Goal: Task Accomplishment & Management: Use online tool/utility

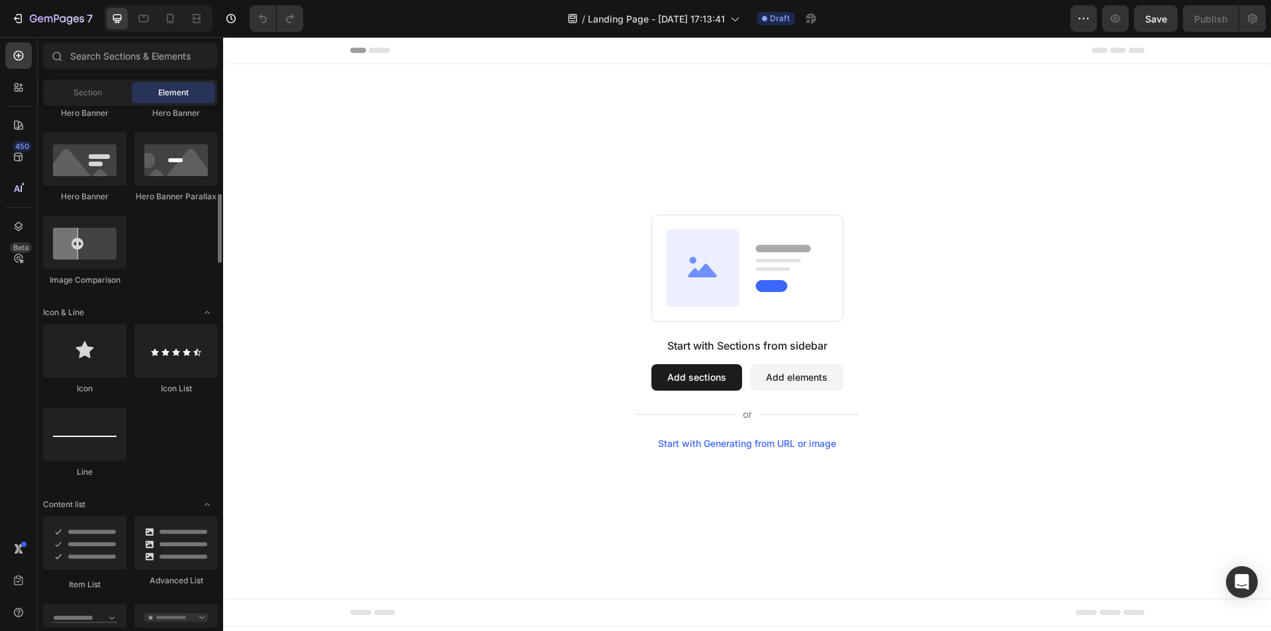
scroll to position [530, 0]
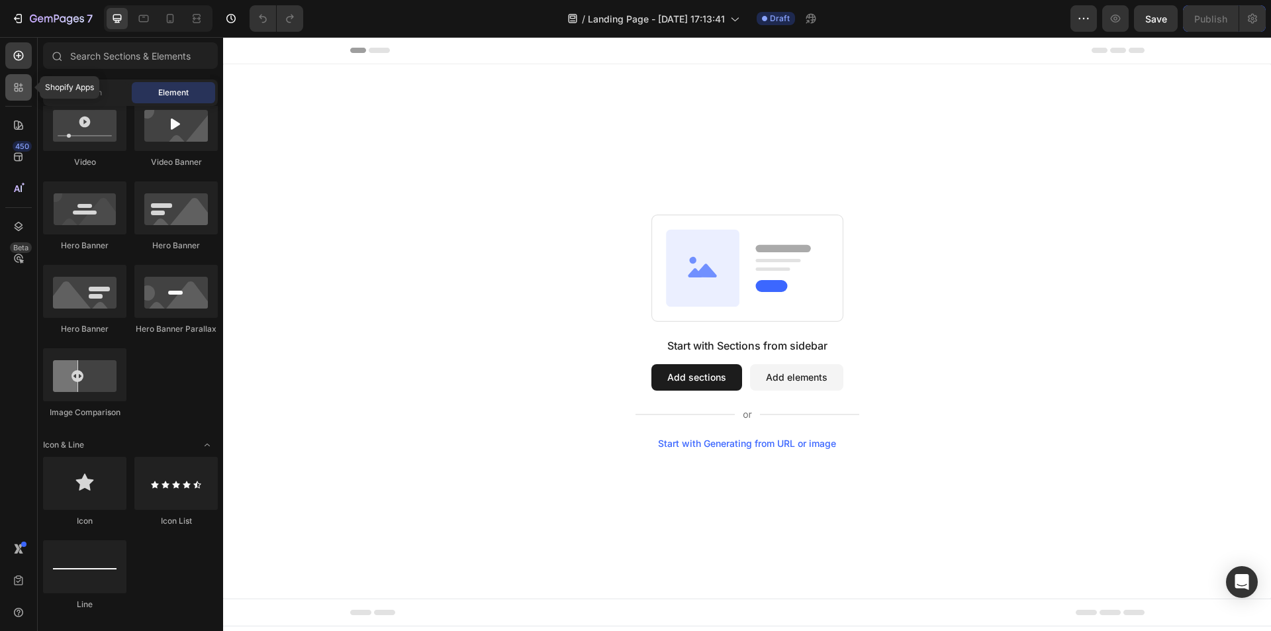
click at [15, 84] on icon at bounding box center [17, 85] width 4 height 4
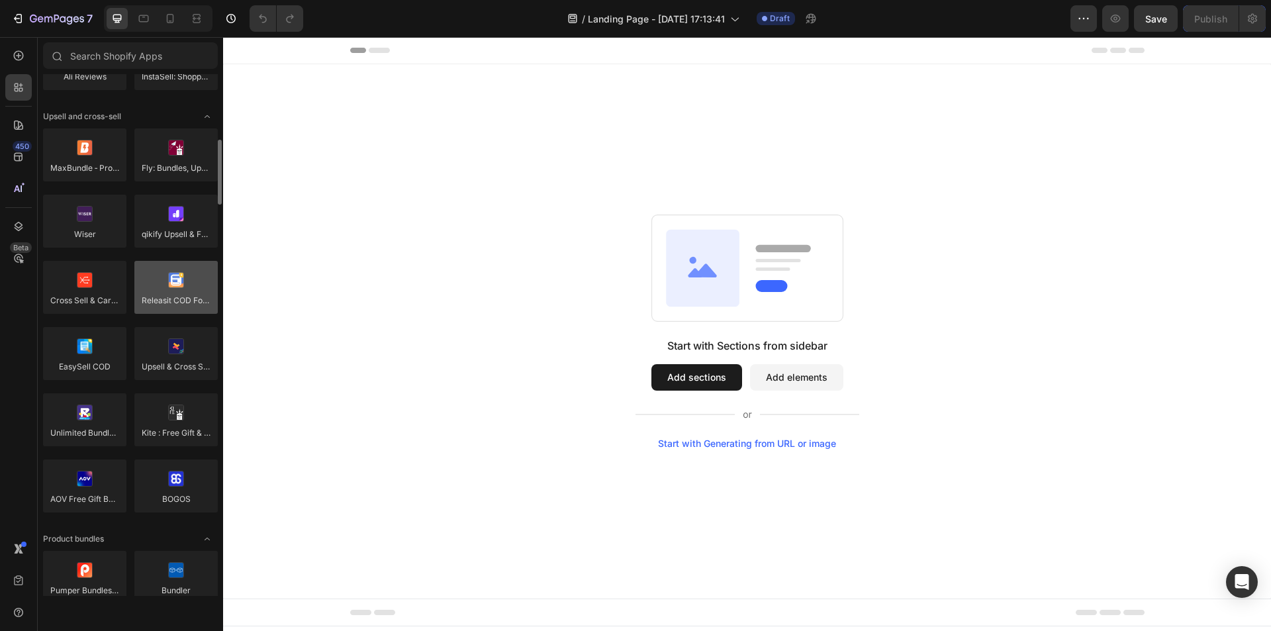
click at [172, 284] on div at bounding box center [175, 287] width 83 height 53
drag, startPoint x: 172, startPoint y: 293, endPoint x: 160, endPoint y: 290, distance: 12.4
click at [160, 290] on div at bounding box center [175, 287] width 83 height 53
click at [172, 285] on div at bounding box center [175, 287] width 83 height 53
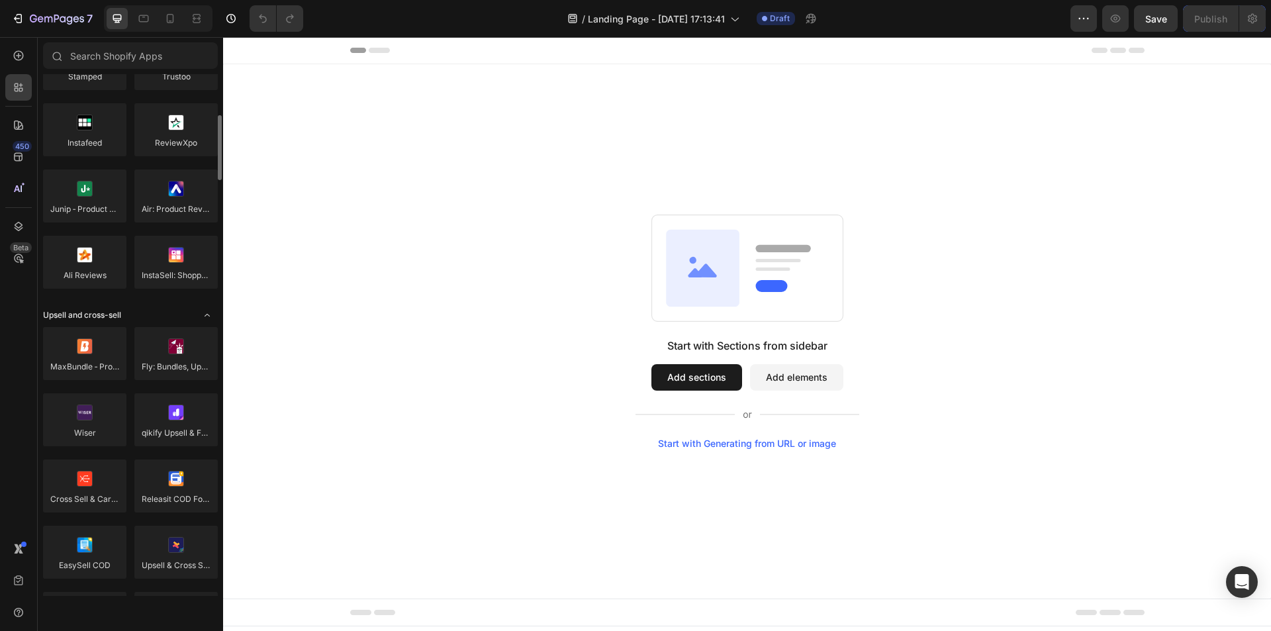
scroll to position [397, 0]
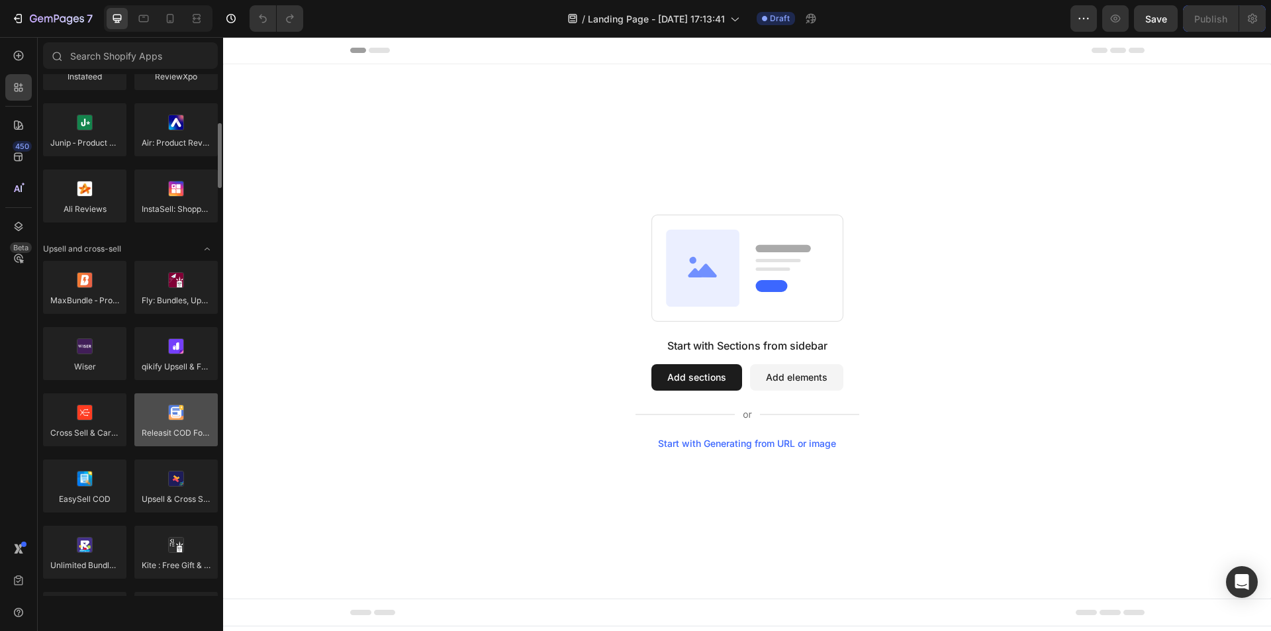
click at [179, 410] on div at bounding box center [175, 419] width 83 height 53
drag, startPoint x: 179, startPoint y: 410, endPoint x: 141, endPoint y: 354, distance: 67.8
click at [179, 410] on div at bounding box center [175, 419] width 83 height 53
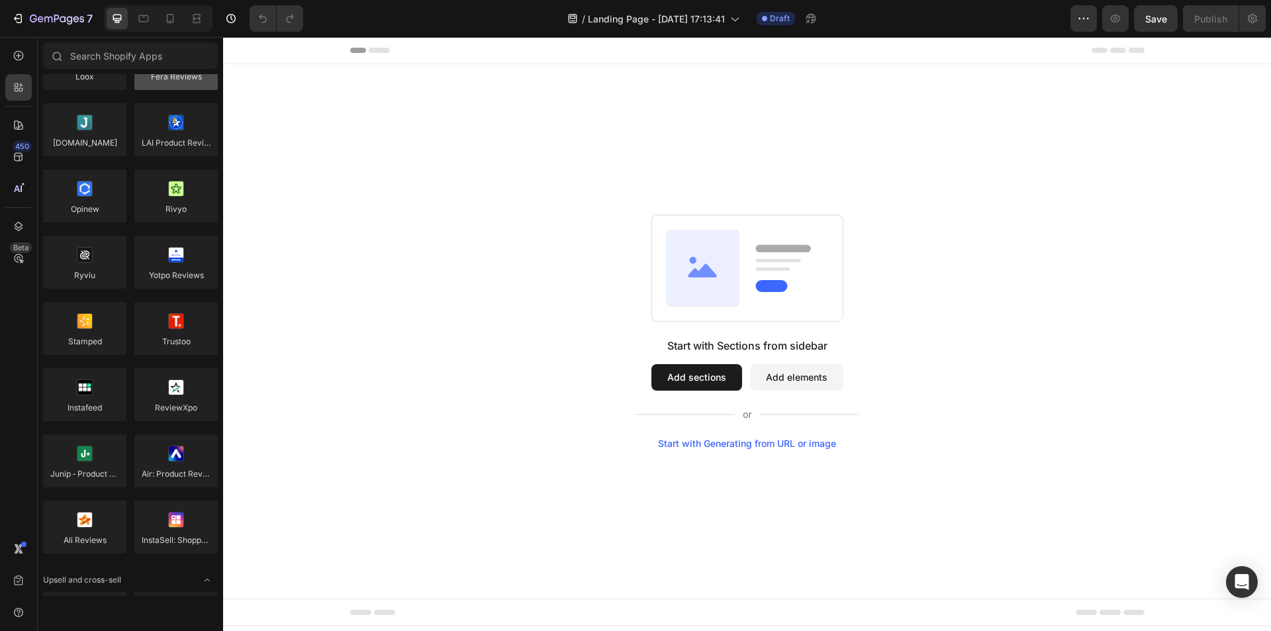
scroll to position [0, 0]
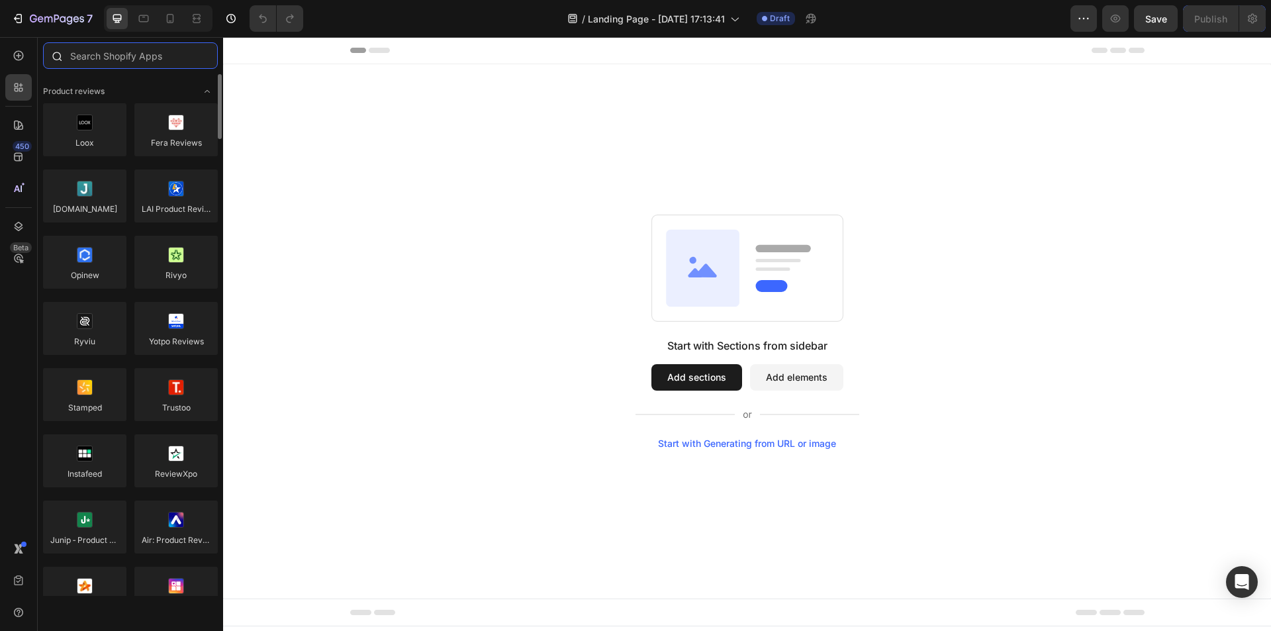
click at [138, 59] on input "text" at bounding box center [130, 55] width 175 height 26
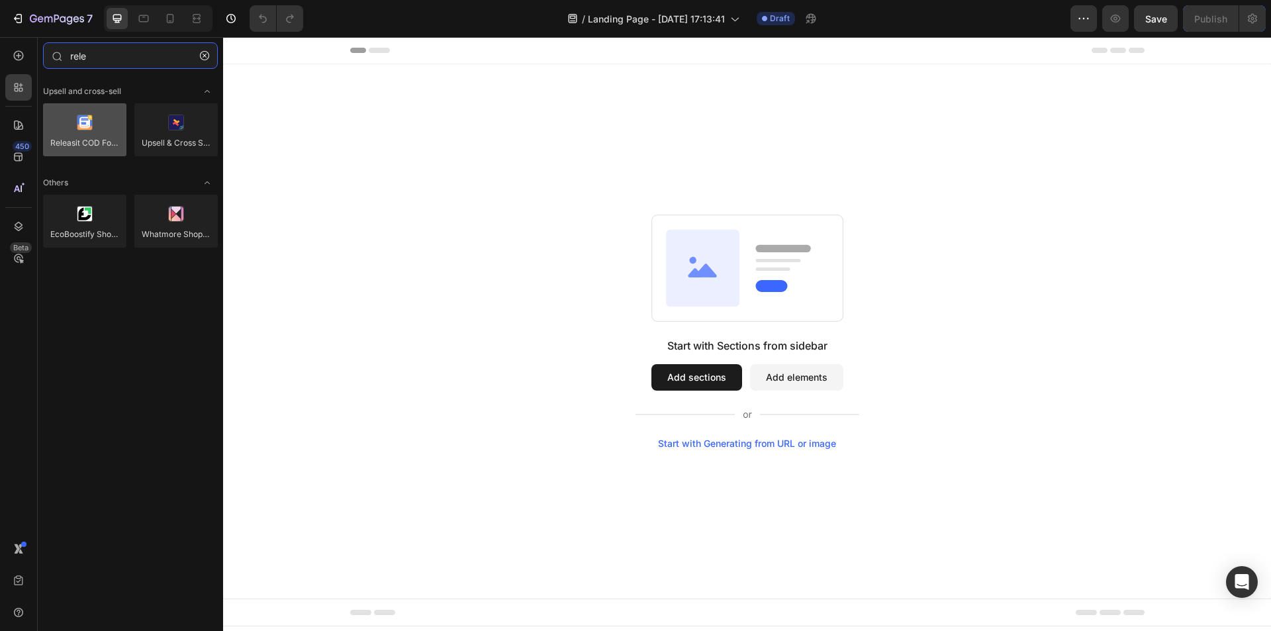
type input "rele"
click at [87, 139] on div at bounding box center [84, 129] width 83 height 53
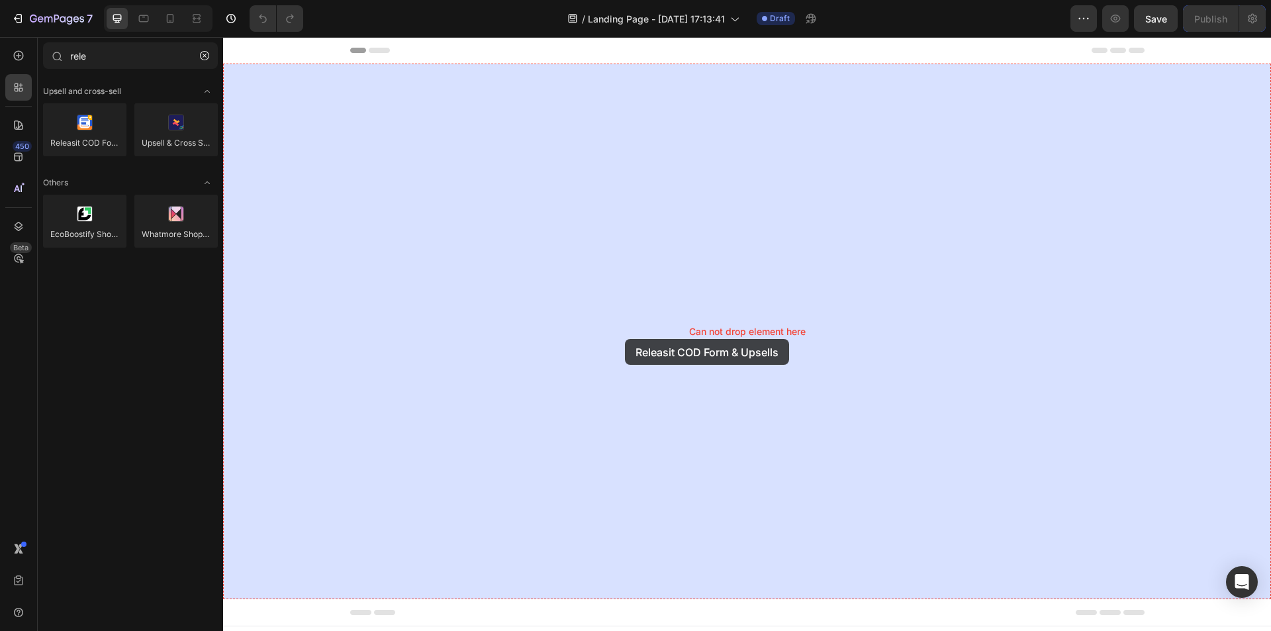
drag, startPoint x: 311, startPoint y: 176, endPoint x: 631, endPoint y: 347, distance: 363.2
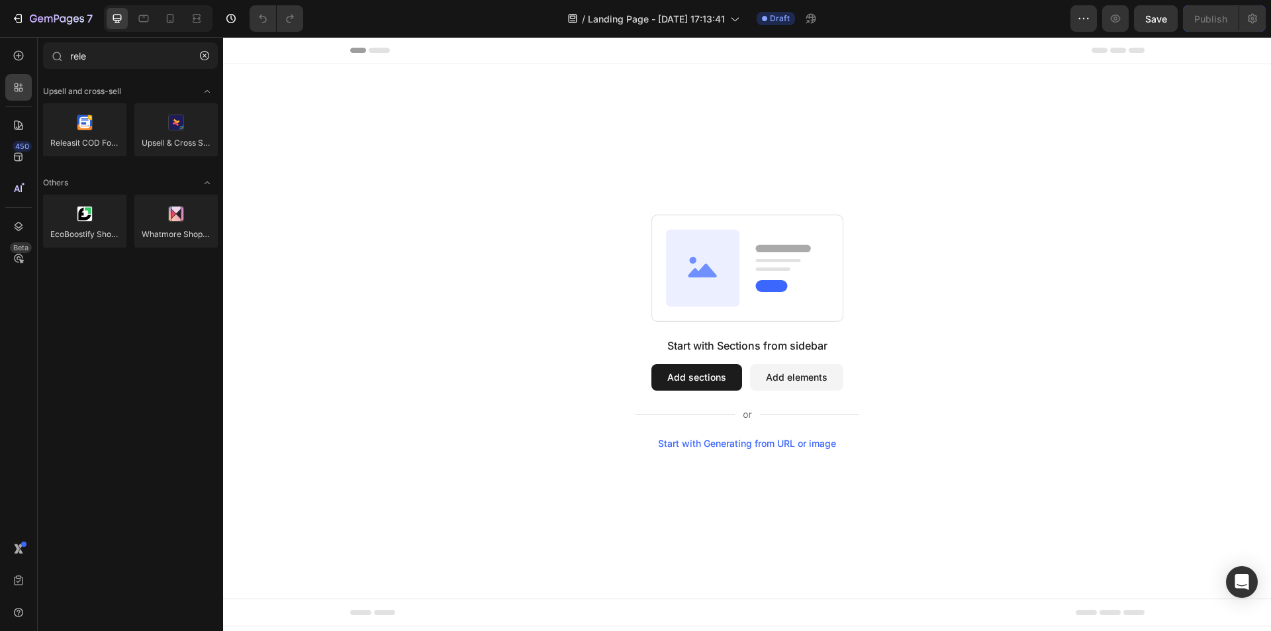
drag, startPoint x: 690, startPoint y: 642, endPoint x: 1025, endPoint y: 646, distance: 335.1
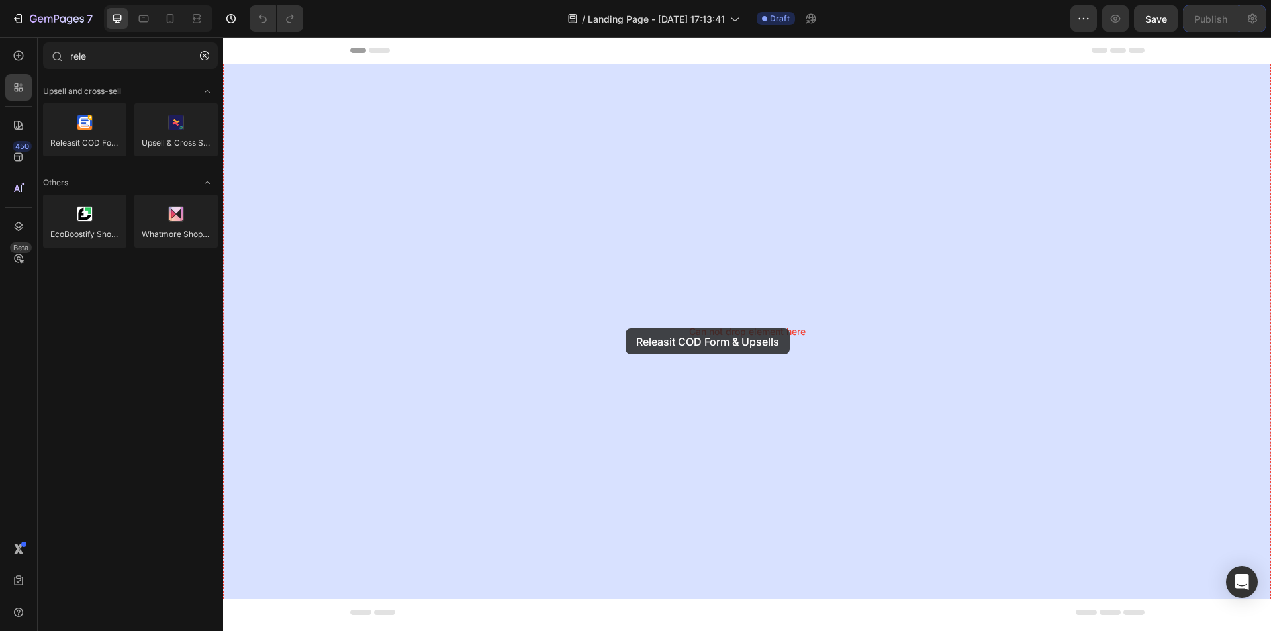
drag, startPoint x: 317, startPoint y: 166, endPoint x: 626, endPoint y: 328, distance: 348.6
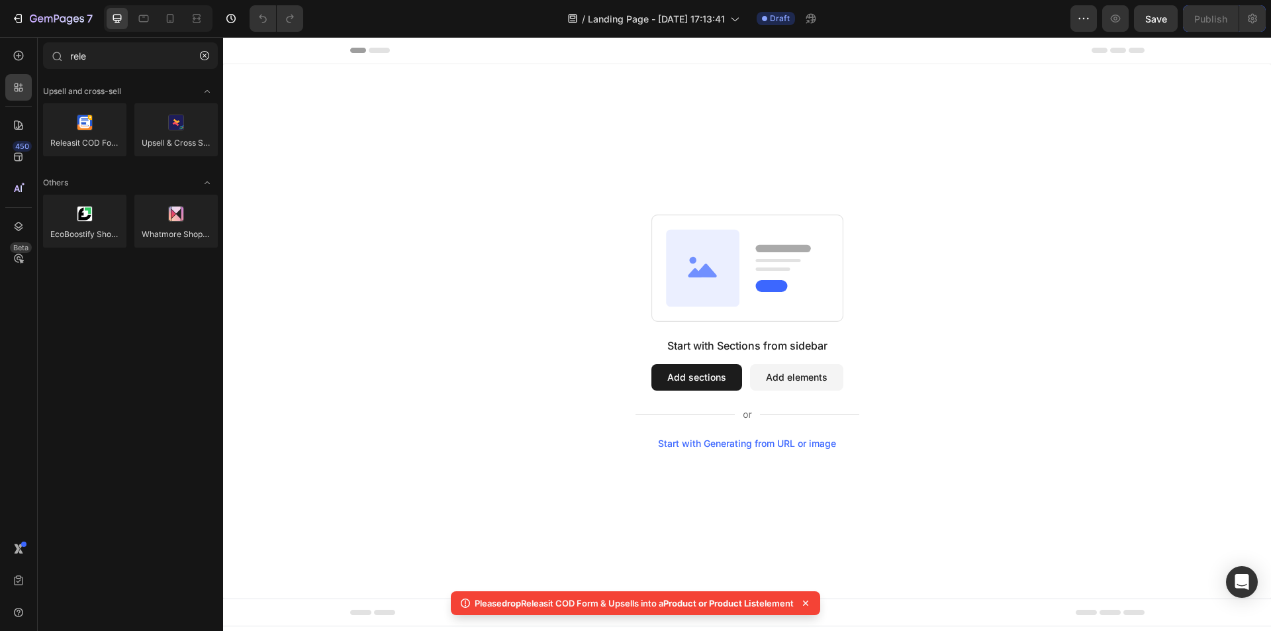
copy body "Please drop Releasit COD Form & Upsells into a Product or Product List element"
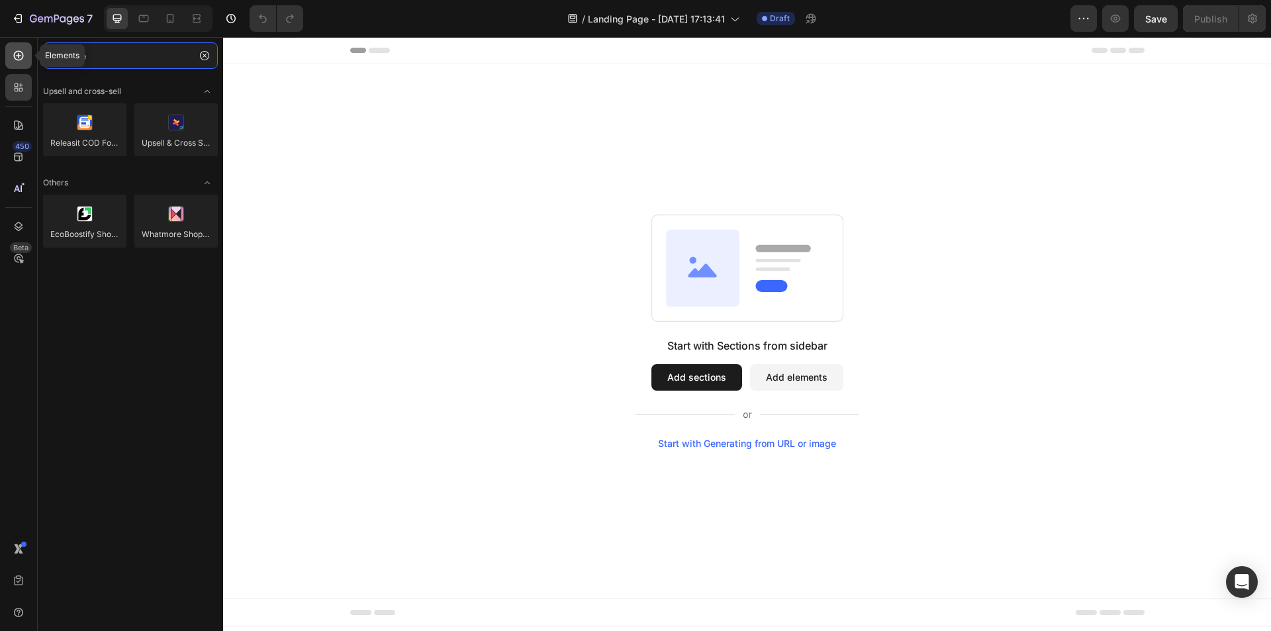
drag, startPoint x: 110, startPoint y: 59, endPoint x: 5, endPoint y: 59, distance: 104.6
click at [5, 59] on div "Elements 450 Beta rele Sections(4) Elements(7) Upsell and cross-sell Releasit C…" at bounding box center [111, 334] width 223 height 594
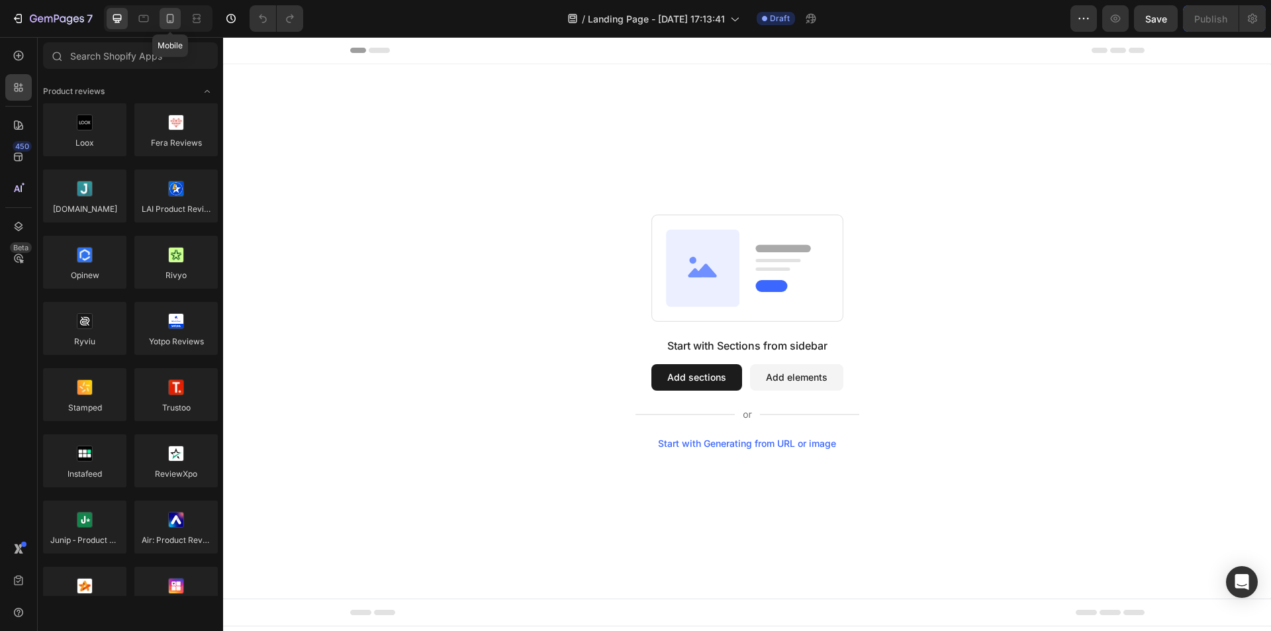
click at [173, 22] on icon at bounding box center [170, 18] width 7 height 9
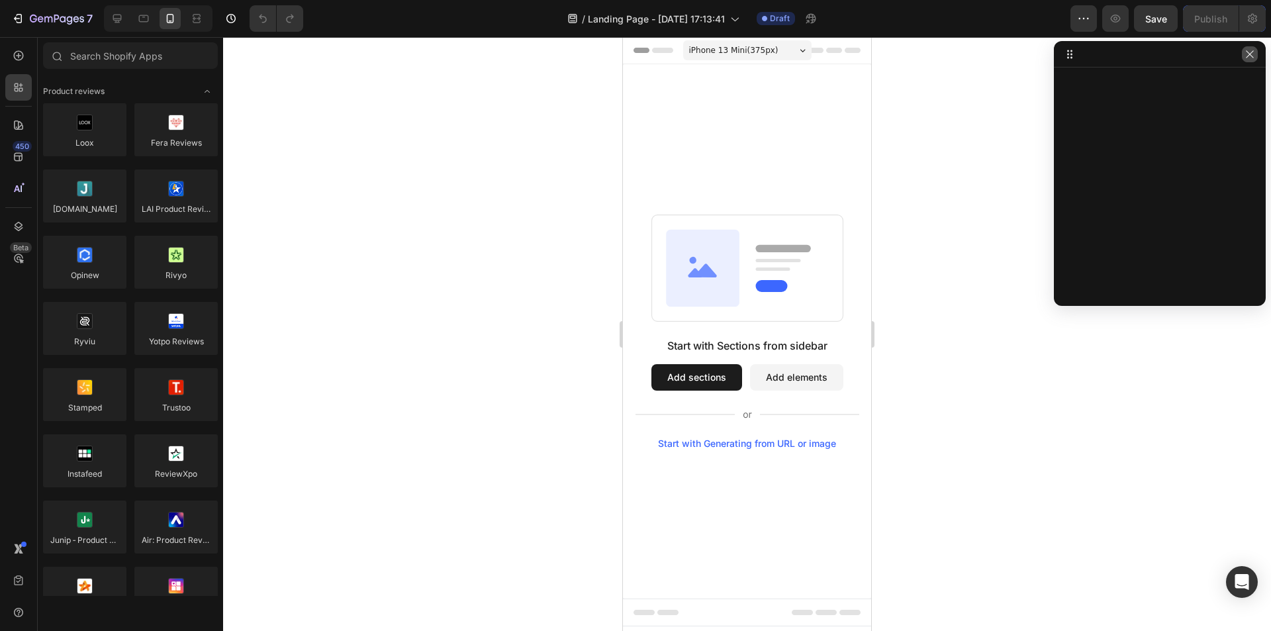
click at [1256, 56] on button "button" at bounding box center [1250, 54] width 16 height 16
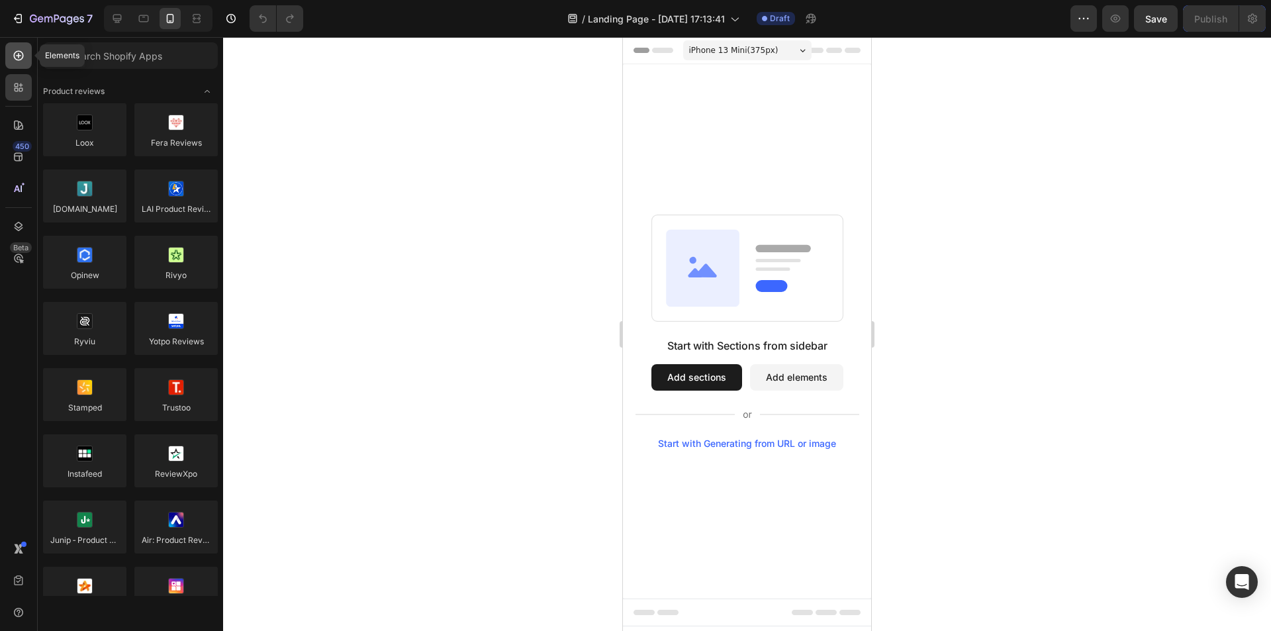
click at [13, 62] on icon at bounding box center [18, 55] width 13 height 13
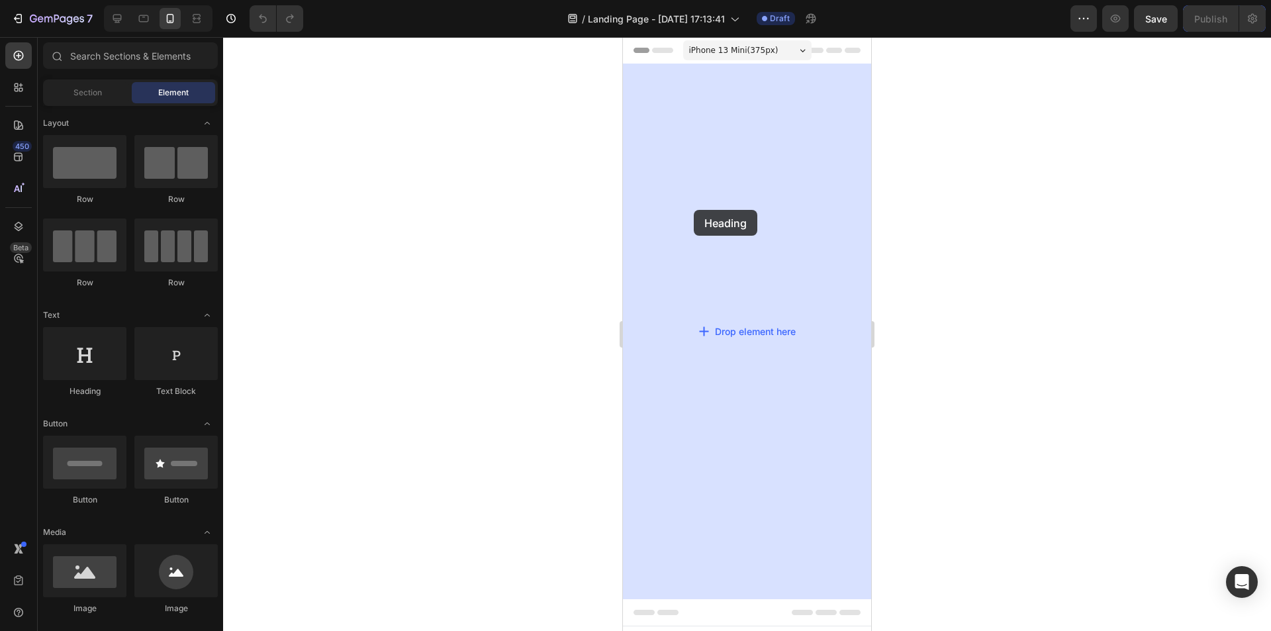
drag, startPoint x: 709, startPoint y: 400, endPoint x: 693, endPoint y: 206, distance: 194.7
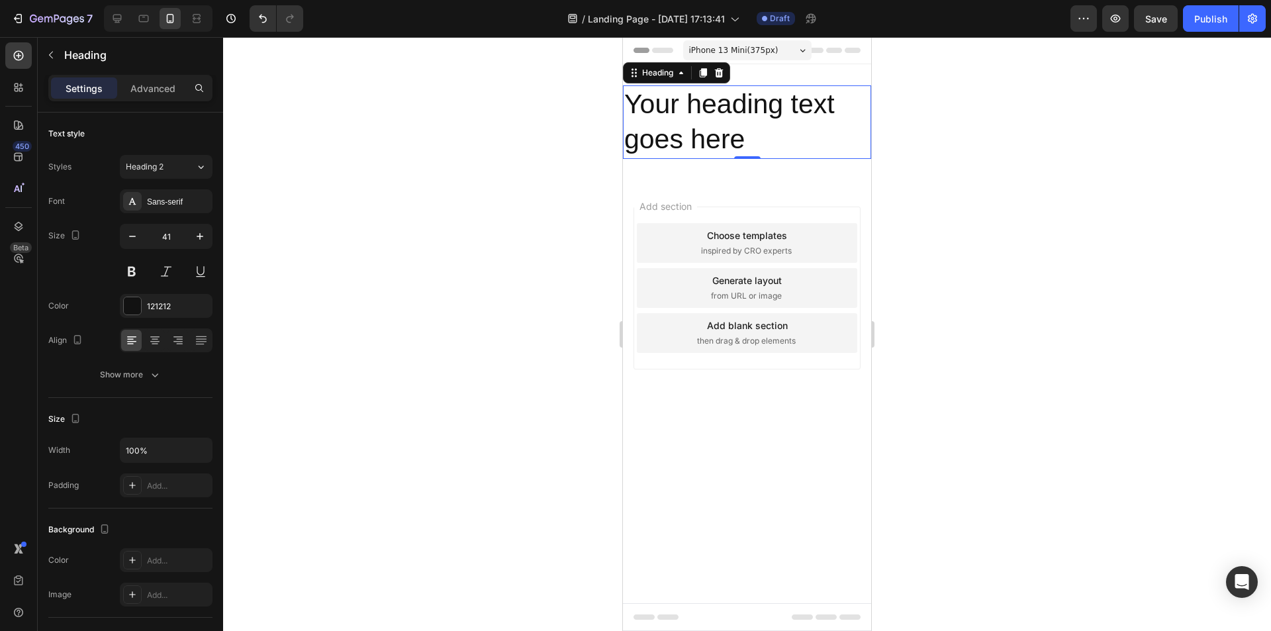
click at [715, 124] on h2 "Your heading text goes here" at bounding box center [747, 122] width 248 height 74
click at [715, 124] on p "Your heading text goes here" at bounding box center [747, 122] width 246 height 71
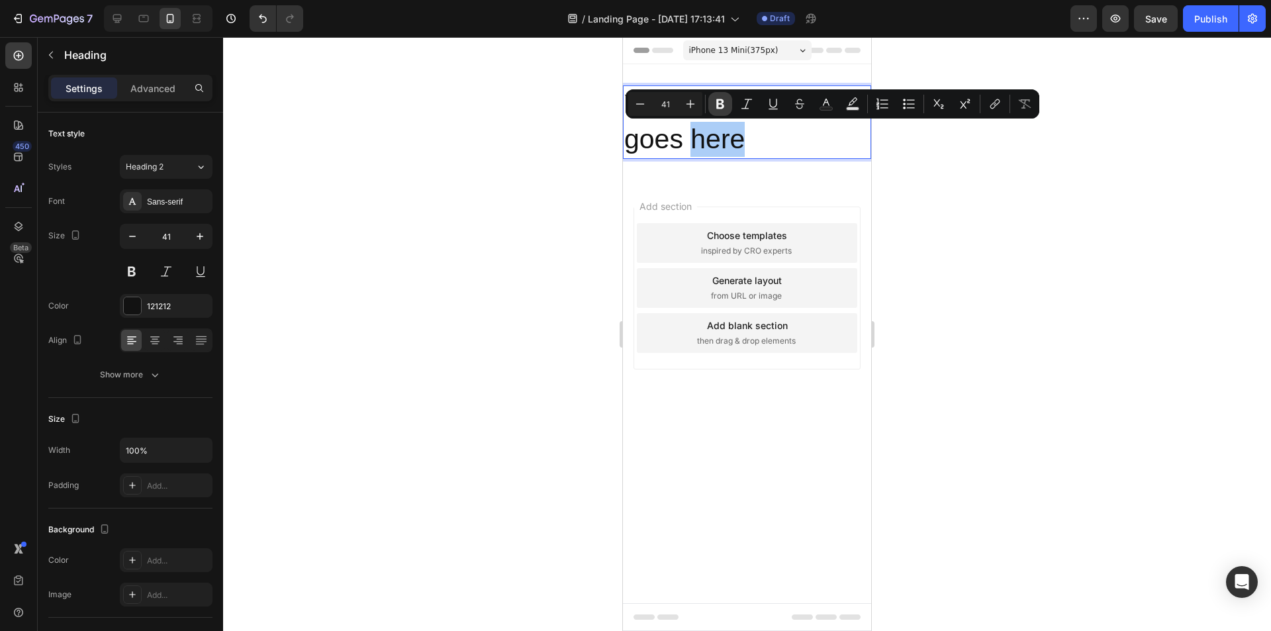
click at [712, 106] on button "Bold" at bounding box center [721, 104] width 24 height 24
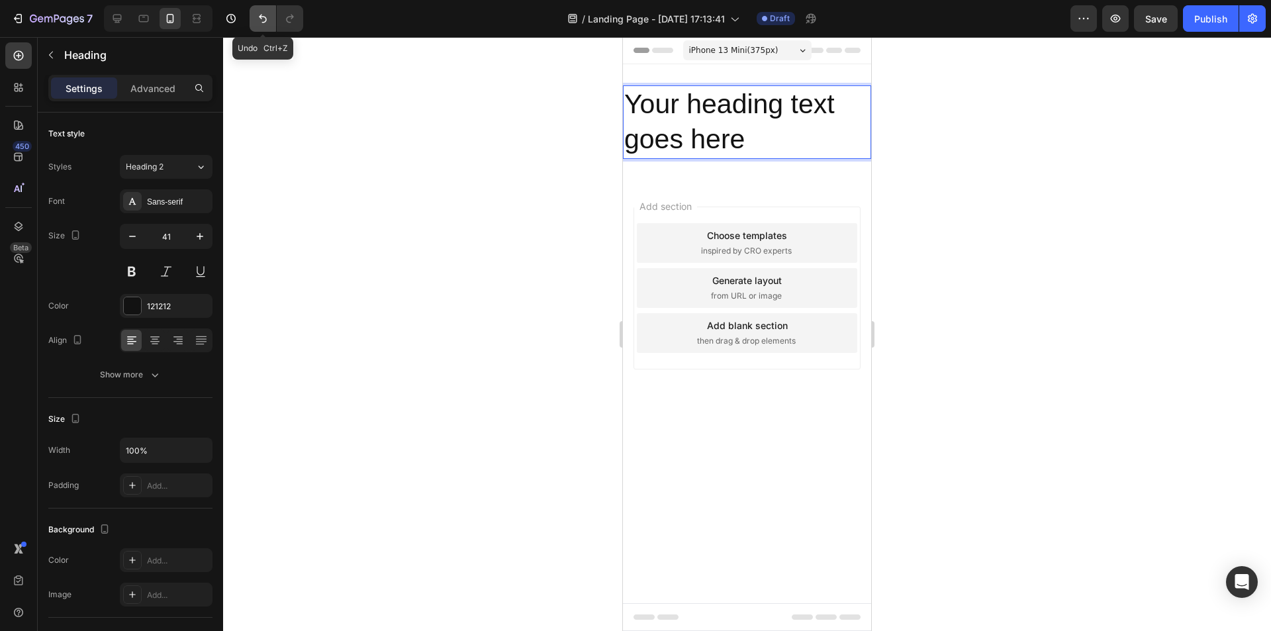
click at [256, 18] on icon "Undo/Redo" at bounding box center [262, 18] width 13 height 13
click at [265, 18] on icon "Undo/Redo" at bounding box center [262, 18] width 13 height 13
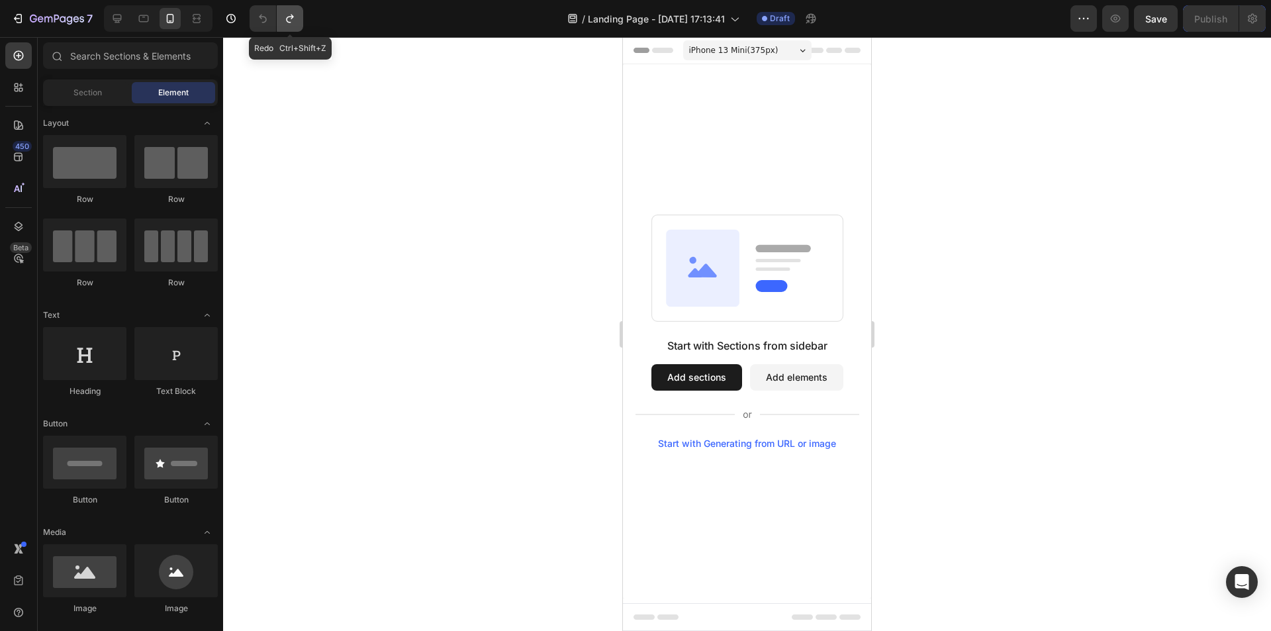
click at [302, 18] on button "Undo/Redo" at bounding box center [290, 18] width 26 height 26
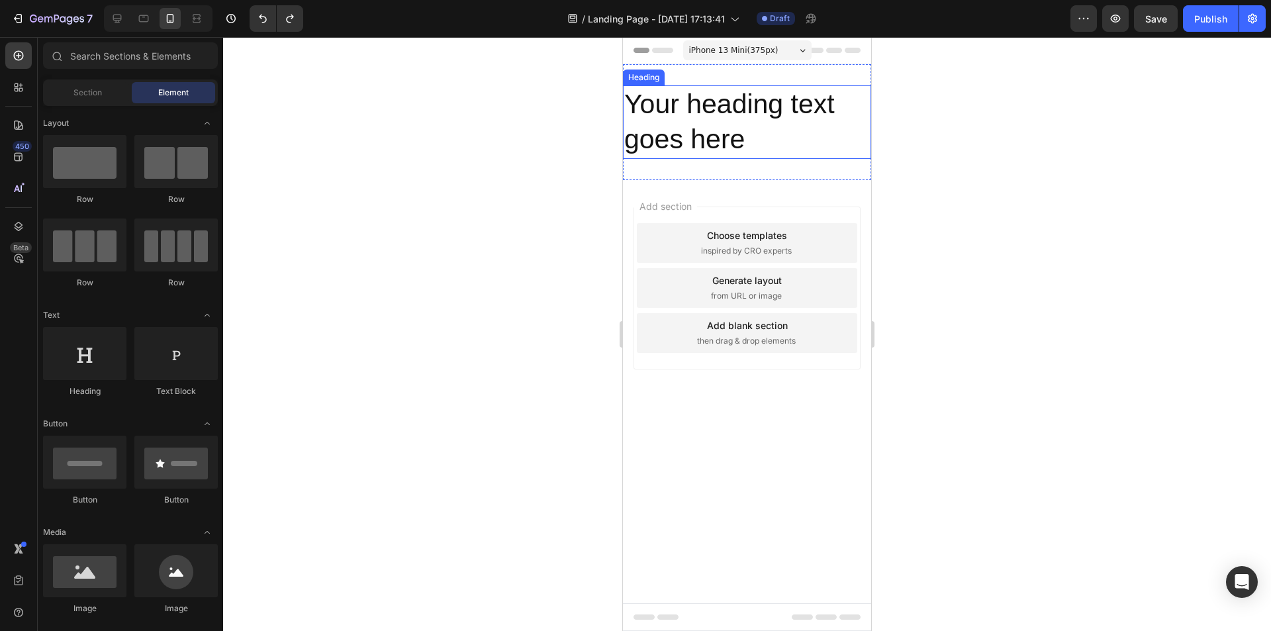
click at [694, 128] on h2 "Your heading text goes here" at bounding box center [747, 122] width 248 height 74
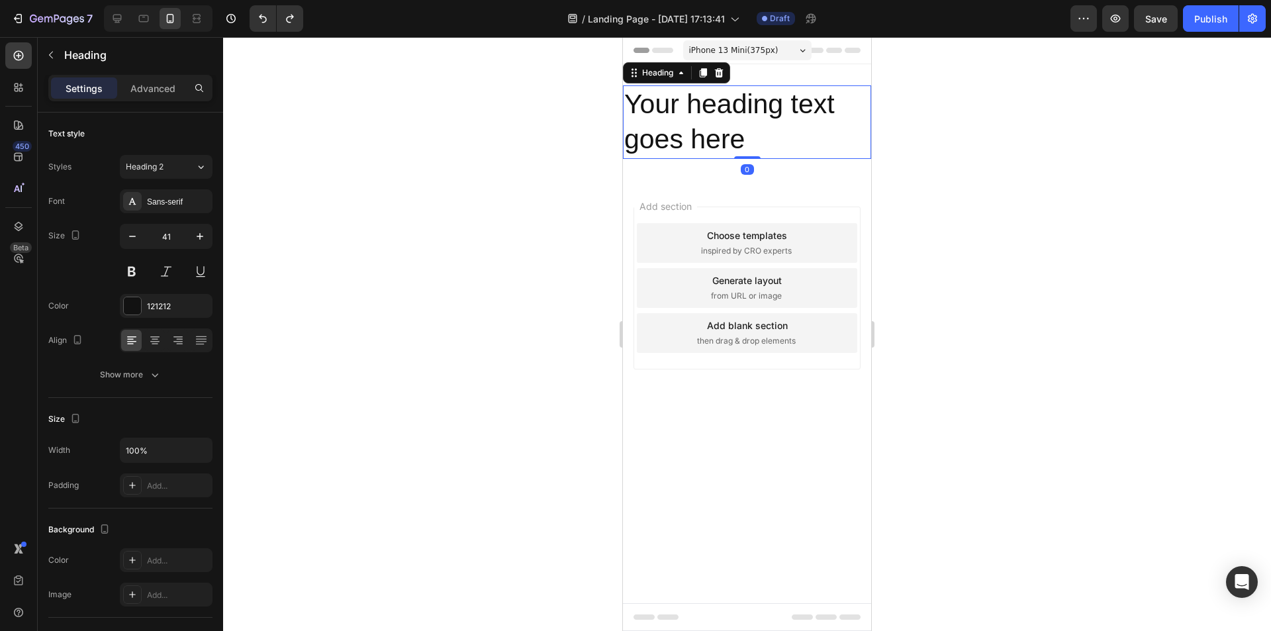
click at [694, 128] on h2 "Your heading text goes here" at bounding box center [747, 122] width 248 height 74
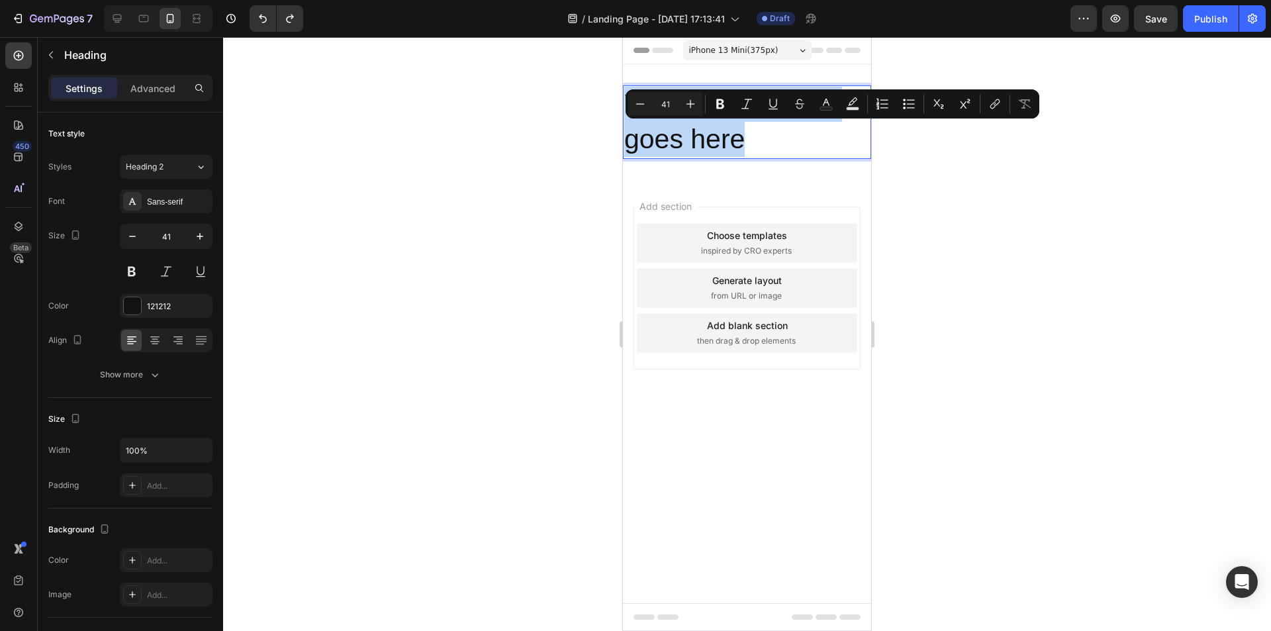
click at [694, 128] on p "Your heading text goes here" at bounding box center [747, 122] width 246 height 71
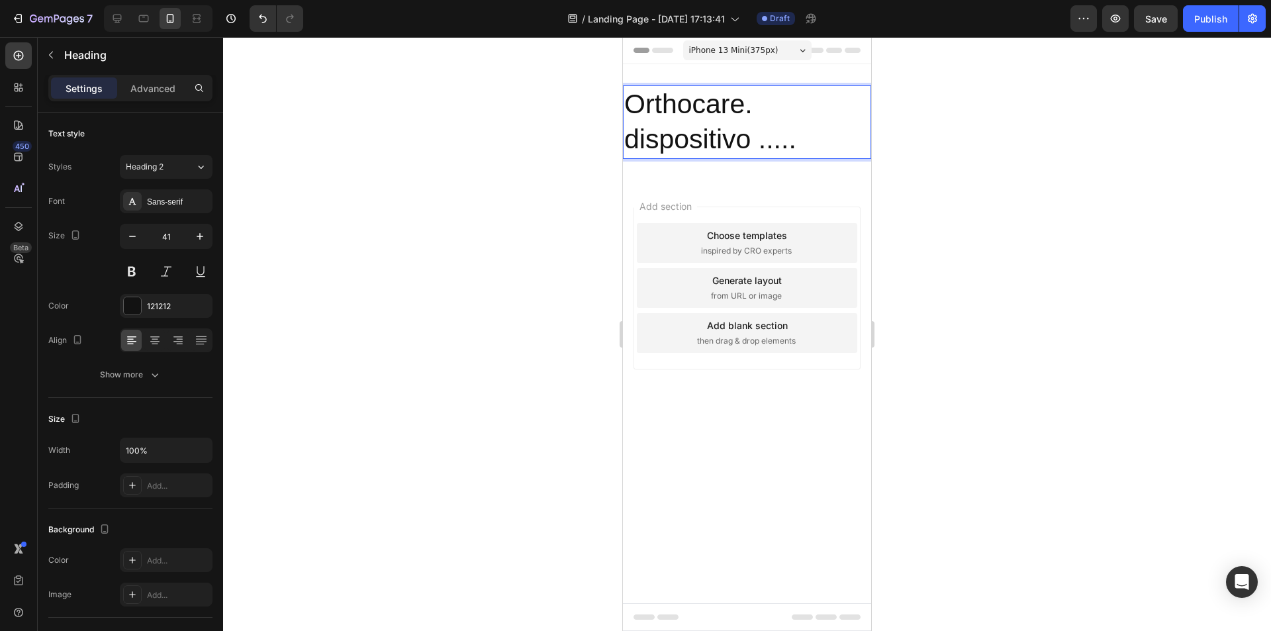
click at [1026, 124] on div at bounding box center [747, 334] width 1048 height 594
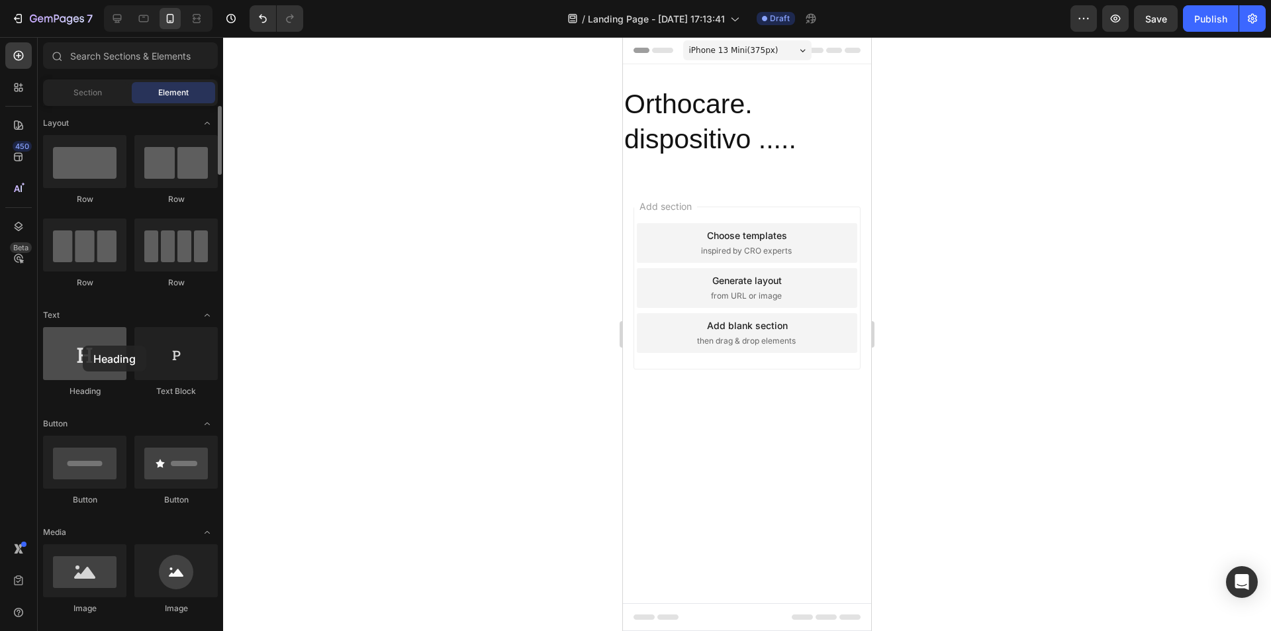
drag, startPoint x: 82, startPoint y: 372, endPoint x: 83, endPoint y: 346, distance: 26.5
click at [83, 346] on div at bounding box center [84, 353] width 83 height 53
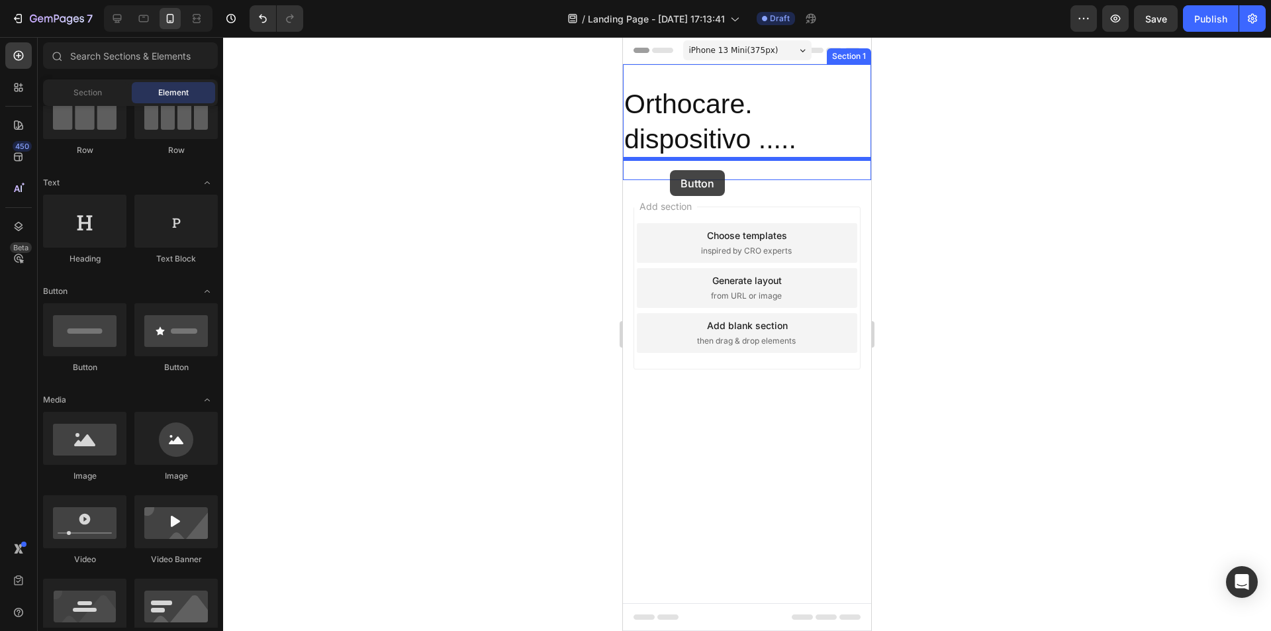
drag, startPoint x: 799, startPoint y: 373, endPoint x: 670, endPoint y: 170, distance: 240.8
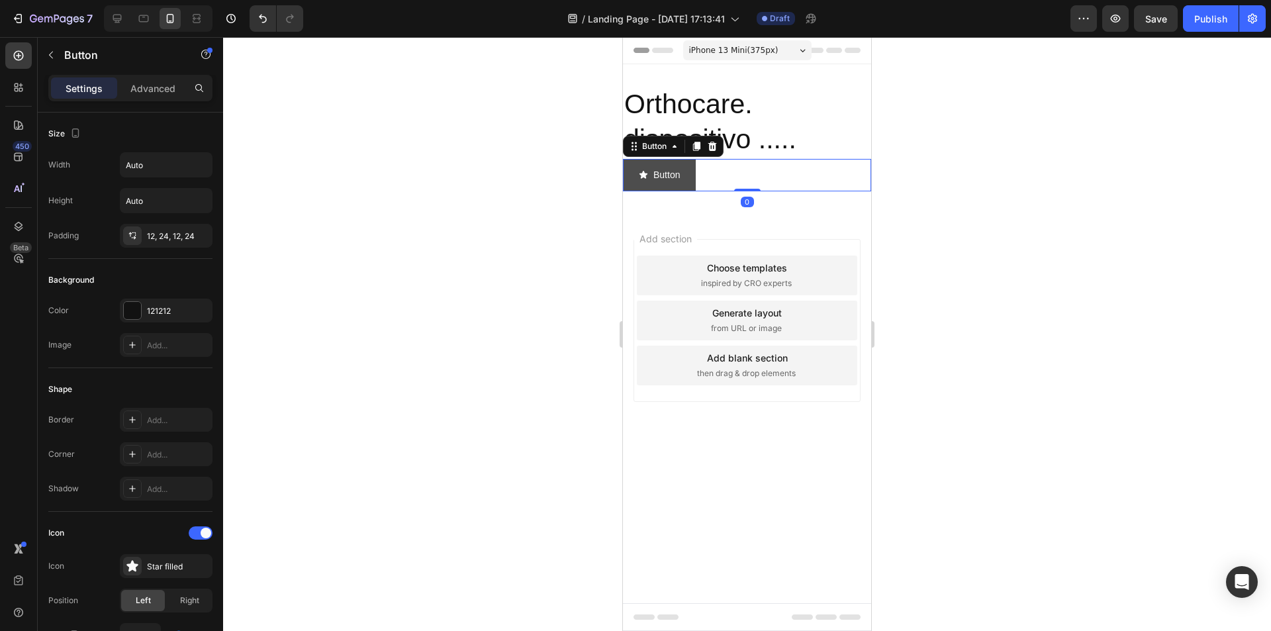
click at [630, 172] on button "Button" at bounding box center [659, 175] width 73 height 32
click at [671, 150] on icon at bounding box center [675, 146] width 11 height 11
click at [701, 149] on icon at bounding box center [696, 146] width 11 height 11
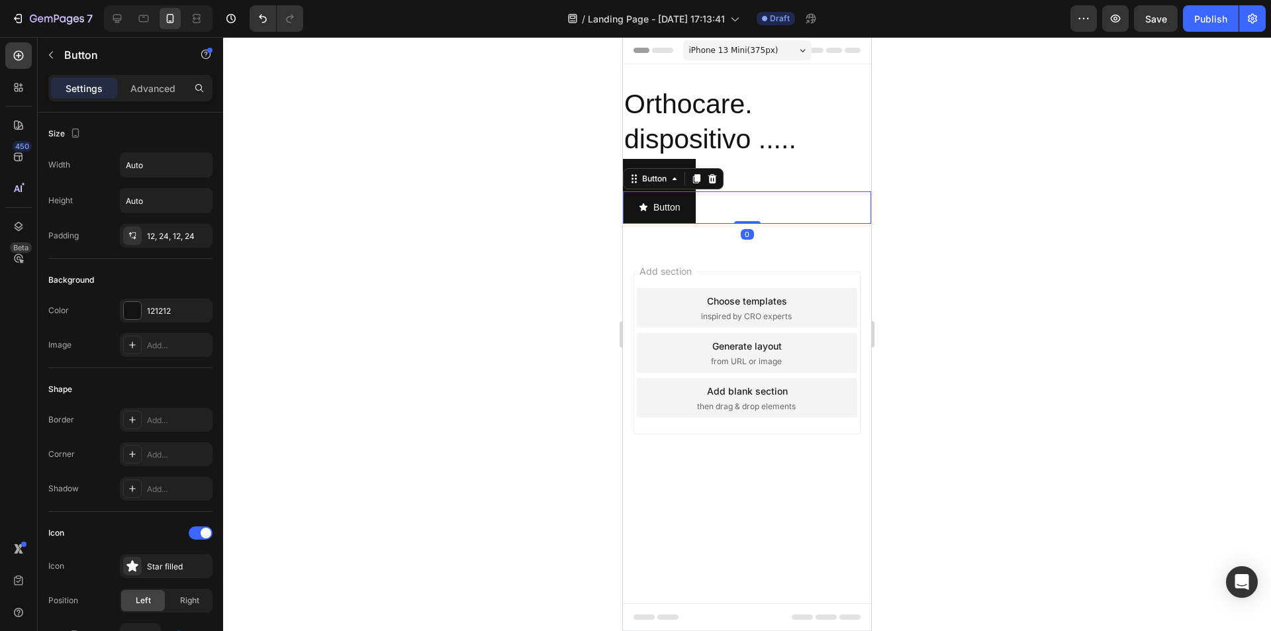
click at [862, 201] on div "Button Button 0" at bounding box center [747, 207] width 248 height 32
click at [716, 177] on icon at bounding box center [713, 178] width 9 height 9
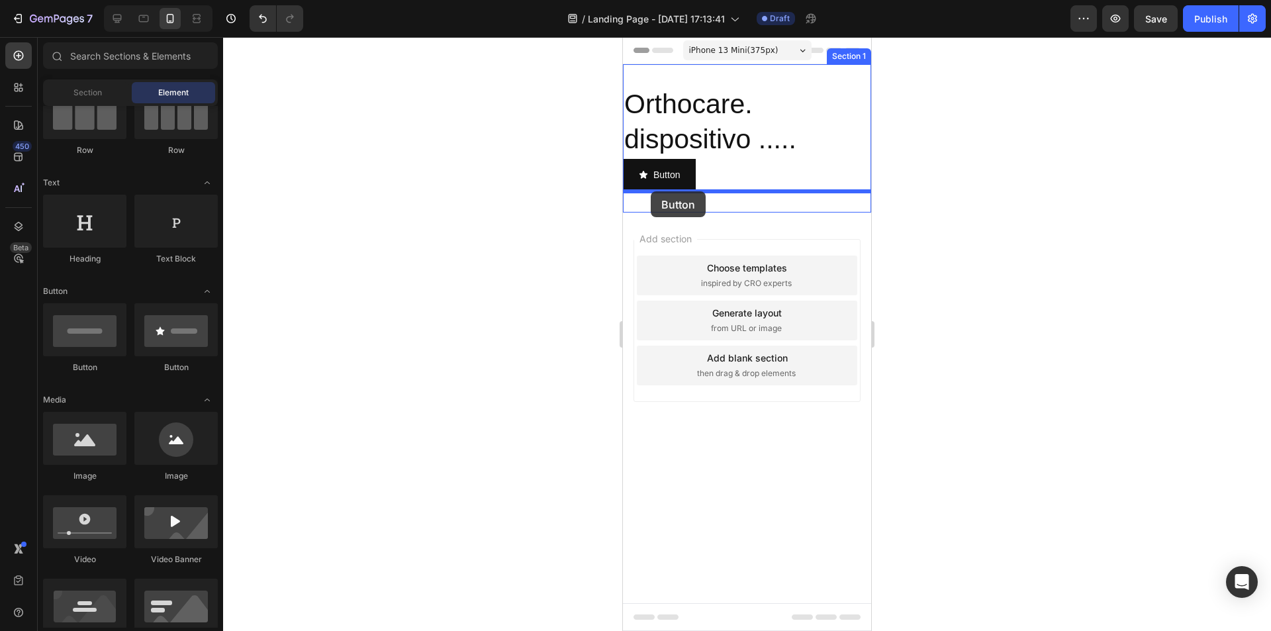
drag, startPoint x: 699, startPoint y: 382, endPoint x: 651, endPoint y: 191, distance: 196.6
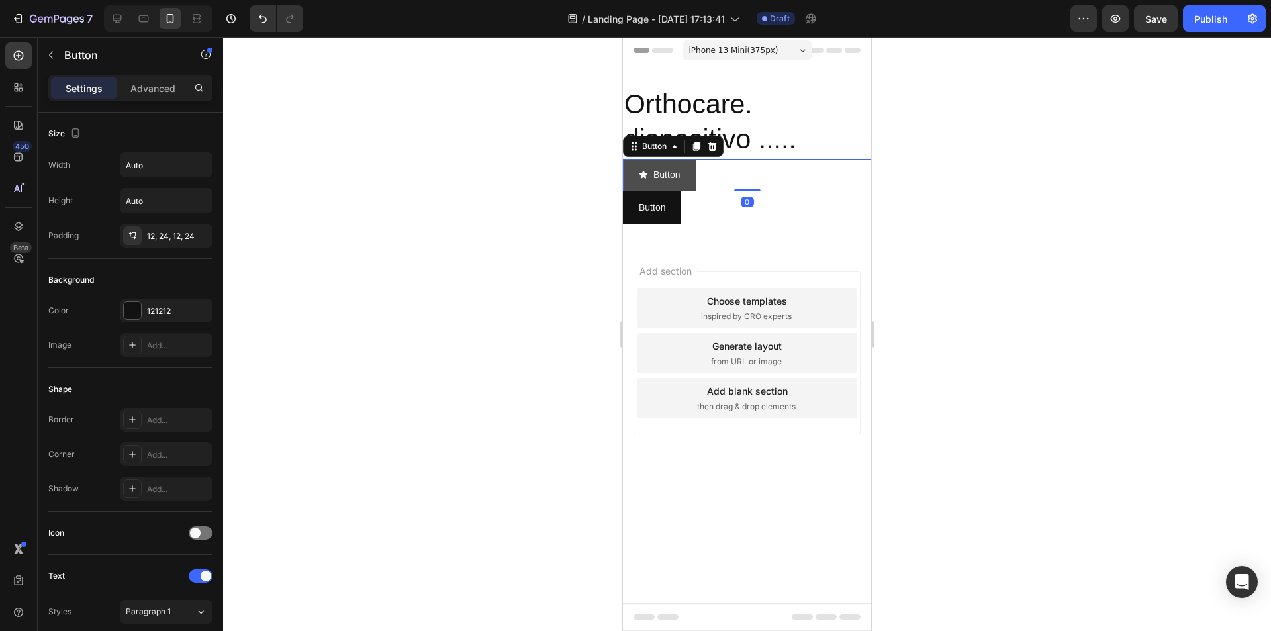
click at [685, 160] on button "Button" at bounding box center [659, 175] width 73 height 32
click at [716, 146] on icon at bounding box center [713, 145] width 9 height 9
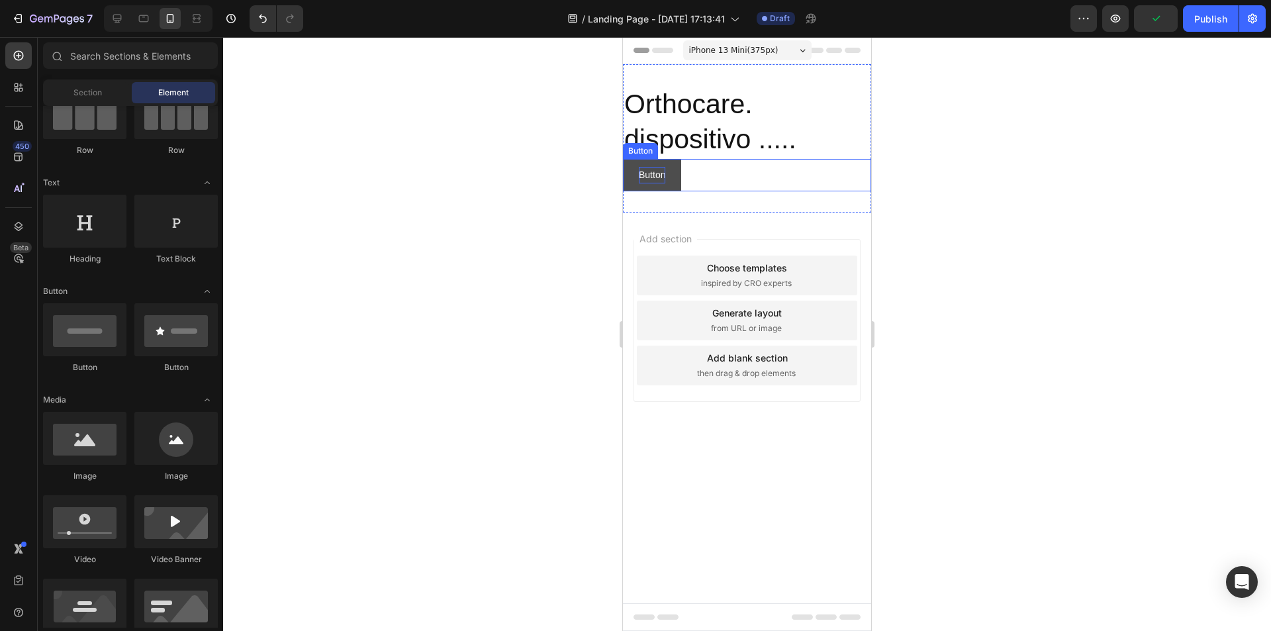
click at [660, 168] on p "Button" at bounding box center [652, 175] width 26 height 17
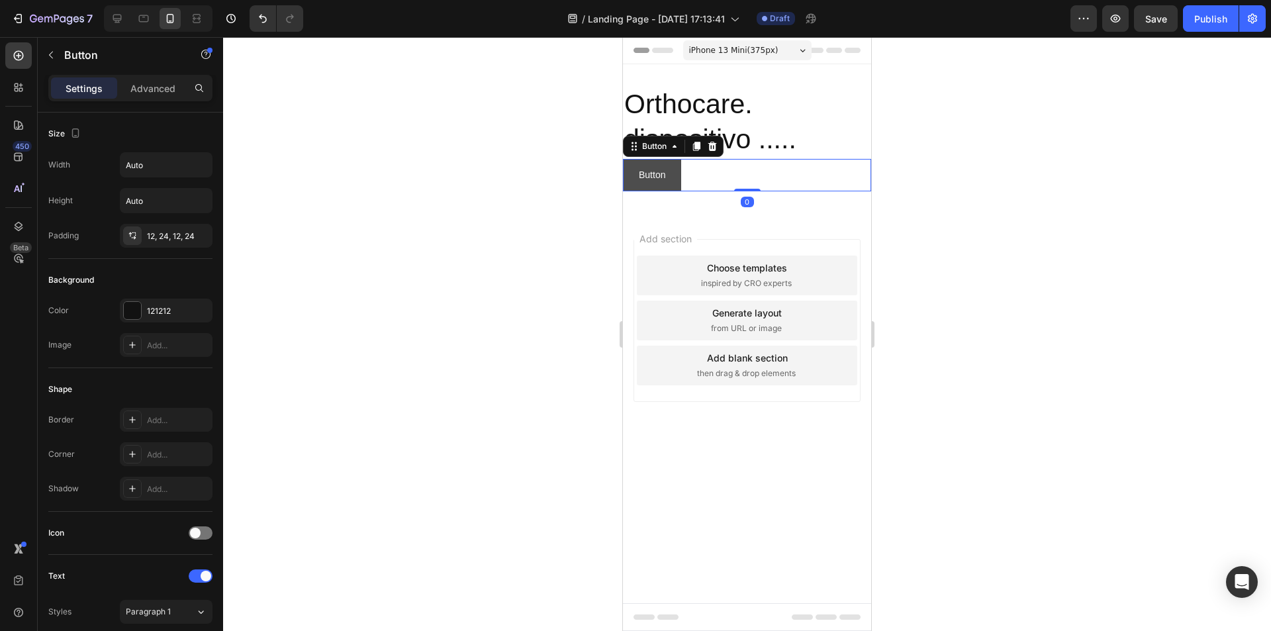
click at [678, 168] on button "Button" at bounding box center [652, 175] width 58 height 32
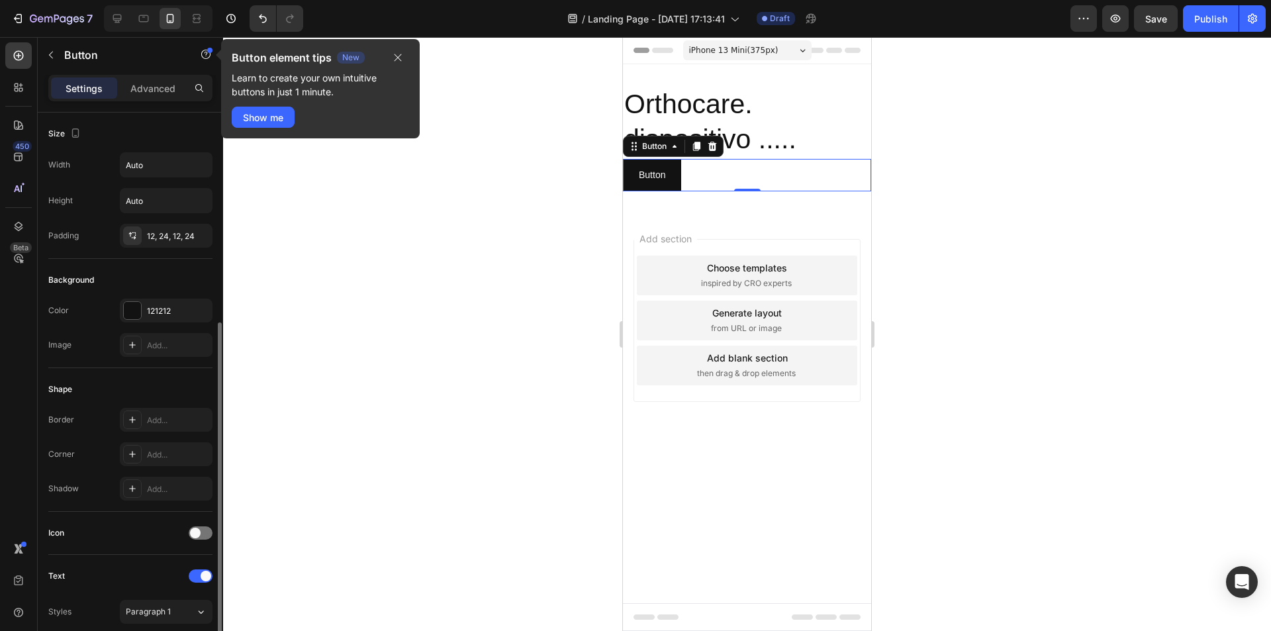
scroll to position [265, 0]
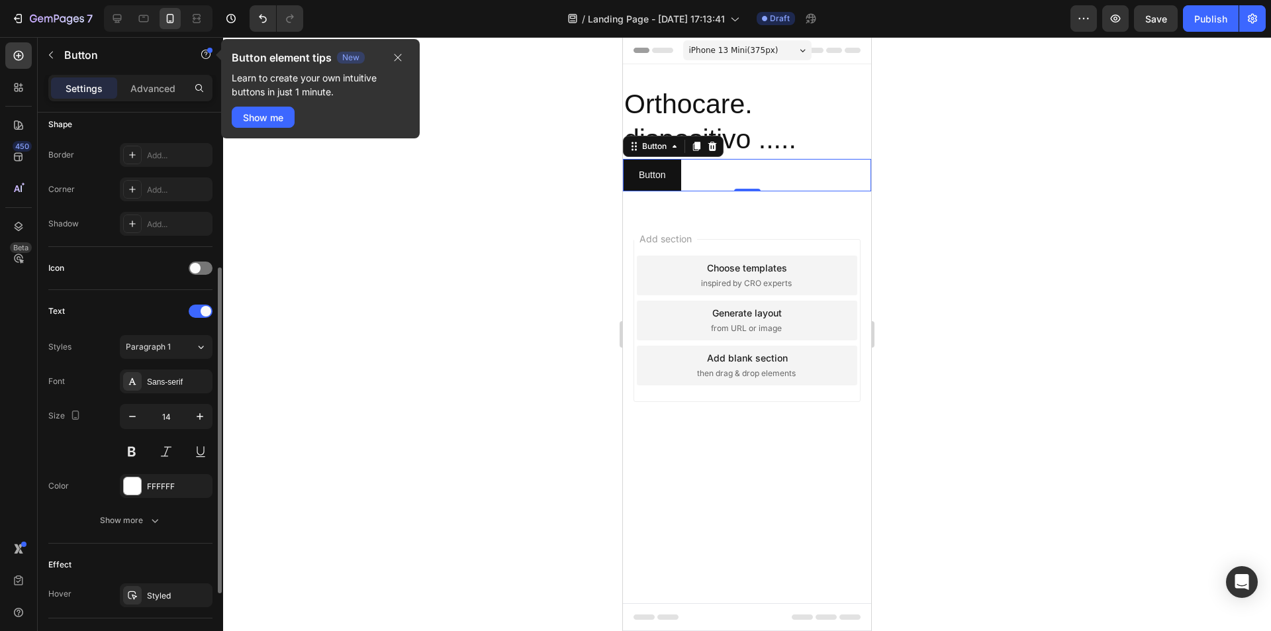
click at [342, 299] on div at bounding box center [747, 334] width 1048 height 594
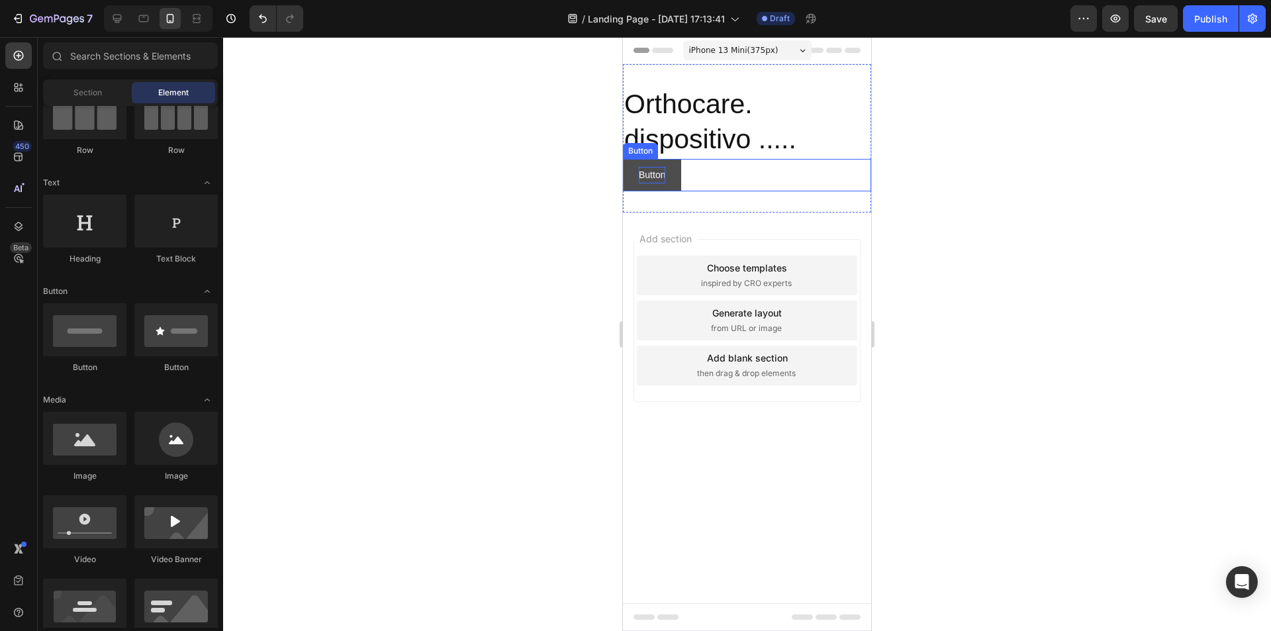
click at [657, 168] on p "Button" at bounding box center [652, 175] width 26 height 17
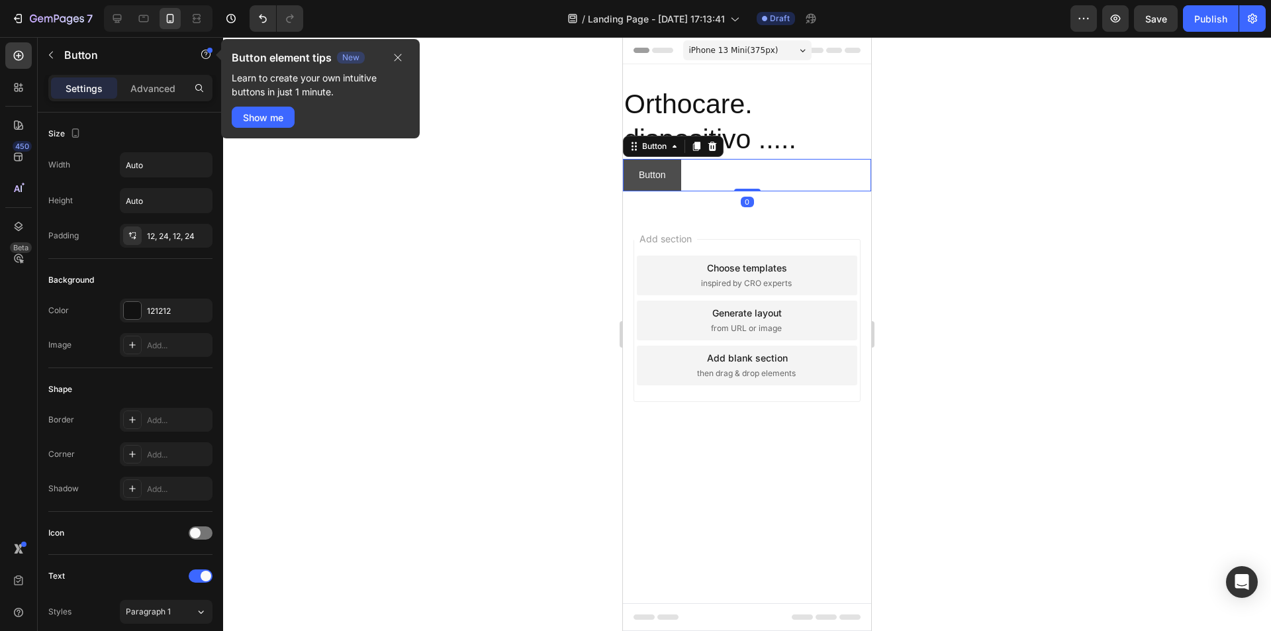
click at [678, 170] on button "Button" at bounding box center [652, 175] width 58 height 32
click at [255, 116] on div "Show me" at bounding box center [263, 118] width 40 height 14
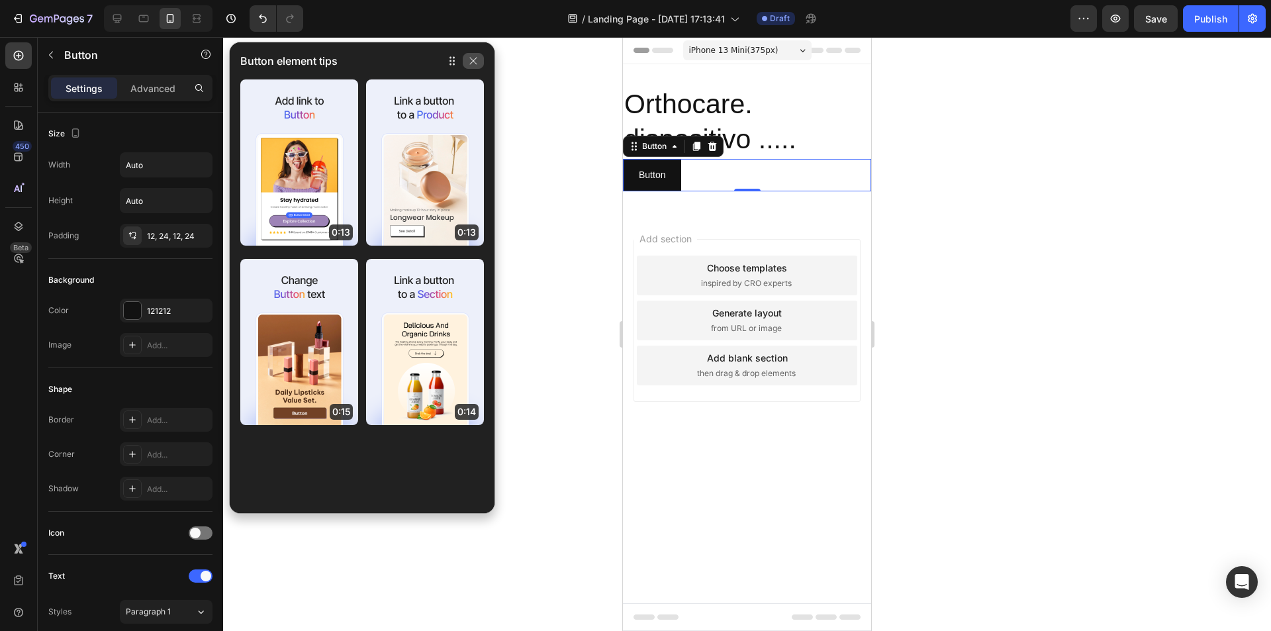
click at [475, 59] on icon "button" at bounding box center [473, 61] width 7 height 7
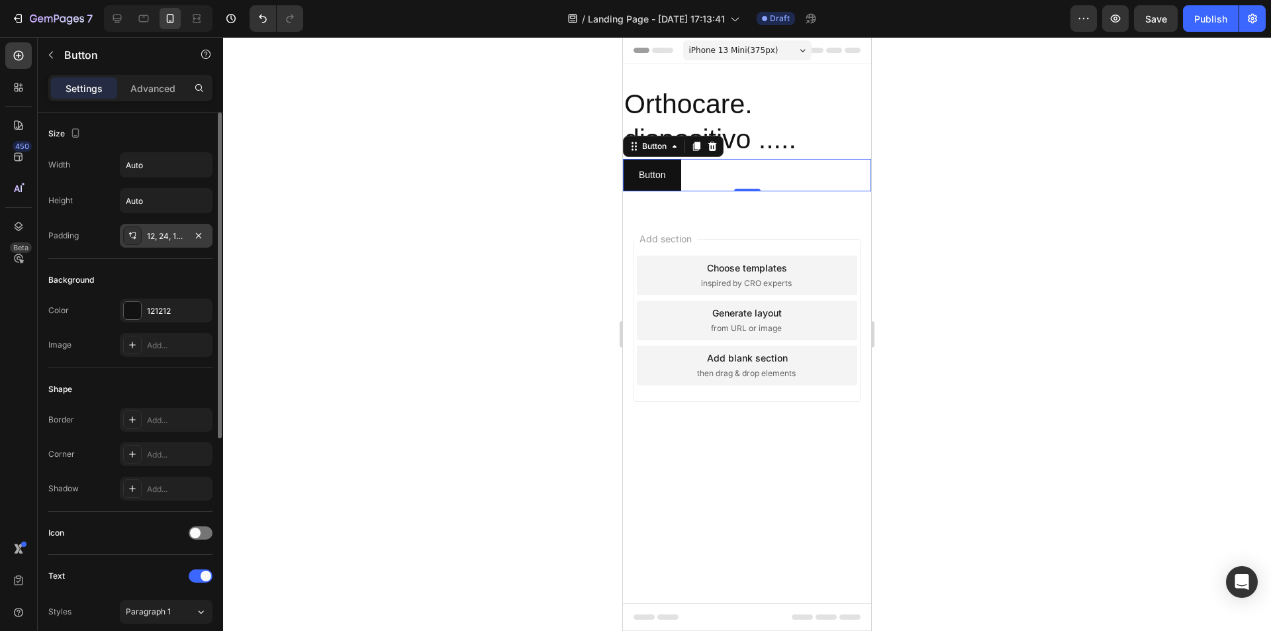
scroll to position [393, 0]
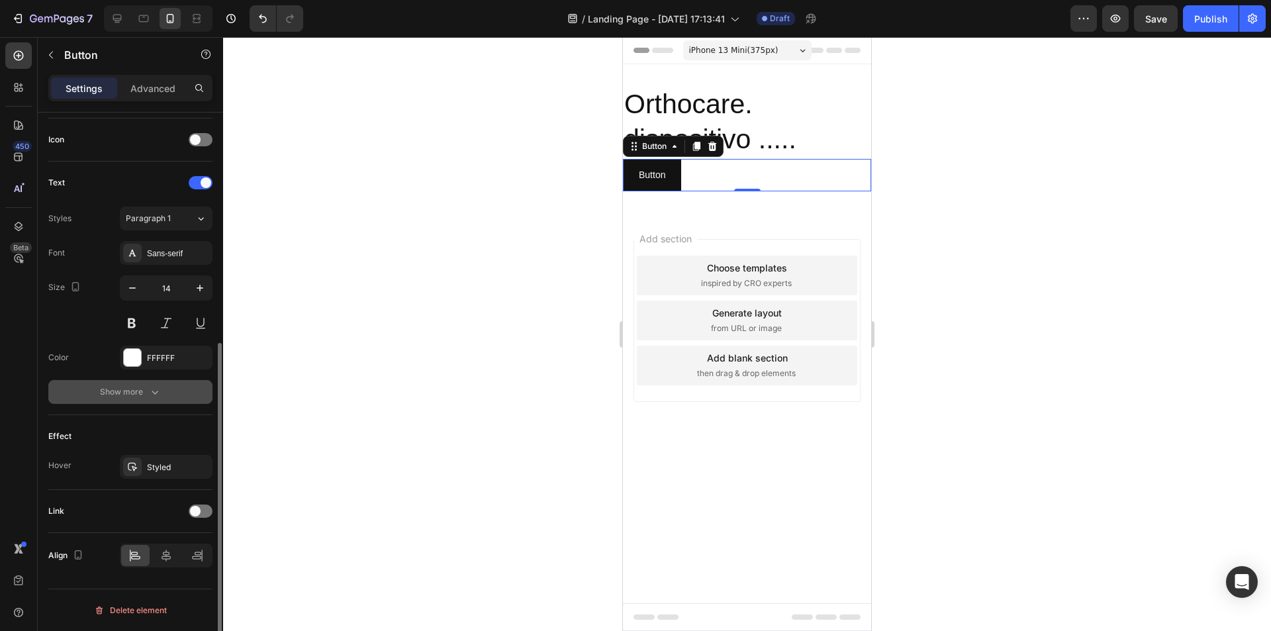
click at [137, 387] on div "Show more" at bounding box center [131, 391] width 62 height 13
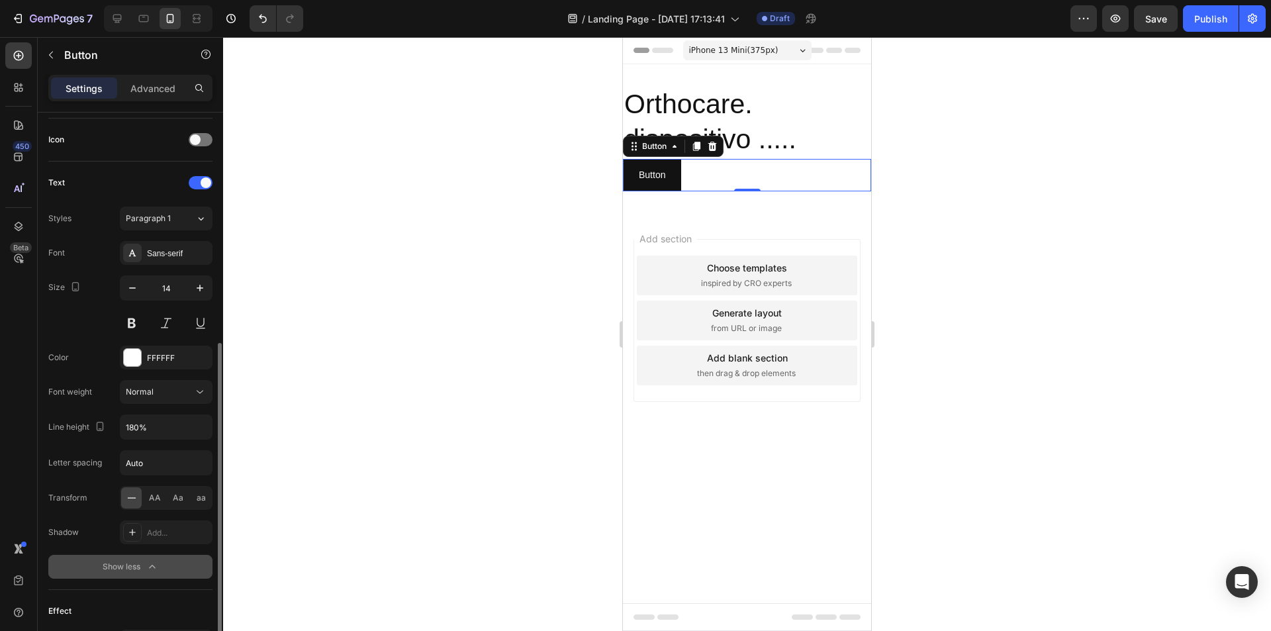
click at [128, 561] on div "Show less" at bounding box center [131, 566] width 56 height 13
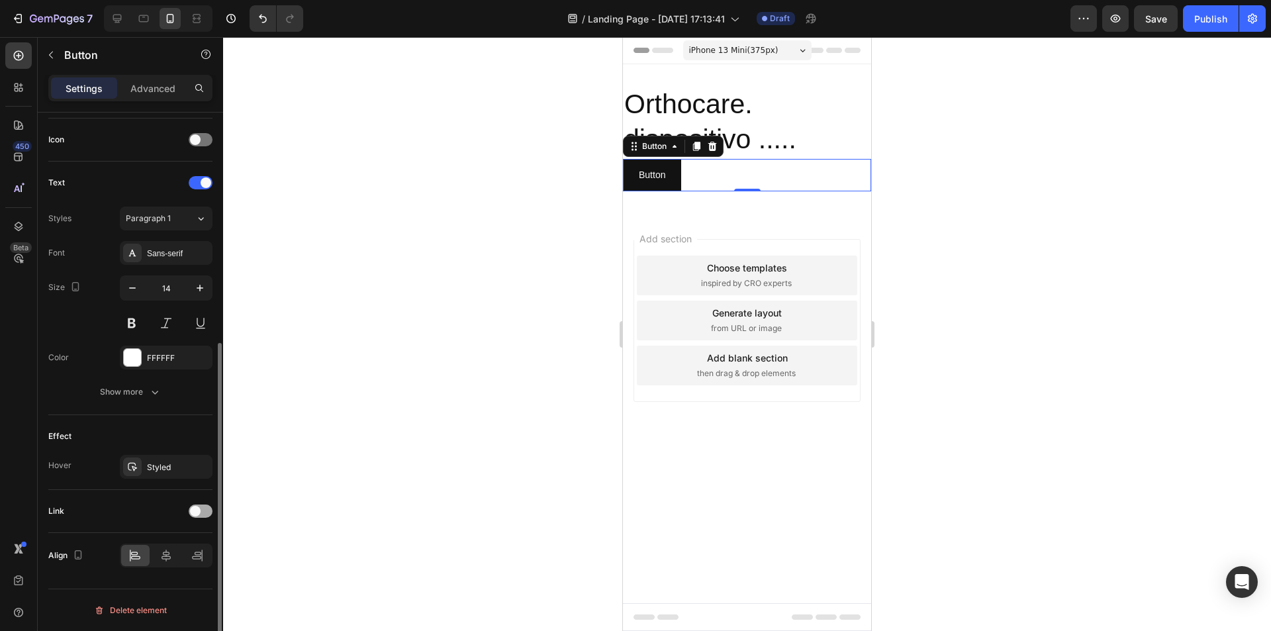
click at [207, 511] on div at bounding box center [201, 511] width 24 height 13
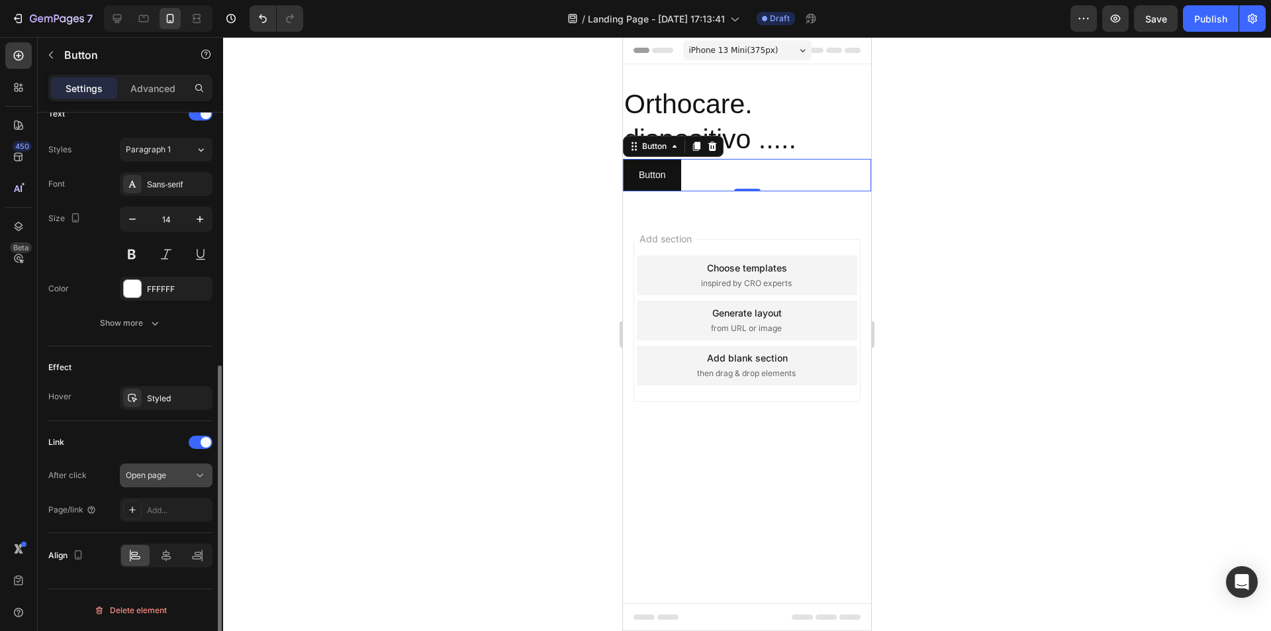
click at [158, 468] on button "Open page" at bounding box center [166, 476] width 93 height 24
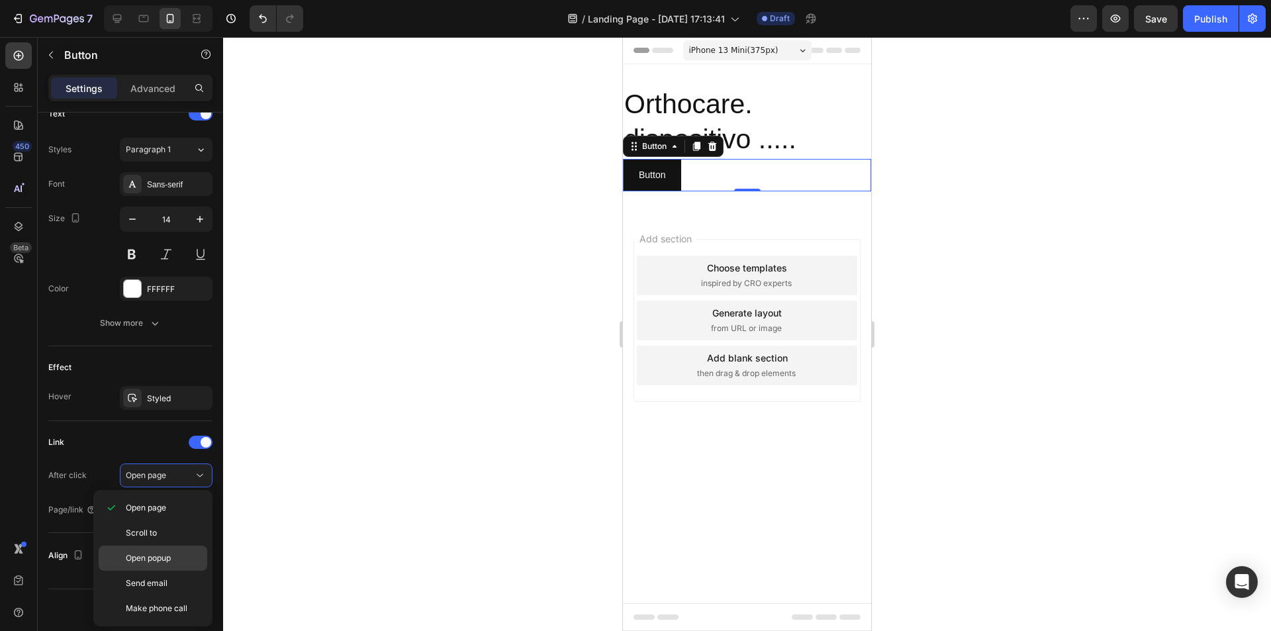
click at [160, 571] on div "Open popup" at bounding box center [153, 583] width 109 height 25
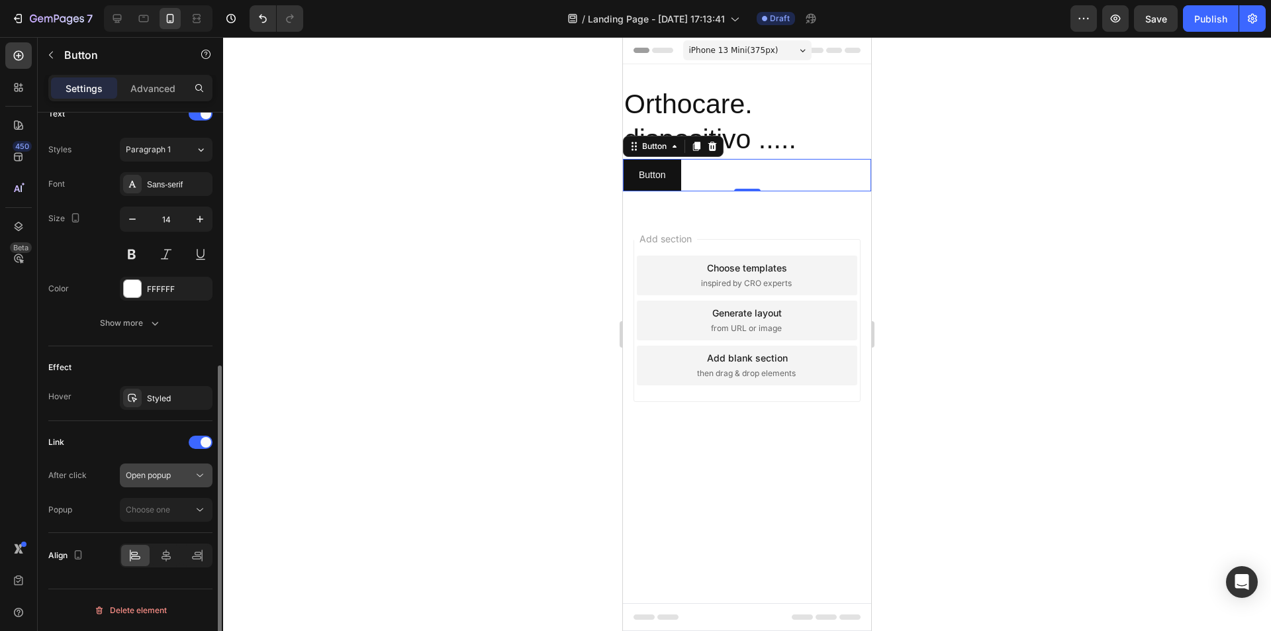
click at [189, 477] on div "Open popup" at bounding box center [160, 476] width 68 height 12
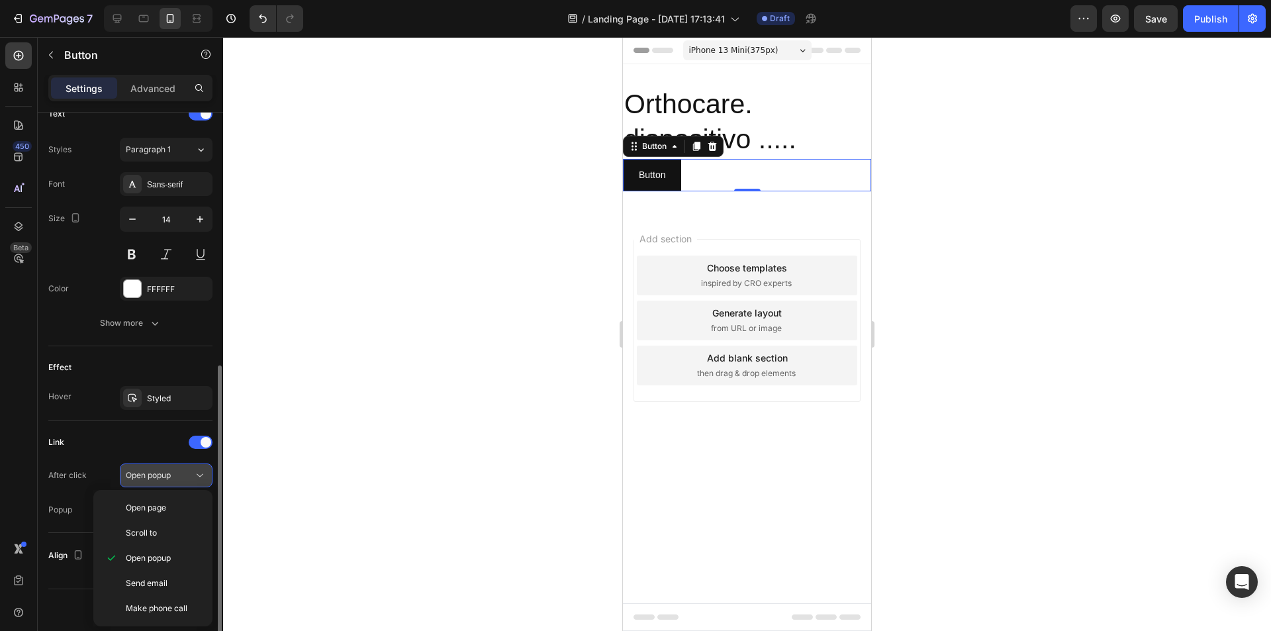
click at [166, 484] on button "Open popup" at bounding box center [166, 476] width 93 height 24
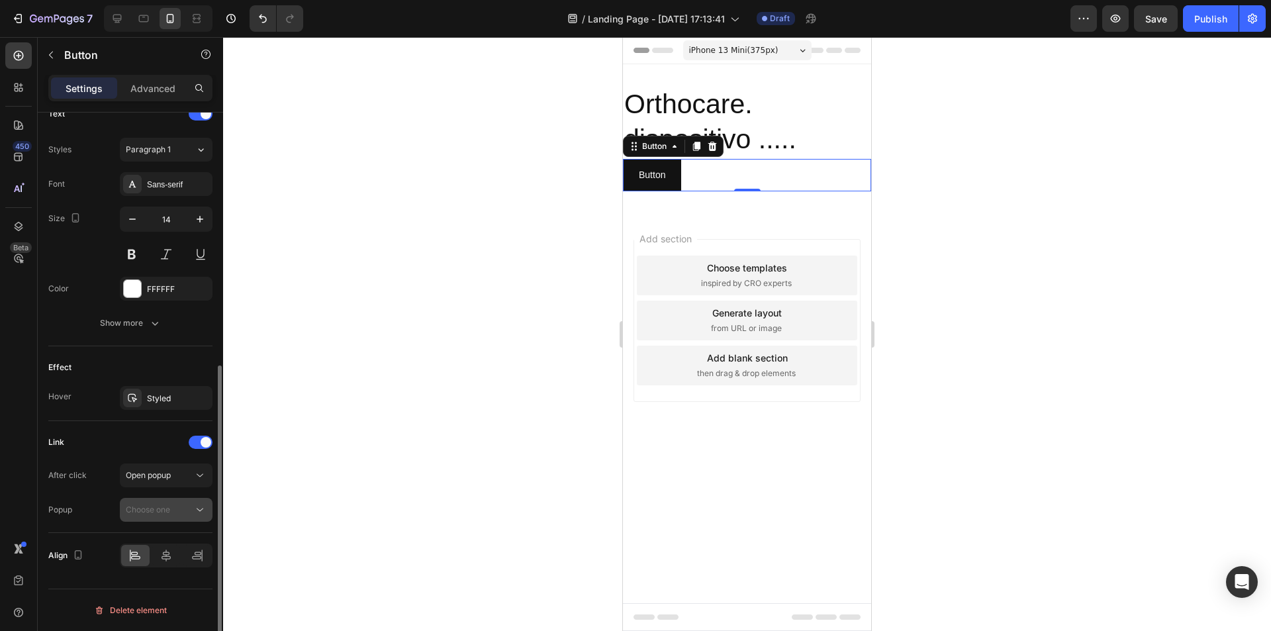
click at [172, 511] on div "Choose one" at bounding box center [160, 510] width 68 height 12
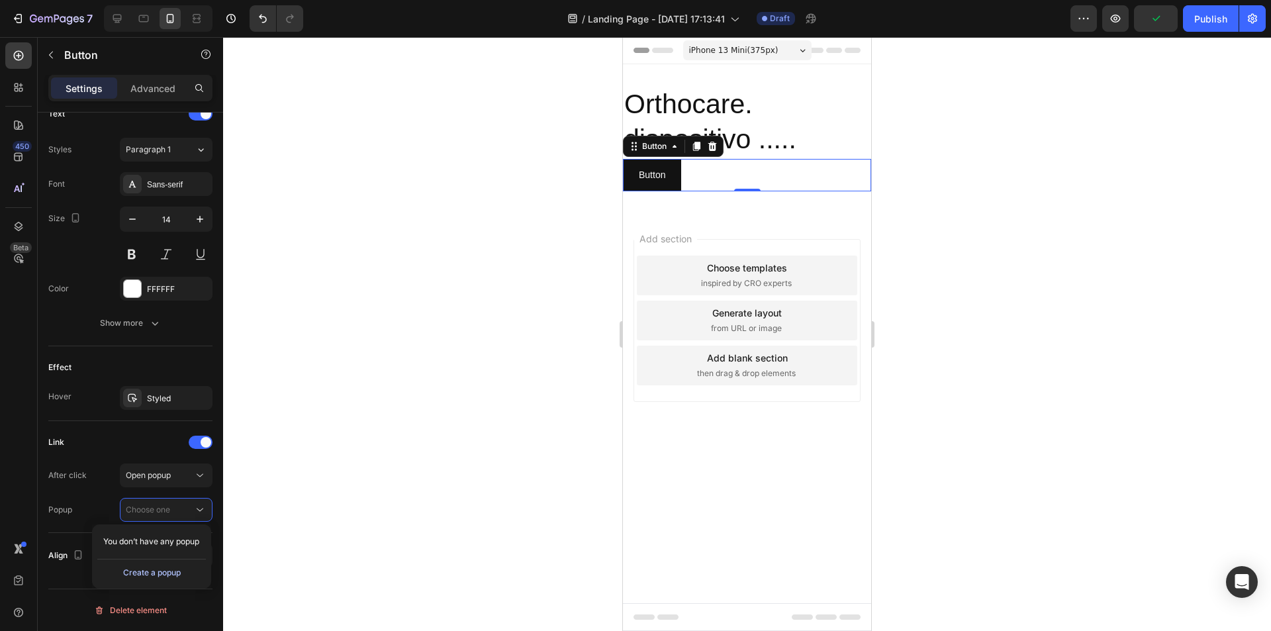
click at [164, 572] on div "Create a popup" at bounding box center [152, 573] width 58 height 12
click at [689, 248] on div "Add section Choose templates inspired by CRO experts Generate layout from URL o…" at bounding box center [747, 320] width 227 height 163
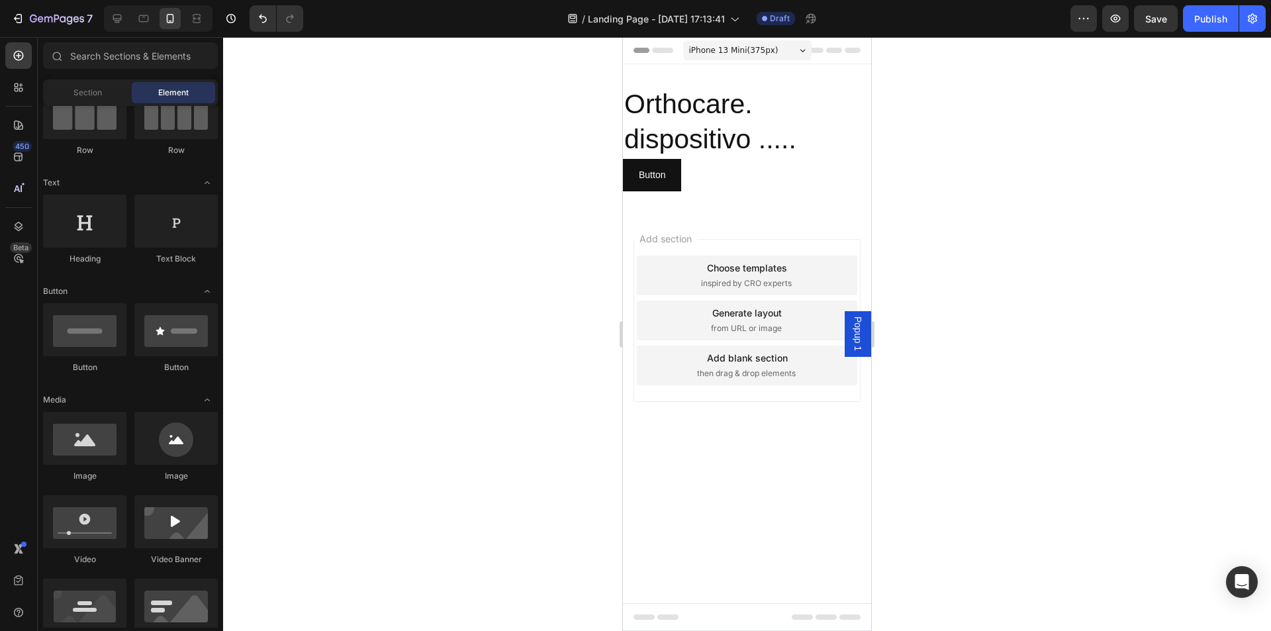
click at [736, 250] on div "Add section Choose templates inspired by CRO experts Generate layout from URL o…" at bounding box center [747, 320] width 227 height 163
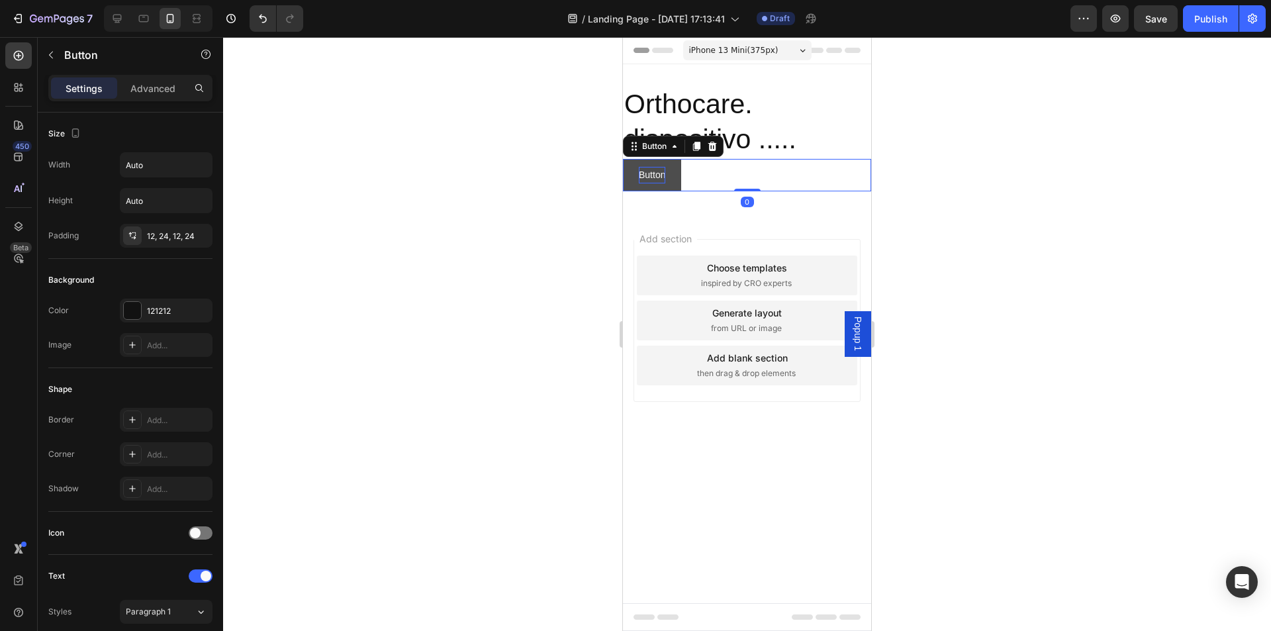
click at [640, 176] on p "Button" at bounding box center [652, 175] width 26 height 17
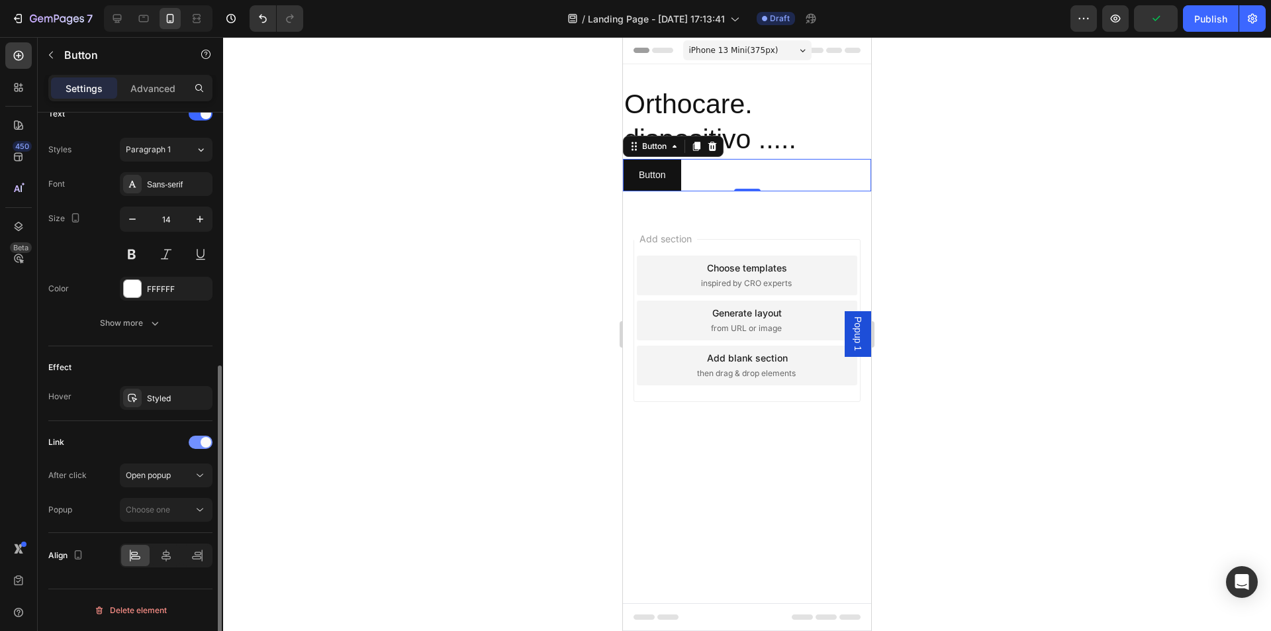
click at [203, 443] on span at bounding box center [206, 442] width 11 height 11
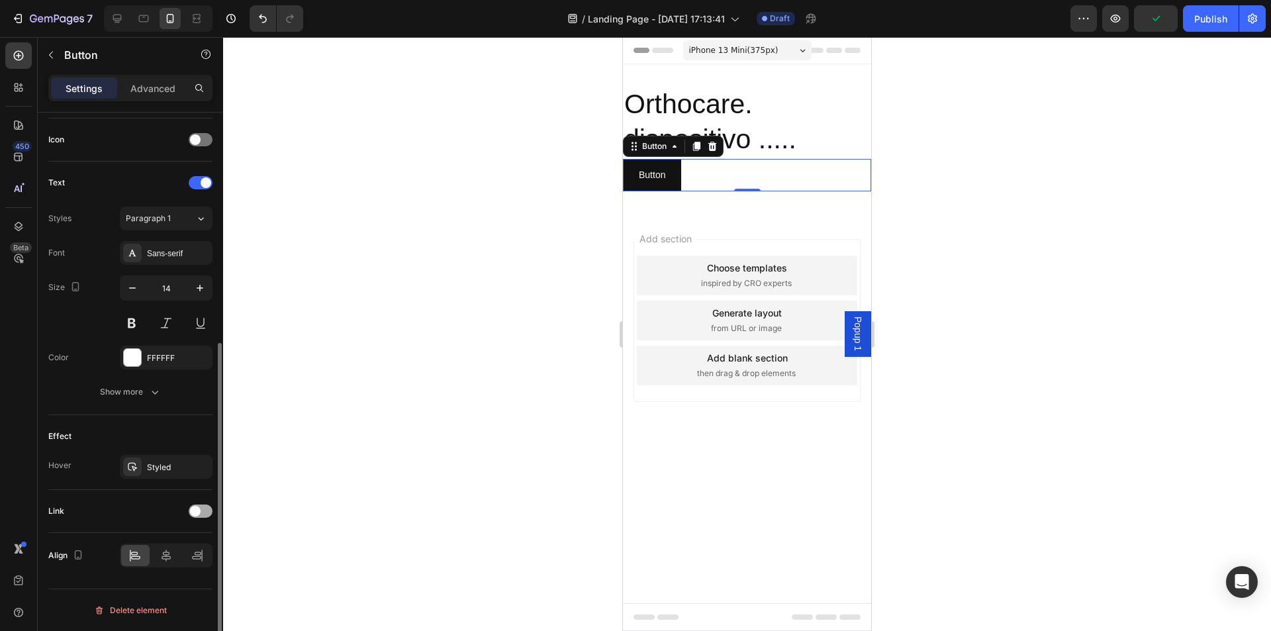
click at [199, 510] on span at bounding box center [195, 511] width 11 height 11
click at [195, 540] on icon at bounding box center [199, 544] width 13 height 13
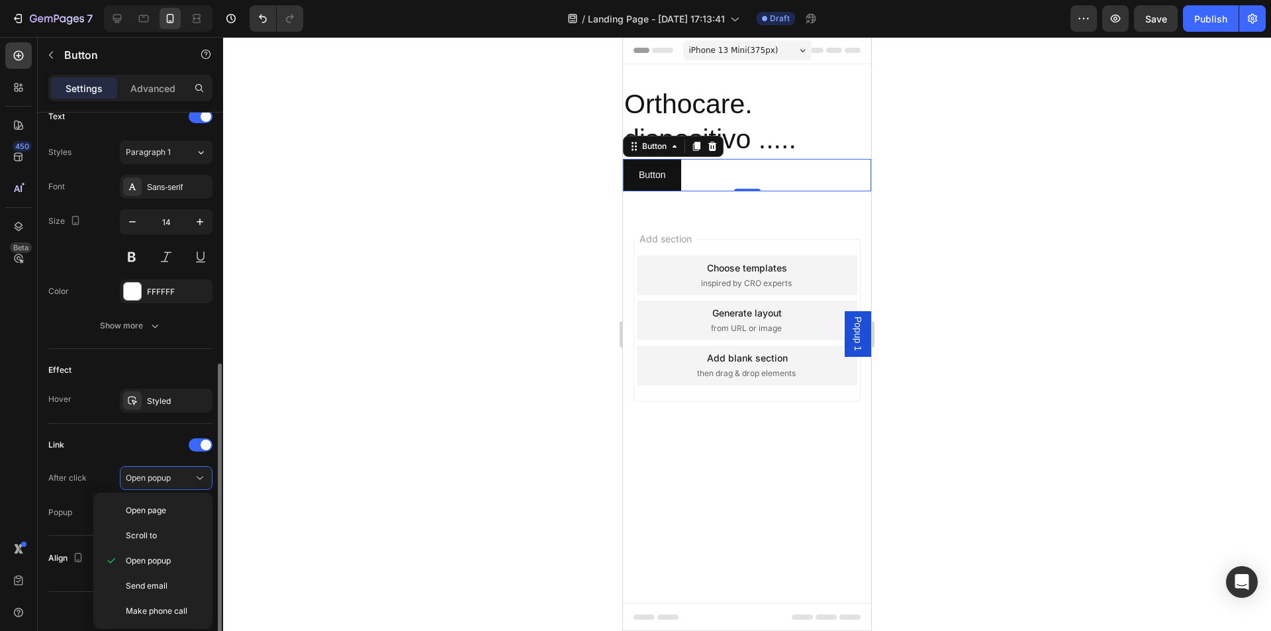
scroll to position [462, 0]
click at [148, 507] on span "Open page" at bounding box center [146, 508] width 40 height 12
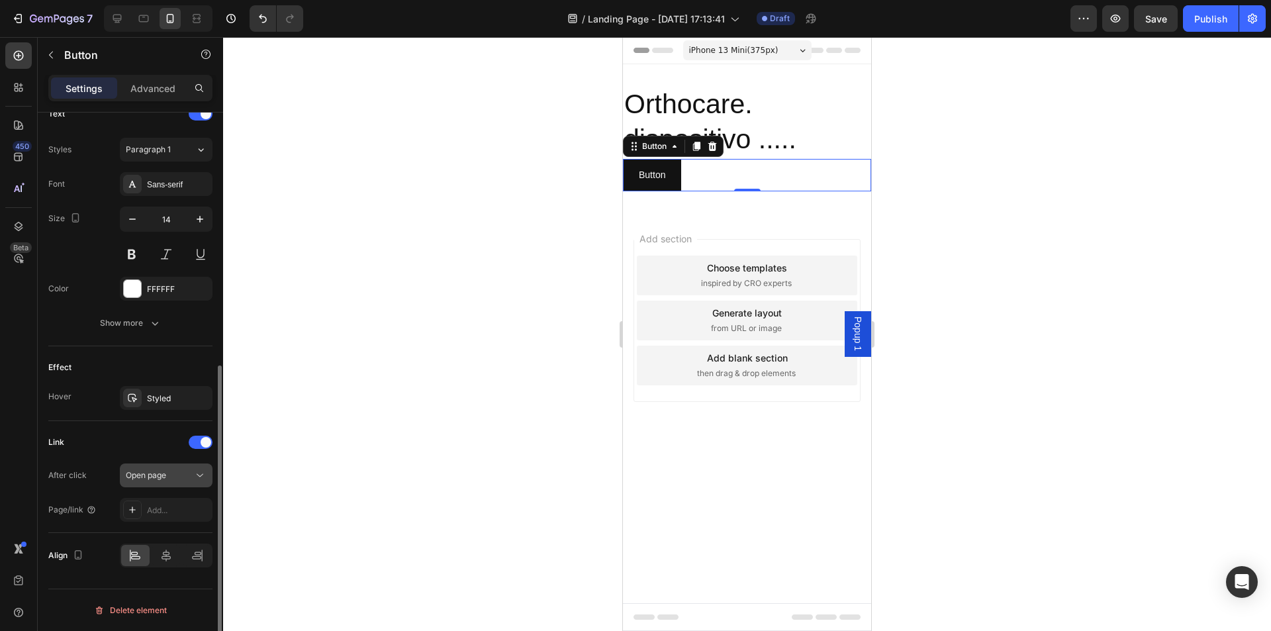
click at [161, 483] on button "Open page" at bounding box center [166, 476] width 93 height 24
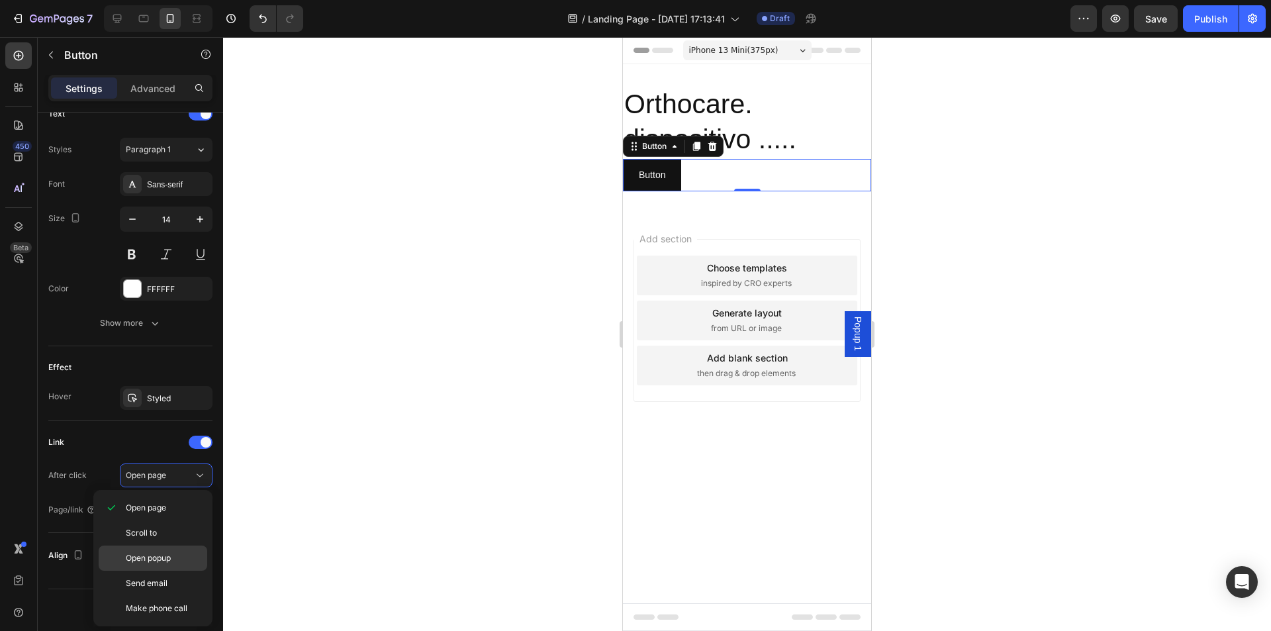
click at [154, 555] on span "Open popup" at bounding box center [148, 558] width 45 height 12
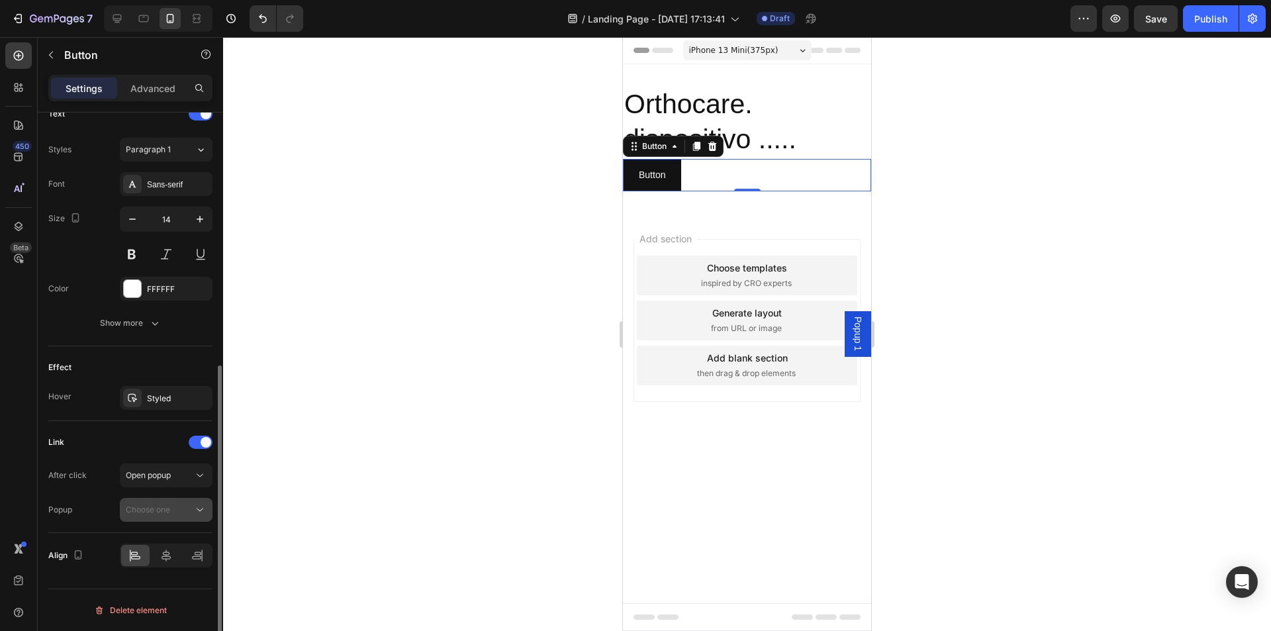
click at [166, 515] on span "Choose one" at bounding box center [148, 510] width 44 height 12
click at [166, 510] on span "Choose one" at bounding box center [148, 510] width 44 height 10
click at [667, 246] on div "Add section Choose templates inspired by CRO experts Generate layout from URL o…" at bounding box center [747, 320] width 227 height 163
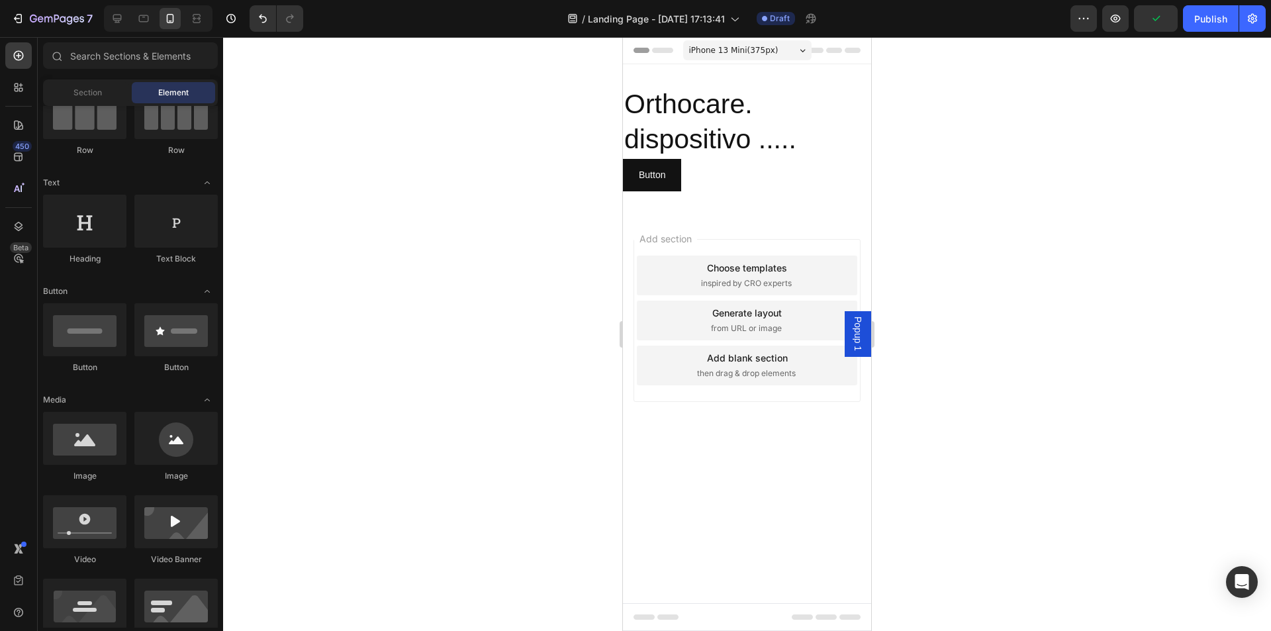
click at [866, 346] on div "Popup 1" at bounding box center [858, 333] width 26 height 45
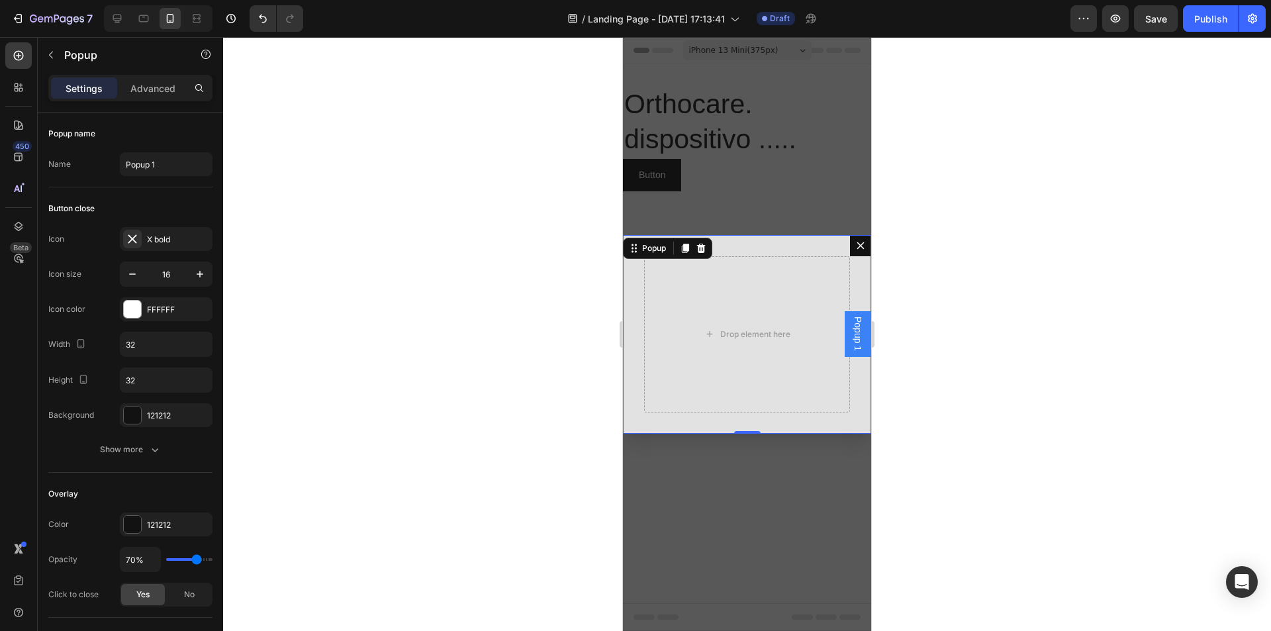
click at [866, 247] on icon "Dialog content" at bounding box center [861, 245] width 11 height 11
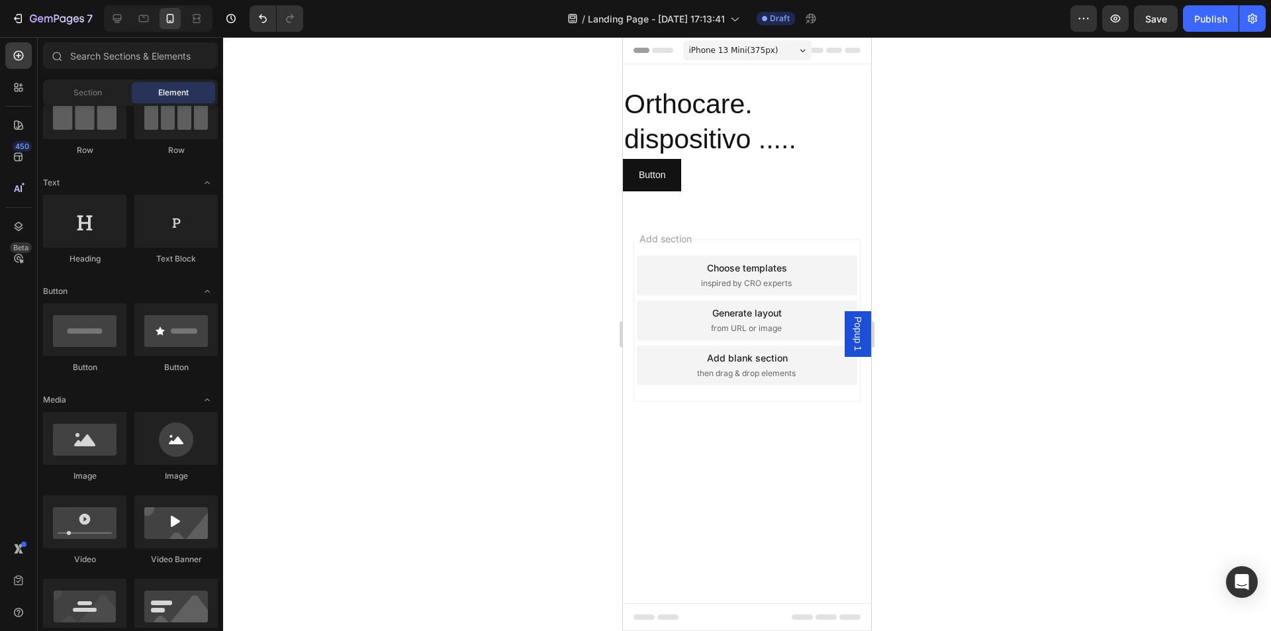
click at [860, 336] on span "Popup 1" at bounding box center [858, 334] width 13 height 34
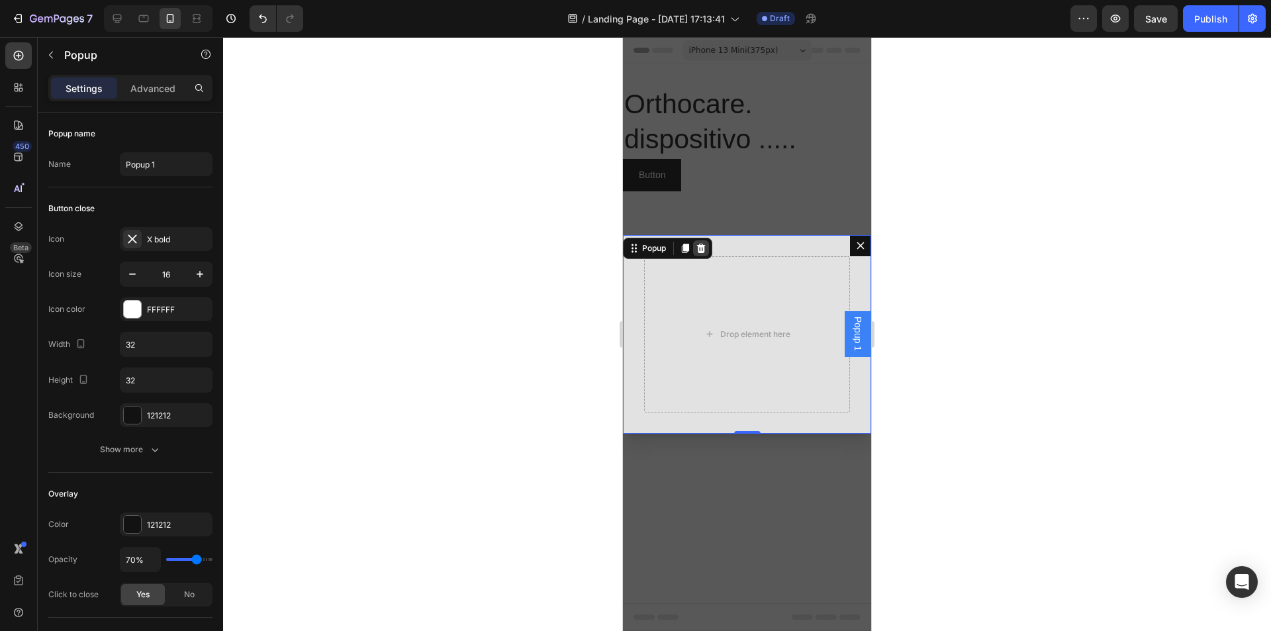
click at [699, 246] on icon "Dialog content" at bounding box center [701, 247] width 9 height 9
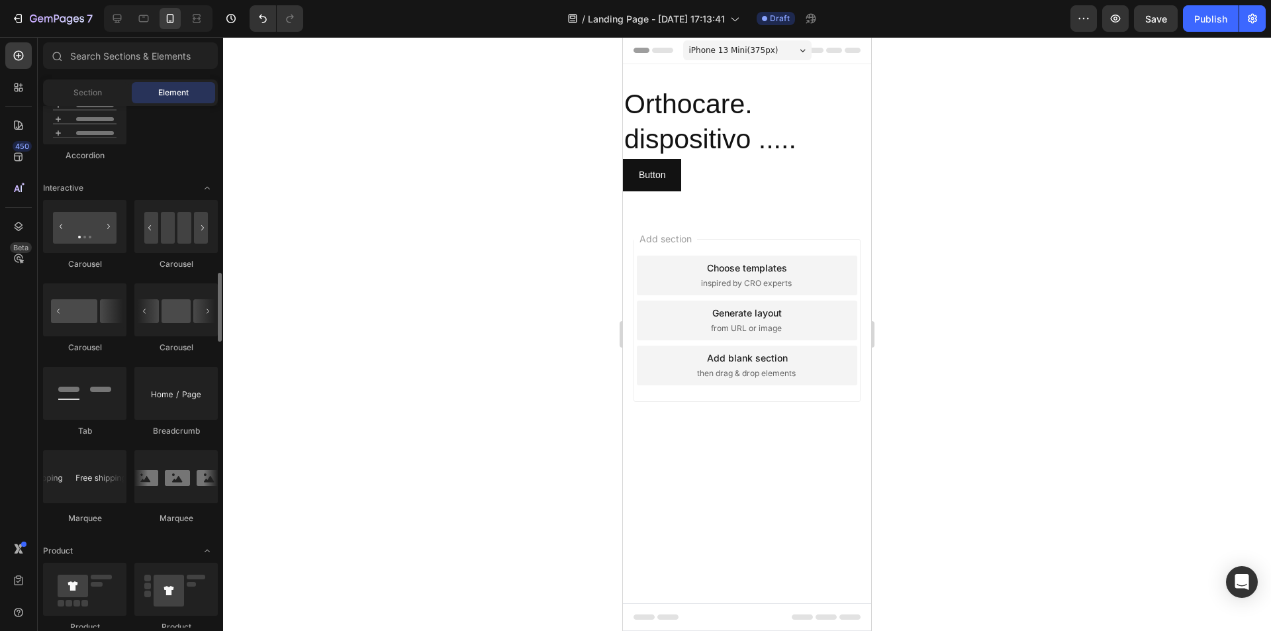
scroll to position [1060, 0]
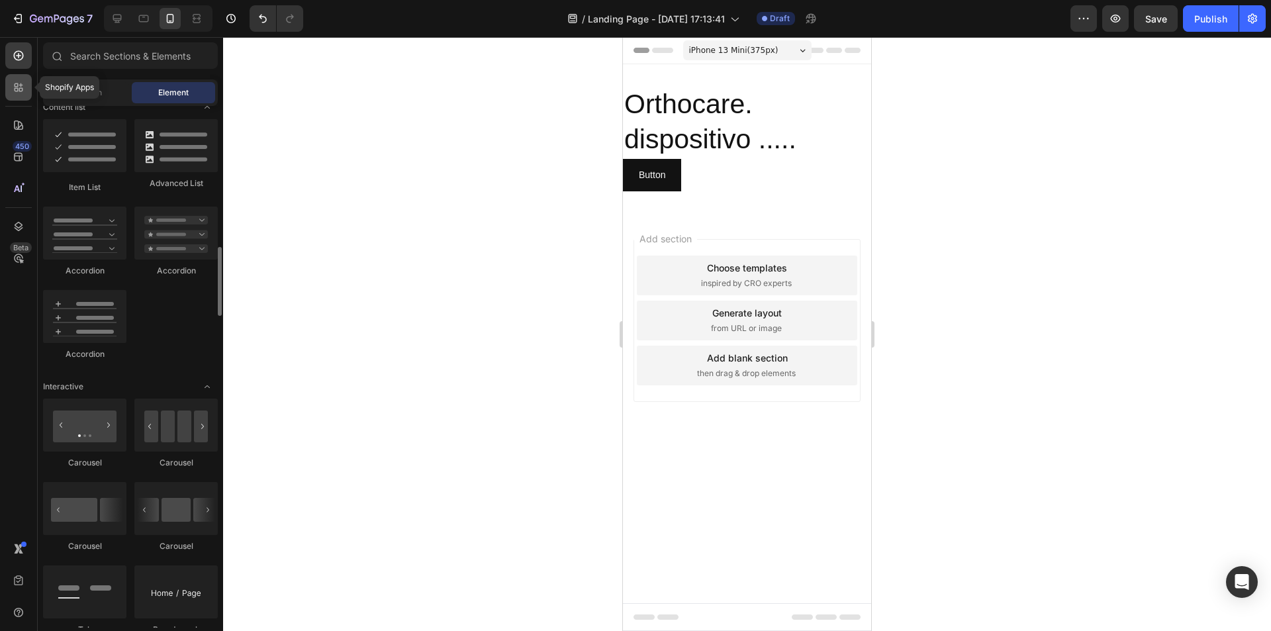
click at [19, 84] on icon at bounding box center [18, 87] width 13 height 13
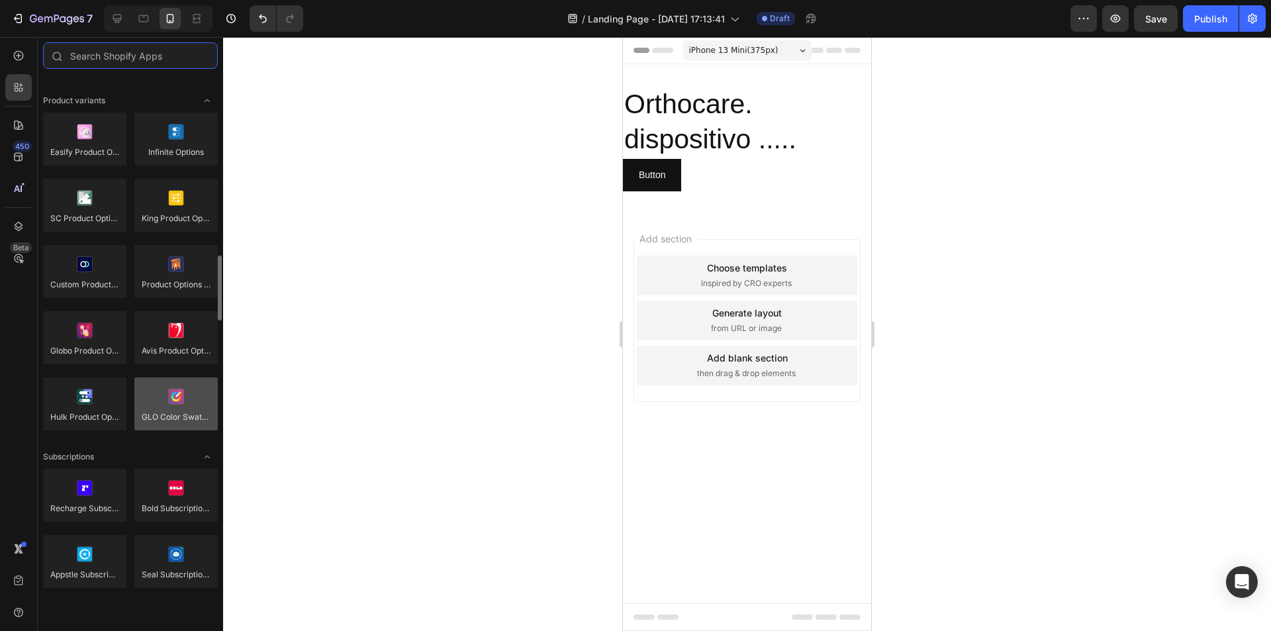
scroll to position [1523, 0]
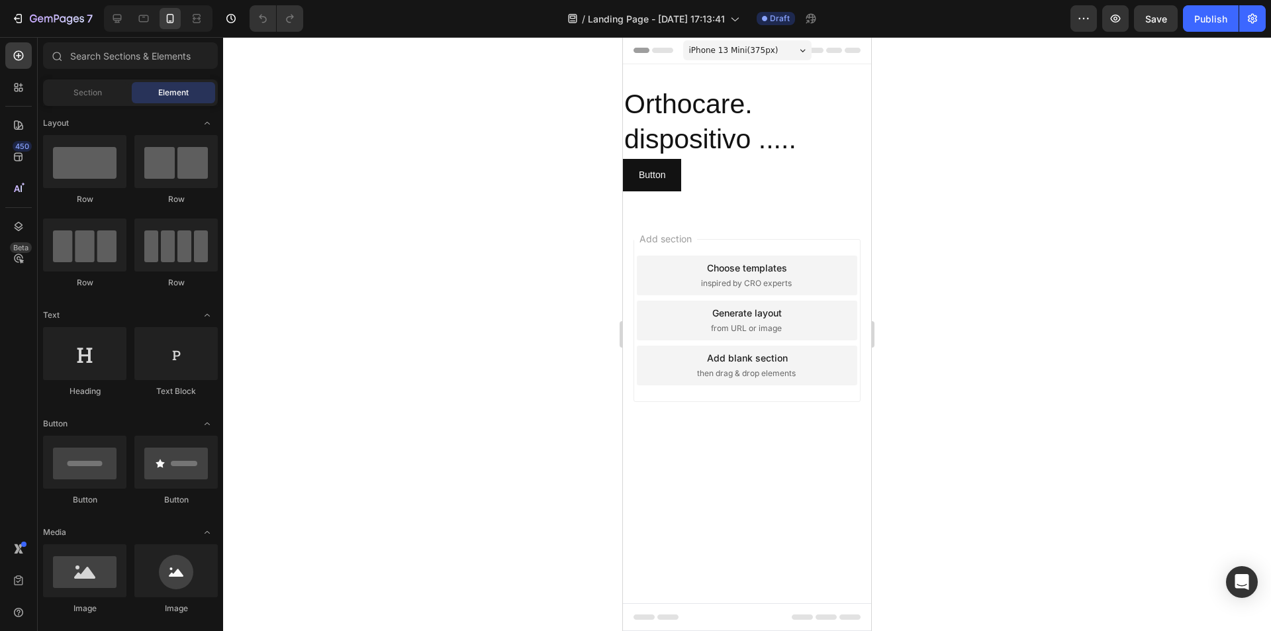
click at [717, 245] on div "Add section Choose templates inspired by CRO experts Generate layout from URL o…" at bounding box center [747, 320] width 227 height 163
click at [838, 295] on div "Add section Choose templates inspired by CRO experts Generate layout from URL o…" at bounding box center [747, 320] width 227 height 163
click at [770, 262] on div "Choose templates" at bounding box center [747, 268] width 80 height 14
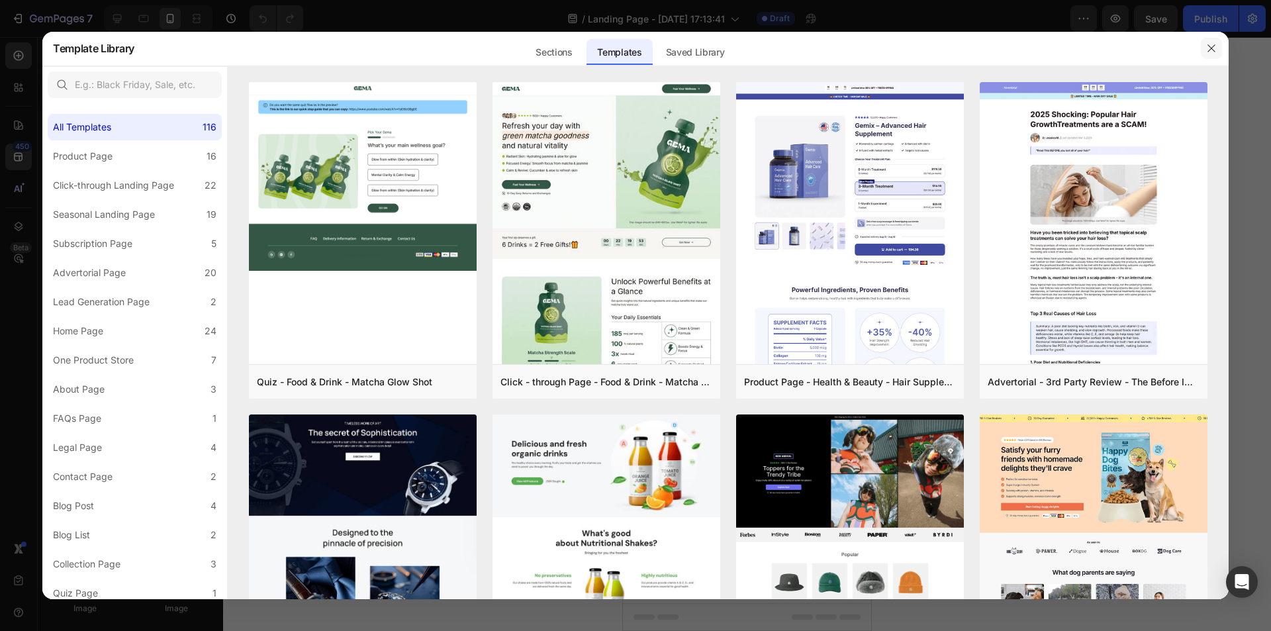
click at [1215, 46] on icon "button" at bounding box center [1212, 48] width 11 height 11
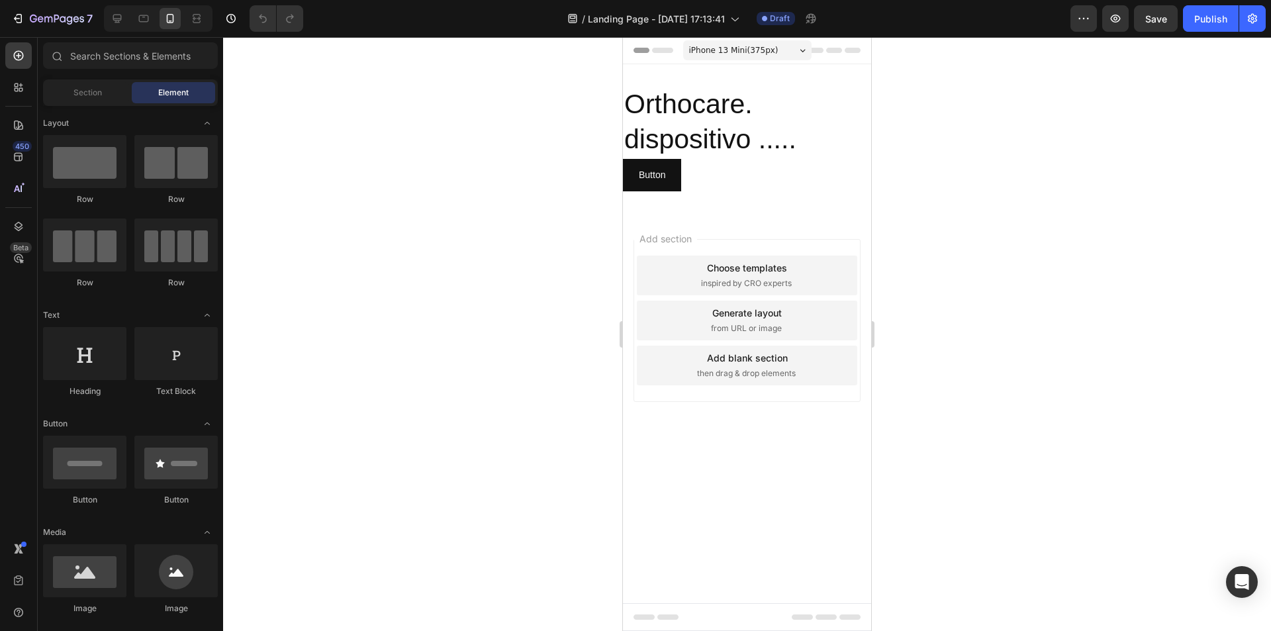
click at [671, 248] on div "Add section Choose templates inspired by CRO experts Generate layout from URL o…" at bounding box center [747, 320] width 227 height 163
click at [26, 82] on div at bounding box center [18, 87] width 26 height 26
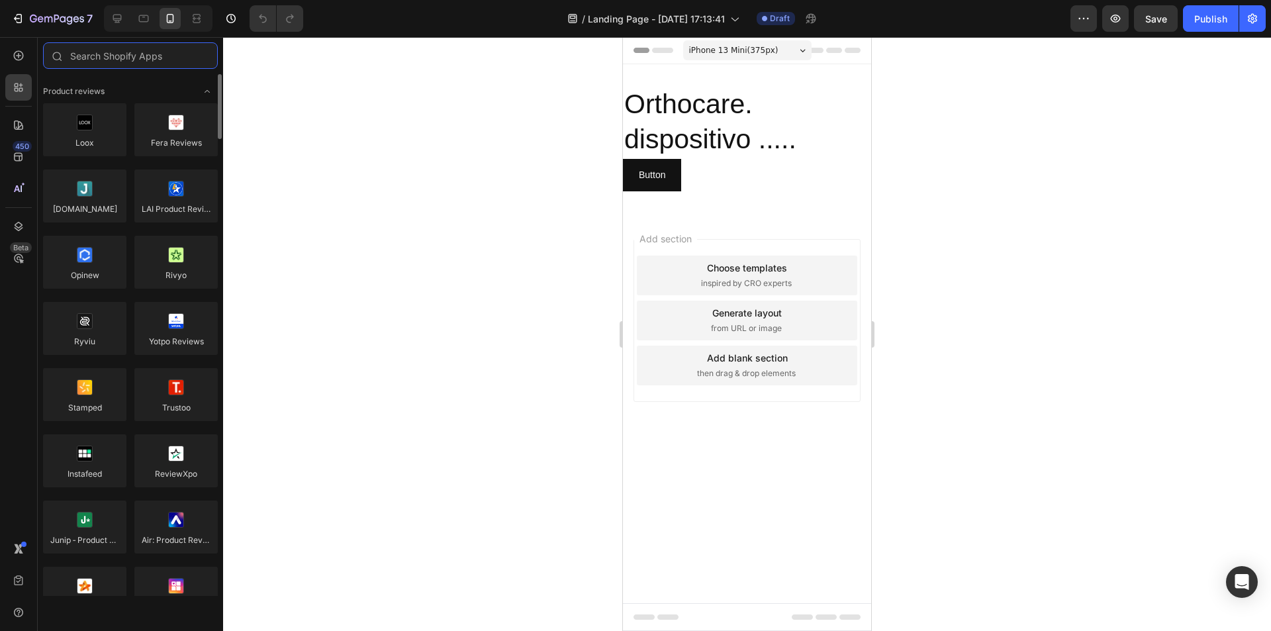
scroll to position [464, 0]
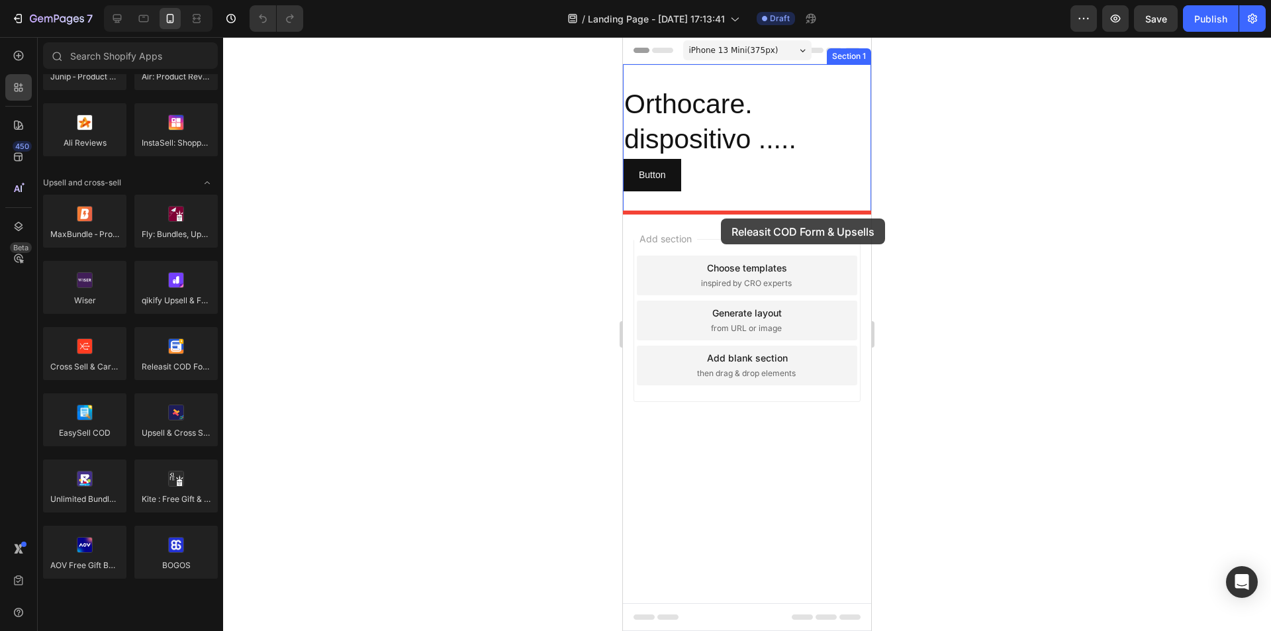
drag, startPoint x: 794, startPoint y: 392, endPoint x: 721, endPoint y: 219, distance: 188.2
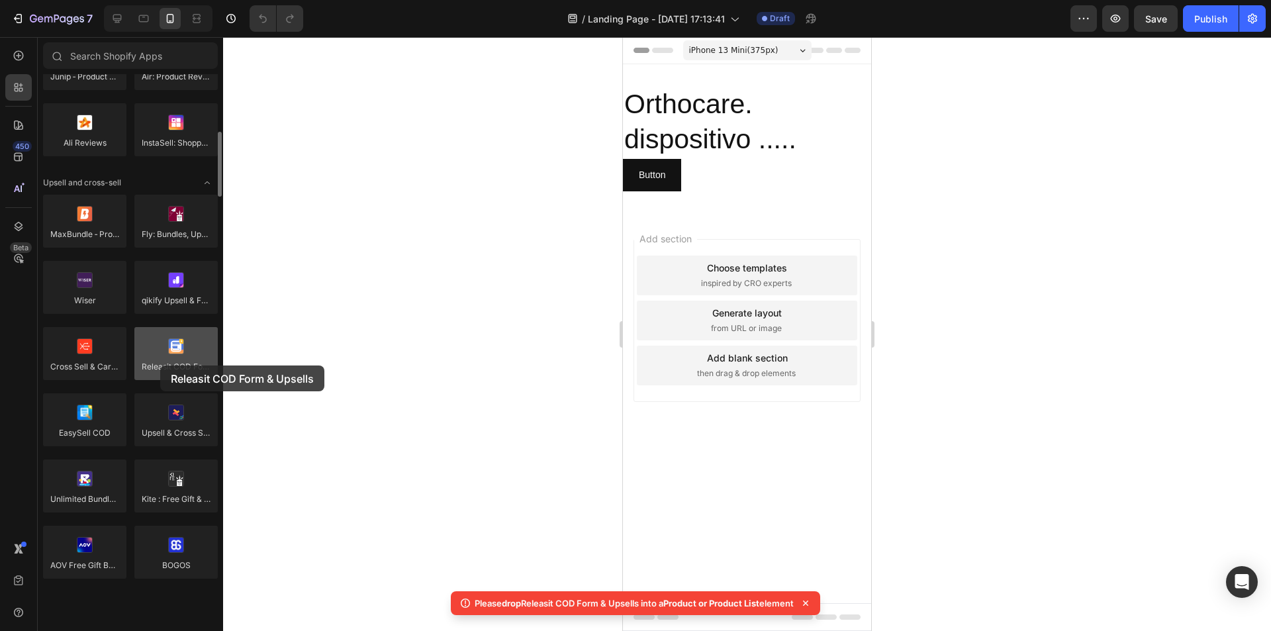
drag, startPoint x: 191, startPoint y: 361, endPoint x: 163, endPoint y: 354, distance: 28.6
click at [162, 354] on div at bounding box center [175, 353] width 83 height 53
click at [164, 354] on div at bounding box center [175, 353] width 83 height 53
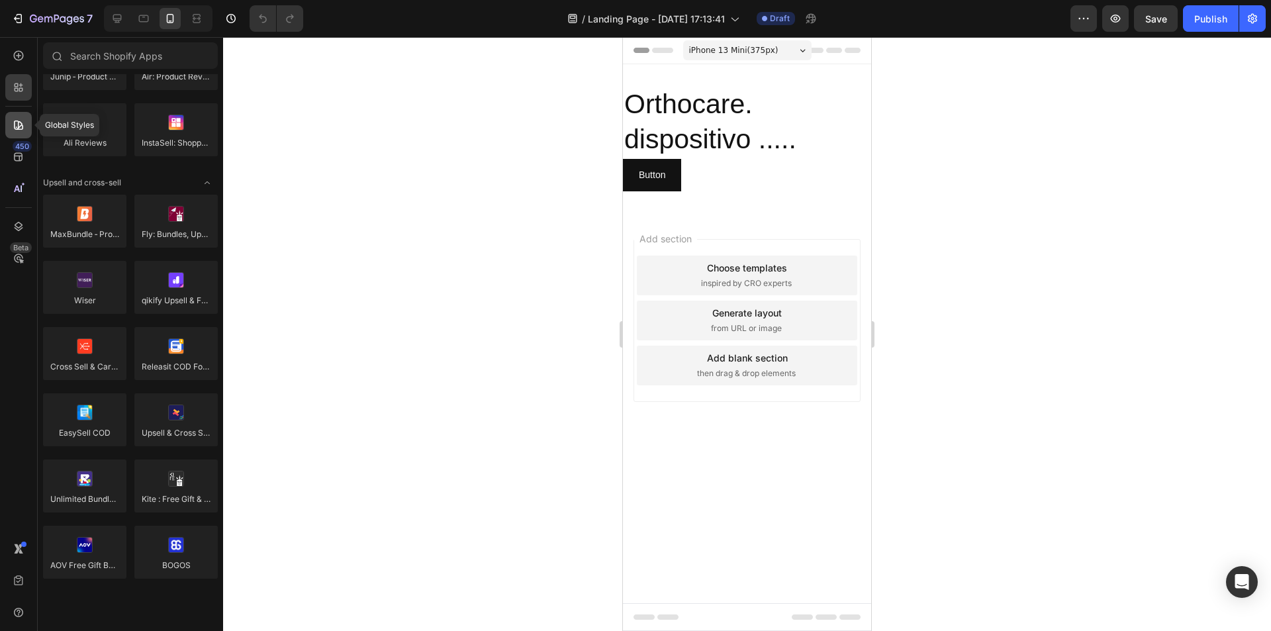
click at [18, 124] on icon at bounding box center [18, 125] width 9 height 9
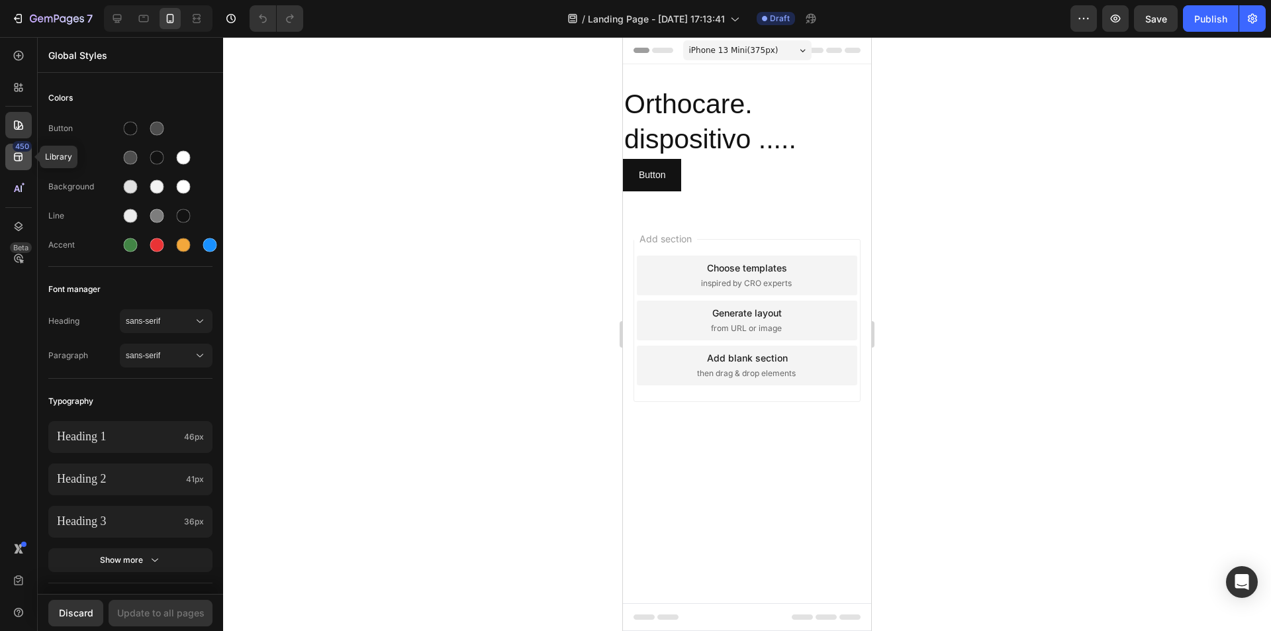
click at [25, 164] on div "450" at bounding box center [18, 157] width 26 height 26
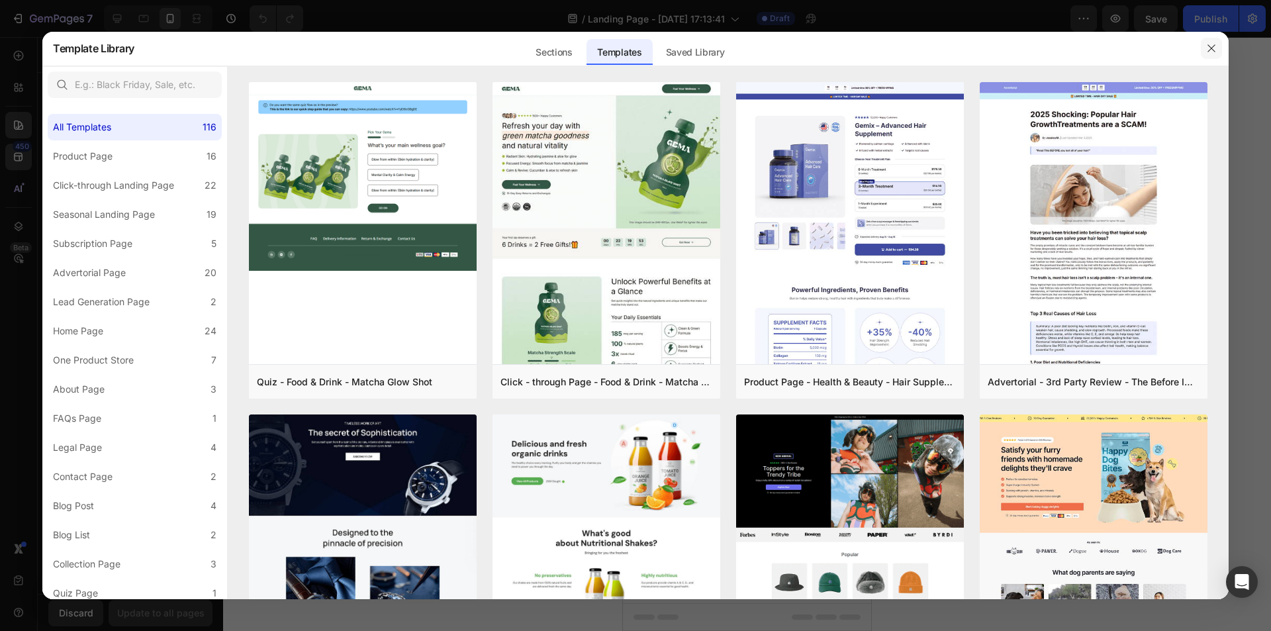
click at [1206, 51] on button "button" at bounding box center [1211, 48] width 21 height 21
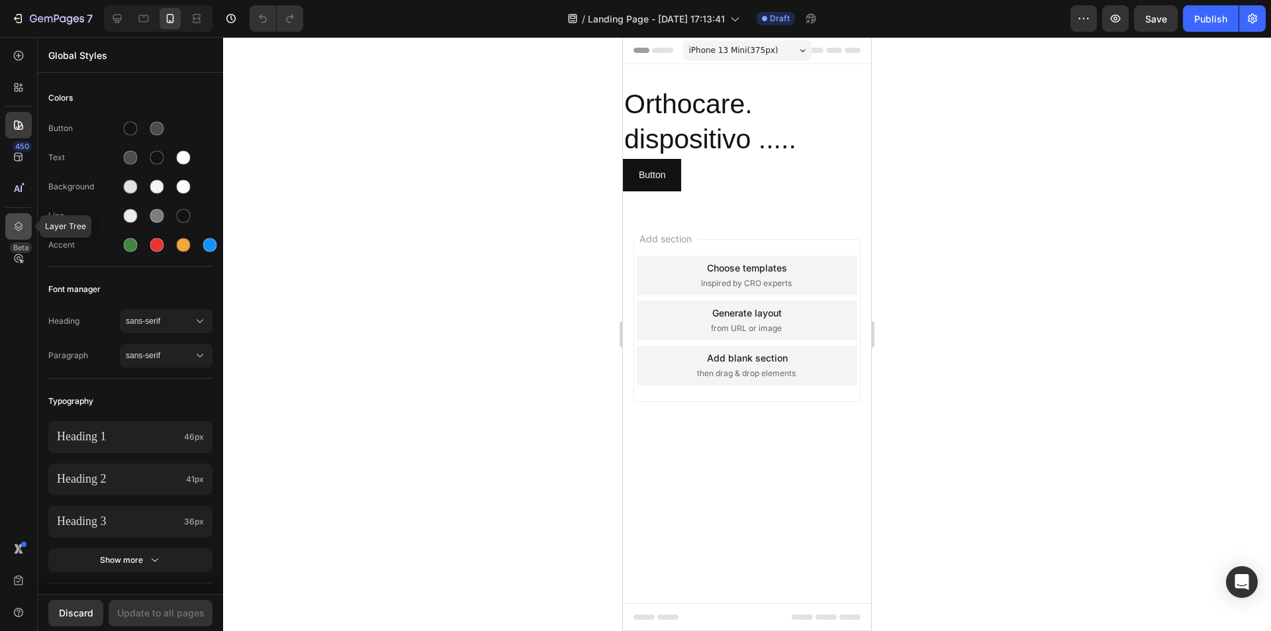
click at [24, 226] on icon at bounding box center [18, 226] width 13 height 13
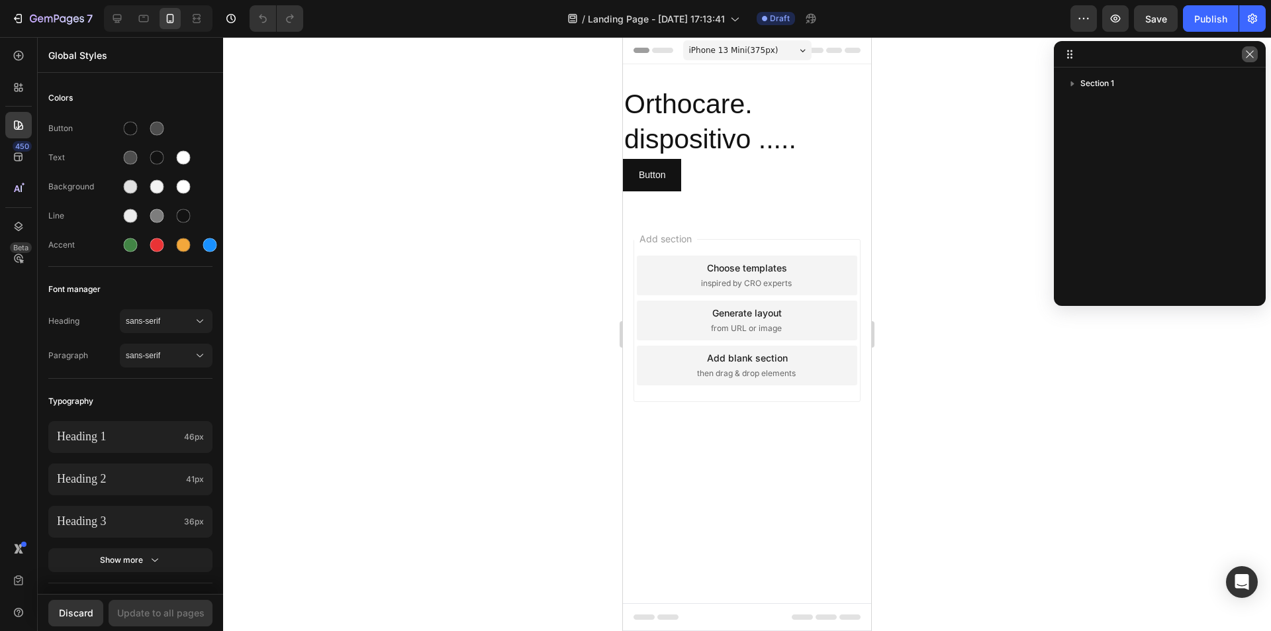
click at [1251, 54] on icon "button" at bounding box center [1249, 53] width 7 height 7
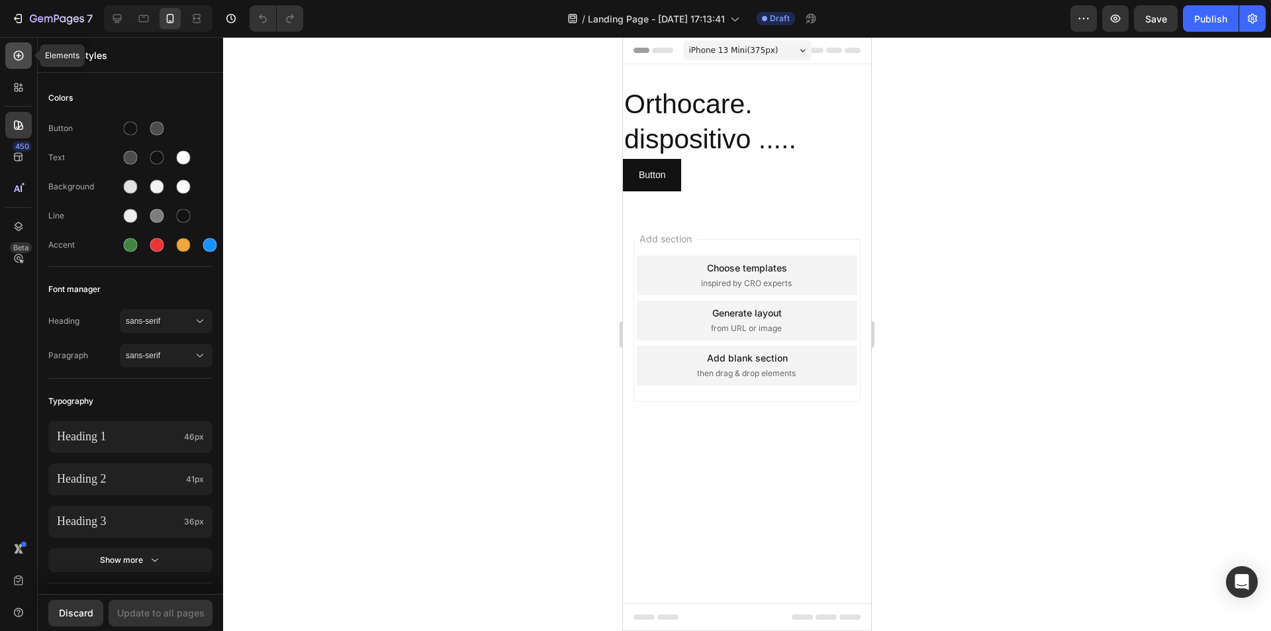
click at [17, 58] on icon at bounding box center [18, 55] width 13 height 13
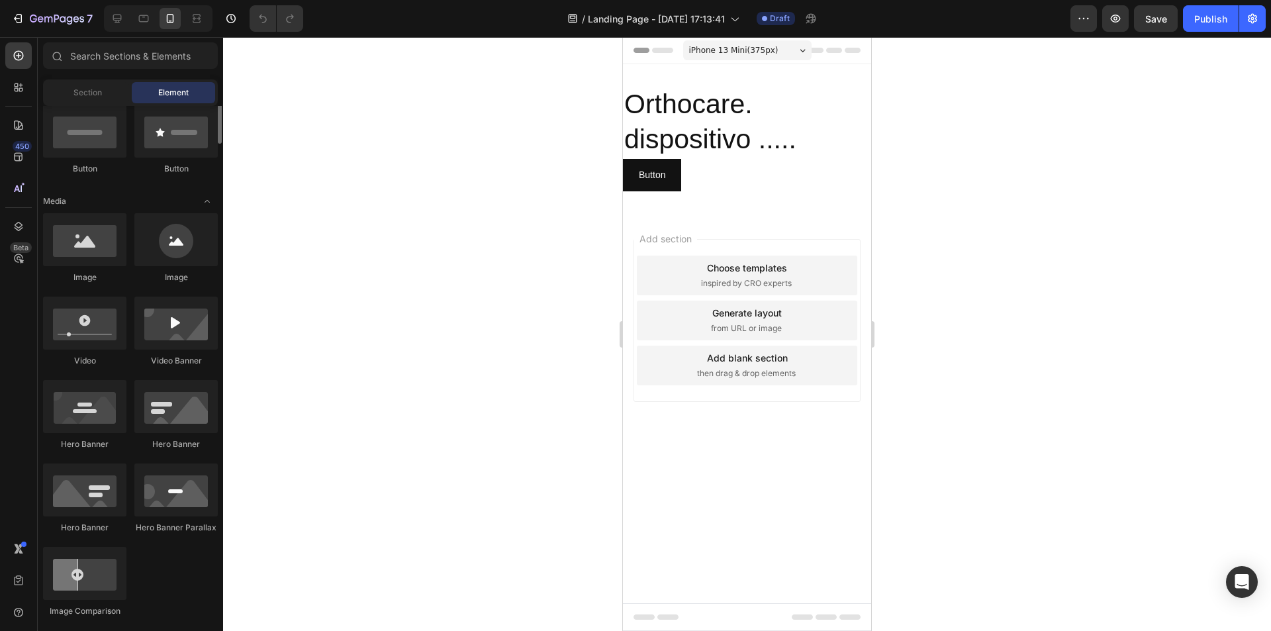
scroll to position [199, 0]
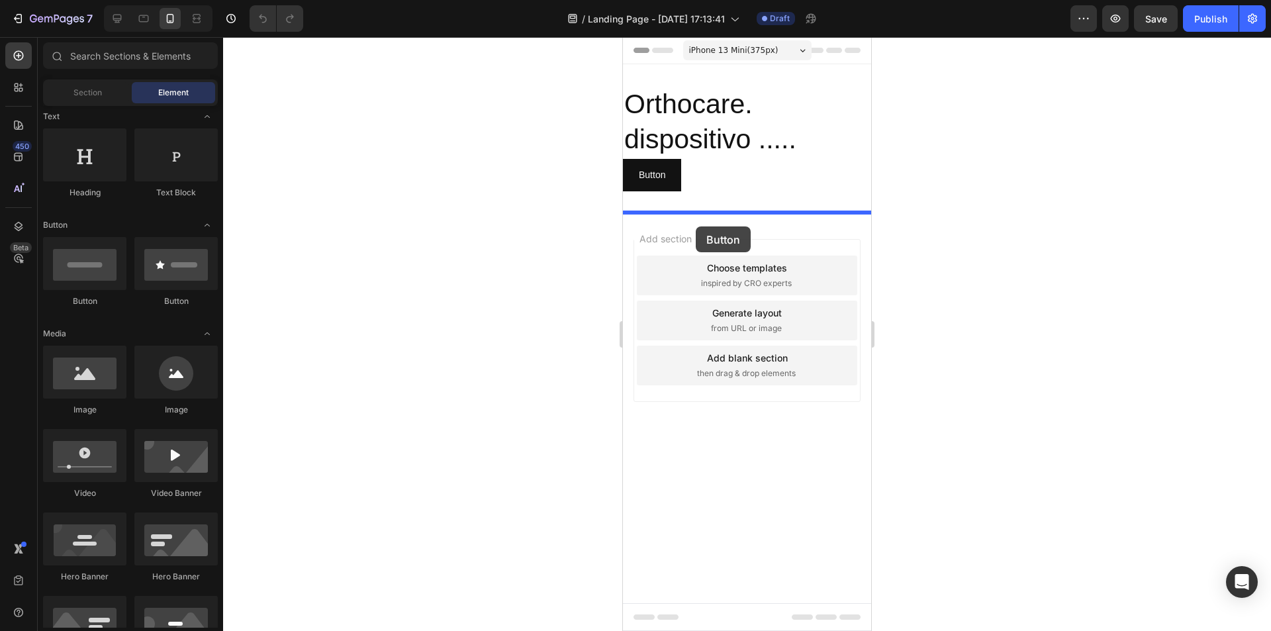
drag, startPoint x: 700, startPoint y: 297, endPoint x: 696, endPoint y: 226, distance: 71.0
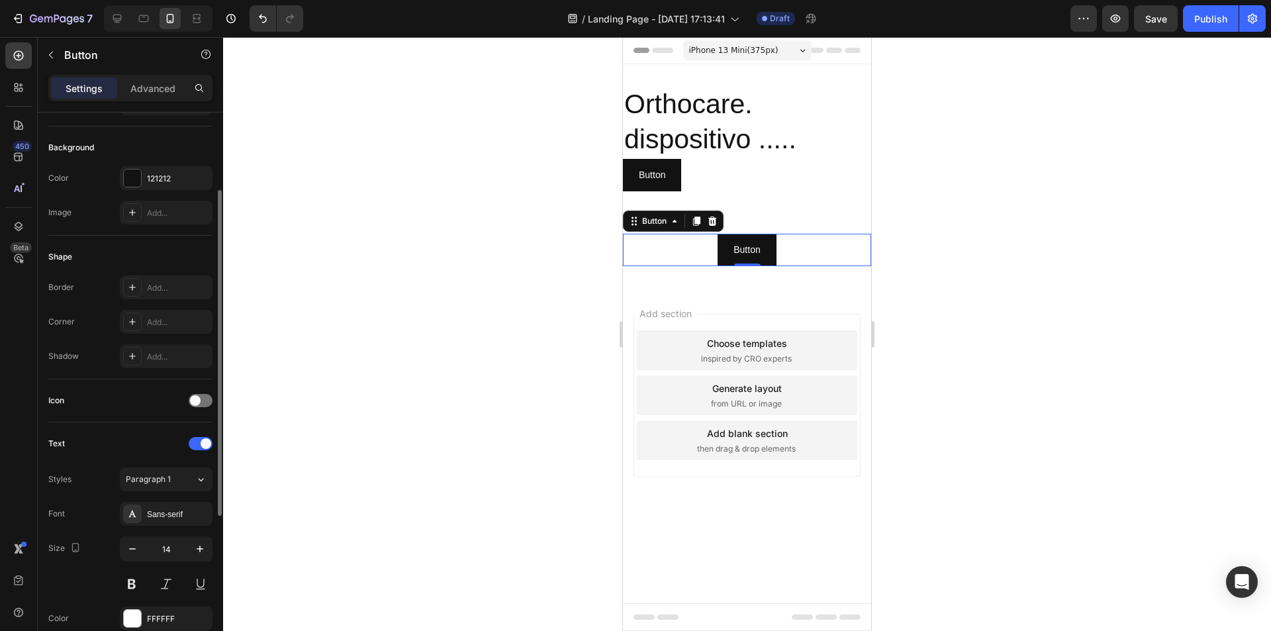
scroll to position [393, 0]
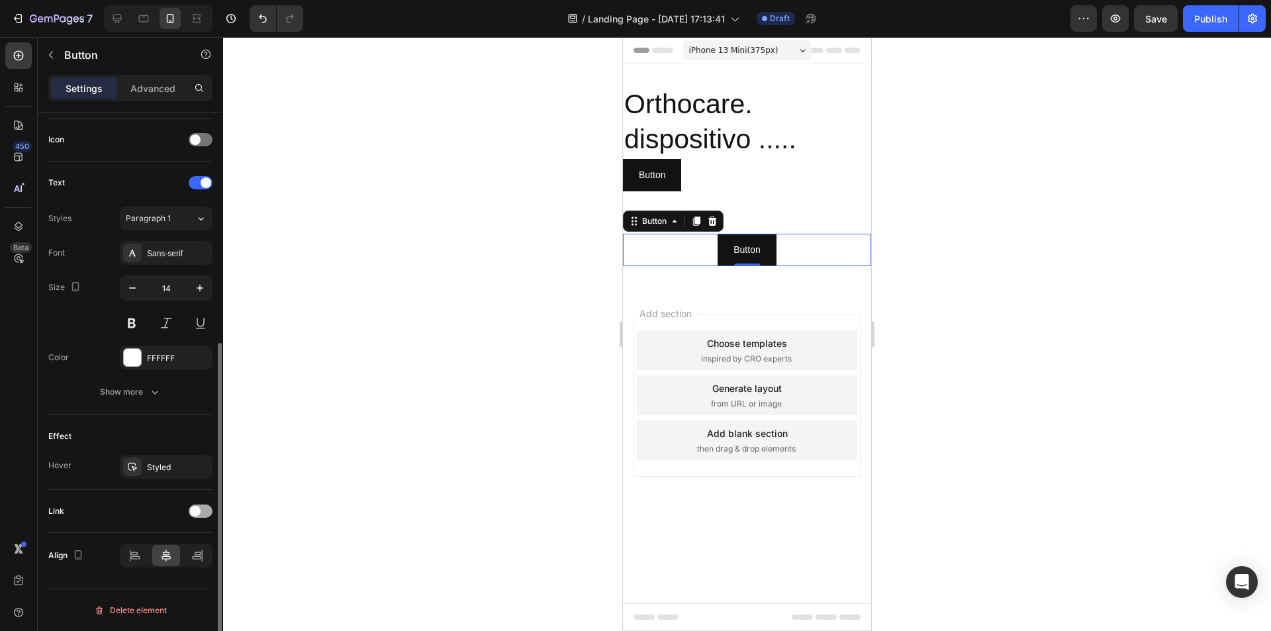
click at [200, 506] on div at bounding box center [201, 511] width 24 height 13
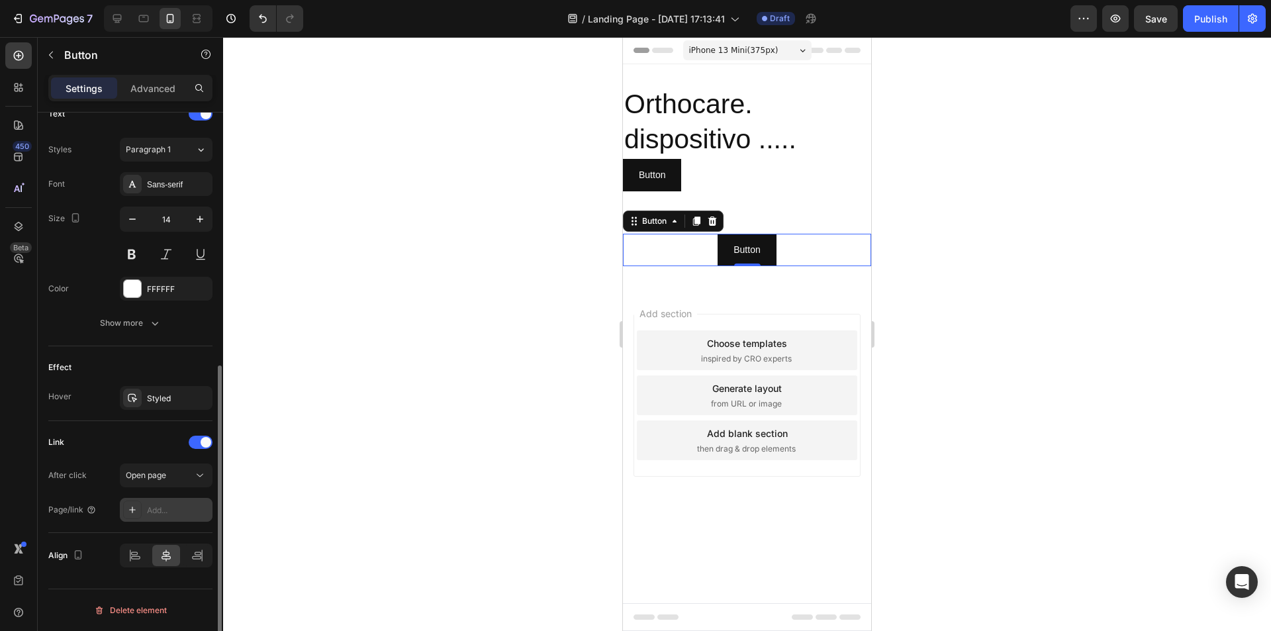
click at [148, 513] on div "Add..." at bounding box center [178, 511] width 62 height 12
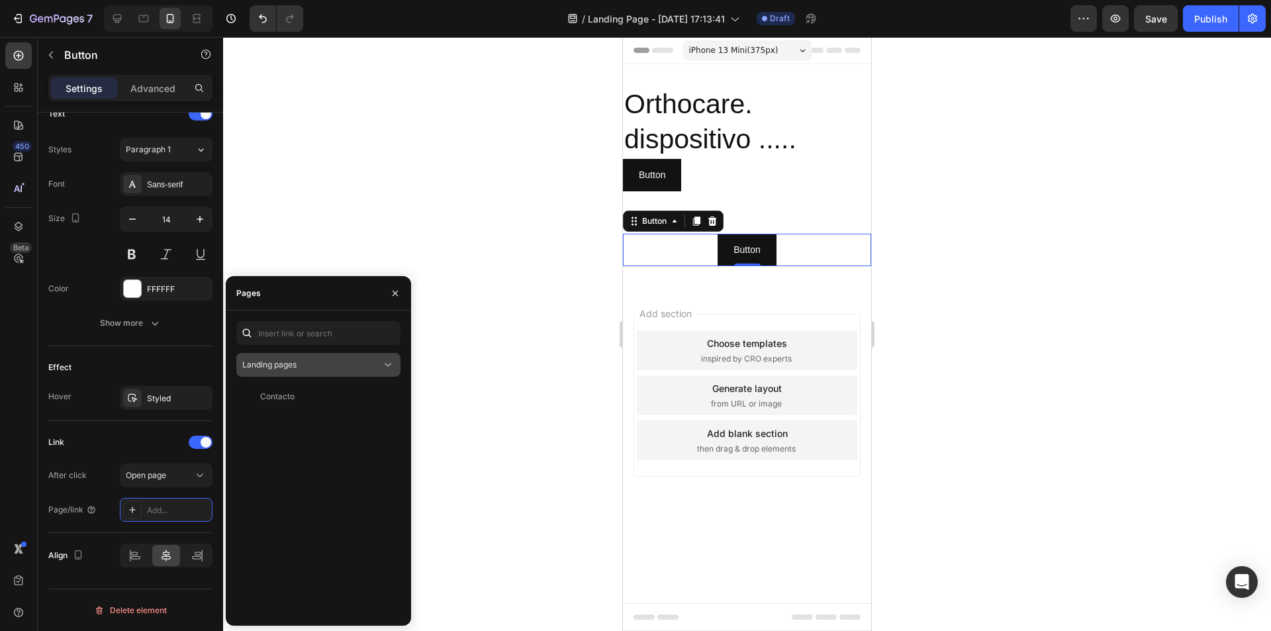
click at [314, 365] on div "Landing pages" at bounding box center [311, 365] width 139 height 12
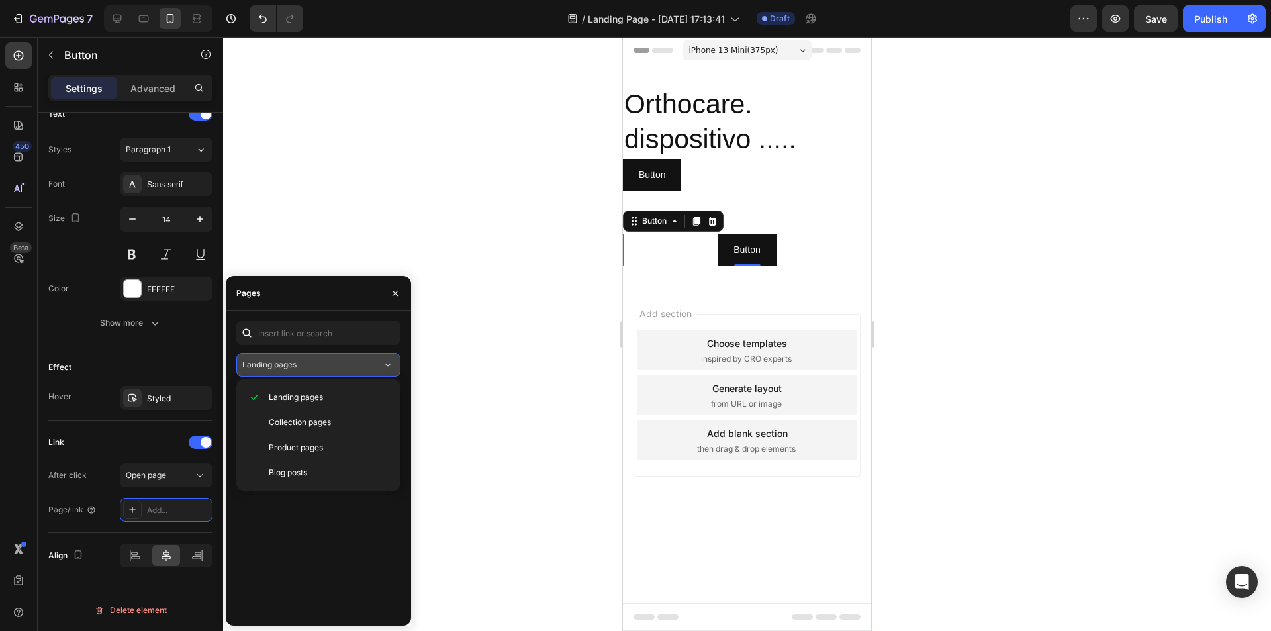
click at [314, 365] on div "Landing pages" at bounding box center [311, 365] width 139 height 12
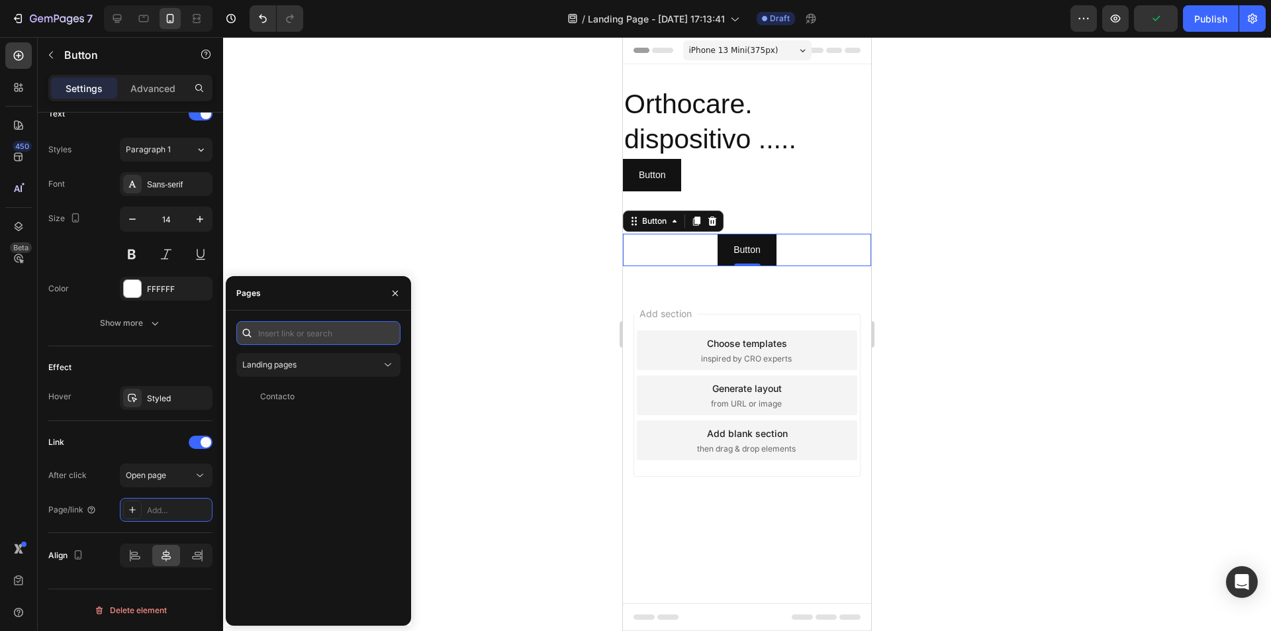
click at [313, 336] on input "text" at bounding box center [318, 333] width 164 height 24
click at [338, 366] on div "Landing pages" at bounding box center [311, 365] width 139 height 12
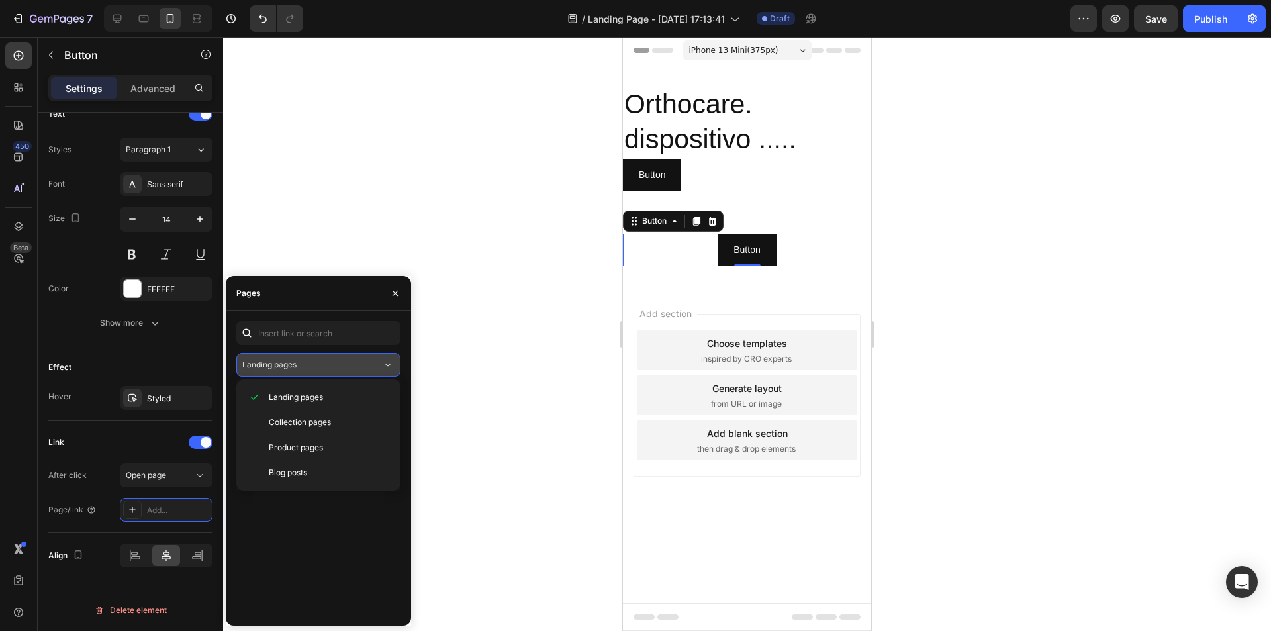
click at [317, 365] on div "Landing pages" at bounding box center [311, 365] width 139 height 12
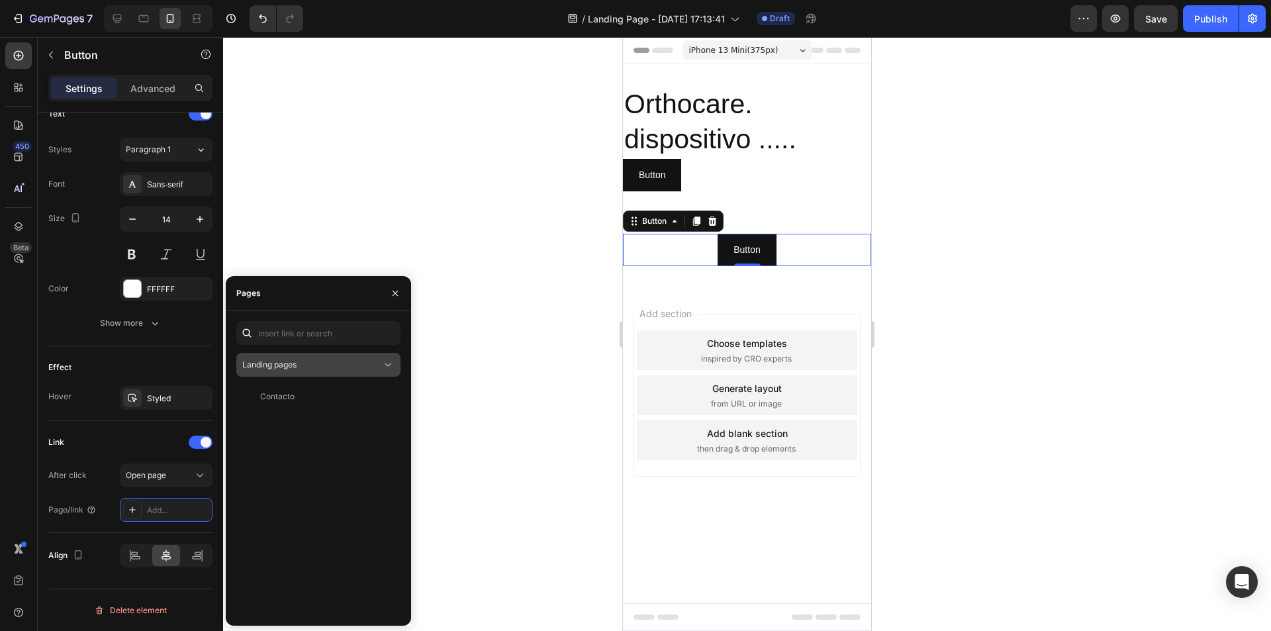
click at [309, 367] on div "Landing pages" at bounding box center [311, 365] width 139 height 12
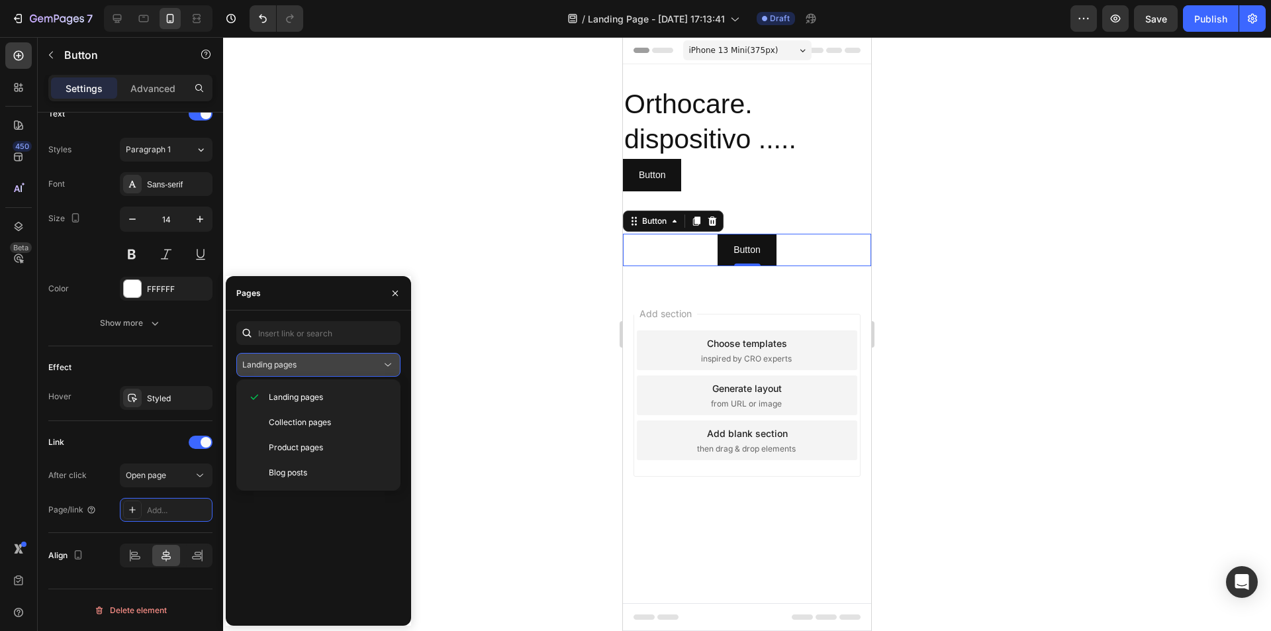
click at [323, 368] on div "Landing pages" at bounding box center [311, 365] width 139 height 12
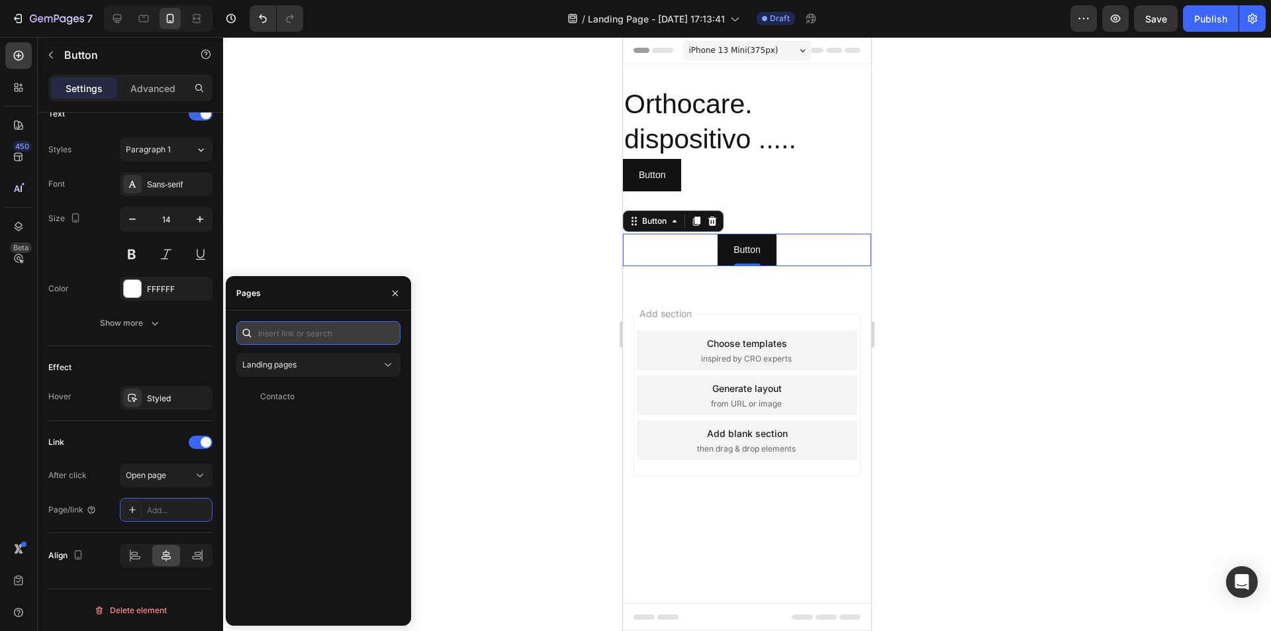
click at [315, 330] on input "text" at bounding box center [318, 333] width 164 height 24
click at [85, 519] on div "Page/link" at bounding box center [72, 509] width 48 height 21
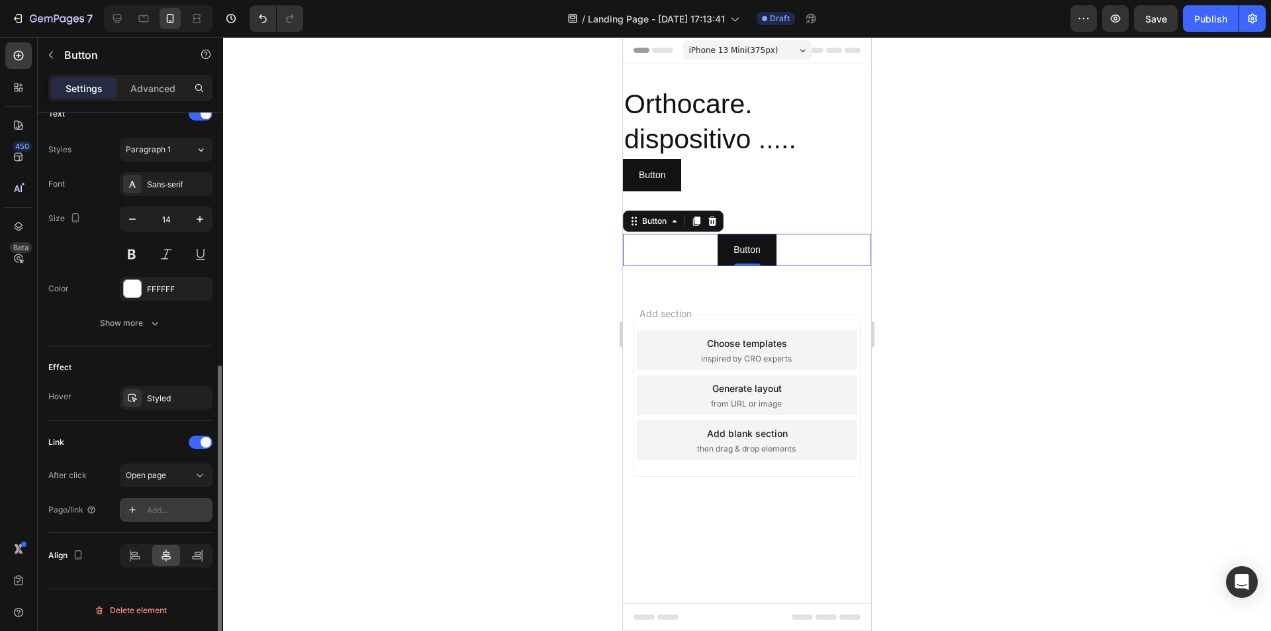
click at [129, 513] on icon at bounding box center [132, 510] width 11 height 11
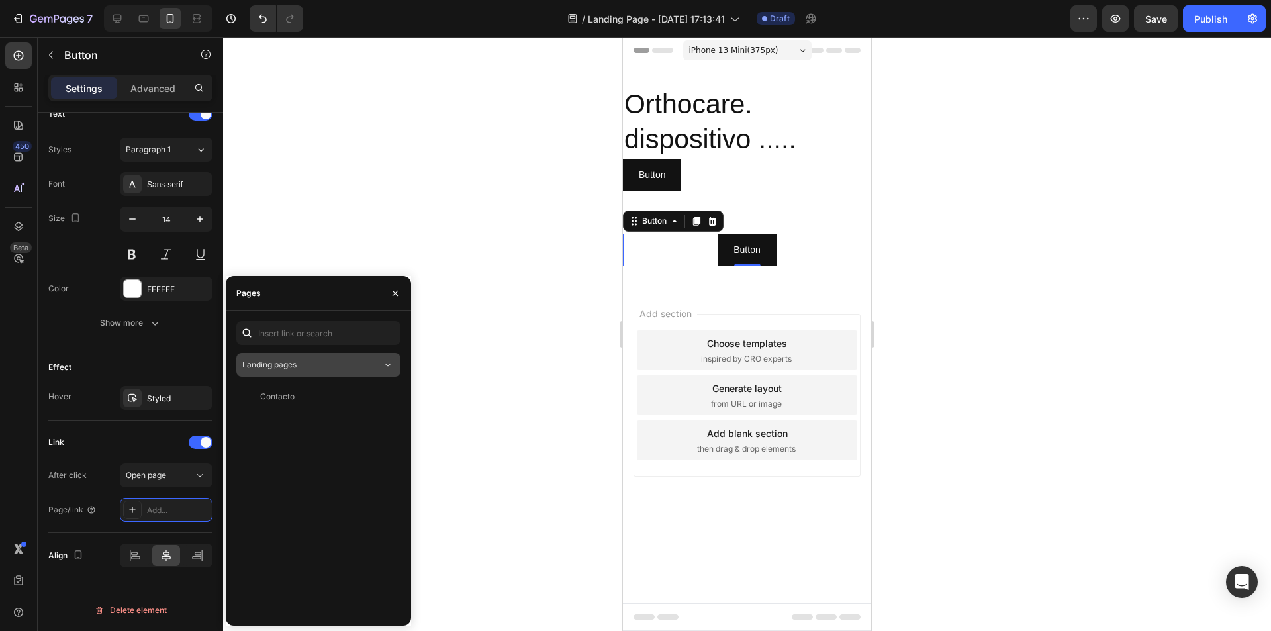
click at [305, 372] on button "Landing pages" at bounding box center [318, 365] width 164 height 24
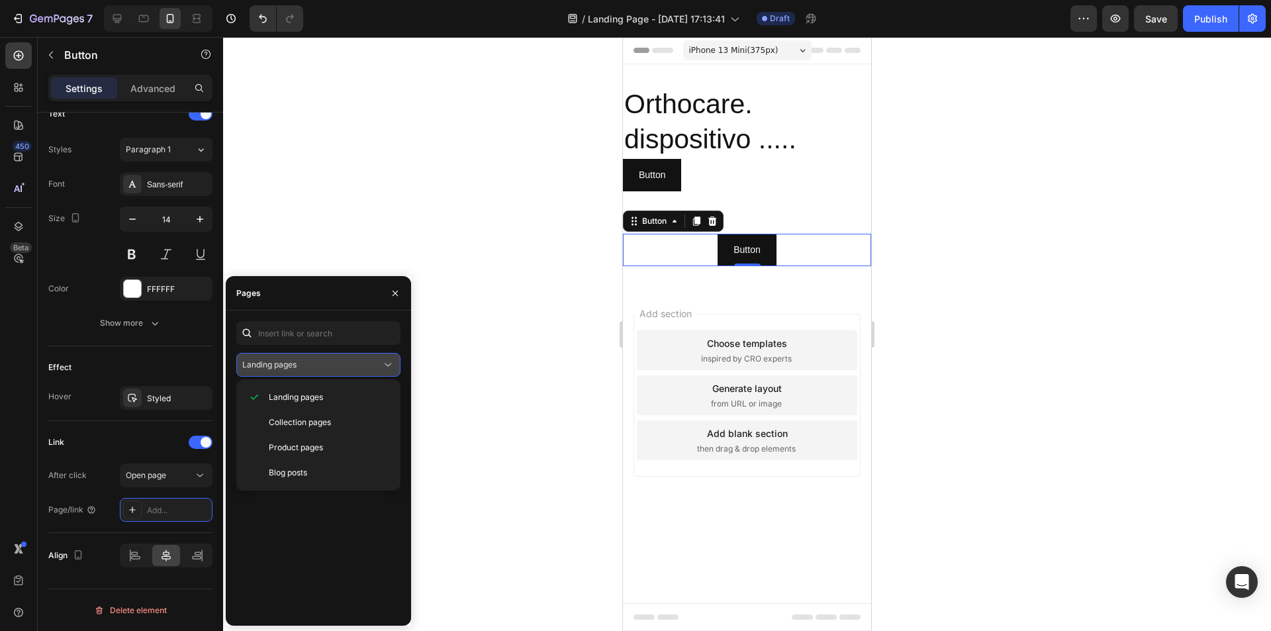
click at [305, 372] on button "Landing pages" at bounding box center [318, 365] width 164 height 24
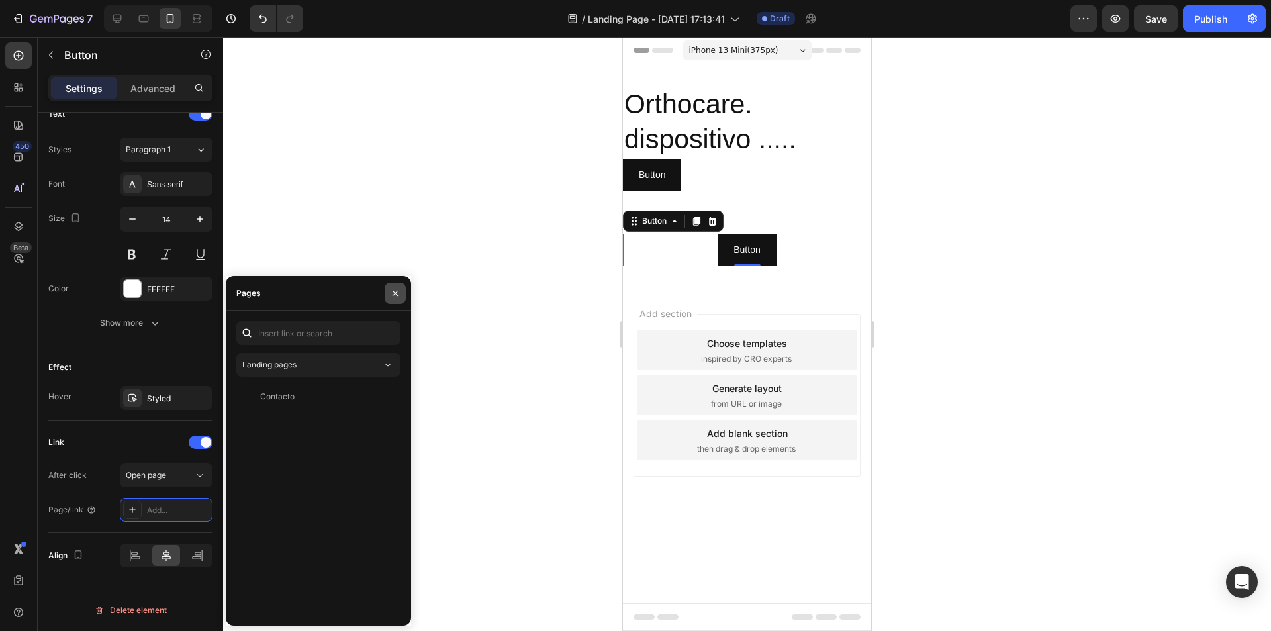
click at [402, 288] on button "button" at bounding box center [395, 293] width 21 height 21
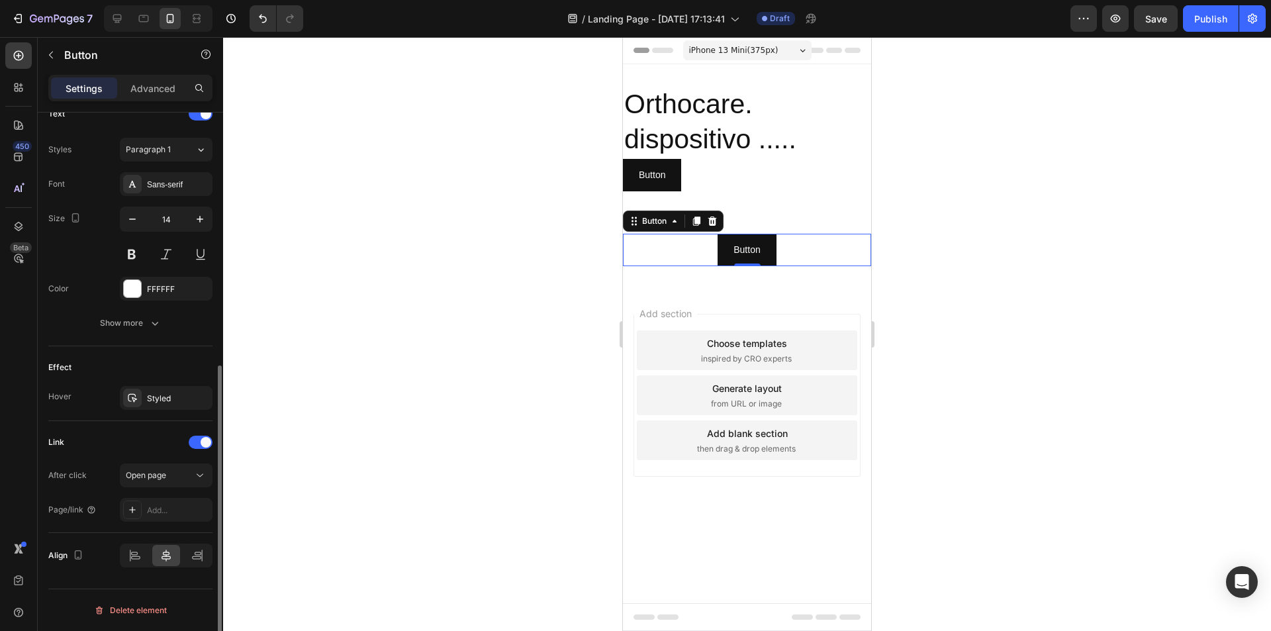
scroll to position [264, 0]
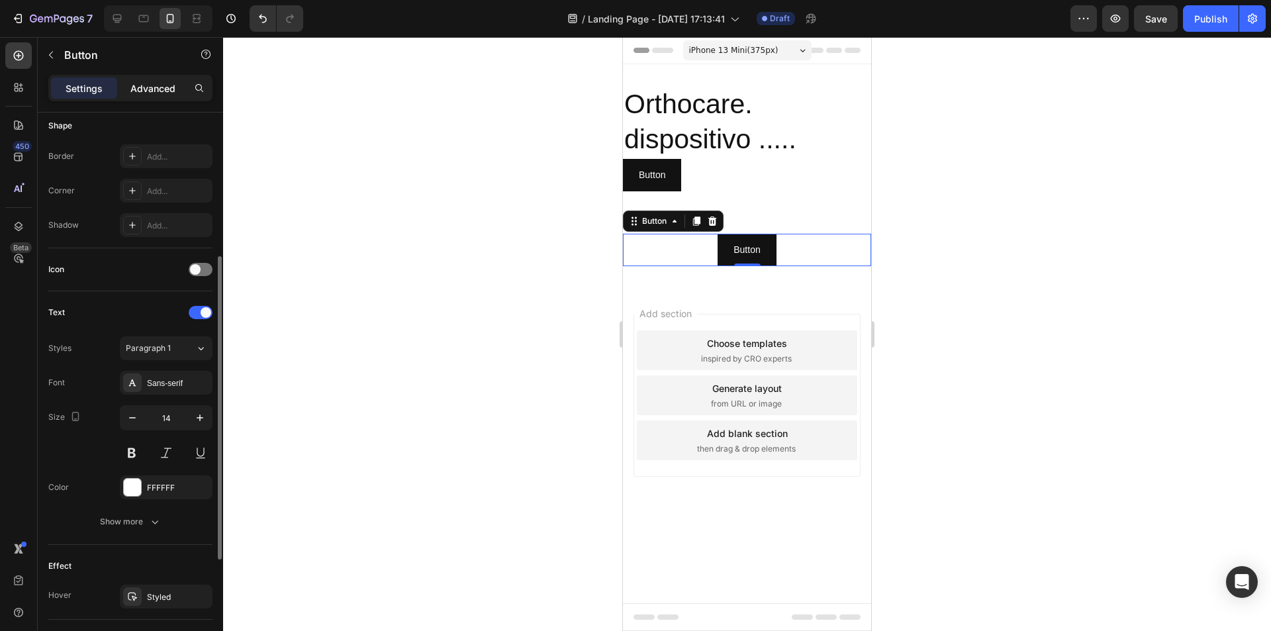
click at [158, 78] on div "Advanced" at bounding box center [153, 87] width 66 height 21
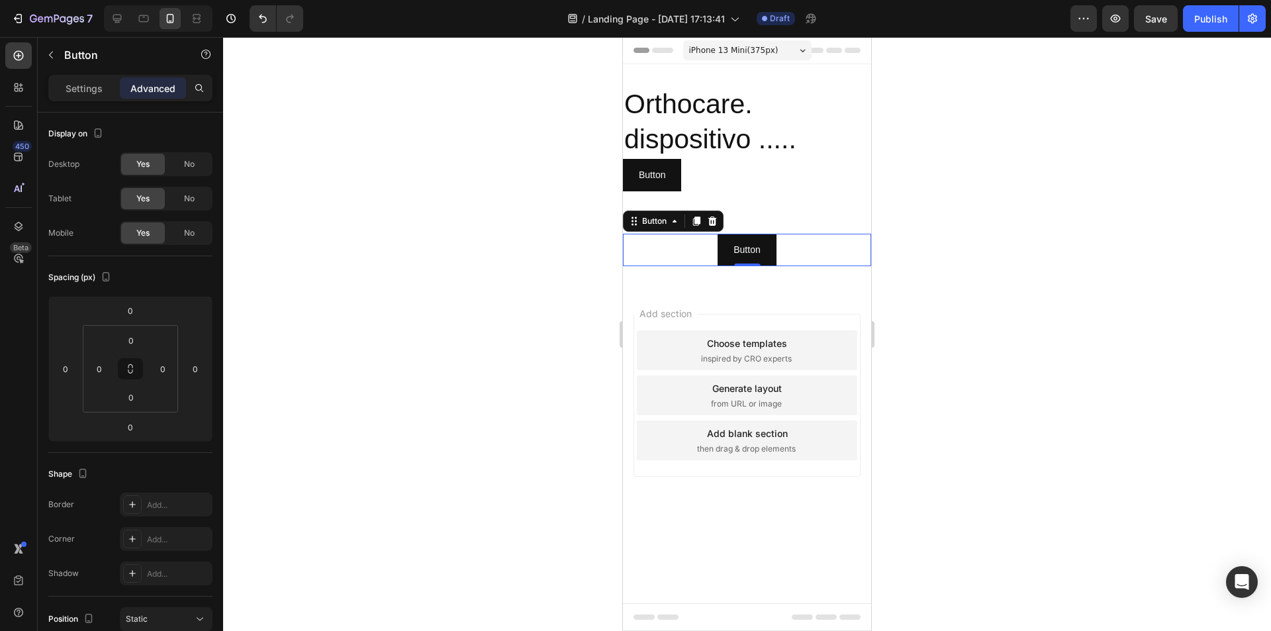
scroll to position [363, 0]
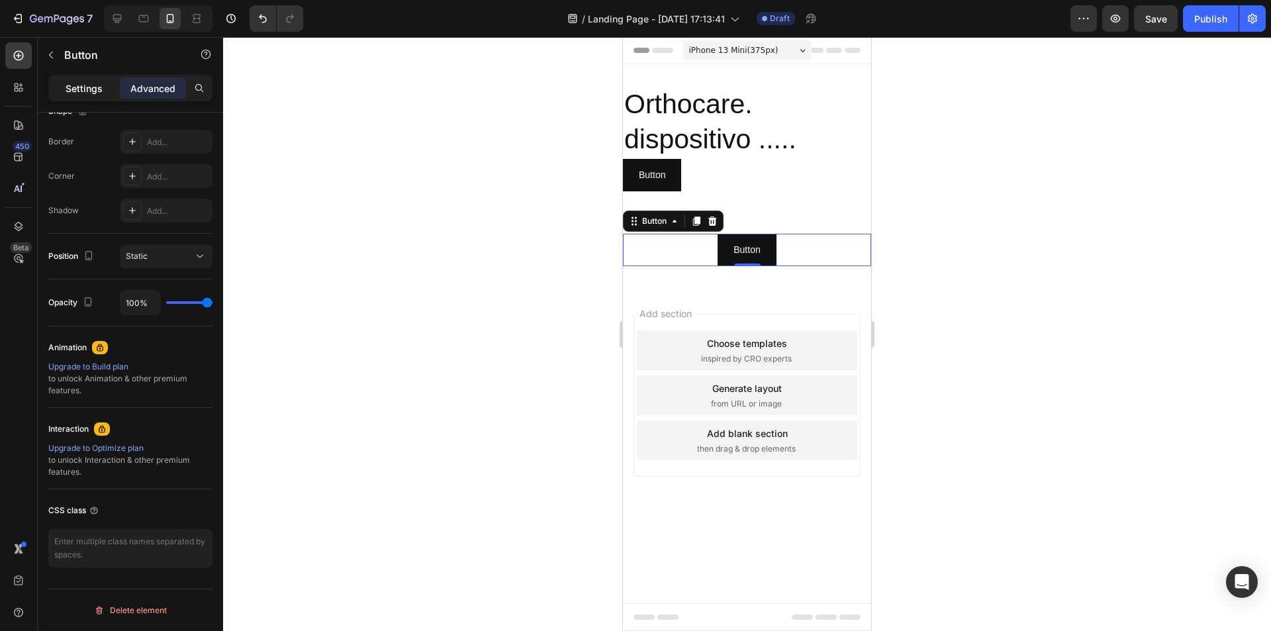
click at [74, 81] on p "Settings" at bounding box center [84, 88] width 37 height 14
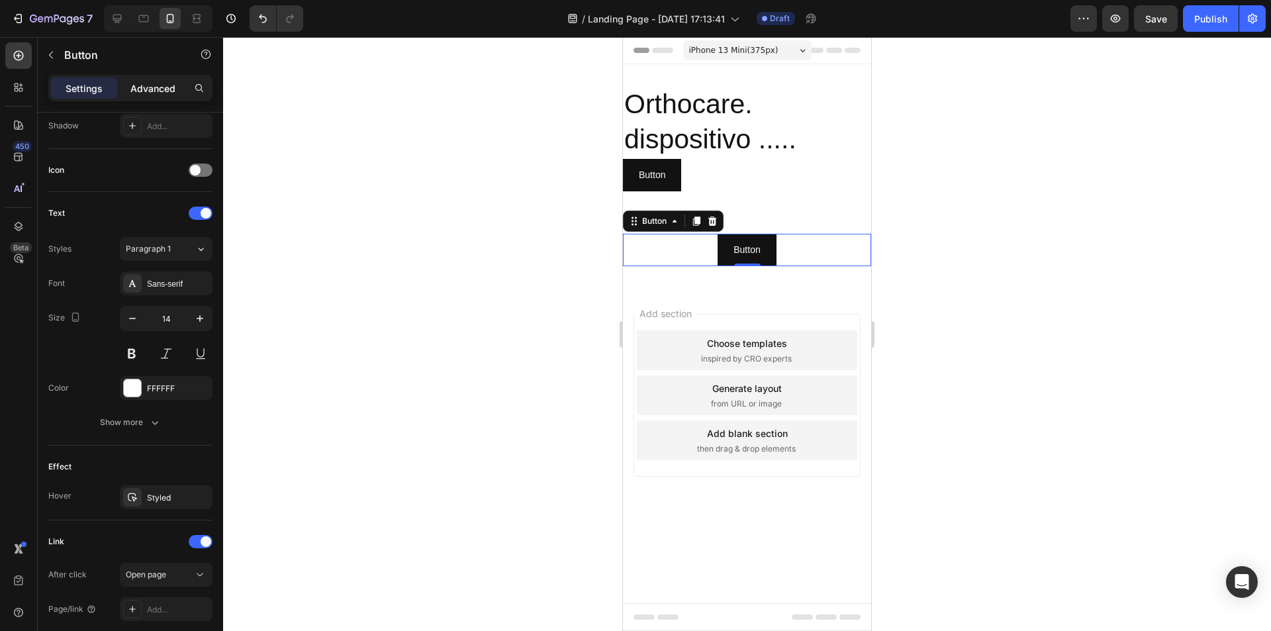
click at [159, 83] on p "Advanced" at bounding box center [152, 88] width 45 height 14
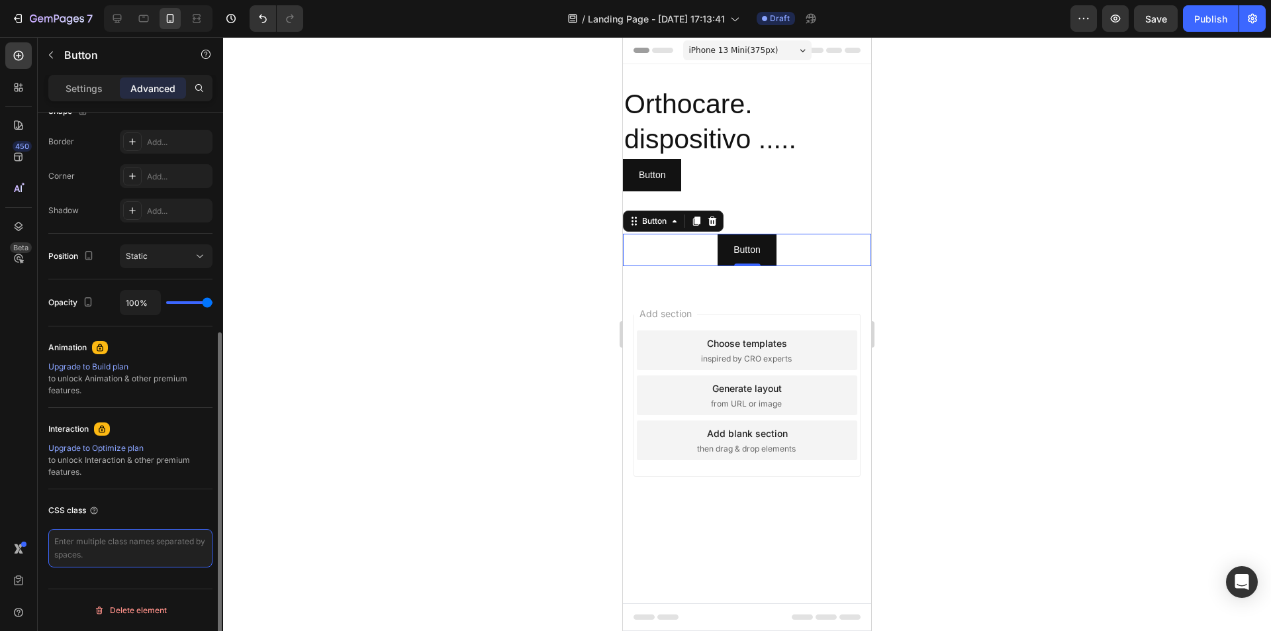
click at [128, 544] on textarea at bounding box center [130, 548] width 164 height 38
paste textarea "_rsi-cod-form-gempages-button-overwrite _rsi-cod-form-is-gempage"
type textarea "_rsi-cod-form-gempages-button-overwrite _rsi-cod-form-is-gempage"
click at [243, 513] on div at bounding box center [747, 334] width 1048 height 594
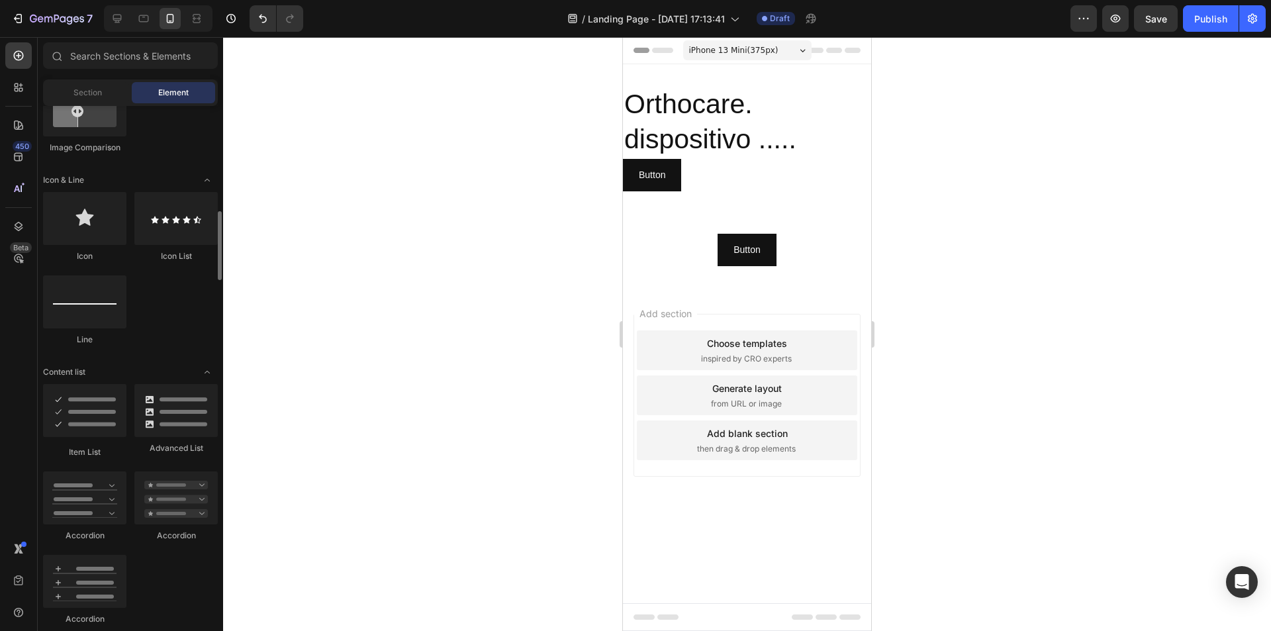
scroll to position [397, 0]
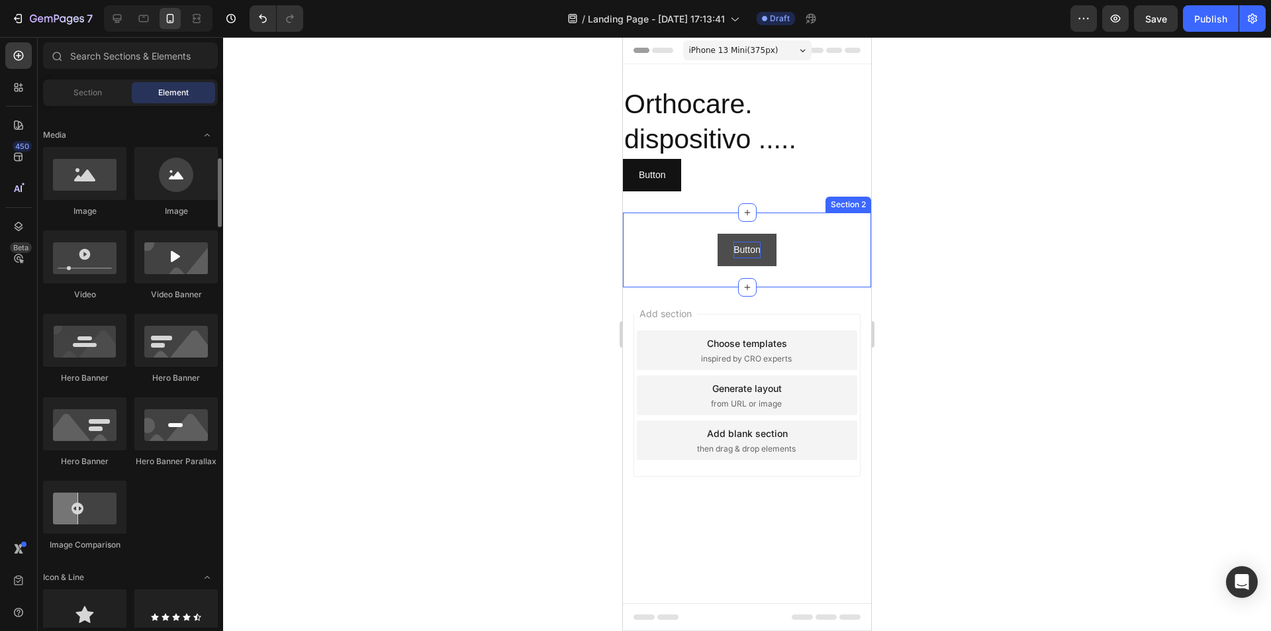
click at [758, 256] on p "Button" at bounding box center [747, 250] width 26 height 17
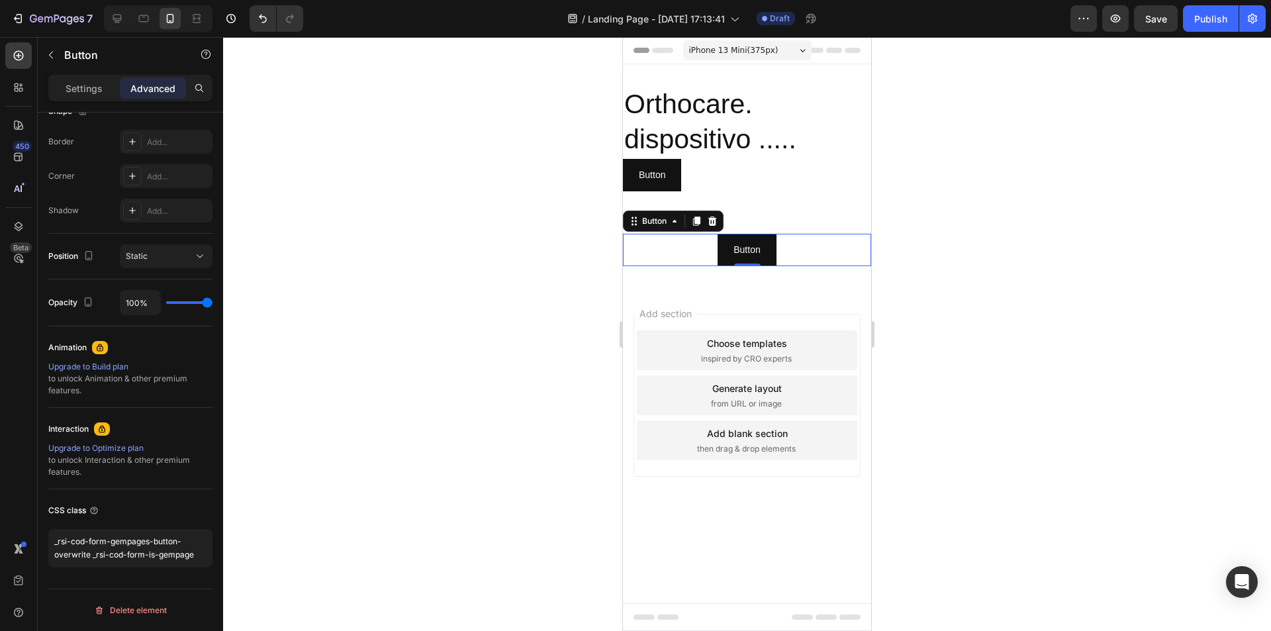
scroll to position [0, 0]
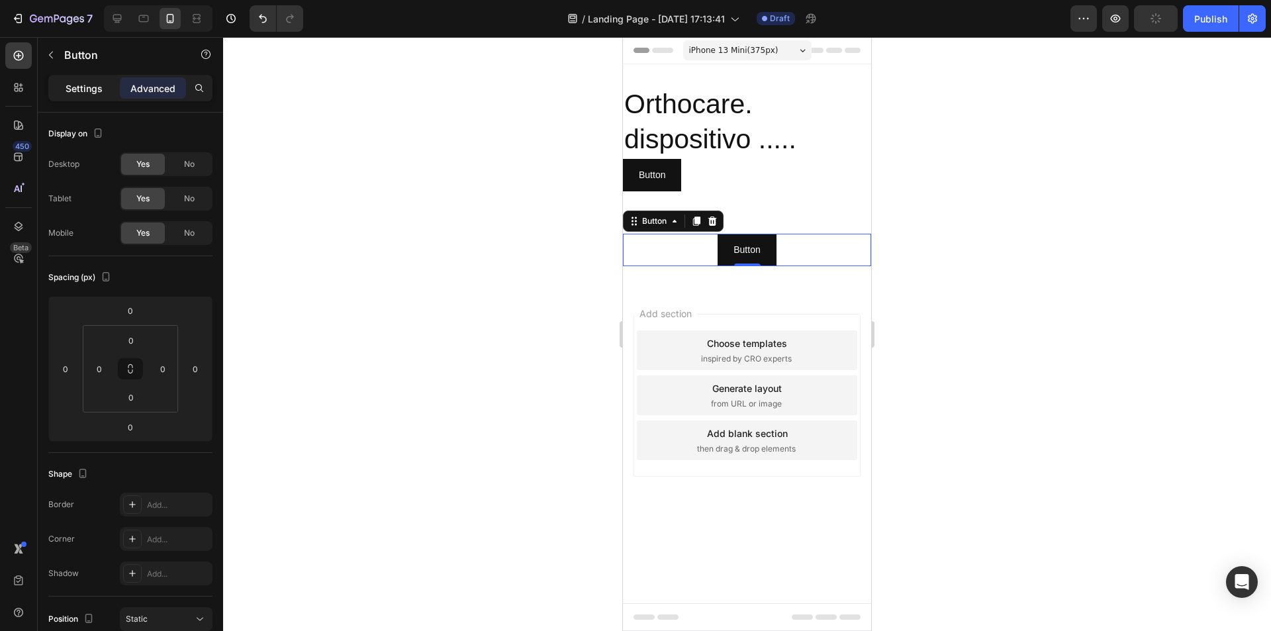
click at [87, 94] on p "Settings" at bounding box center [84, 88] width 37 height 14
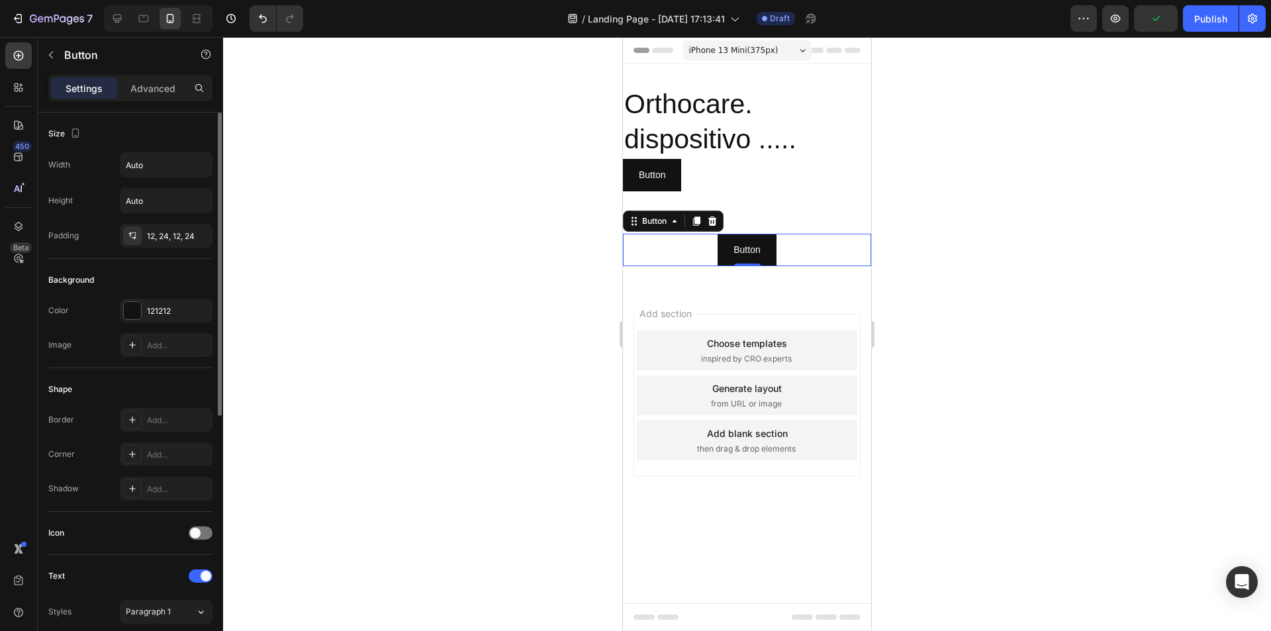
scroll to position [462, 0]
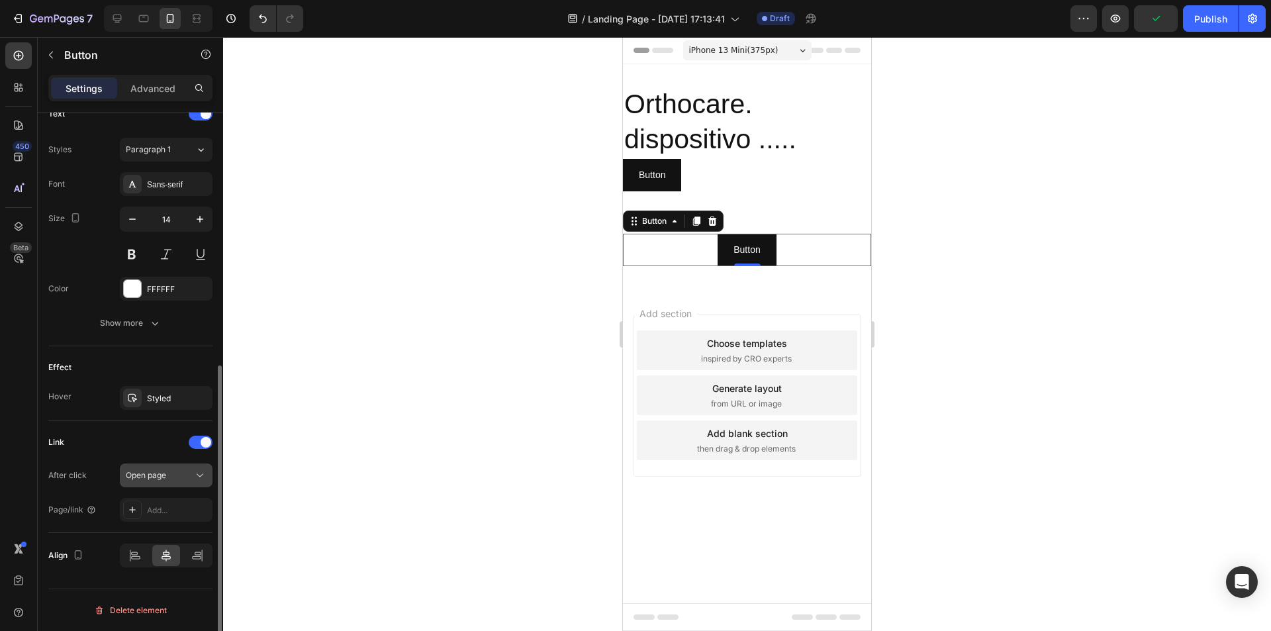
click at [190, 477] on div "Open page" at bounding box center [160, 476] width 68 height 12
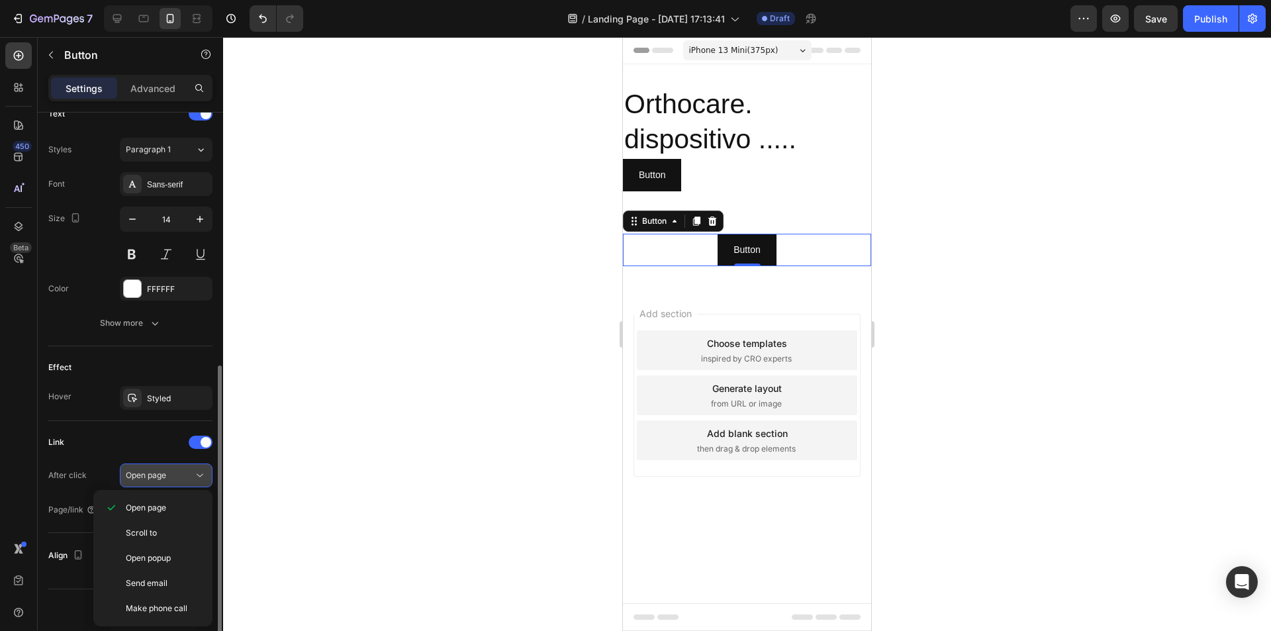
click at [182, 473] on div "Open page" at bounding box center [160, 476] width 68 height 12
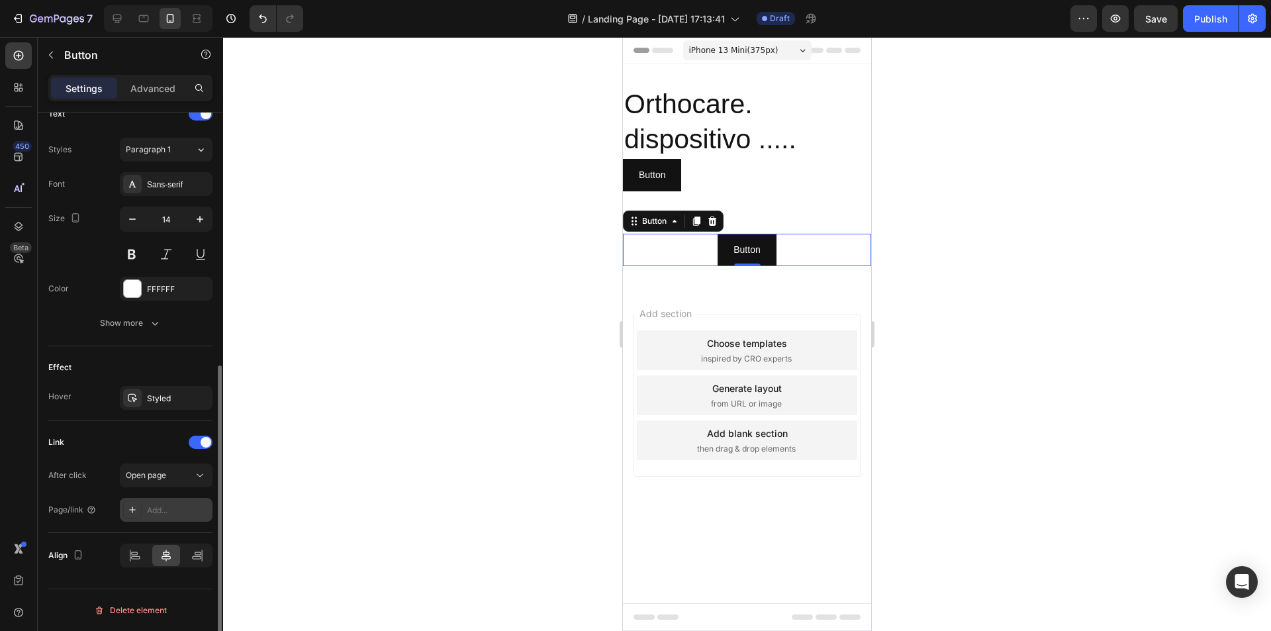
click at [170, 512] on div "Add..." at bounding box center [178, 511] width 62 height 12
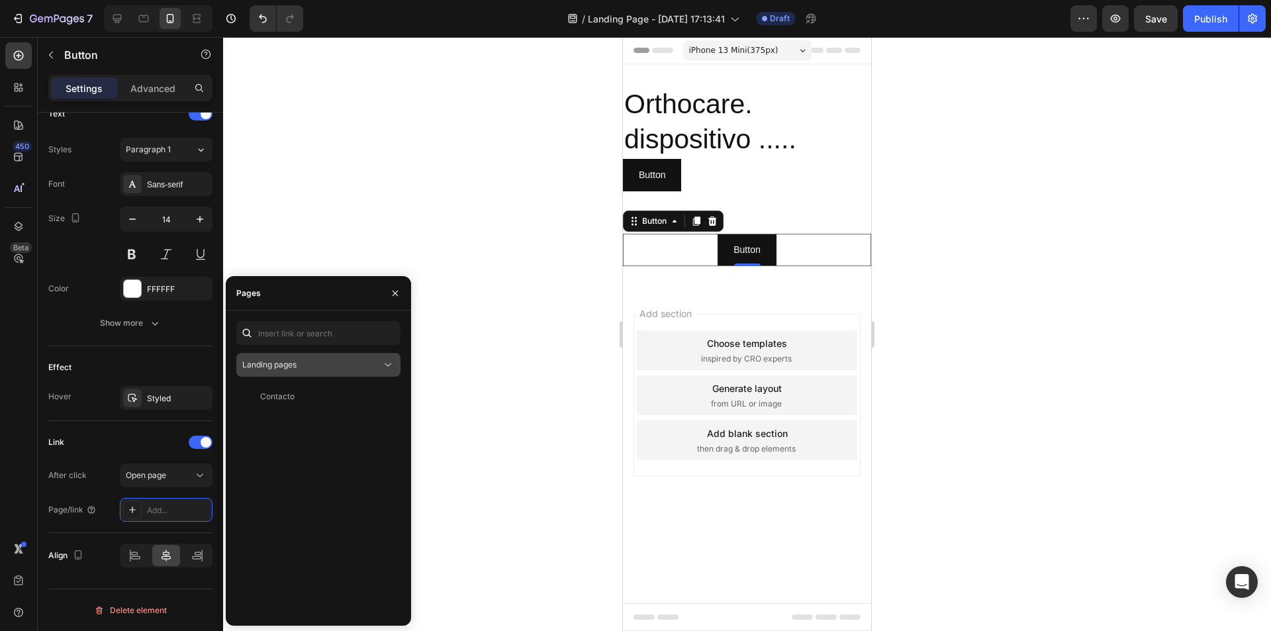
click at [301, 364] on div "Landing pages" at bounding box center [311, 365] width 139 height 12
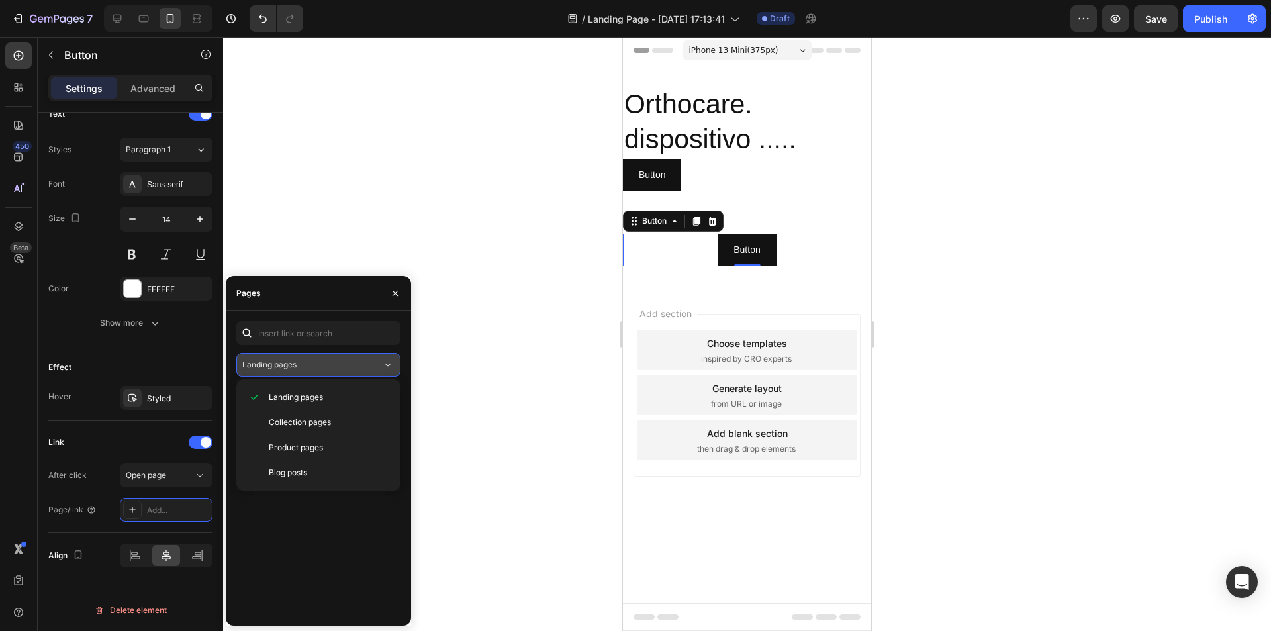
click at [301, 364] on div "Landing pages" at bounding box center [311, 365] width 139 height 12
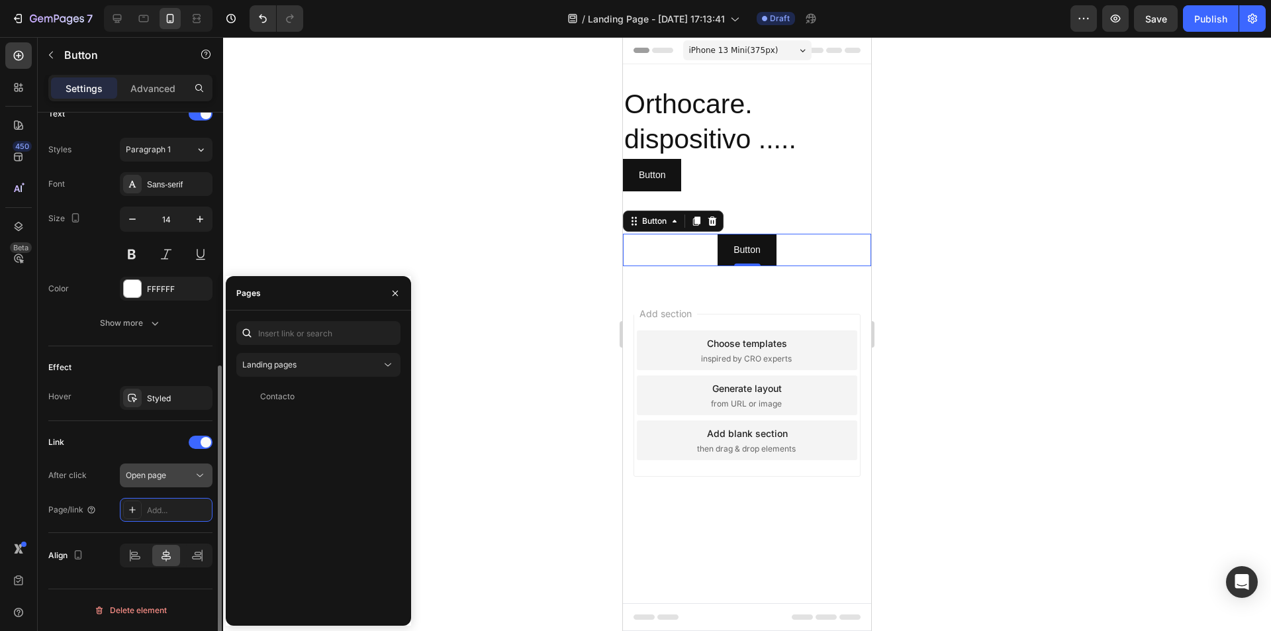
click at [181, 480] on div "Open page" at bounding box center [160, 476] width 68 height 12
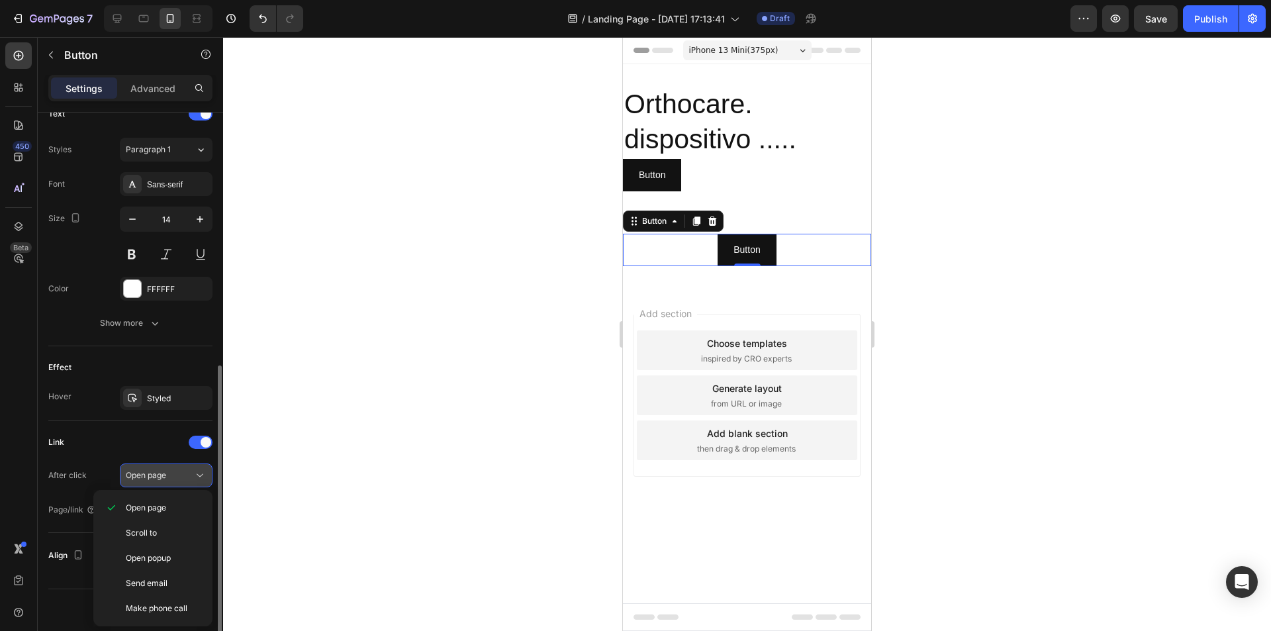
click at [180, 472] on div "Open page" at bounding box center [160, 476] width 68 height 12
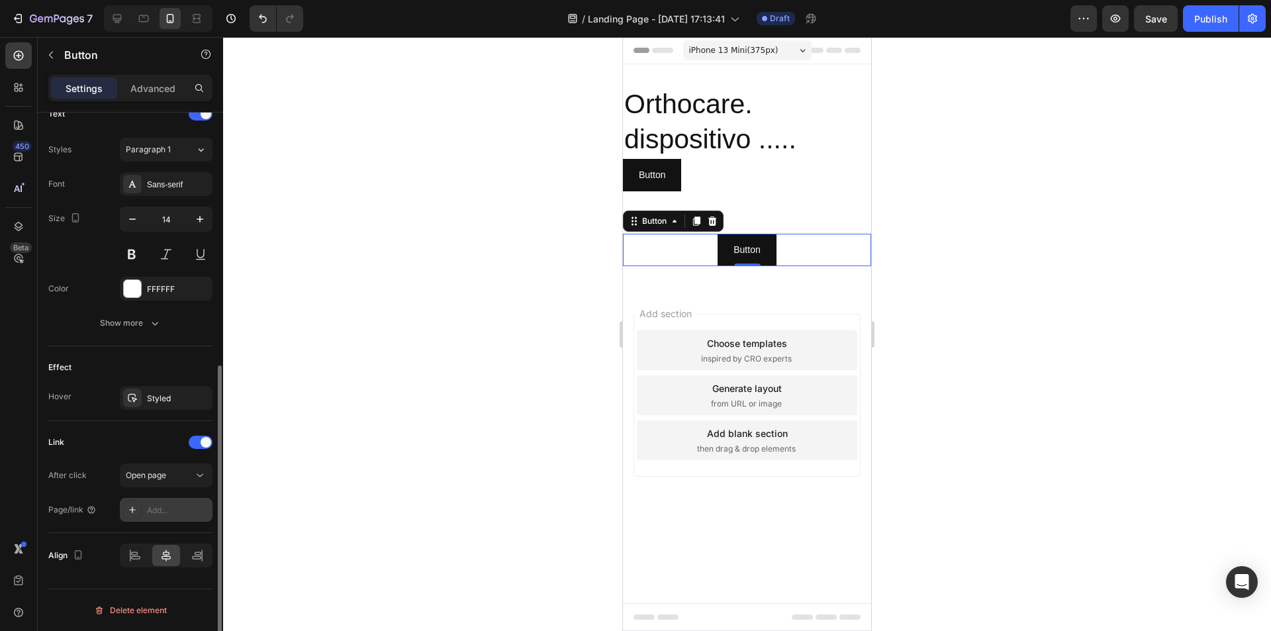
click at [168, 517] on div "Add..." at bounding box center [166, 510] width 93 height 24
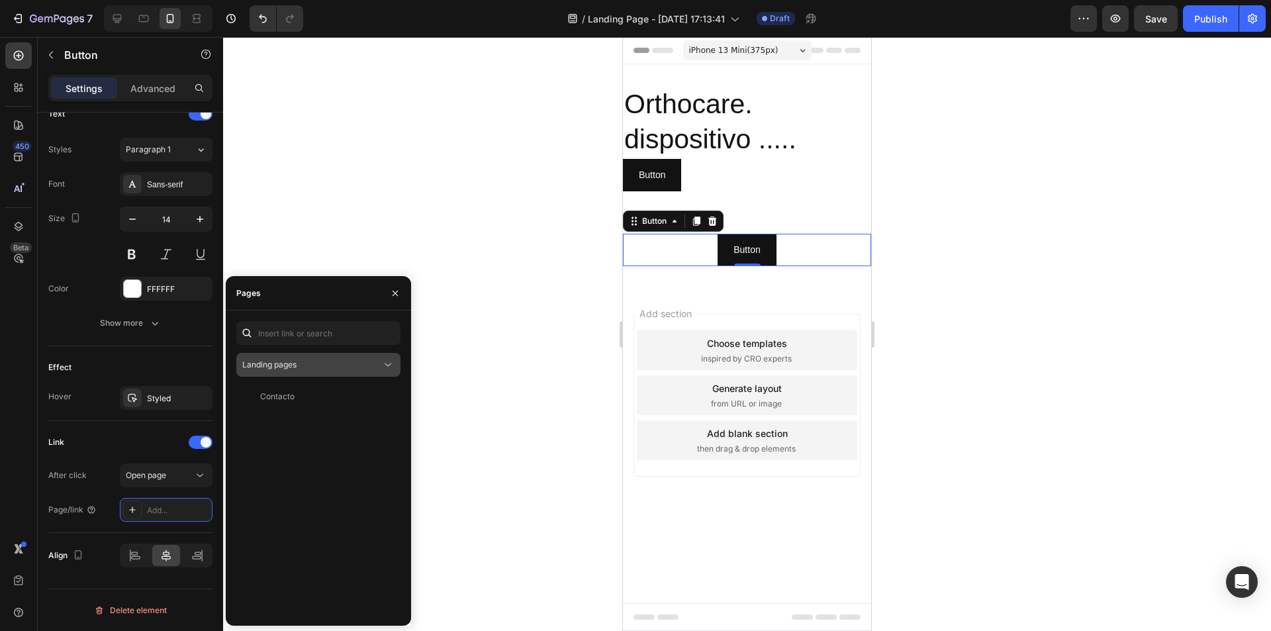
click at [302, 370] on div "Landing pages" at bounding box center [311, 365] width 139 height 12
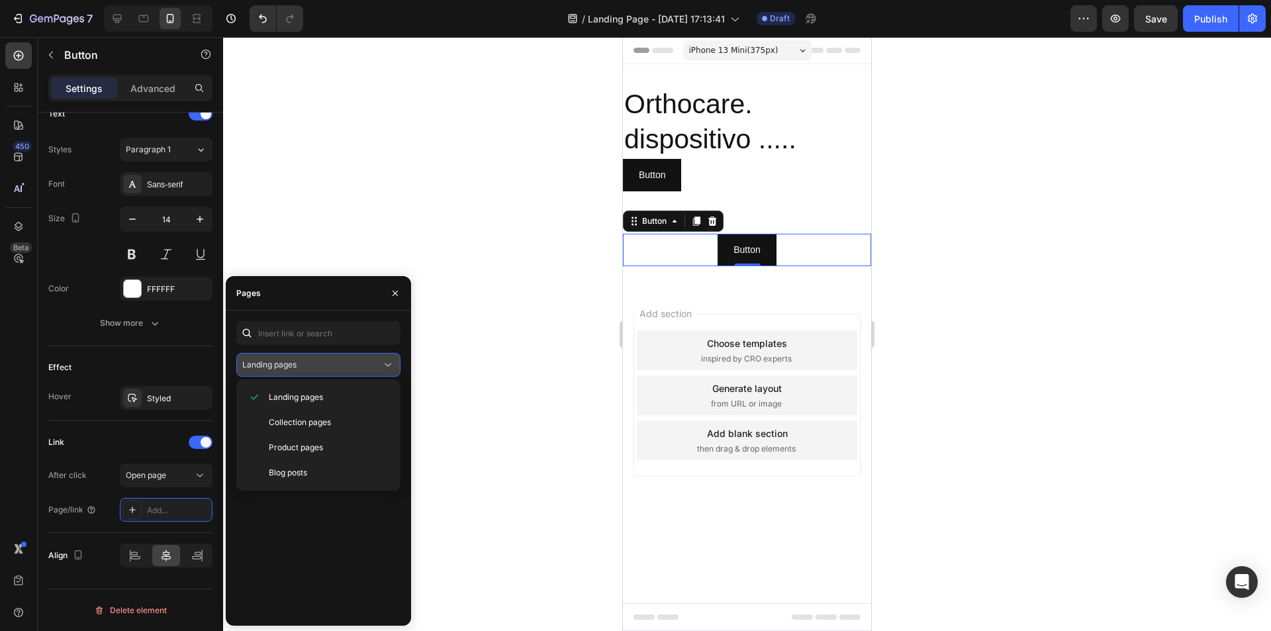
click at [303, 366] on div "Landing pages" at bounding box center [311, 365] width 139 height 12
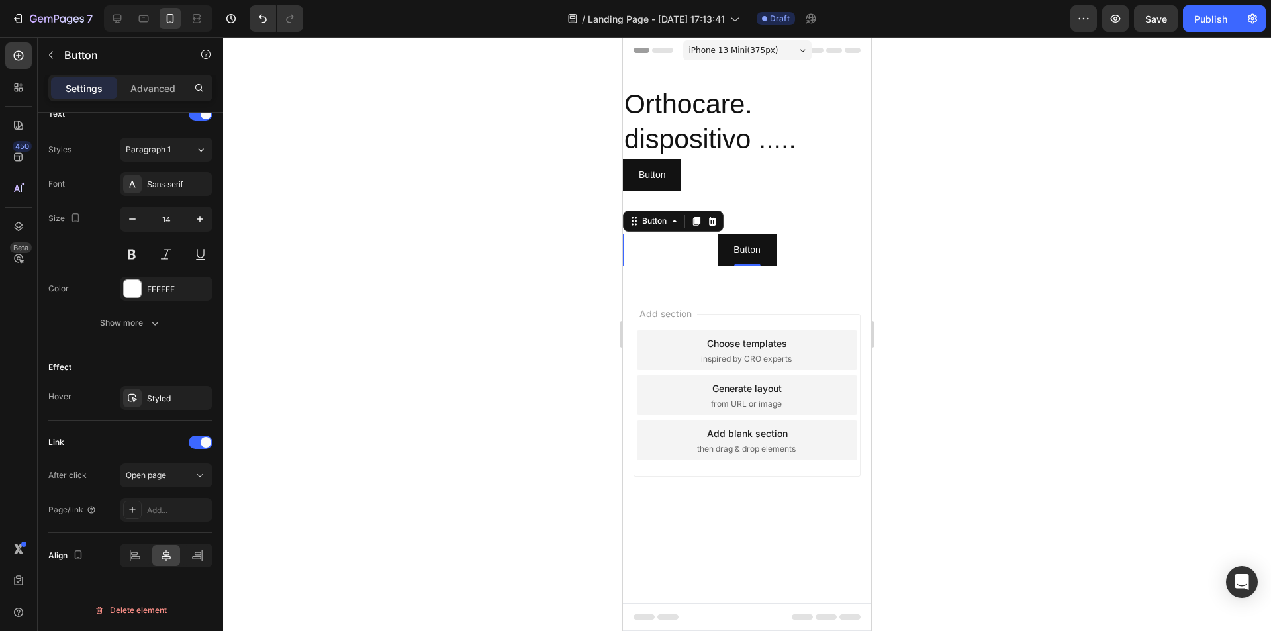
click at [506, 307] on div at bounding box center [747, 334] width 1048 height 594
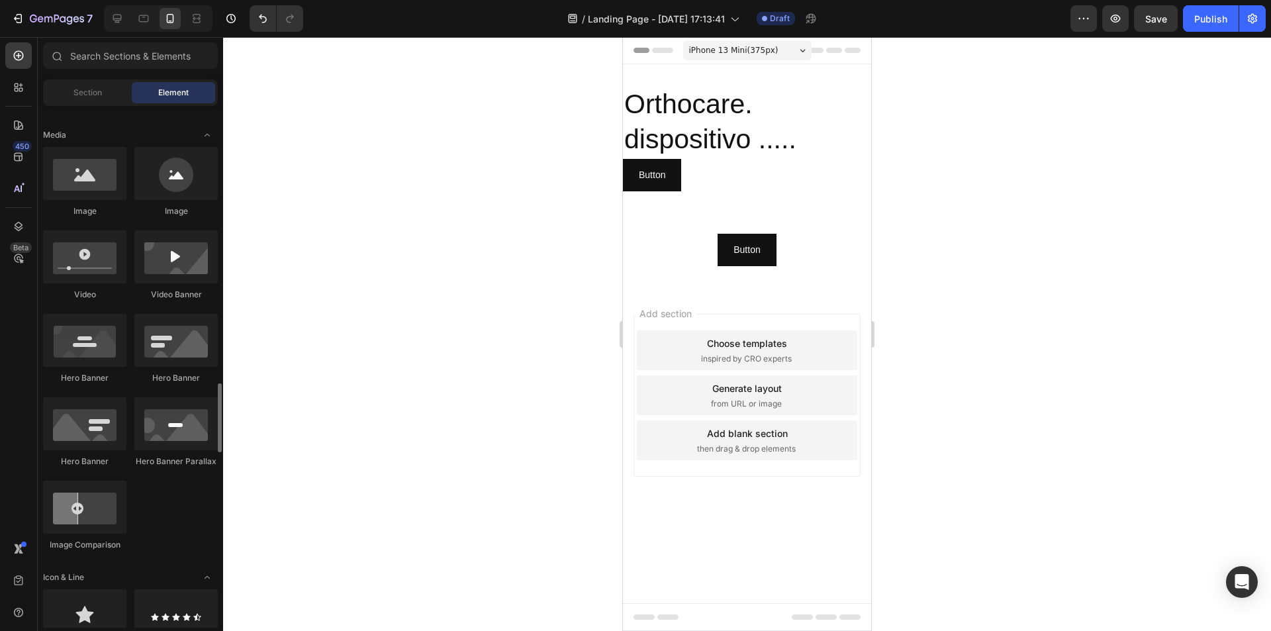
scroll to position [728, 0]
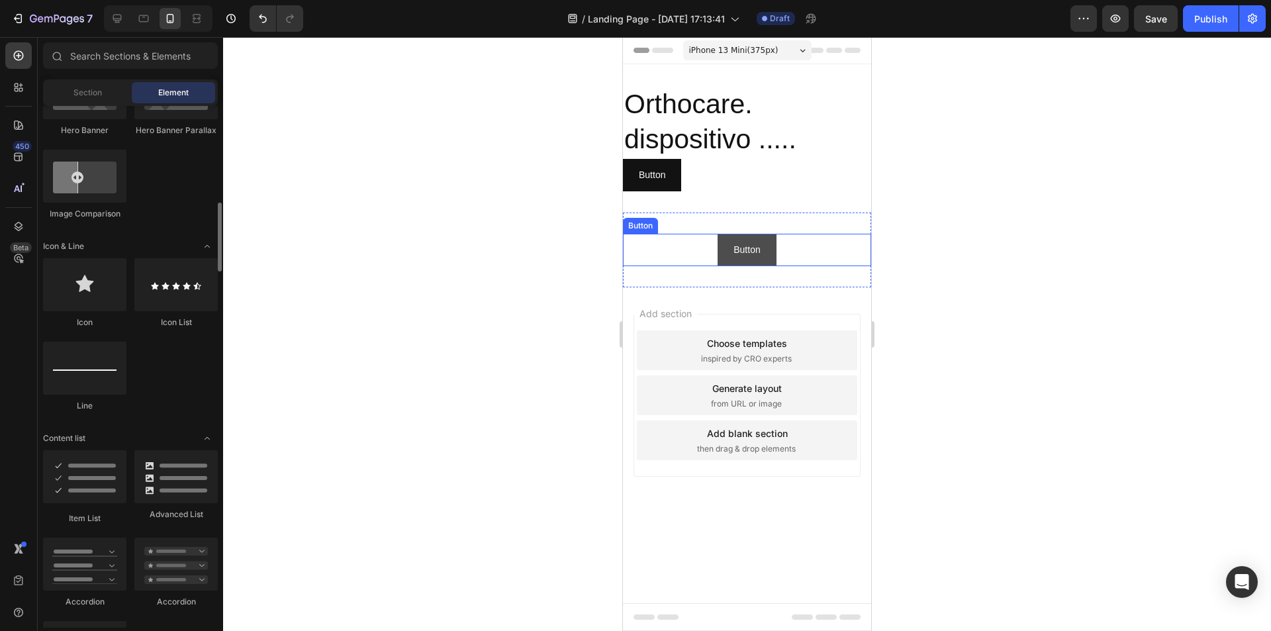
click at [776, 254] on button "Button" at bounding box center [747, 250] width 58 height 32
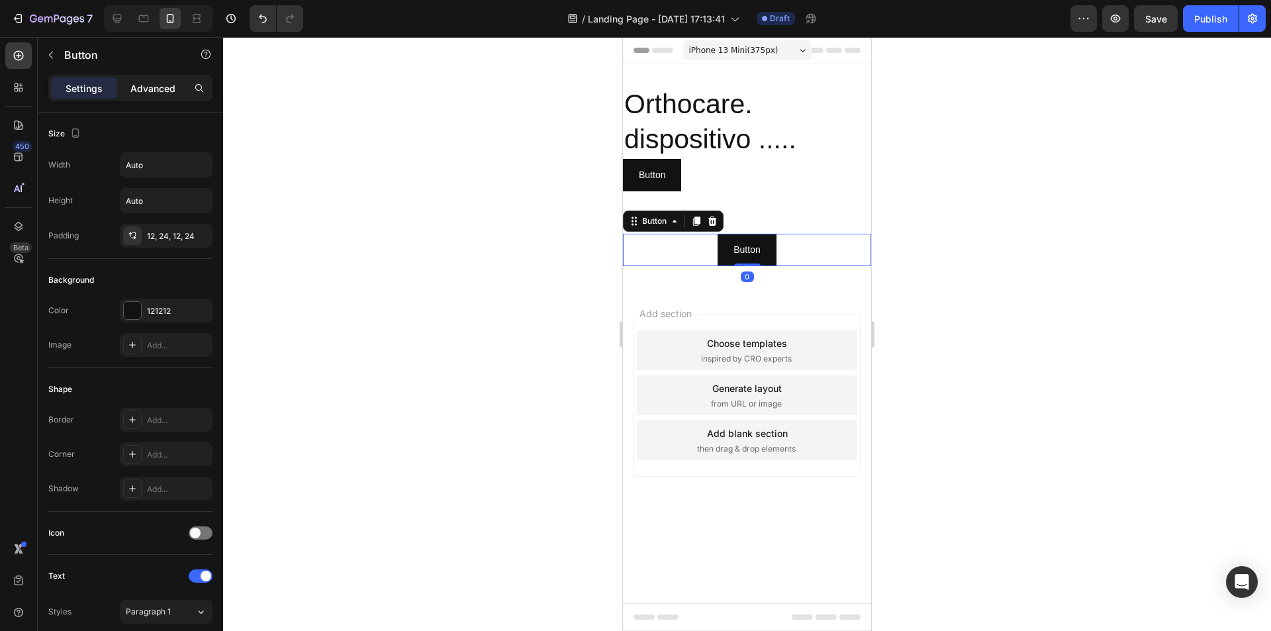
click at [162, 94] on p "Advanced" at bounding box center [152, 88] width 45 height 14
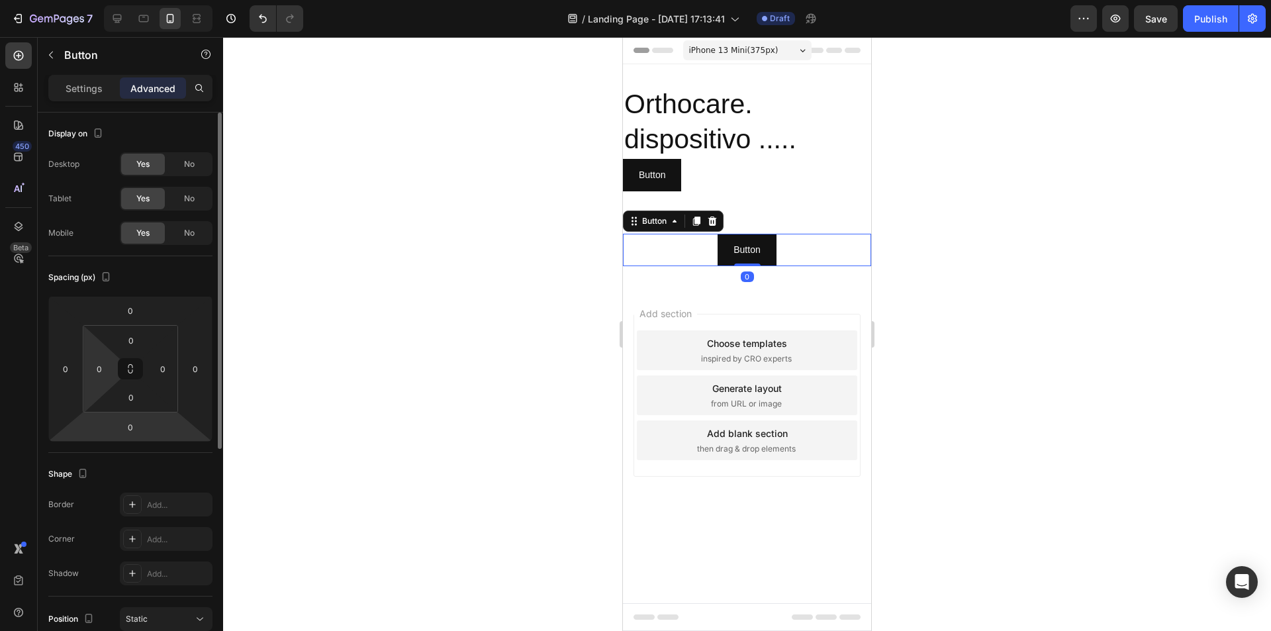
scroll to position [363, 0]
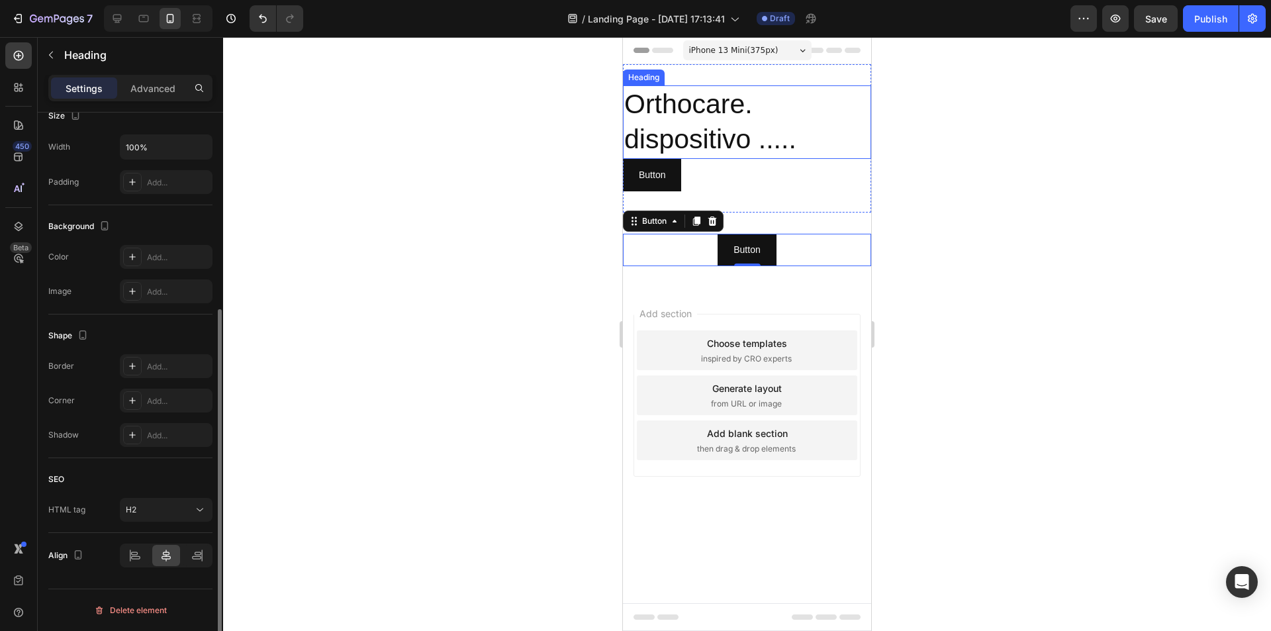
click at [699, 113] on h2 "Orthocare. dispositivo ....." at bounding box center [747, 122] width 248 height 74
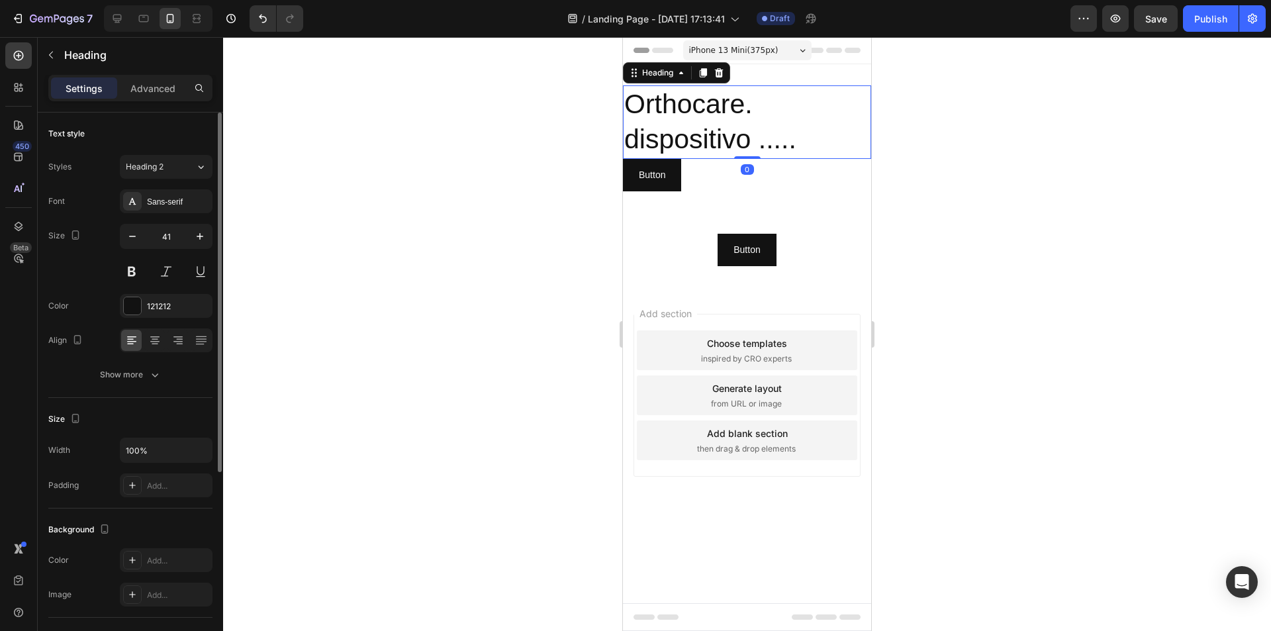
click at [830, 141] on h2 "Orthocare. dispositivo ....." at bounding box center [747, 122] width 248 height 74
click at [830, 142] on p "Orthocare. dispositivo ....." at bounding box center [747, 122] width 246 height 71
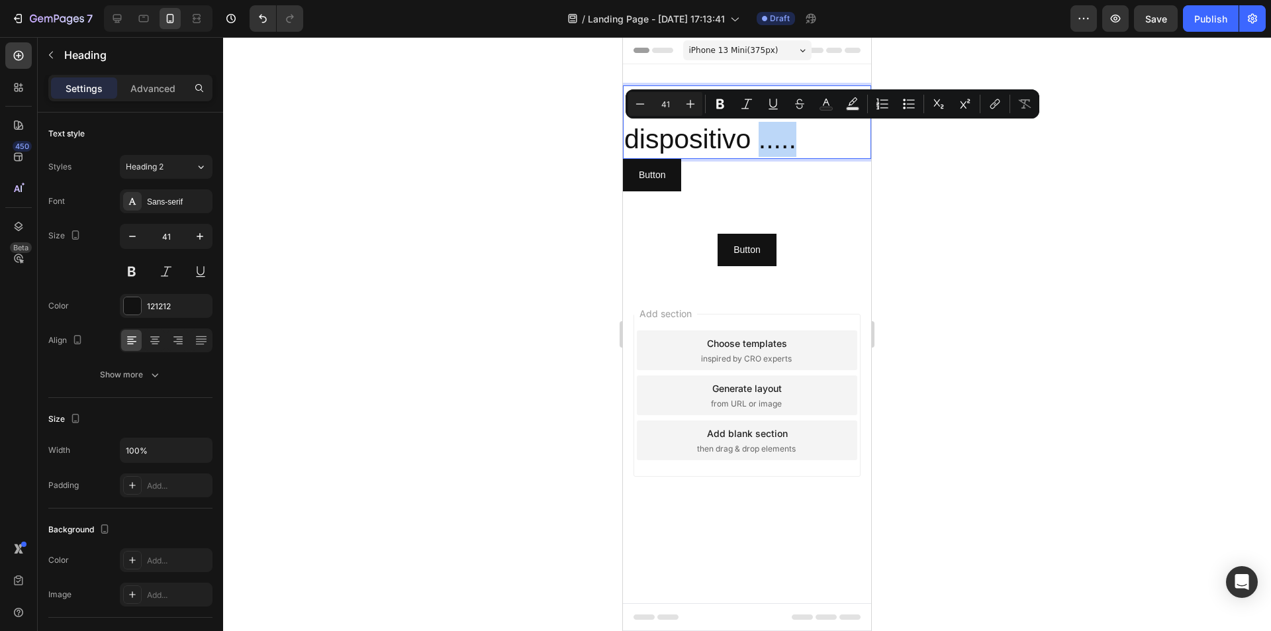
drag, startPoint x: 816, startPoint y: 147, endPoint x: 758, endPoint y: 141, distance: 57.9
click at [758, 141] on p "Orthocare. dispositivo ....." at bounding box center [747, 122] width 246 height 71
click at [717, 126] on p "Orthocare. dispositivo ....." at bounding box center [747, 122] width 246 height 71
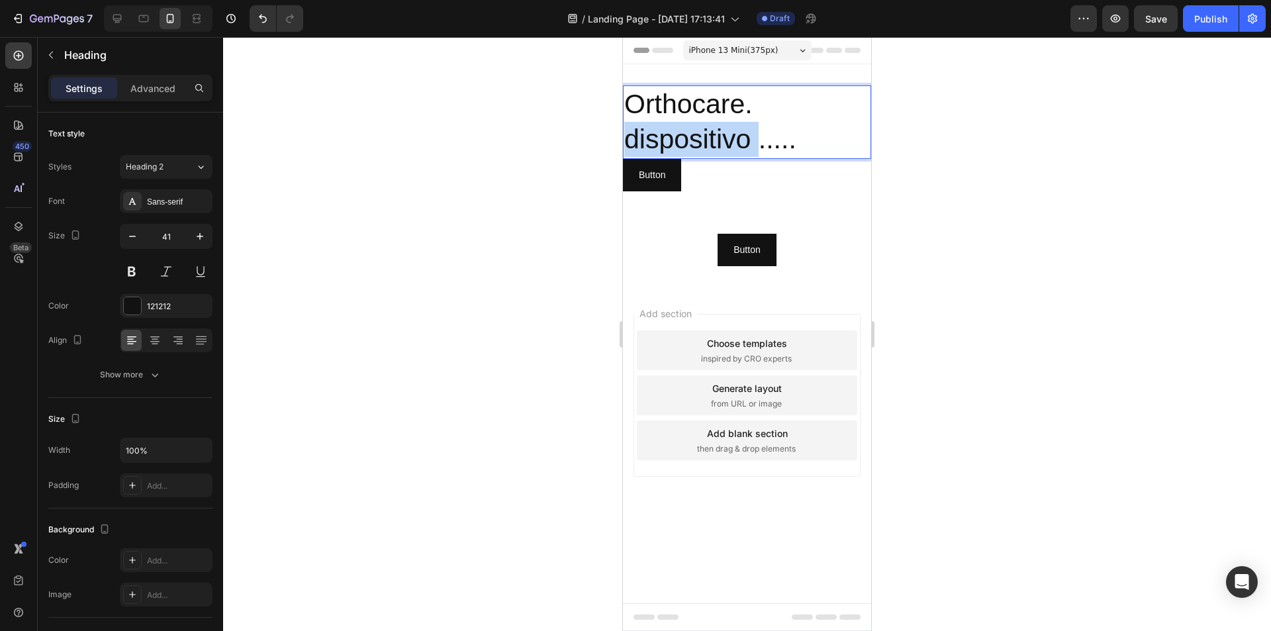
click at [717, 126] on p "Orthocare. dispositivo ....." at bounding box center [747, 122] width 246 height 71
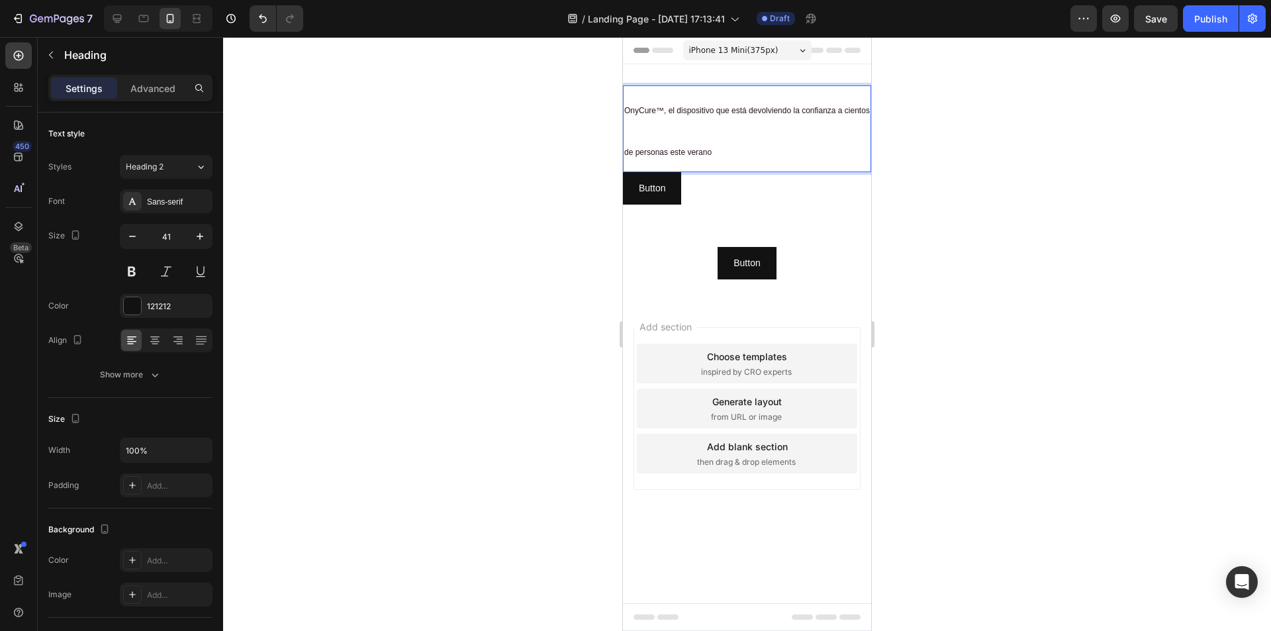
click at [730, 148] on p "OnyCure™, el dispositivo que está devolviendo la confianza a cientos de persona…" at bounding box center [747, 129] width 246 height 84
click at [928, 133] on div at bounding box center [747, 334] width 1048 height 594
click at [703, 137] on p "⁠⁠⁠⁠⁠⁠⁠ OnyCure™, el dispositivo que está devolviendo la confianza a cientos de…" at bounding box center [747, 129] width 246 height 84
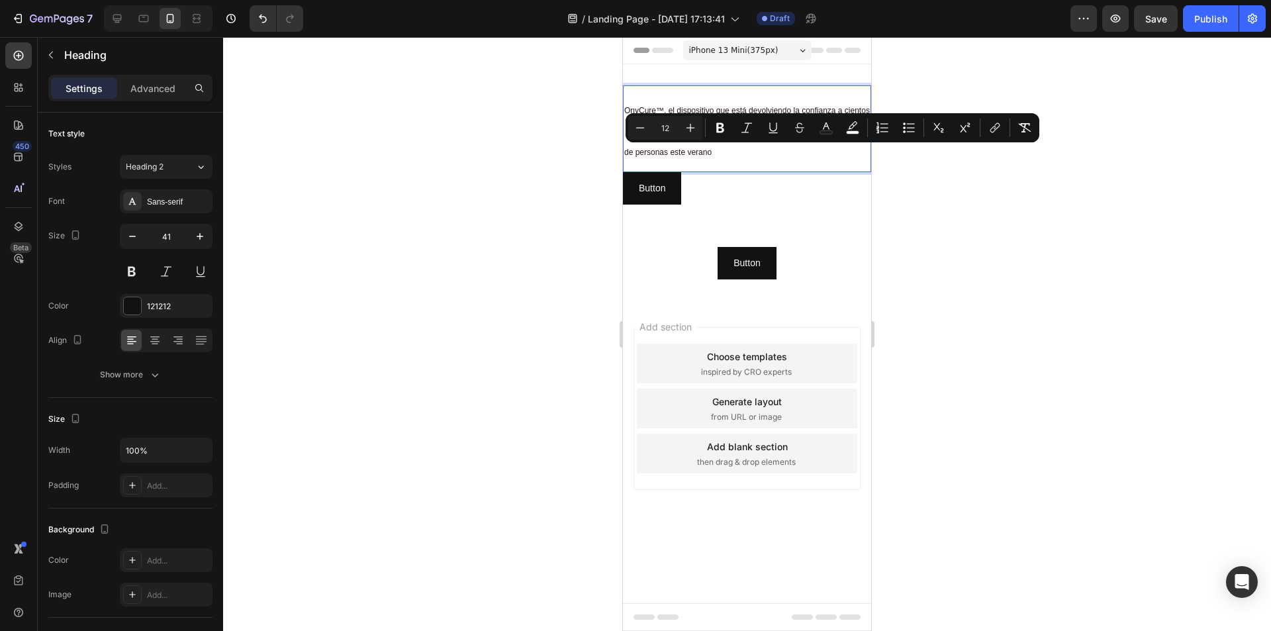
click at [722, 152] on p "OnyCure™, el dispositivo que está devolviendo la confianza a cientos de persona…" at bounding box center [747, 129] width 246 height 84
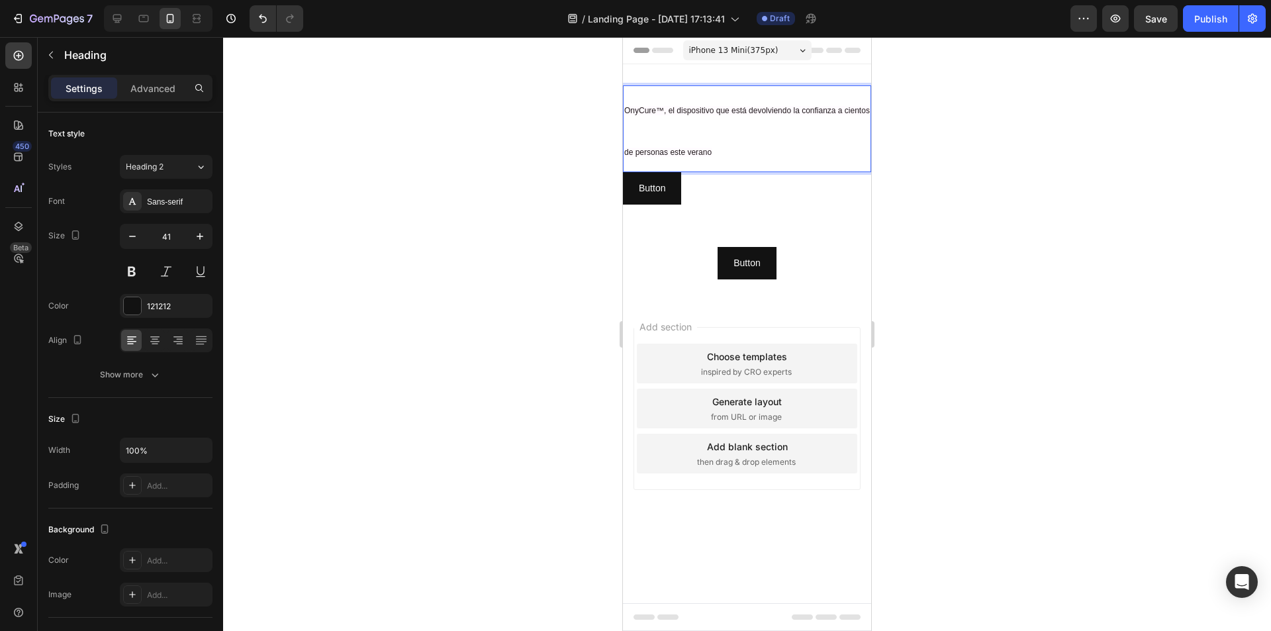
click at [722, 152] on p "OnyCure™, el dispositivo que está devolviendo la confianza a cientos de persona…" at bounding box center [747, 129] width 246 height 84
click at [724, 150] on p "OnyCure™, el dispositivo que está devolviendo la confianza a cientos de persona…" at bounding box center [747, 129] width 246 height 84
click at [261, 18] on icon "Undo/Redo" at bounding box center [263, 19] width 8 height 9
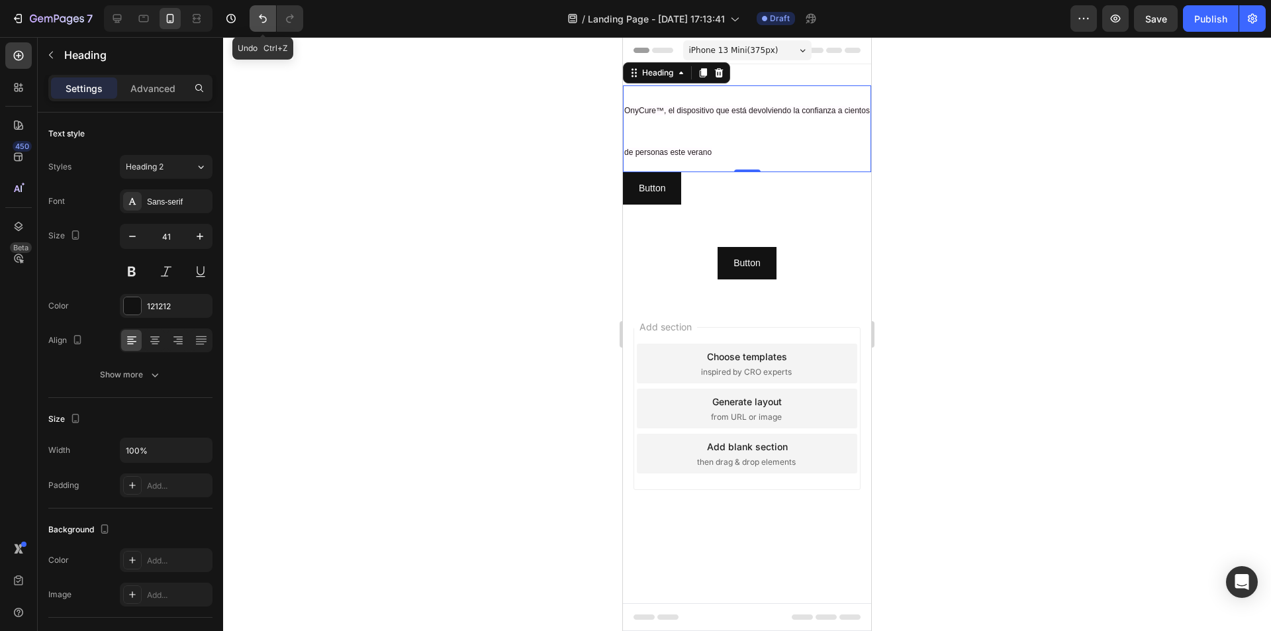
click at [261, 18] on icon "Undo/Redo" at bounding box center [263, 19] width 8 height 9
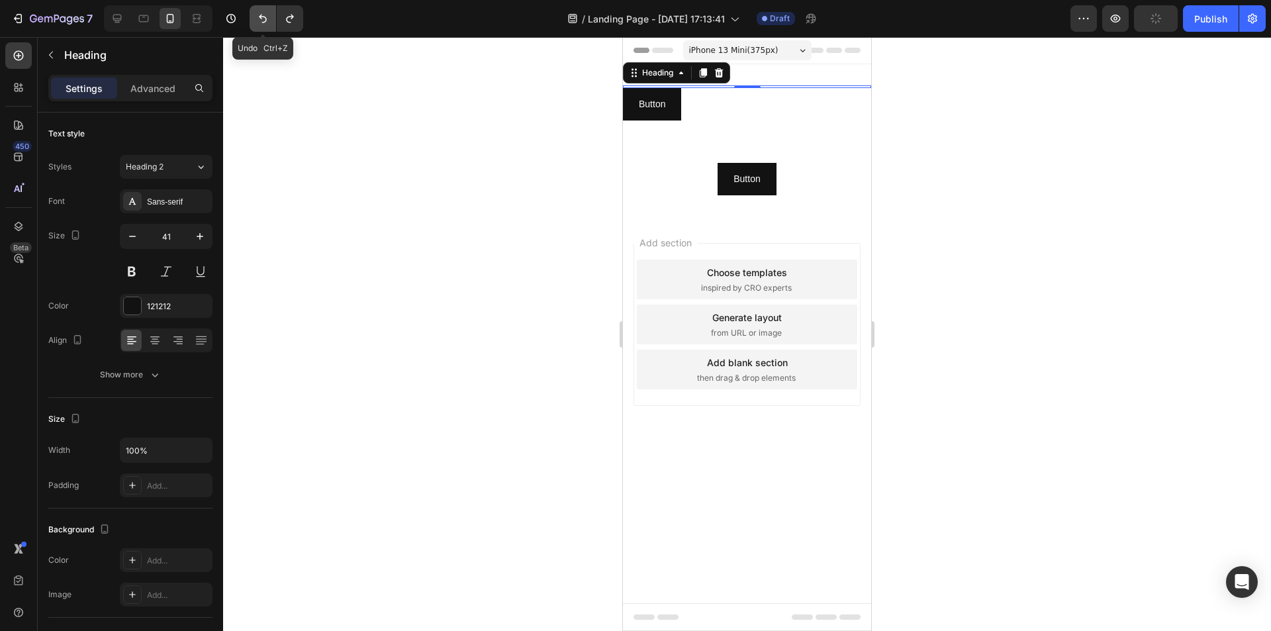
click at [261, 18] on icon "Undo/Redo" at bounding box center [263, 19] width 8 height 9
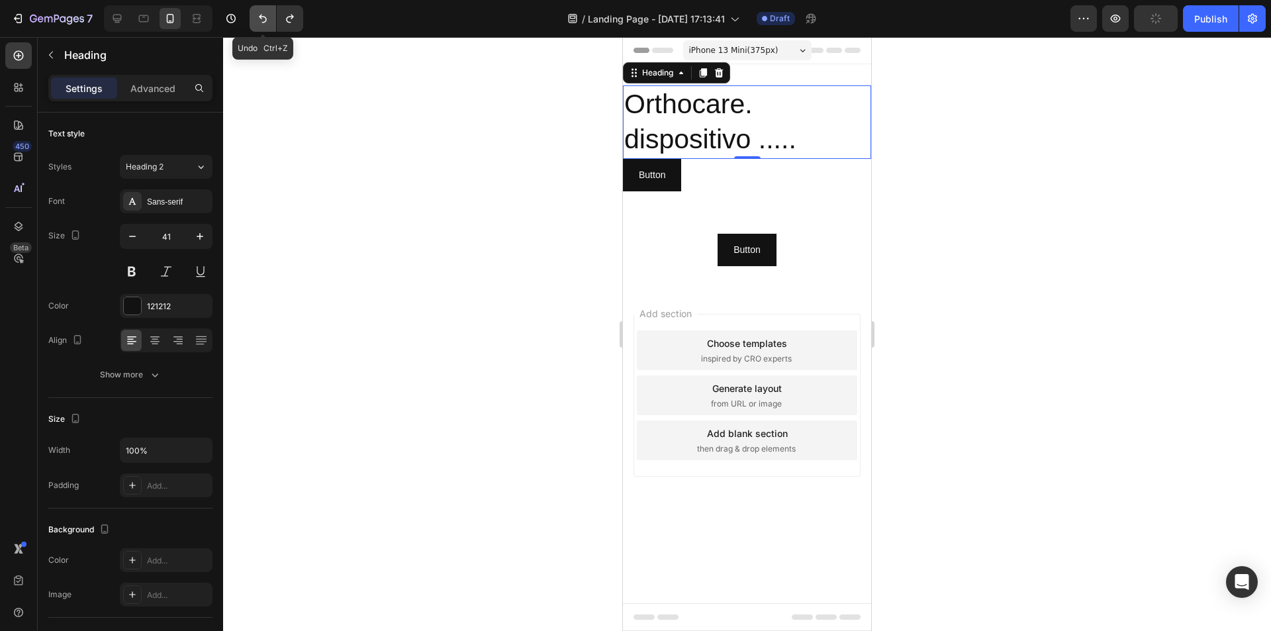
click at [261, 18] on icon "Undo/Redo" at bounding box center [263, 19] width 8 height 9
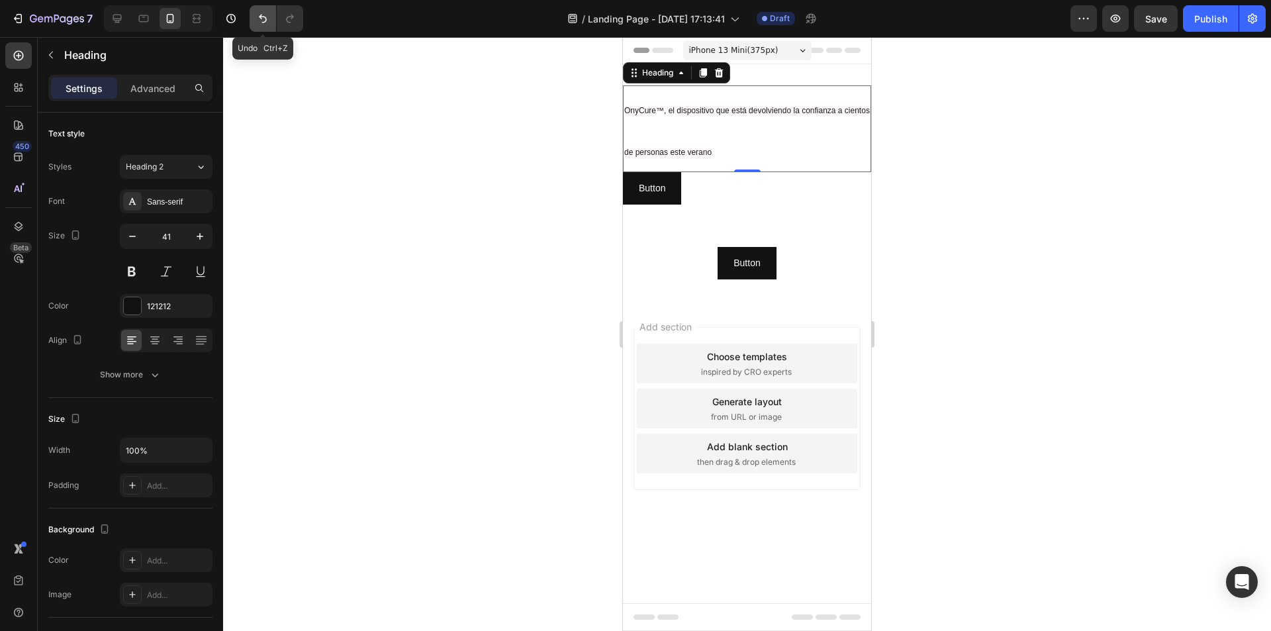
click at [262, 26] on button "Undo/Redo" at bounding box center [263, 18] width 26 height 26
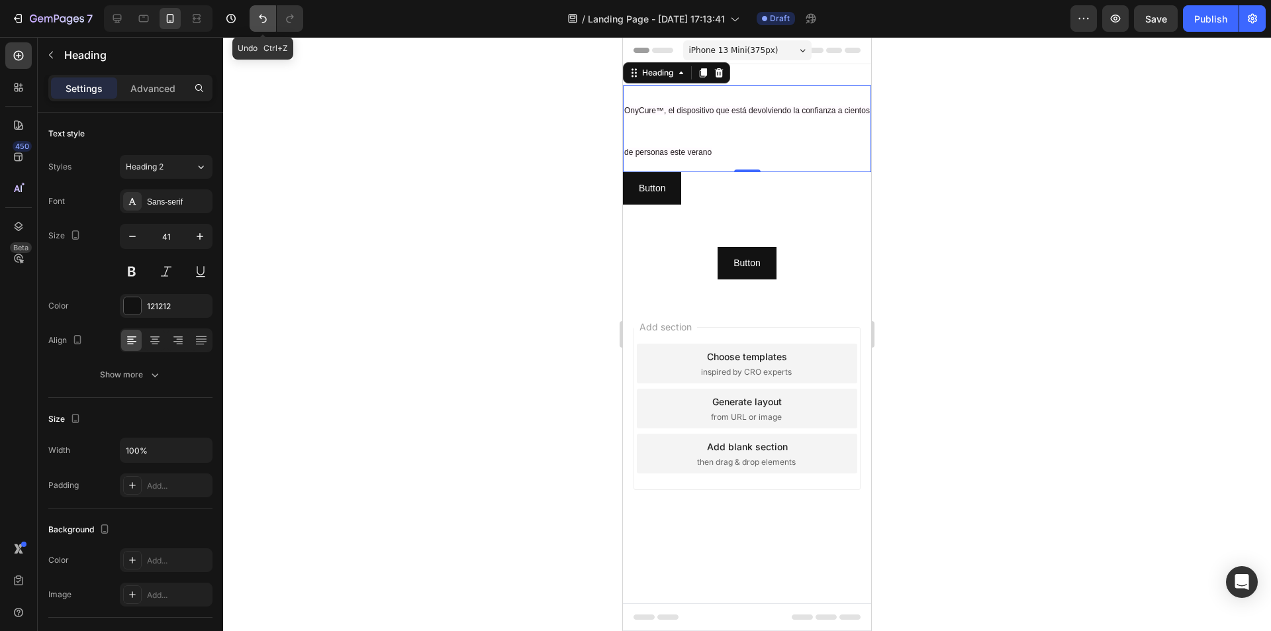
click at [262, 26] on button "Undo/Redo" at bounding box center [263, 18] width 26 height 26
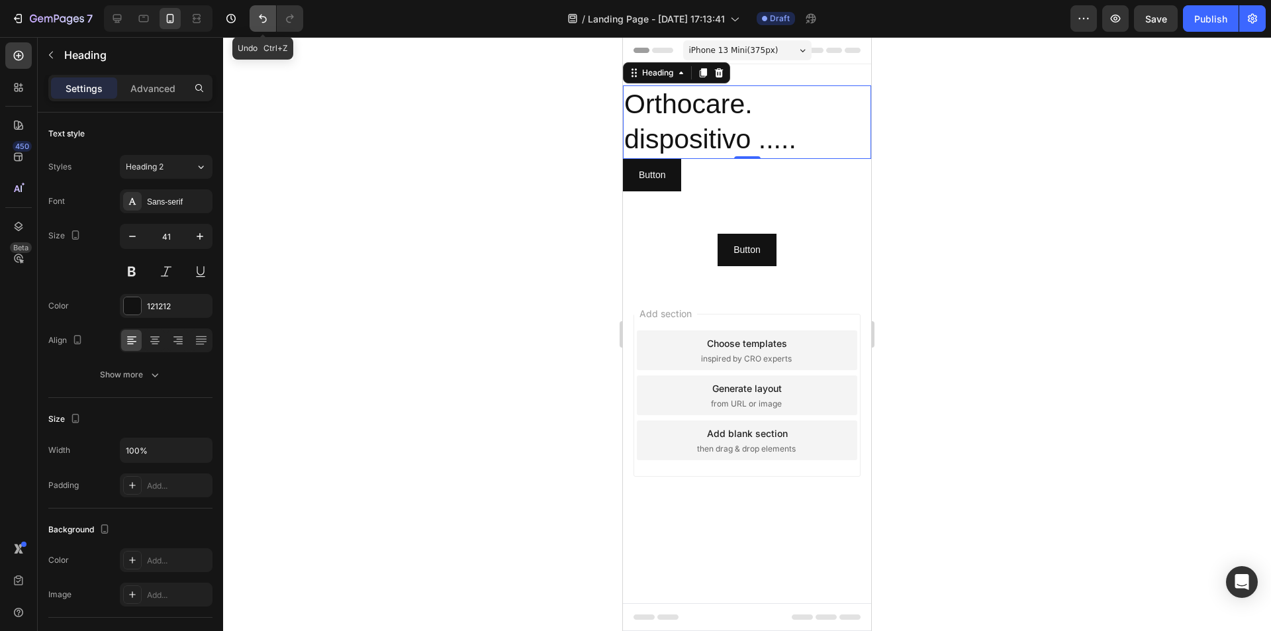
click at [262, 26] on button "Undo/Redo" at bounding box center [263, 18] width 26 height 26
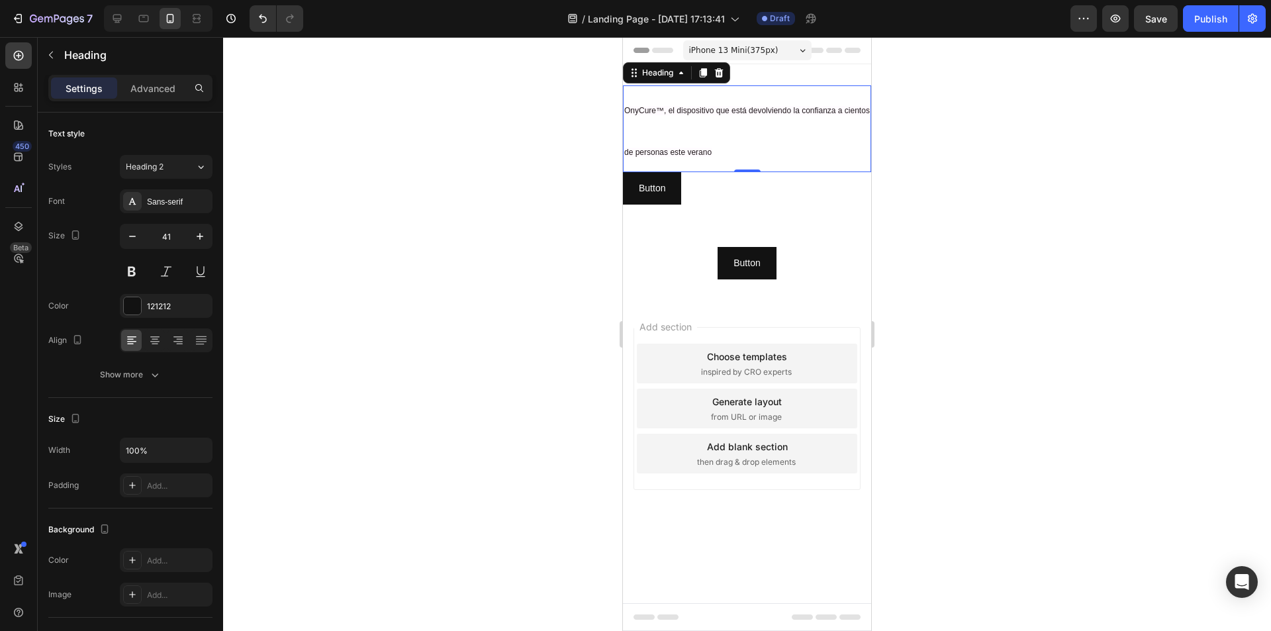
click at [643, 138] on h2 "OnyCure™, el dispositivo que está devolviendo la confianza a cientos de persona…" at bounding box center [747, 128] width 248 height 87
click at [643, 138] on p "OnyCure™, el dispositivo que está devolviendo la confianza a cientos de persona…" at bounding box center [747, 129] width 246 height 84
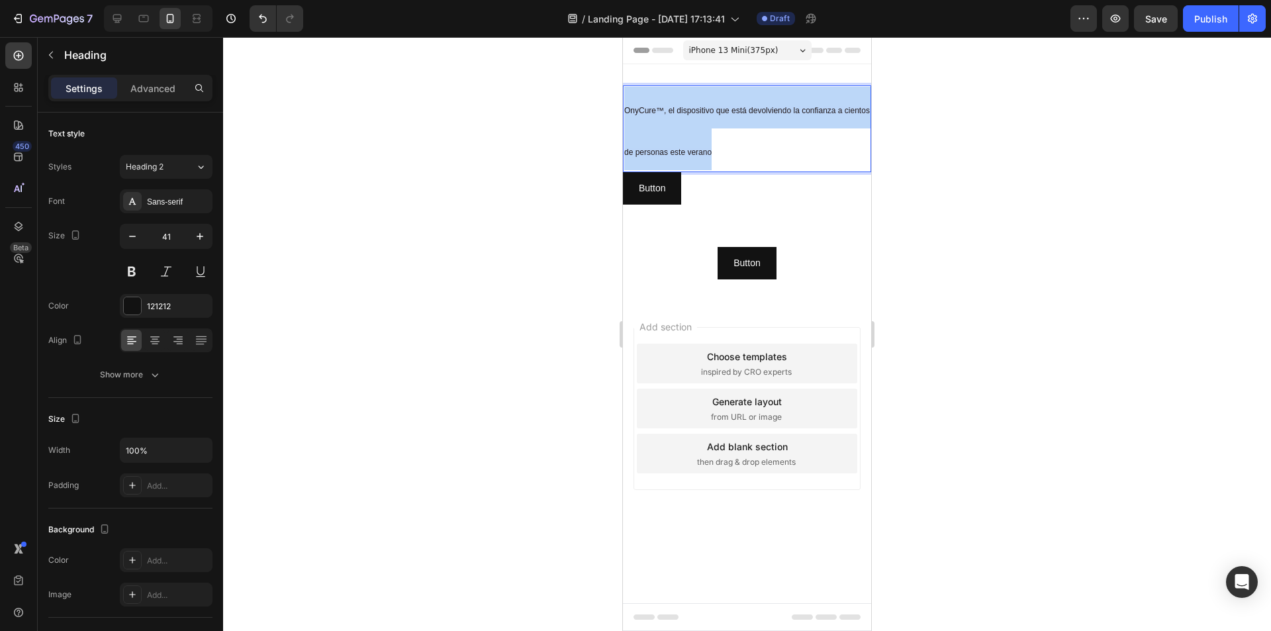
click at [643, 138] on p "OnyCure™, el dispositivo que está devolviendo la confianza a cientos de persona…" at bounding box center [747, 129] width 246 height 84
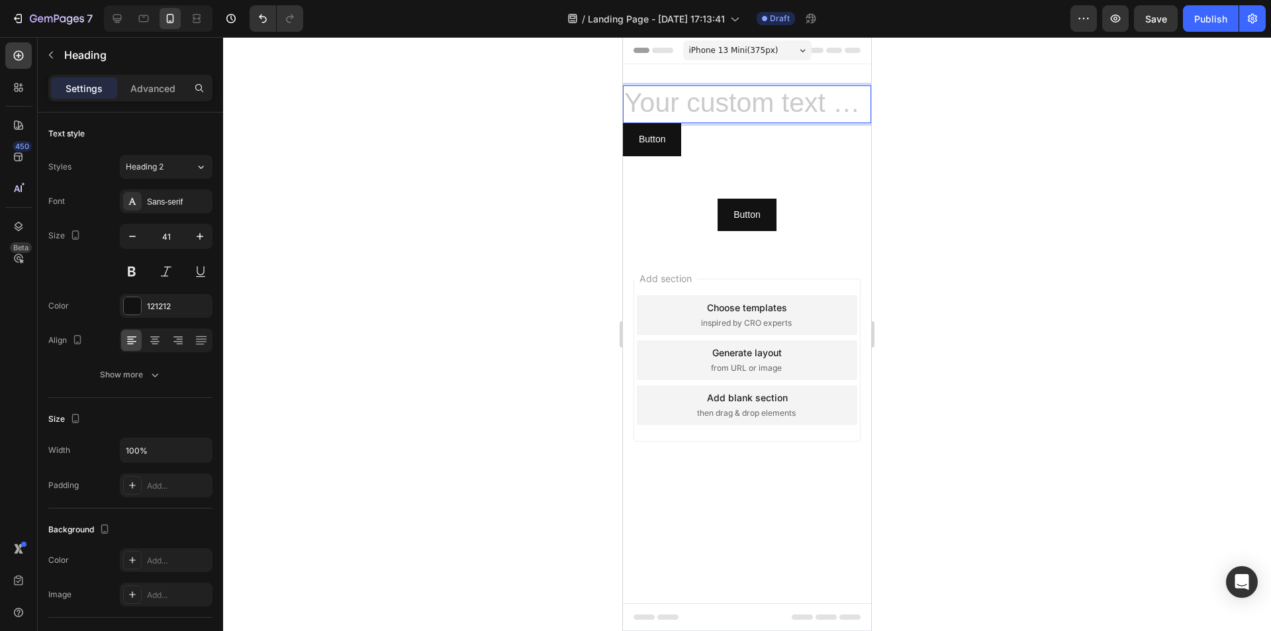
click at [957, 138] on div at bounding box center [747, 334] width 1048 height 594
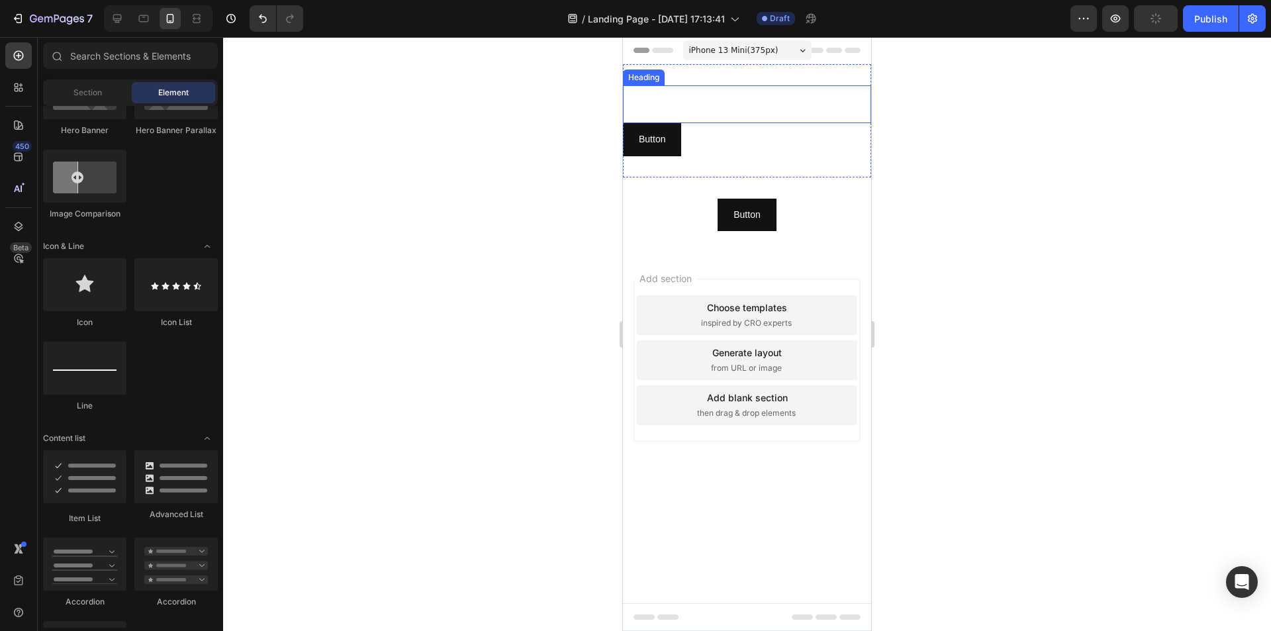
click at [716, 100] on p "Rich Text Editor. Editing area: main" at bounding box center [747, 104] width 246 height 35
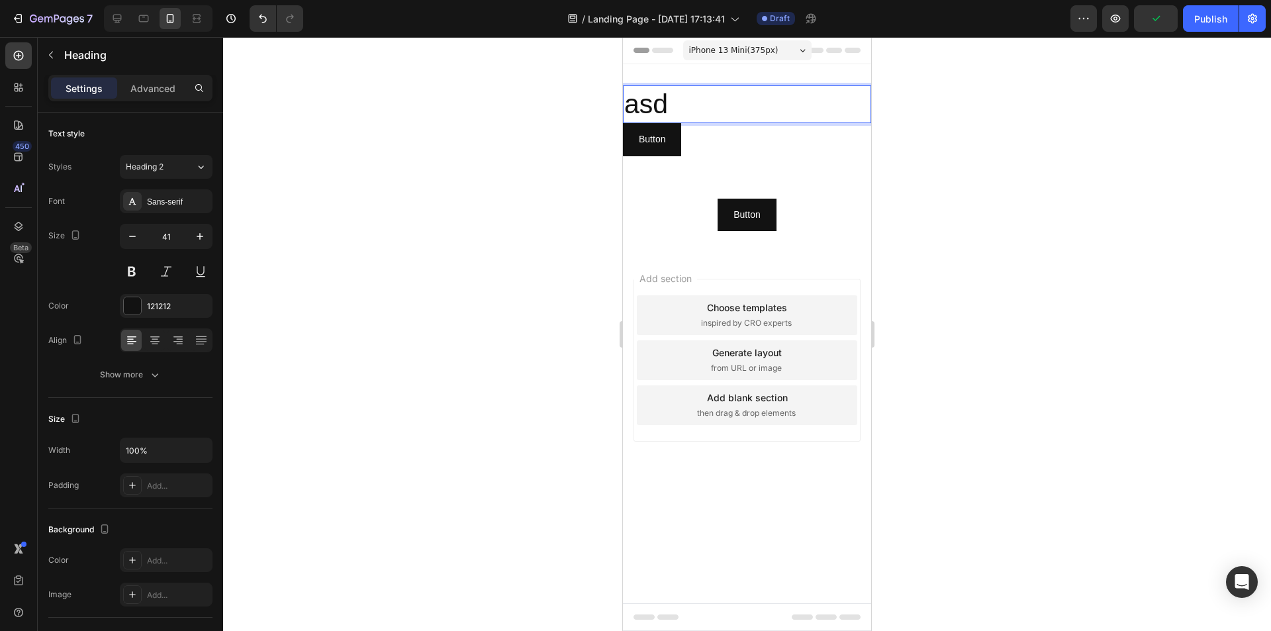
click at [716, 100] on p "asd" at bounding box center [747, 104] width 246 height 35
drag, startPoint x: 662, startPoint y: 104, endPoint x: 620, endPoint y: 103, distance: 42.4
click at [623, 103] on html "iPhone 13 Mini ( 375 px) iPhone 13 Mini iPhone 13 Pro iPhone 11 Pro Max iPhone …" at bounding box center [747, 334] width 248 height 594
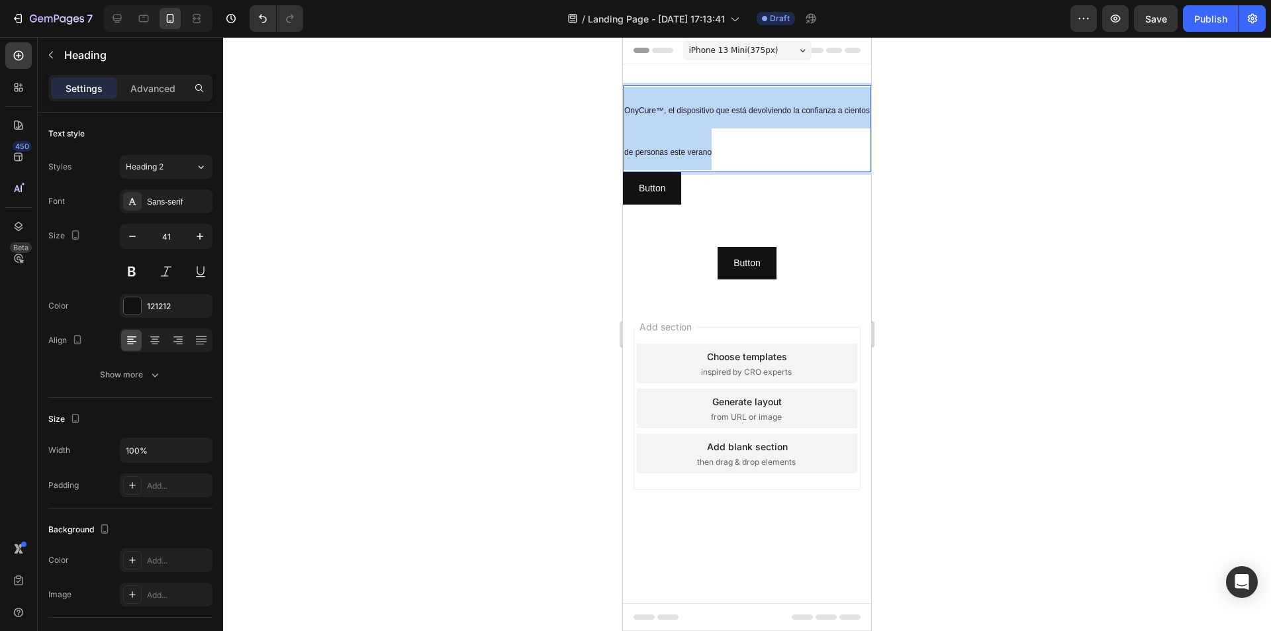
drag, startPoint x: 752, startPoint y: 150, endPoint x: 624, endPoint y: 104, distance: 135.3
click at [624, 104] on p "OnyCure™, el dispositivo que está devolviendo la confianza a cientos de persona…" at bounding box center [747, 129] width 246 height 84
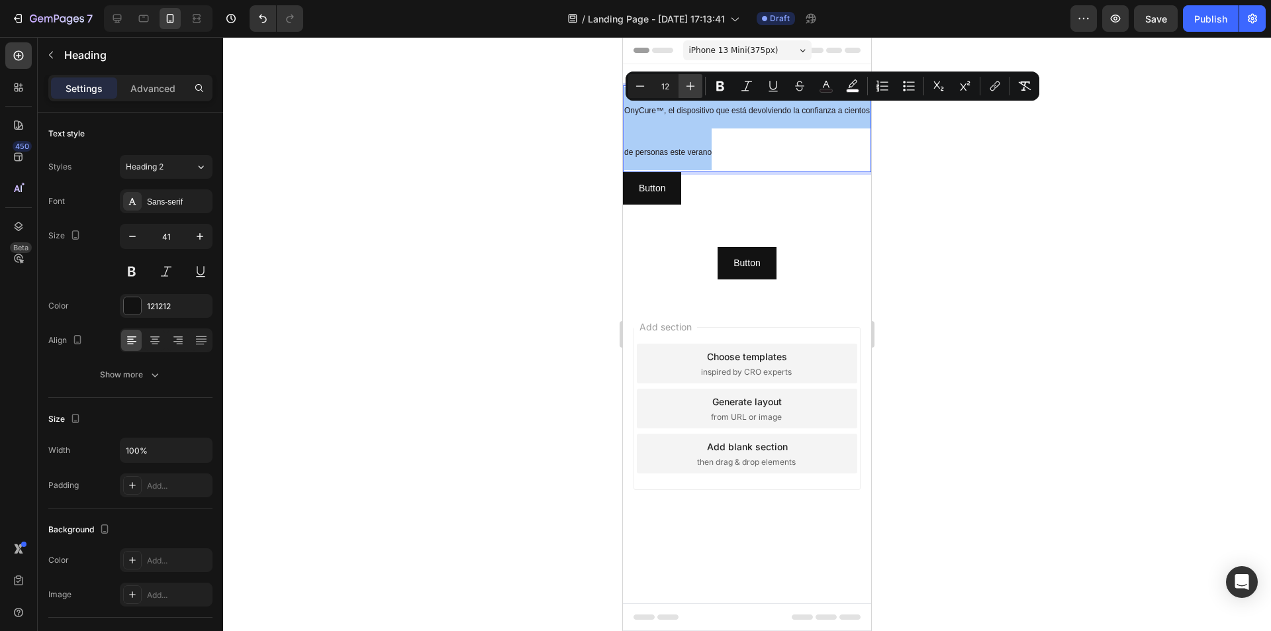
click at [689, 83] on icon "Editor contextual toolbar" at bounding box center [690, 85] width 13 height 13
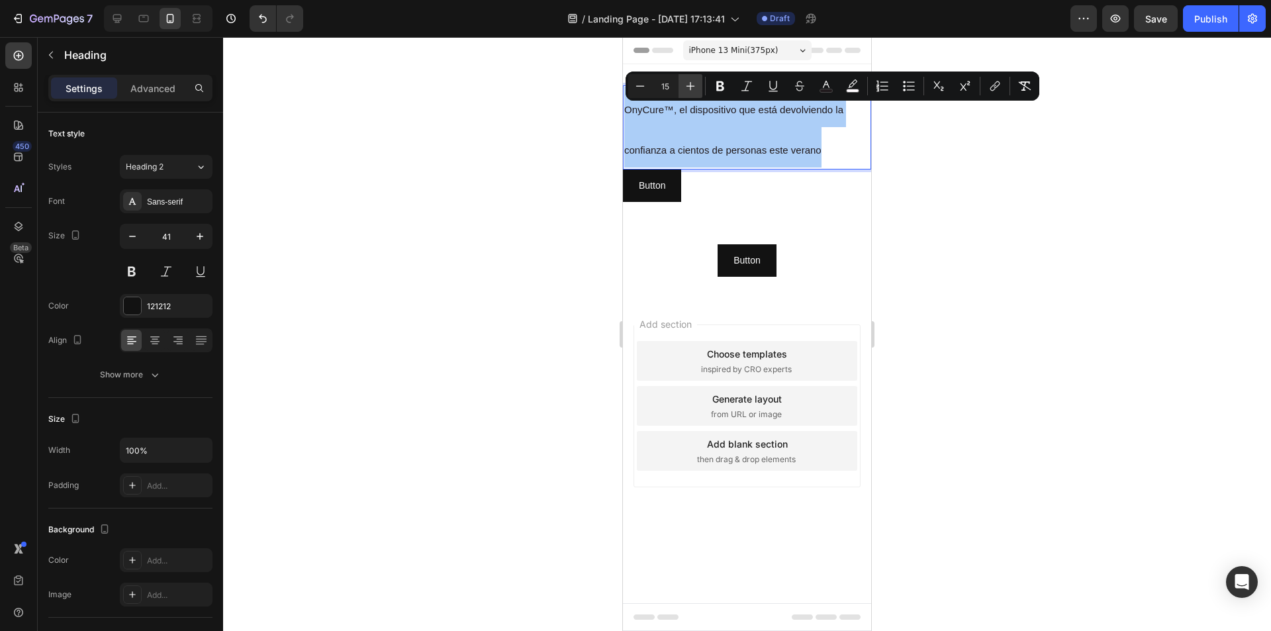
click at [689, 83] on icon "Editor contextual toolbar" at bounding box center [690, 85] width 13 height 13
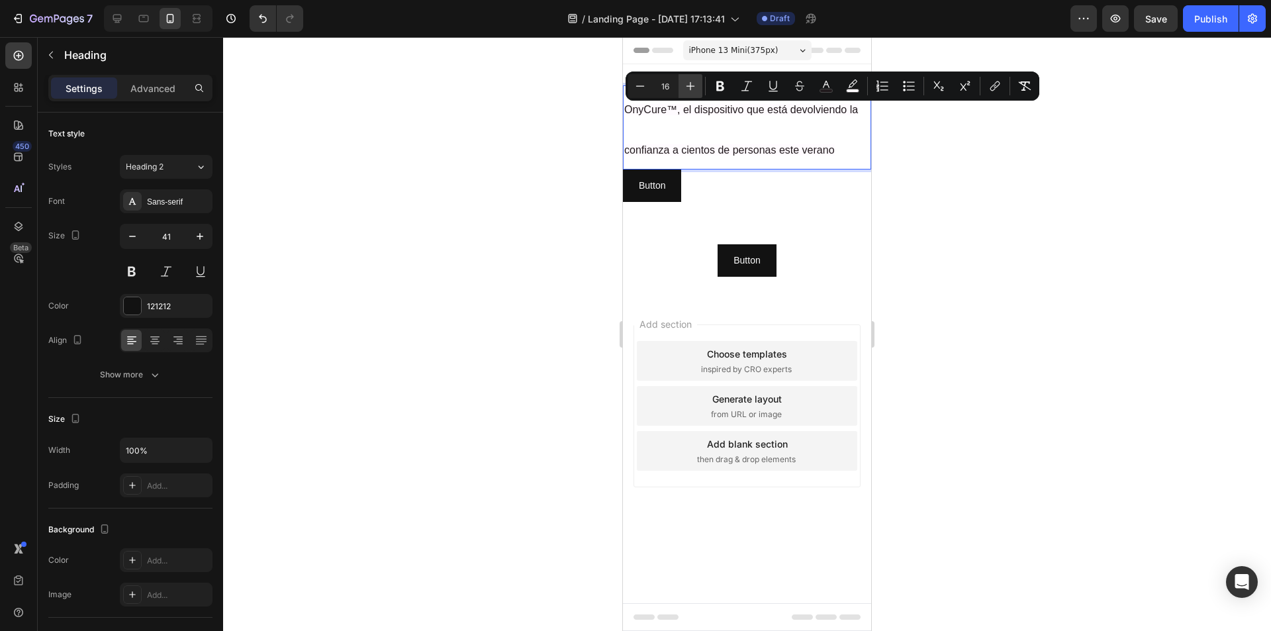
click at [697, 87] on button "Plus" at bounding box center [691, 86] width 24 height 24
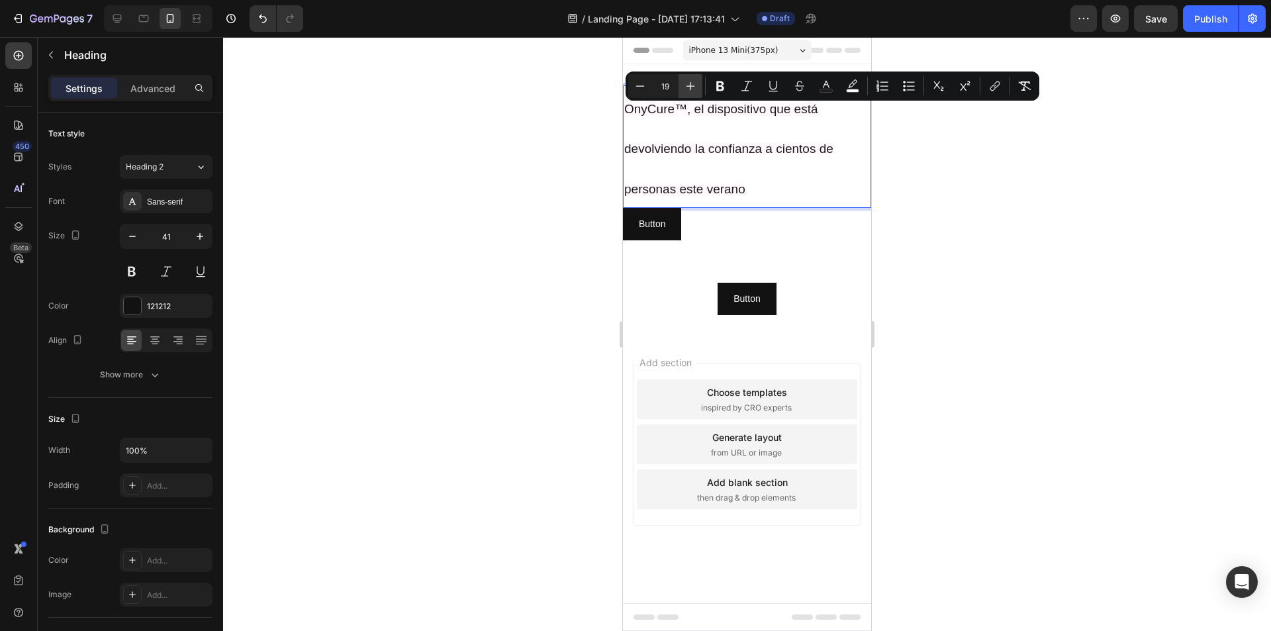
click at [697, 87] on button "Plus" at bounding box center [691, 86] width 24 height 24
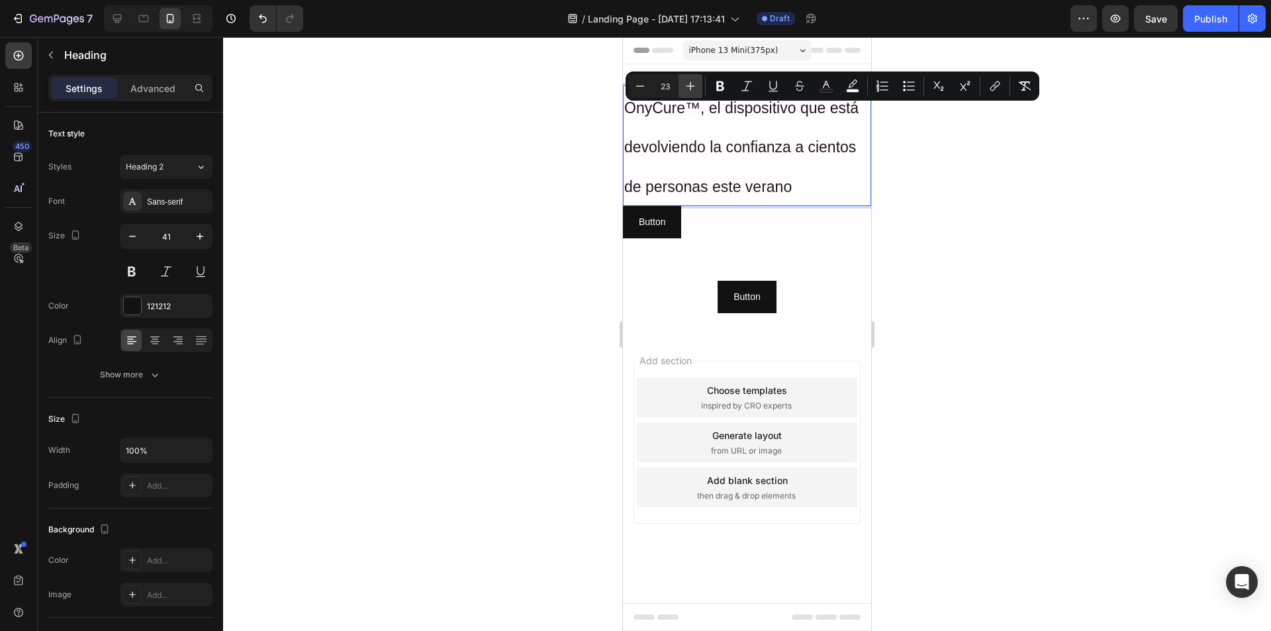
click at [697, 87] on button "Plus" at bounding box center [691, 86] width 24 height 24
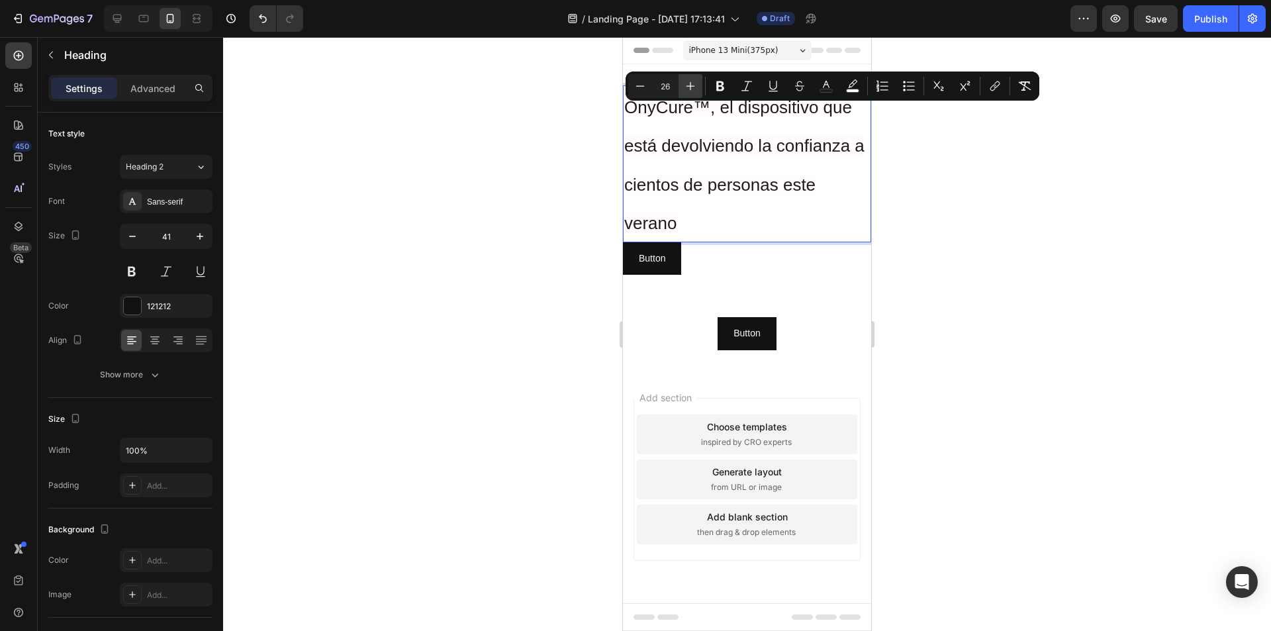
click at [697, 87] on button "Plus" at bounding box center [691, 86] width 24 height 24
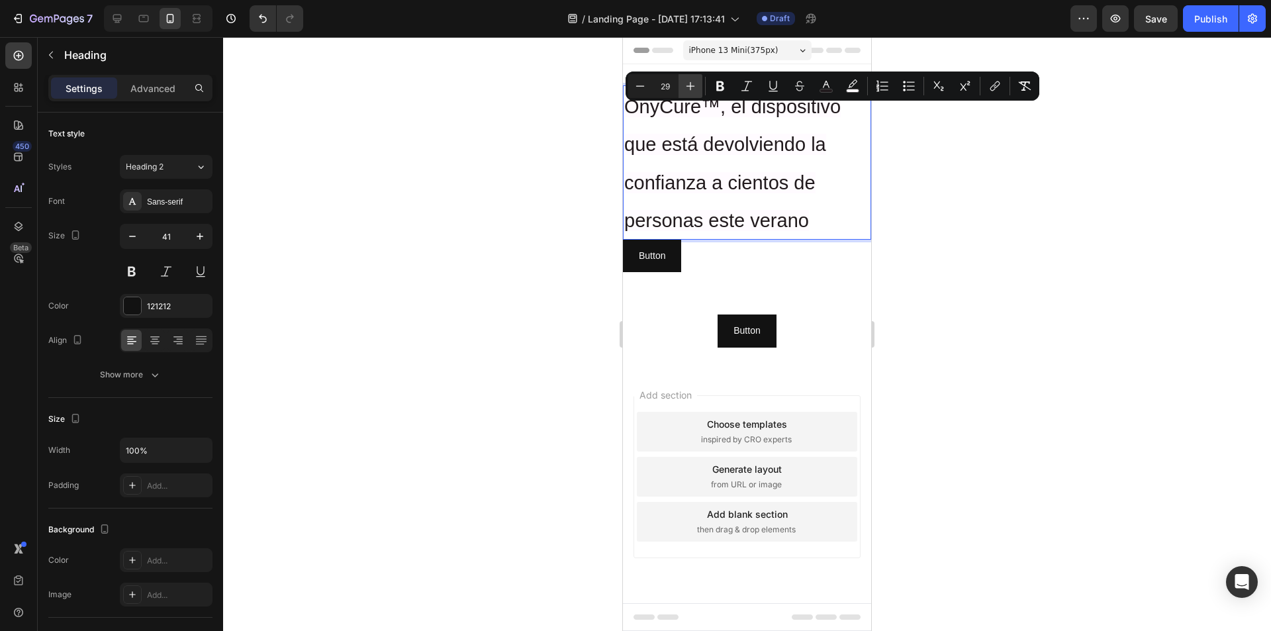
click at [697, 87] on button "Plus" at bounding box center [691, 86] width 24 height 24
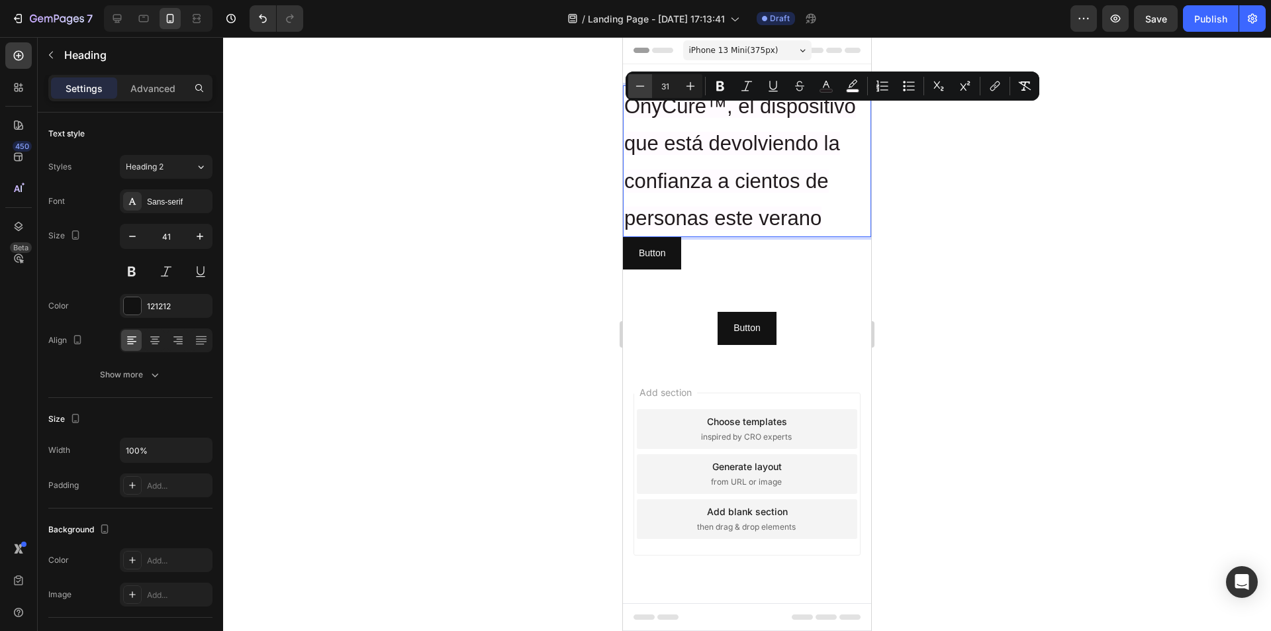
click at [630, 83] on button "Minus" at bounding box center [640, 86] width 24 height 24
type input "30"
click at [908, 87] on icon "Editor contextual toolbar" at bounding box center [909, 85] width 13 height 13
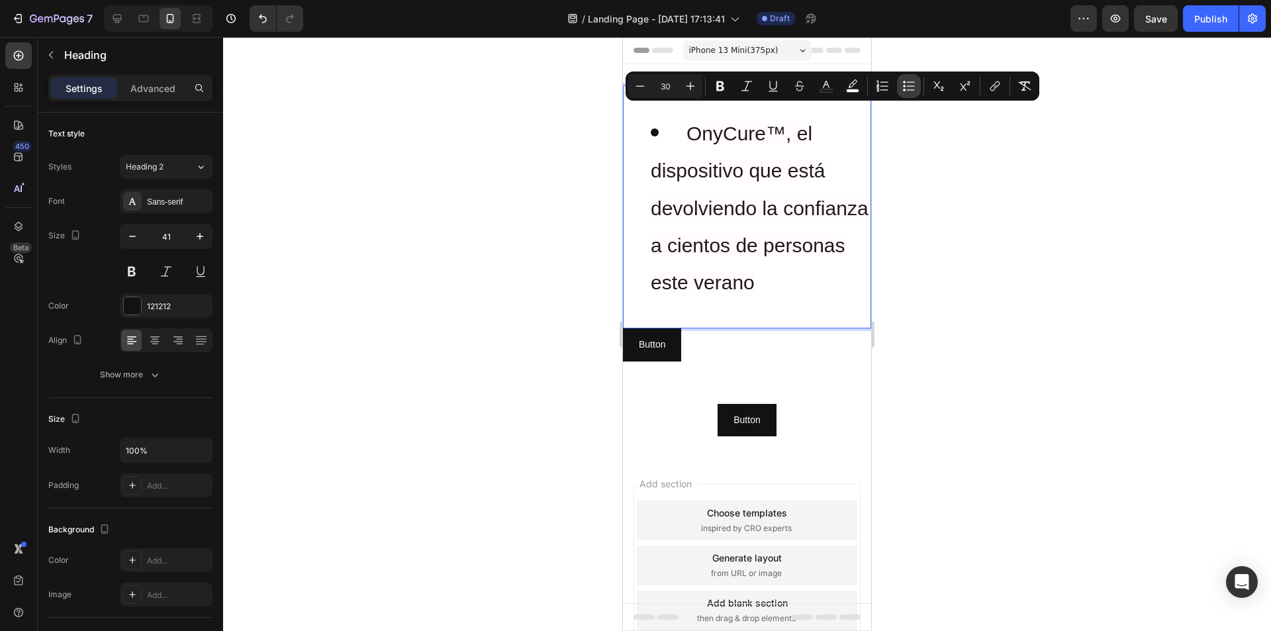
click at [908, 87] on icon "Editor contextual toolbar" at bounding box center [909, 85] width 13 height 13
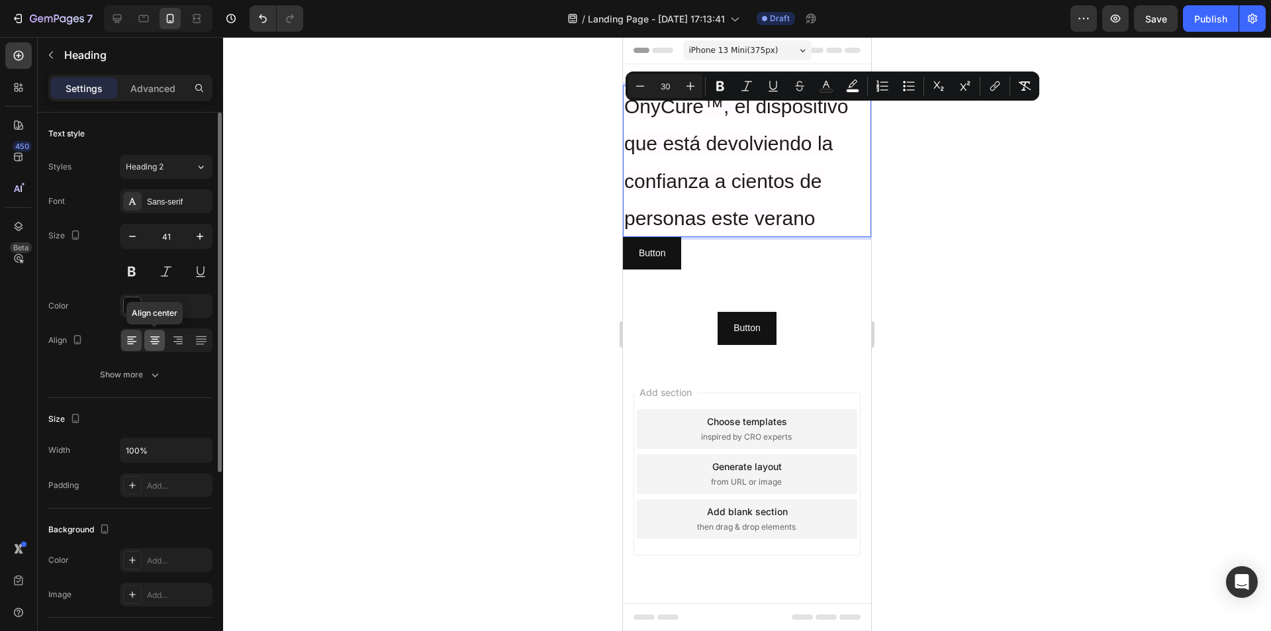
click at [153, 340] on icon at bounding box center [155, 339] width 7 height 1
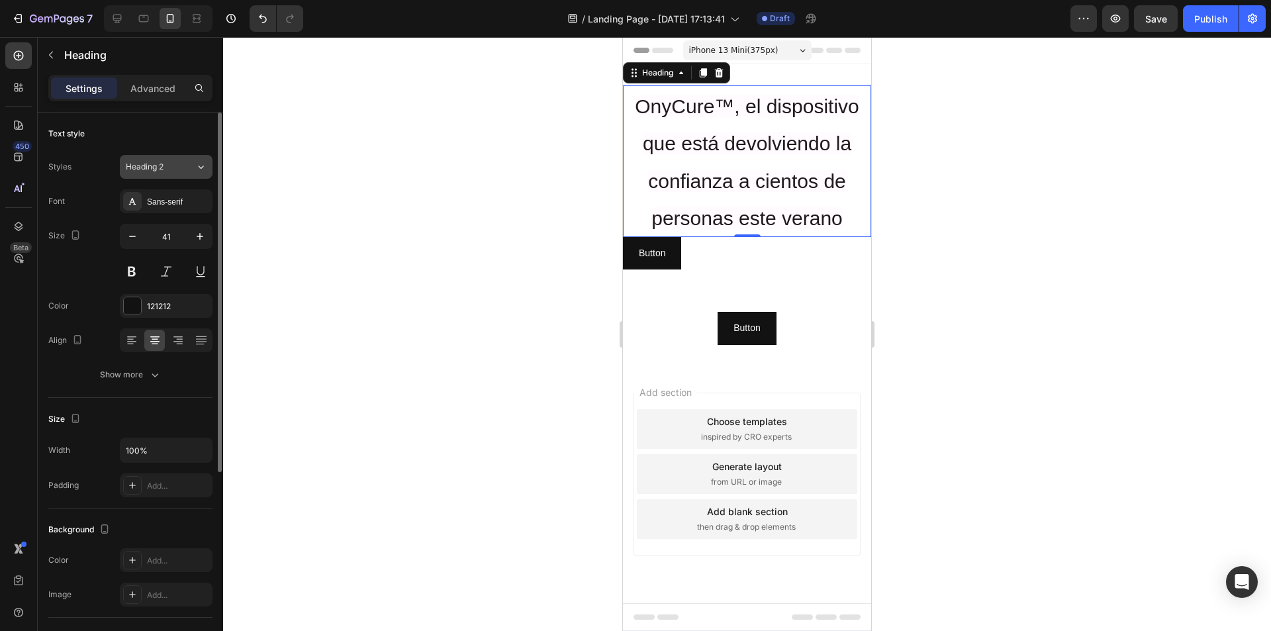
click at [163, 159] on button "Heading 2" at bounding box center [166, 167] width 93 height 24
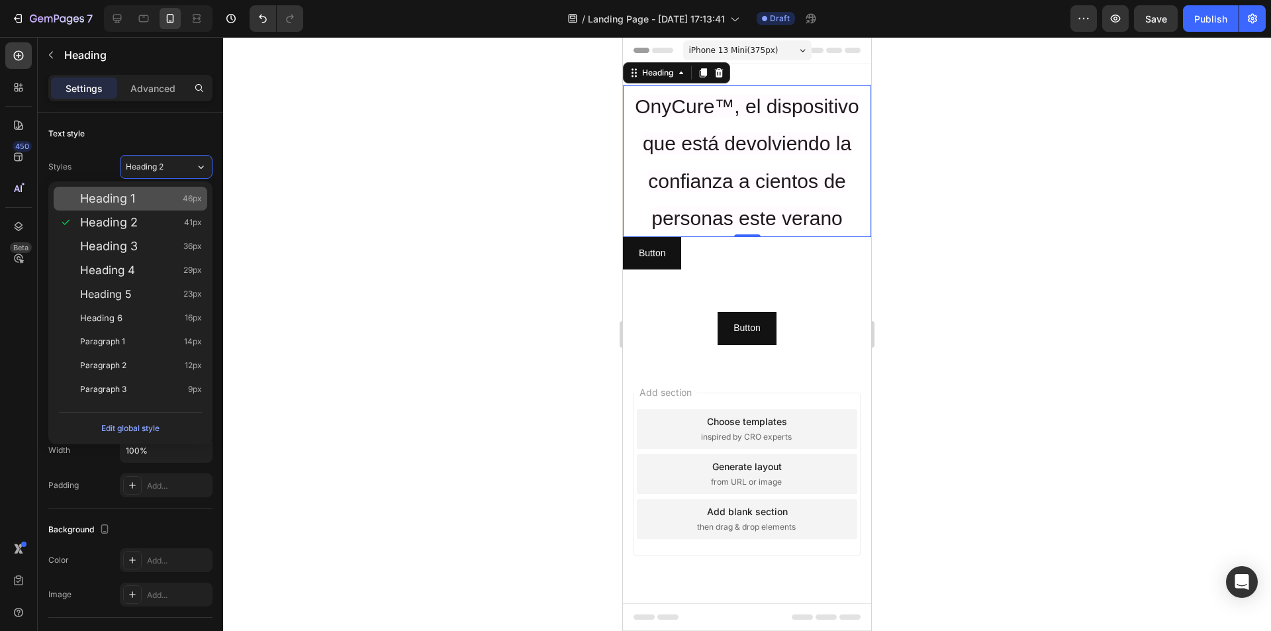
click at [120, 196] on span "Heading 1" at bounding box center [107, 198] width 55 height 13
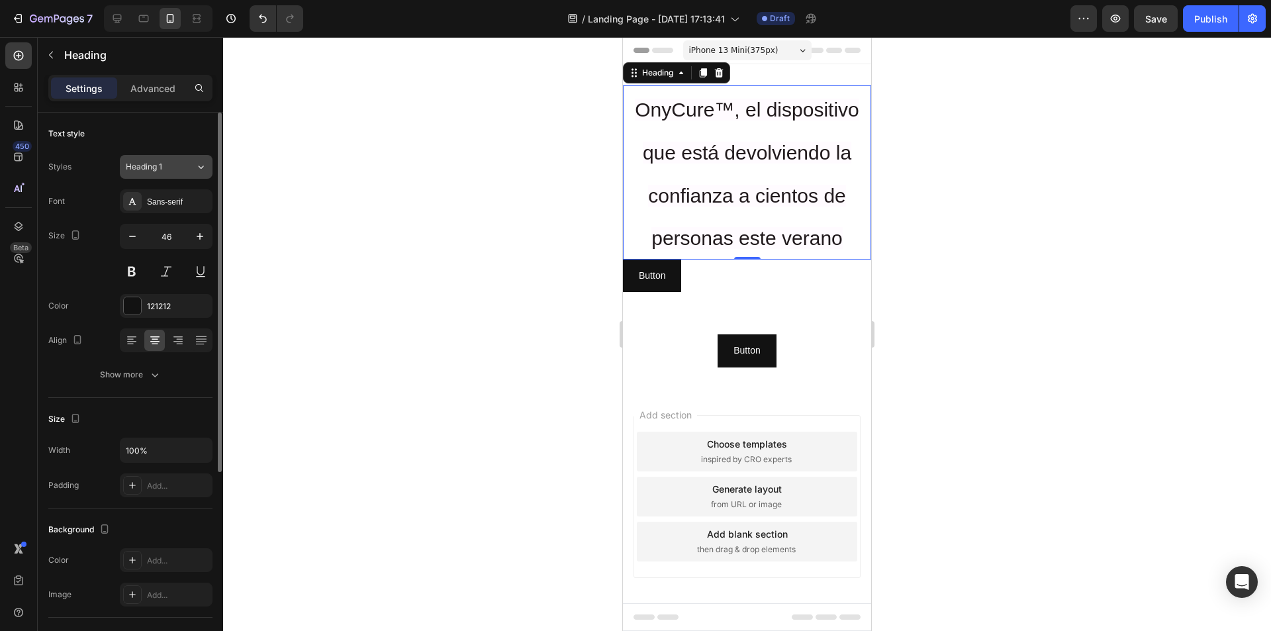
click at [189, 166] on div "Heading 1" at bounding box center [161, 167] width 70 height 12
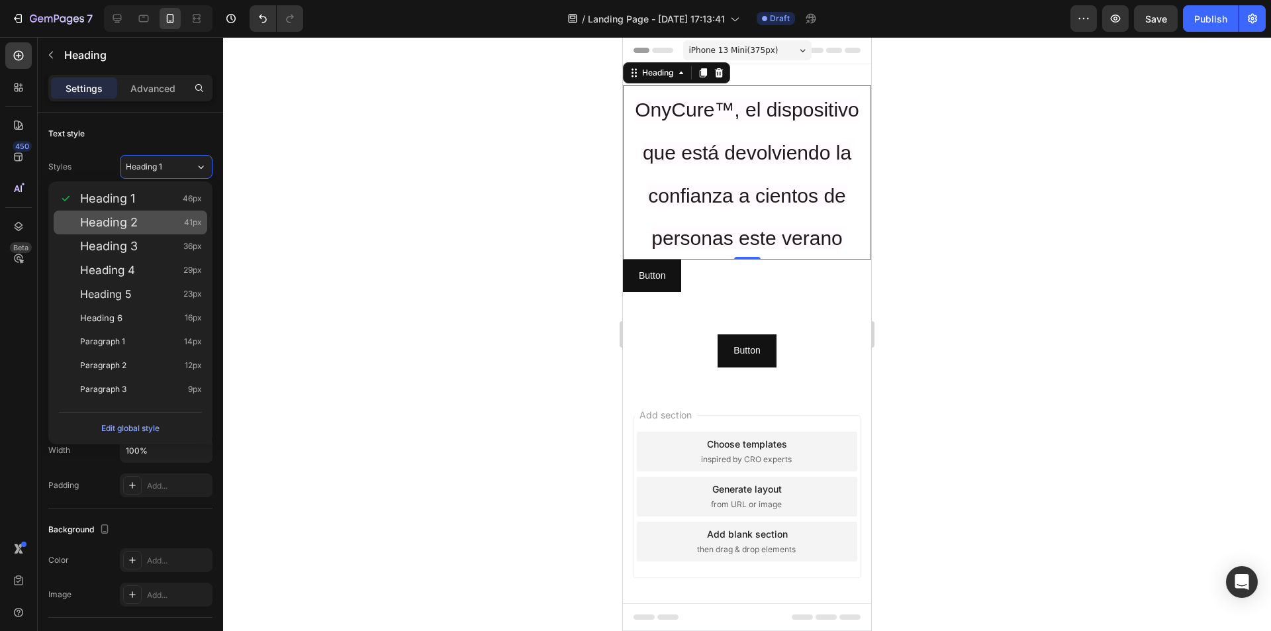
click at [134, 229] on div "Heading 2 41px" at bounding box center [131, 223] width 154 height 24
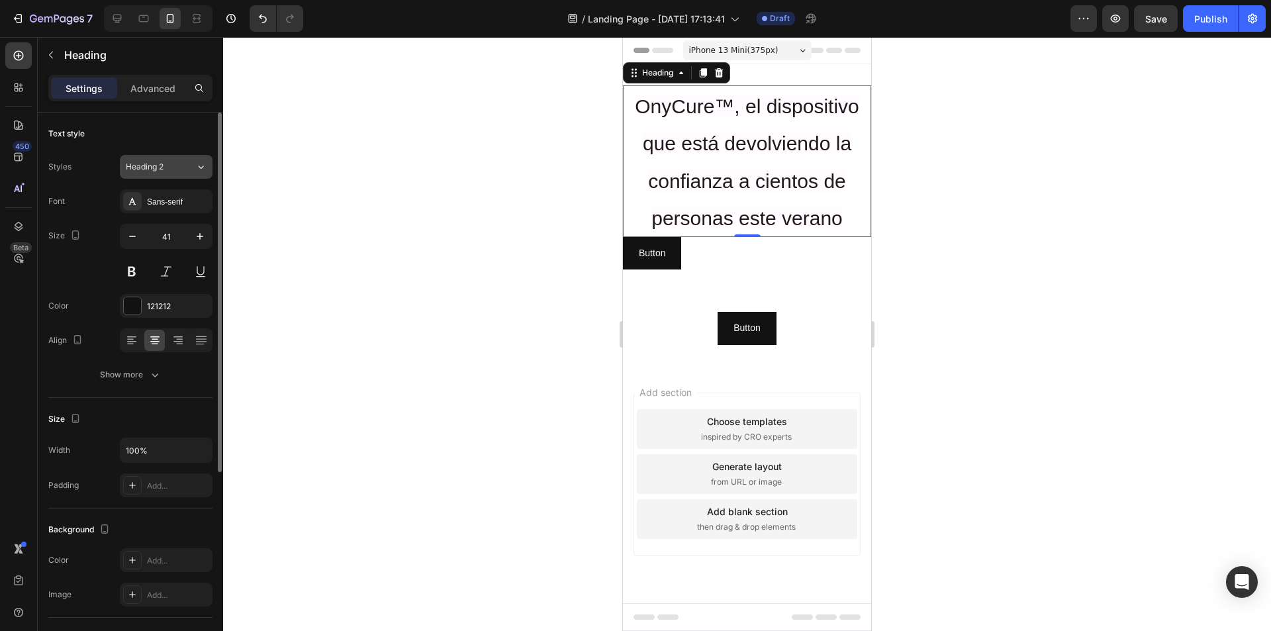
click at [172, 171] on div "Heading 2" at bounding box center [153, 167] width 54 height 12
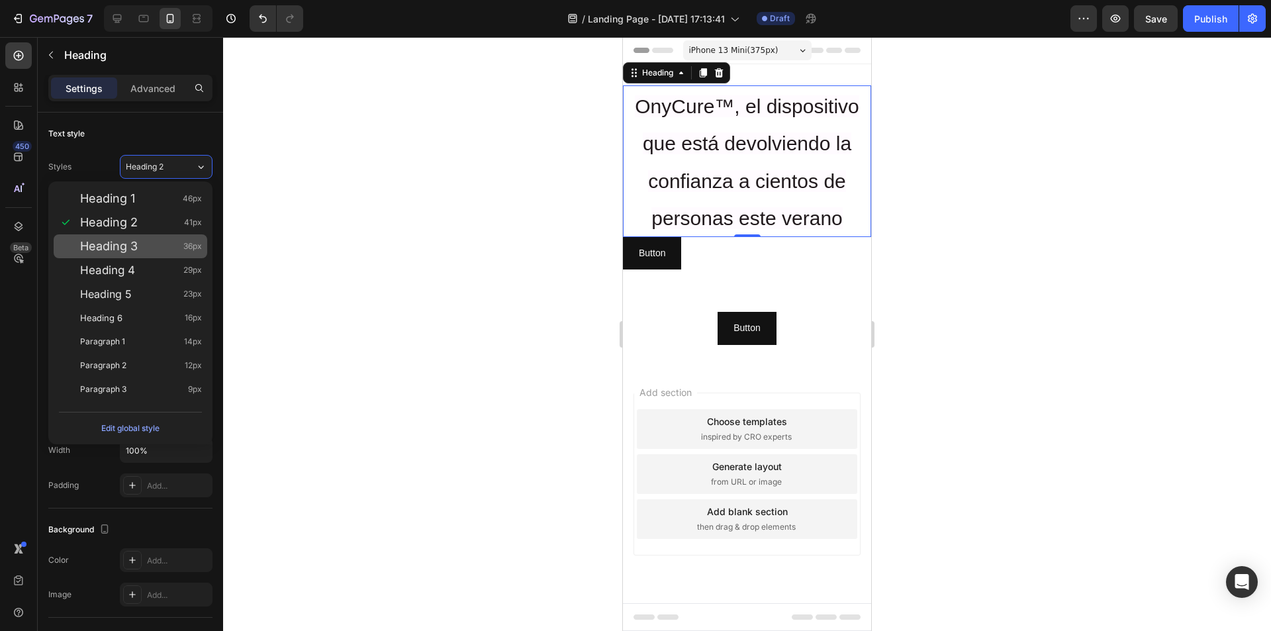
click at [115, 248] on span "Heading 3" at bounding box center [109, 246] width 58 height 13
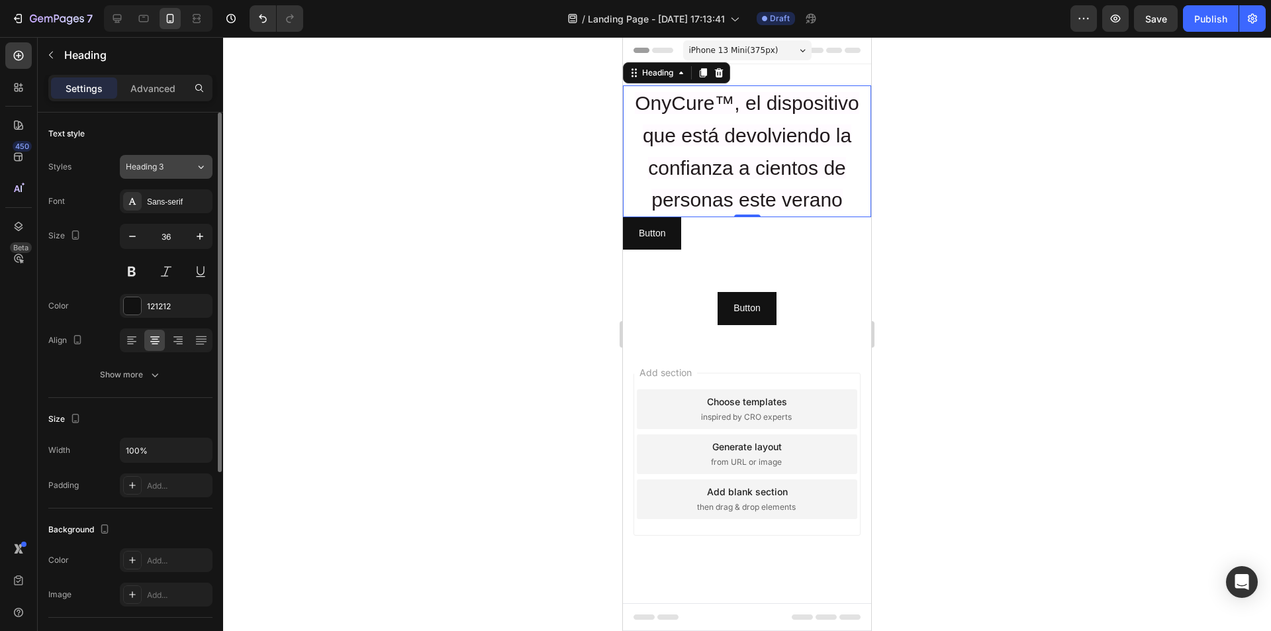
click at [173, 168] on div "Heading 3" at bounding box center [153, 167] width 54 height 12
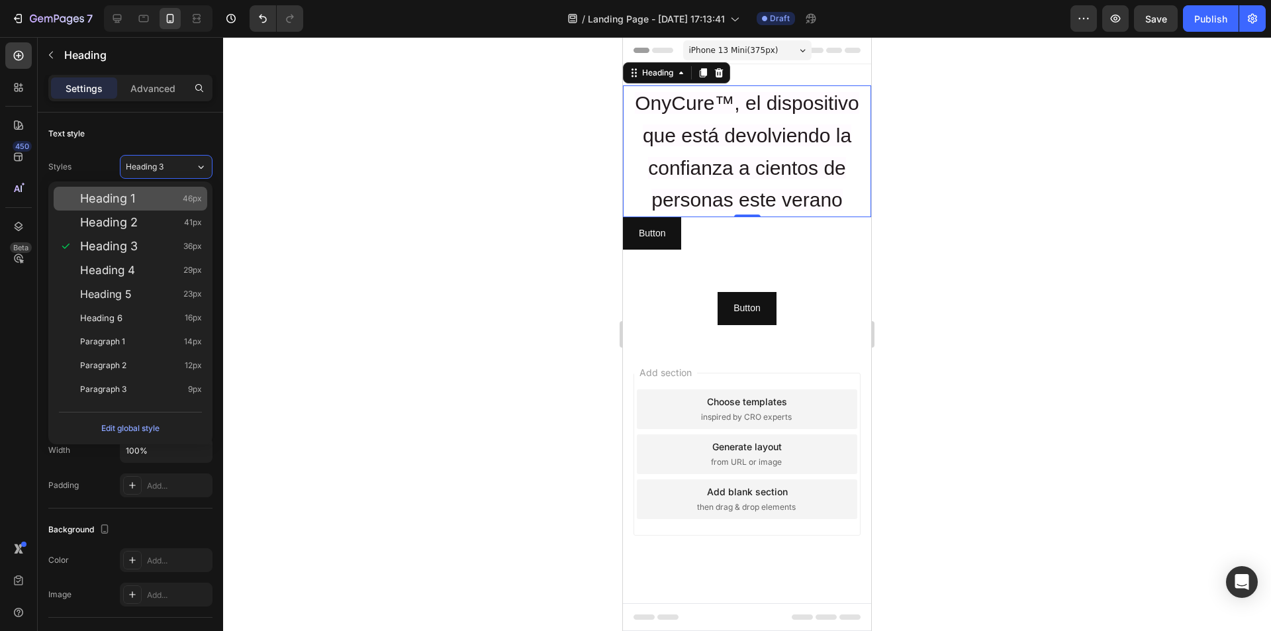
click at [120, 197] on span "Heading 1" at bounding box center [107, 198] width 55 height 13
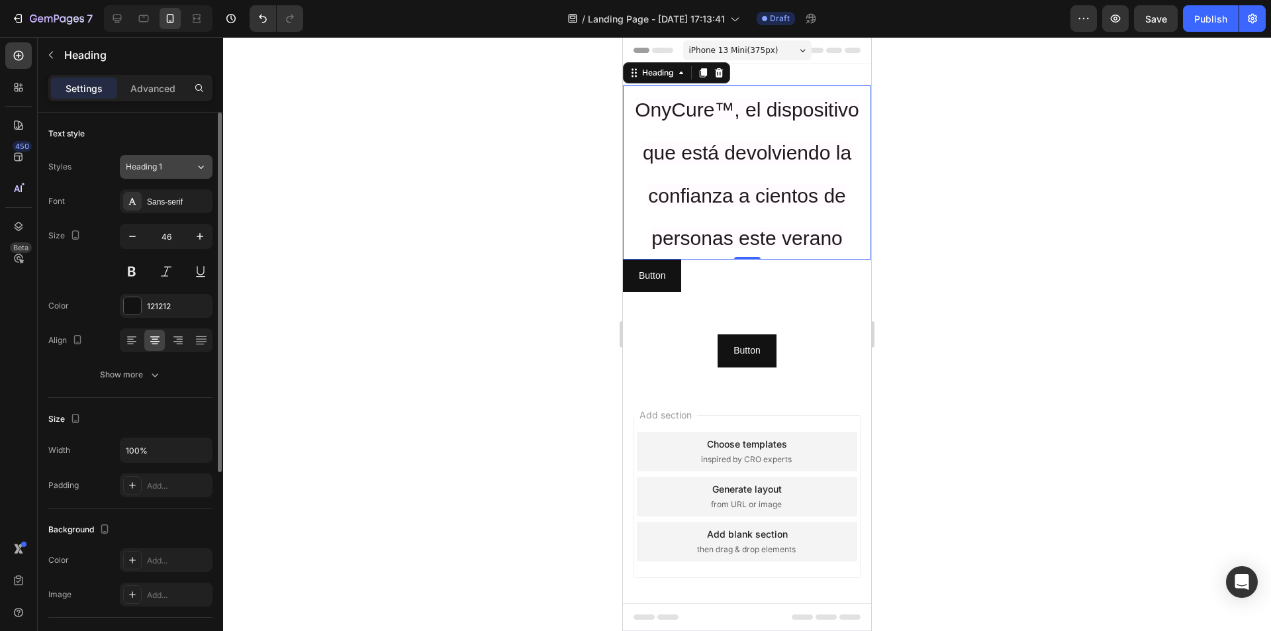
click at [148, 174] on button "Heading 1" at bounding box center [166, 167] width 93 height 24
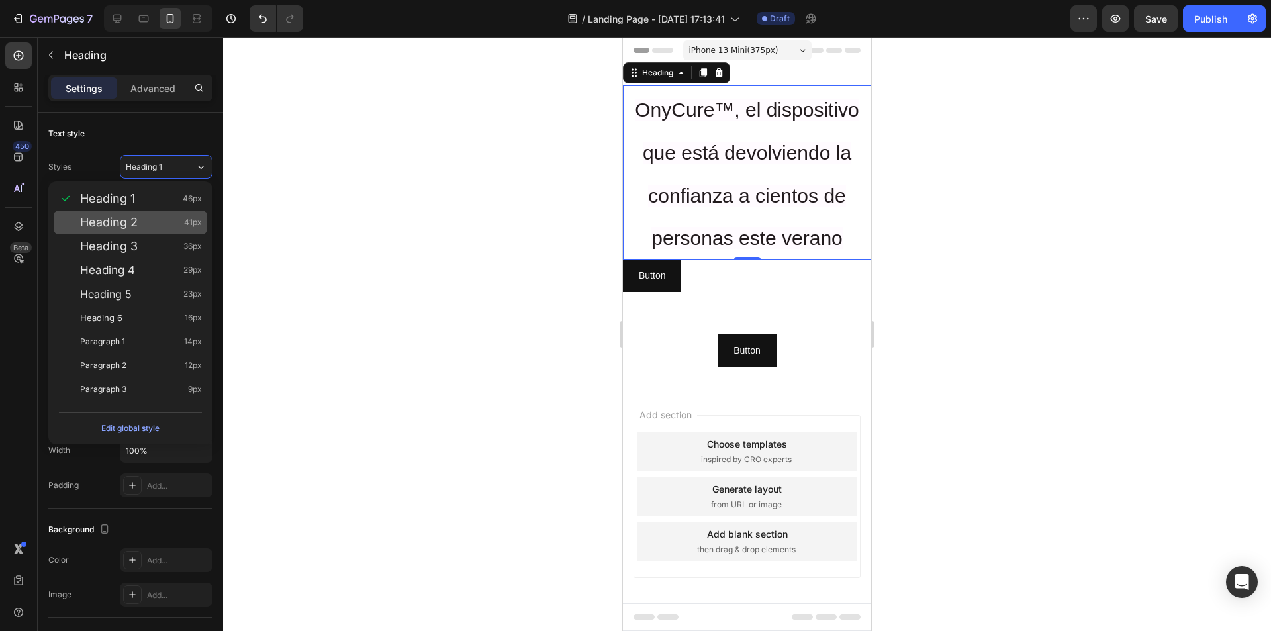
click at [119, 222] on span "Heading 2" at bounding box center [109, 222] width 58 height 13
type input "41"
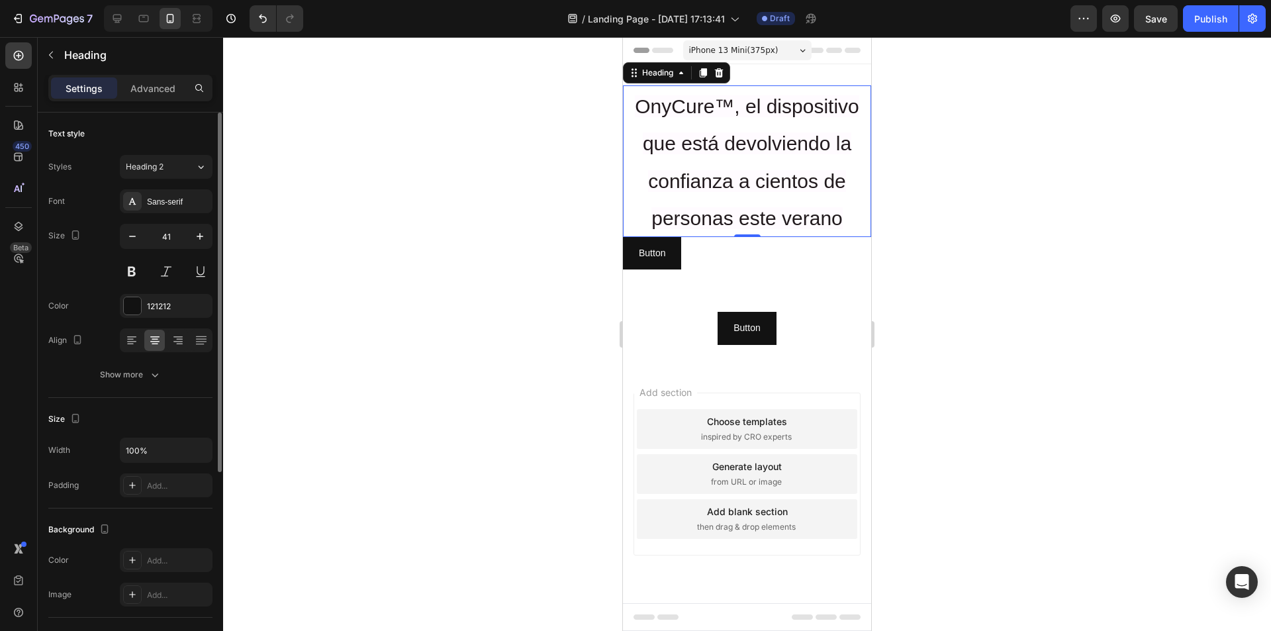
click at [156, 75] on div "Settings Advanced" at bounding box center [130, 88] width 164 height 26
click at [153, 87] on p "Advanced" at bounding box center [152, 88] width 45 height 14
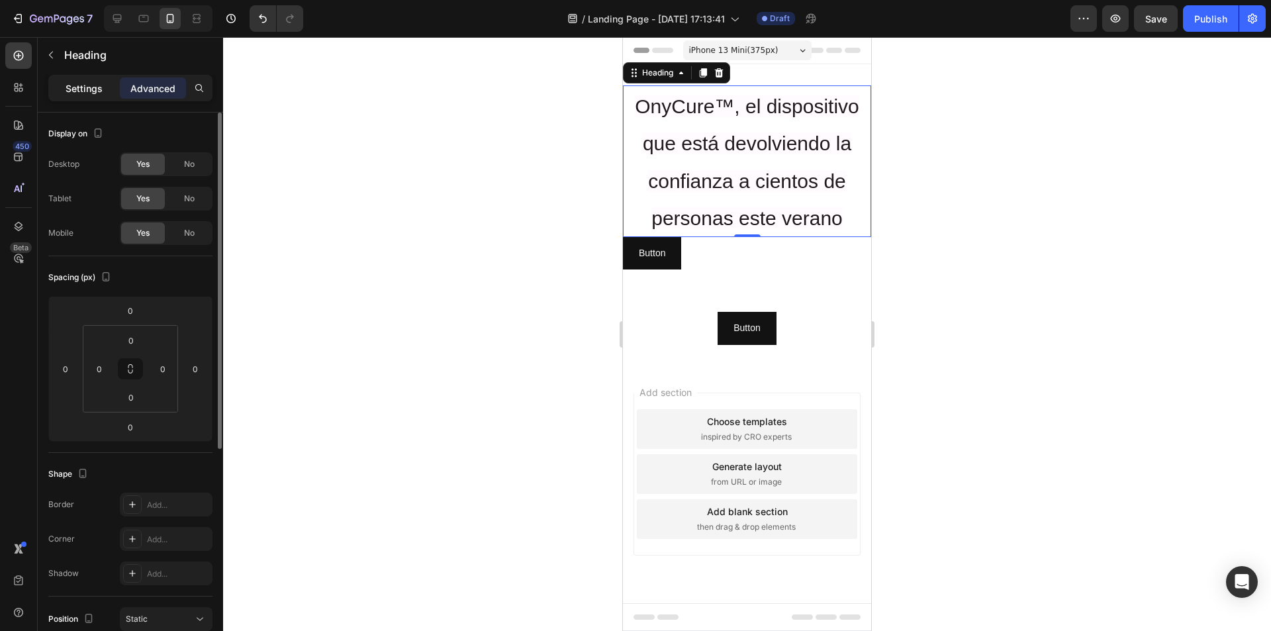
click at [91, 79] on div "Settings" at bounding box center [84, 87] width 66 height 21
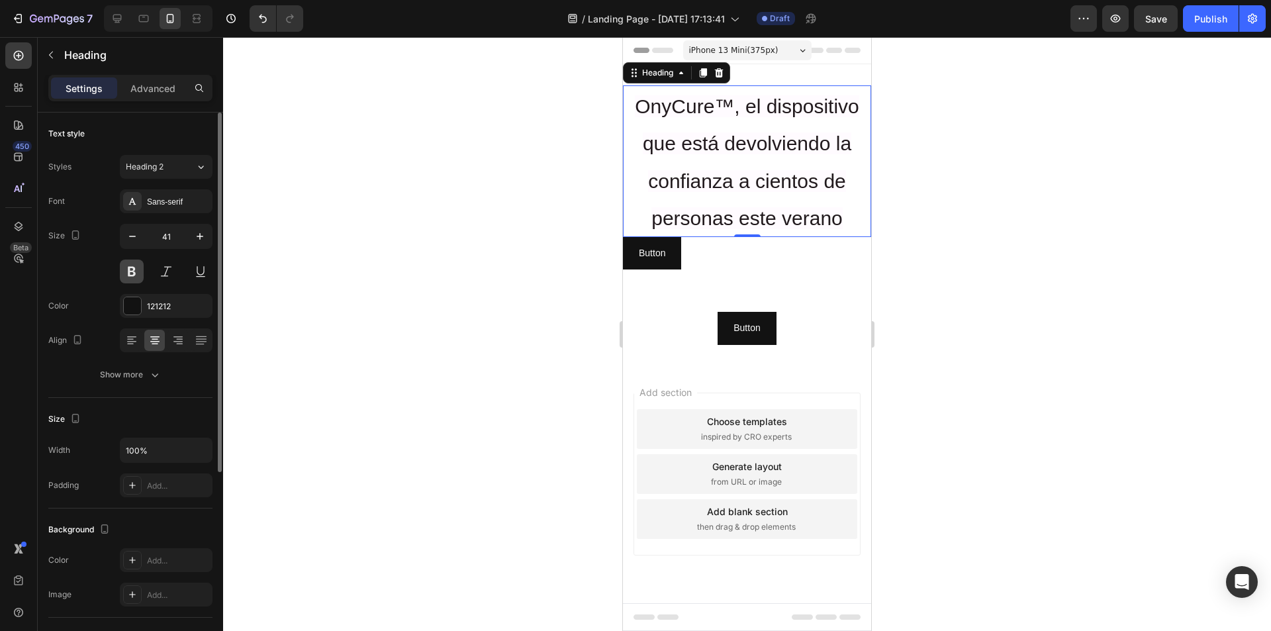
click at [134, 275] on button at bounding box center [132, 272] width 24 height 24
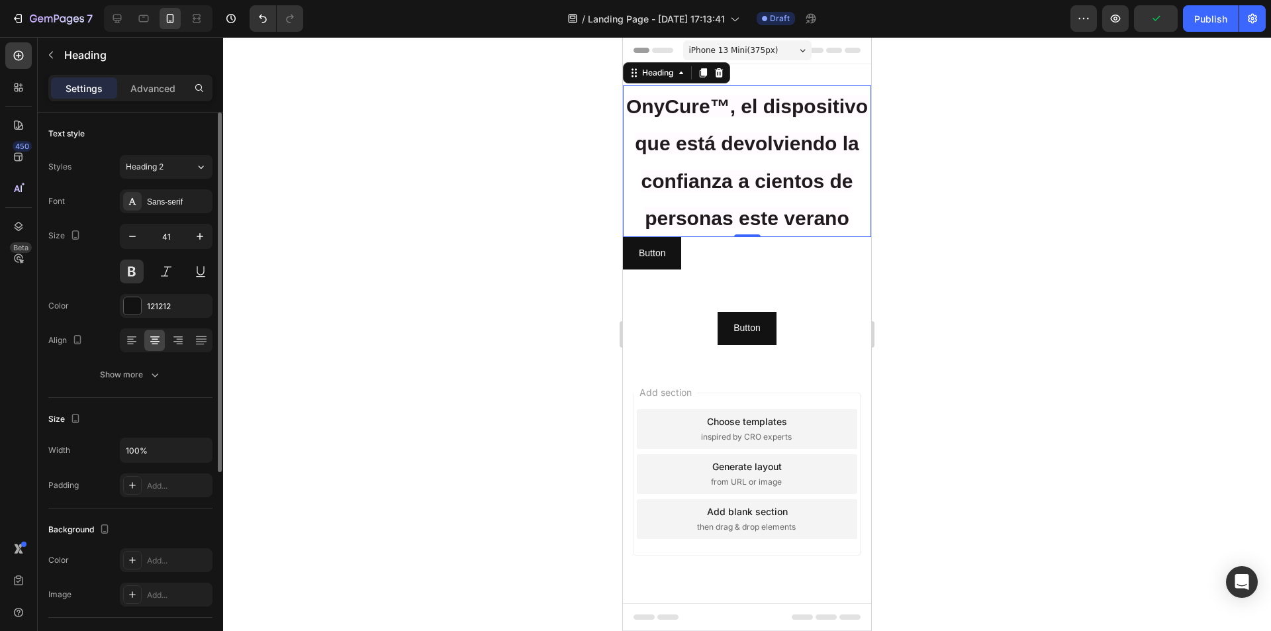
scroll to position [303, 0]
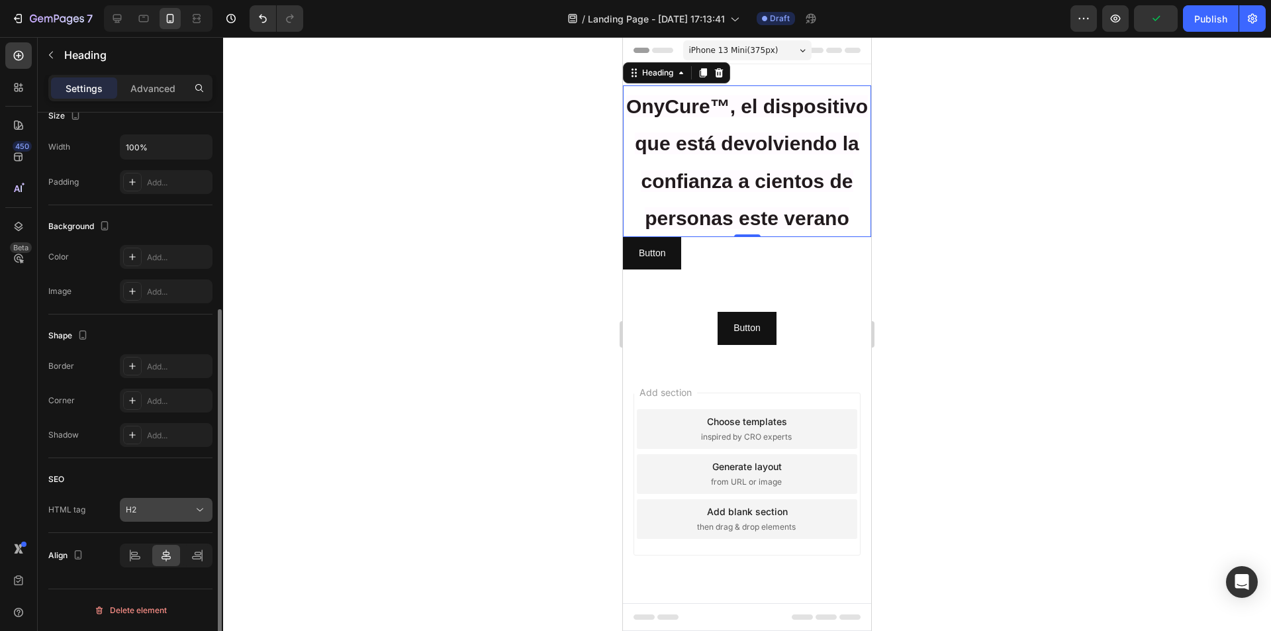
click at [171, 509] on div "H2" at bounding box center [160, 510] width 68 height 12
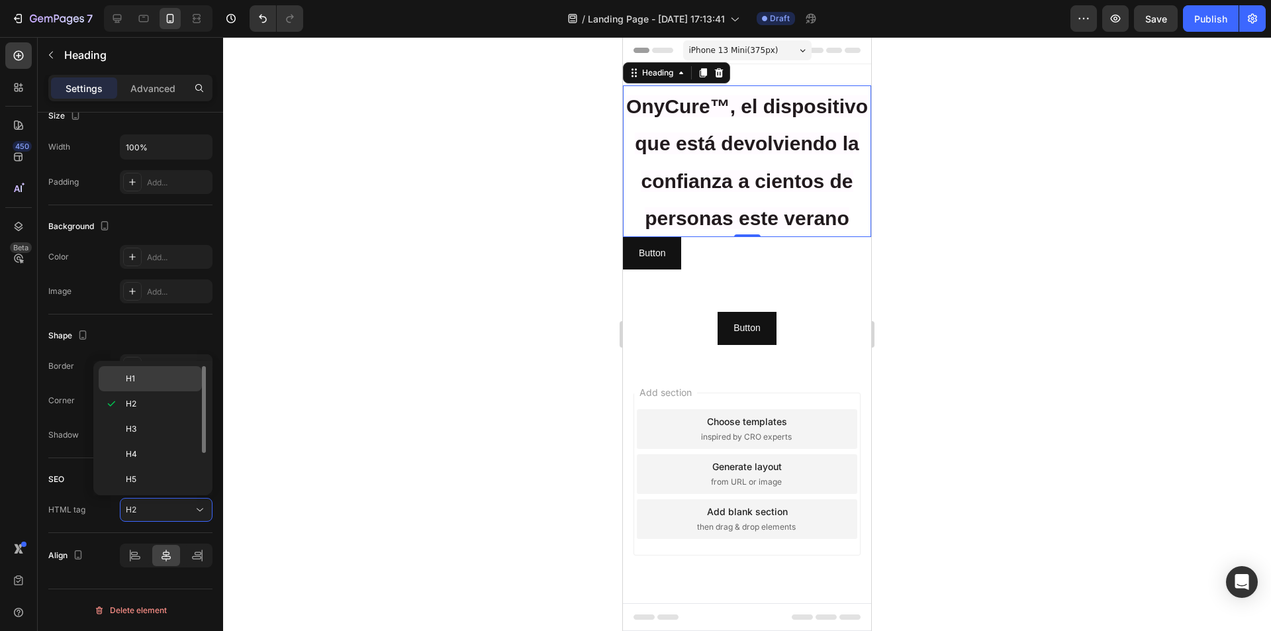
click at [145, 380] on p "H1" at bounding box center [161, 379] width 70 height 12
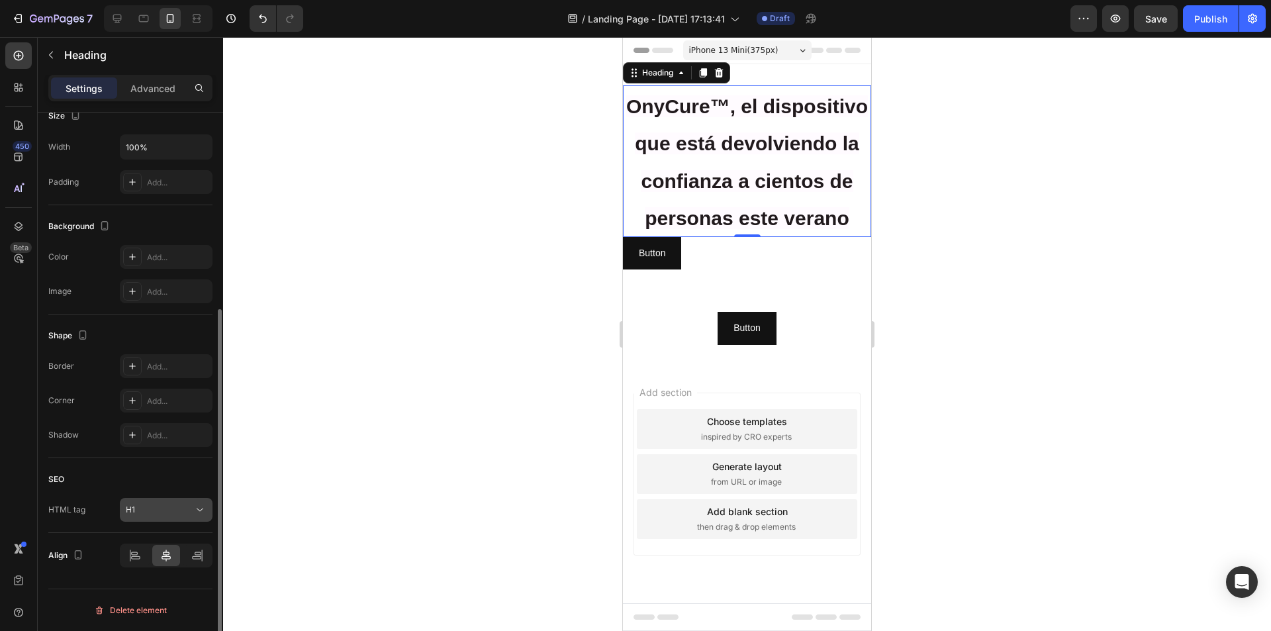
click at [160, 512] on div "H1" at bounding box center [160, 510] width 68 height 12
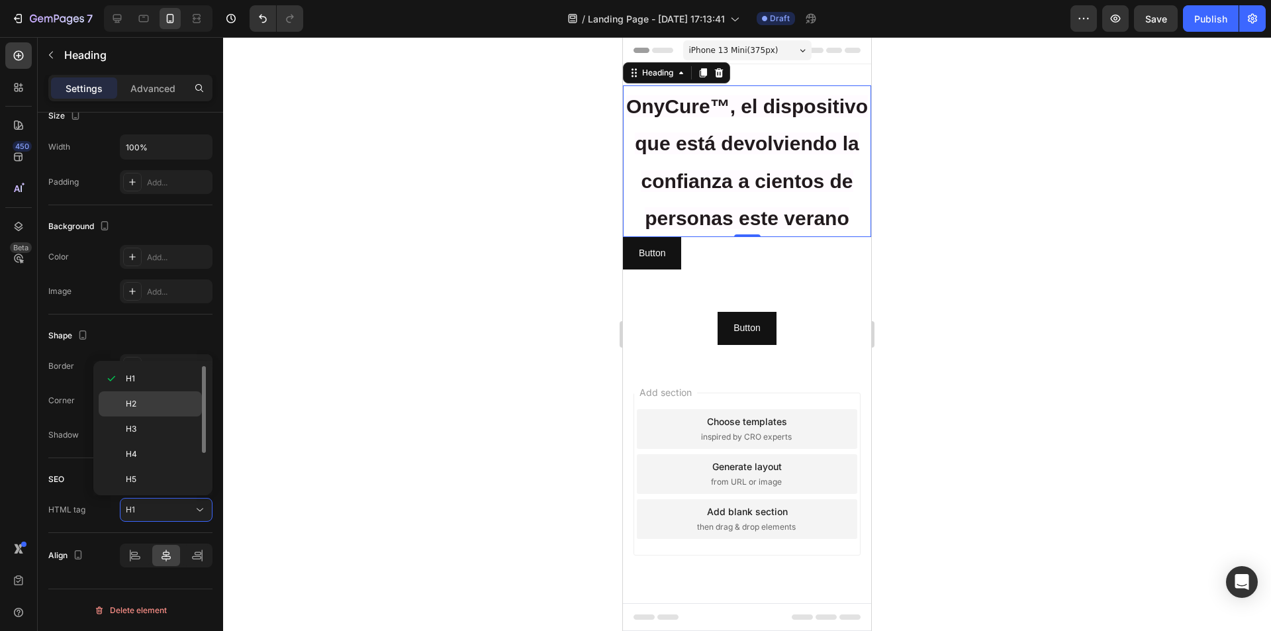
click at [143, 405] on p "H2" at bounding box center [161, 404] width 70 height 12
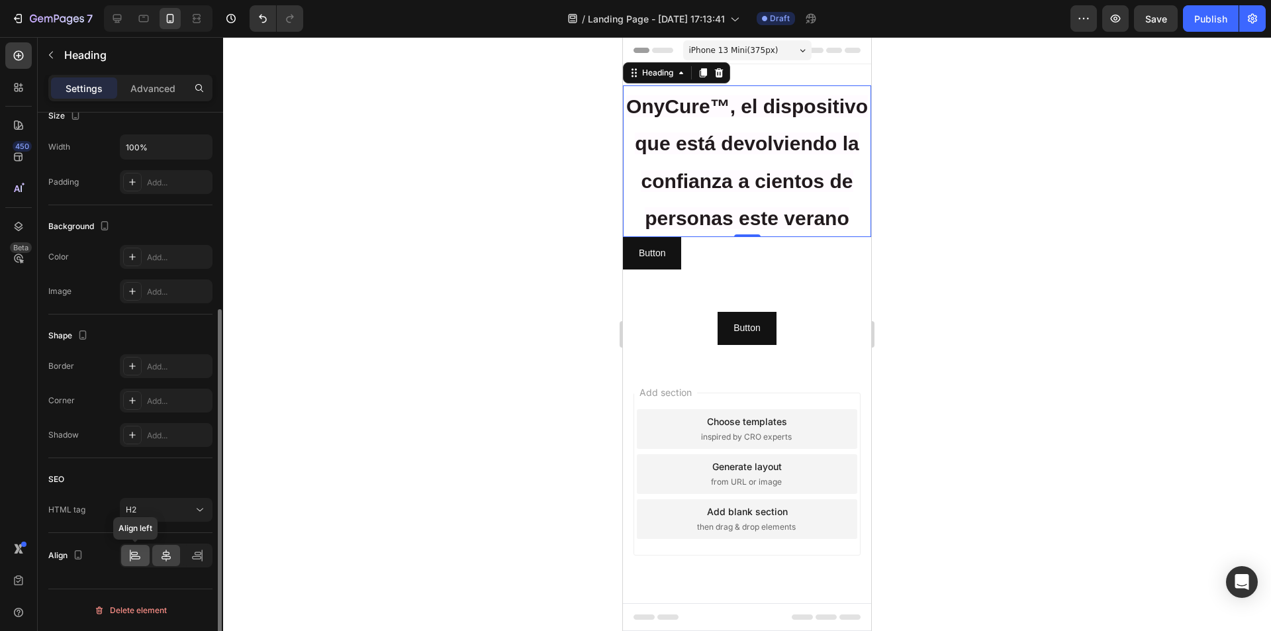
click at [138, 558] on icon at bounding box center [134, 555] width 13 height 13
click at [160, 556] on icon at bounding box center [166, 555] width 13 height 13
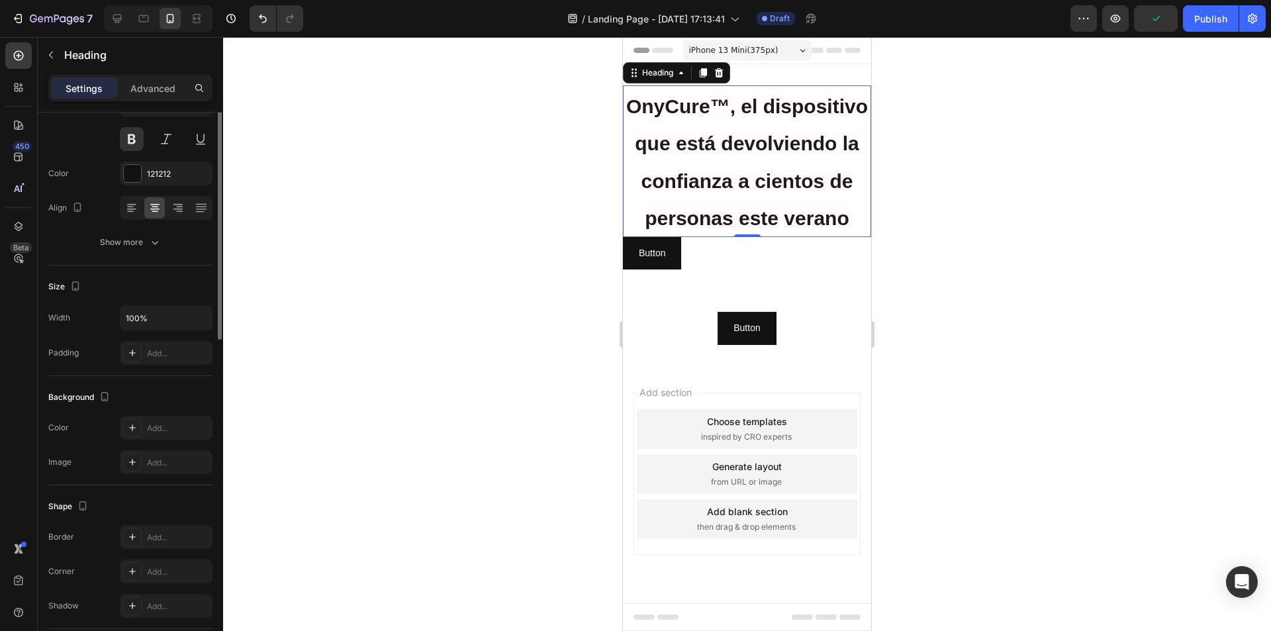
scroll to position [0, 0]
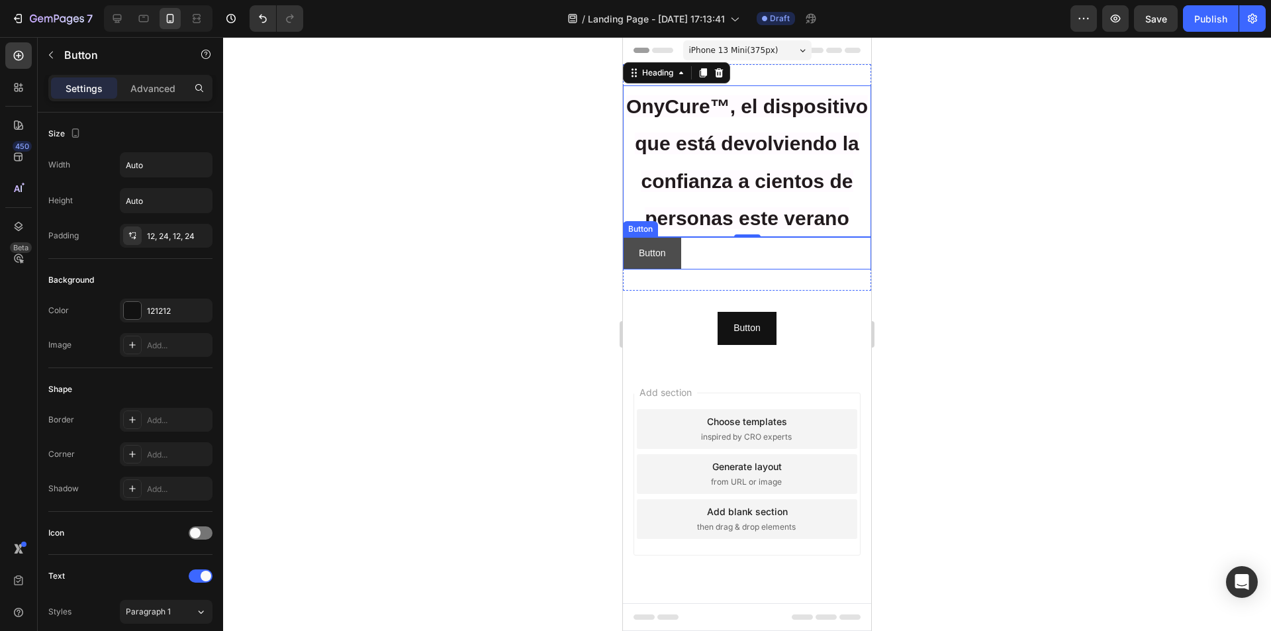
click at [681, 256] on button "Button" at bounding box center [652, 253] width 58 height 32
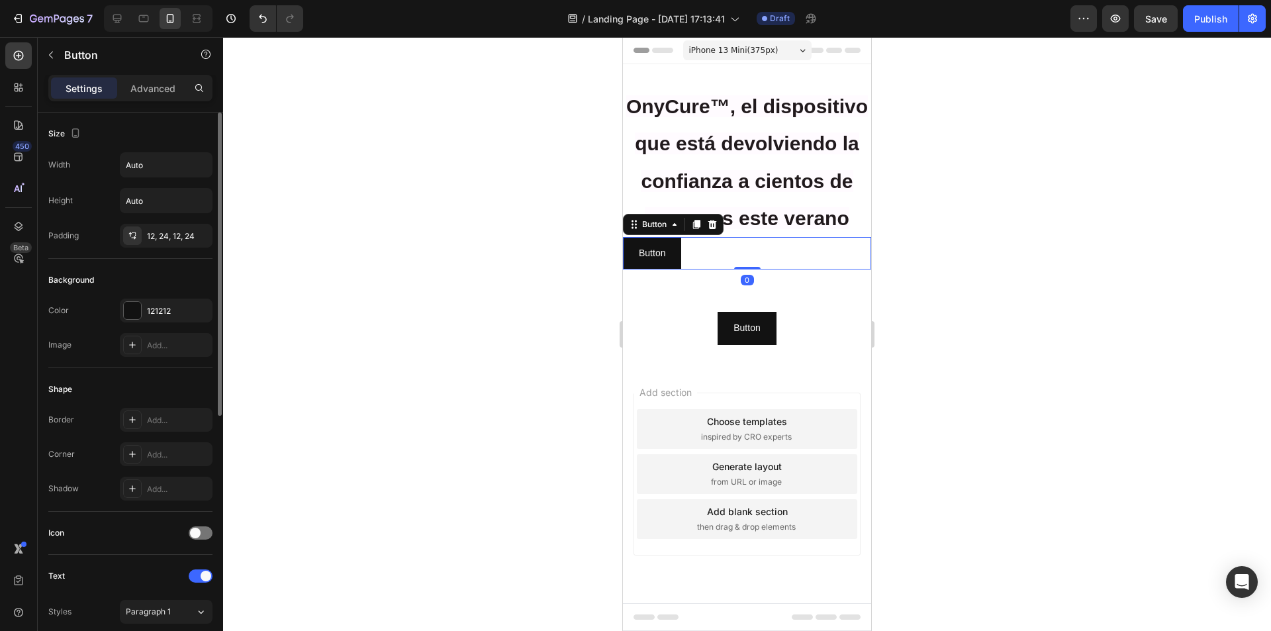
scroll to position [199, 0]
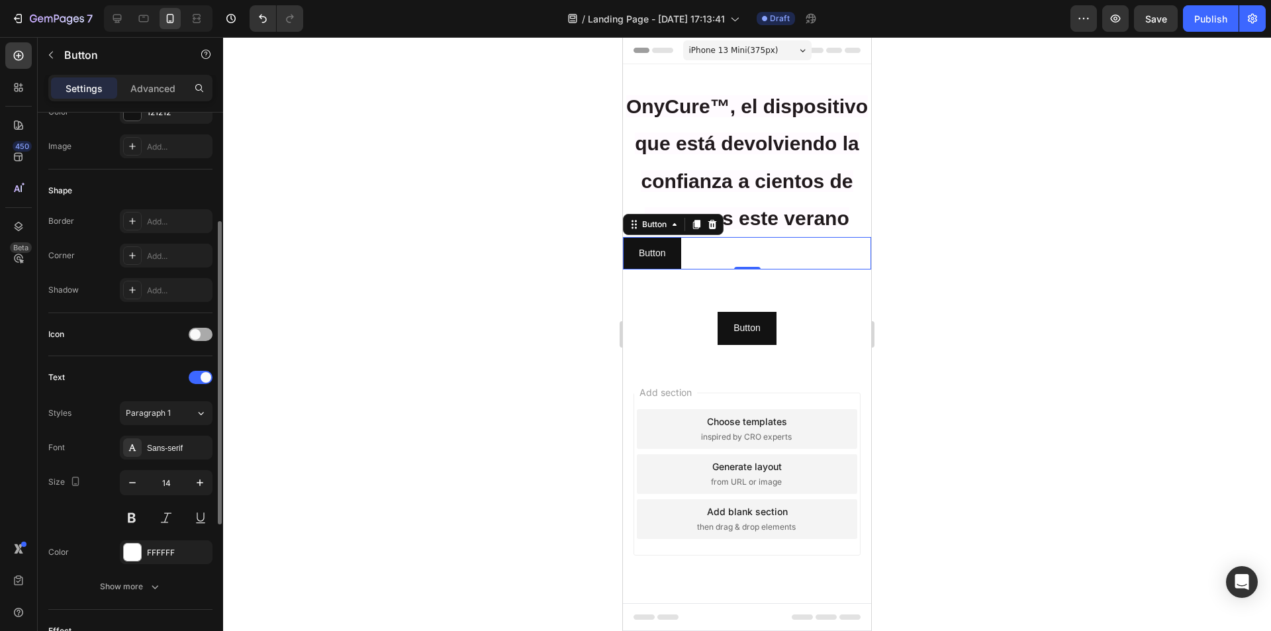
click at [203, 334] on div at bounding box center [201, 334] width 24 height 13
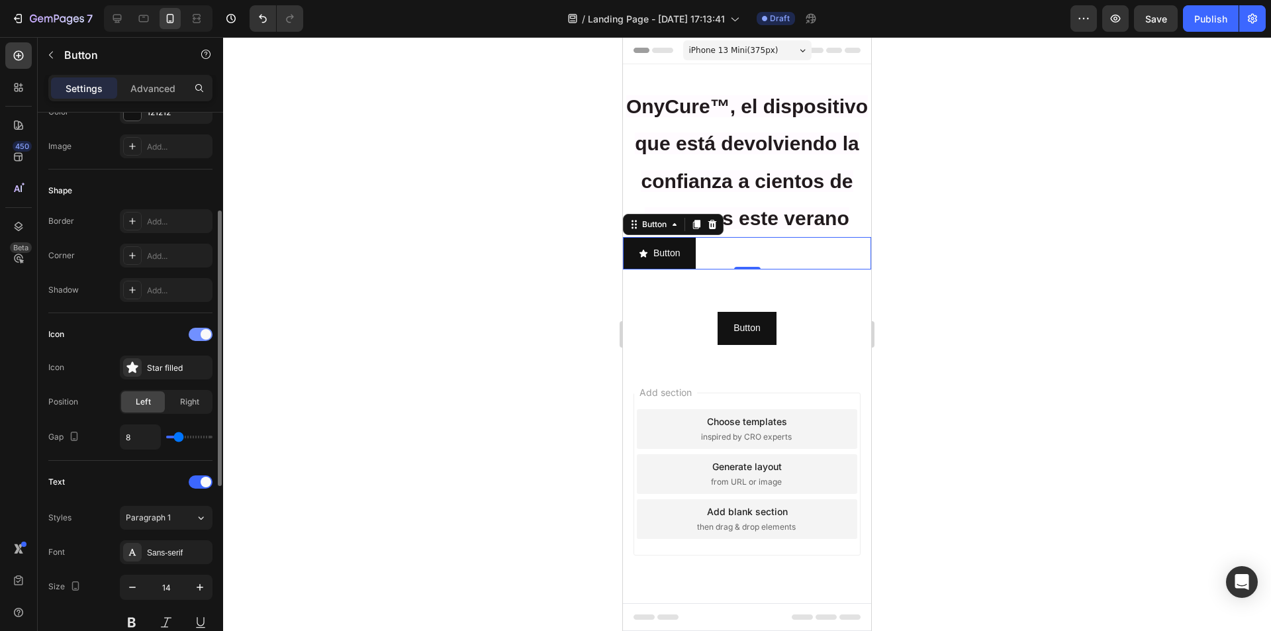
click at [203, 334] on span at bounding box center [206, 334] width 11 height 11
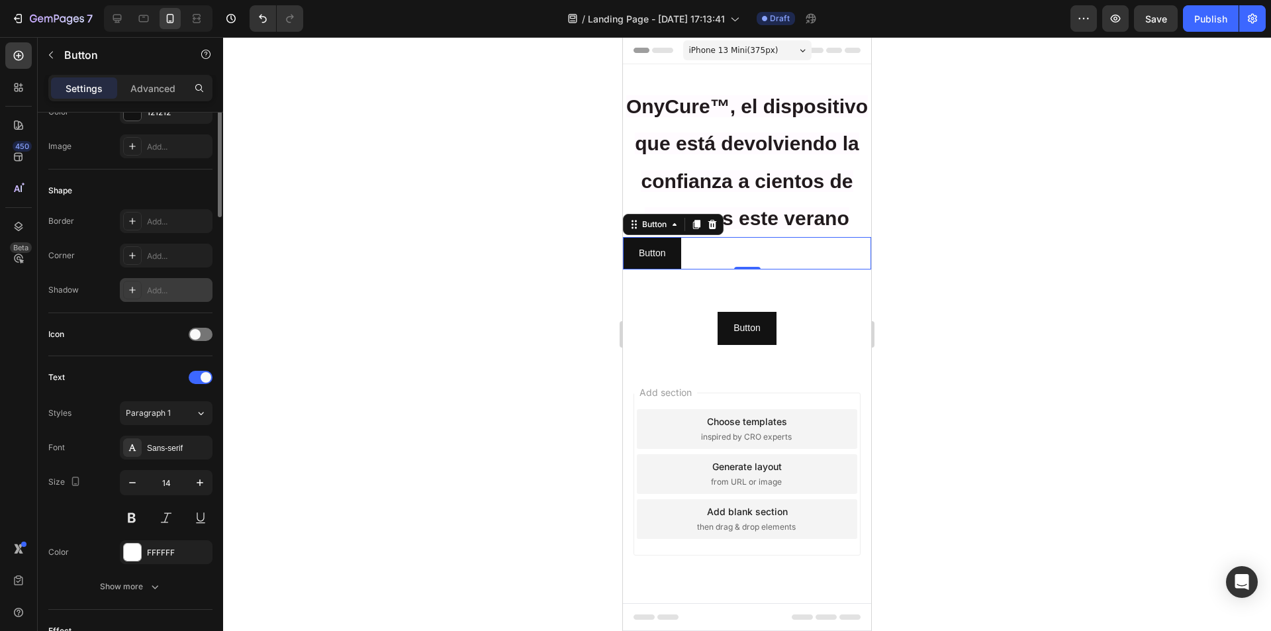
scroll to position [0, 0]
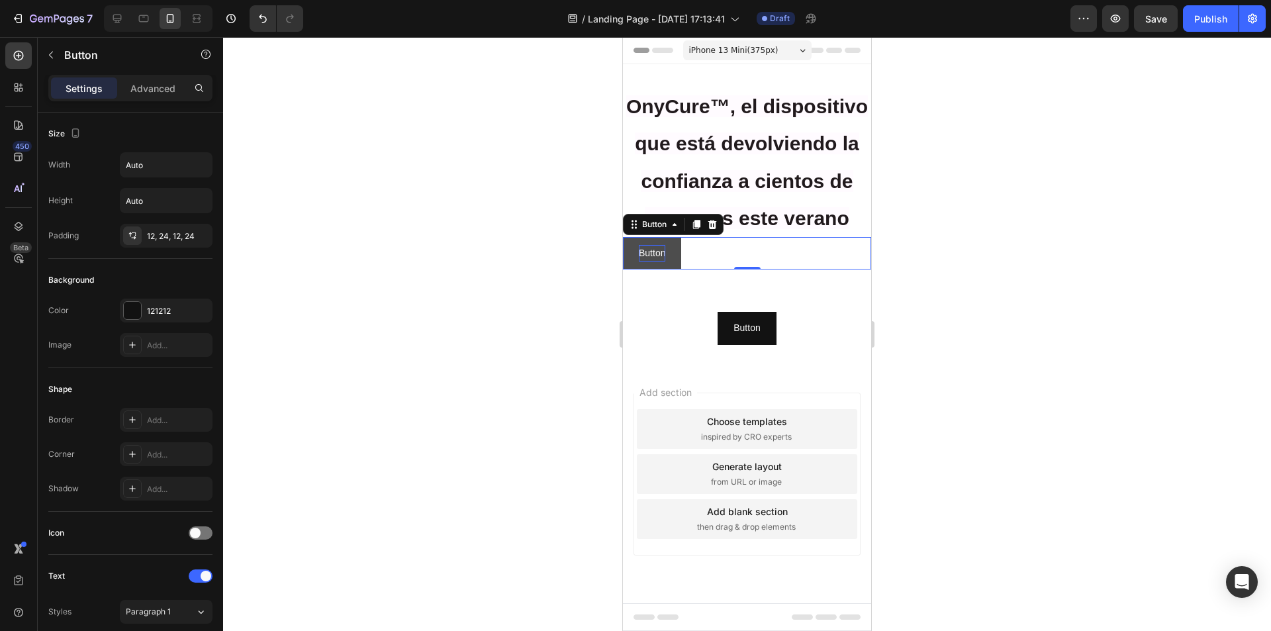
click at [658, 252] on p "Button" at bounding box center [652, 253] width 26 height 17
click at [623, 237] on button "QUIERO" at bounding box center [657, 253] width 68 height 32
click at [623, 237] on button "QUIERO APROVECHAR" at bounding box center [690, 253] width 135 height 32
click at [623, 237] on button "QUIERO APROVECHAR LA" at bounding box center [697, 253] width 149 height 32
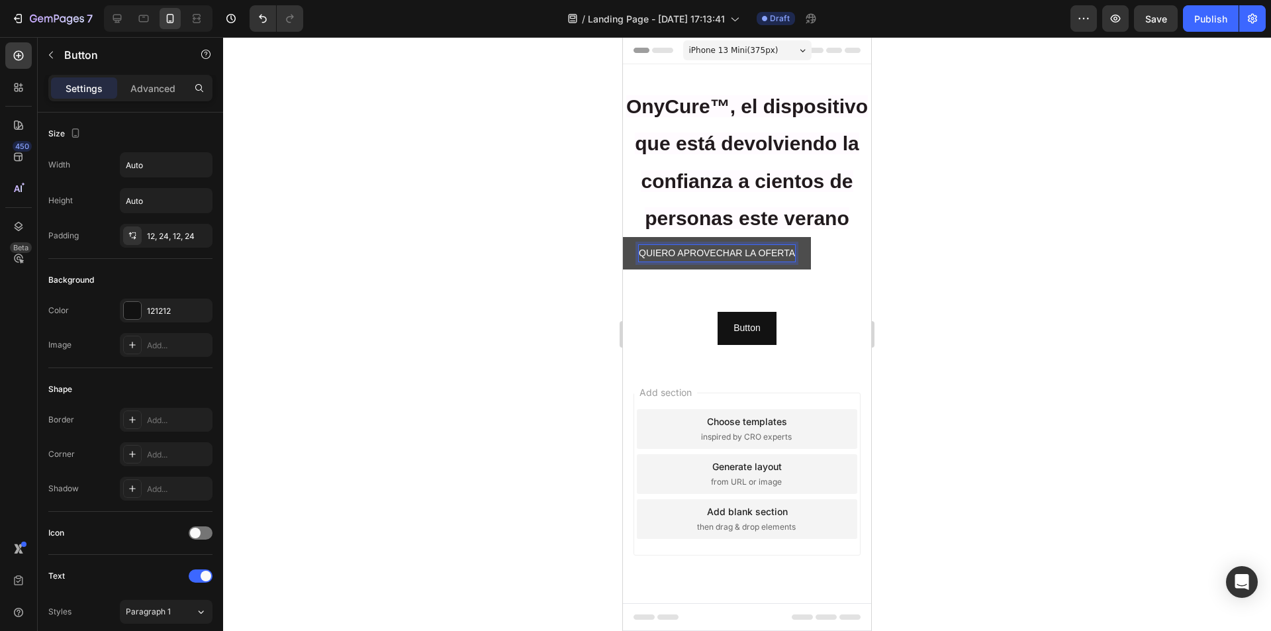
click at [623, 237] on button "QUIERO APROVECHAR LA OFERTA" at bounding box center [717, 253] width 188 height 32
click at [623, 237] on button "QUIERO APROVECHAR LA OFERTA PARA" at bounding box center [730, 253] width 215 height 32
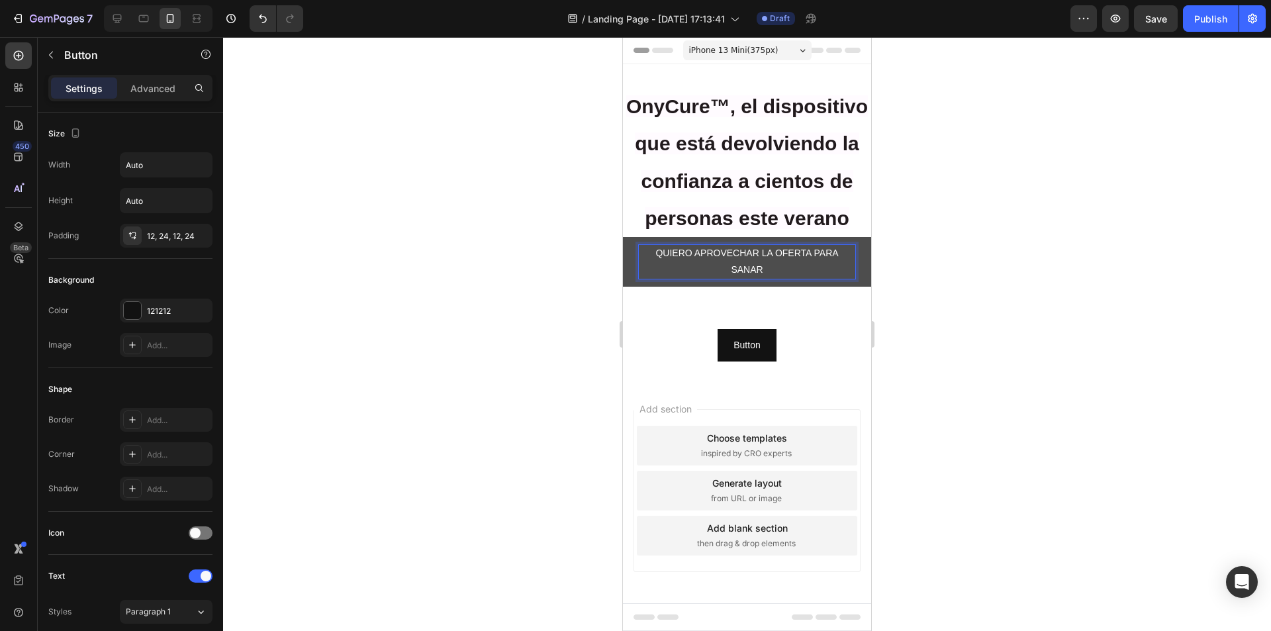
click at [623, 237] on button "QUIERO APROVECHAR LA OFERTA PARA SANAR" at bounding box center [747, 261] width 248 height 49
click at [623, 237] on button "QUIERO APROVECHAR LA OFERTA PARA SANAR MIS" at bounding box center [747, 261] width 248 height 49
click at [623, 237] on button "QUIERO APROVECHAR LA OFERTA PARA SANAR MIS MIS" at bounding box center [747, 261] width 248 height 49
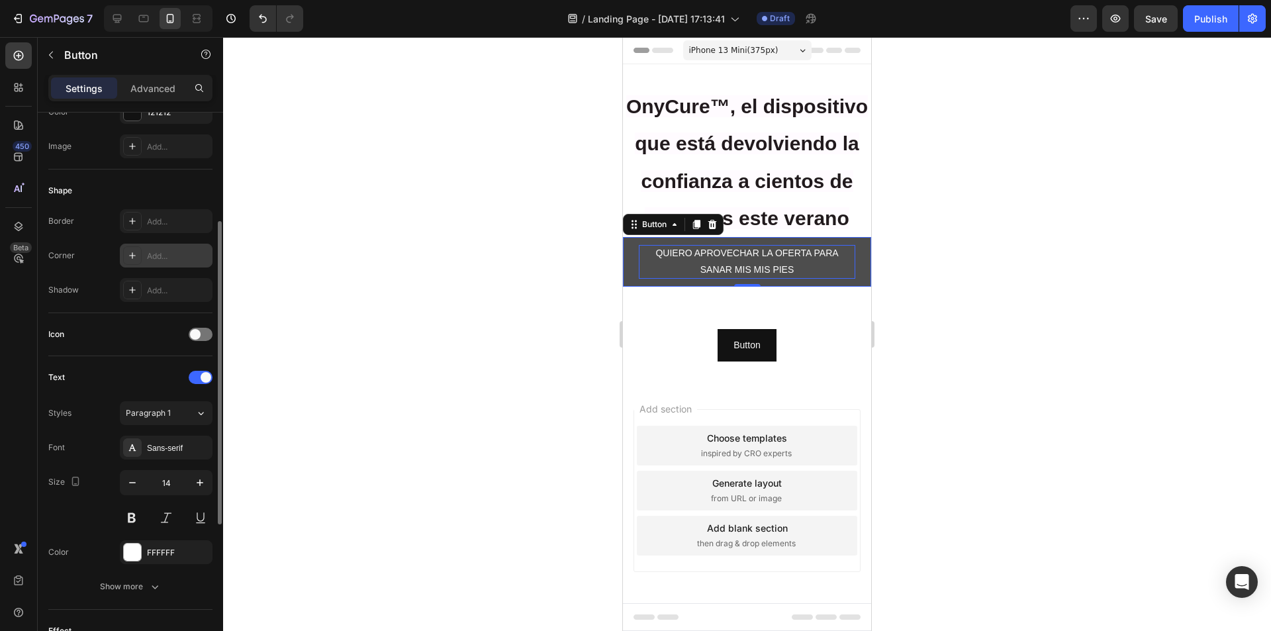
click at [150, 254] on div "Add..." at bounding box center [178, 256] width 62 height 12
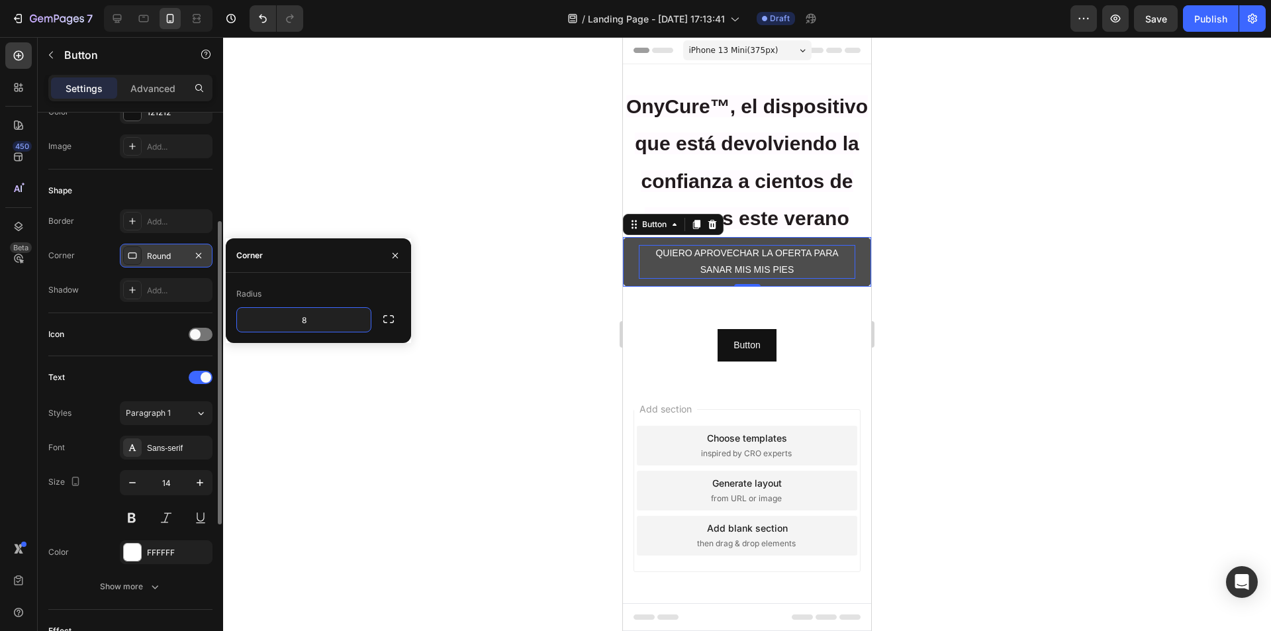
click at [288, 203] on div at bounding box center [747, 334] width 1048 height 594
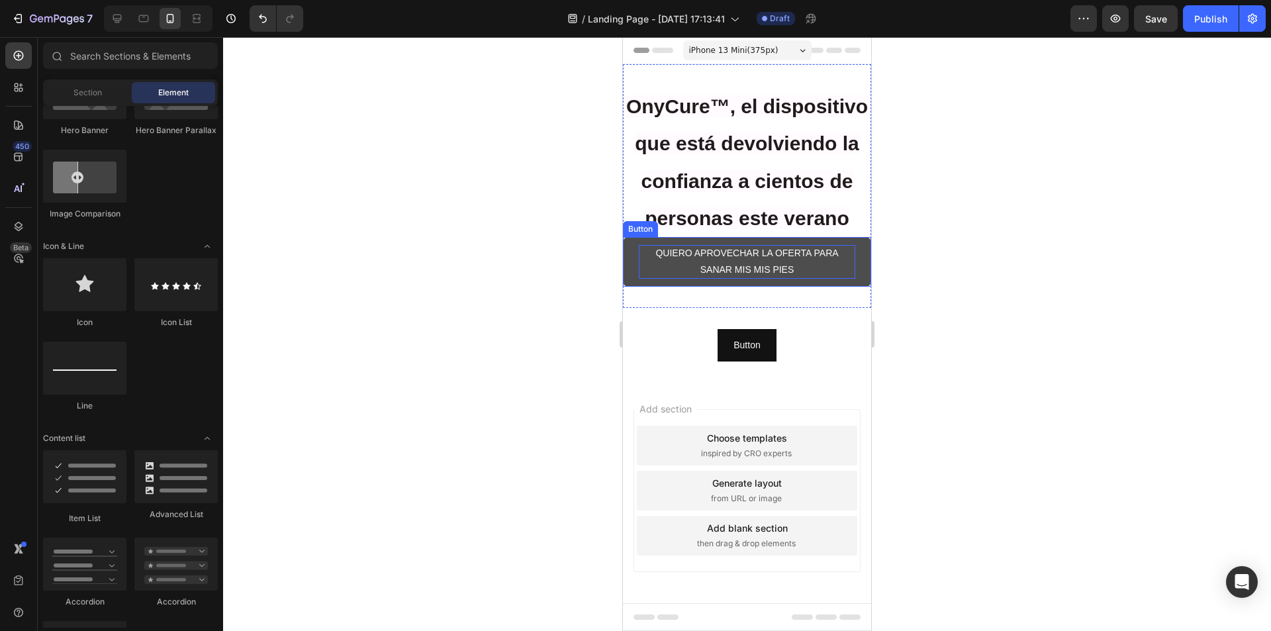
click at [691, 278] on p "QUIERO APROVECHAR LA OFERTA PARA SANAR MIS MIS PIES" at bounding box center [747, 261] width 217 height 33
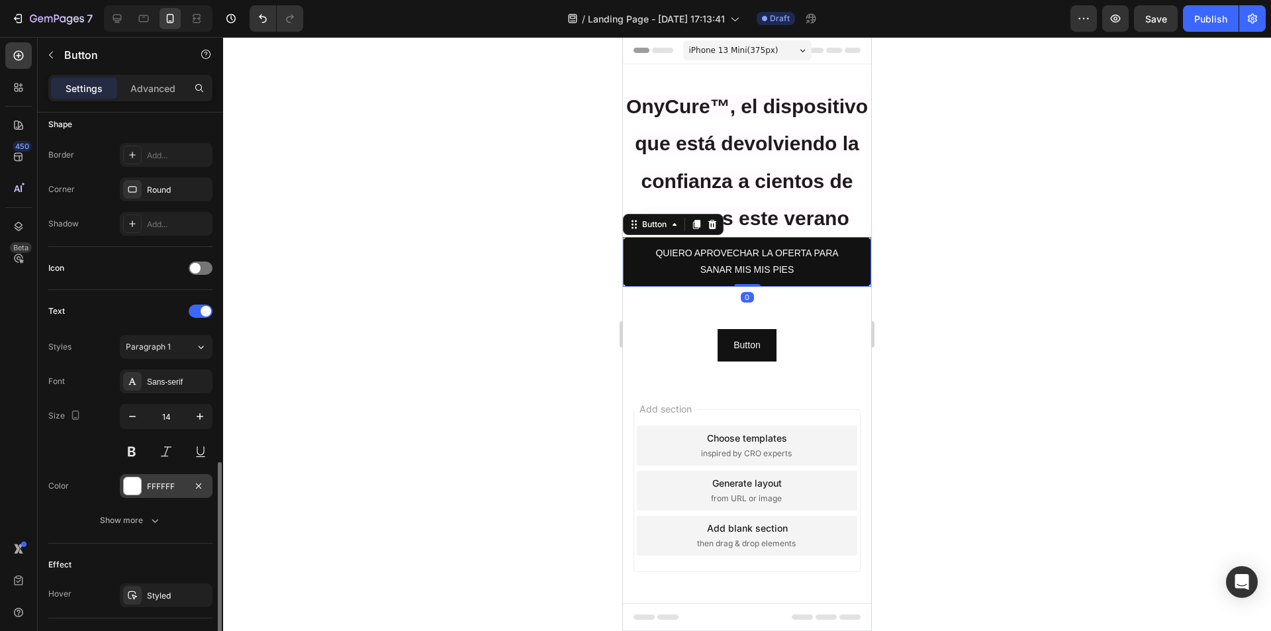
scroll to position [462, 0]
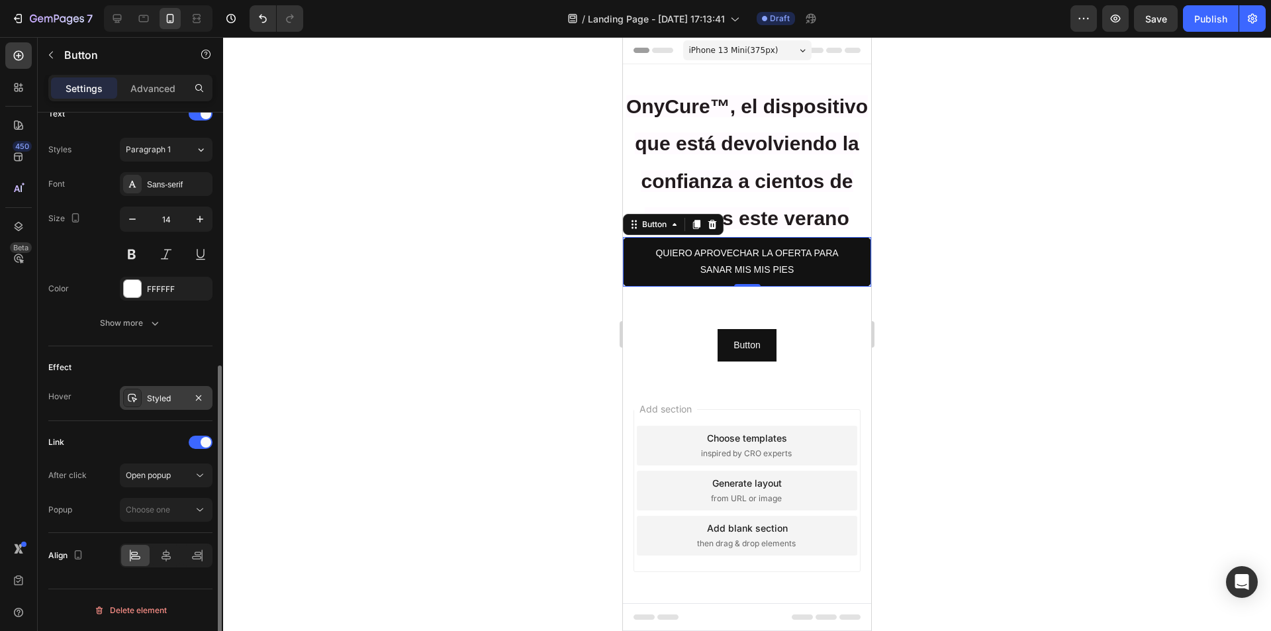
click at [171, 403] on div "Styled" at bounding box center [166, 399] width 38 height 12
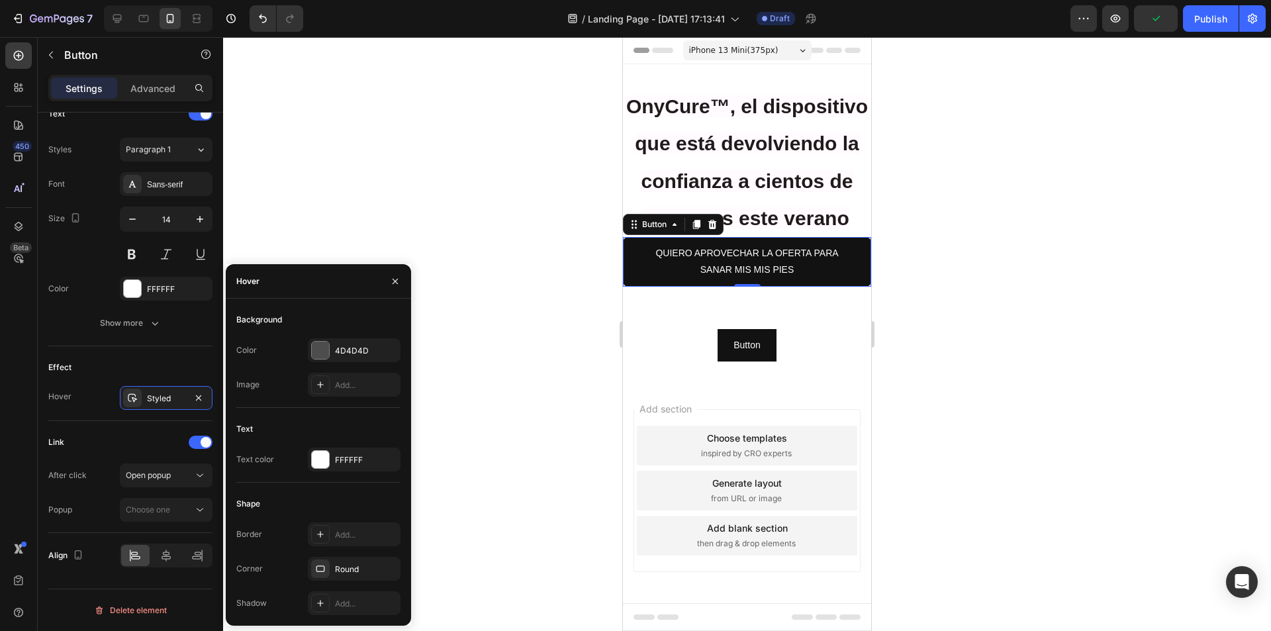
click at [457, 342] on div at bounding box center [747, 334] width 1048 height 594
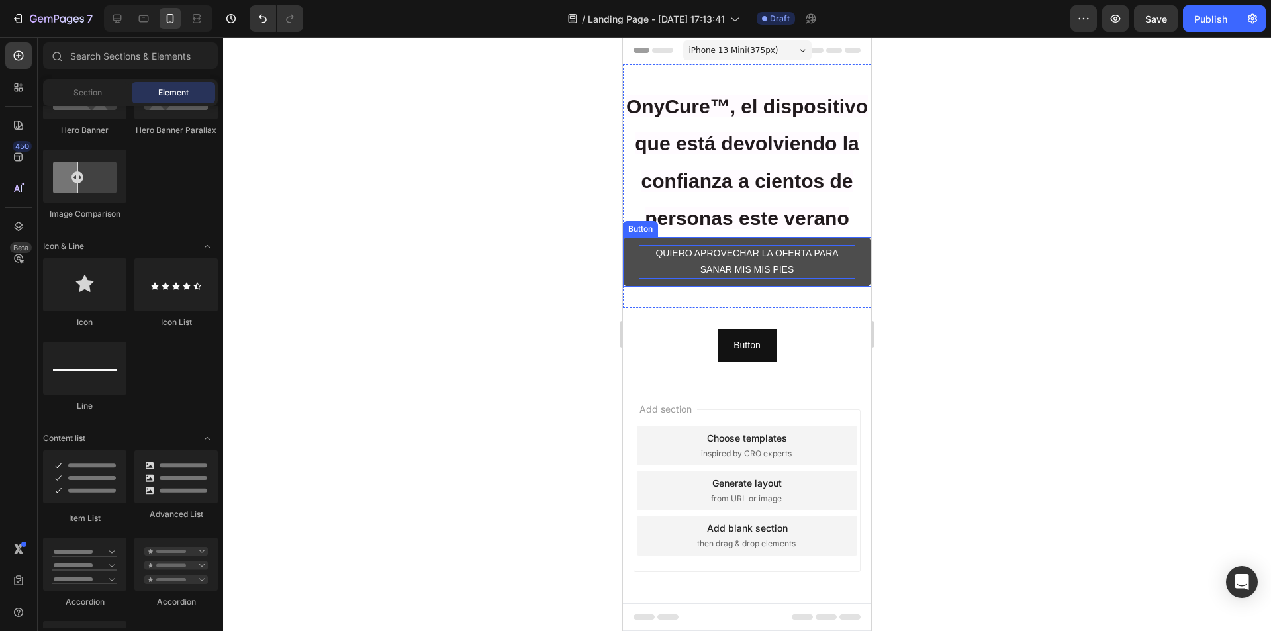
click at [793, 278] on p "QUIERO APROVECHAR LA OFERTA PARA SANAR MIS MIS PIES" at bounding box center [747, 261] width 217 height 33
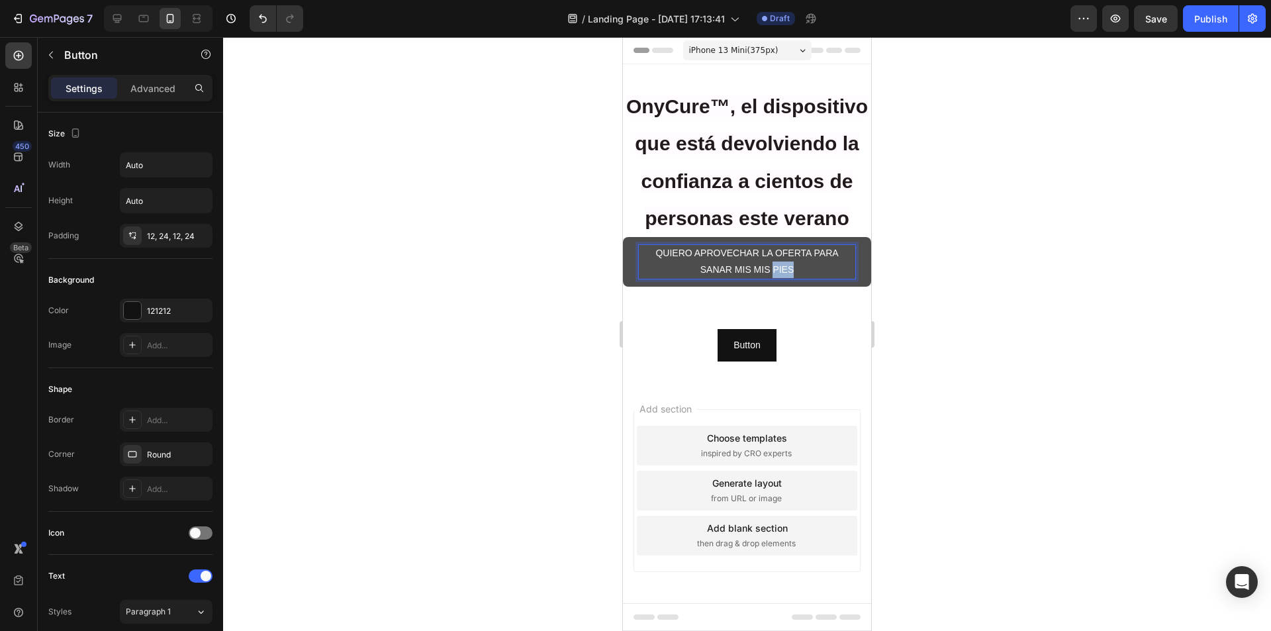
click at [781, 278] on p "QUIERO APROVECHAR LA OFERTA PARA SANAR MIS MIS PIES" at bounding box center [747, 261] width 217 height 33
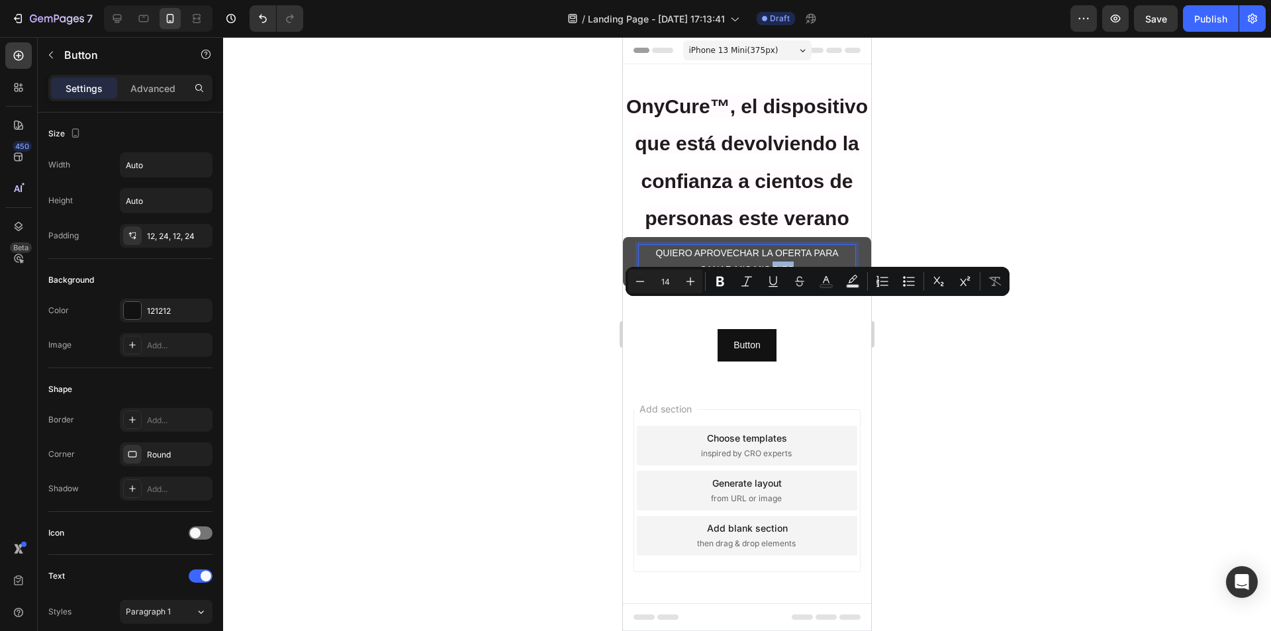
click at [805, 278] on p "QUIERO APROVECHAR LA OFERTA PARA SANAR MIS MIS PIES" at bounding box center [747, 261] width 217 height 33
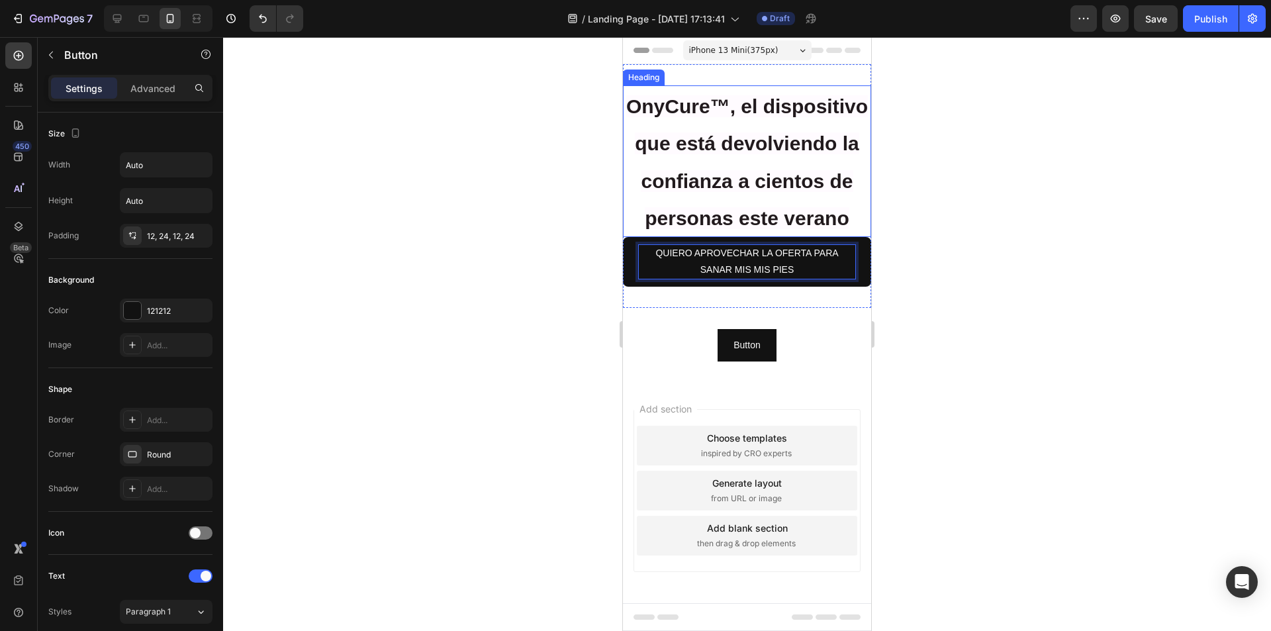
click at [623, 237] on button "QUIERO APROVECHAR LA OFERTA PARA SANAR MIS MIS PIES" at bounding box center [747, 261] width 248 height 49
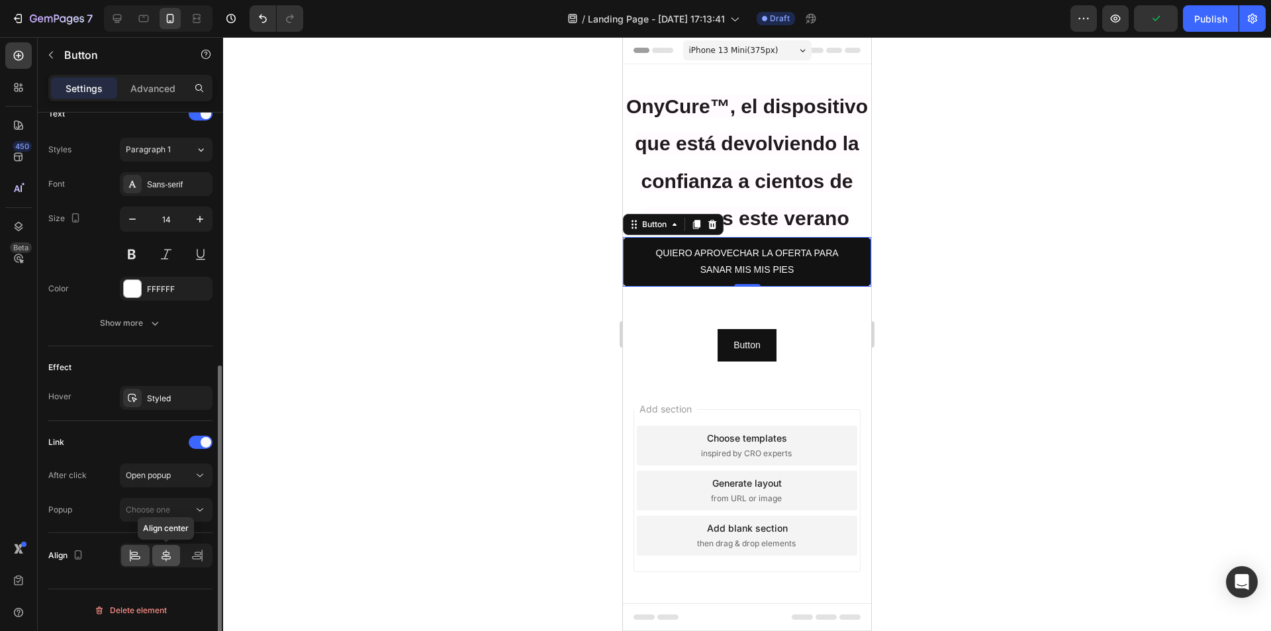
click at [156, 558] on div at bounding box center [166, 555] width 28 height 21
click at [140, 562] on icon at bounding box center [134, 555] width 13 height 13
click at [161, 558] on icon at bounding box center [166, 555] width 13 height 13
click at [168, 508] on span "Choose one" at bounding box center [148, 510] width 44 height 10
click at [151, 570] on div "Create a popup" at bounding box center [152, 573] width 58 height 12
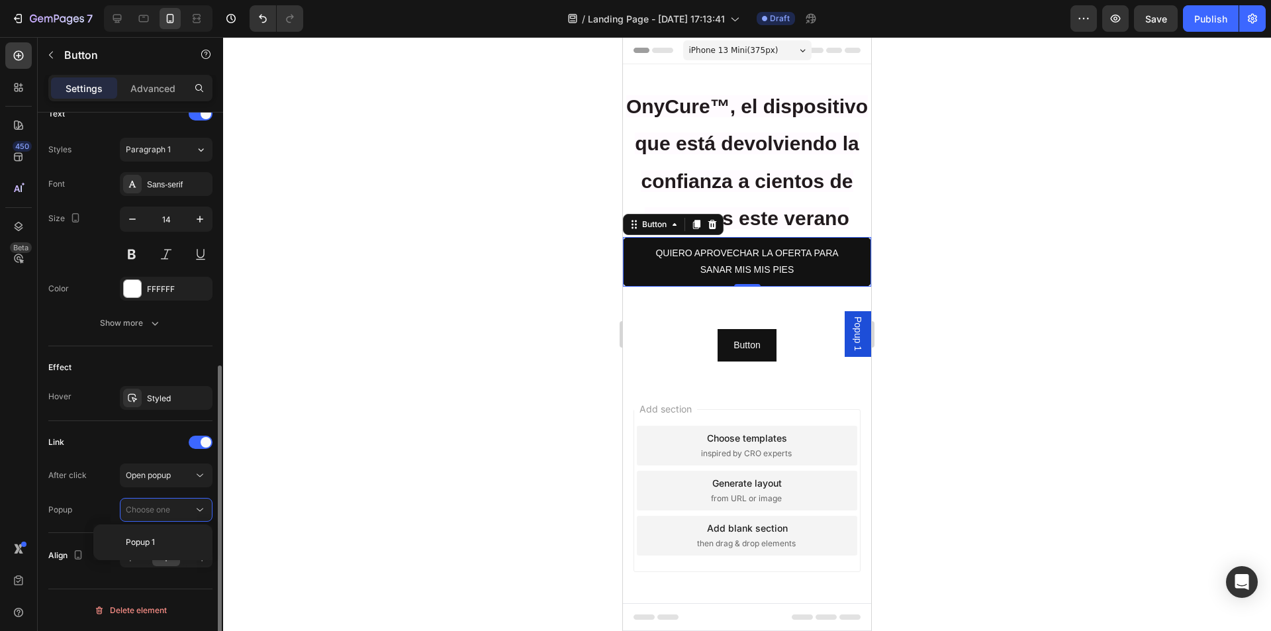
click at [113, 501] on div "Popup Choose one" at bounding box center [130, 510] width 164 height 24
click at [852, 334] on span "Popup 1" at bounding box center [858, 334] width 13 height 34
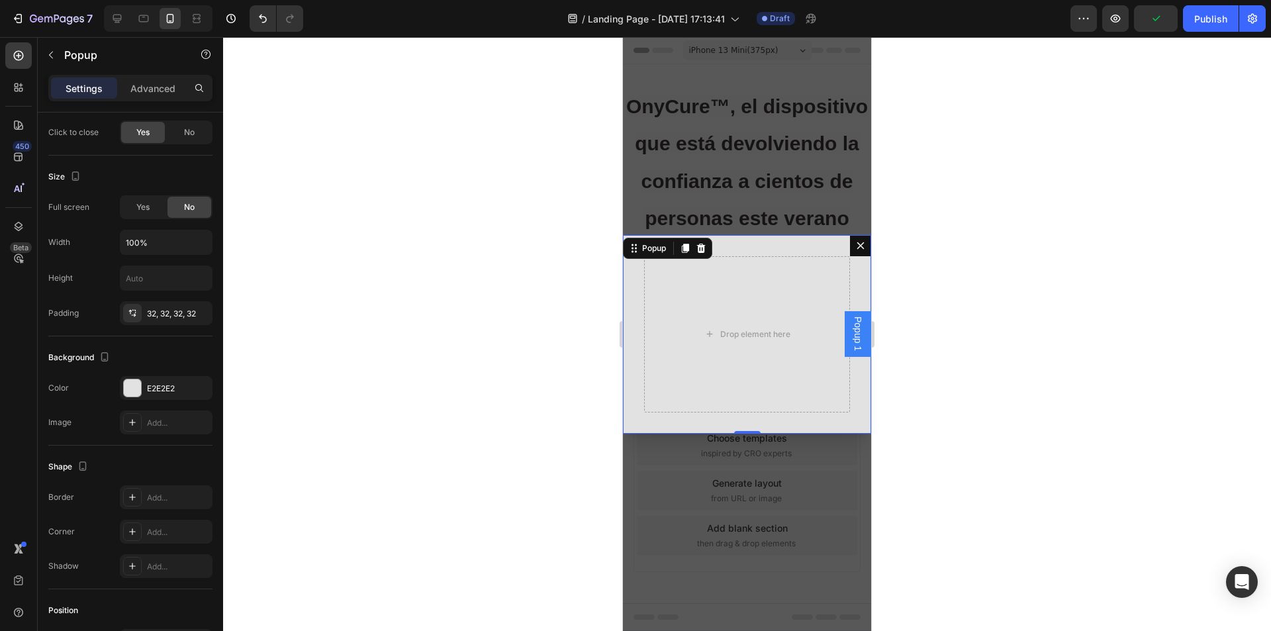
scroll to position [0, 0]
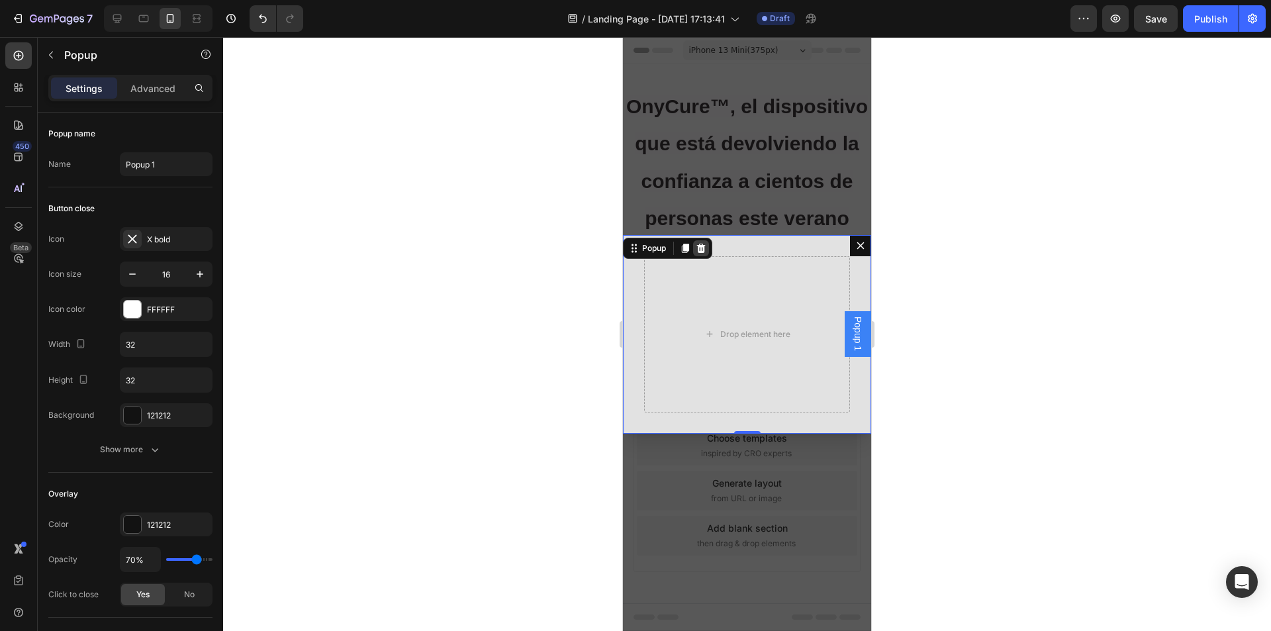
click at [706, 245] on icon "Dialog content" at bounding box center [701, 247] width 9 height 9
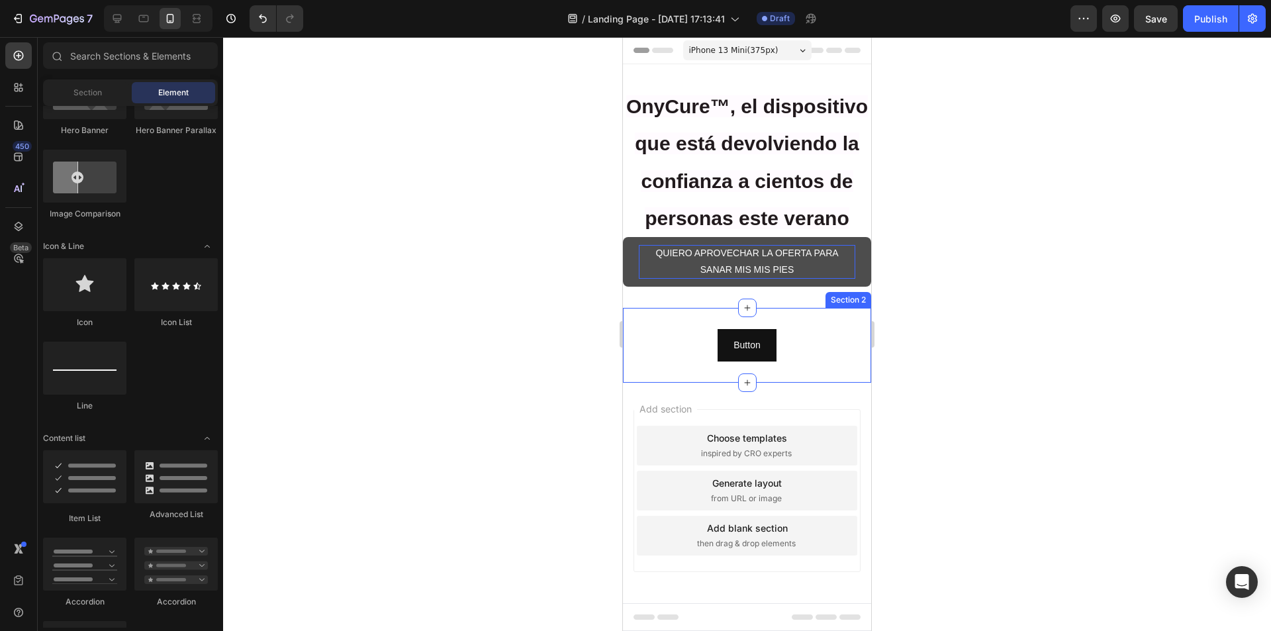
click at [677, 278] on p "QUIERO APROVECHAR LA OFERTA PARA SANAR MIS MIS PIES" at bounding box center [747, 261] width 217 height 33
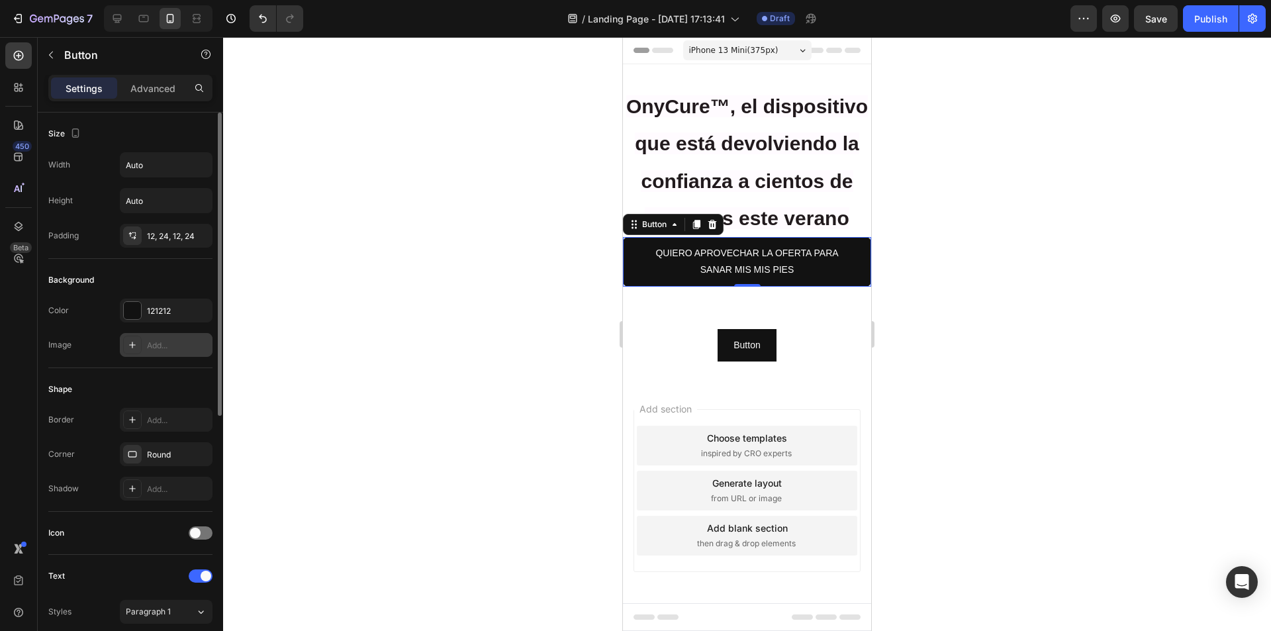
click at [132, 348] on icon at bounding box center [132, 345] width 11 height 11
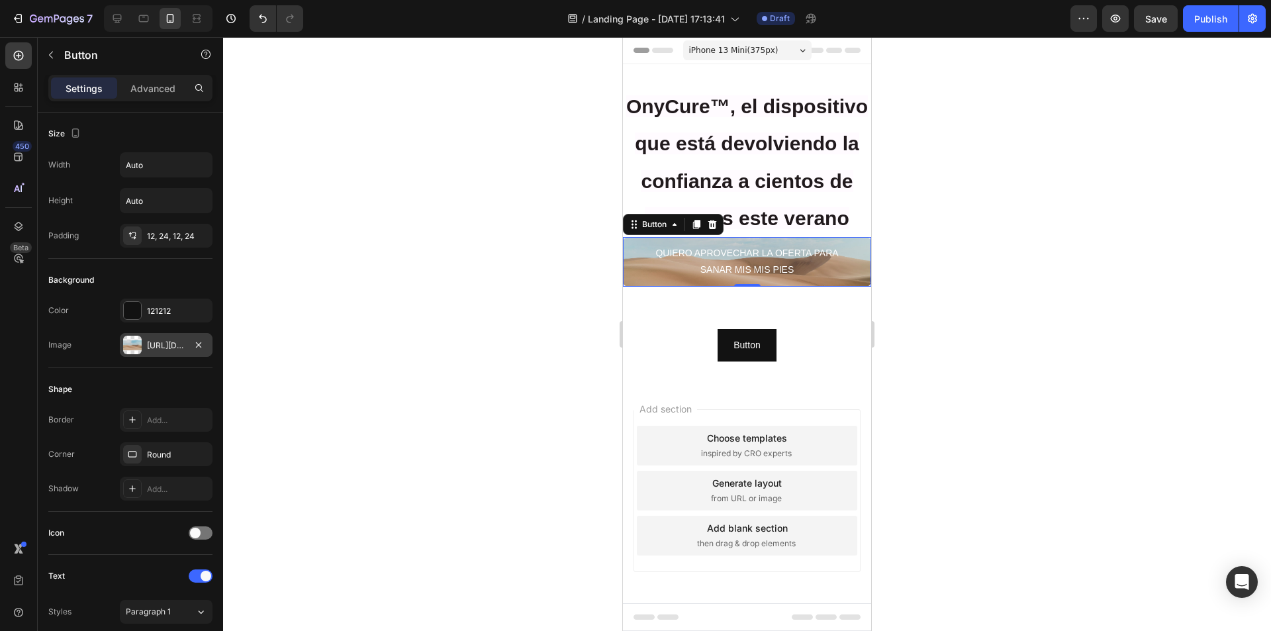
click at [139, 344] on div at bounding box center [132, 345] width 19 height 19
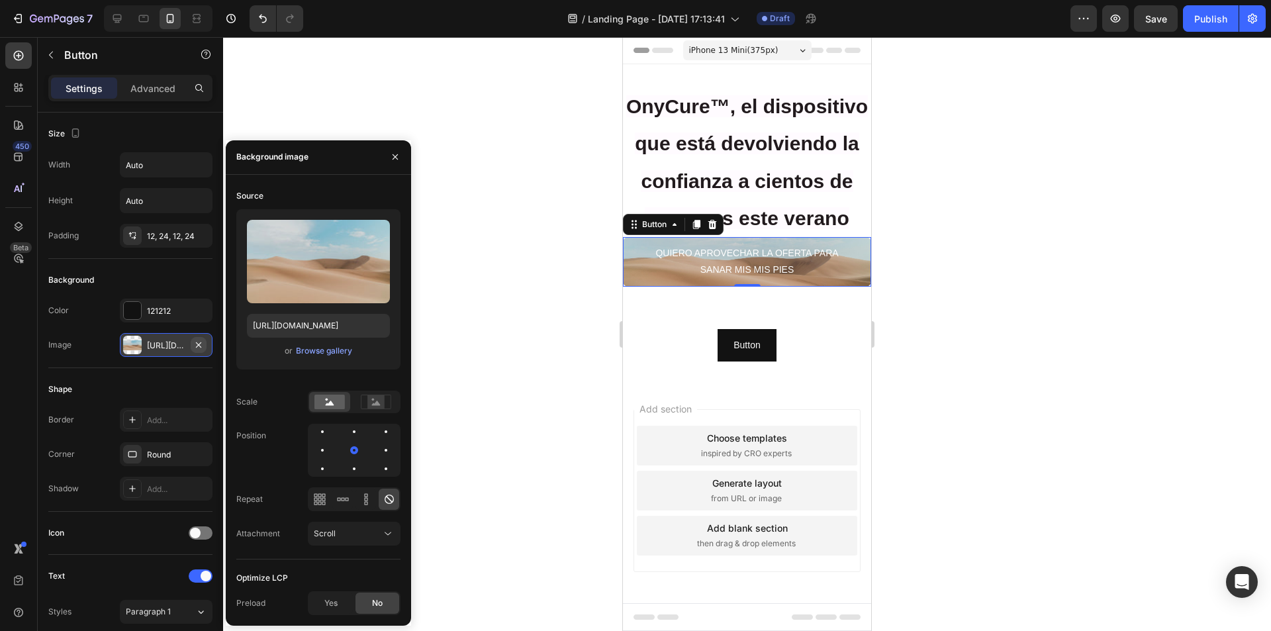
click at [198, 341] on icon "button" at bounding box center [198, 345] width 11 height 11
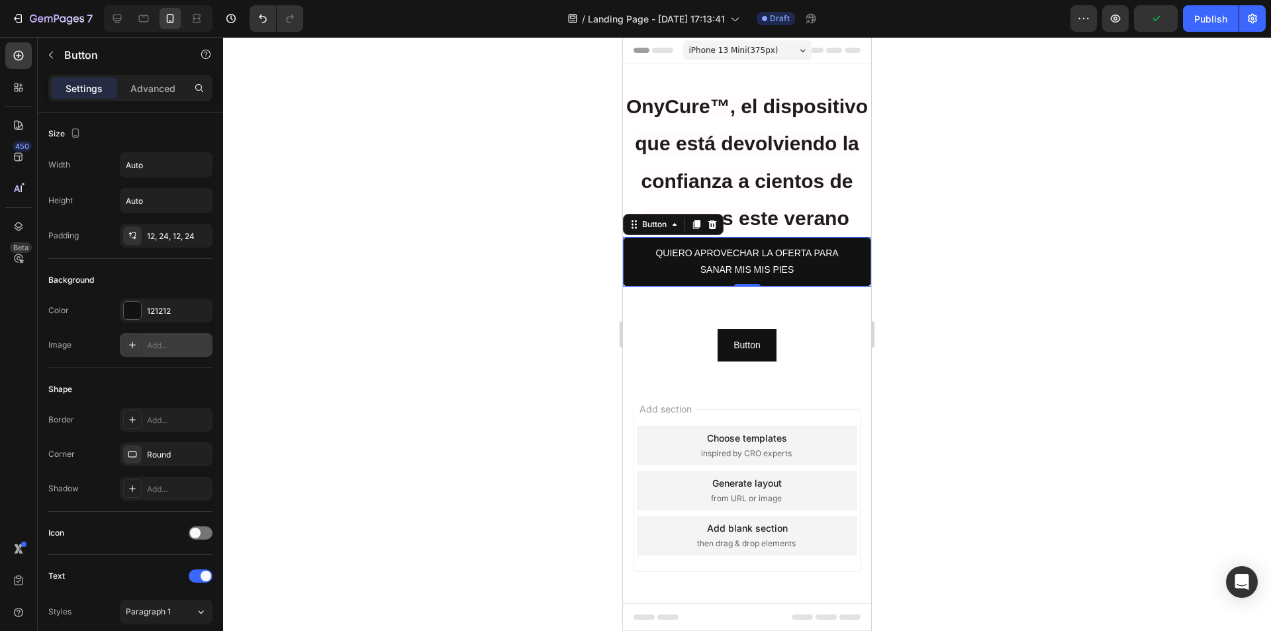
click at [160, 344] on div "Add..." at bounding box center [178, 346] width 62 height 12
type input "[URL][DOMAIN_NAME]"
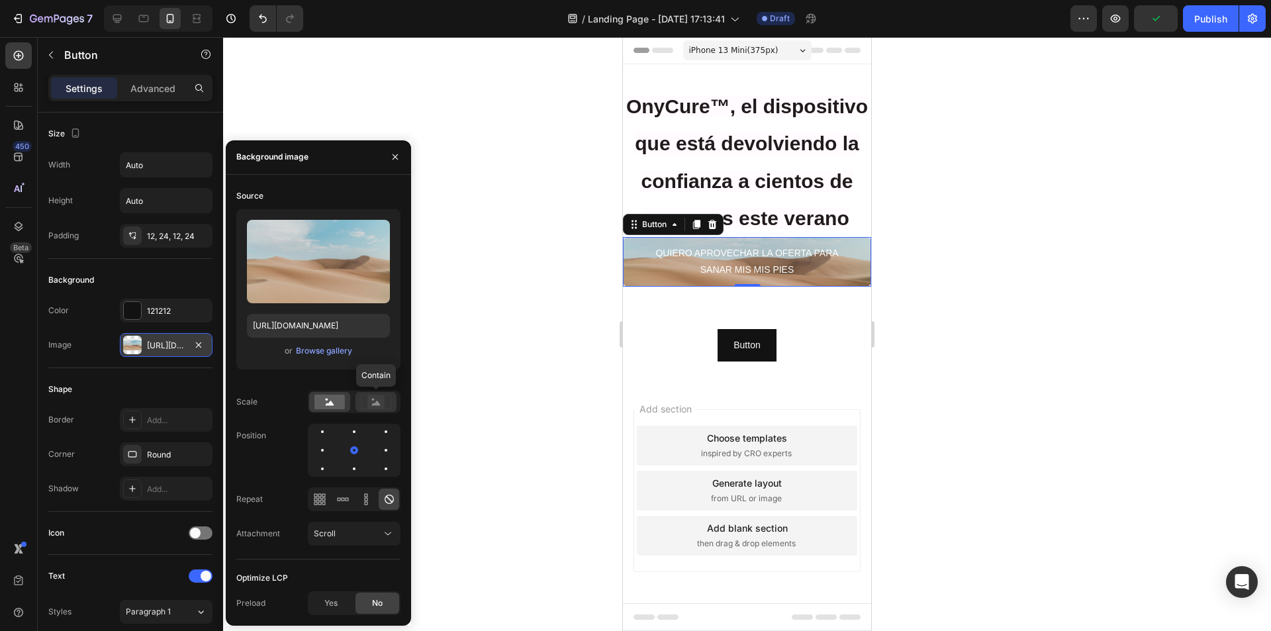
click at [368, 402] on icon at bounding box center [376, 402] width 30 height 15
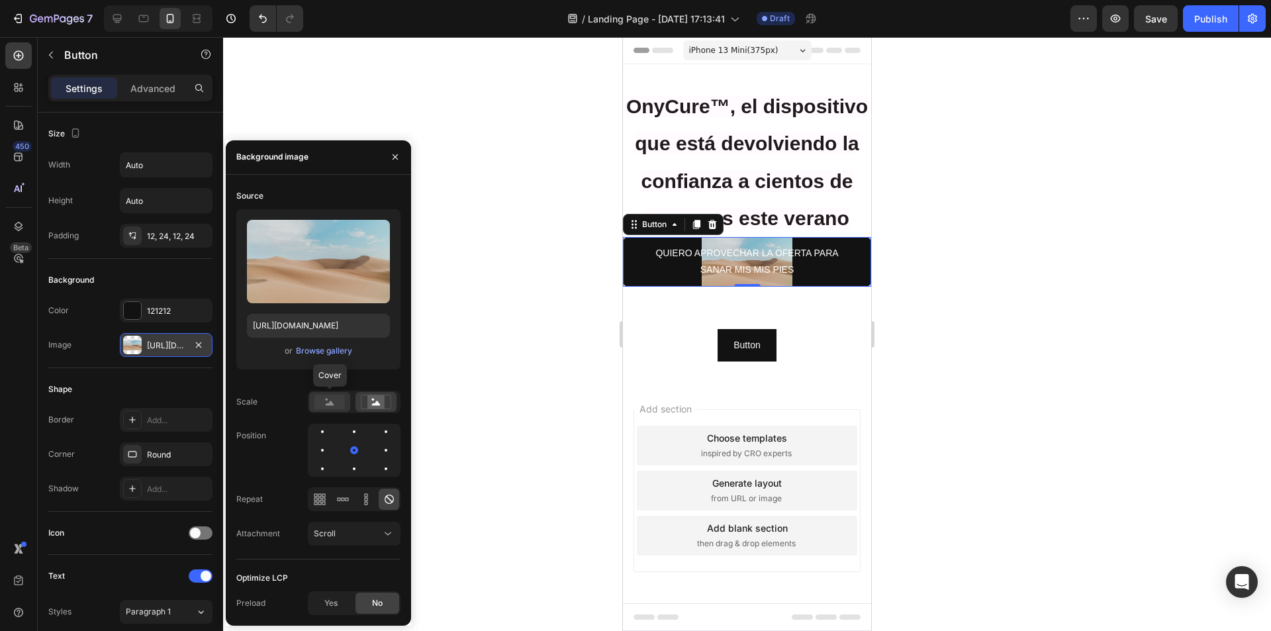
click at [322, 403] on rect at bounding box center [330, 402] width 30 height 15
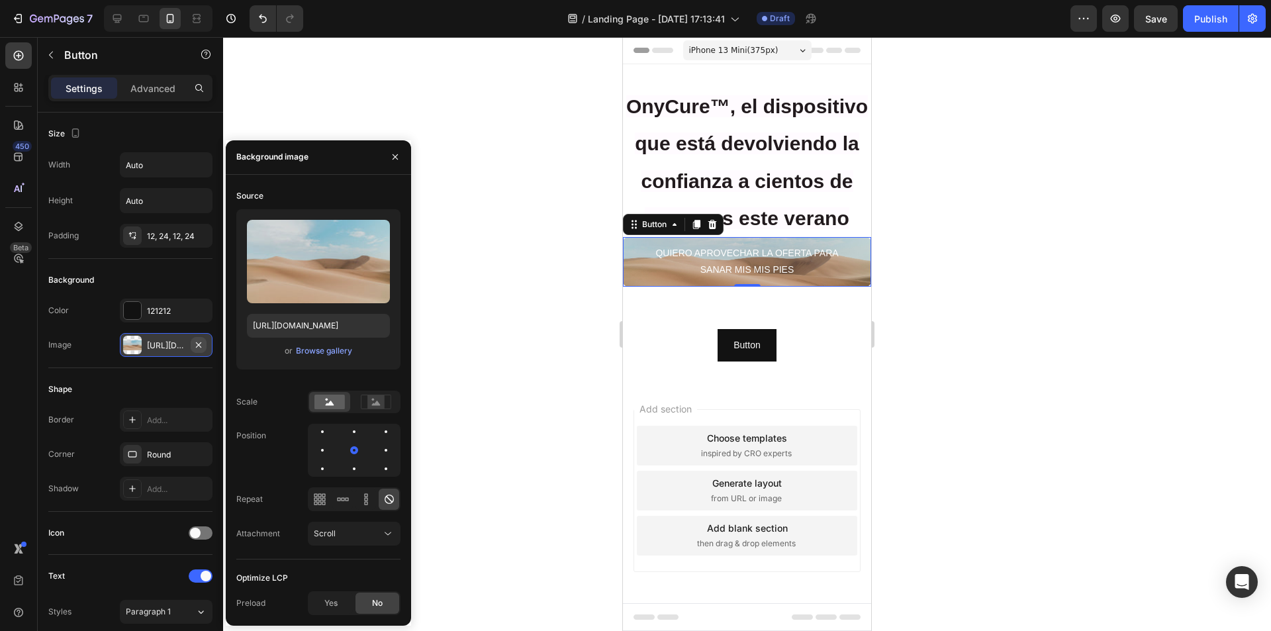
click at [203, 345] on icon "button" at bounding box center [198, 345] width 11 height 11
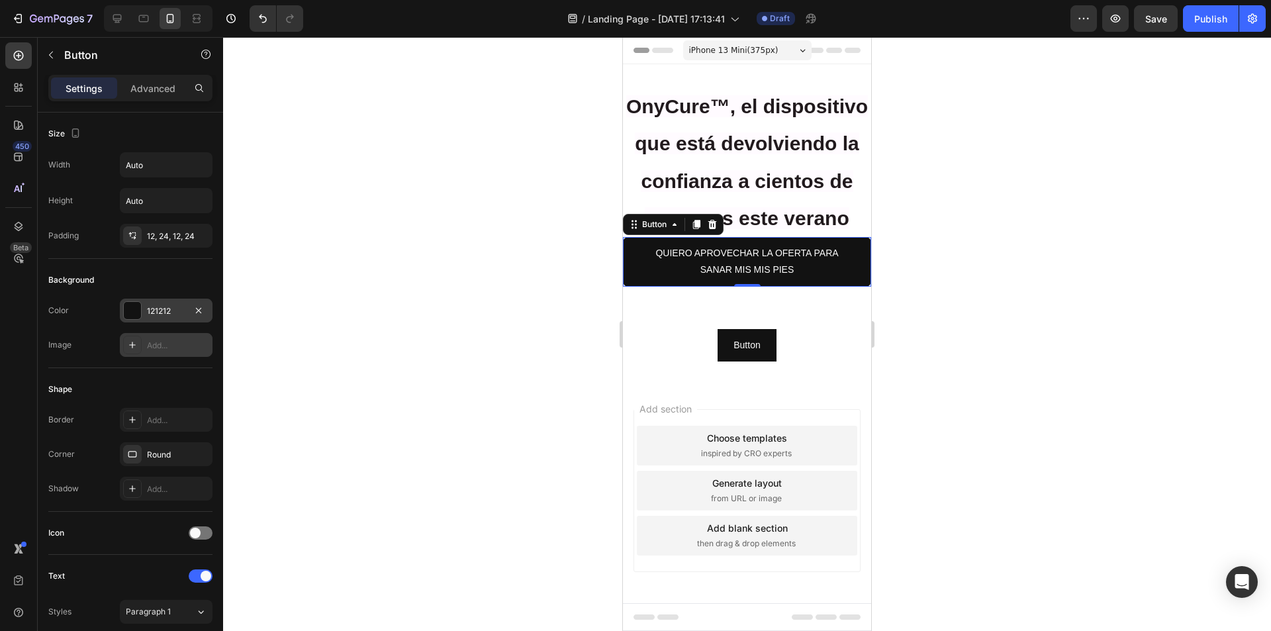
click at [147, 310] on div "121212" at bounding box center [166, 311] width 38 height 12
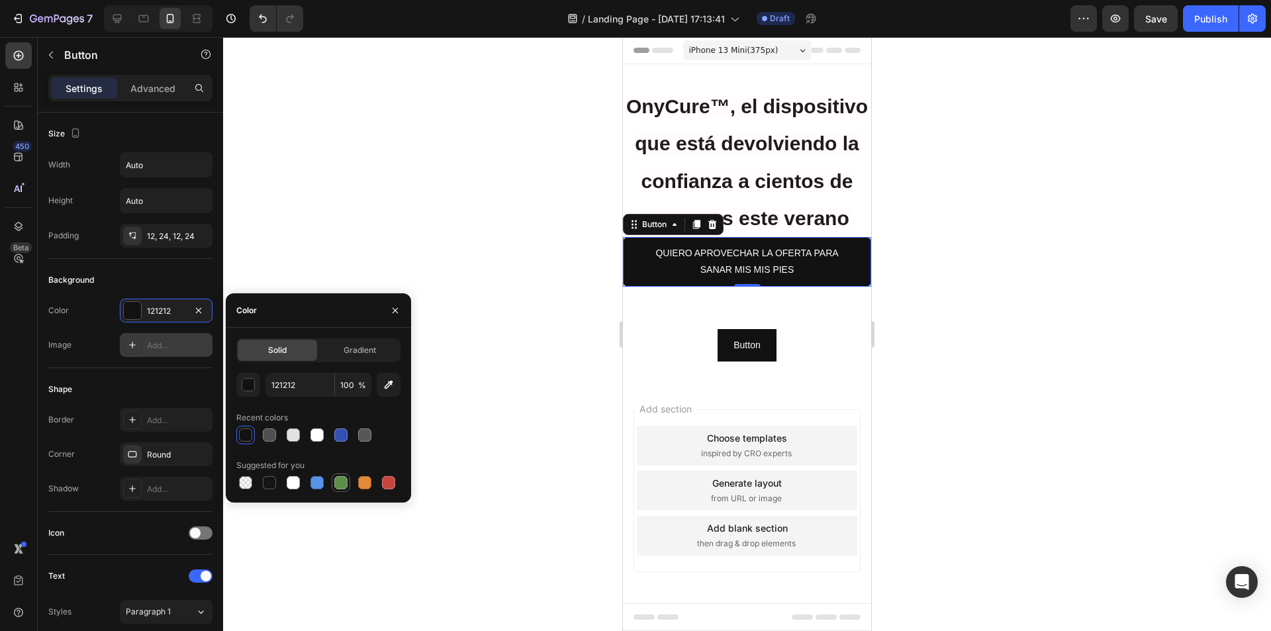
click at [344, 483] on div at bounding box center [340, 482] width 13 height 13
type input "5E8E49"
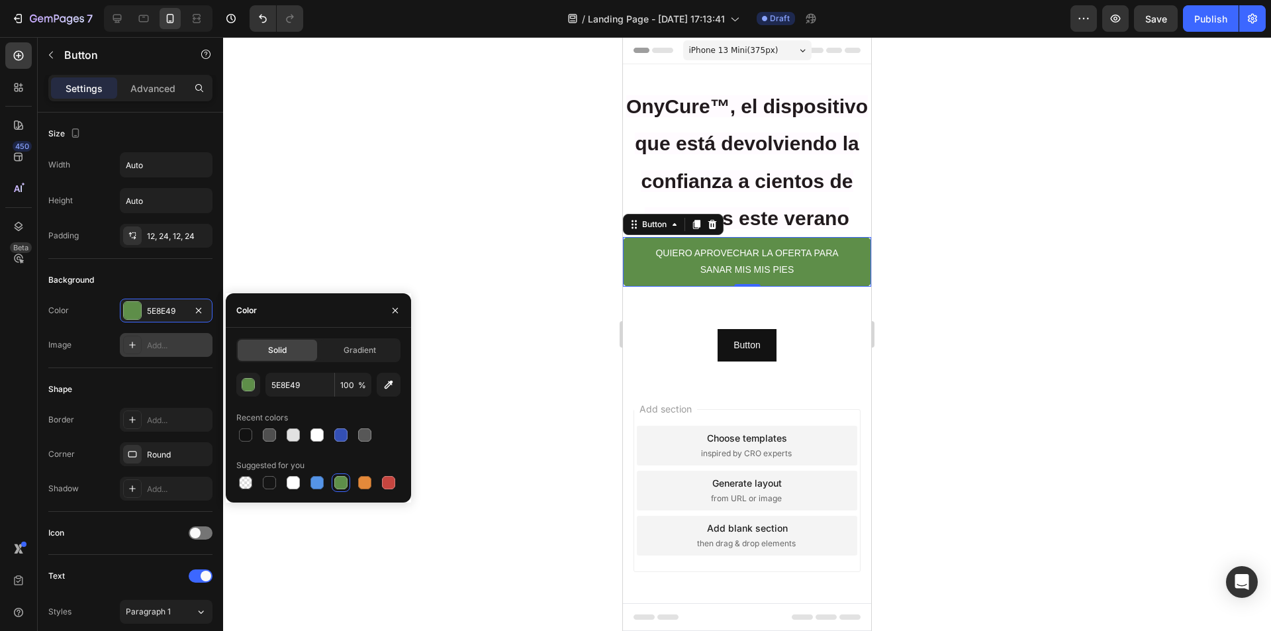
click at [89, 342] on div "Image Add..." at bounding box center [130, 345] width 164 height 24
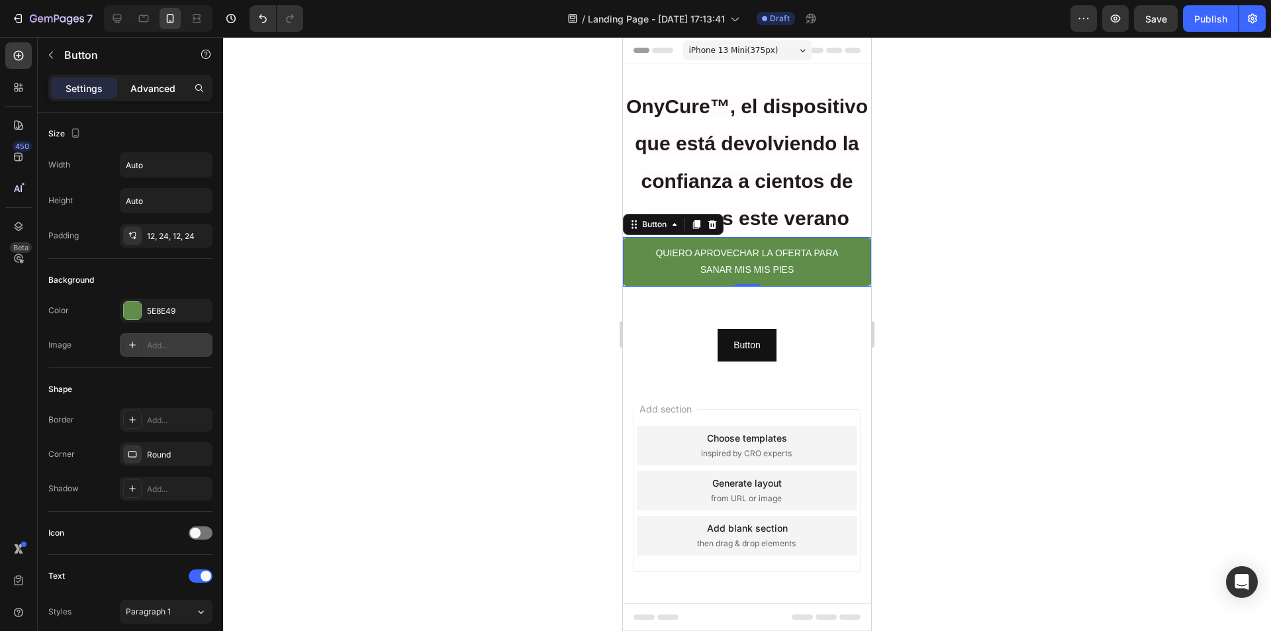
click at [158, 85] on p "Advanced" at bounding box center [152, 88] width 45 height 14
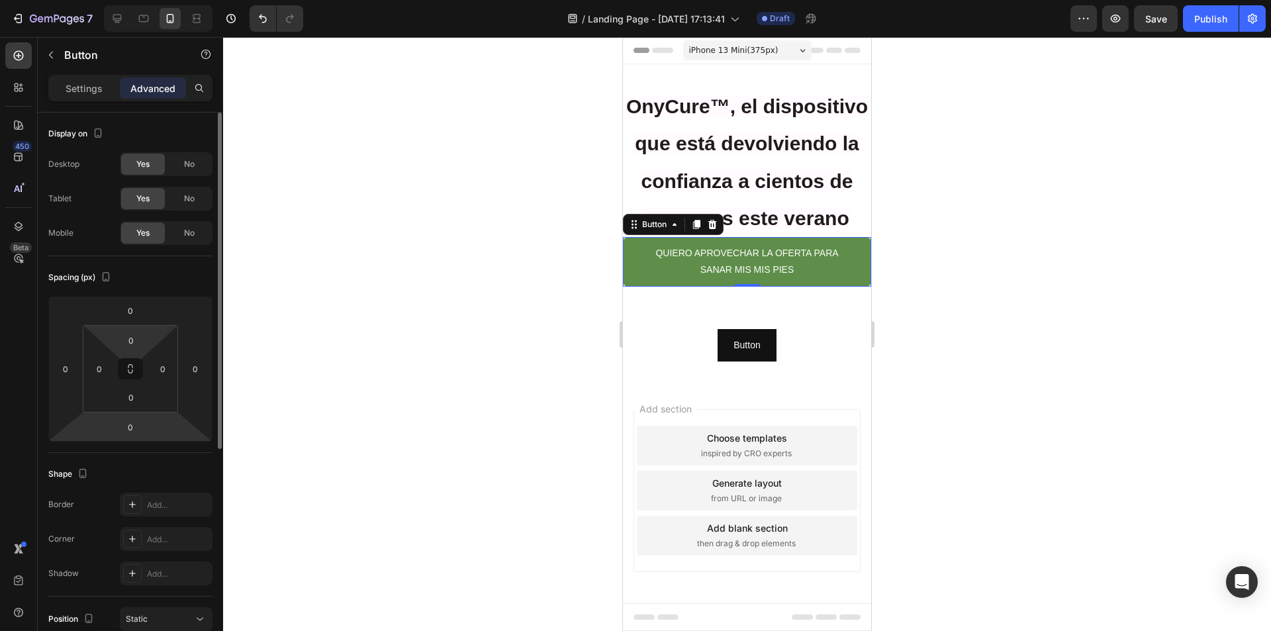
scroll to position [363, 0]
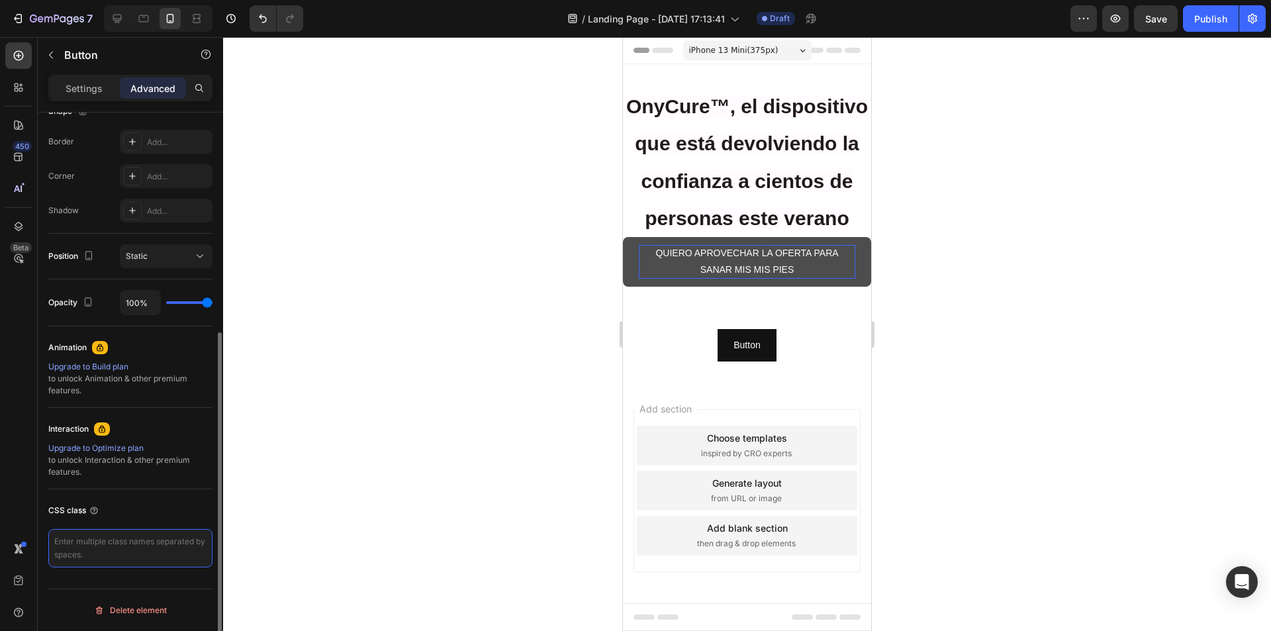
click at [158, 542] on textarea at bounding box center [130, 548] width 164 height 38
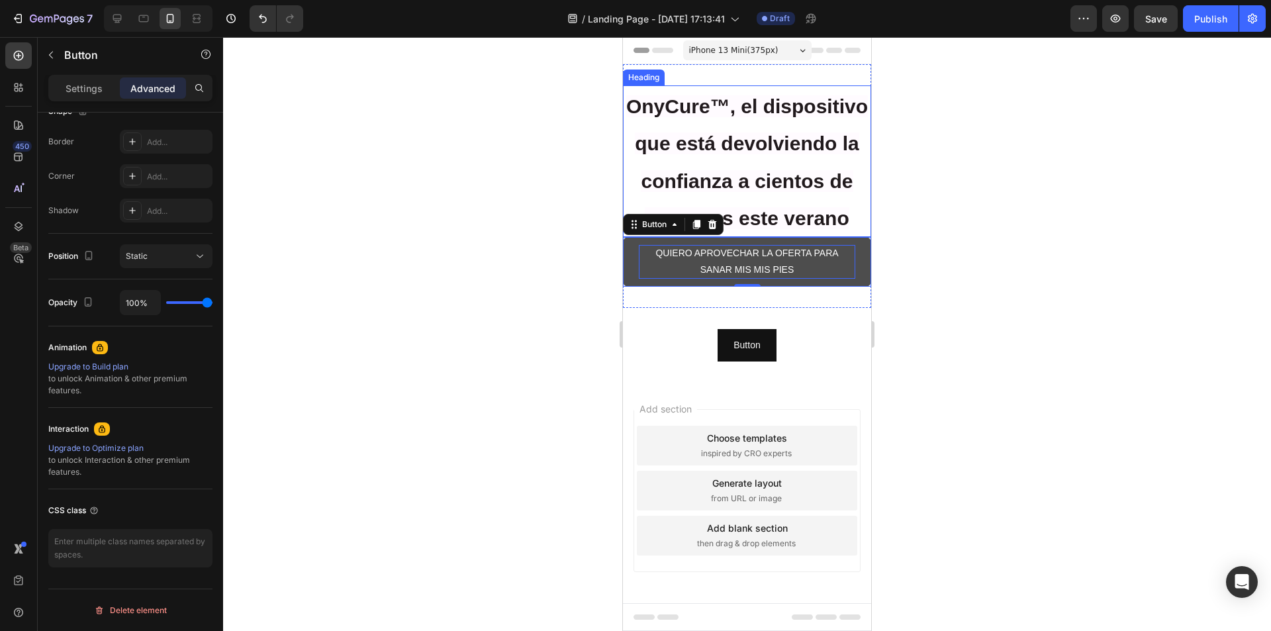
click at [730, 183] on span "OnyCure™, el dispositivo que está devolviendo la confianza a cientos de persona…" at bounding box center [747, 162] width 242 height 134
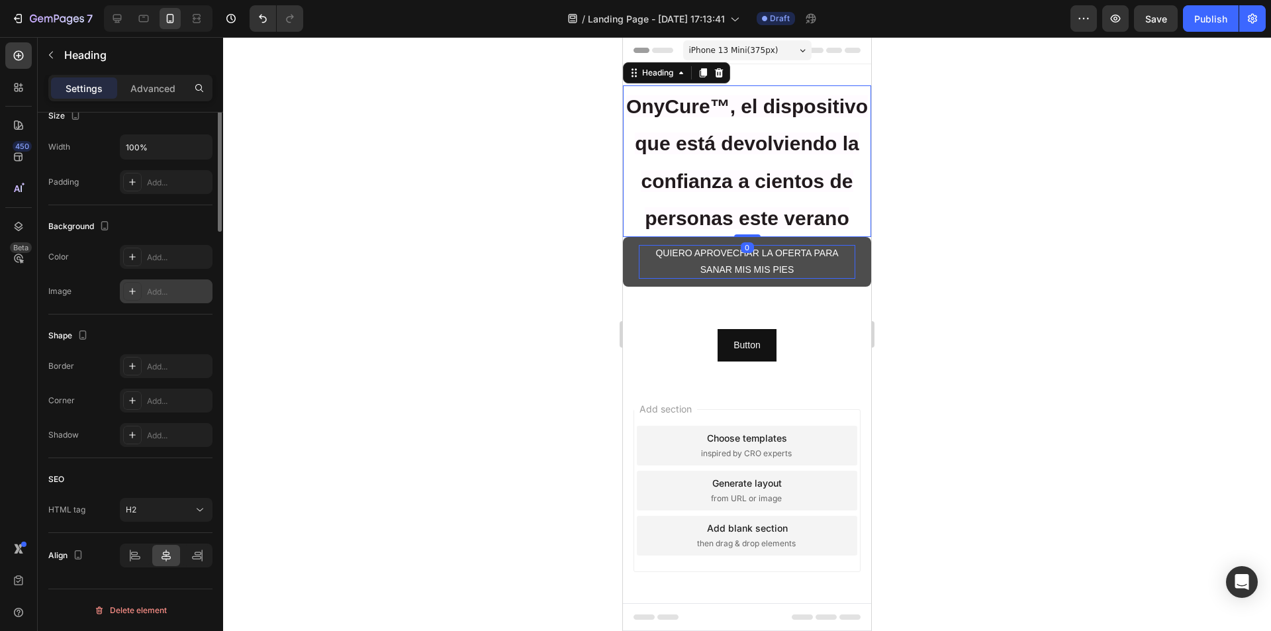
scroll to position [0, 0]
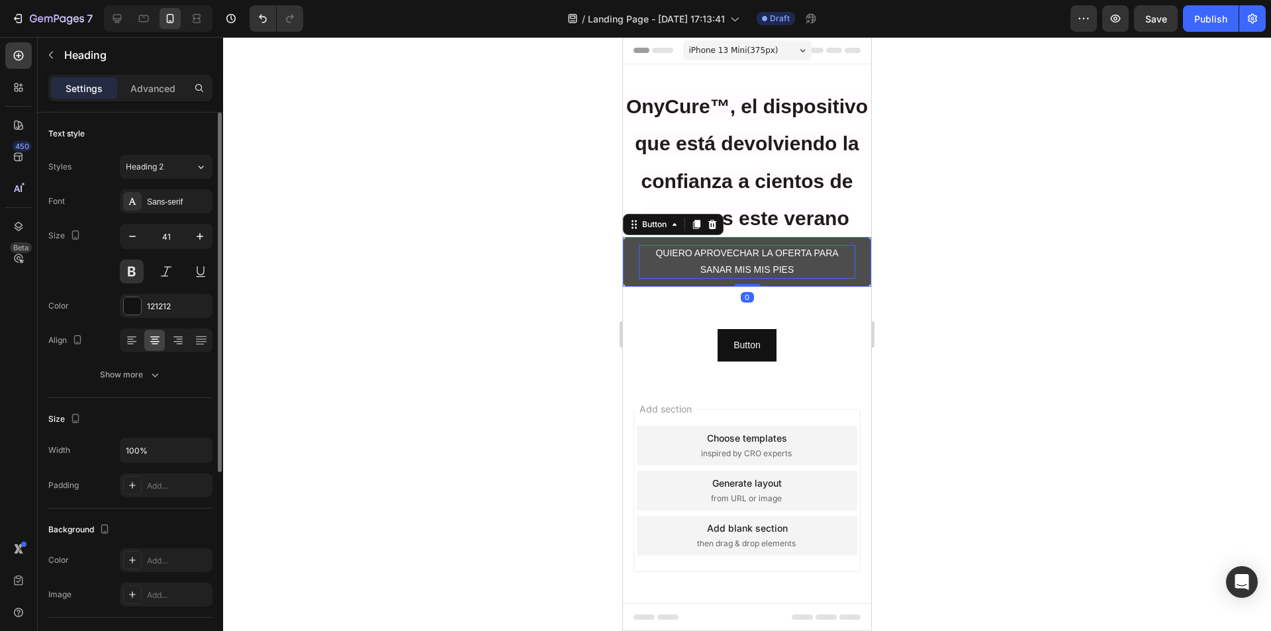
click at [677, 278] on p "QUIERO APROVECHAR LA OFERTA PARA SANAR MIS MIS PIES" at bounding box center [747, 261] width 217 height 33
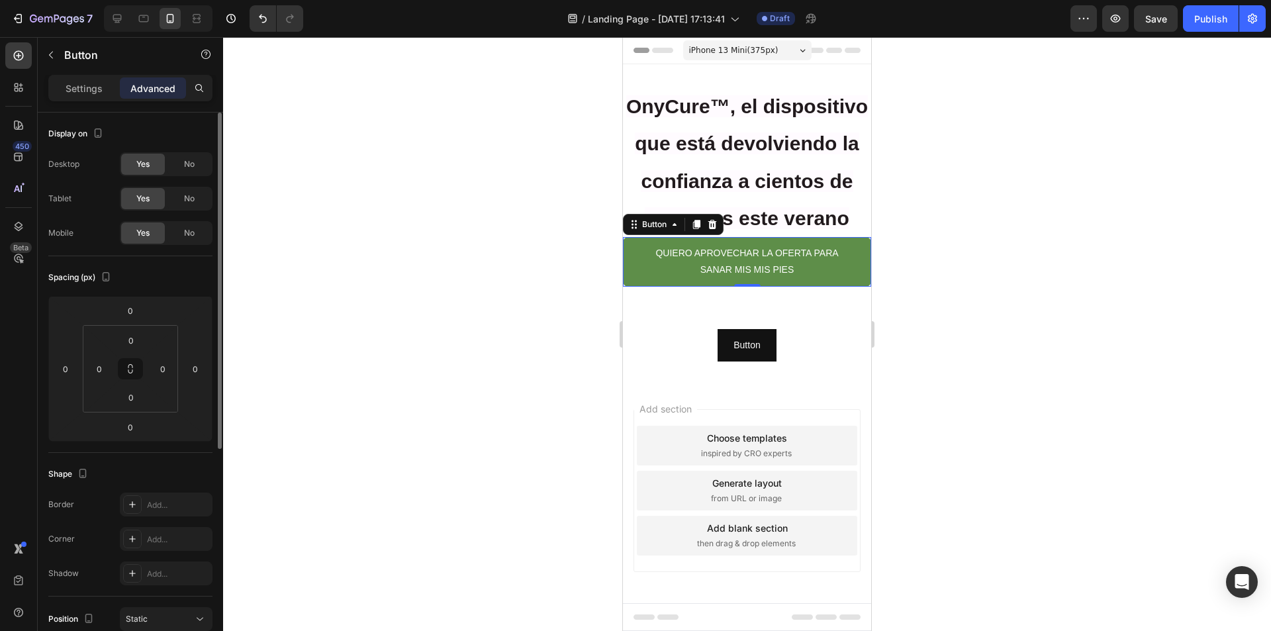
scroll to position [363, 0]
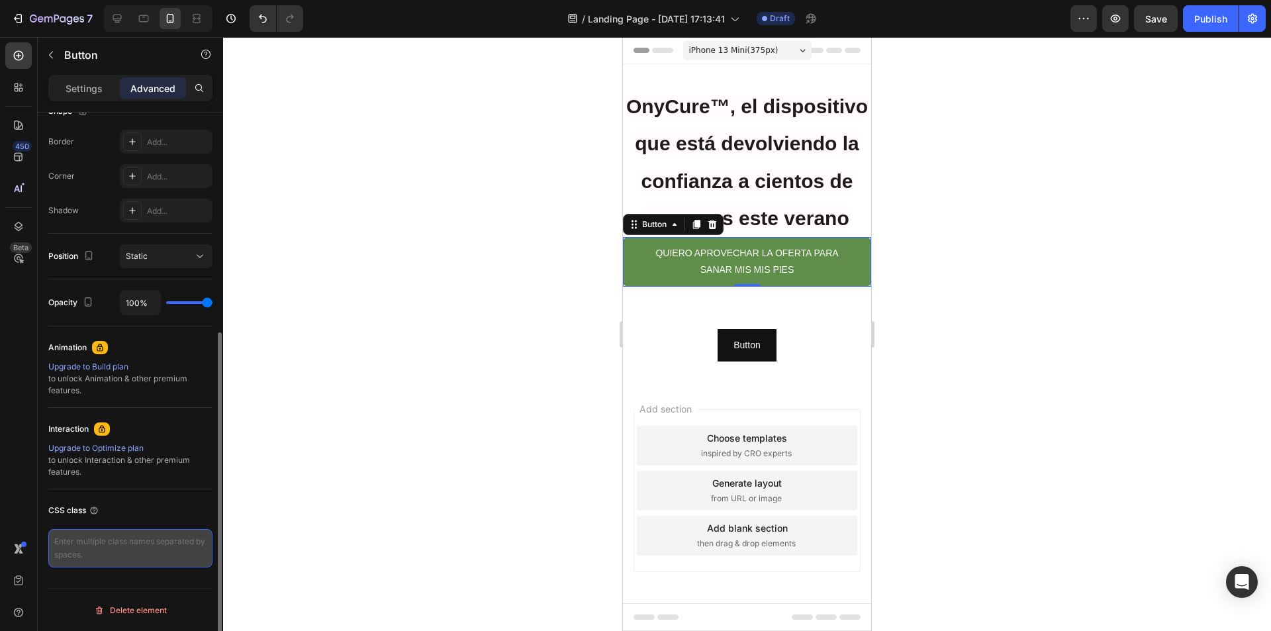
click at [124, 546] on textarea at bounding box center [130, 548] width 164 height 38
paste textarea "_rsi-cod-form-gempages-button-overwrite _rsi-cod-form-is-gempage"
type textarea "_rsi-cod-form-gempages-button-overwrite _rsi-cod-form-is-gempage"
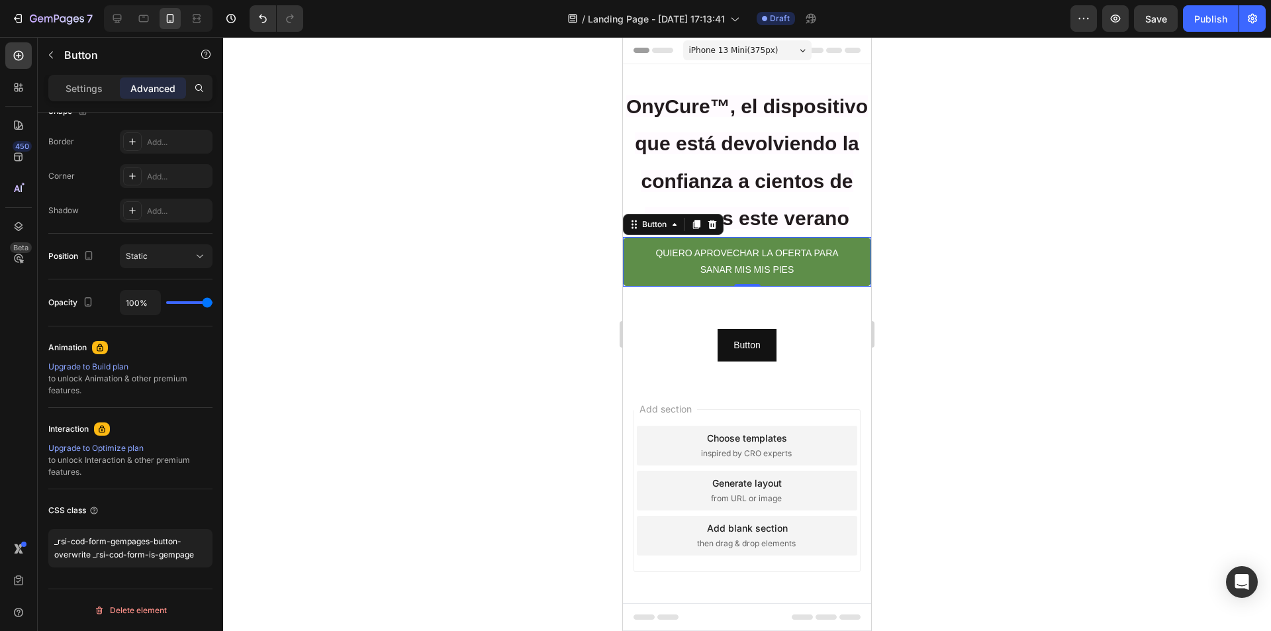
click at [315, 503] on div at bounding box center [747, 334] width 1048 height 594
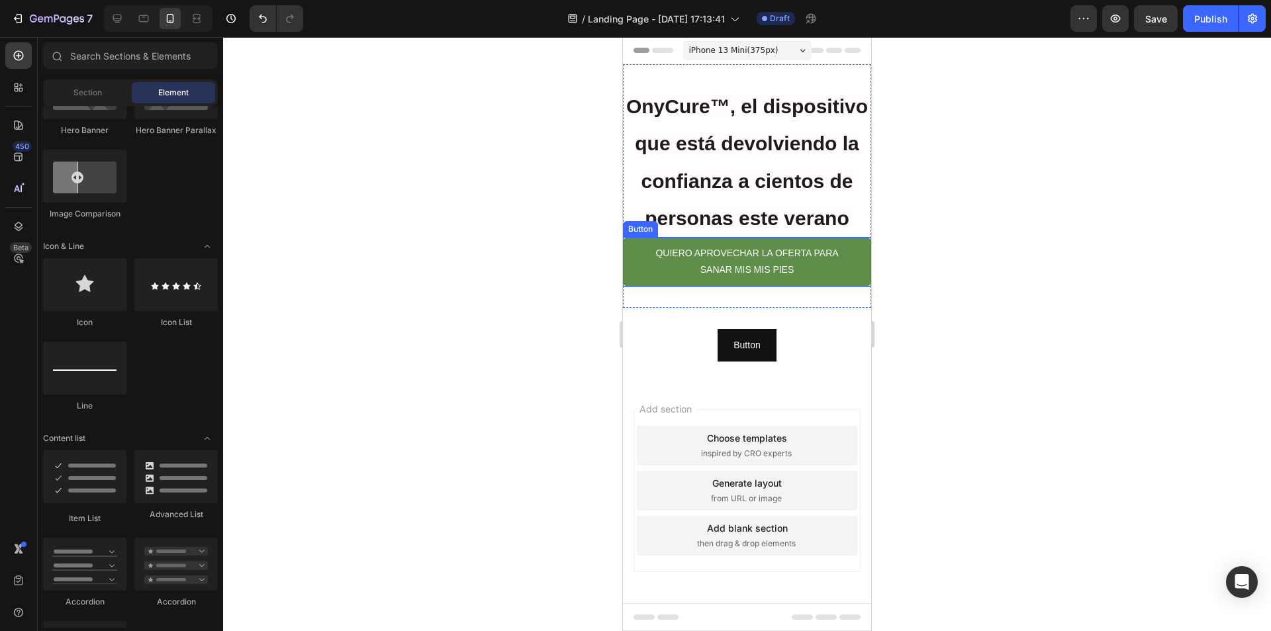
click at [510, 283] on div at bounding box center [747, 334] width 1048 height 594
click at [1220, 13] on div "Publish" at bounding box center [1211, 19] width 33 height 14
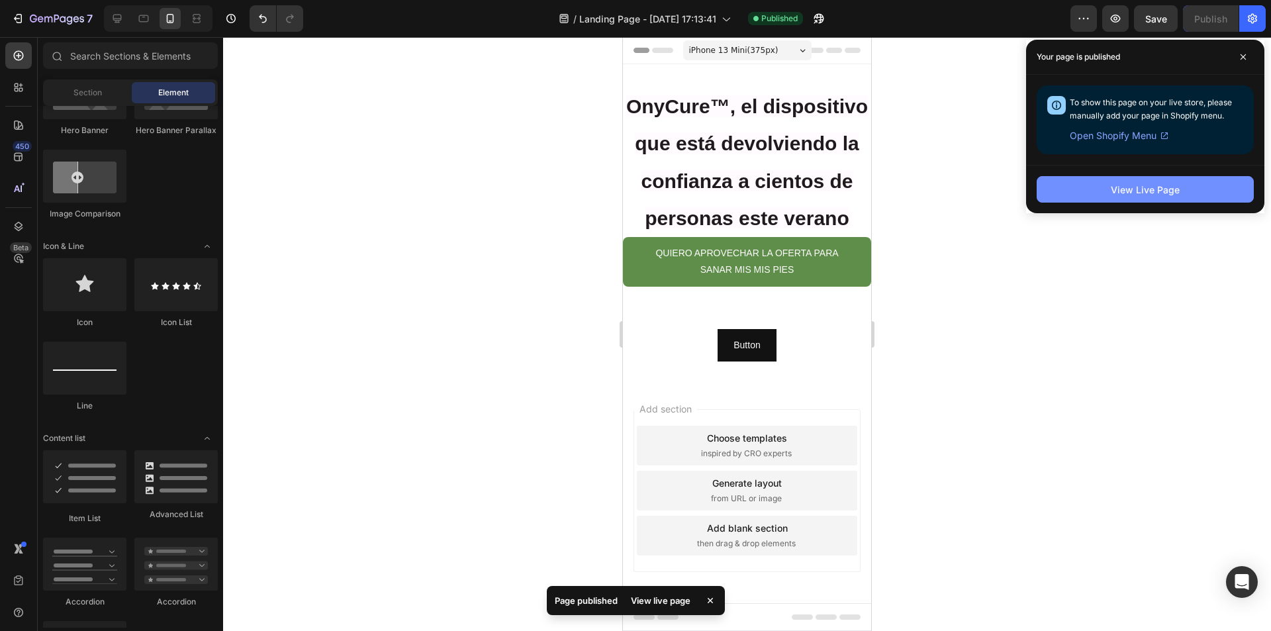
click at [1167, 185] on div "View Live Page" at bounding box center [1145, 190] width 69 height 14
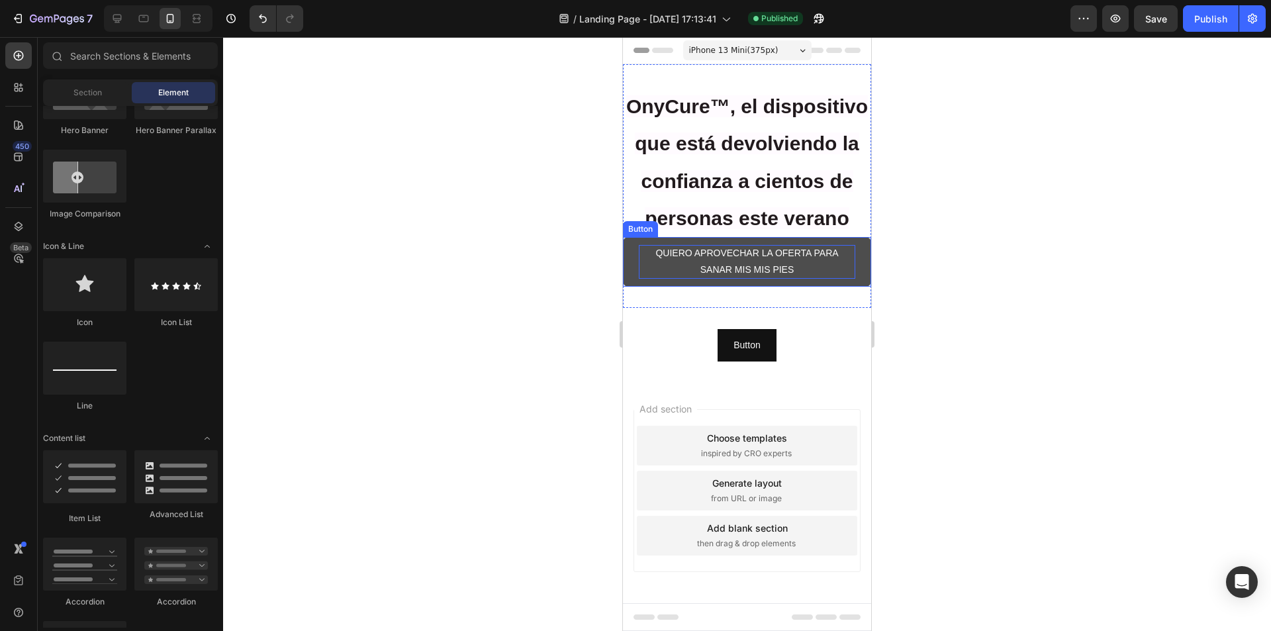
click at [742, 278] on p "QUIERO APROVECHAR LA OFERTA PARA SANAR MIS MIS PIES" at bounding box center [747, 261] width 217 height 33
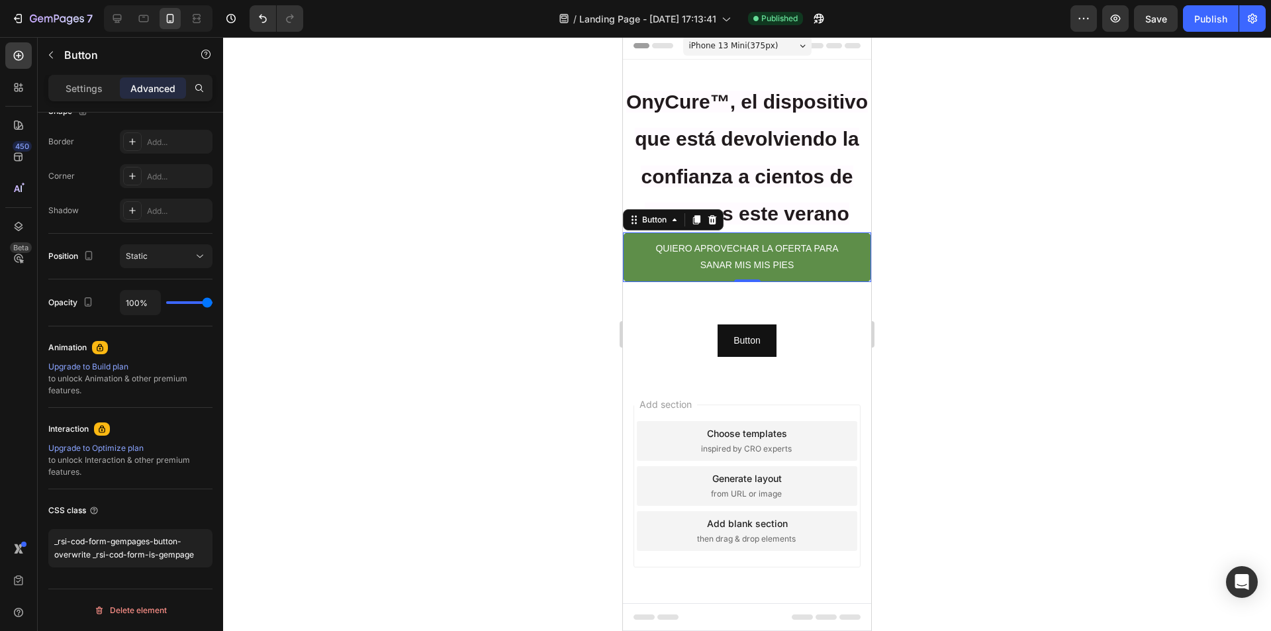
scroll to position [0, 0]
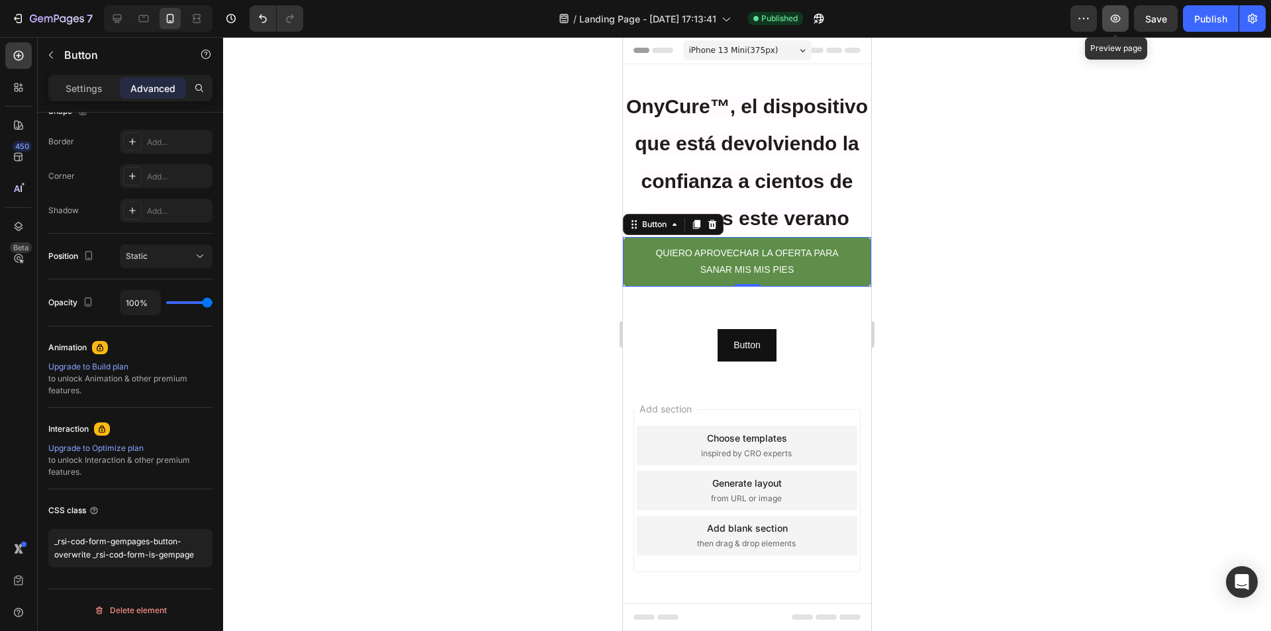
click at [1113, 20] on icon "button" at bounding box center [1116, 19] width 10 height 8
click at [1160, 20] on span "Save" at bounding box center [1157, 18] width 22 height 11
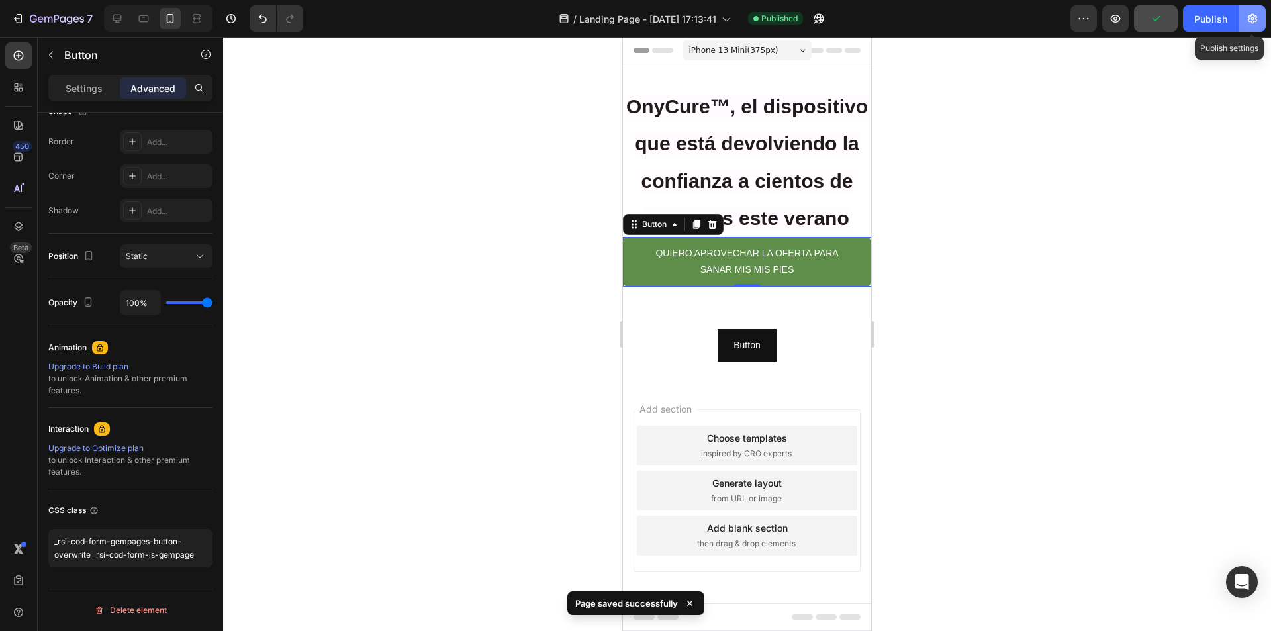
click at [1253, 19] on icon "button" at bounding box center [1252, 18] width 13 height 13
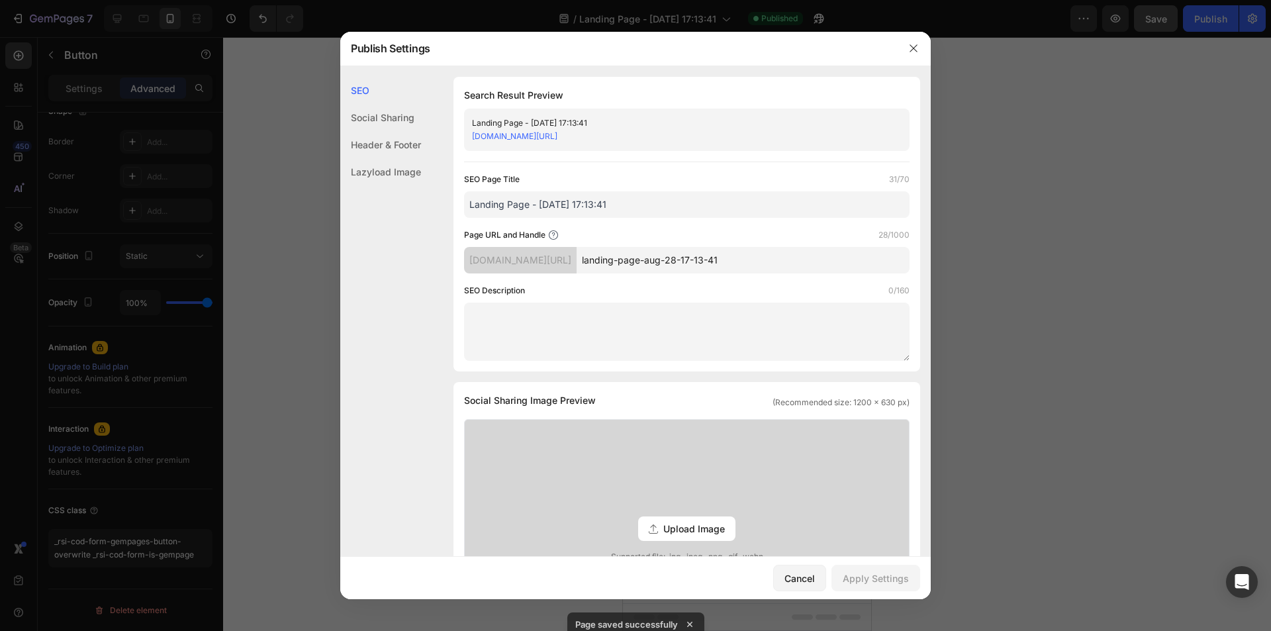
click at [558, 139] on link "cscf22-kn.myshopify.com/pages/landing-page-aug-28-17-13-41" at bounding box center [514, 136] width 85 height 10
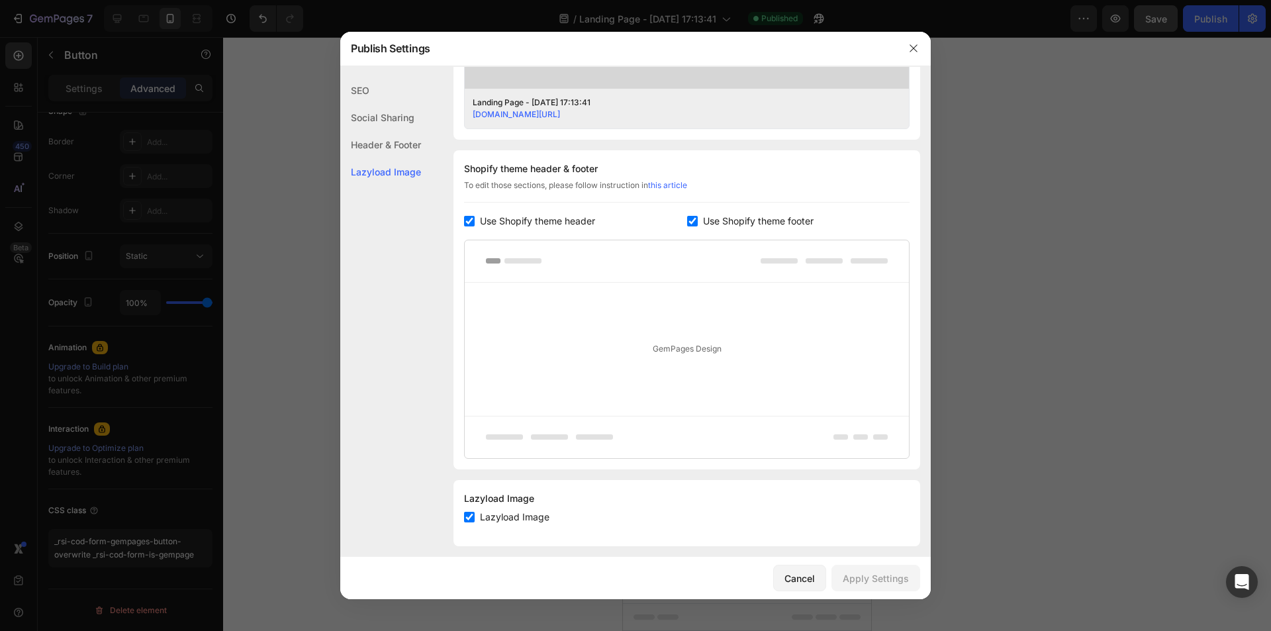
scroll to position [560, 0]
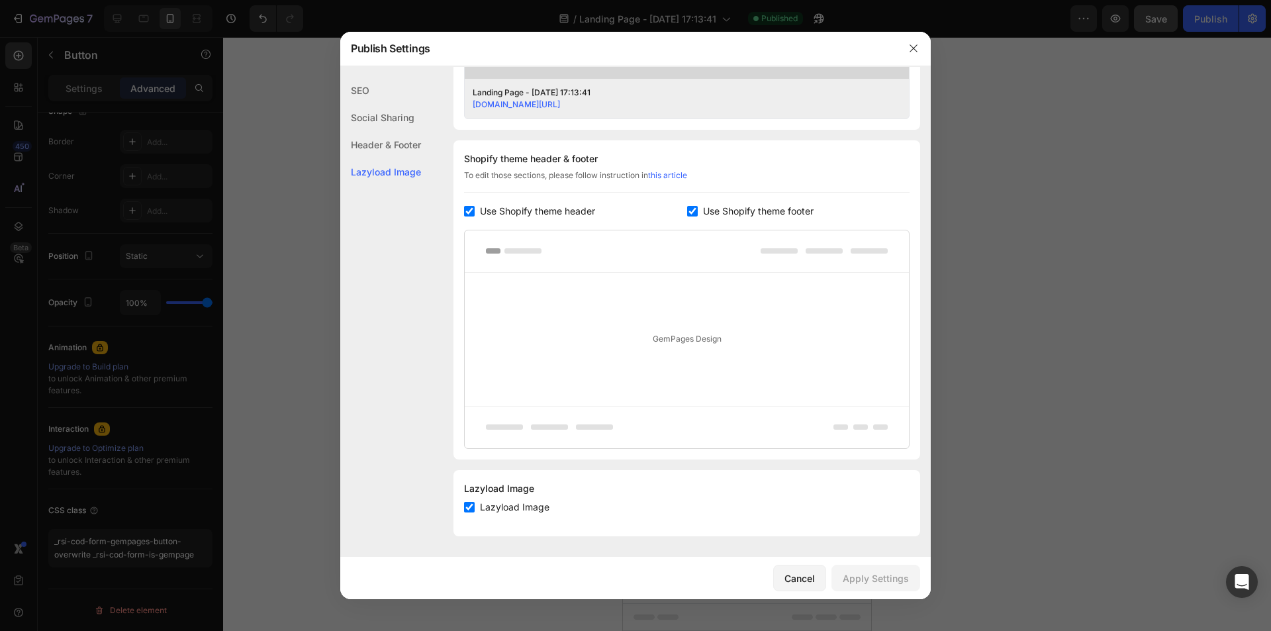
click at [370, 104] on div "SEO" at bounding box center [380, 117] width 81 height 27
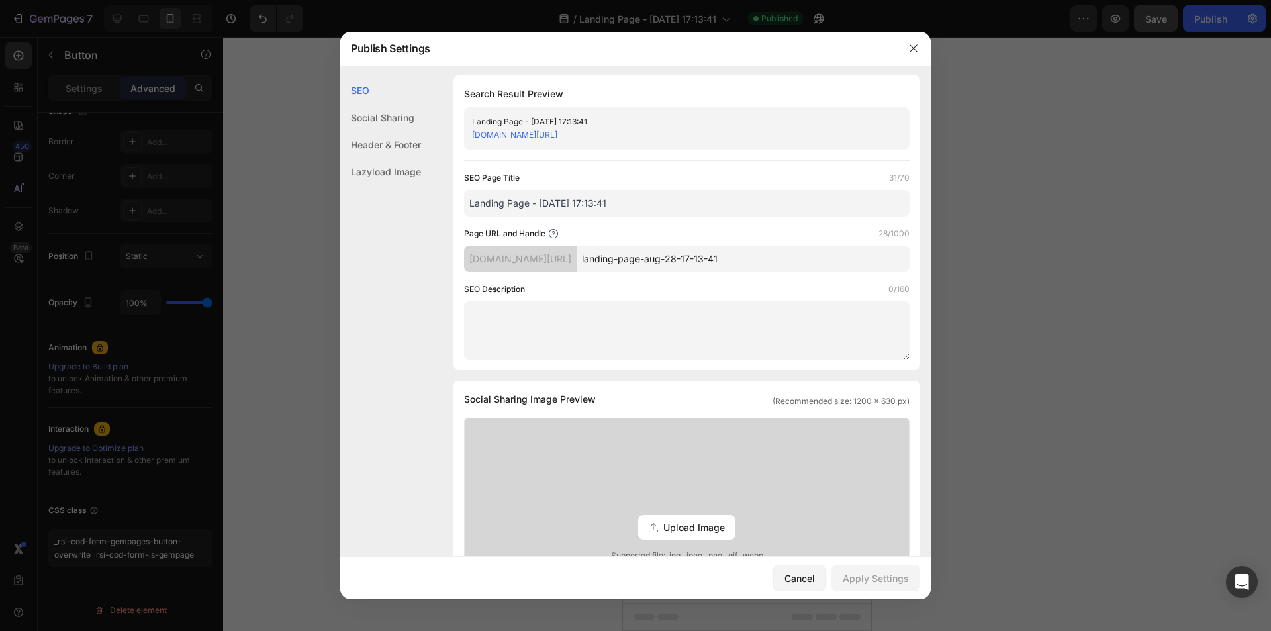
scroll to position [0, 0]
click at [387, 174] on div "Lazyload Image" at bounding box center [380, 171] width 81 height 27
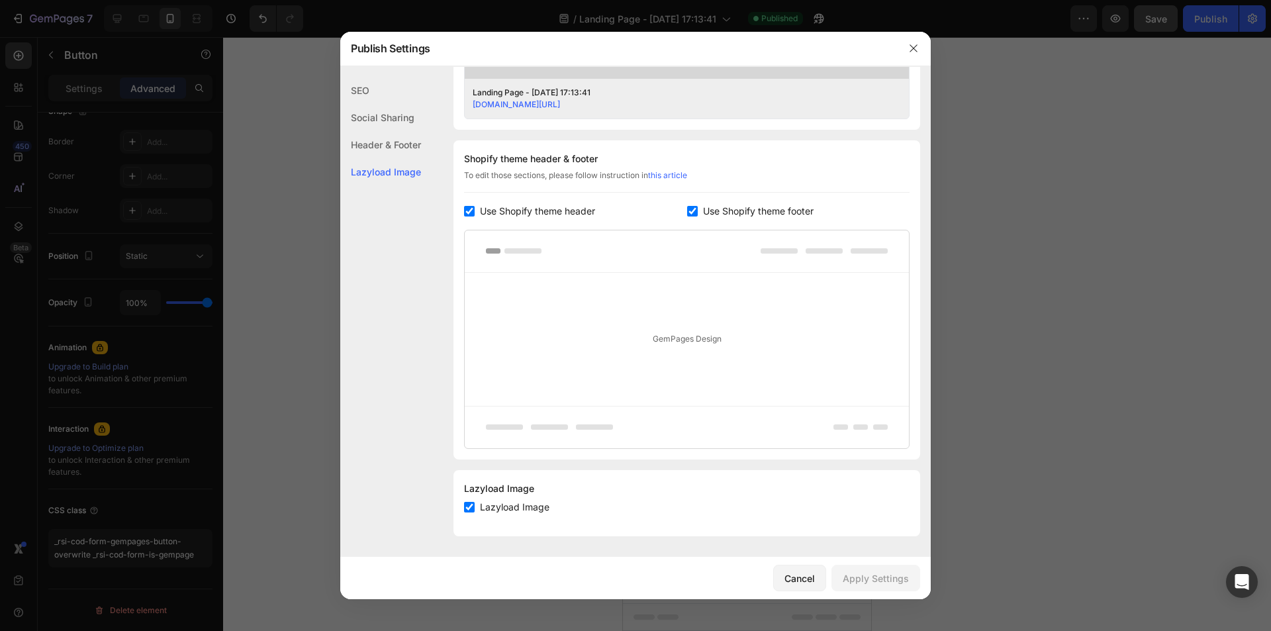
click at [368, 104] on div "SEO" at bounding box center [380, 117] width 81 height 27
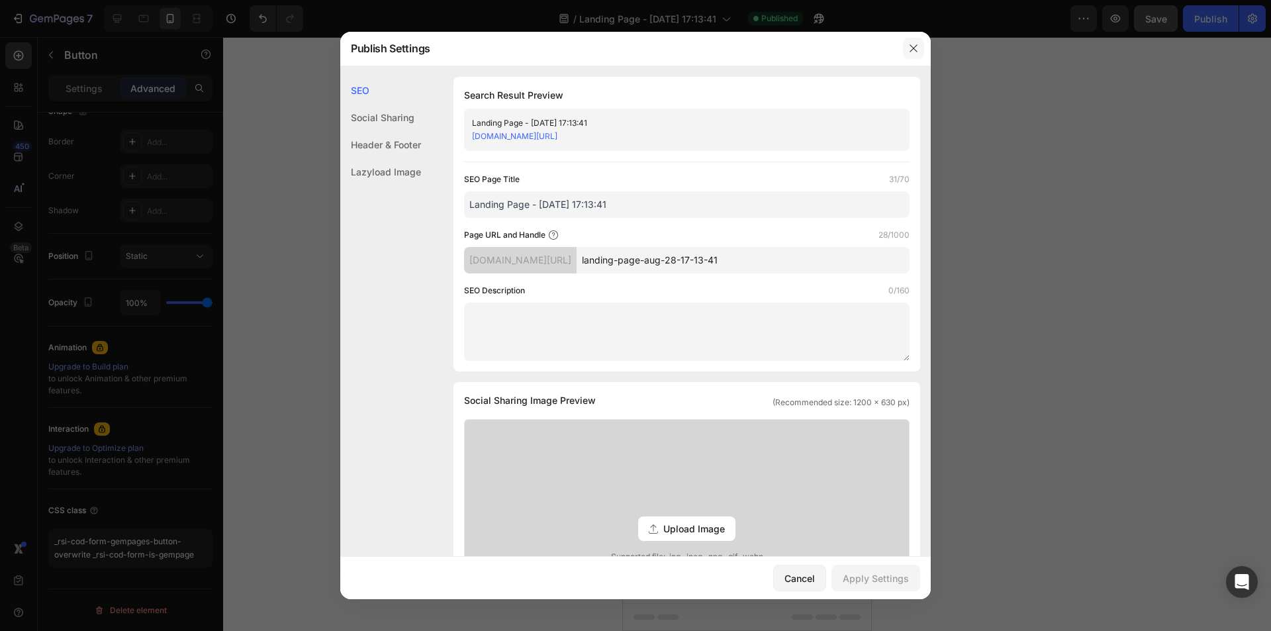
click at [905, 50] on button "button" at bounding box center [913, 48] width 21 height 21
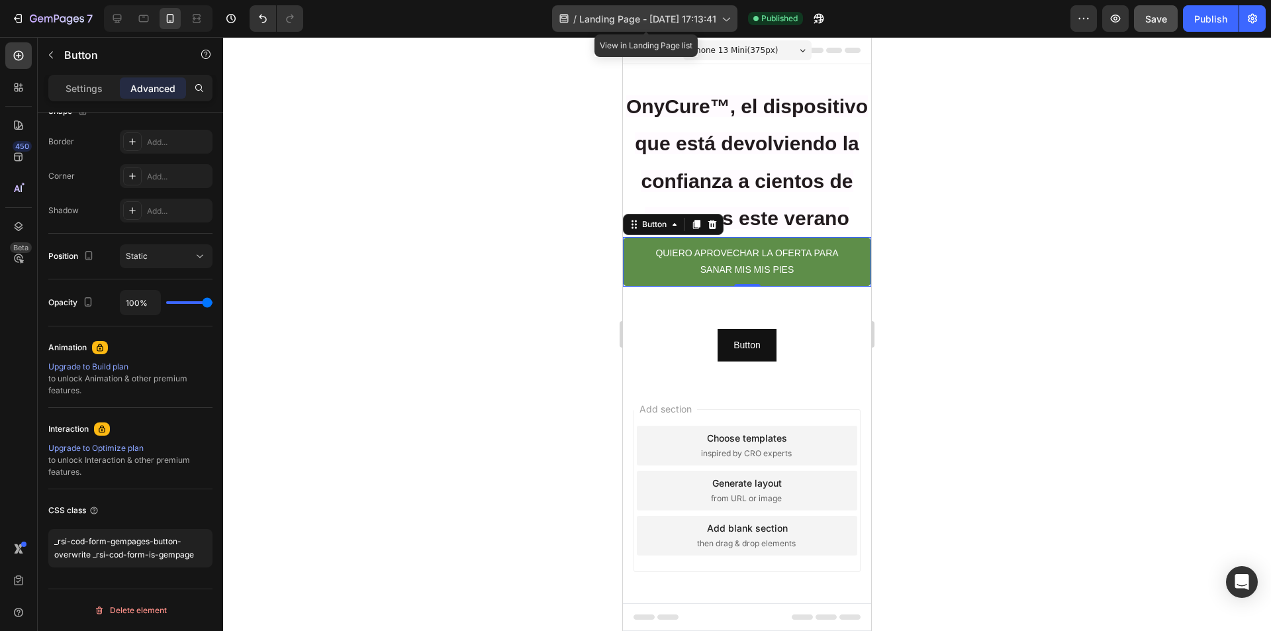
click at [720, 15] on div "/ Landing Page - Aug 28, 17:13:41" at bounding box center [644, 18] width 185 height 26
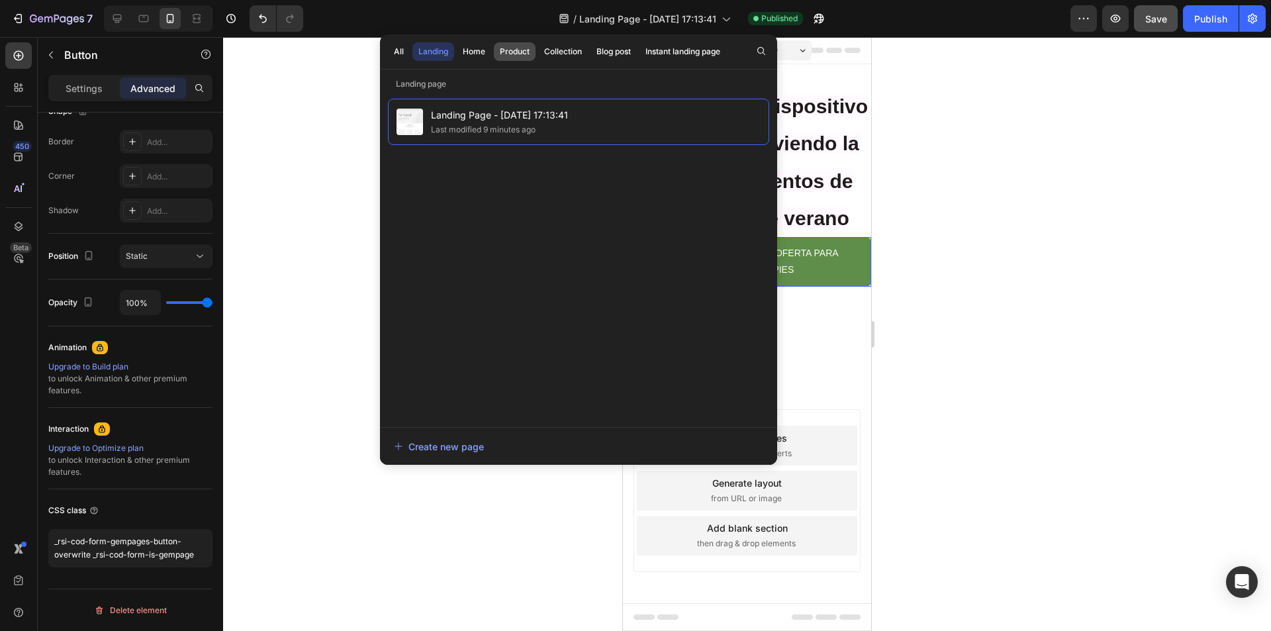
click at [508, 48] on div "Product" at bounding box center [515, 52] width 30 height 12
click at [436, 50] on div "Landing" at bounding box center [434, 52] width 30 height 12
click at [527, 50] on div "Product" at bounding box center [515, 52] width 30 height 12
click at [446, 442] on div "Create new page" at bounding box center [439, 447] width 90 height 14
click at [323, 111] on div at bounding box center [747, 334] width 1048 height 594
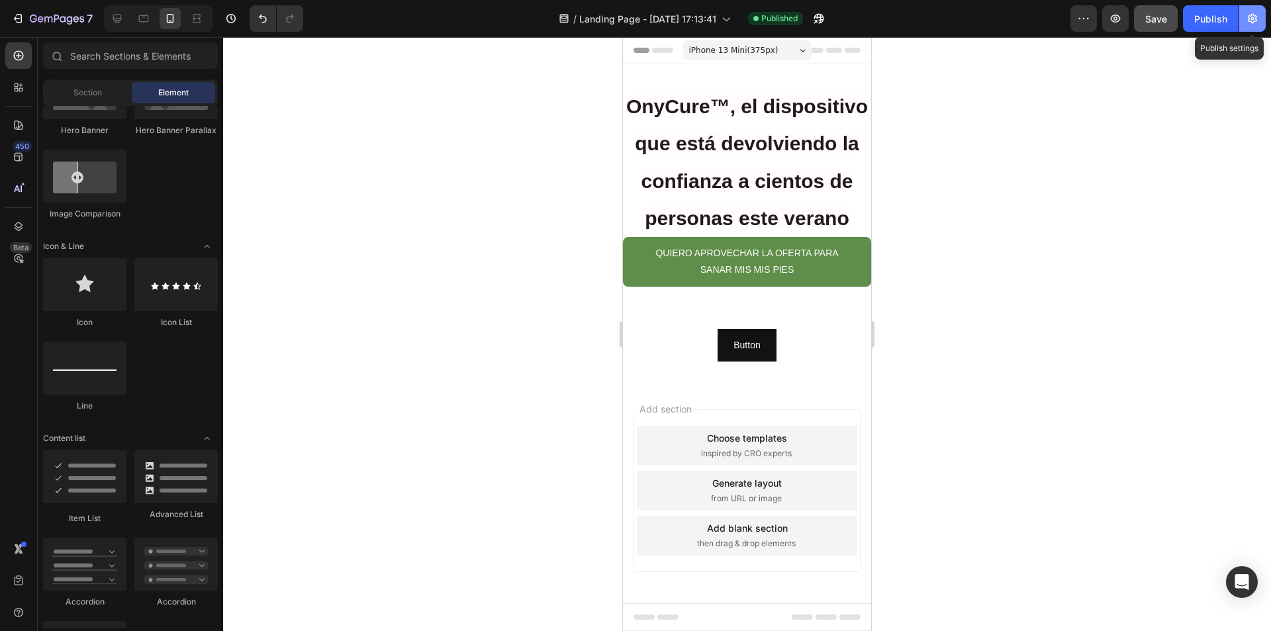
click at [1246, 17] on button "button" at bounding box center [1253, 18] width 26 height 26
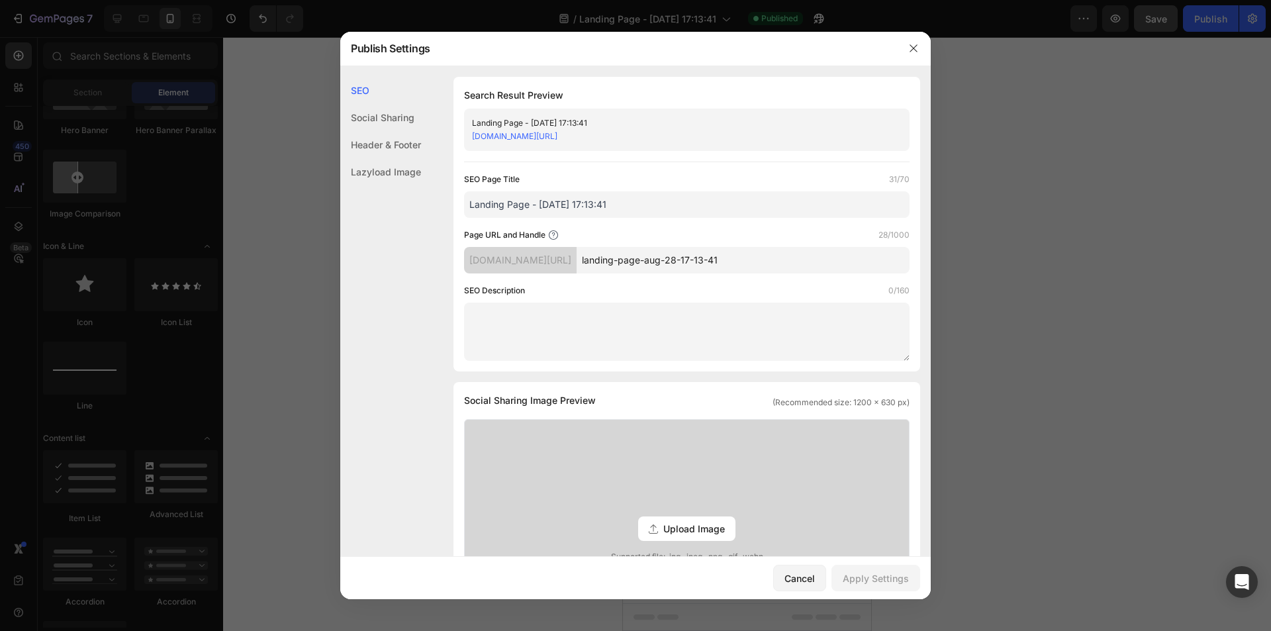
click at [1081, 142] on div at bounding box center [635, 315] width 1271 height 631
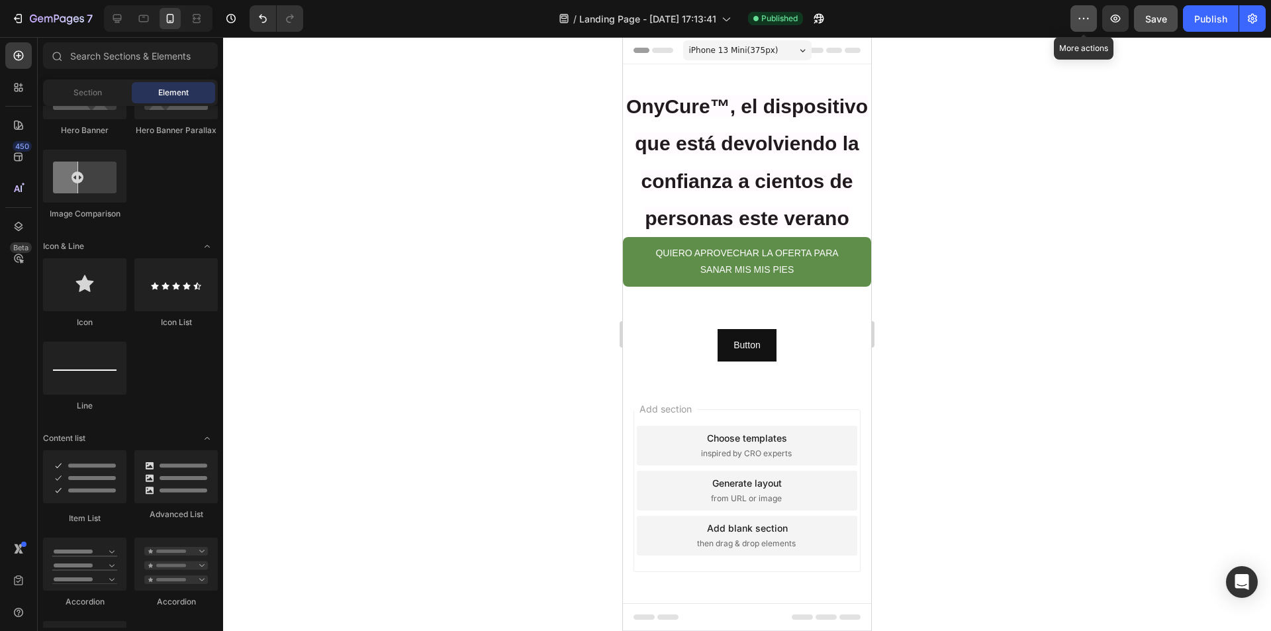
click at [1081, 17] on icon "button" at bounding box center [1083, 18] width 13 height 13
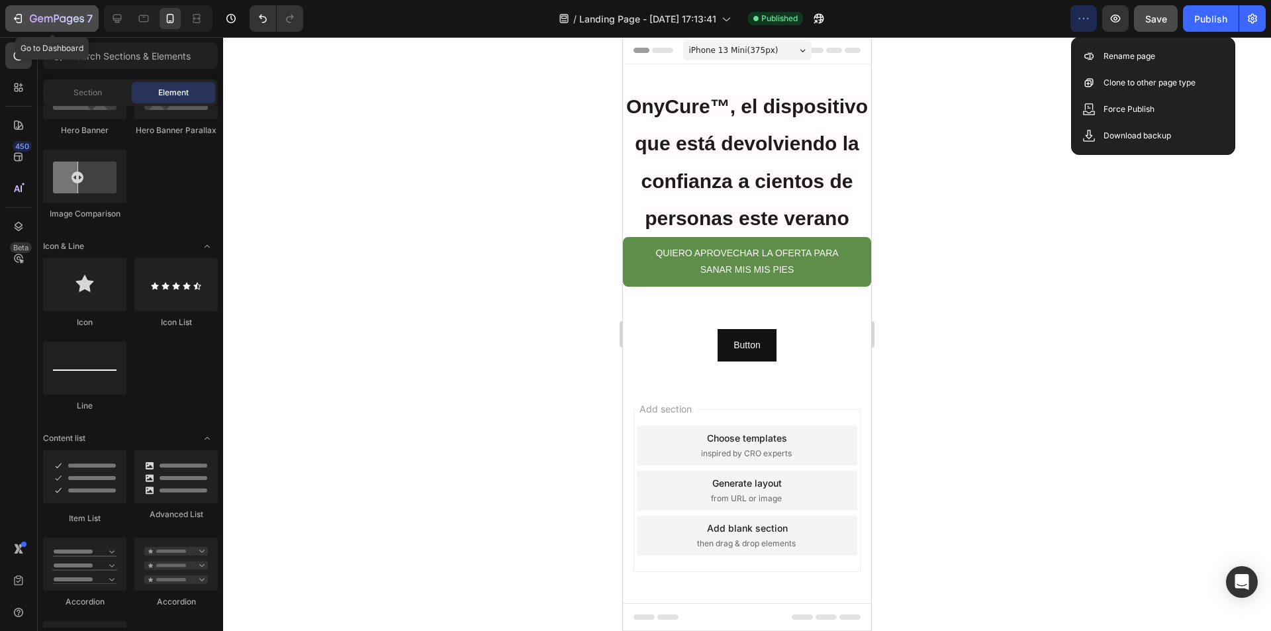
click at [22, 17] on icon "button" at bounding box center [20, 18] width 6 height 9
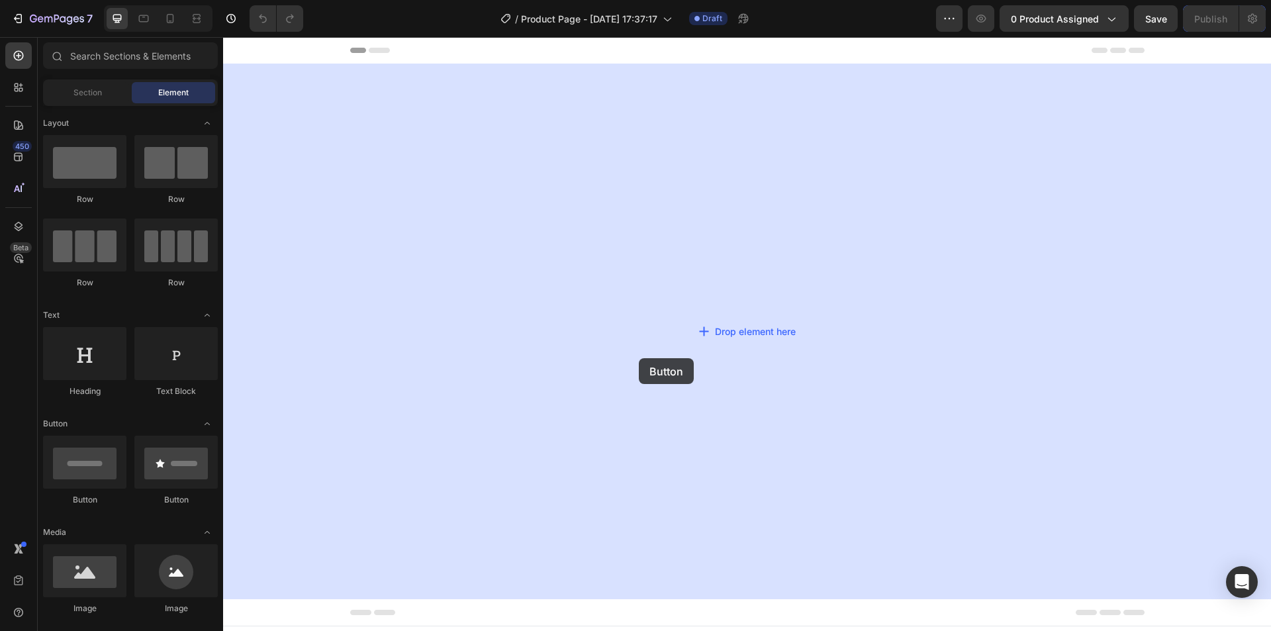
drag, startPoint x: 305, startPoint y: 513, endPoint x: 650, endPoint y: 340, distance: 385.9
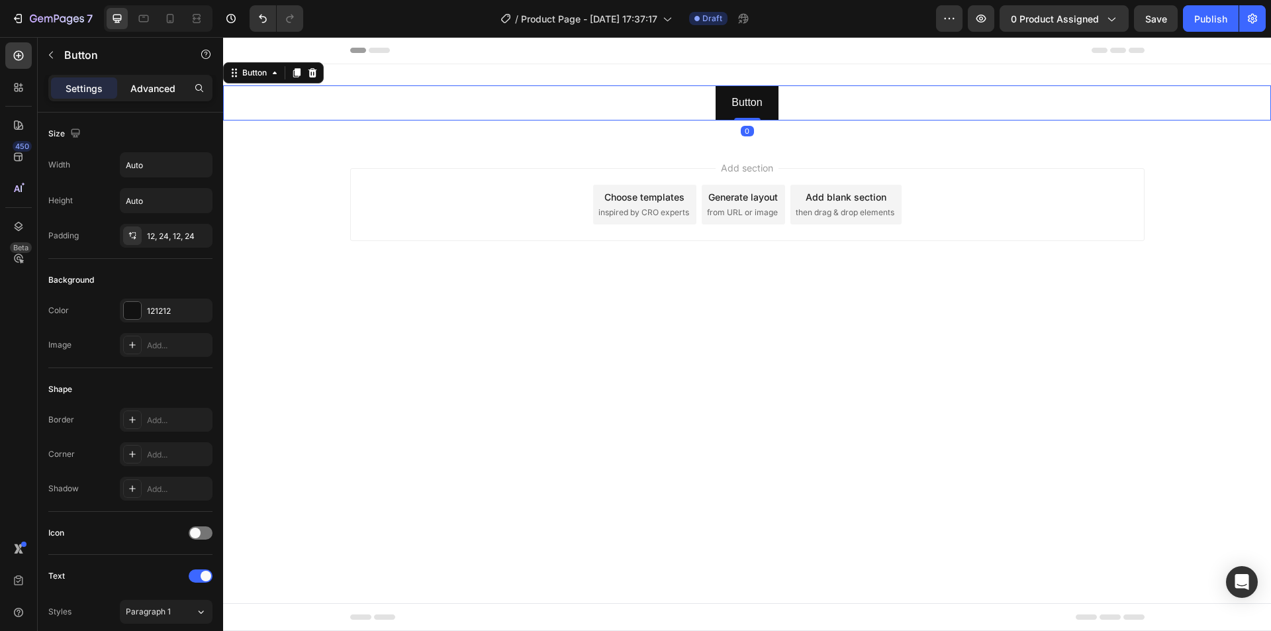
click at [155, 88] on p "Advanced" at bounding box center [152, 88] width 45 height 14
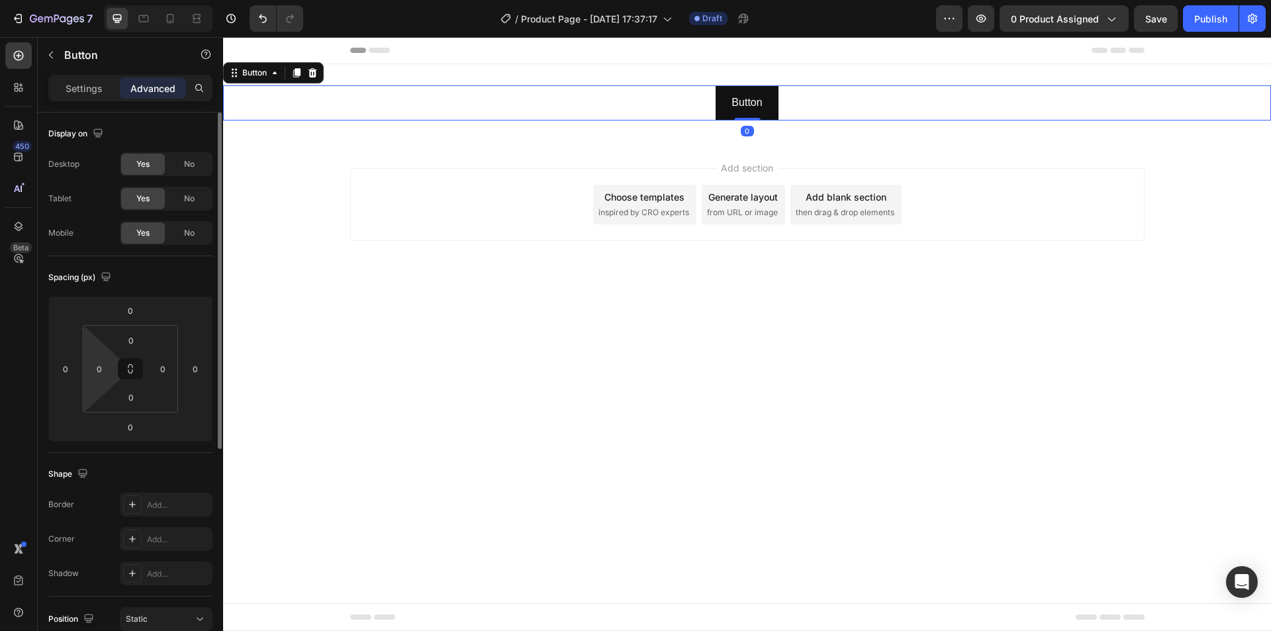
scroll to position [363, 0]
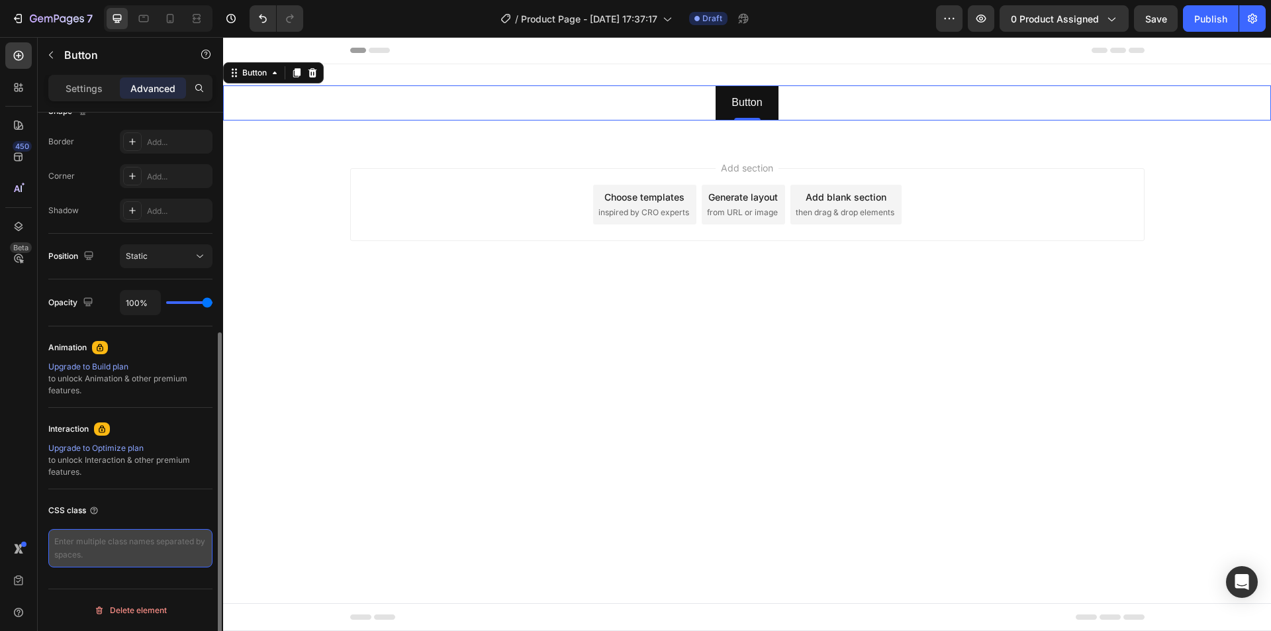
click at [117, 548] on textarea at bounding box center [130, 548] width 164 height 38
paste textarea "_rsi-cod-form-gempages-button-overwrite _rsi-cod-form-is-gempage"
type textarea "_rsi-cod-form-gempages-button-overwrite _rsi-cod-form-is-gempage"
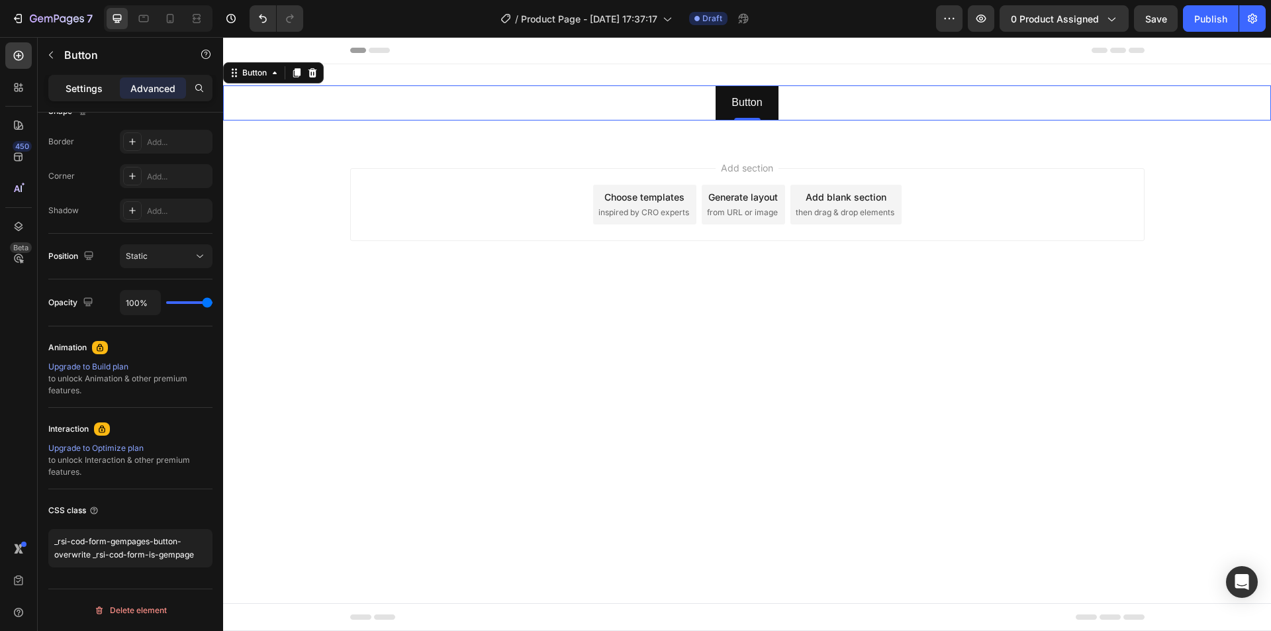
click at [83, 87] on p "Settings" at bounding box center [84, 88] width 37 height 14
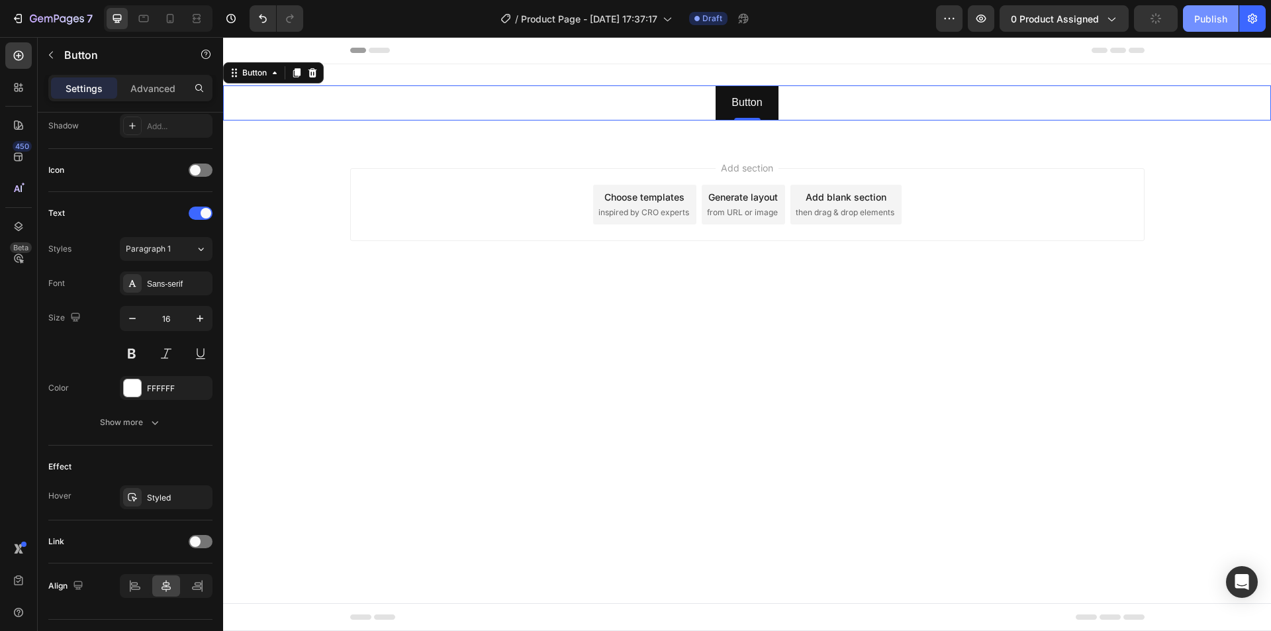
click at [1203, 17] on div "Publish" at bounding box center [1211, 19] width 33 height 14
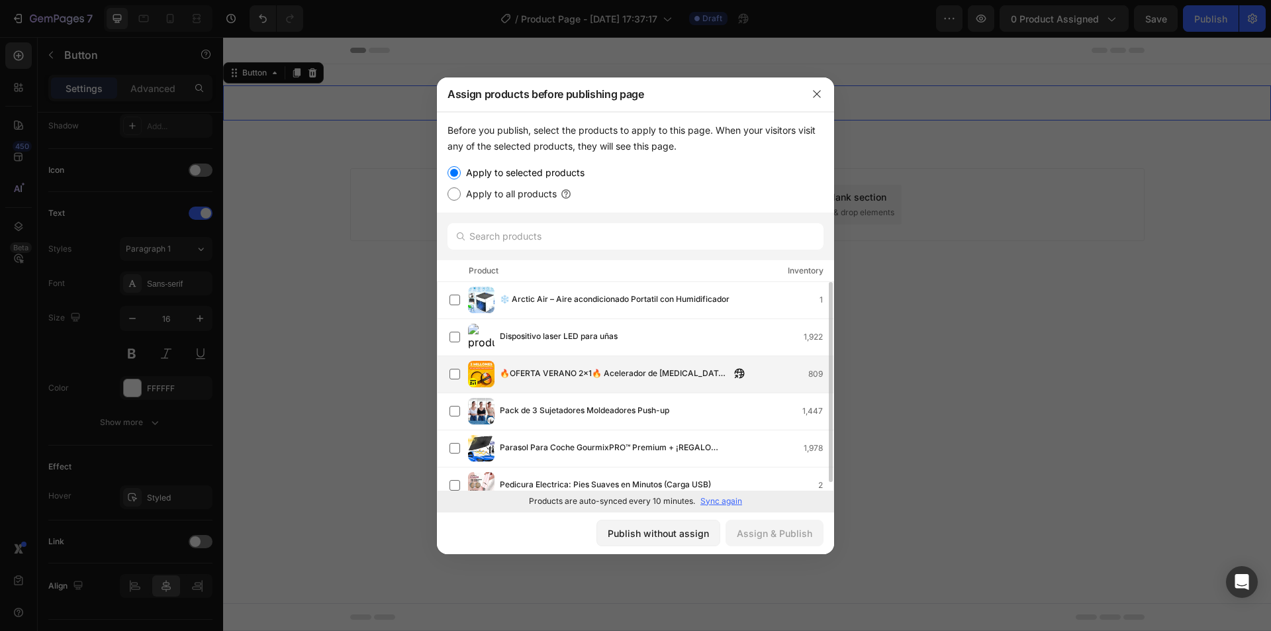
scroll to position [0, 0]
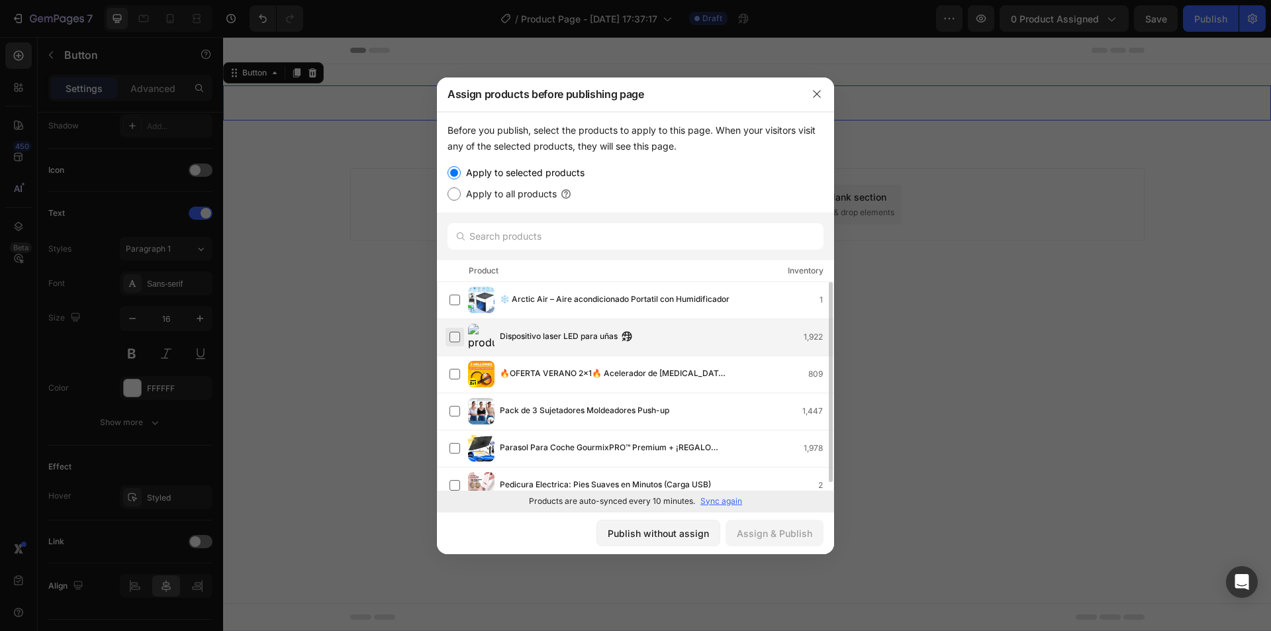
click at [452, 334] on label at bounding box center [455, 337] width 11 height 11
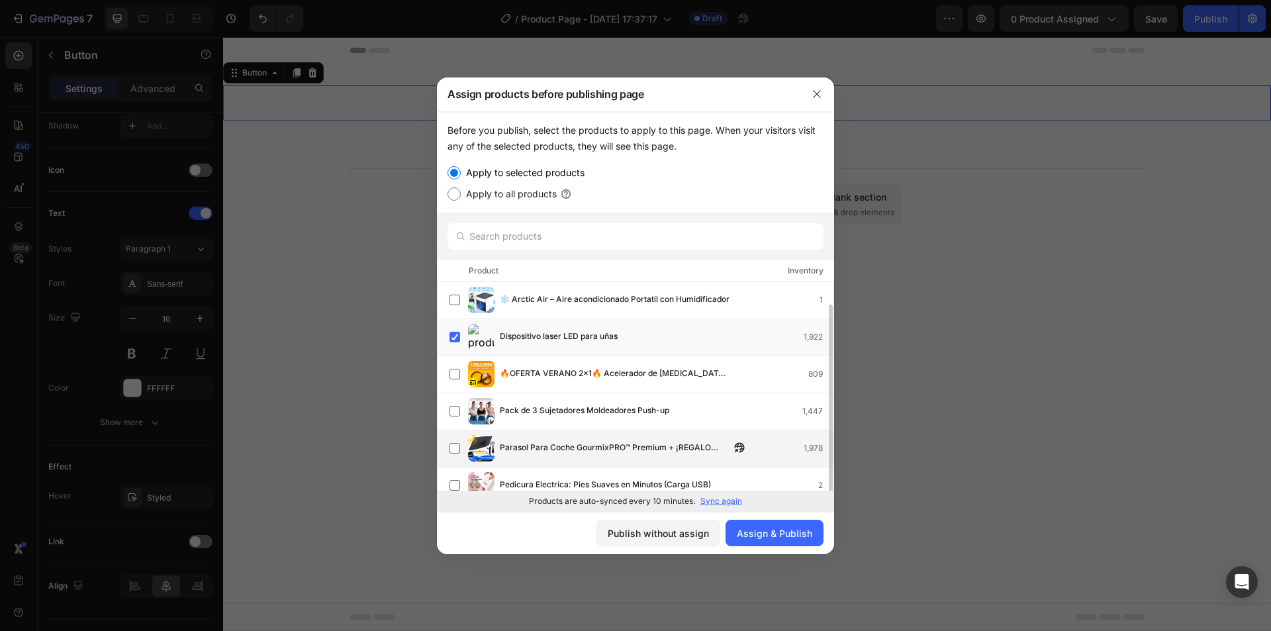
scroll to position [11, 0]
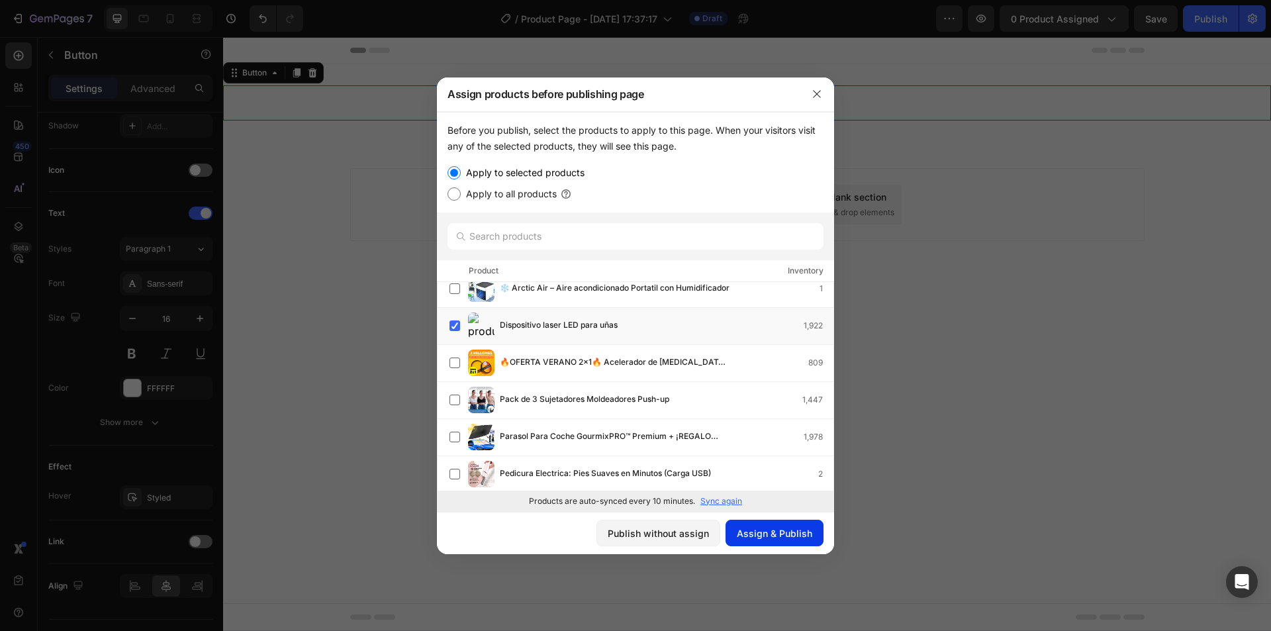
click at [766, 532] on div "Assign & Publish" at bounding box center [774, 533] width 75 height 14
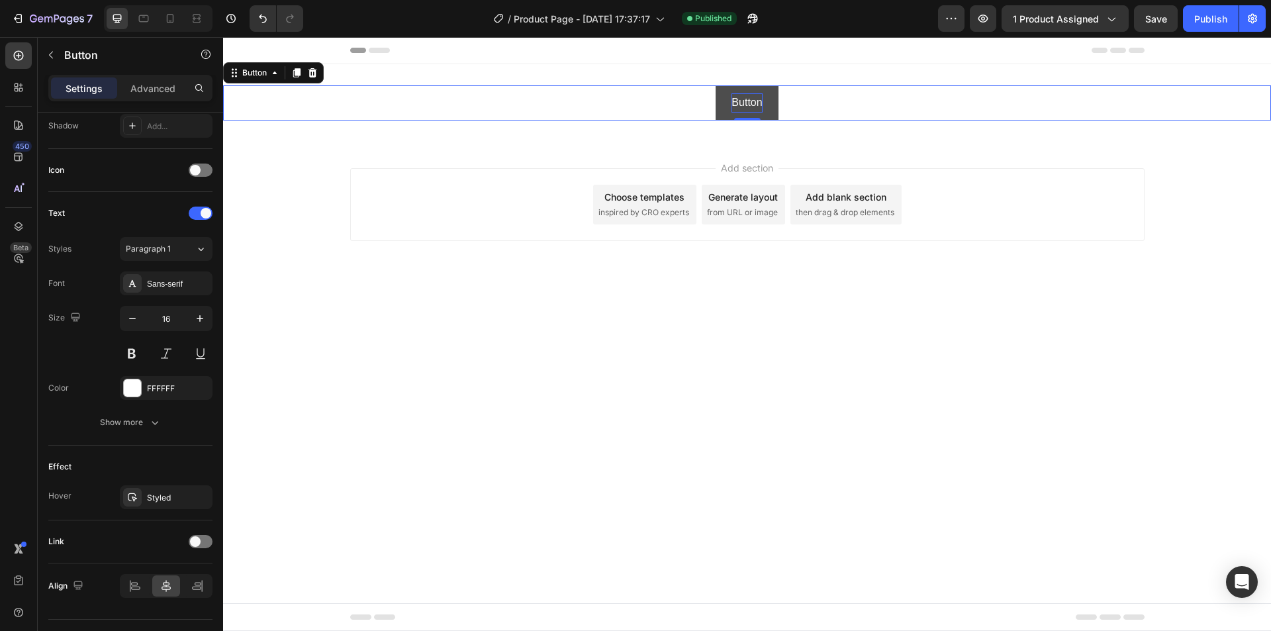
click at [758, 104] on p "Button" at bounding box center [747, 102] width 30 height 19
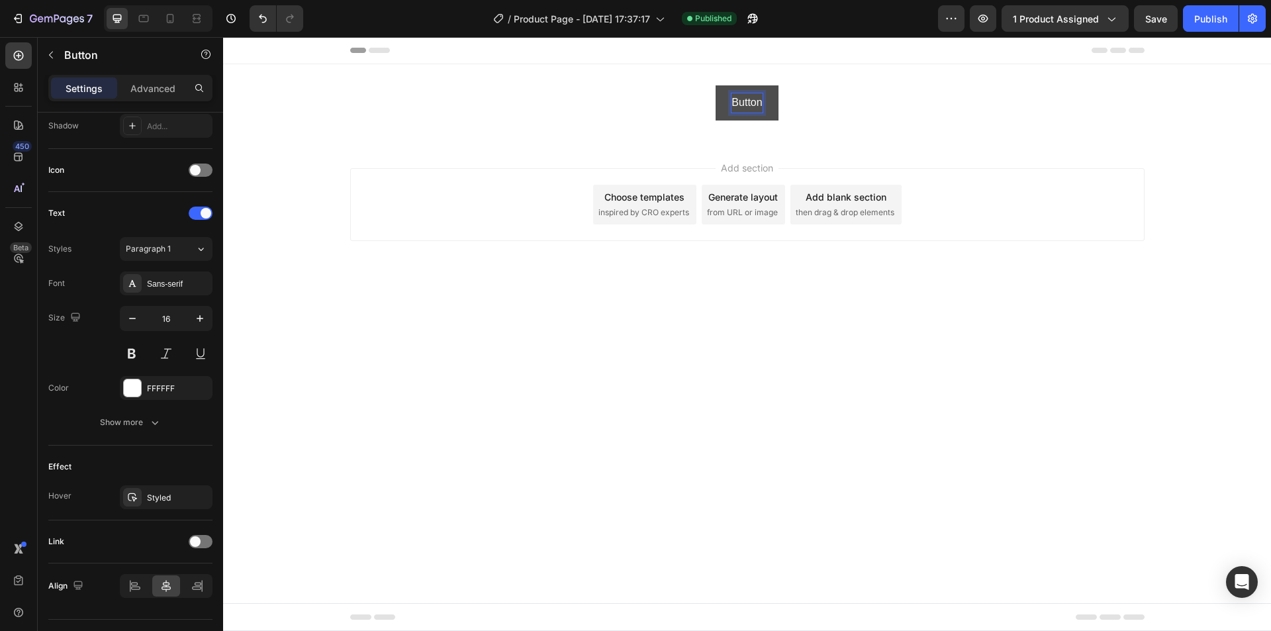
click at [774, 93] on button "Button" at bounding box center [747, 102] width 62 height 35
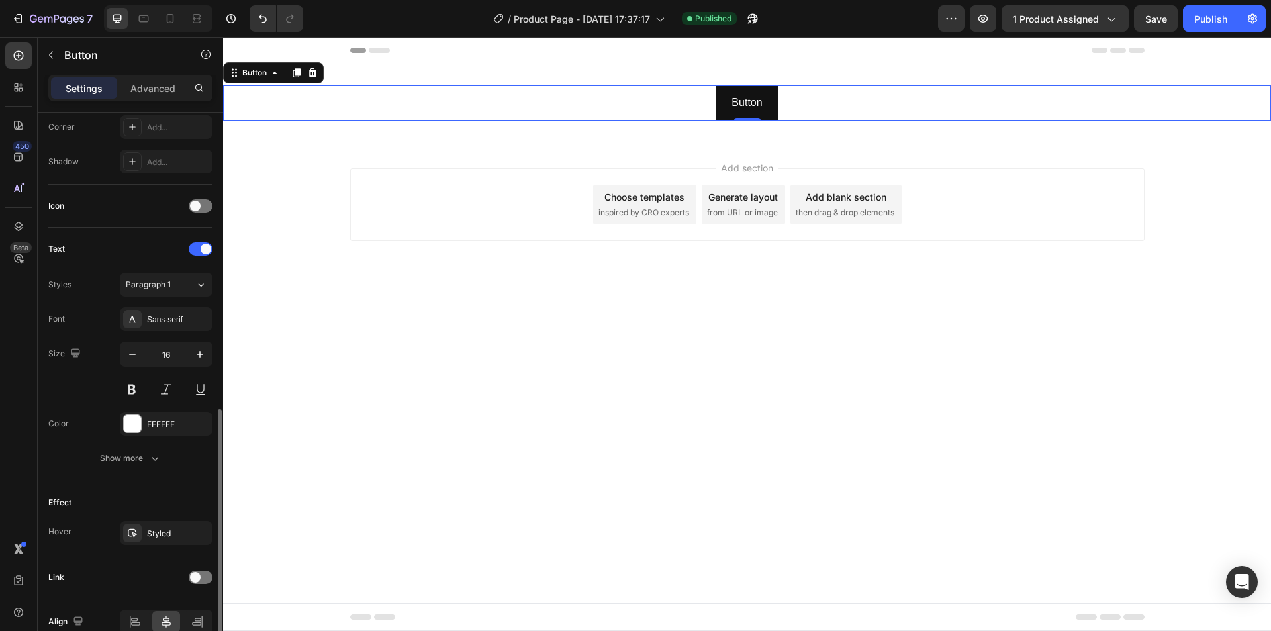
scroll to position [393, 0]
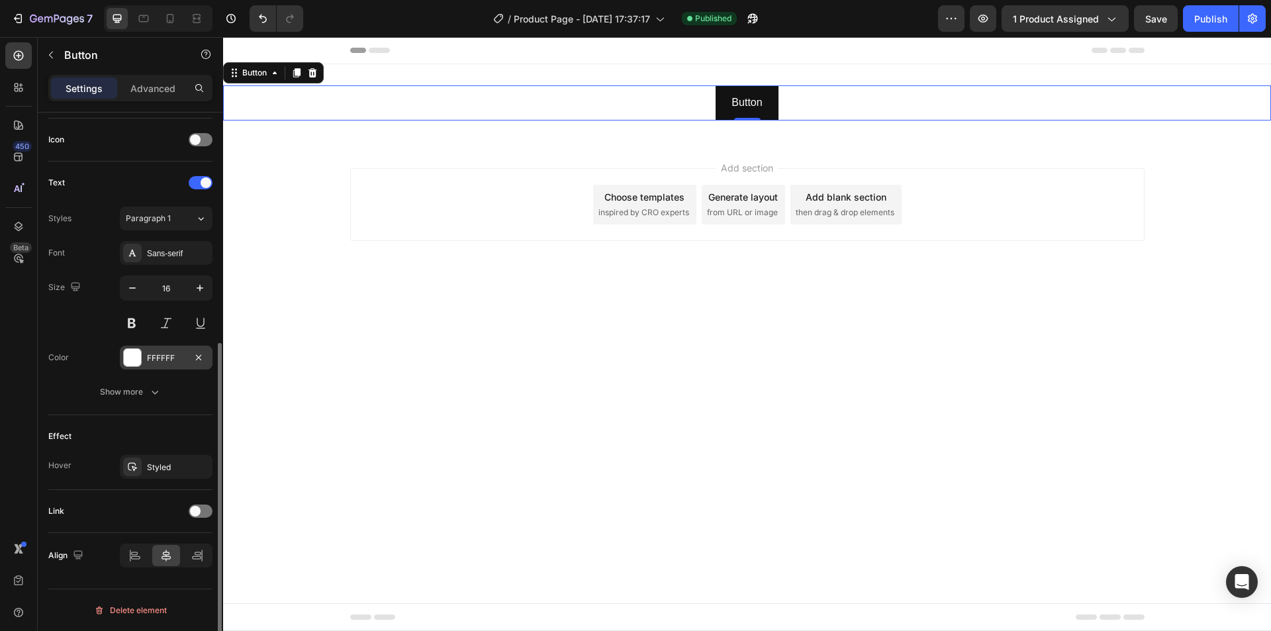
click at [130, 360] on div at bounding box center [132, 357] width 17 height 17
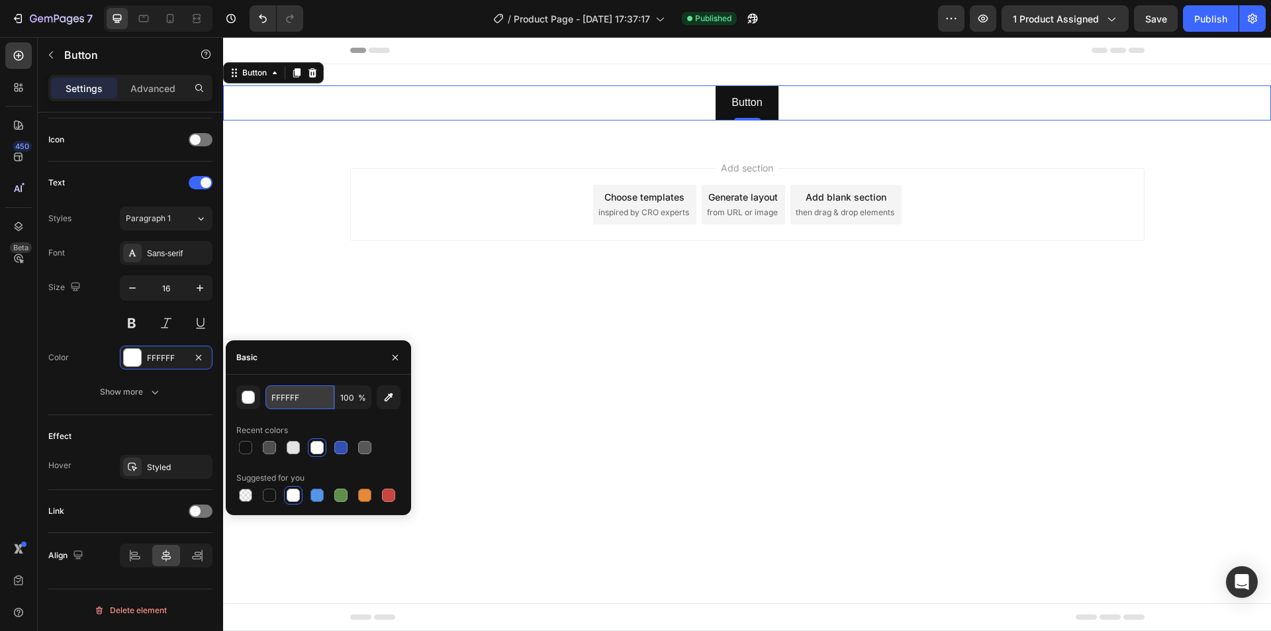
click at [299, 403] on input "FFFFFF" at bounding box center [300, 397] width 69 height 24
paste input "97316"
type input "F97316"
click at [485, 369] on body "Header Button Button 0 Section 1 Root Start with Sections from sidebar Add sect…" at bounding box center [747, 334] width 1048 height 594
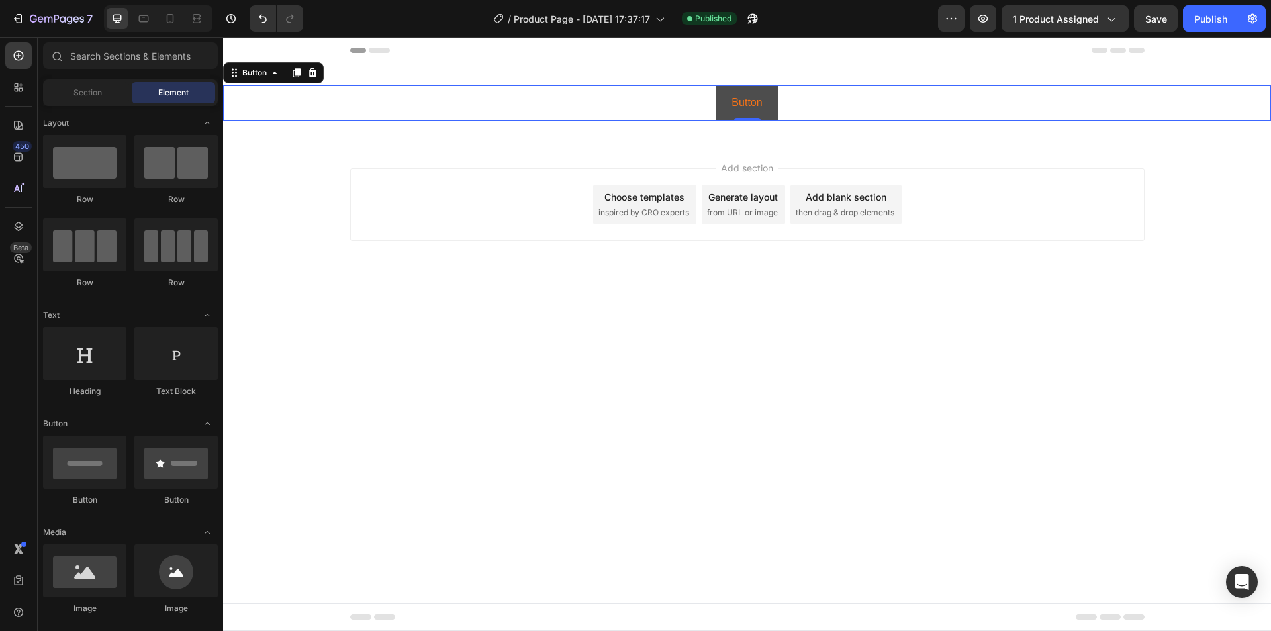
click at [763, 94] on button "Button" at bounding box center [747, 102] width 62 height 35
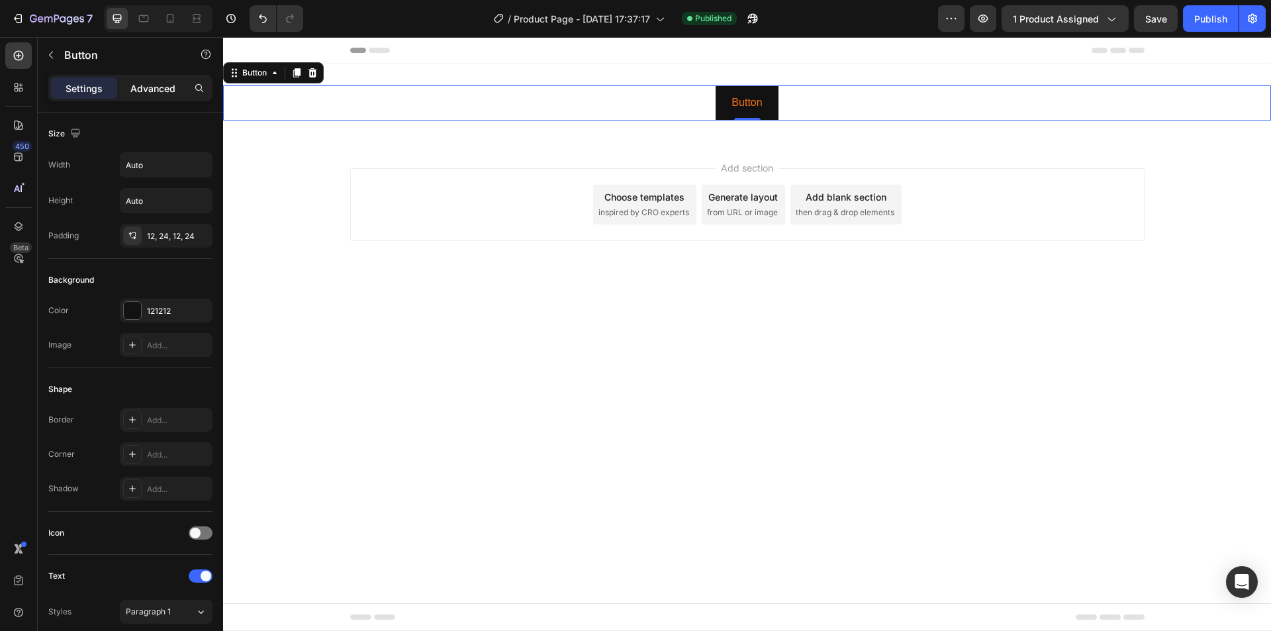
click at [142, 91] on p "Advanced" at bounding box center [152, 88] width 45 height 14
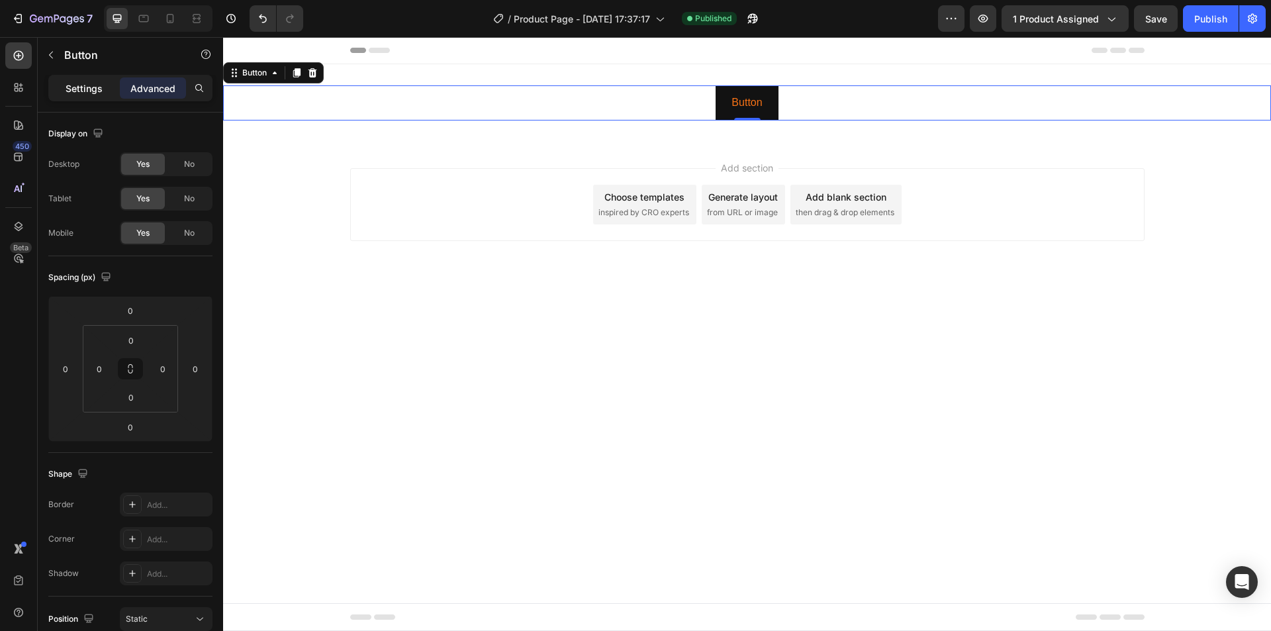
click at [91, 87] on p "Settings" at bounding box center [84, 88] width 37 height 14
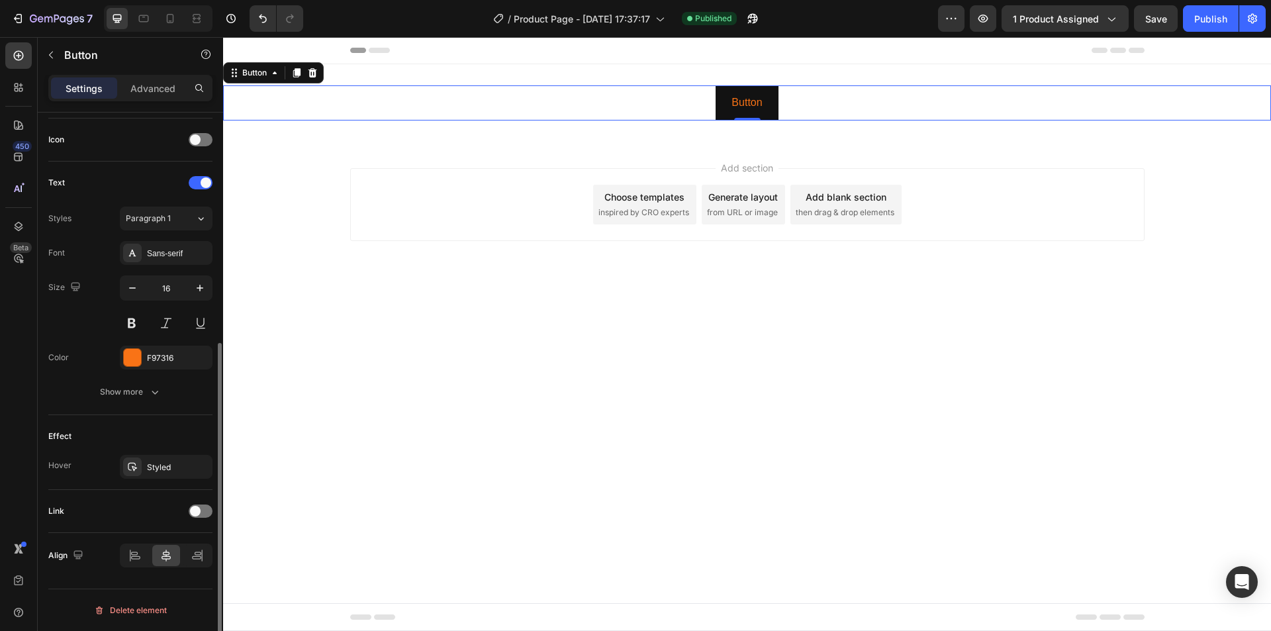
scroll to position [0, 0]
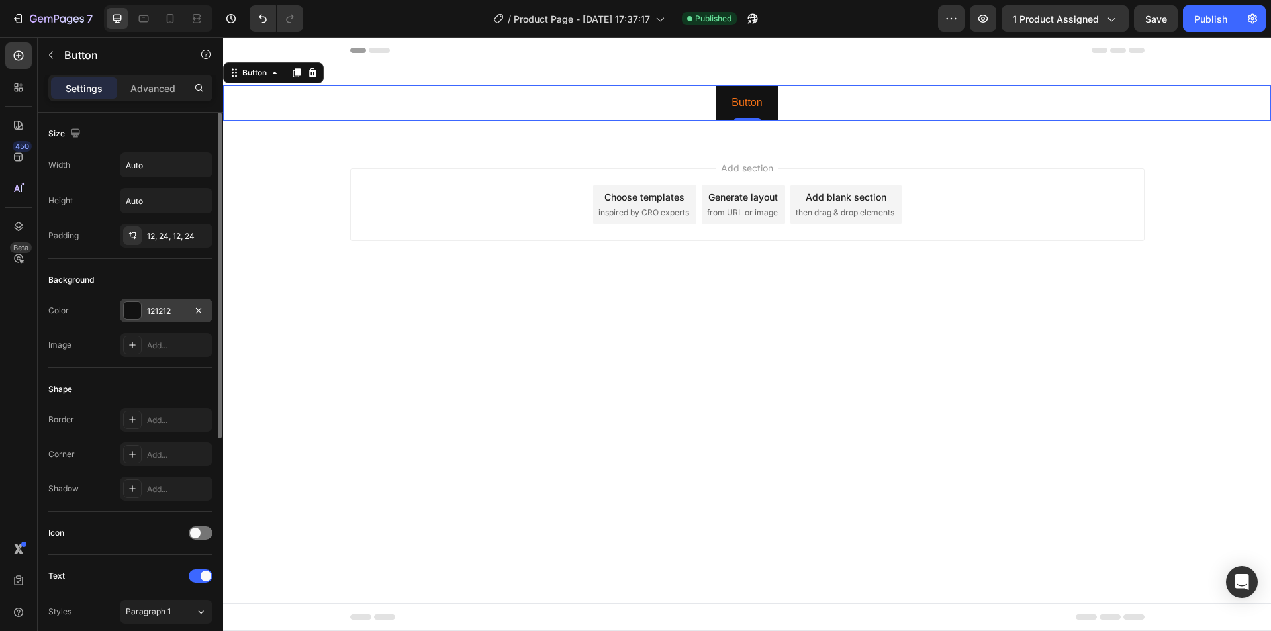
click at [132, 313] on div at bounding box center [132, 310] width 17 height 17
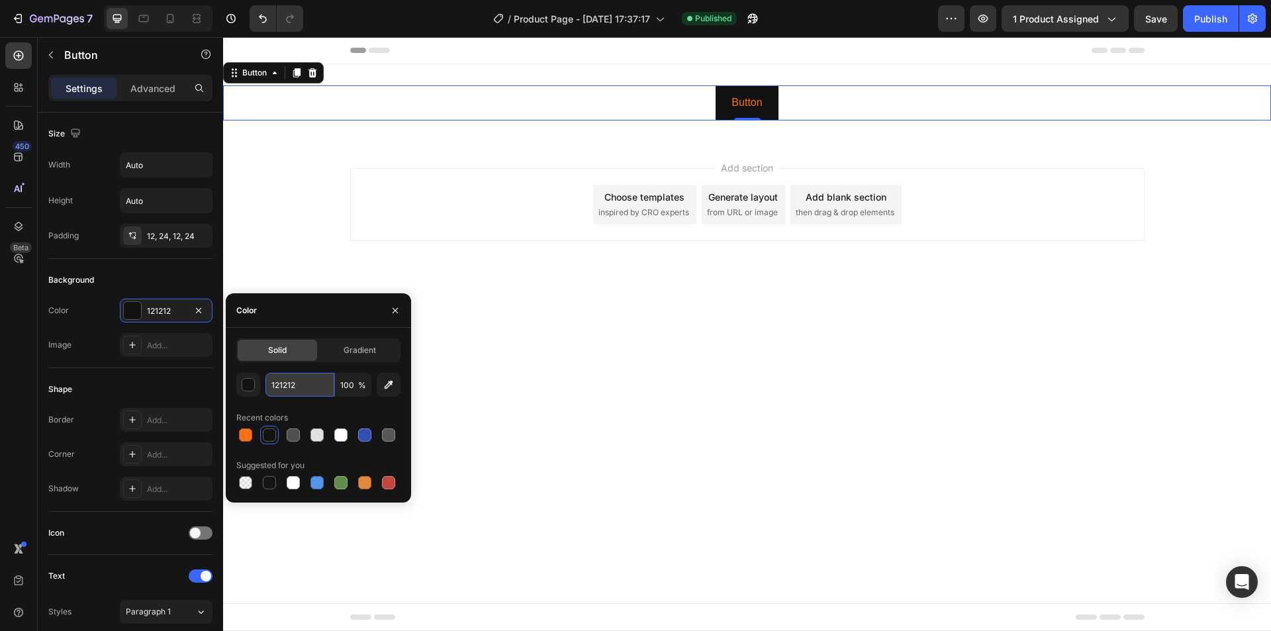
click at [301, 381] on input "121212" at bounding box center [300, 385] width 69 height 24
paste input "F97316"
type input "F97316"
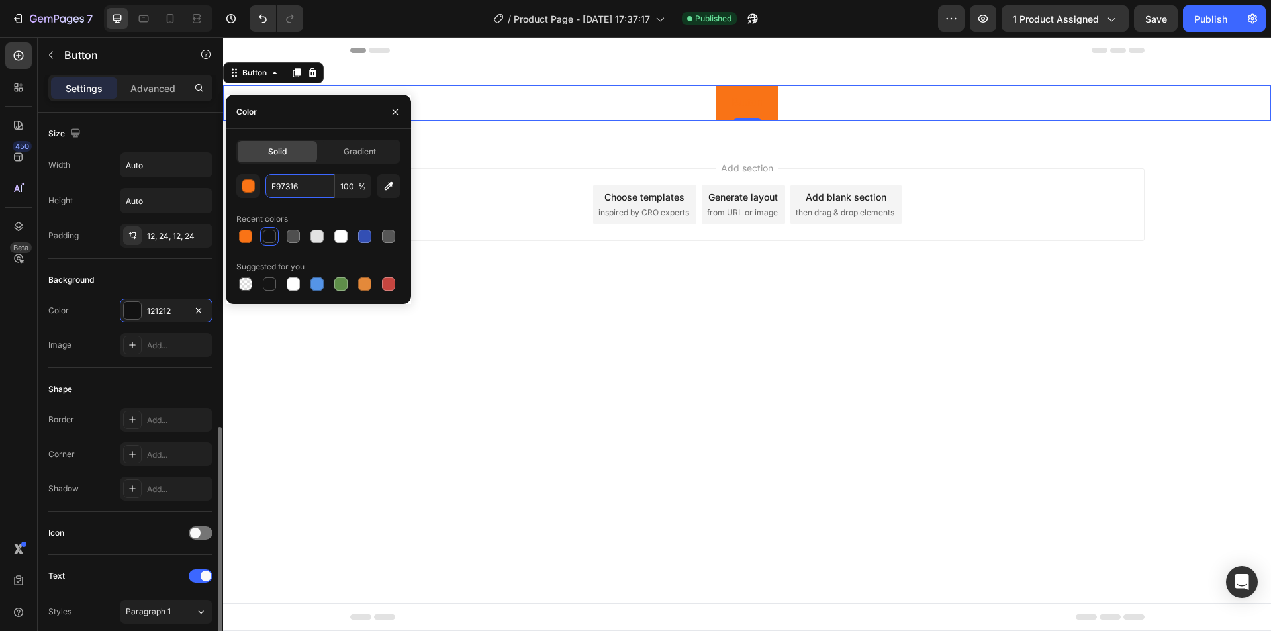
scroll to position [265, 0]
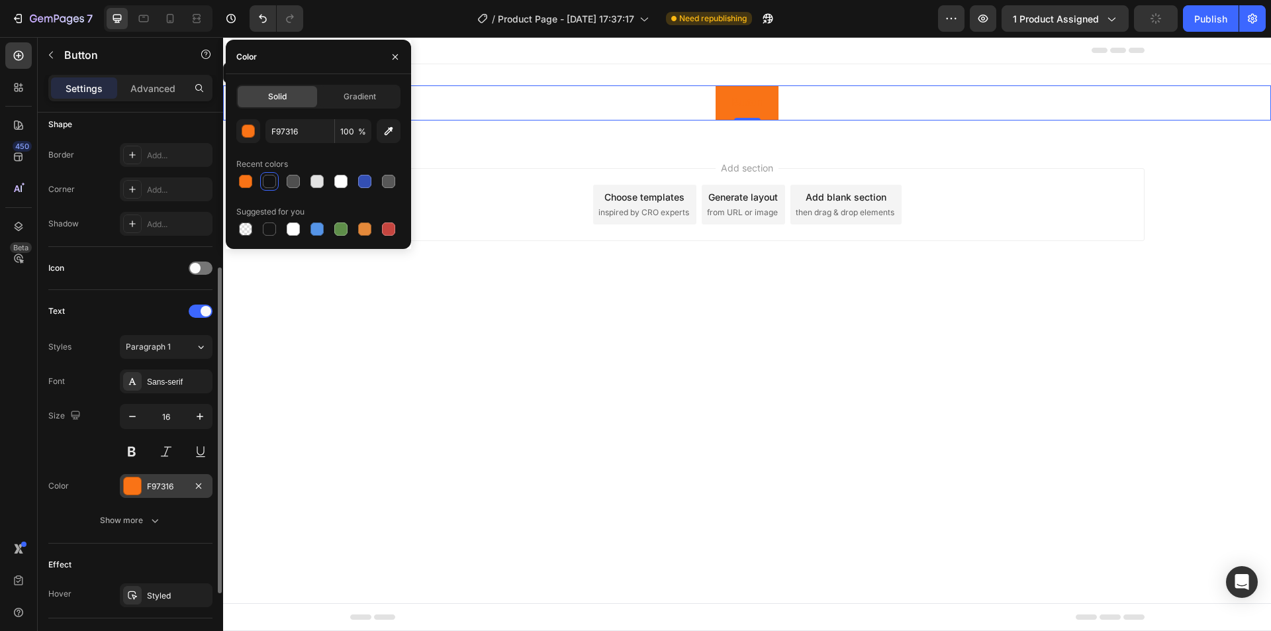
click at [140, 485] on div at bounding box center [132, 485] width 17 height 17
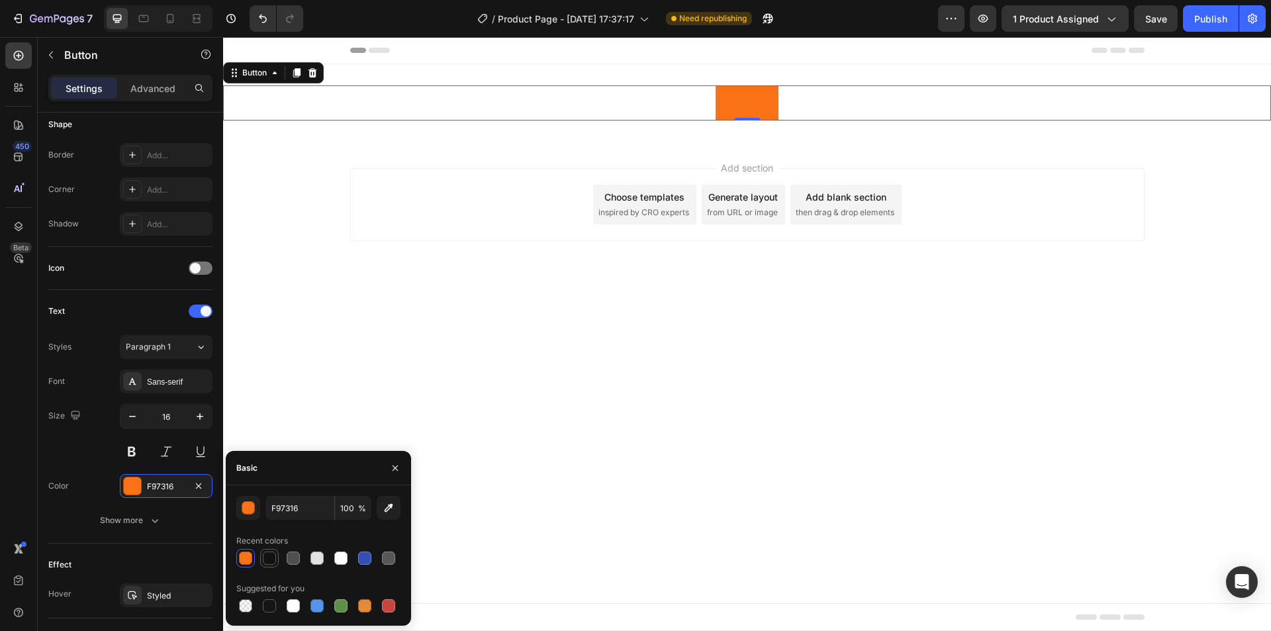
click at [268, 559] on div at bounding box center [269, 558] width 13 height 13
click at [336, 564] on div at bounding box center [340, 558] width 13 height 13
type input "FFFFFF"
click at [56, 501] on div "Font Sans-serif Size 16 Color FFFFFF Show more" at bounding box center [130, 451] width 164 height 163
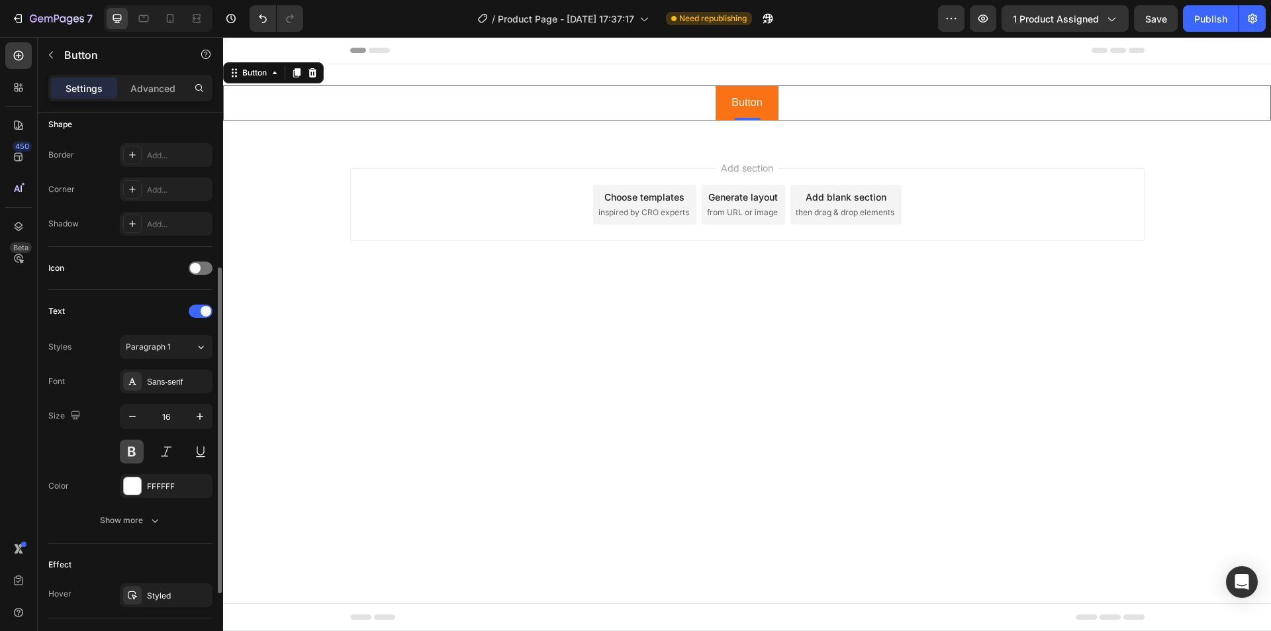
click at [131, 450] on button at bounding box center [132, 452] width 24 height 24
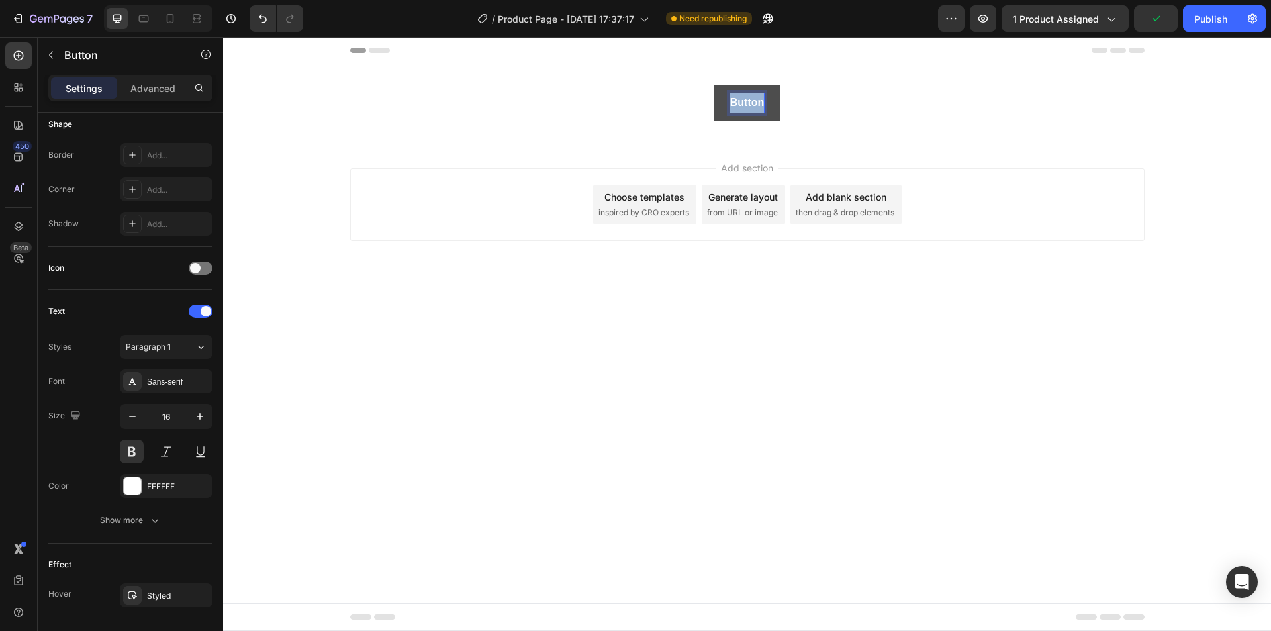
click at [746, 100] on p "Button" at bounding box center [747, 102] width 34 height 19
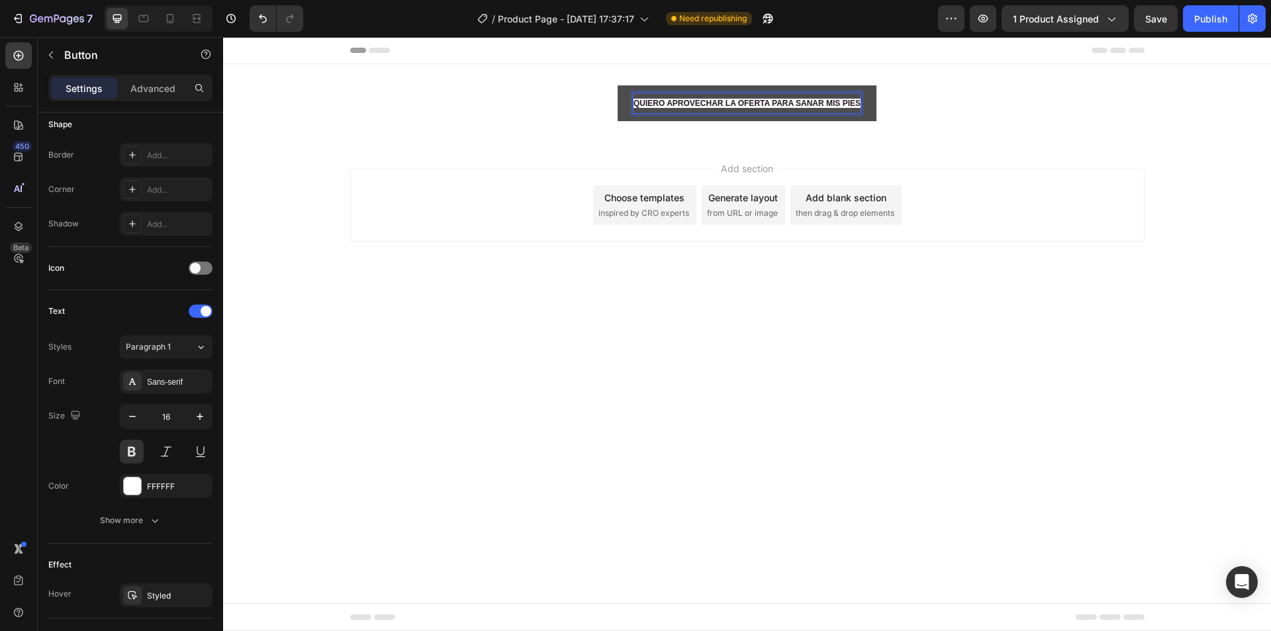
click at [811, 97] on p "QUIERO APROVECHAR LA OFERTA PARA SANAR MIS PIES" at bounding box center [747, 103] width 227 height 20
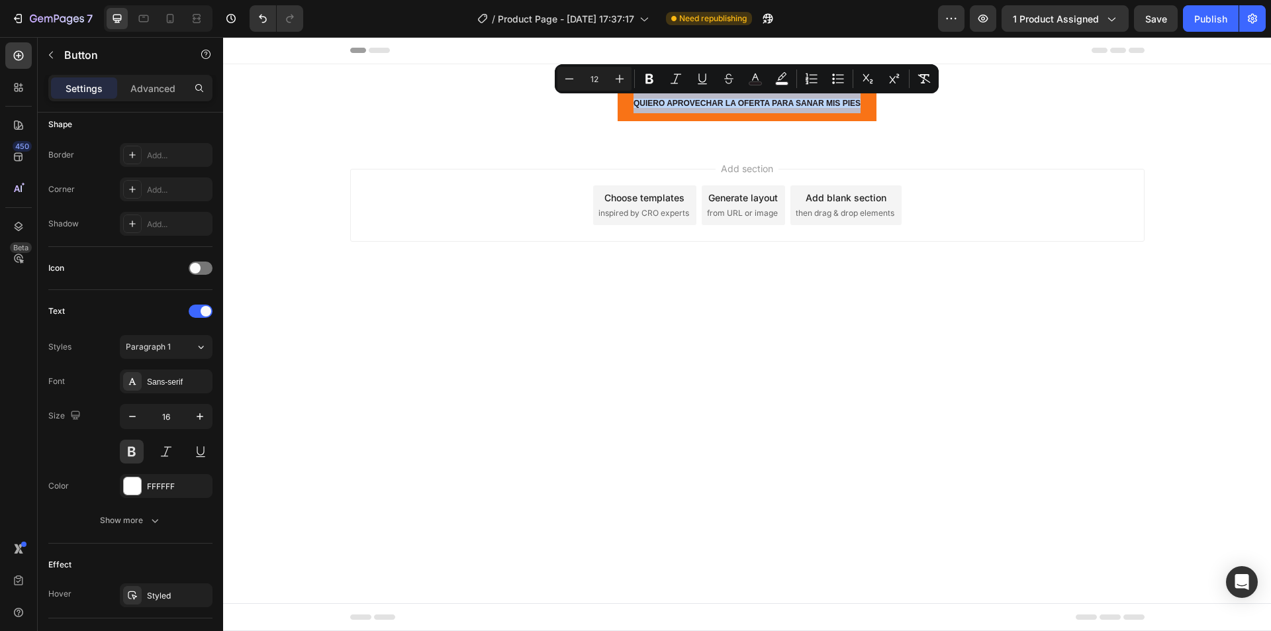
click at [987, 116] on div "QUIERO APROVECHAR LA OFERTA PARA SANAR MIS PIES Button 0" at bounding box center [747, 103] width 1048 height 36
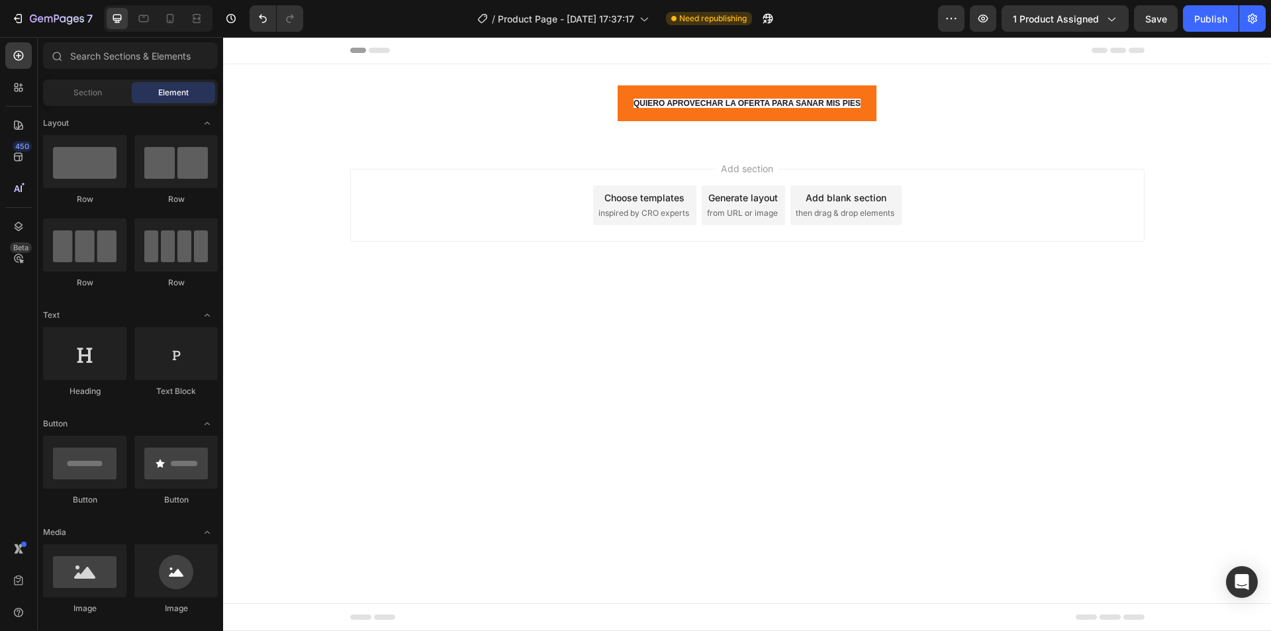
click at [954, 166] on div "Add section Choose templates inspired by CRO experts Generate layout from URL o…" at bounding box center [747, 223] width 1048 height 163
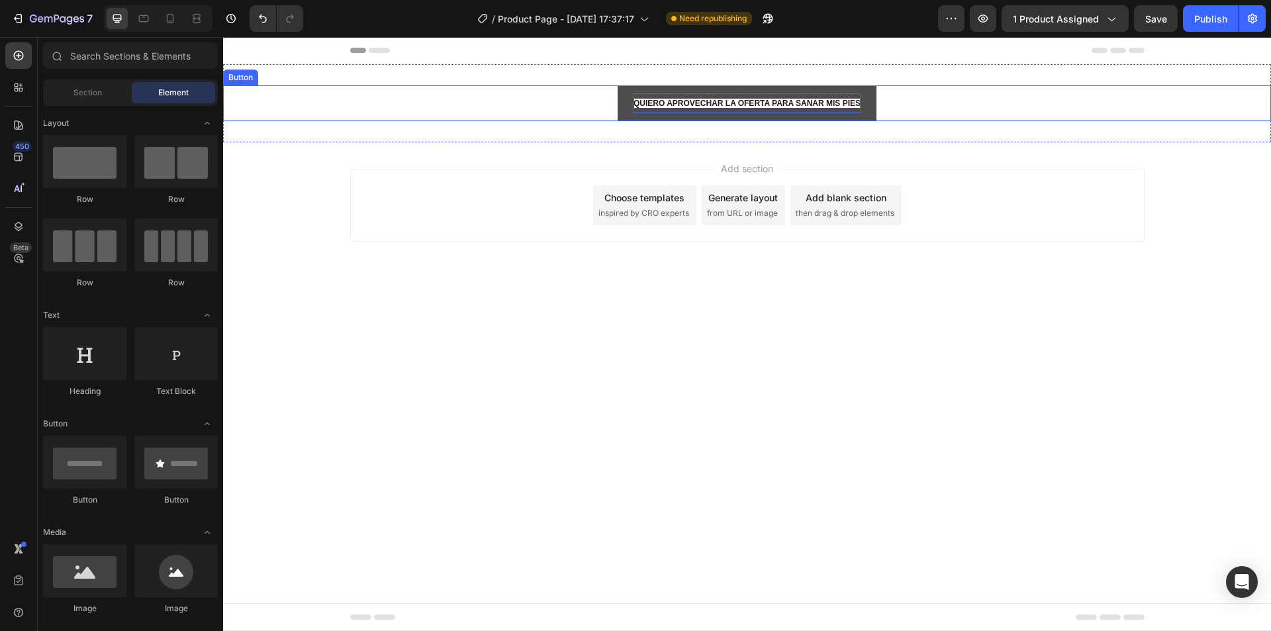
click at [748, 99] on span "QUIERO APROVECHAR LA OFERTA PARA SANAR MIS PIES" at bounding box center [747, 103] width 227 height 9
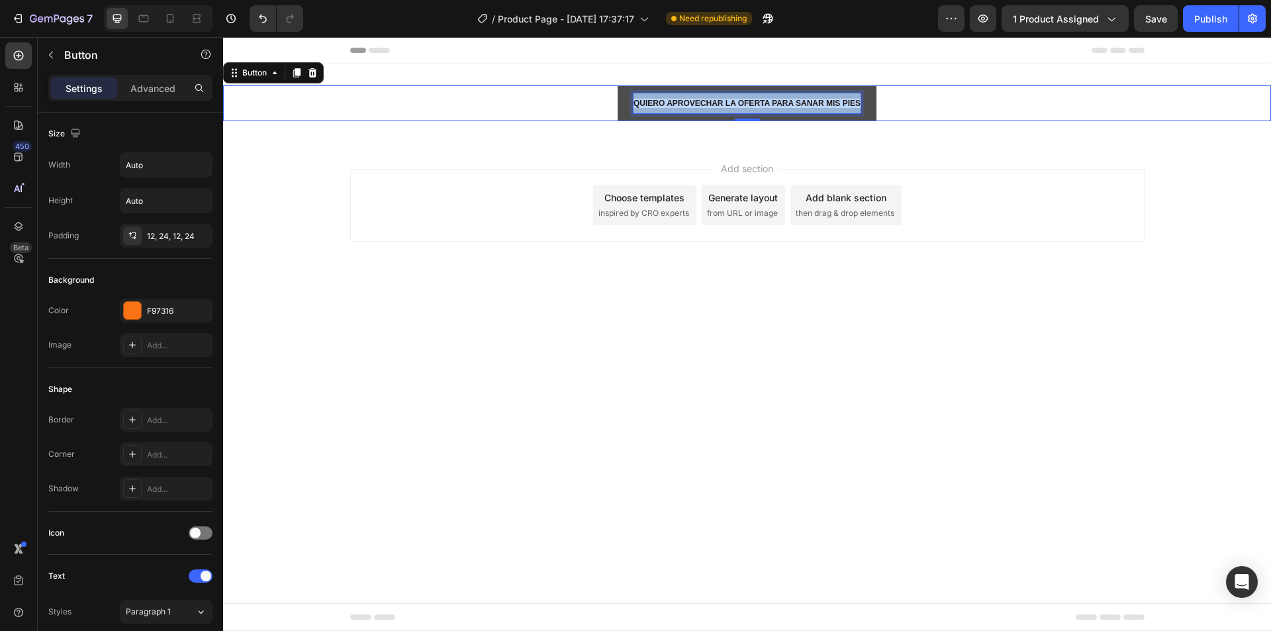
click at [748, 99] on span "QUIERO APROVECHAR LA OFERTA PARA SANAR MIS PIES" at bounding box center [747, 103] width 227 height 9
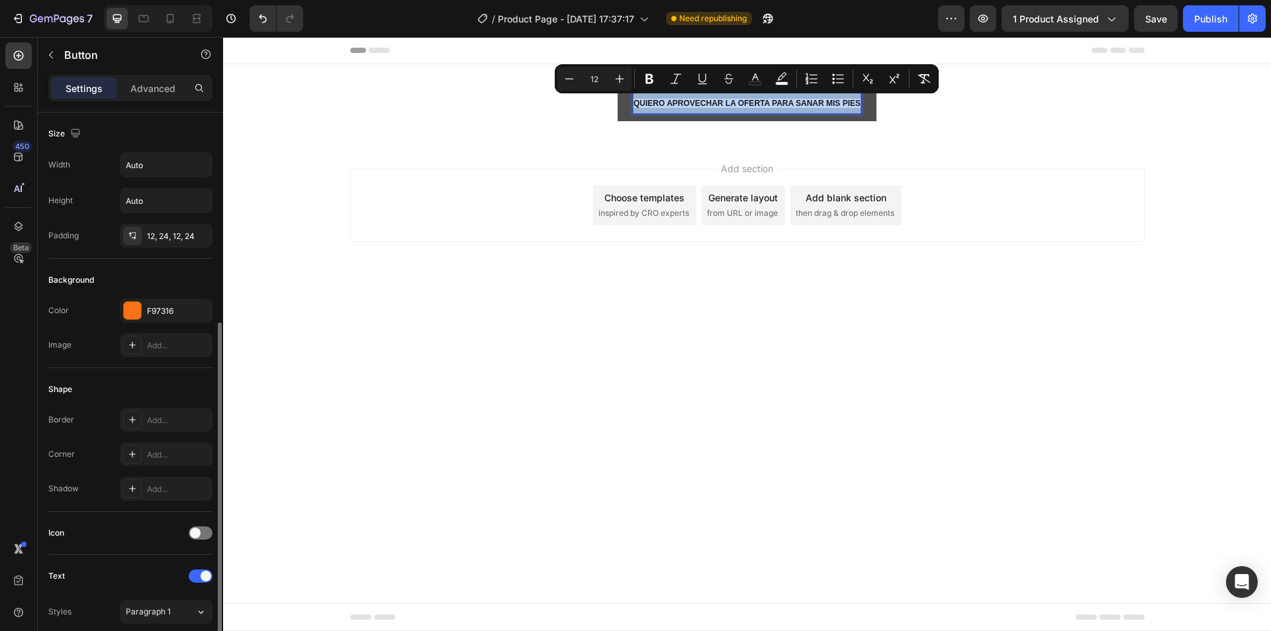
scroll to position [393, 0]
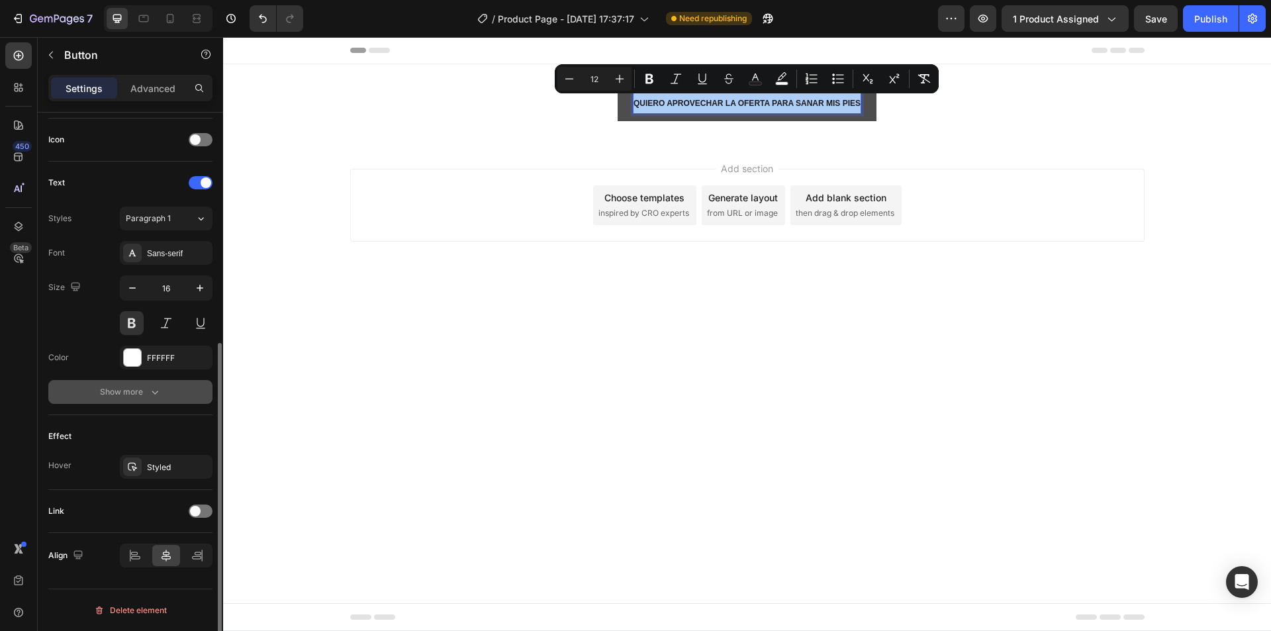
click at [147, 393] on div "Show more" at bounding box center [131, 391] width 62 height 13
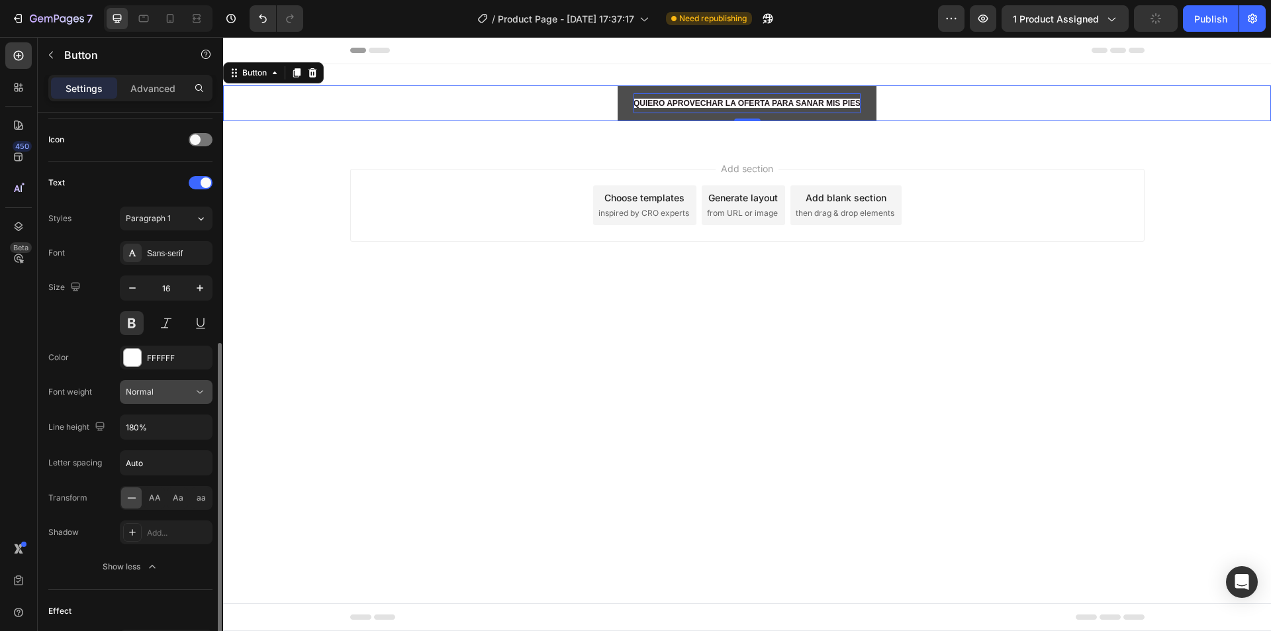
click at [168, 390] on div "Normal" at bounding box center [160, 392] width 68 height 12
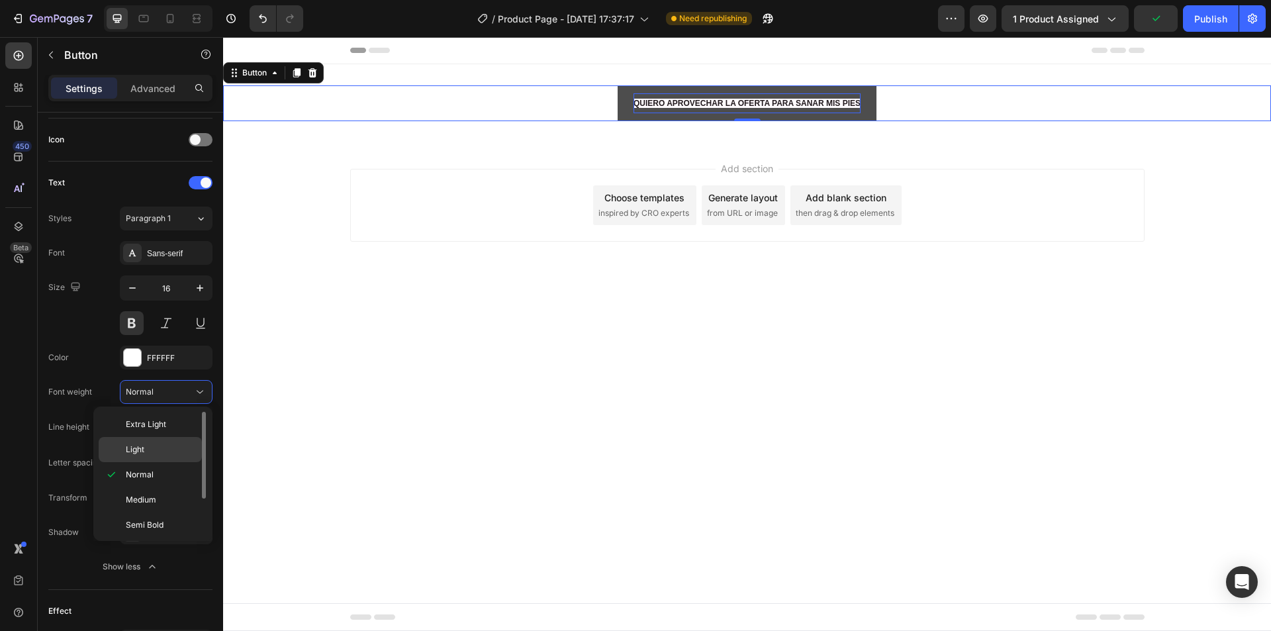
click at [144, 454] on span "Light" at bounding box center [135, 450] width 19 height 12
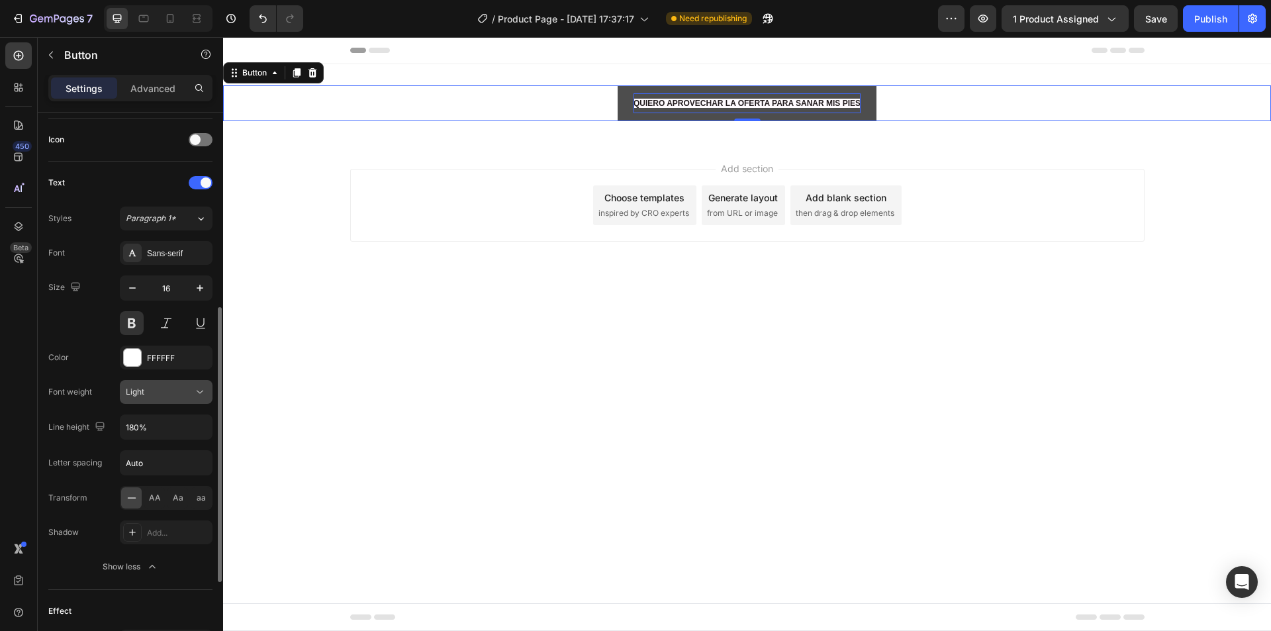
click at [167, 400] on button "Light" at bounding box center [166, 392] width 93 height 24
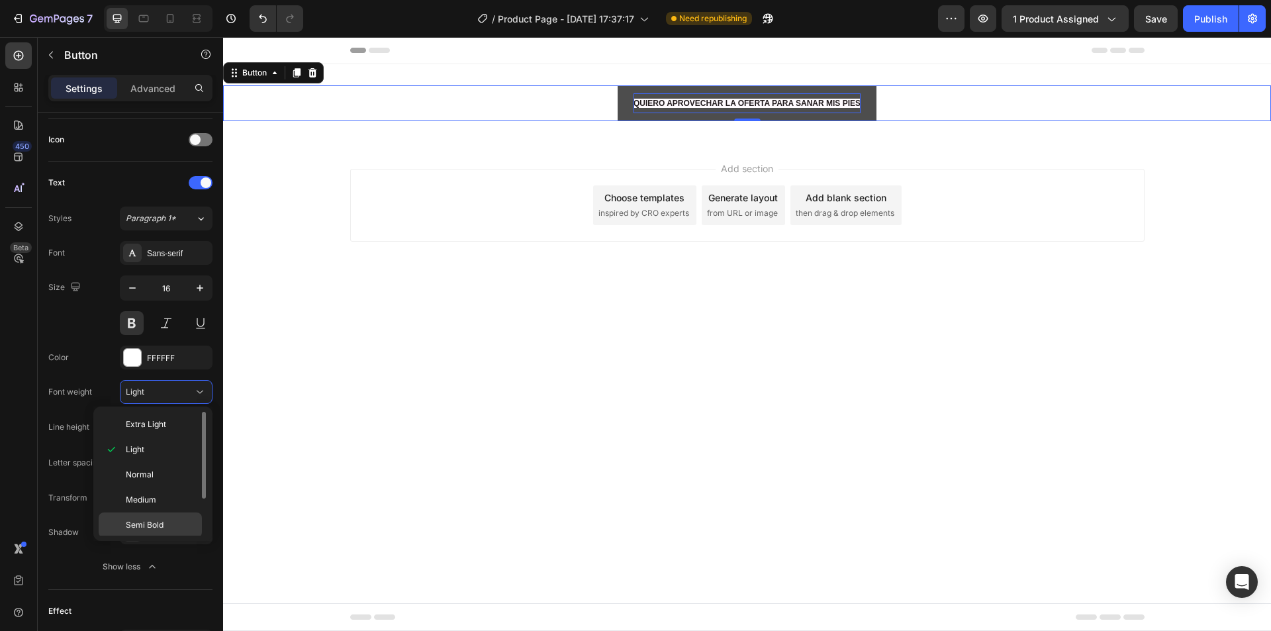
click at [152, 523] on span "Semi Bold" at bounding box center [145, 525] width 38 height 12
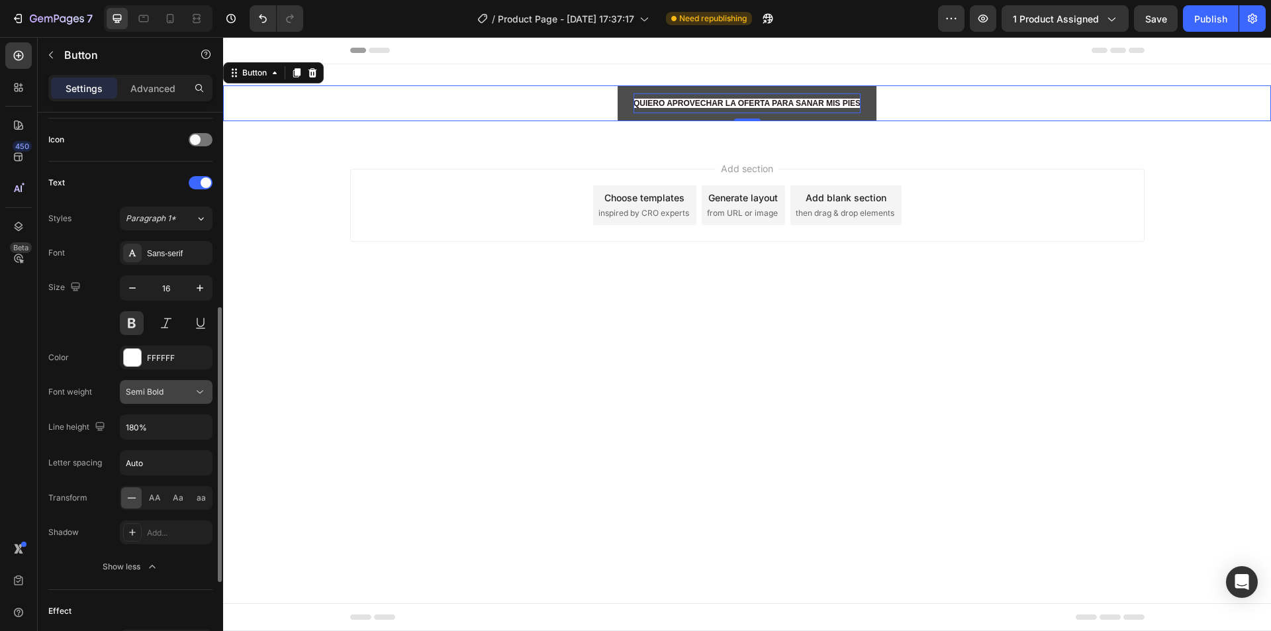
click at [162, 395] on span "Semi Bold" at bounding box center [145, 392] width 38 height 10
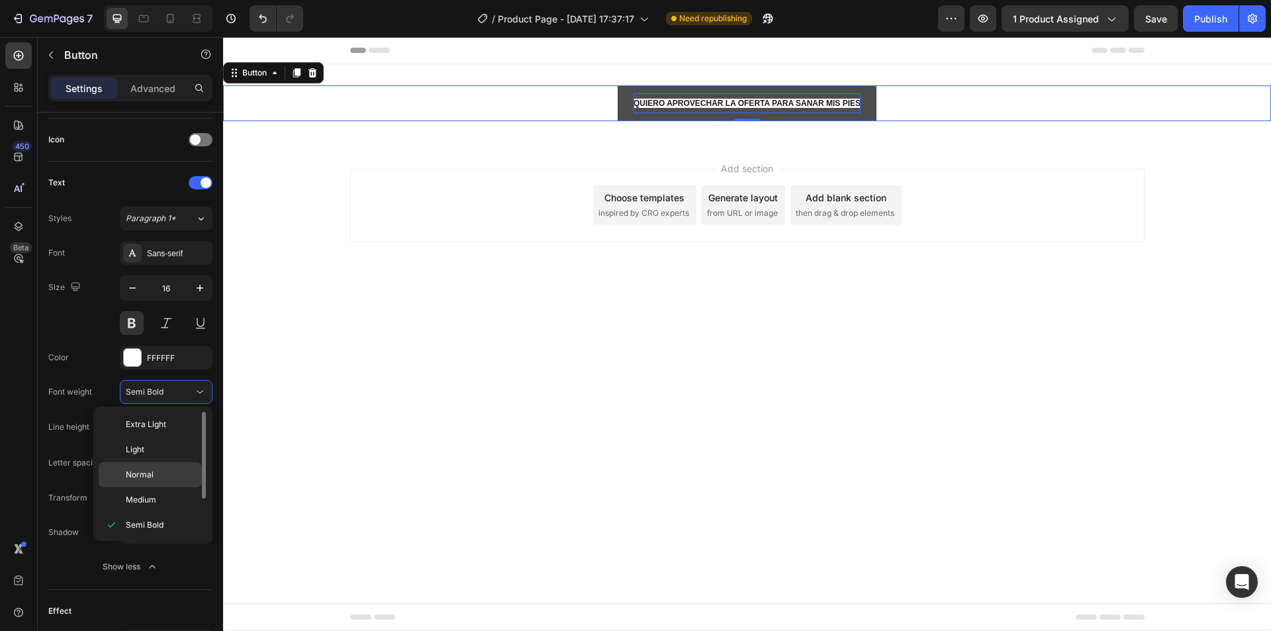
click at [148, 474] on span "Normal" at bounding box center [140, 475] width 28 height 12
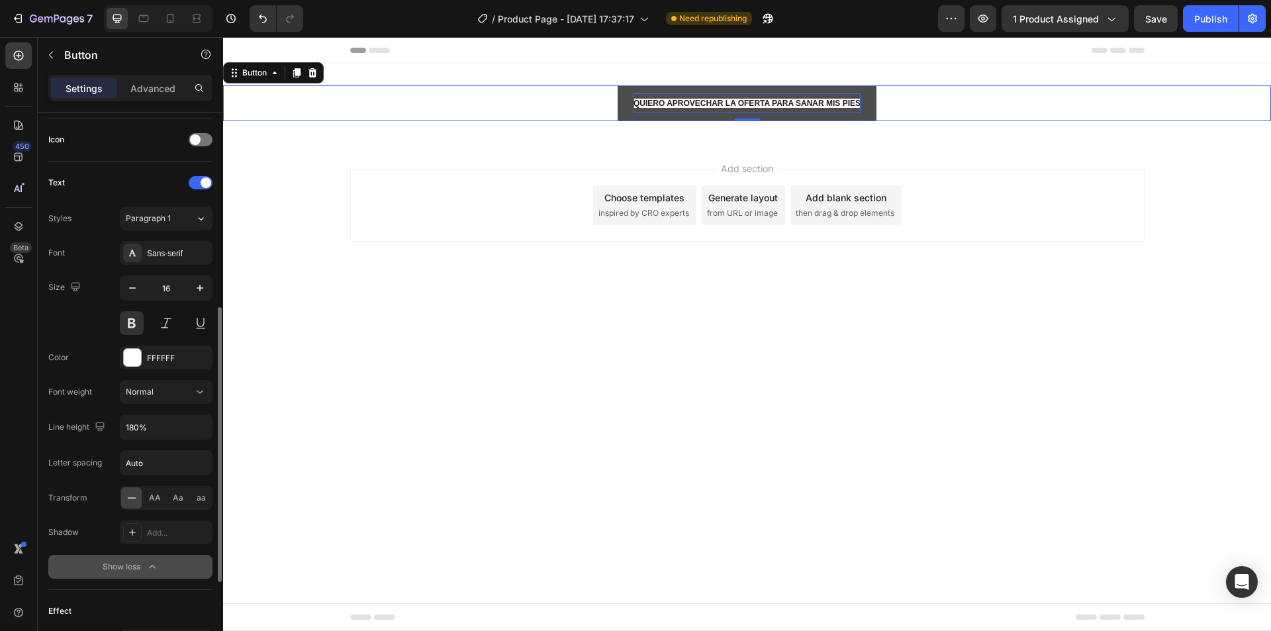
click at [128, 560] on button "Show less" at bounding box center [130, 567] width 164 height 24
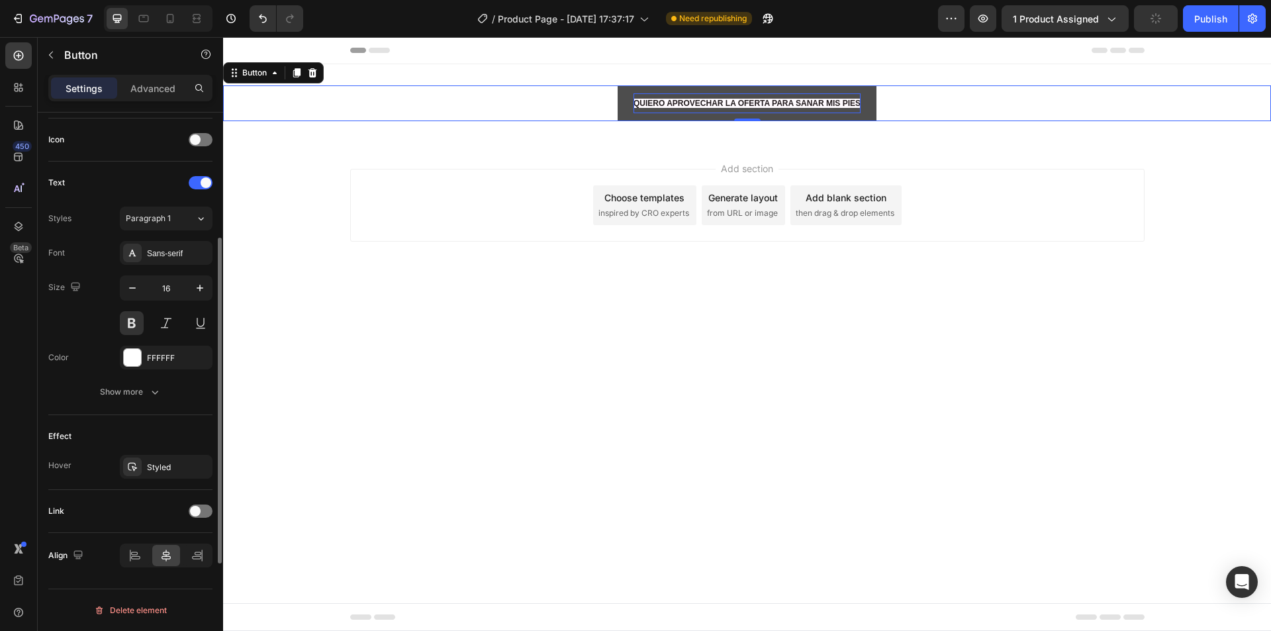
scroll to position [327, 0]
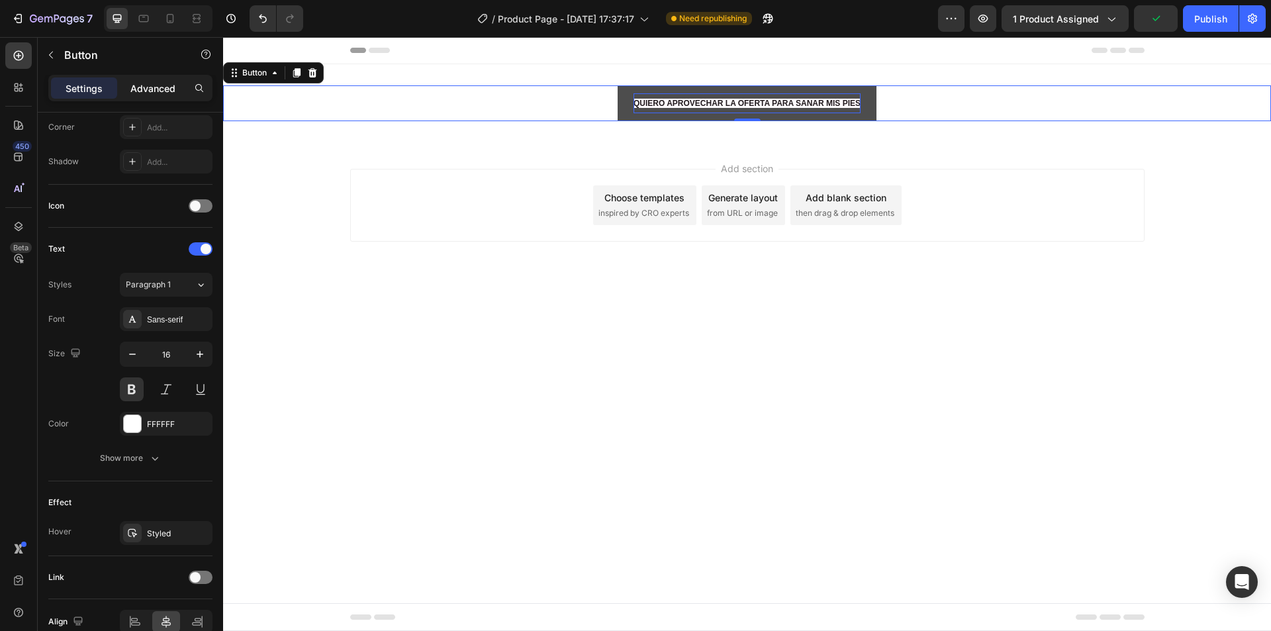
click at [157, 85] on p "Advanced" at bounding box center [152, 88] width 45 height 14
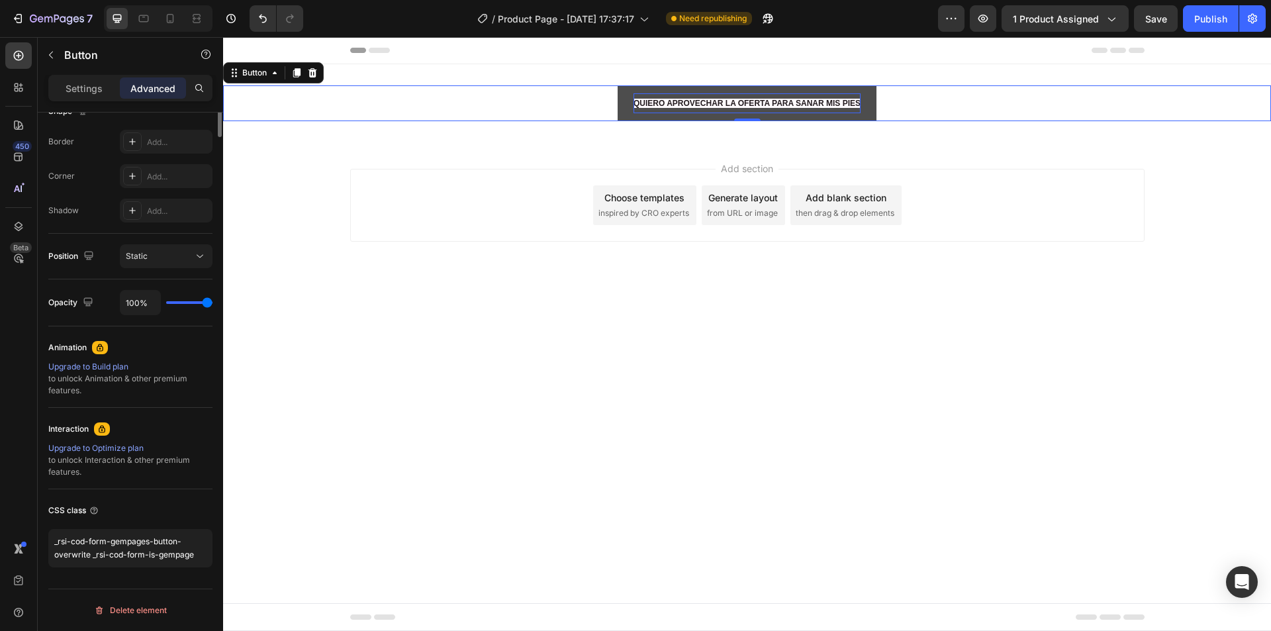
scroll to position [0, 0]
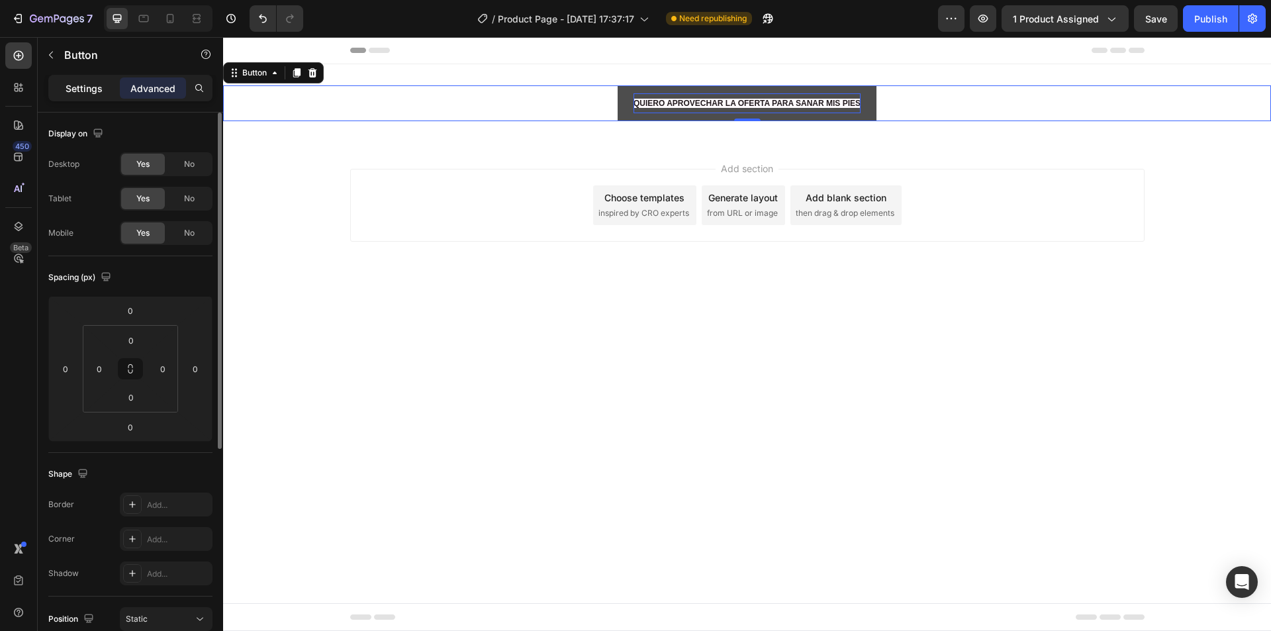
click at [79, 81] on p "Settings" at bounding box center [84, 88] width 37 height 14
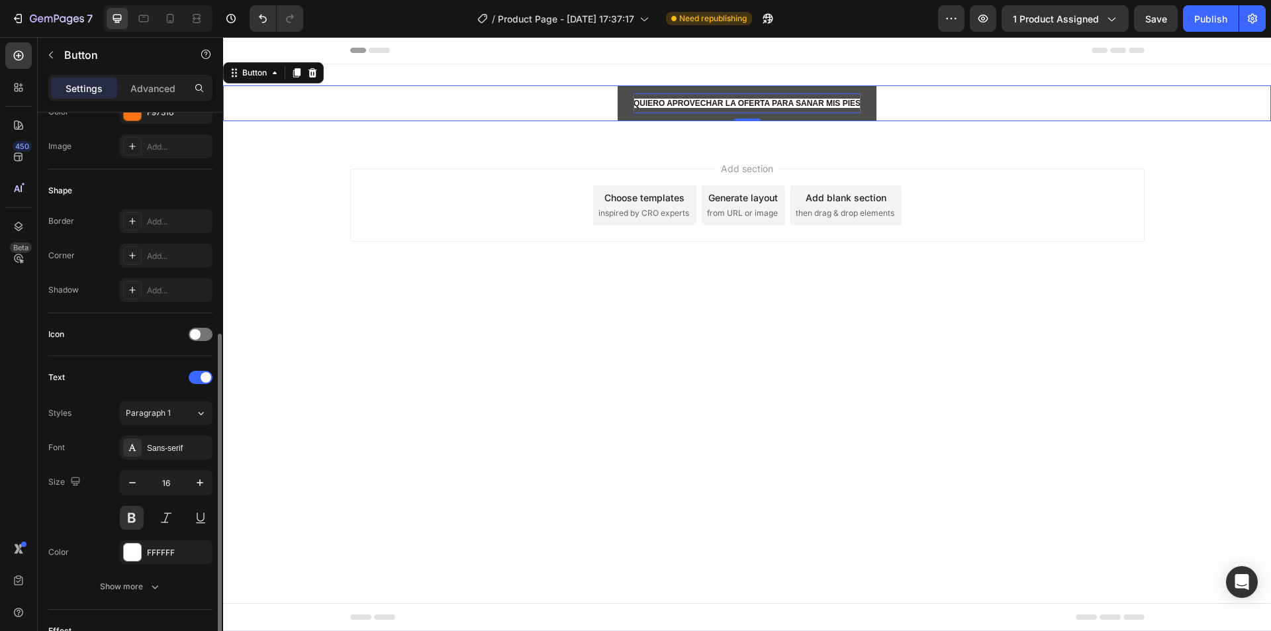
scroll to position [265, 0]
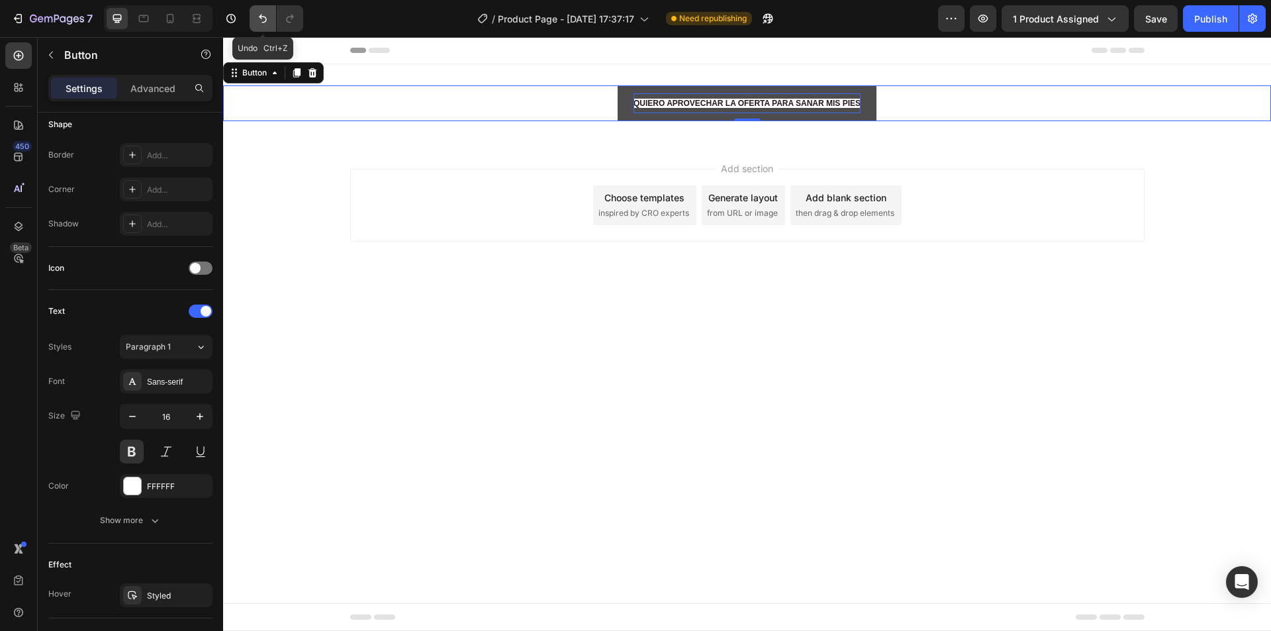
click at [271, 20] on button "Undo/Redo" at bounding box center [263, 18] width 26 height 26
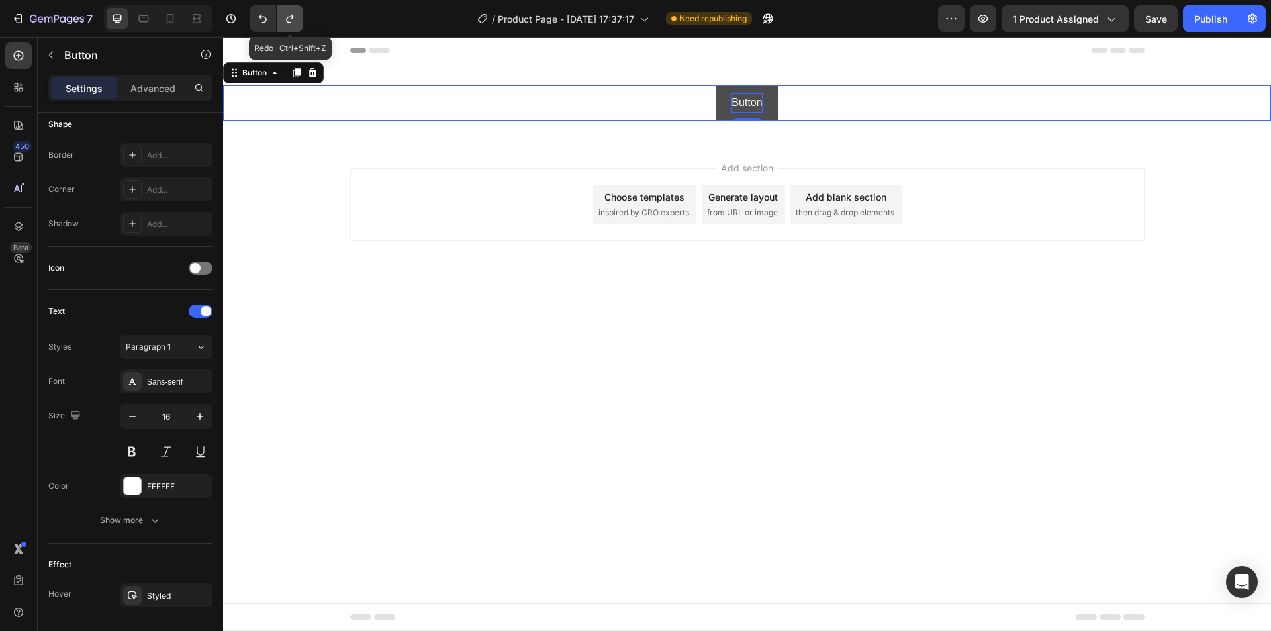
click at [288, 20] on icon "Undo/Redo" at bounding box center [289, 18] width 13 height 13
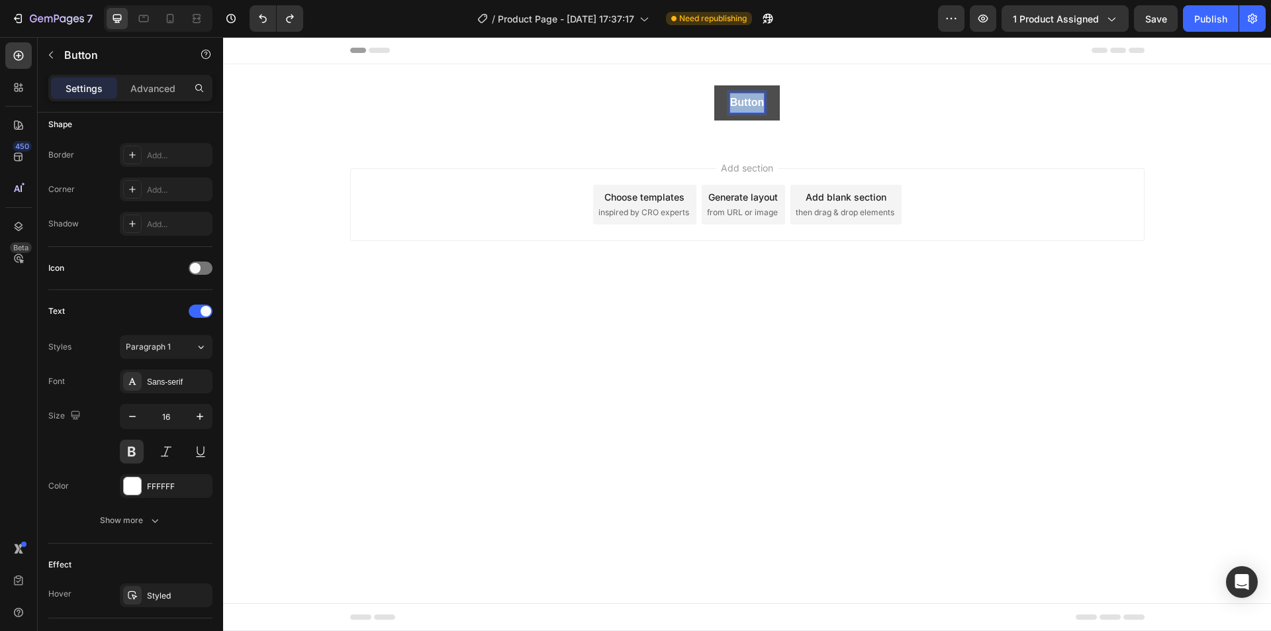
click at [746, 101] on p "Button" at bounding box center [747, 102] width 34 height 19
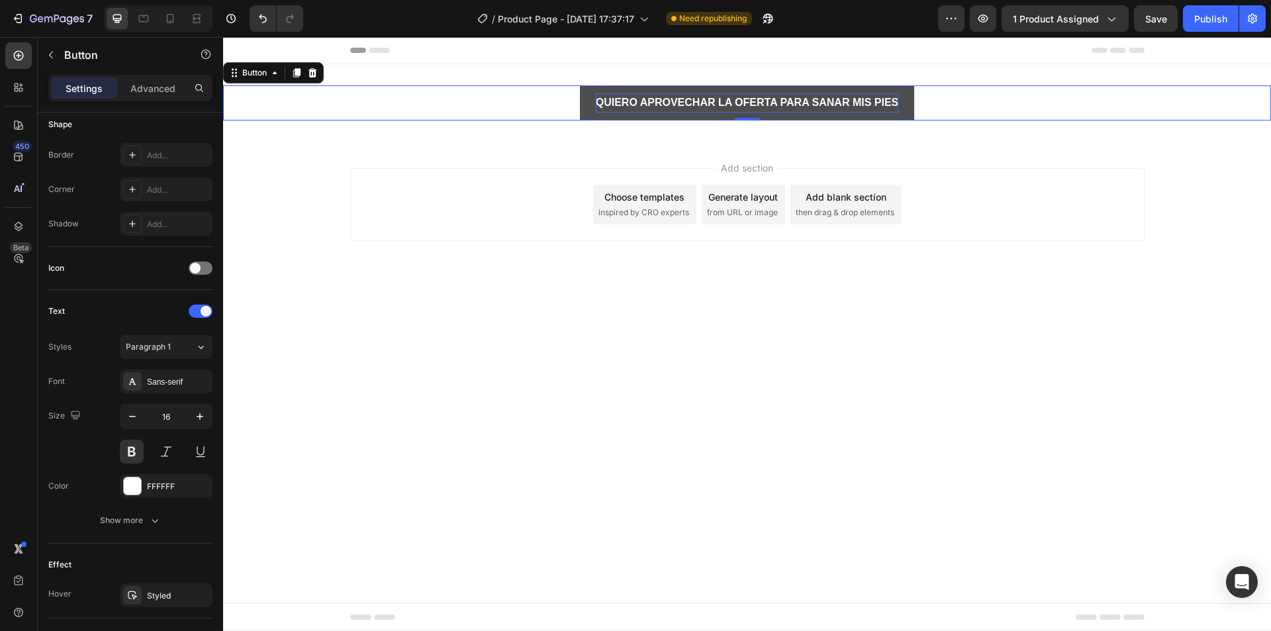
click at [939, 105] on div "QUIERO APROVECHAR LA OFERTA PARA SANAR MIS PIES Button 0" at bounding box center [747, 102] width 1048 height 35
click at [810, 97] on p "QUIERO APROVECHAR LA OFERTA PARA SANAR MIS PIES" at bounding box center [747, 102] width 303 height 19
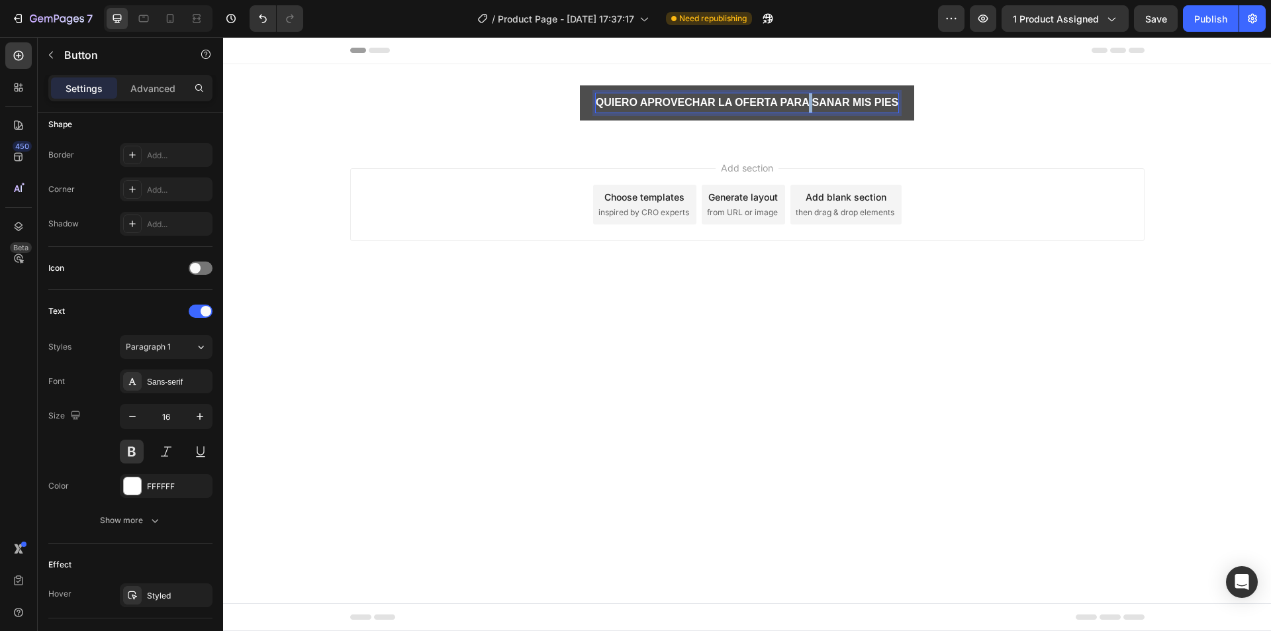
click at [810, 97] on p "QUIERO APROVECHAR LA OFERTA PARA SANAR MIS PIES" at bounding box center [747, 102] width 303 height 19
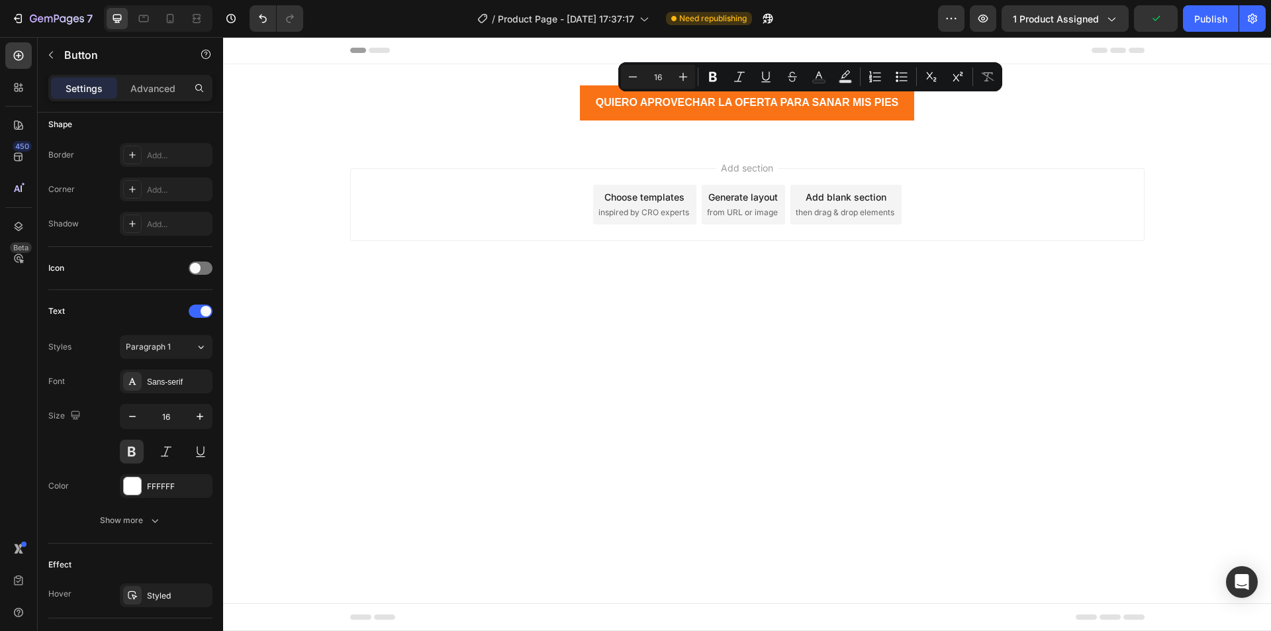
click at [641, 142] on div "Add section Choose templates inspired by CRO experts Generate layout from URL o…" at bounding box center [747, 223] width 1048 height 163
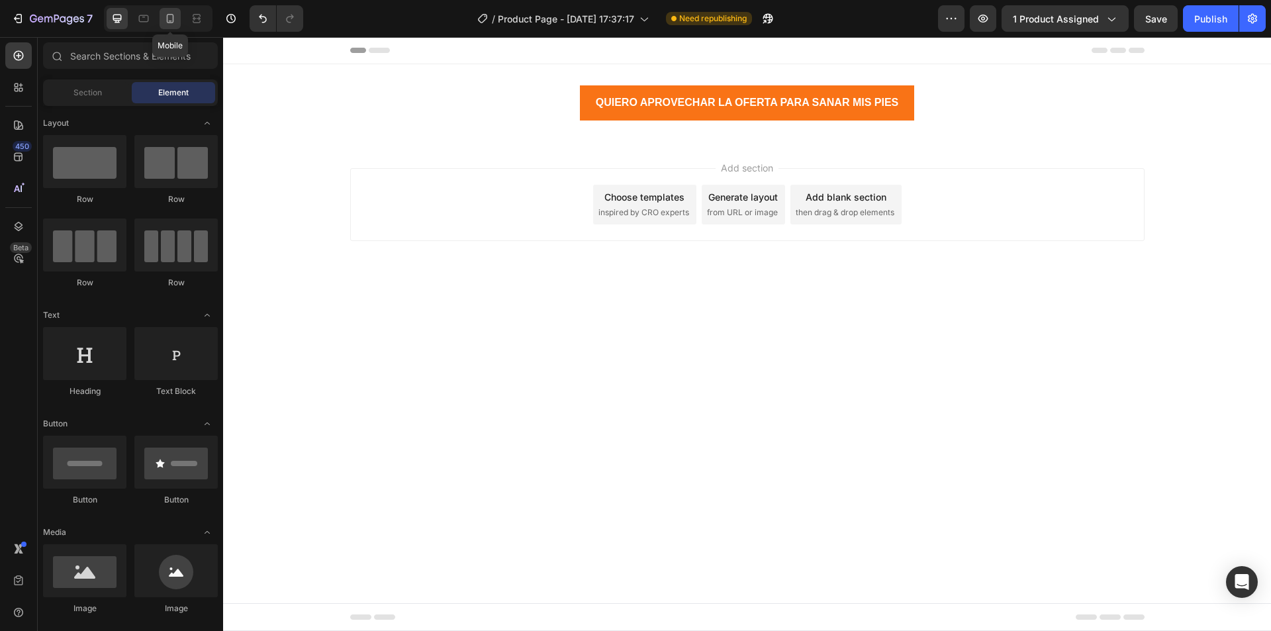
click at [174, 20] on icon at bounding box center [170, 18] width 7 height 9
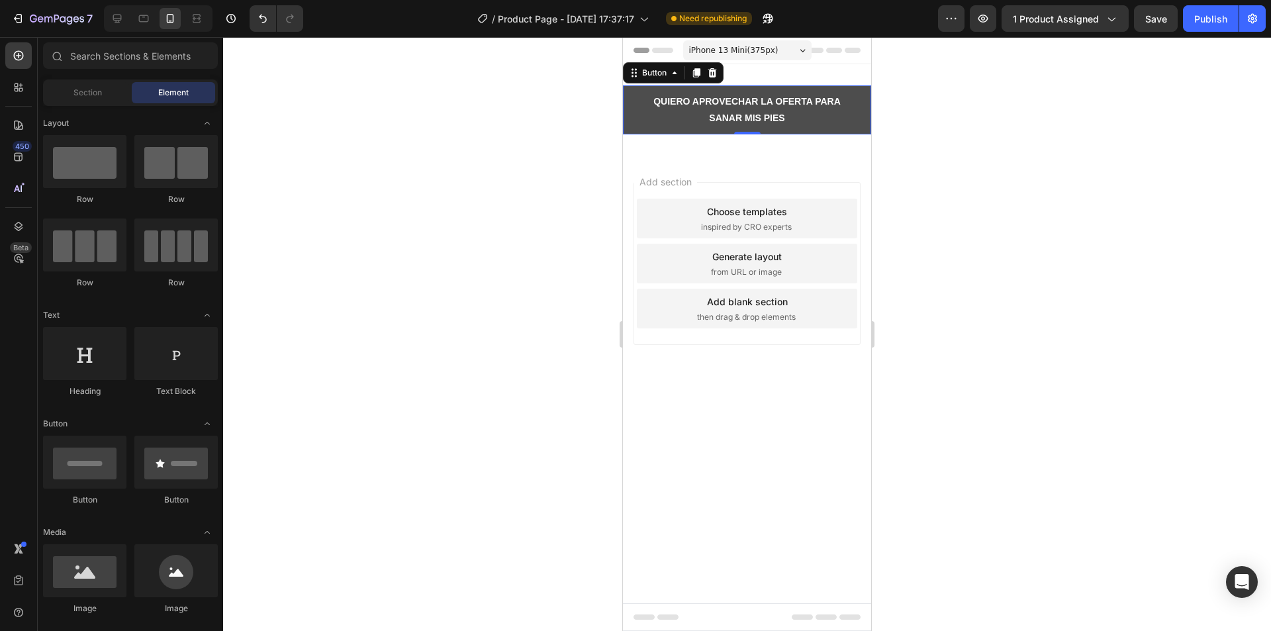
click at [861, 111] on button "QUIERO APROVECHAR LA OFERTA PARA SANAR MIS PIES" at bounding box center [747, 109] width 248 height 49
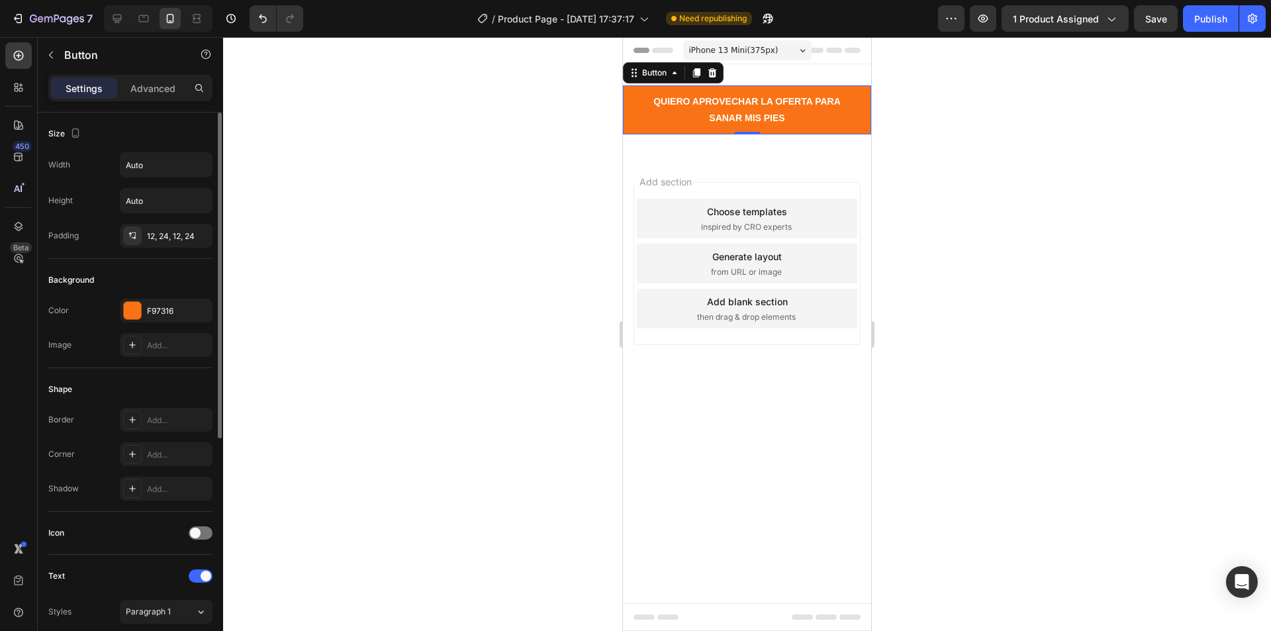
scroll to position [265, 0]
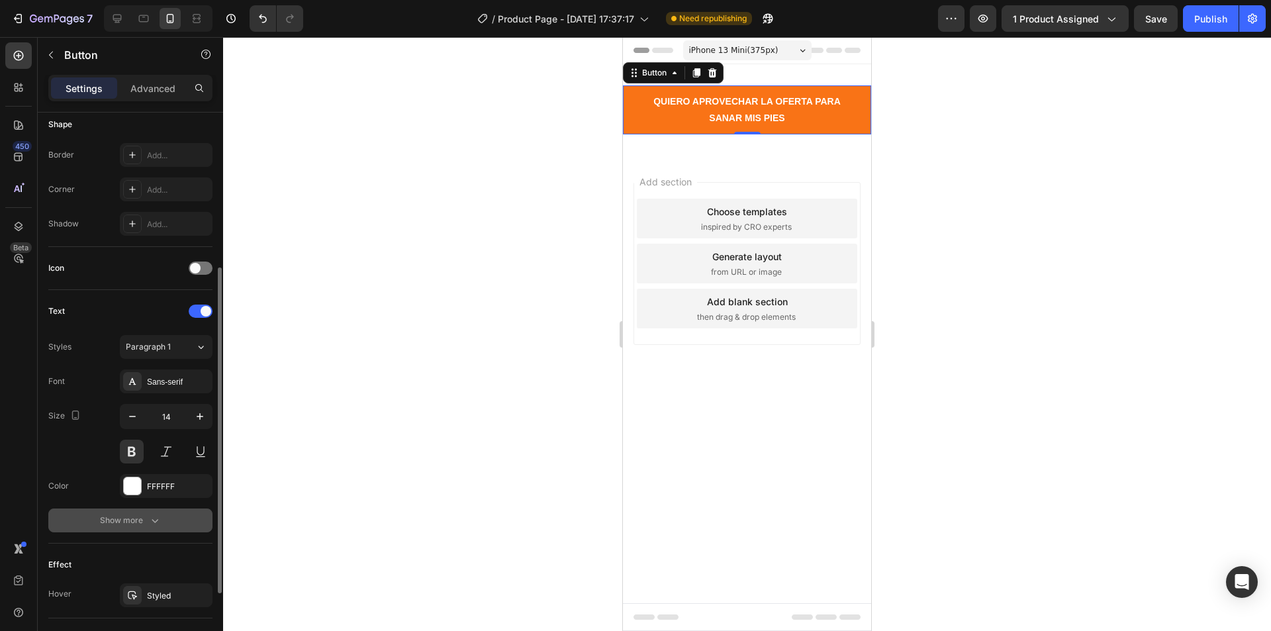
click at [143, 526] on div "Show more" at bounding box center [131, 520] width 62 height 13
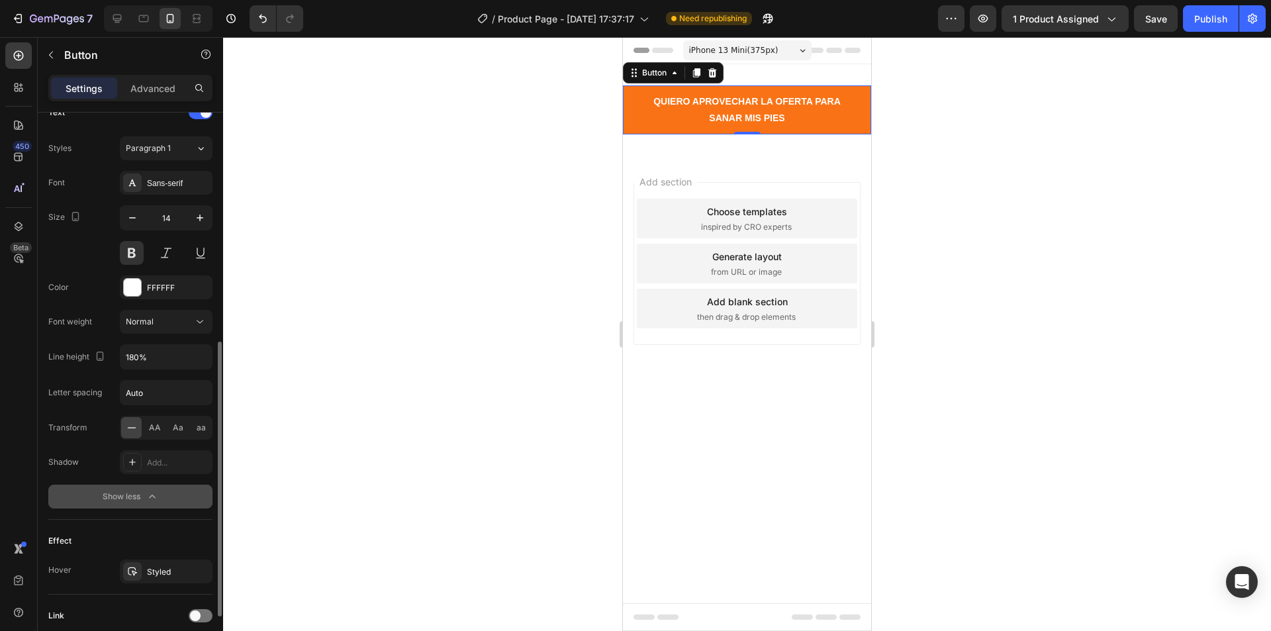
click at [133, 501] on div "Show less" at bounding box center [131, 496] width 56 height 13
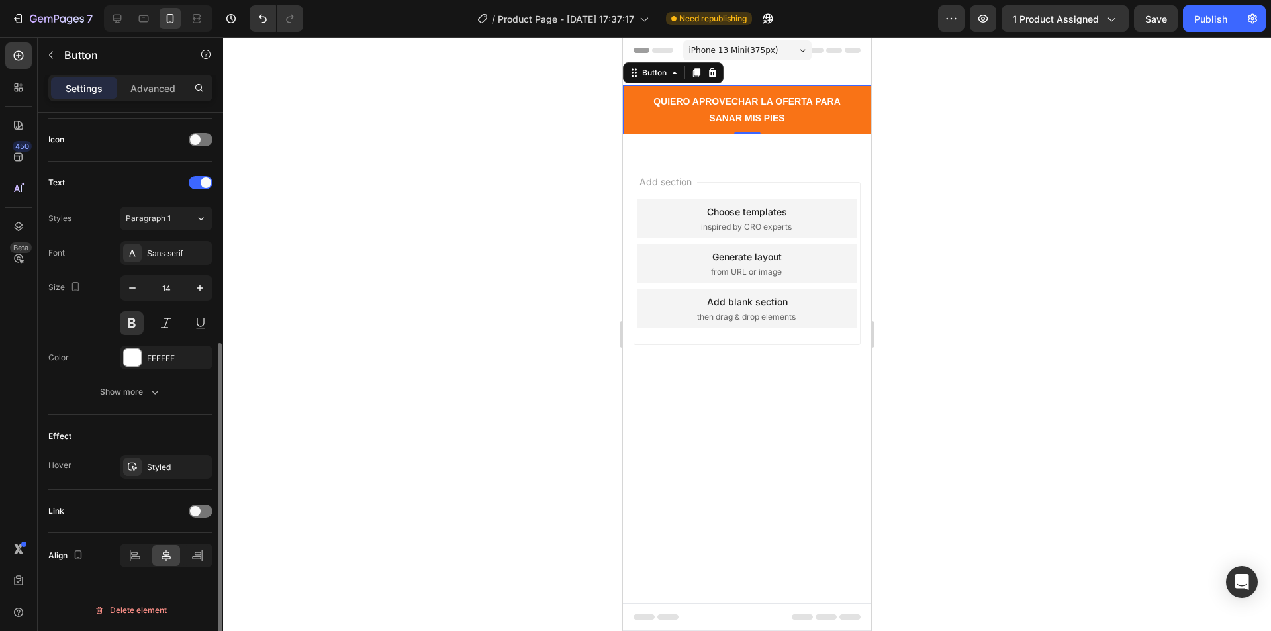
scroll to position [0, 0]
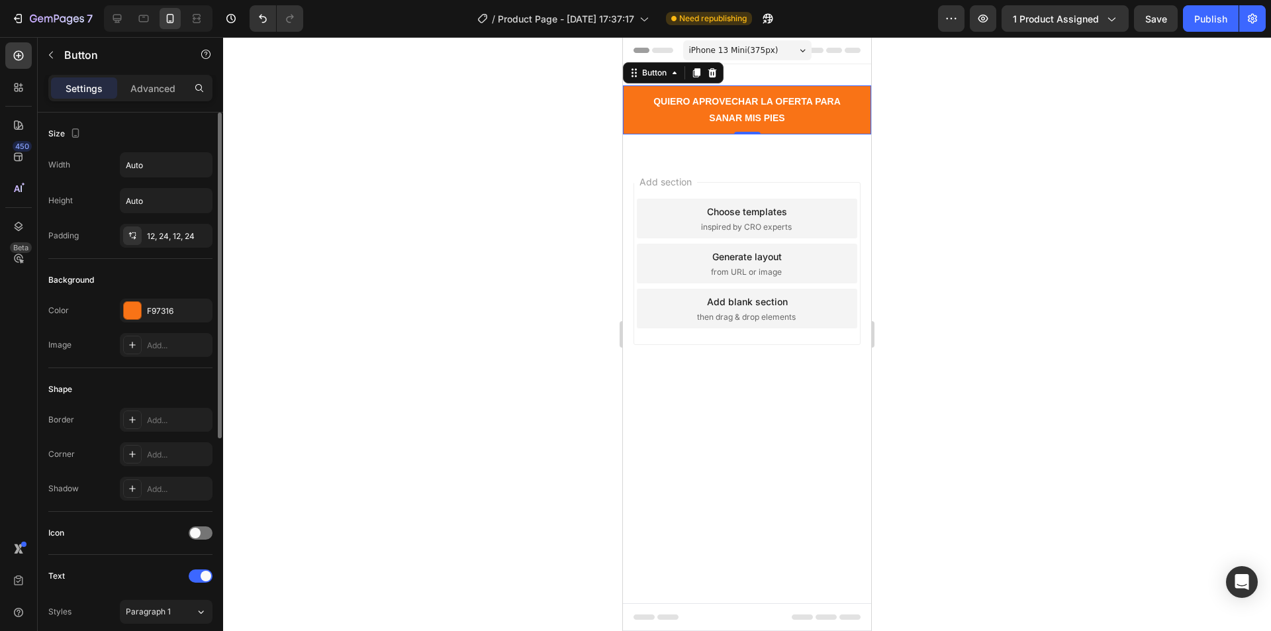
click at [147, 75] on div "Settings Advanced" at bounding box center [130, 88] width 164 height 26
click at [147, 81] on p "Advanced" at bounding box center [152, 88] width 45 height 14
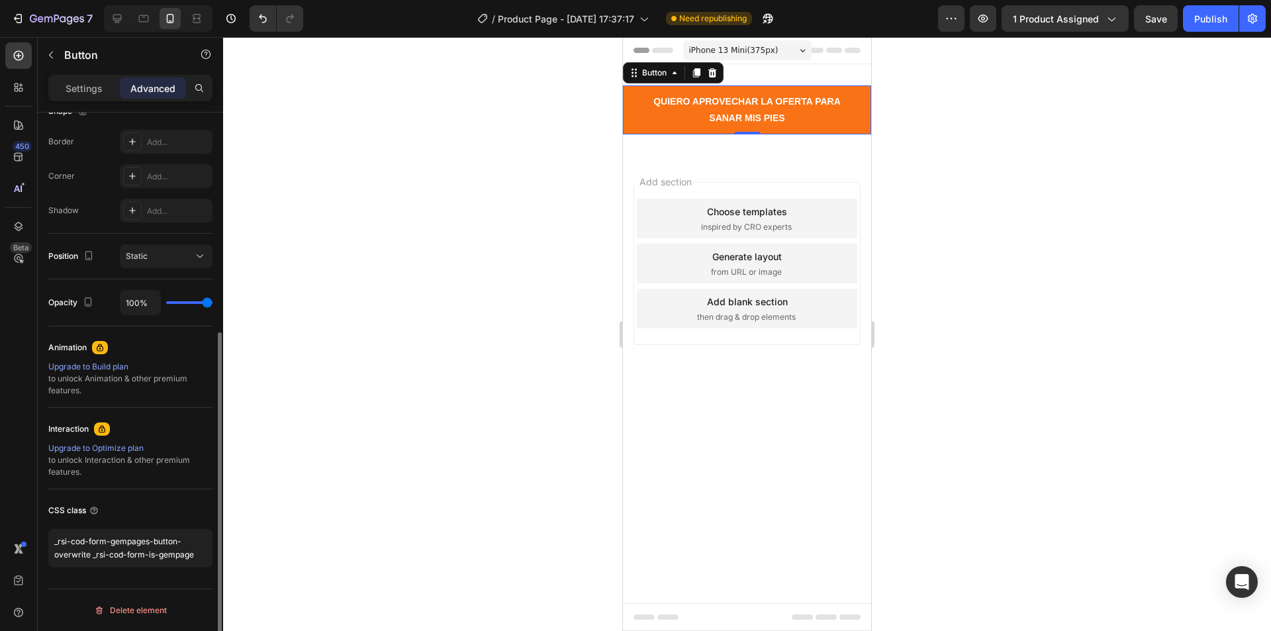
scroll to position [297, 0]
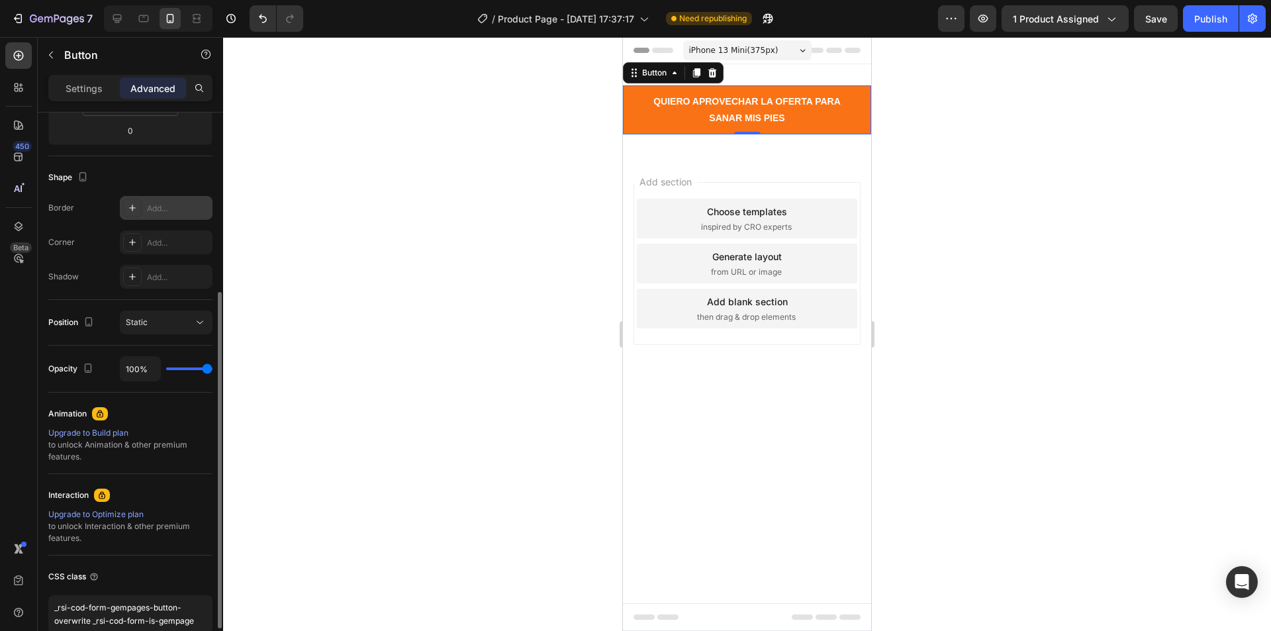
click at [126, 205] on div at bounding box center [132, 208] width 19 height 19
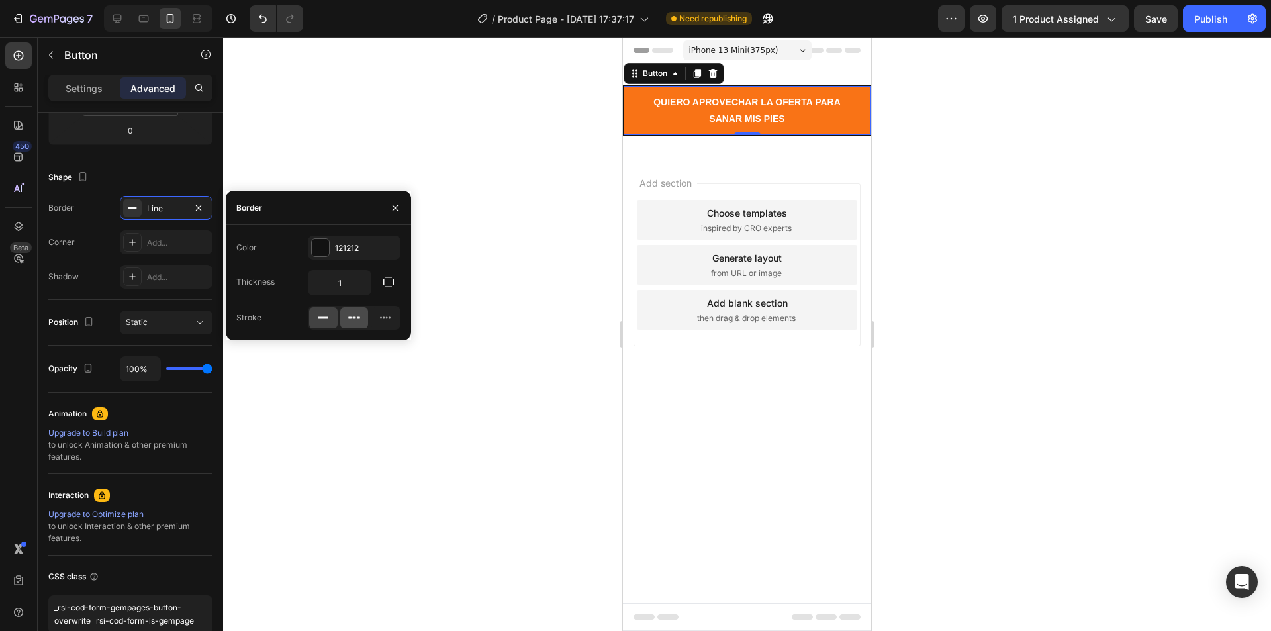
click at [354, 317] on icon at bounding box center [354, 317] width 13 height 13
click at [335, 318] on div at bounding box center [323, 317] width 28 height 21
click at [391, 208] on icon "button" at bounding box center [395, 208] width 11 height 11
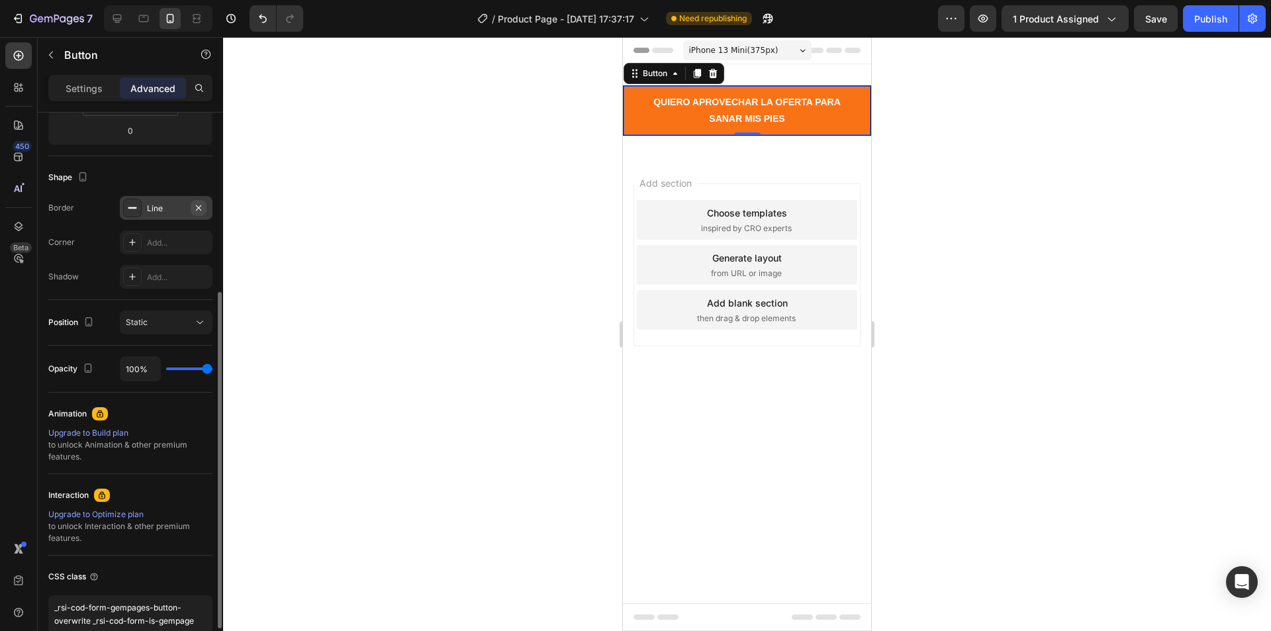
click at [201, 208] on icon "button" at bounding box center [198, 208] width 11 height 11
click at [138, 242] on div at bounding box center [132, 242] width 19 height 19
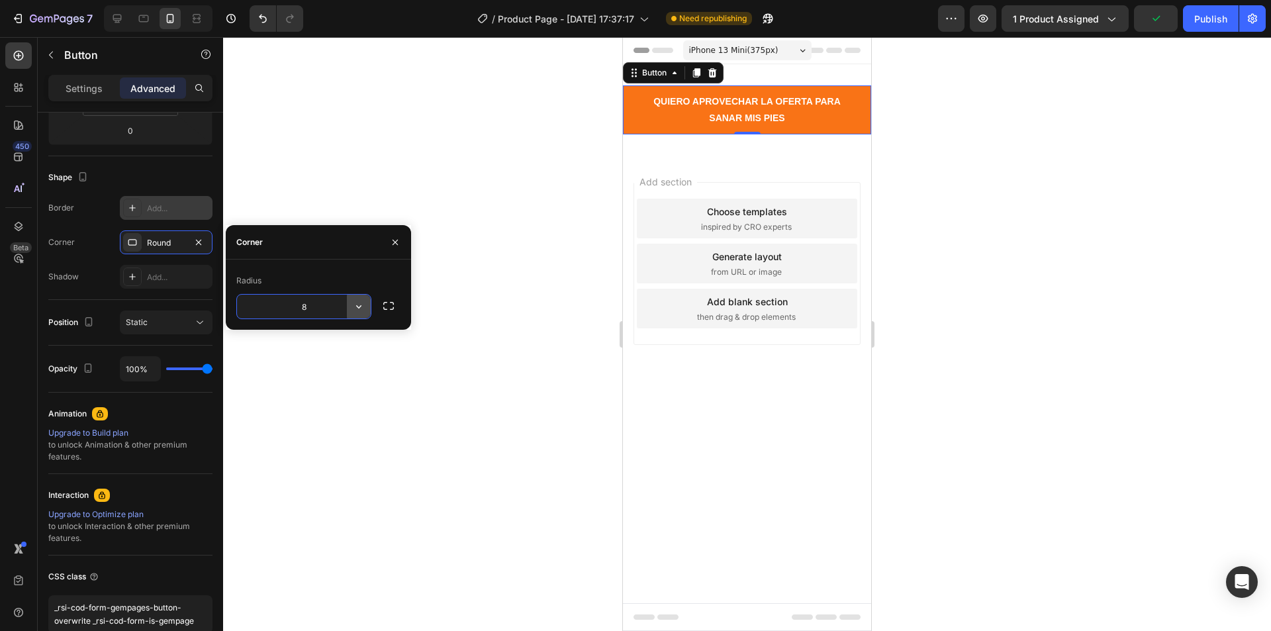
click at [360, 309] on icon "button" at bounding box center [358, 306] width 13 height 13
click at [313, 303] on input "8" at bounding box center [304, 307] width 134 height 24
type input "40"
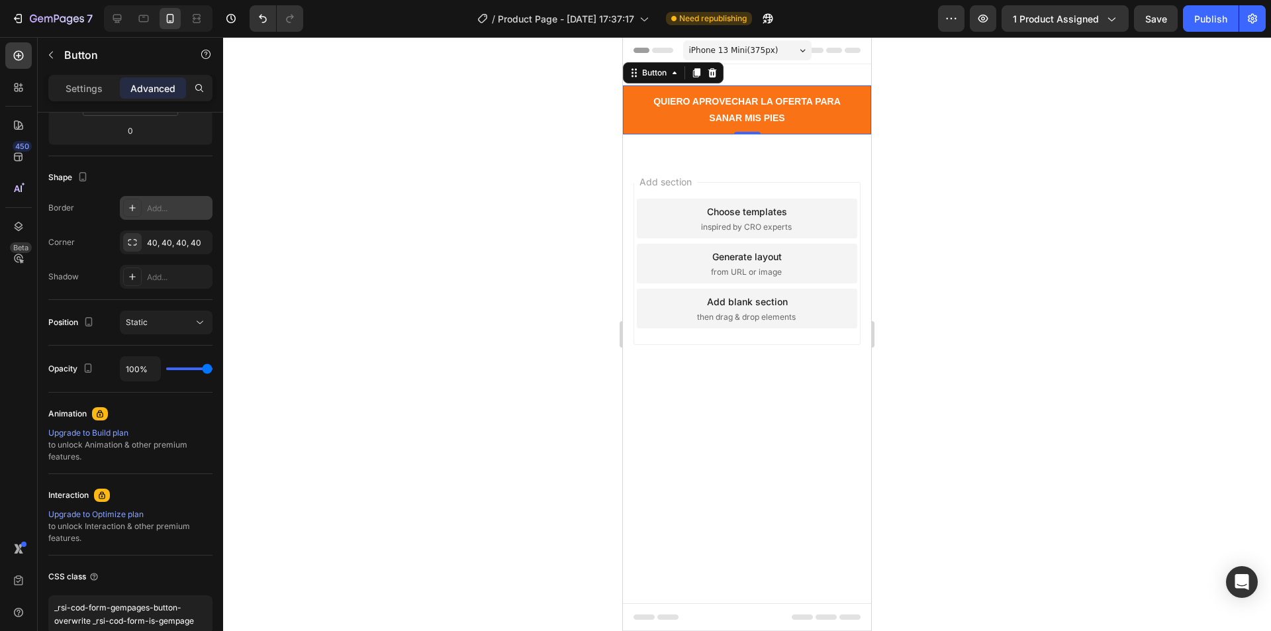
click at [377, 379] on div at bounding box center [747, 334] width 1048 height 594
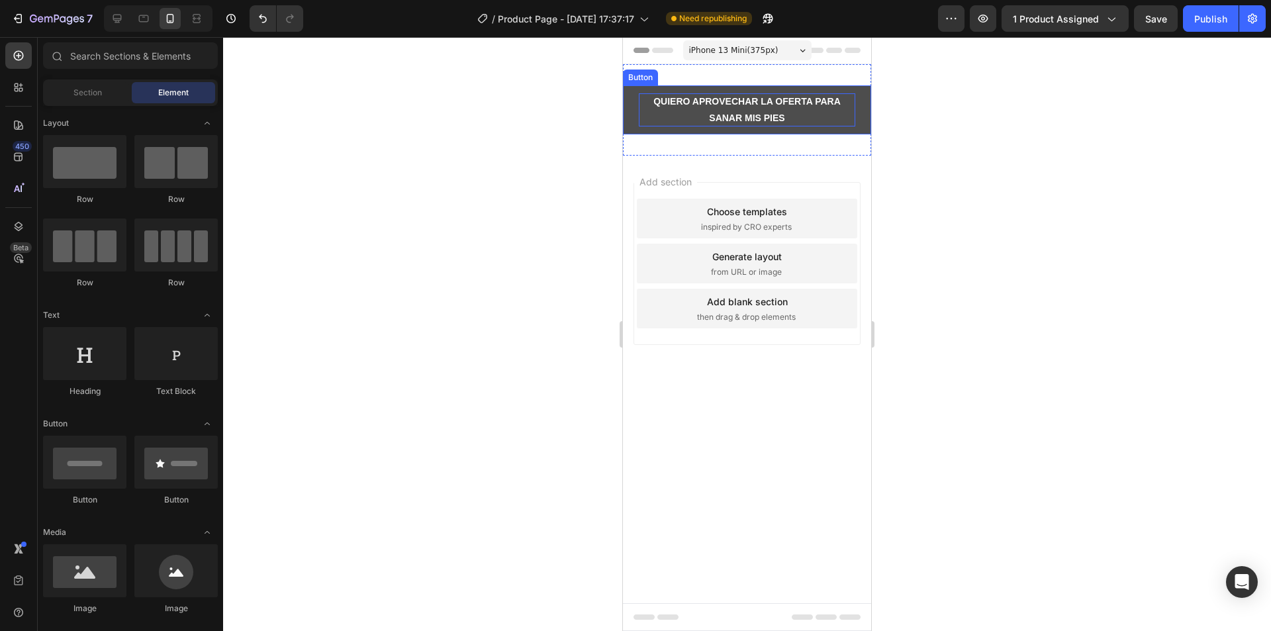
click at [688, 107] on p "QUIERO APROVECHAR LA OFERTA PARA SANAR MIS PIES" at bounding box center [747, 109] width 217 height 33
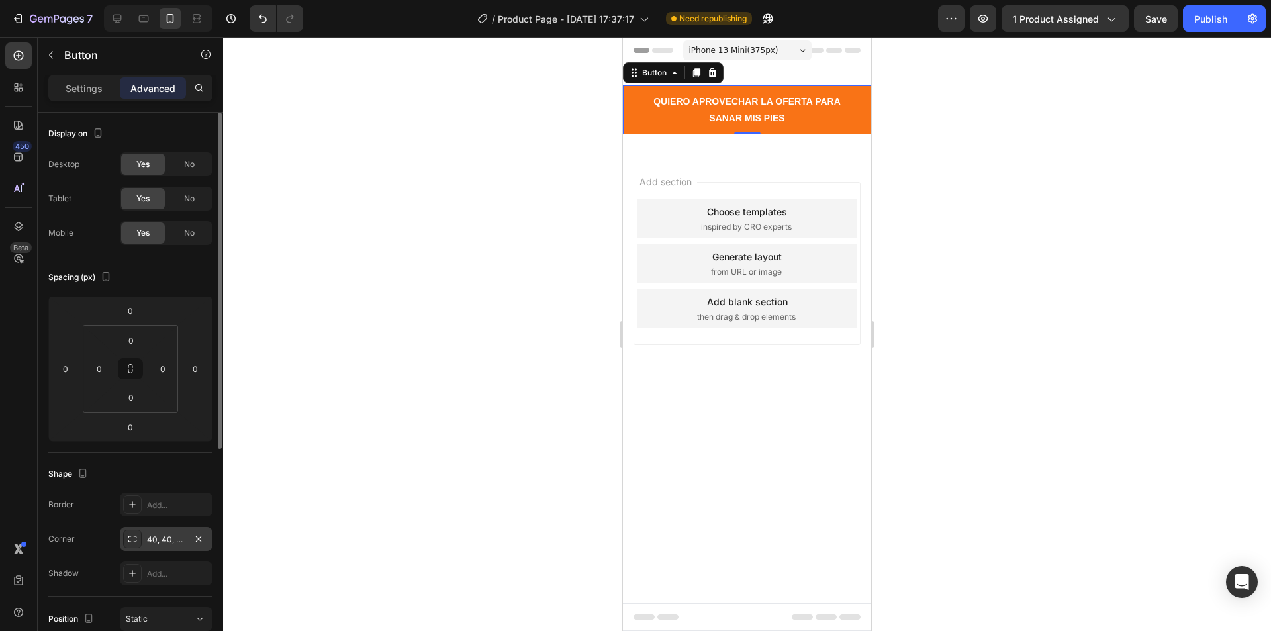
click at [160, 540] on div "40, 40, 40, 40" at bounding box center [166, 540] width 38 height 12
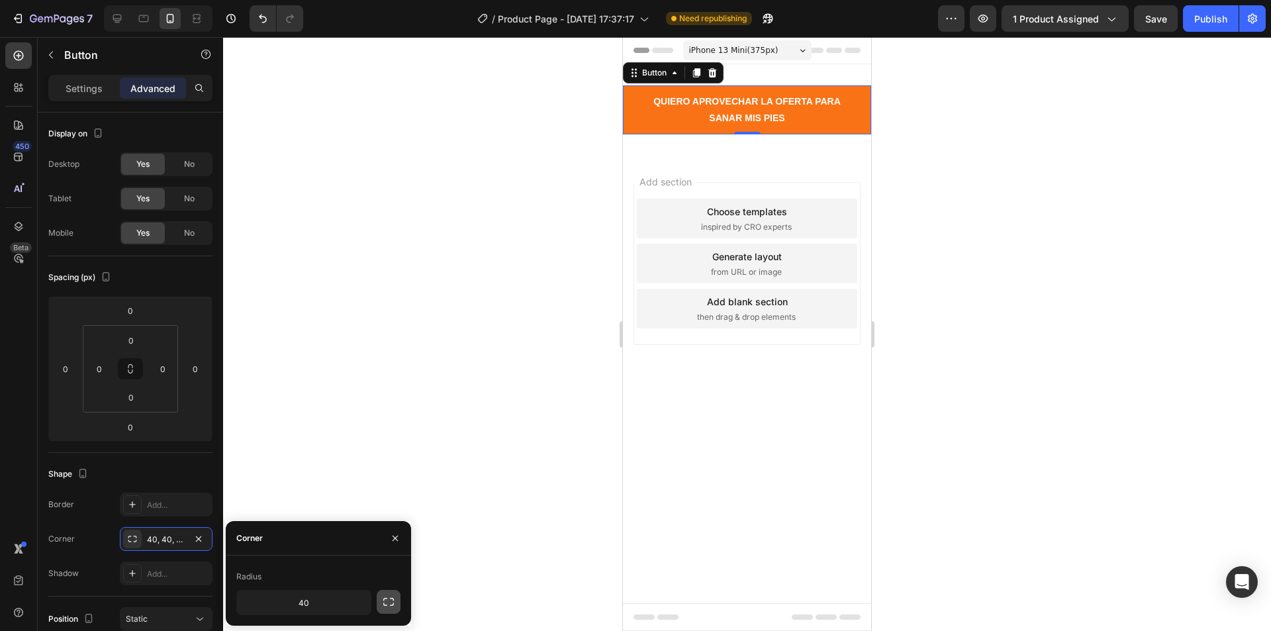
click at [385, 597] on icon "button" at bounding box center [388, 601] width 13 height 13
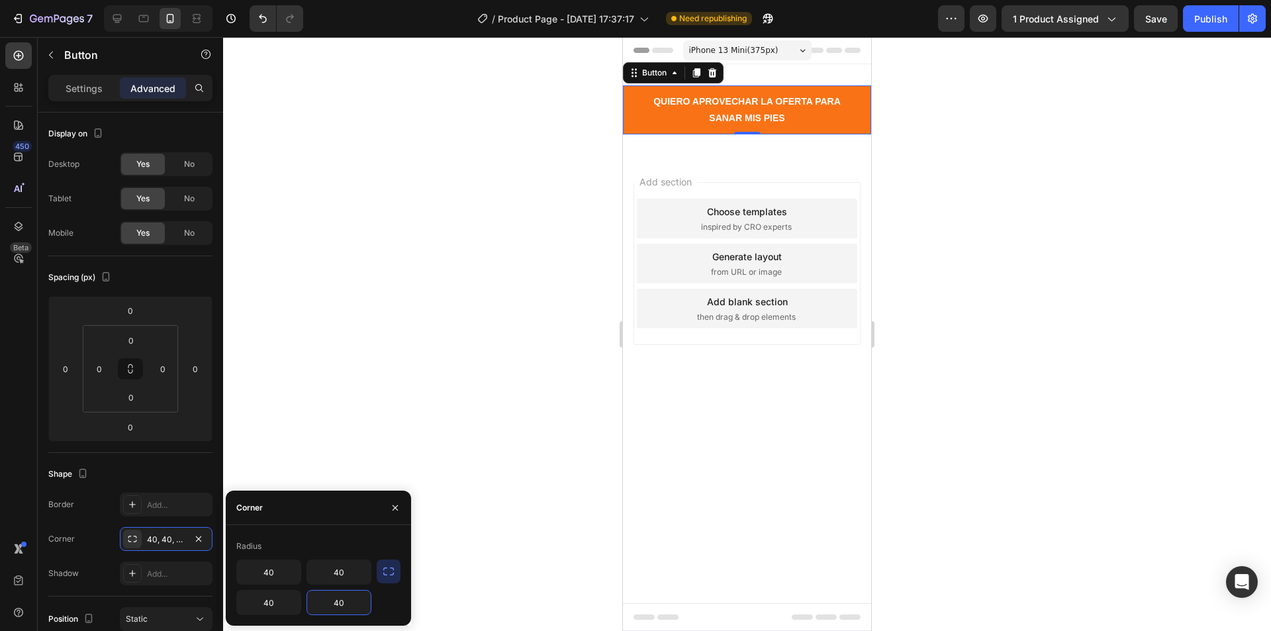
click at [339, 597] on input "40" at bounding box center [339, 603] width 64 height 24
click at [353, 566] on input "40" at bounding box center [339, 572] width 64 height 24
type input "80"
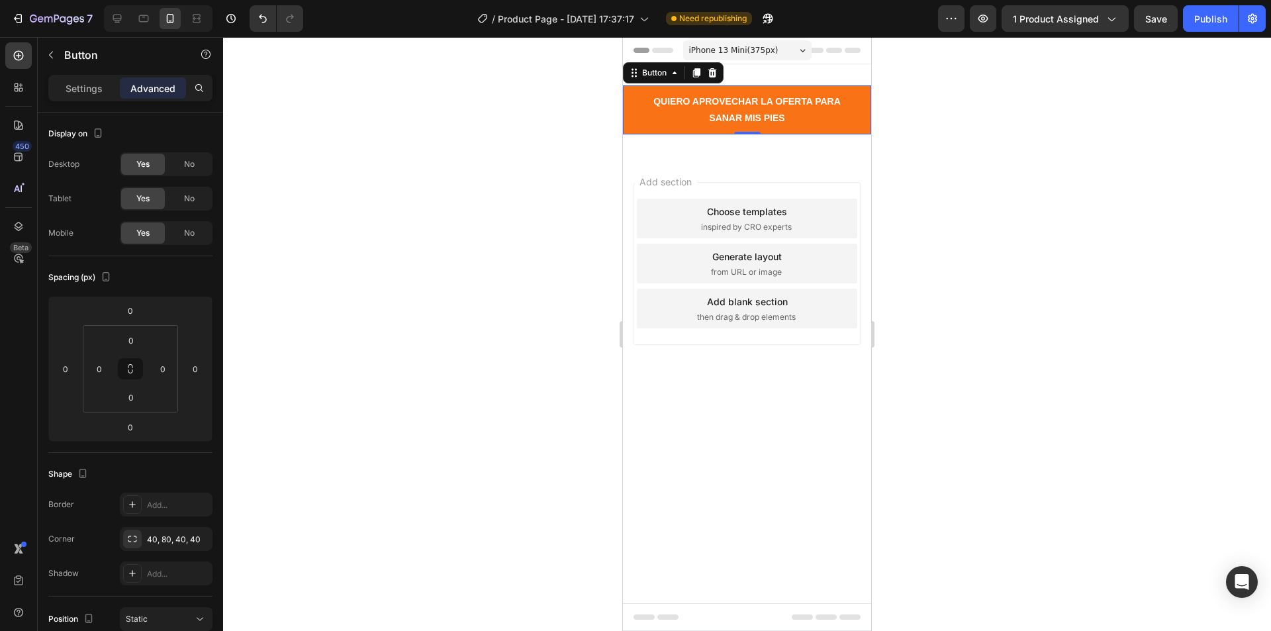
click at [442, 520] on div at bounding box center [747, 334] width 1048 height 594
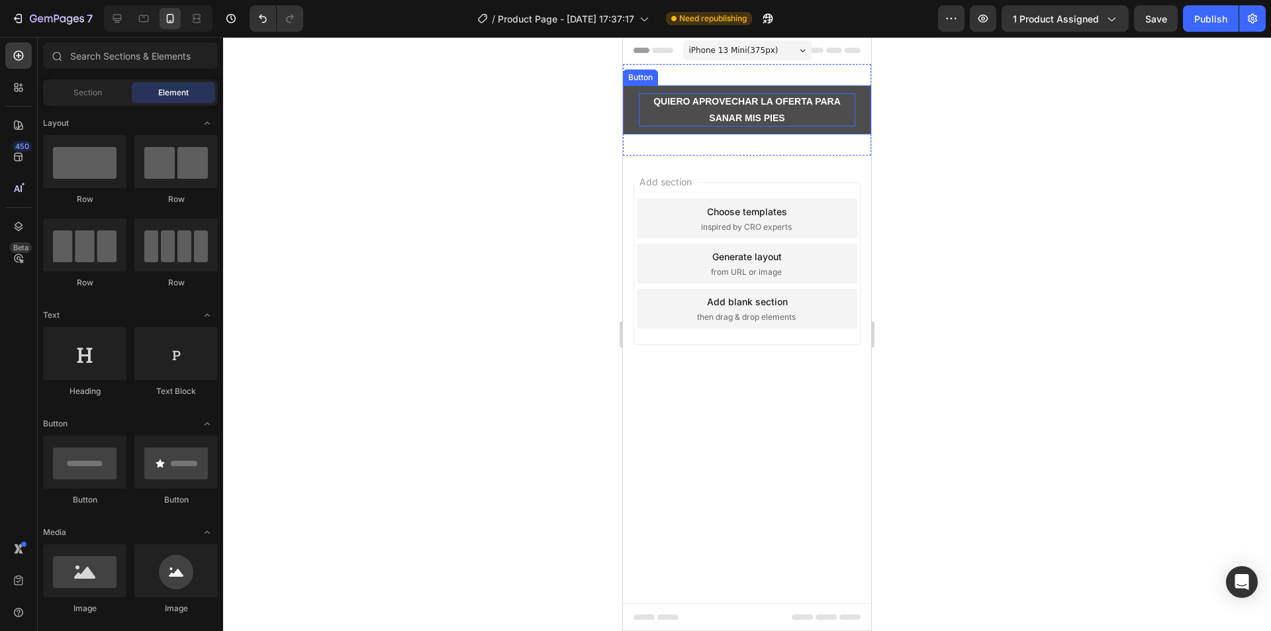
click at [669, 94] on p "QUIERO APROVECHAR LA OFERTA PARA SANAR MIS PIES" at bounding box center [747, 109] width 217 height 33
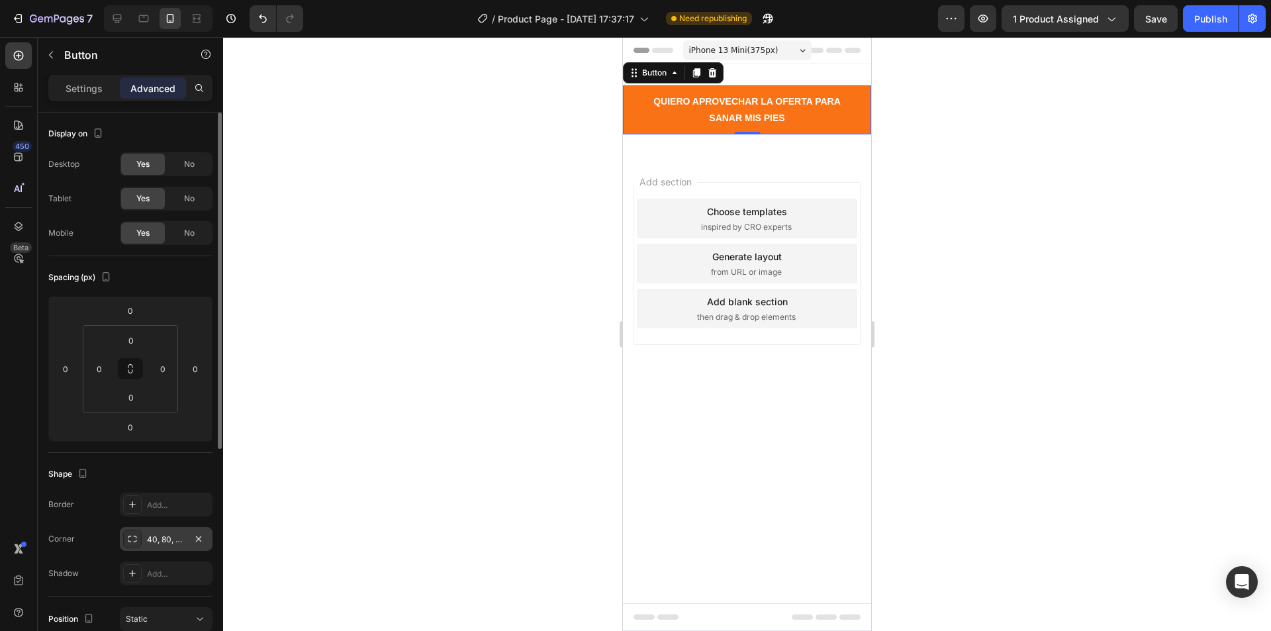
click at [166, 545] on div "40, 80, 40, 40" at bounding box center [166, 540] width 38 height 12
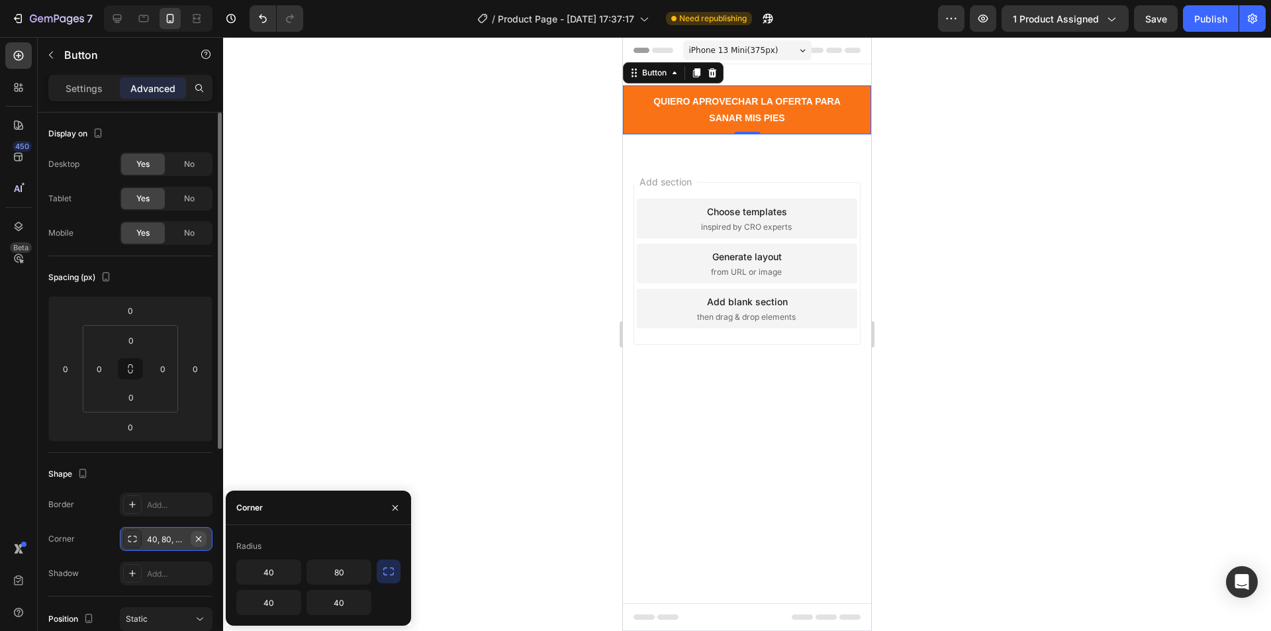
click at [193, 540] on icon "button" at bounding box center [198, 539] width 11 height 11
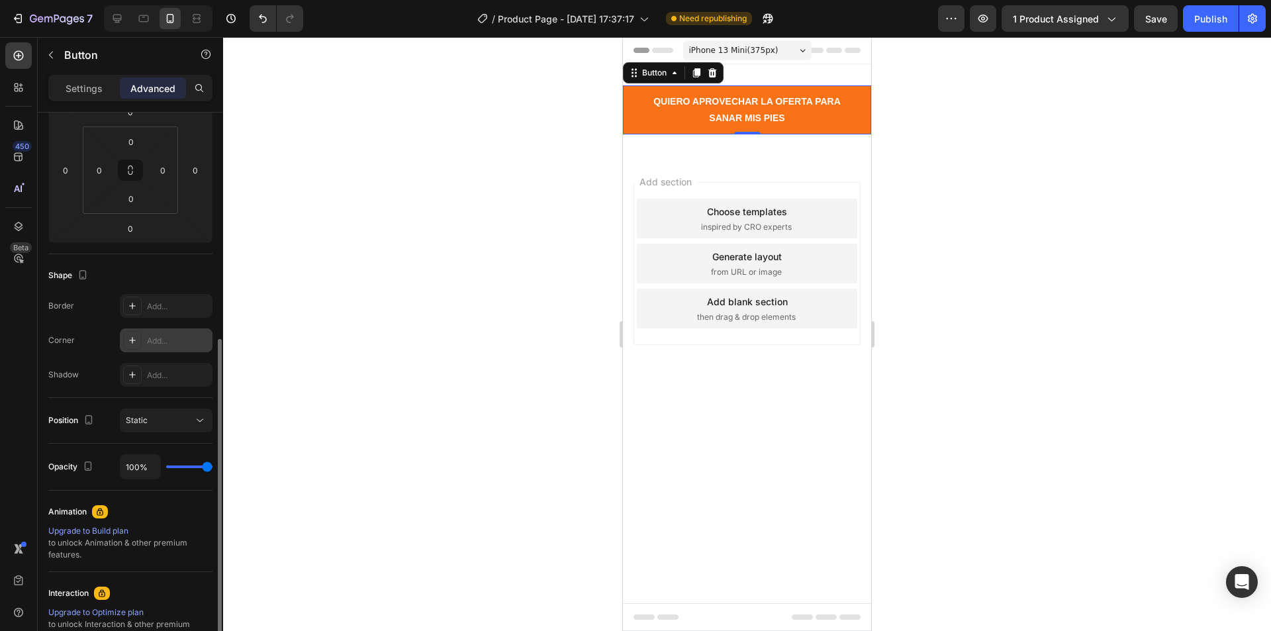
scroll to position [265, 0]
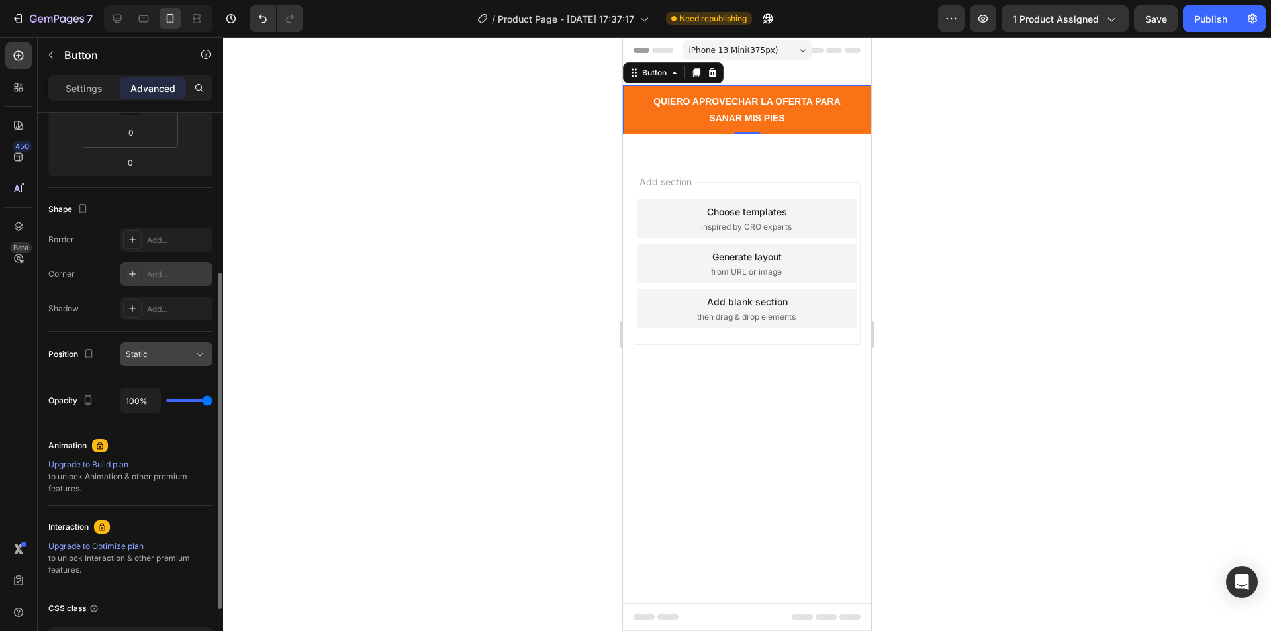
click at [181, 346] on button "Static" at bounding box center [166, 354] width 93 height 24
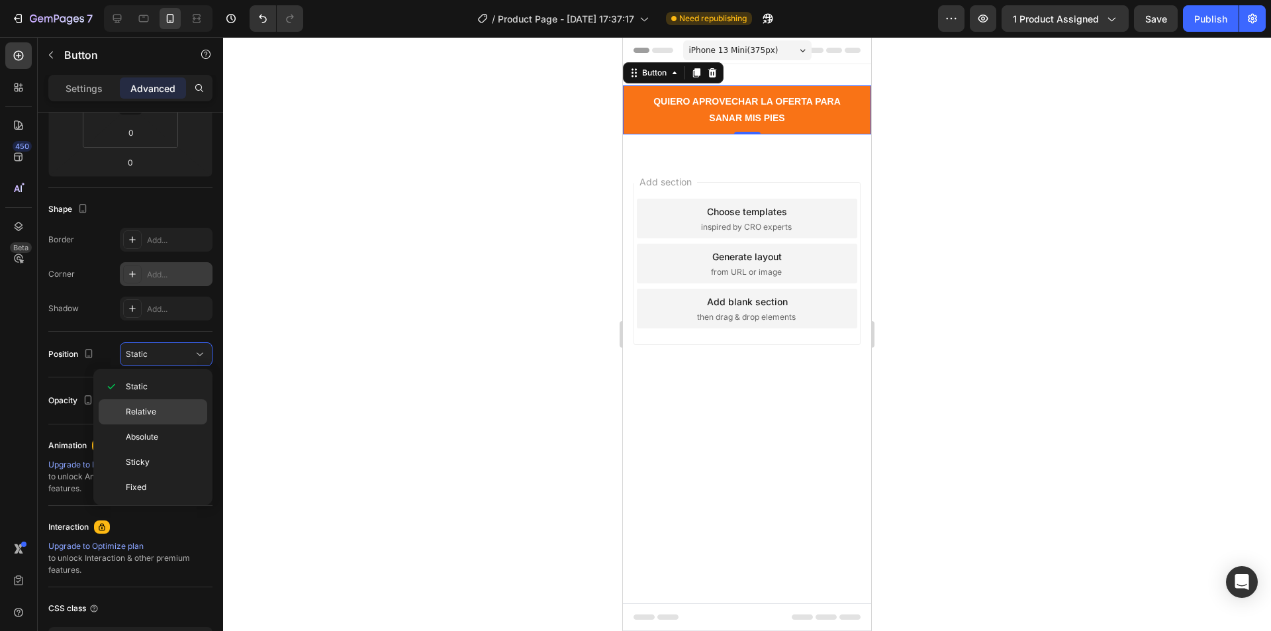
click at [150, 407] on span "Relative" at bounding box center [141, 412] width 30 height 12
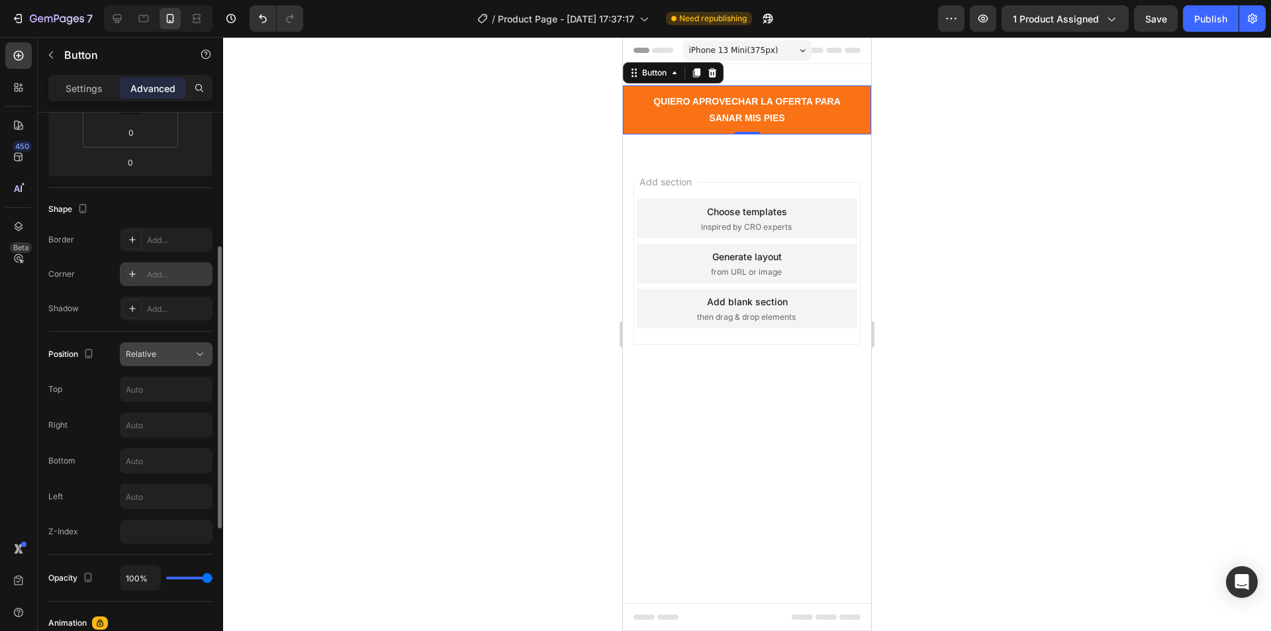
click at [168, 353] on div "Relative" at bounding box center [160, 354] width 68 height 12
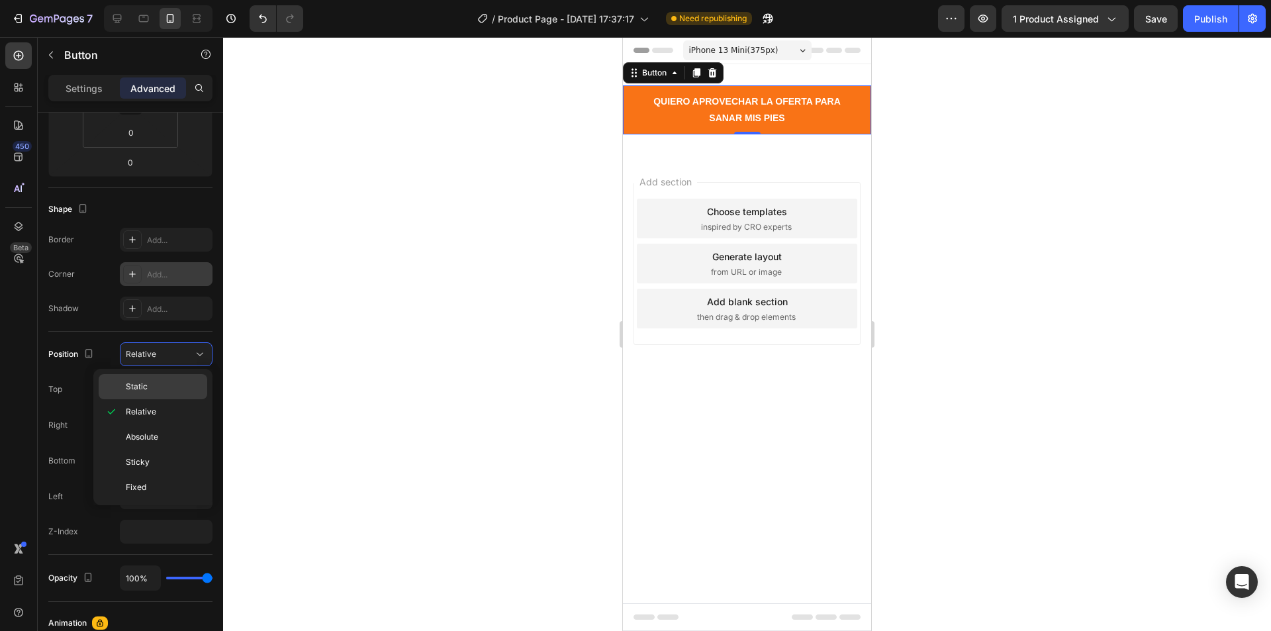
click at [151, 391] on p "Static" at bounding box center [163, 387] width 75 height 12
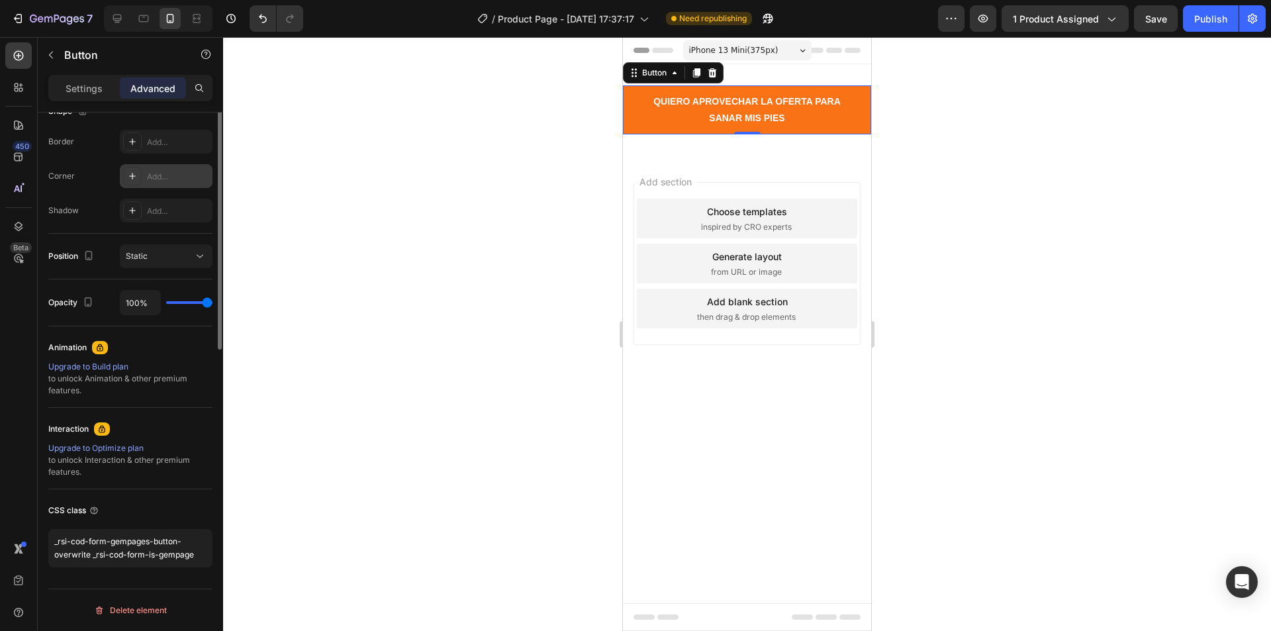
scroll to position [0, 0]
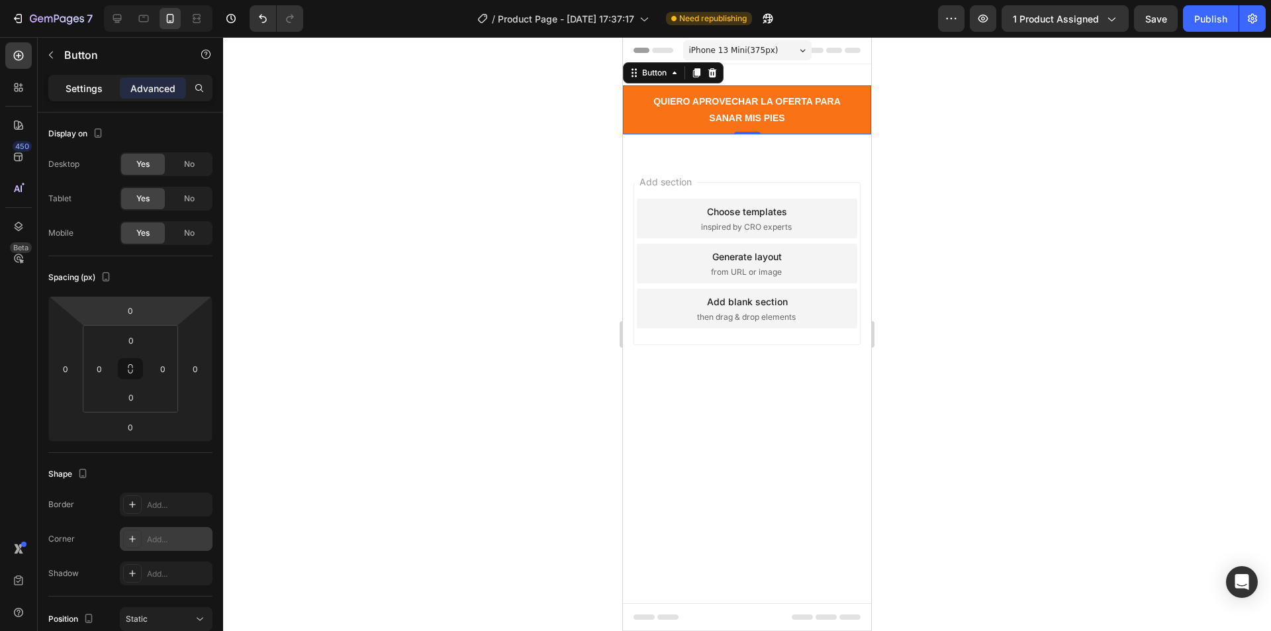
click at [77, 77] on div "Settings" at bounding box center [84, 87] width 66 height 21
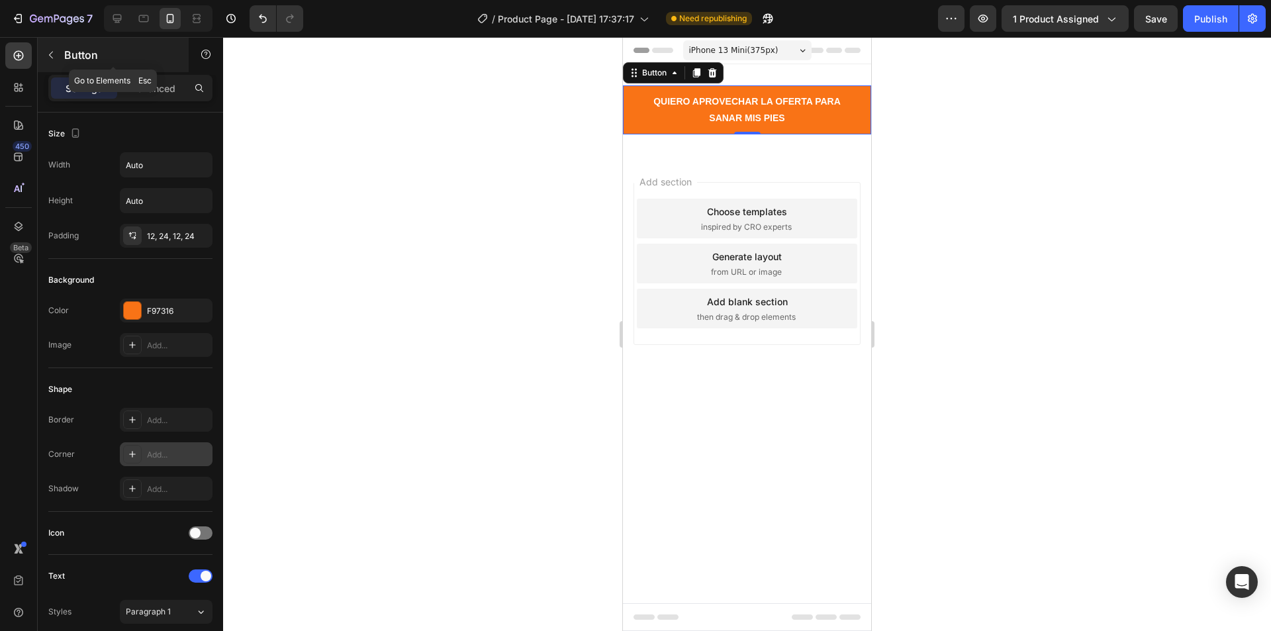
click at [62, 59] on div "Button" at bounding box center [113, 55] width 151 height 34
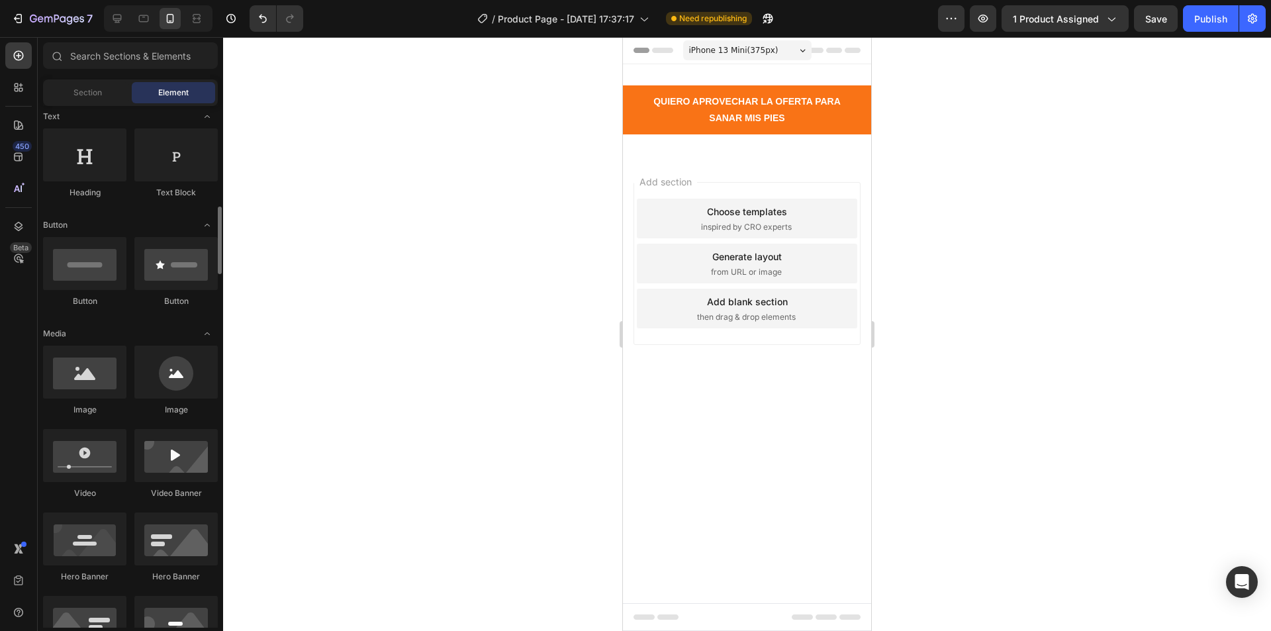
scroll to position [66, 0]
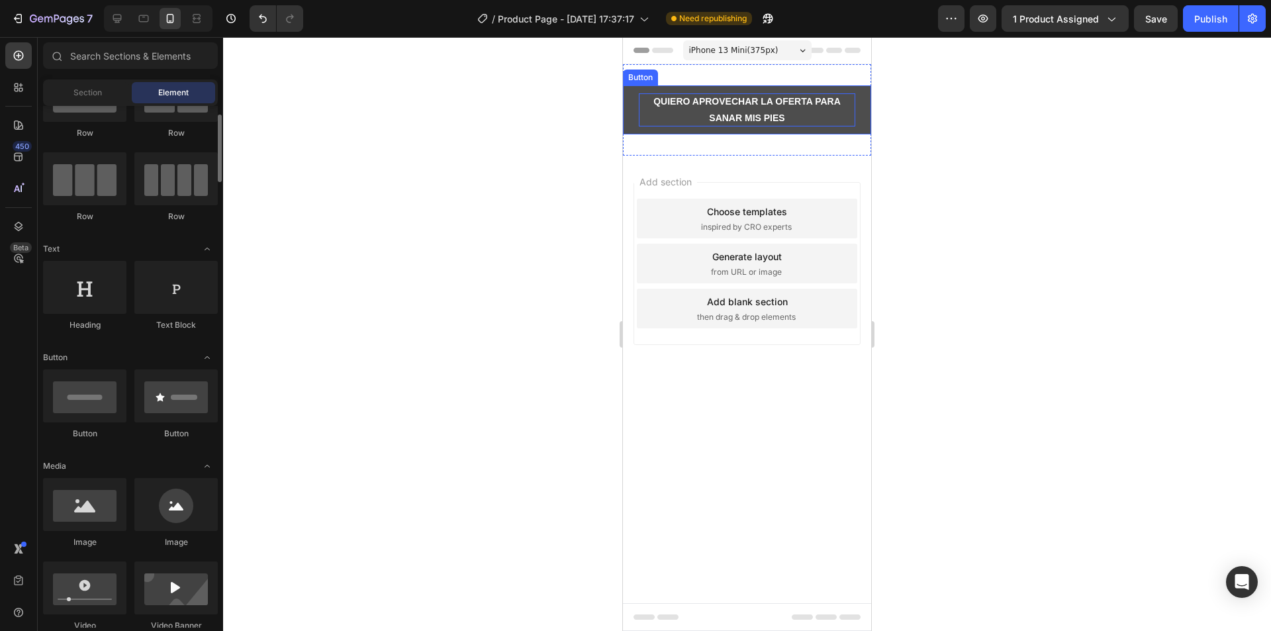
click at [659, 104] on p "QUIERO APROVECHAR LA OFERTA PARA SANAR MIS PIES" at bounding box center [747, 109] width 217 height 33
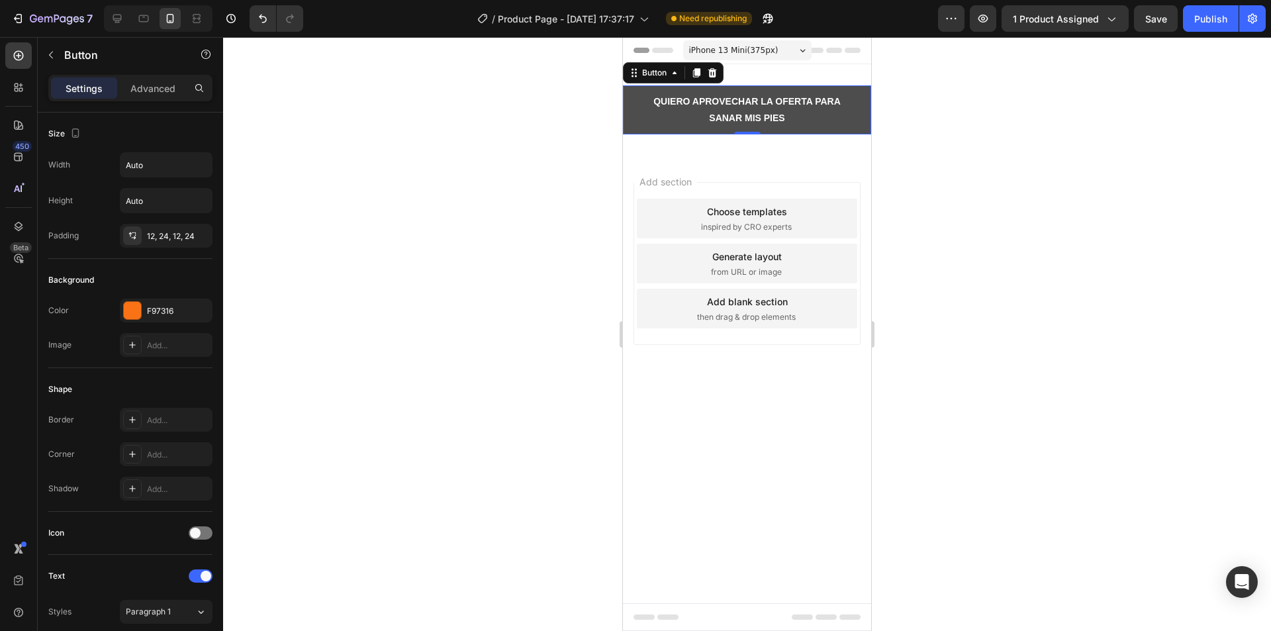
click at [629, 95] on button "QUIERO APROVECHAR LA OFERTA PARA SANAR MIS PIES" at bounding box center [747, 109] width 248 height 49
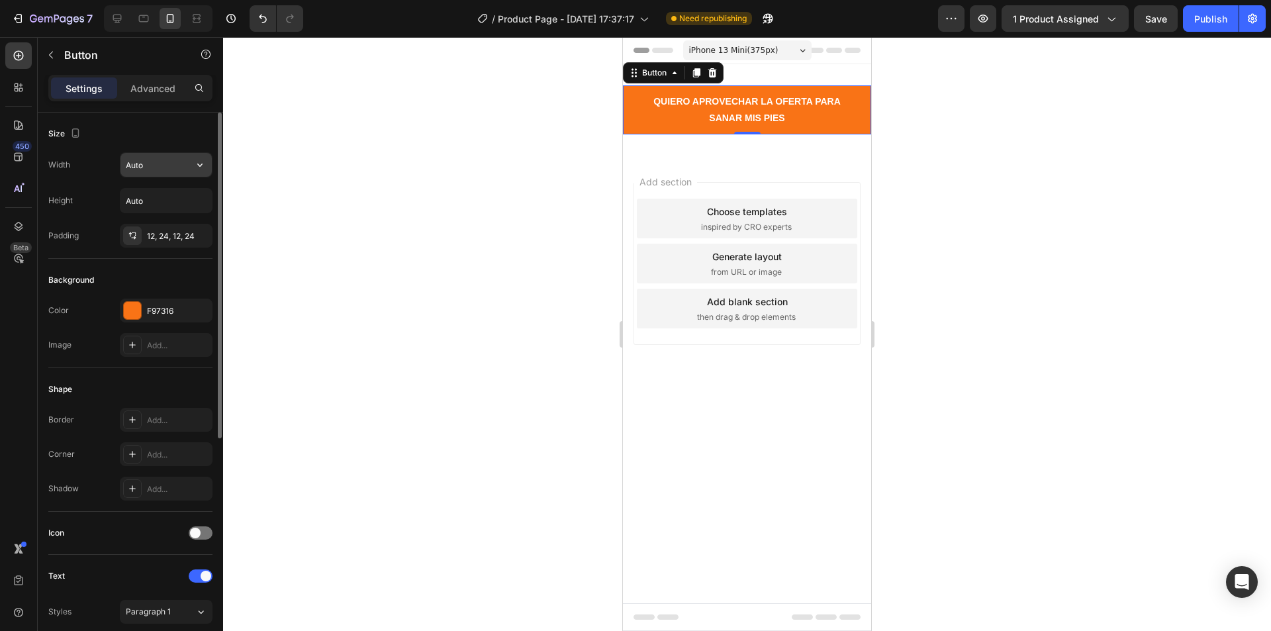
click at [151, 168] on input "Auto" at bounding box center [166, 165] width 91 height 24
click at [196, 164] on icon "button" at bounding box center [199, 164] width 13 height 13
click at [162, 166] on input "Auto" at bounding box center [166, 165] width 91 height 24
drag, startPoint x: 161, startPoint y: 168, endPoint x: 128, endPoint y: 168, distance: 33.1
click at [128, 168] on input "Auto" at bounding box center [166, 165] width 91 height 24
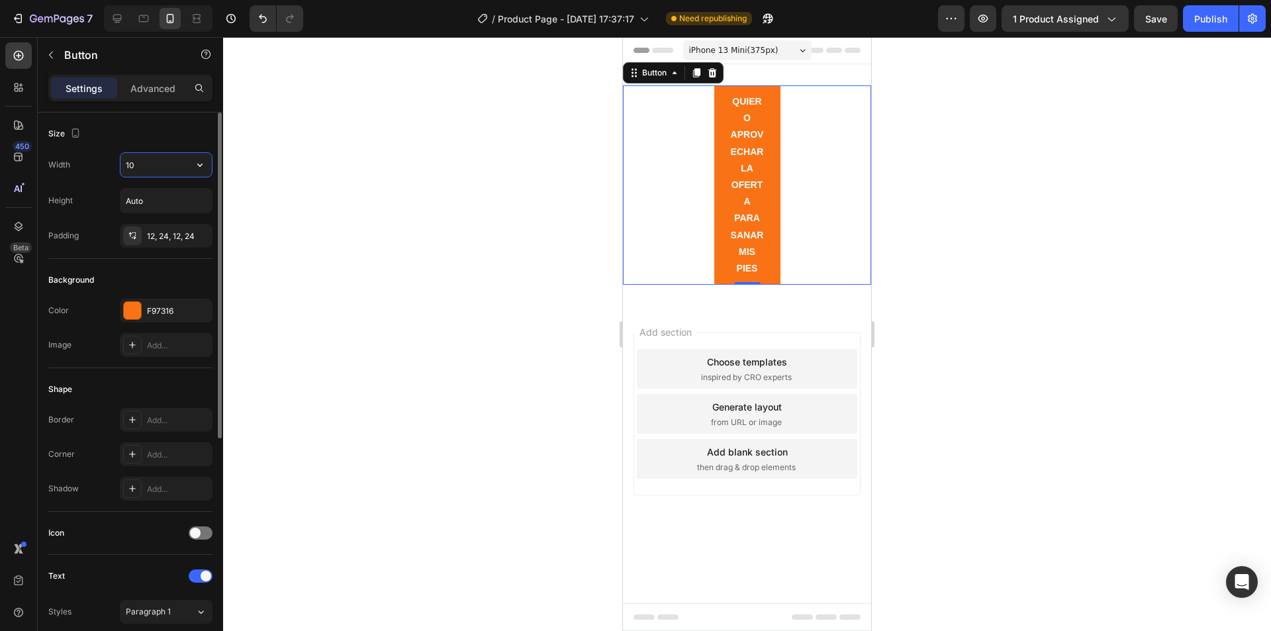
type input "1"
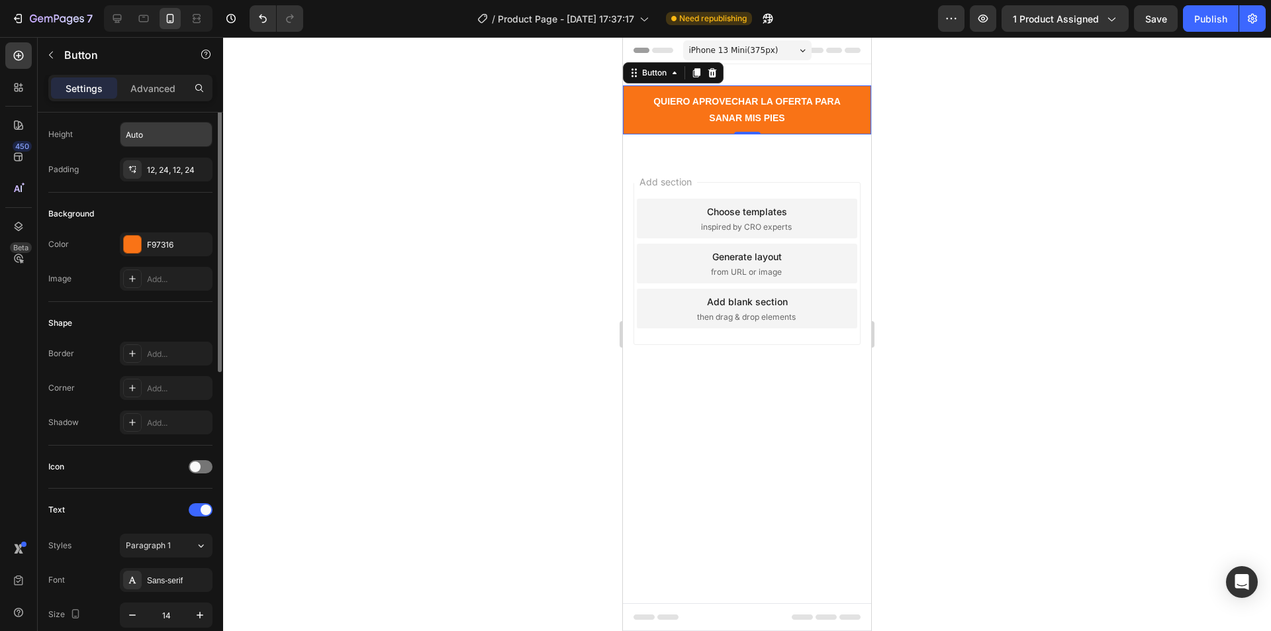
scroll to position [0, 0]
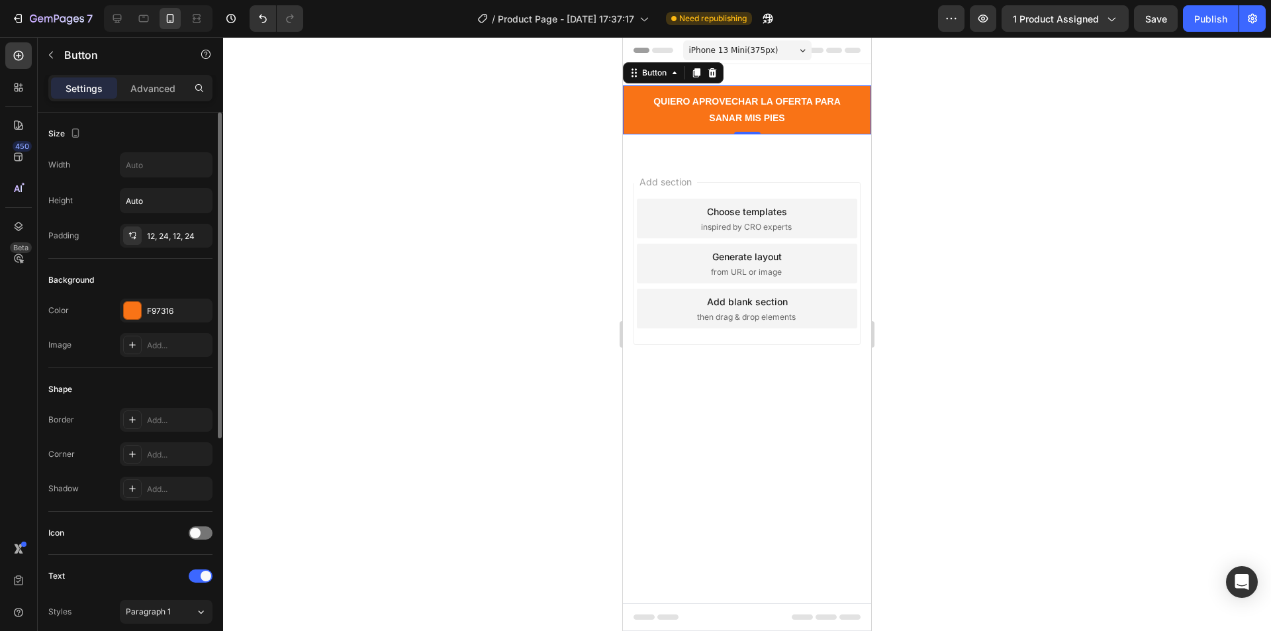
click at [159, 368] on div "Size Width Height Auto Padding 12, 24, 12, 24" at bounding box center [130, 440] width 164 height 144
click at [162, 163] on input "text" at bounding box center [166, 165] width 91 height 24
type input "a"
type input "Auto"
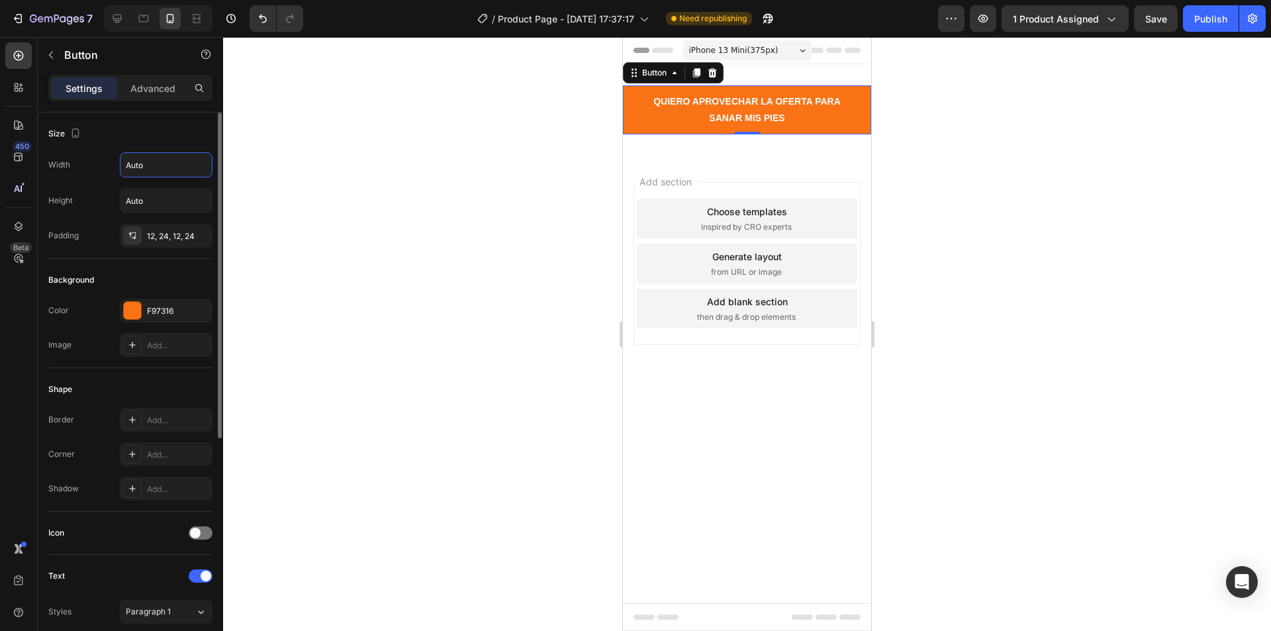
click at [162, 368] on div "Size Width Auto Height Auto Padding 12, 24, 12, 24" at bounding box center [130, 440] width 164 height 144
click at [129, 419] on icon at bounding box center [132, 420] width 11 height 11
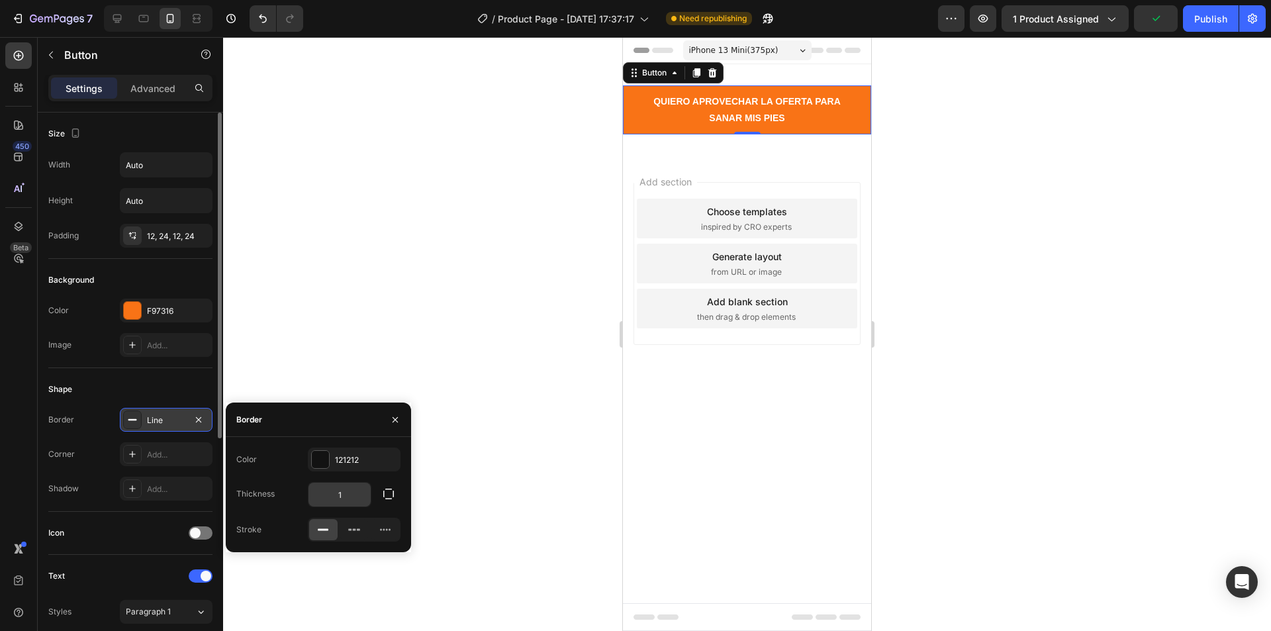
click at [358, 496] on input "1" at bounding box center [340, 495] width 62 height 24
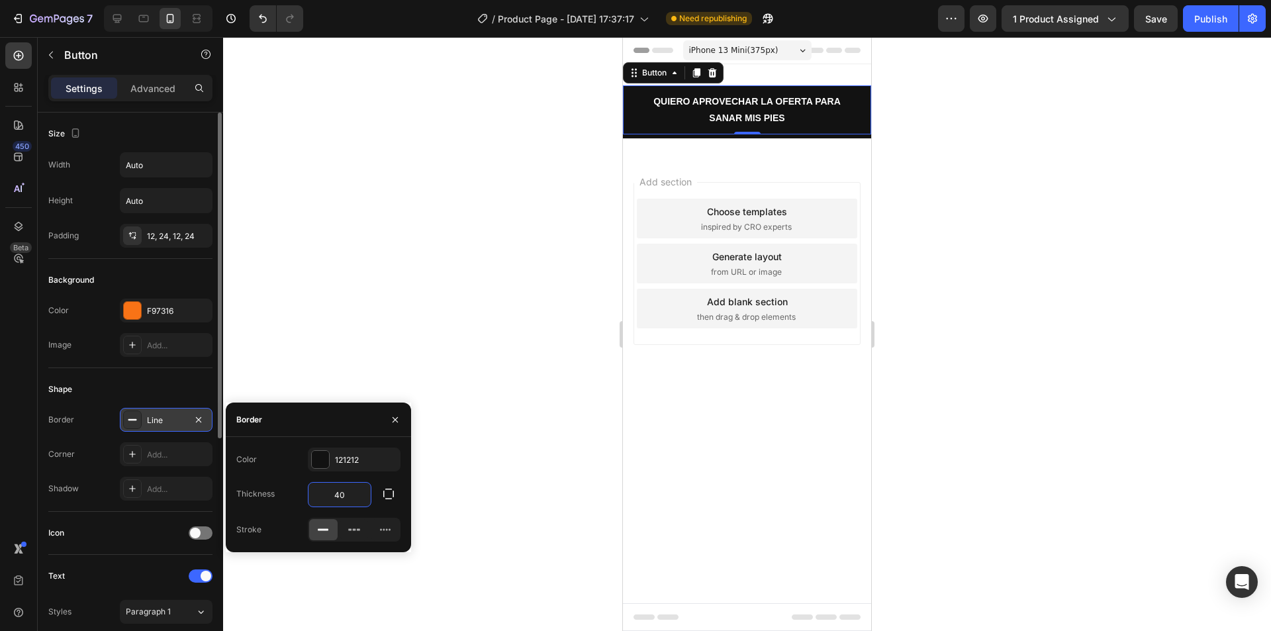
type input "40"
click at [457, 383] on div at bounding box center [747, 334] width 1048 height 594
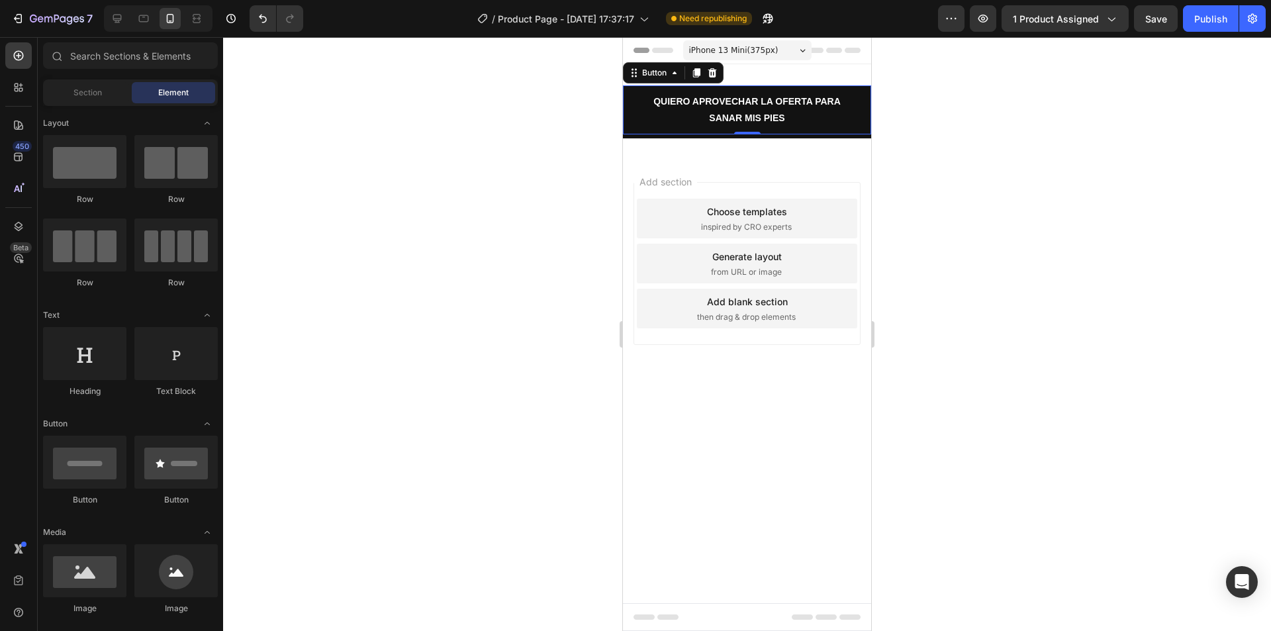
click at [633, 107] on button "QUIERO APROVECHAR LA OFERTA PARA SANAR MIS PIES" at bounding box center [747, 109] width 248 height 49
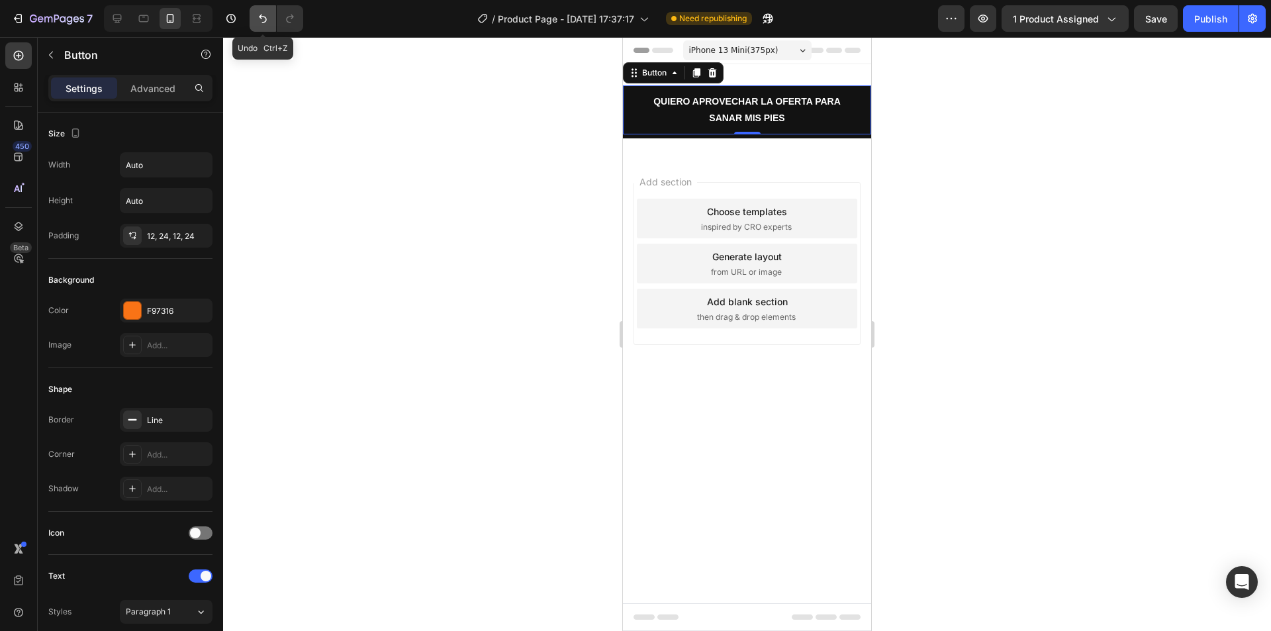
click at [256, 23] on button "Undo/Redo" at bounding box center [263, 18] width 26 height 26
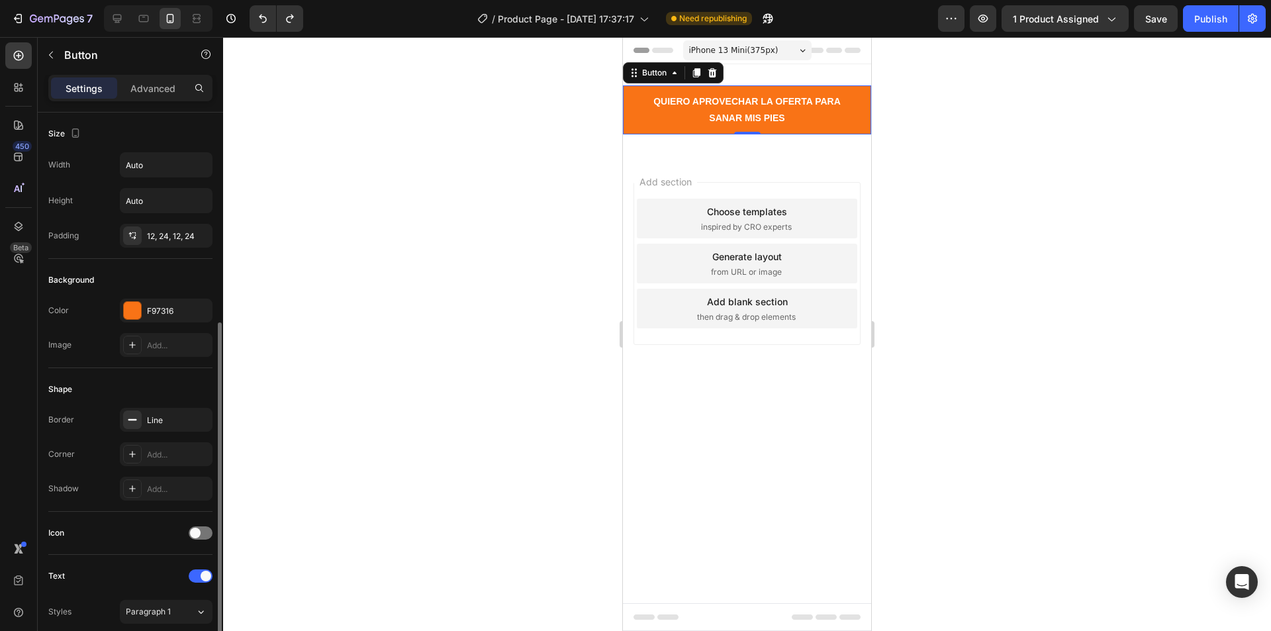
scroll to position [265, 0]
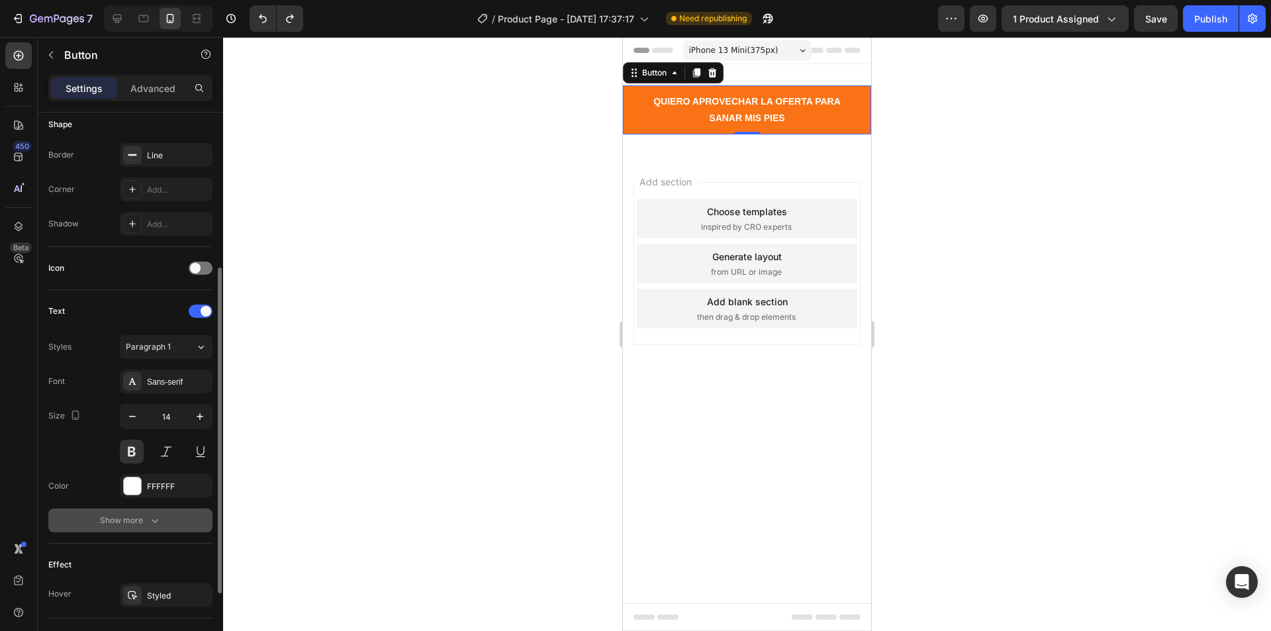
click at [136, 524] on div "Show more" at bounding box center [131, 520] width 62 height 13
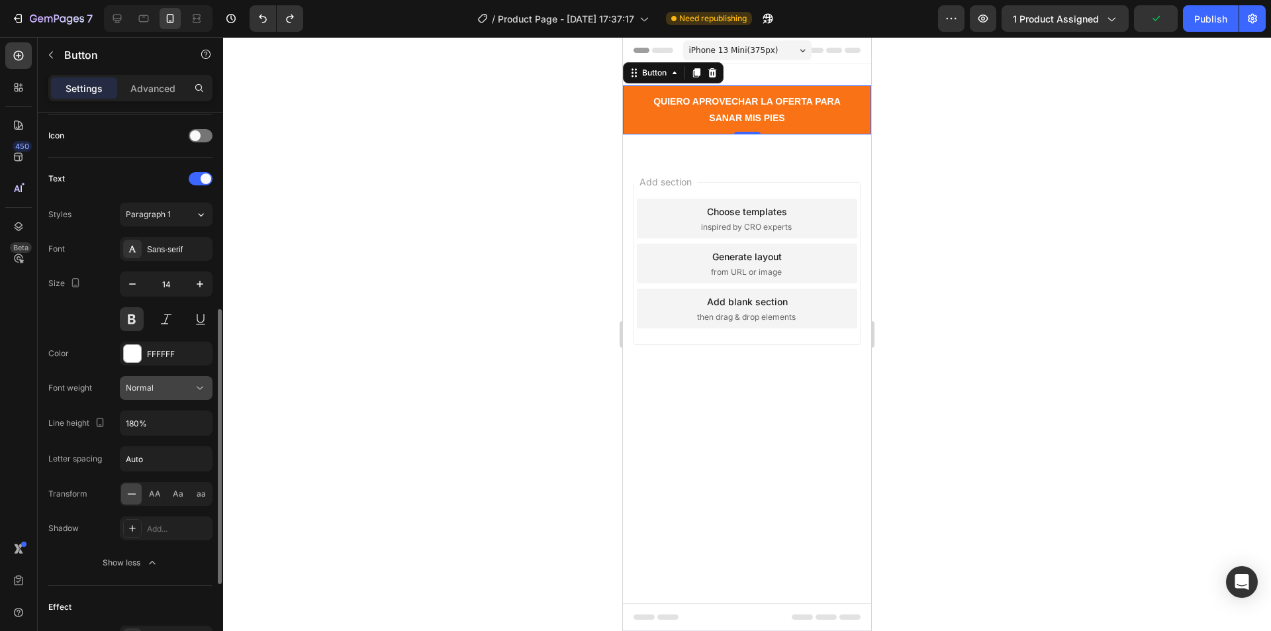
click at [156, 389] on div "Normal" at bounding box center [160, 388] width 68 height 12
click at [152, 501] on div "AA" at bounding box center [154, 493] width 21 height 21
click at [136, 498] on icon at bounding box center [131, 493] width 13 height 13
click at [182, 500] on div "Aa" at bounding box center [178, 493] width 21 height 21
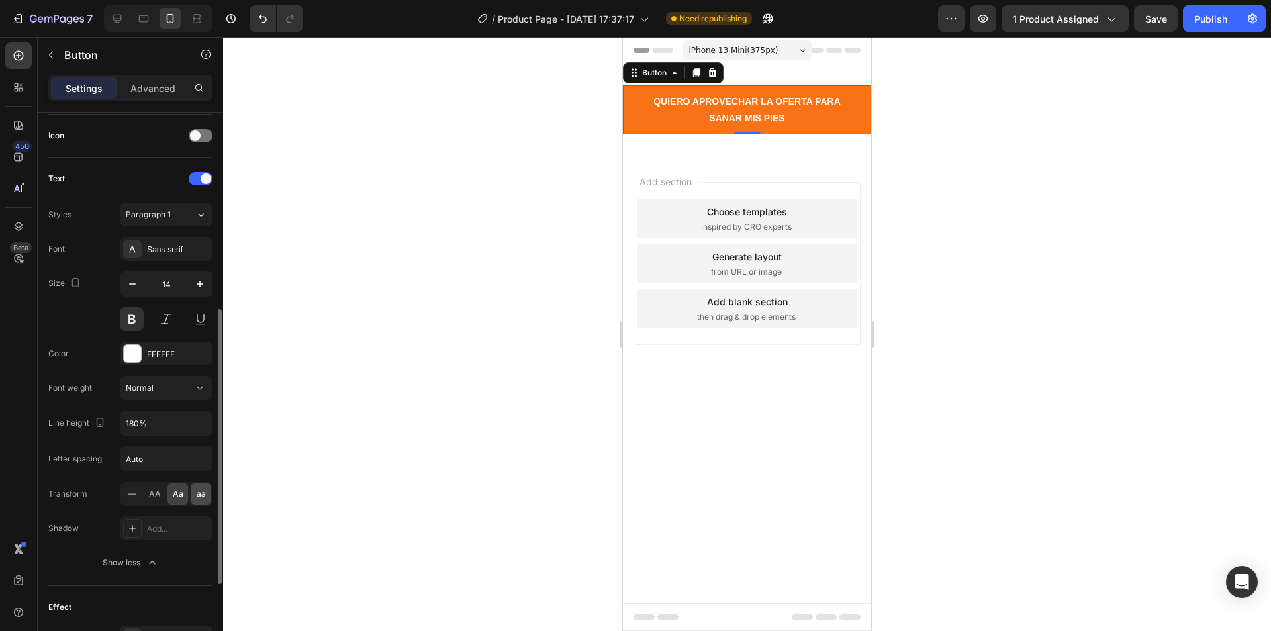
click at [199, 497] on span "aa" at bounding box center [201, 494] width 9 height 12
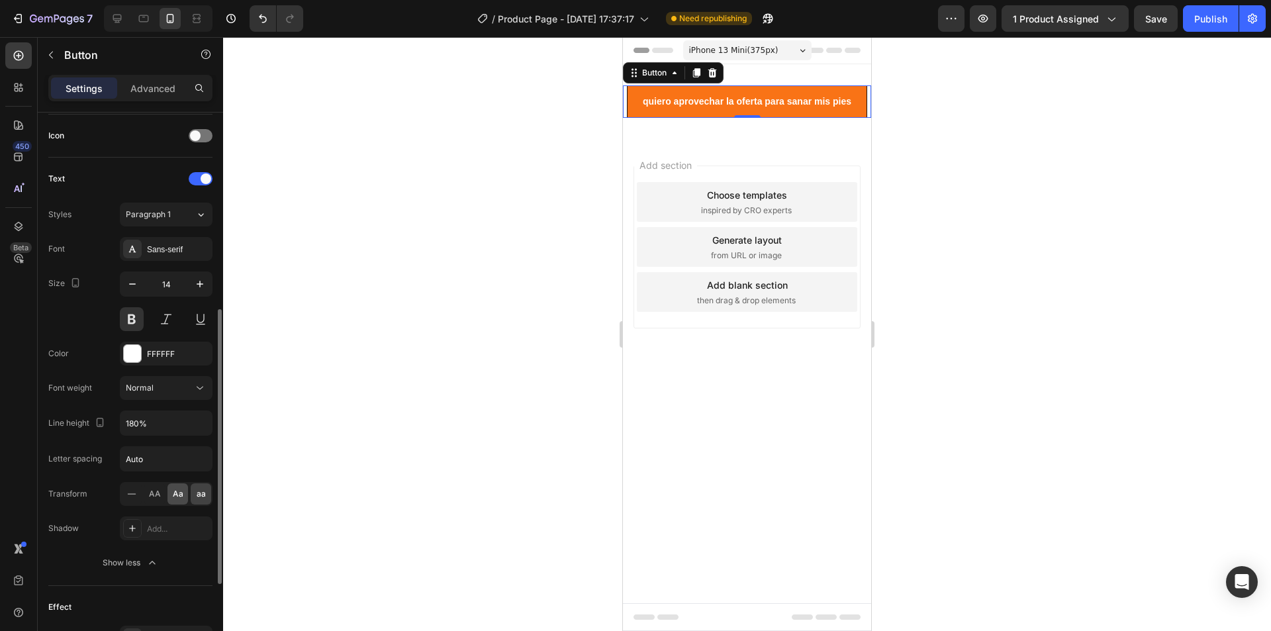
click at [182, 497] on span "Aa" at bounding box center [178, 494] width 11 height 12
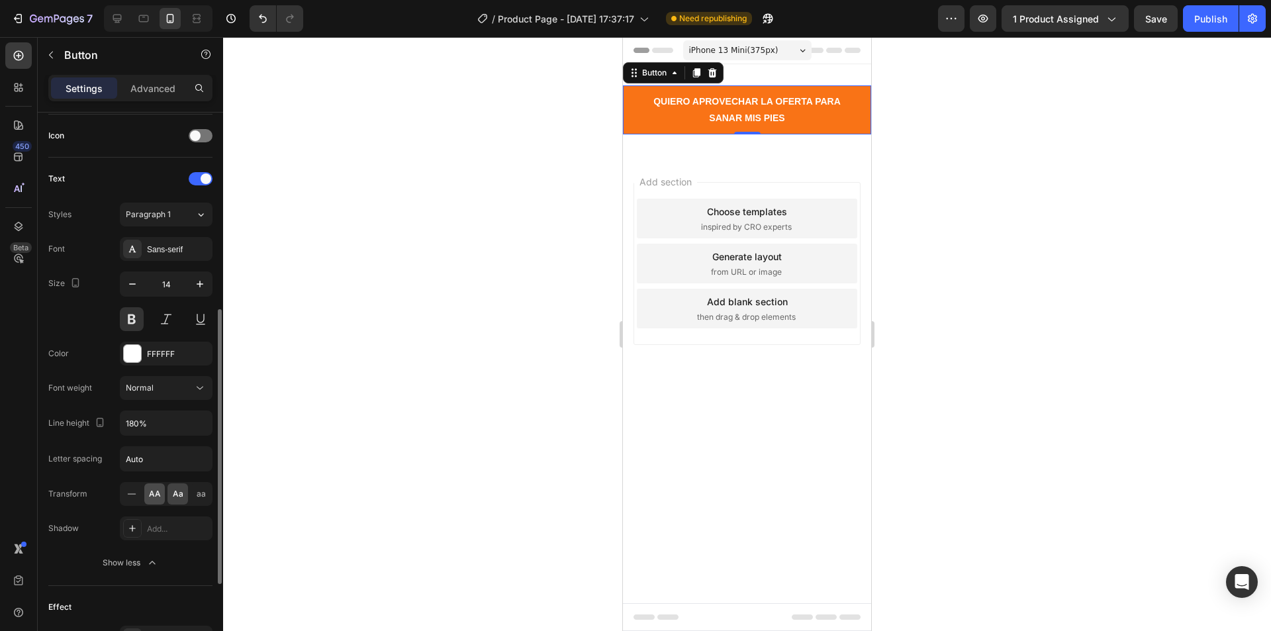
click at [158, 497] on span "AA" at bounding box center [155, 494] width 12 height 12
click at [132, 497] on icon at bounding box center [131, 493] width 13 height 13
click at [135, 564] on div "Show less" at bounding box center [131, 562] width 56 height 13
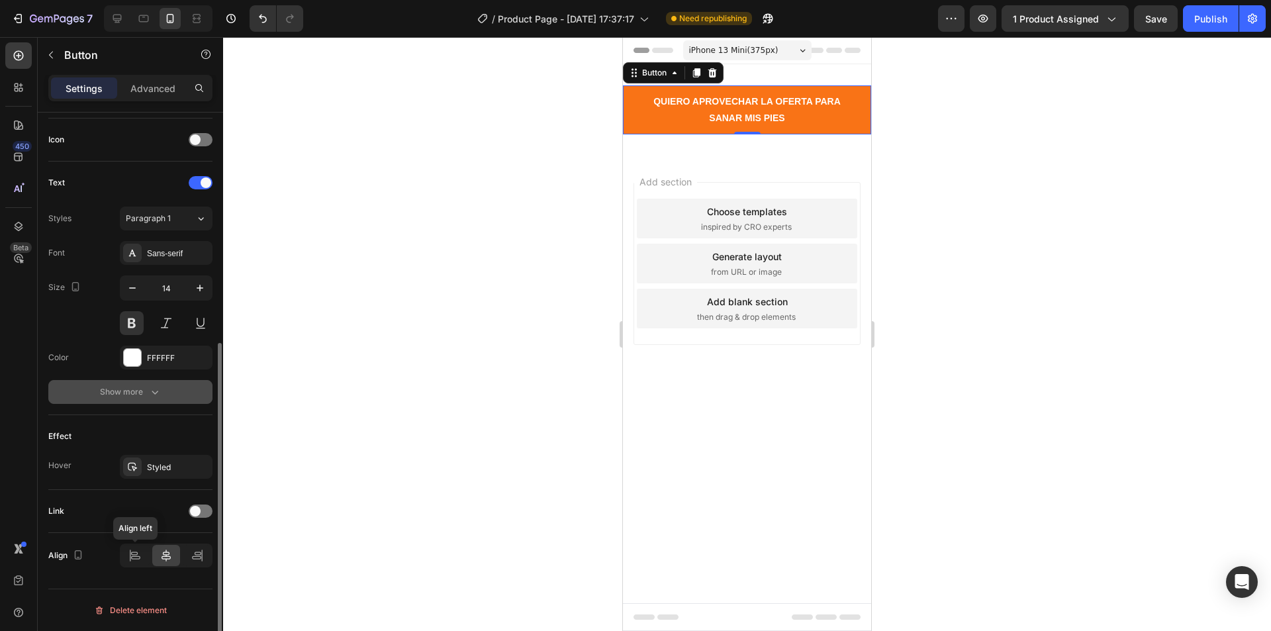
scroll to position [393, 0]
click at [155, 395] on icon "button" at bounding box center [154, 391] width 13 height 13
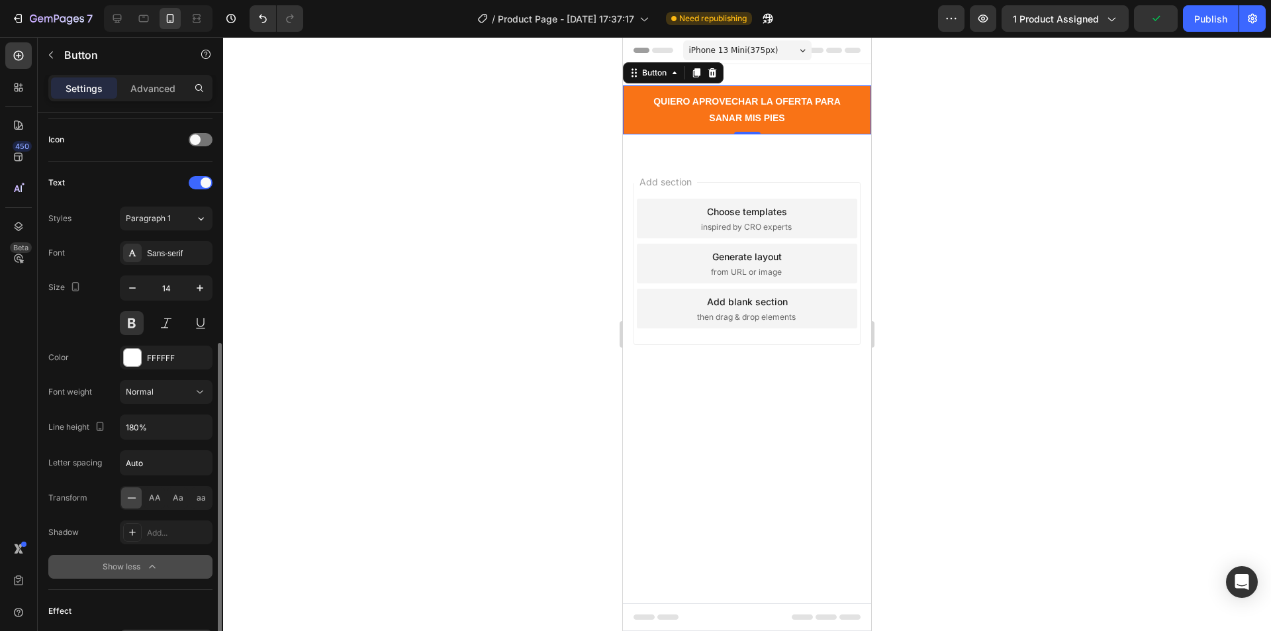
scroll to position [526, 0]
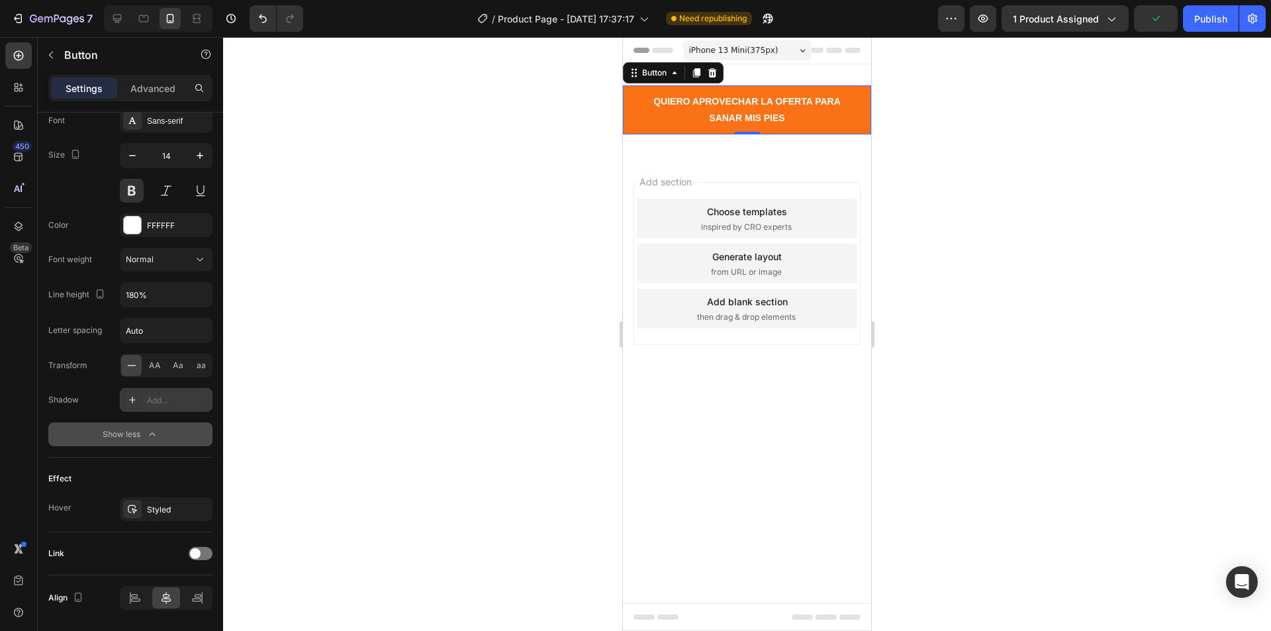
click at [133, 397] on icon at bounding box center [132, 400] width 11 height 11
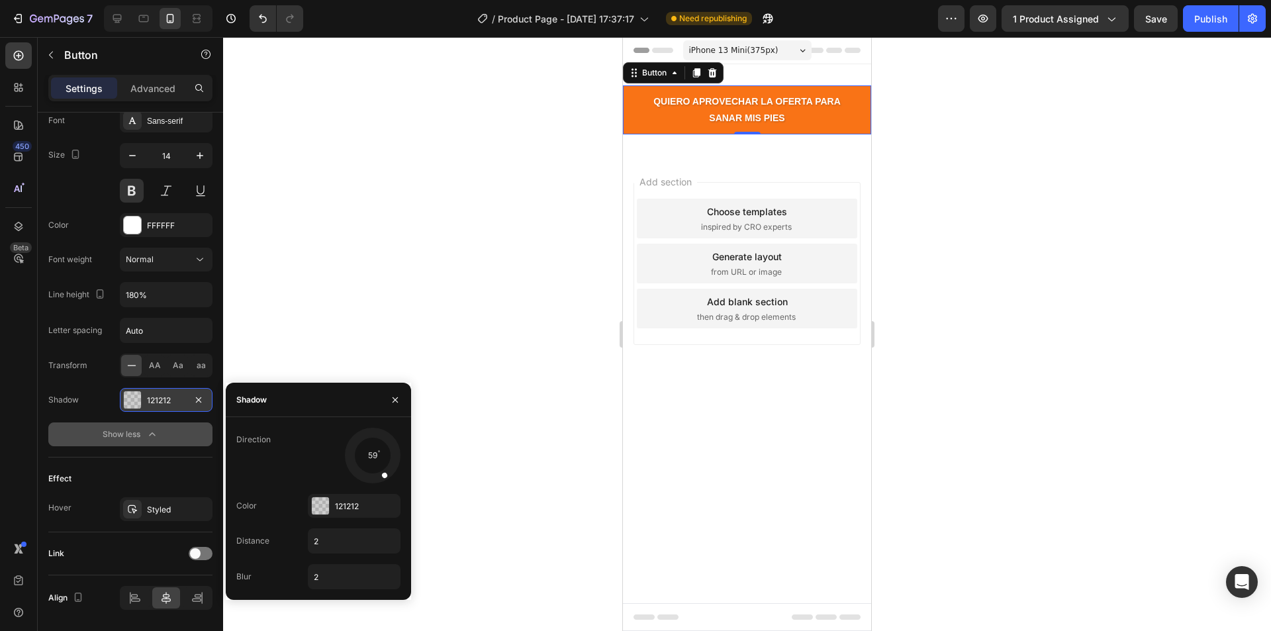
drag, startPoint x: 354, startPoint y: 473, endPoint x: 411, endPoint y: 498, distance: 61.4
click at [411, 498] on div "Direction 59 Color 121212 Distance 2 Blur 2" at bounding box center [318, 509] width 185 height 162
click at [399, 403] on icon "button" at bounding box center [395, 400] width 11 height 11
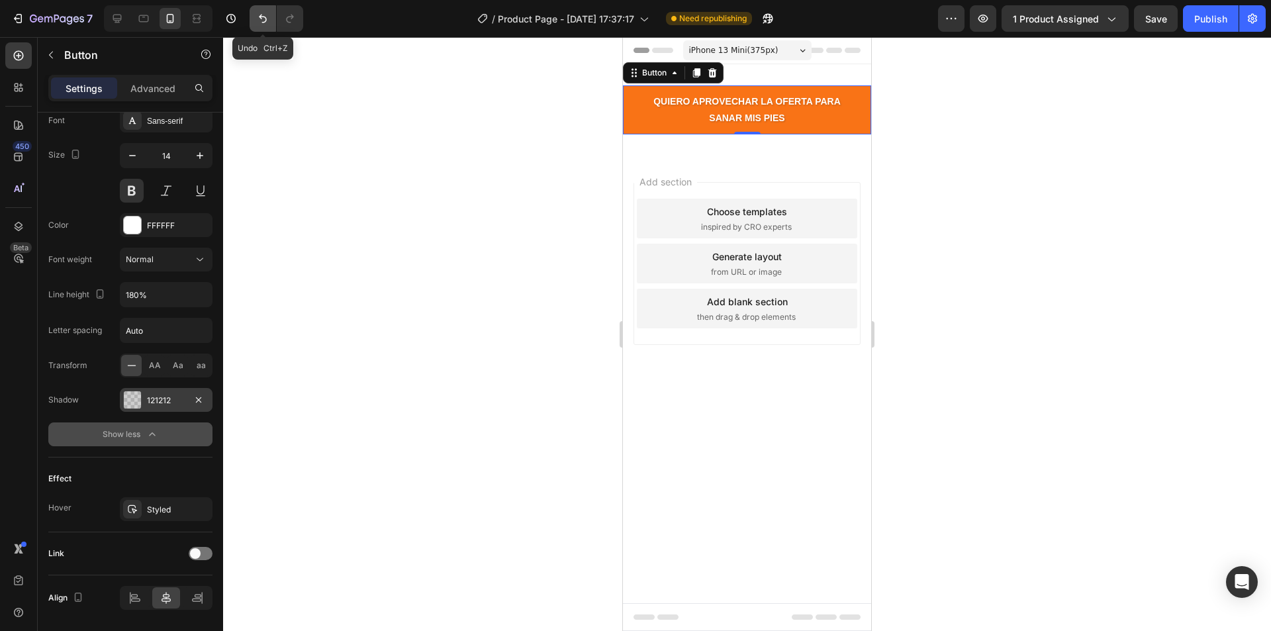
click at [258, 21] on icon "Undo/Redo" at bounding box center [262, 18] width 13 height 13
click at [280, 21] on button "Undo/Redo" at bounding box center [290, 18] width 26 height 26
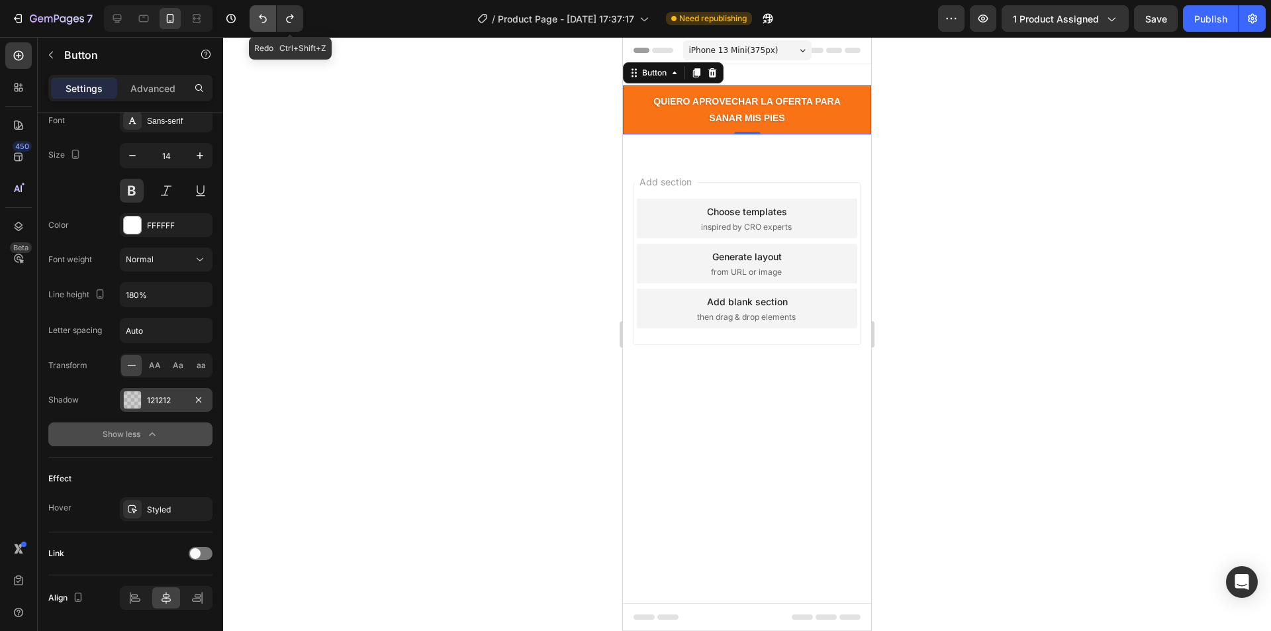
click at [264, 23] on icon "Undo/Redo" at bounding box center [263, 19] width 8 height 9
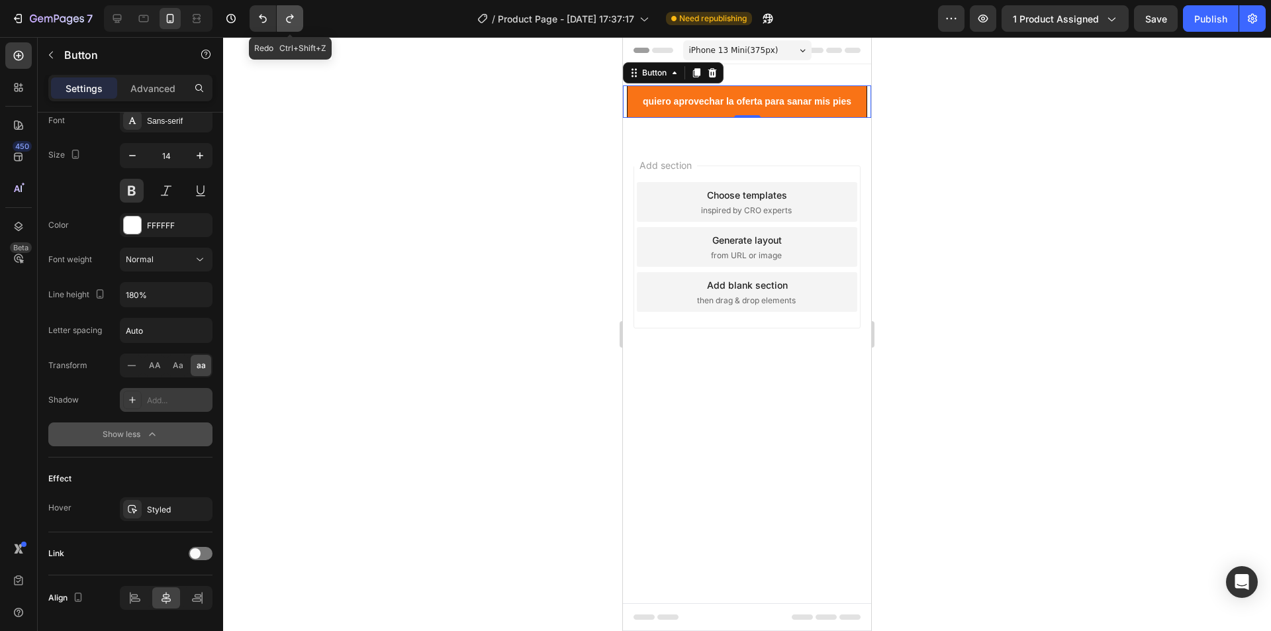
click at [291, 23] on icon "Undo/Redo" at bounding box center [289, 19] width 7 height 9
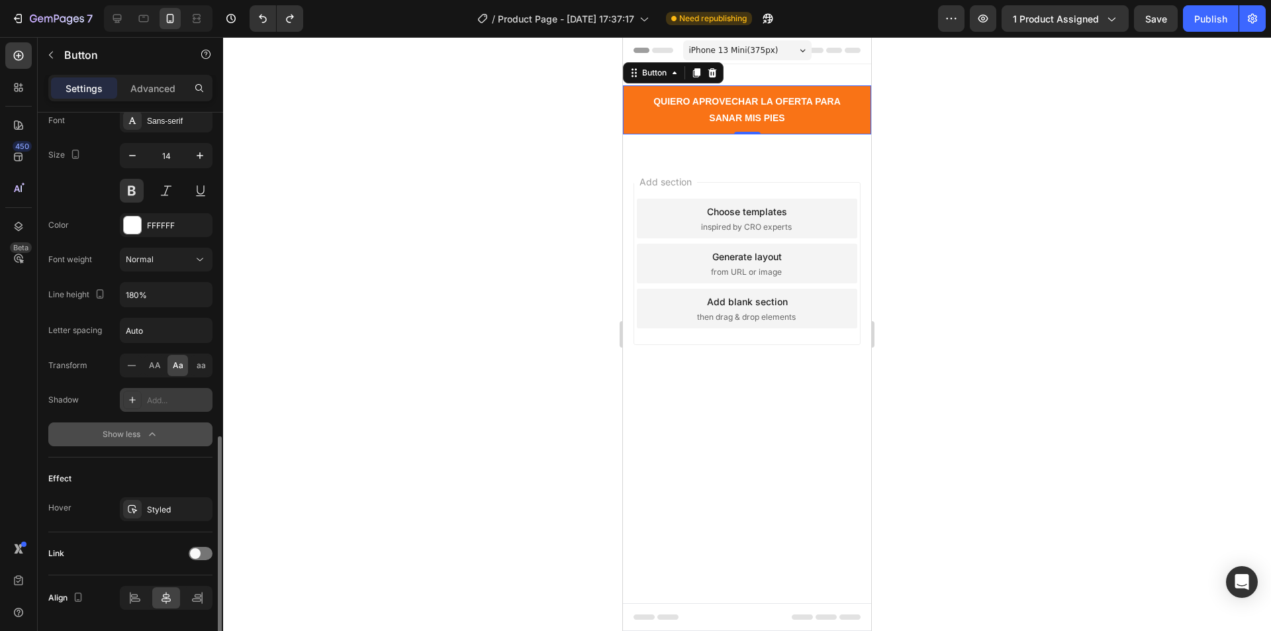
scroll to position [568, 0]
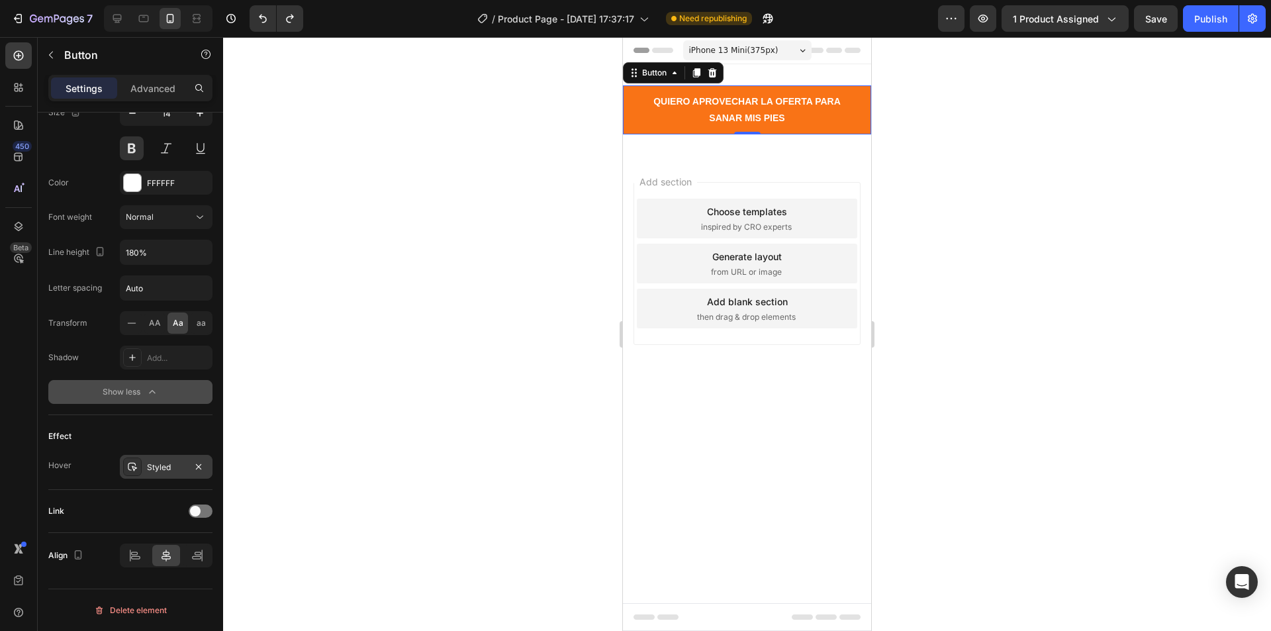
click at [154, 470] on div "Styled" at bounding box center [166, 468] width 38 height 12
click at [356, 230] on div at bounding box center [747, 334] width 1048 height 594
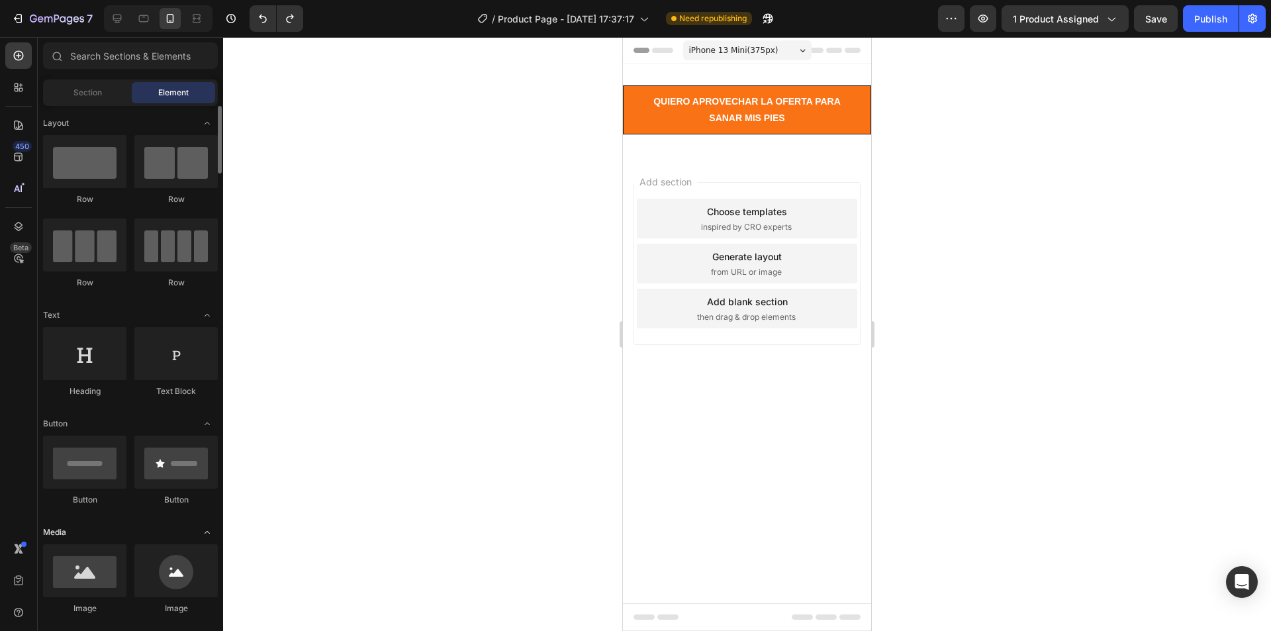
scroll to position [66, 0]
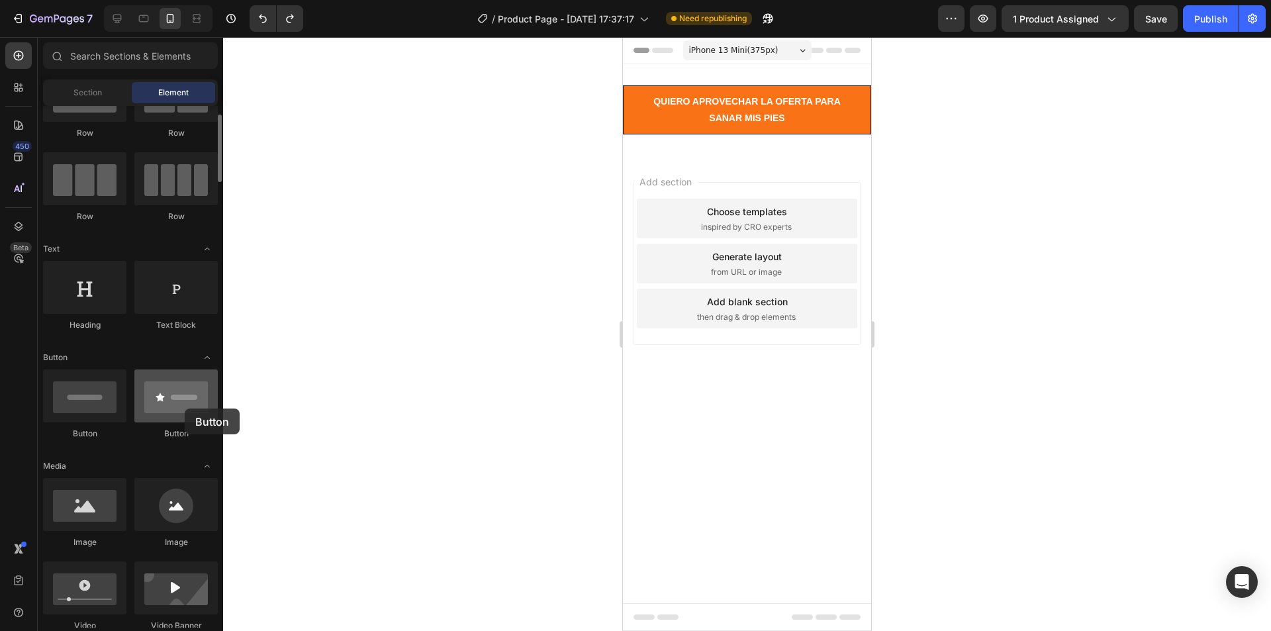
click at [185, 409] on div at bounding box center [175, 396] width 83 height 53
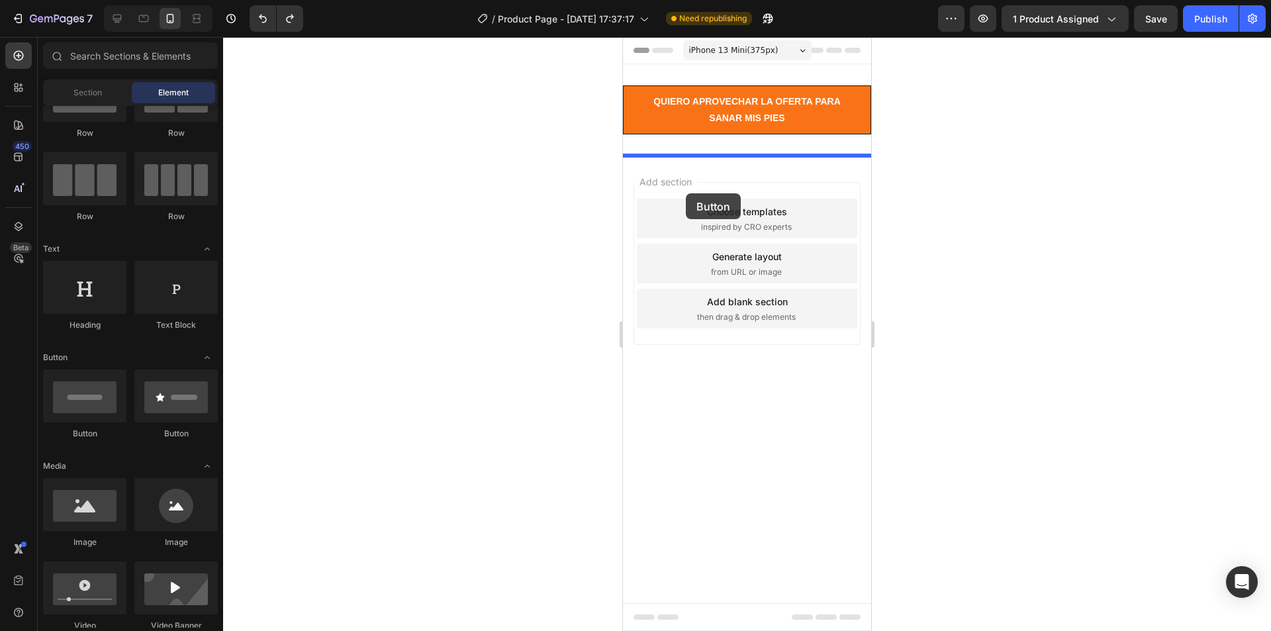
drag, startPoint x: 806, startPoint y: 441, endPoint x: 686, endPoint y: 193, distance: 275.1
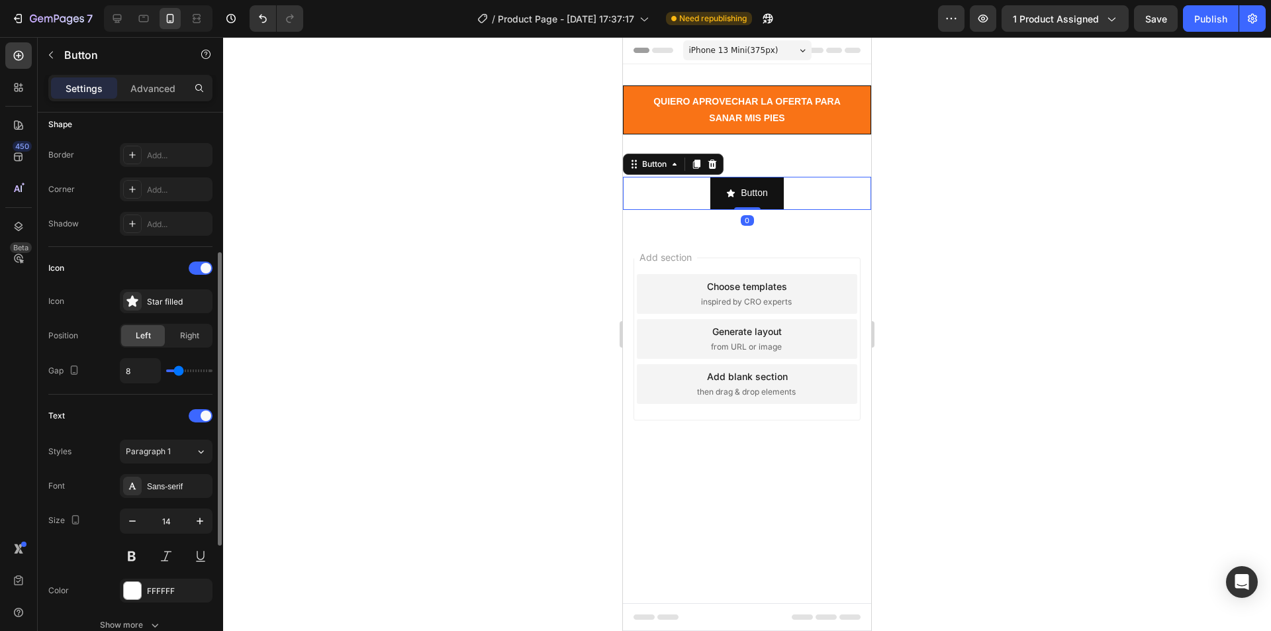
scroll to position [331, 0]
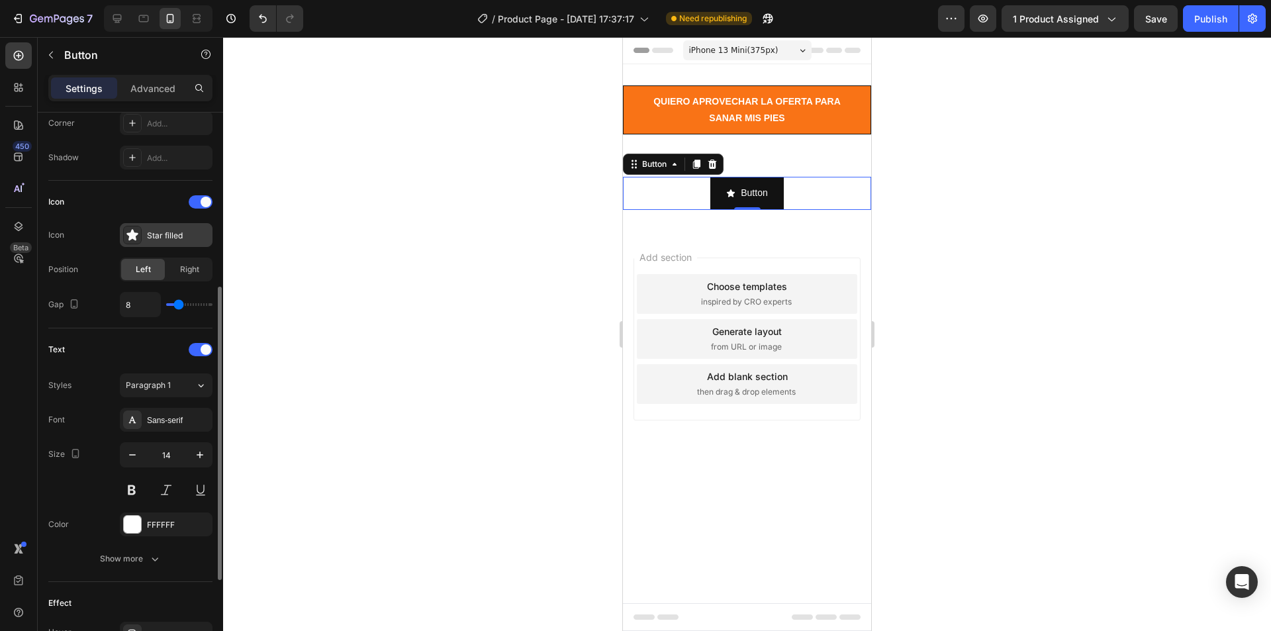
click at [164, 232] on div "Star filled" at bounding box center [178, 236] width 62 height 12
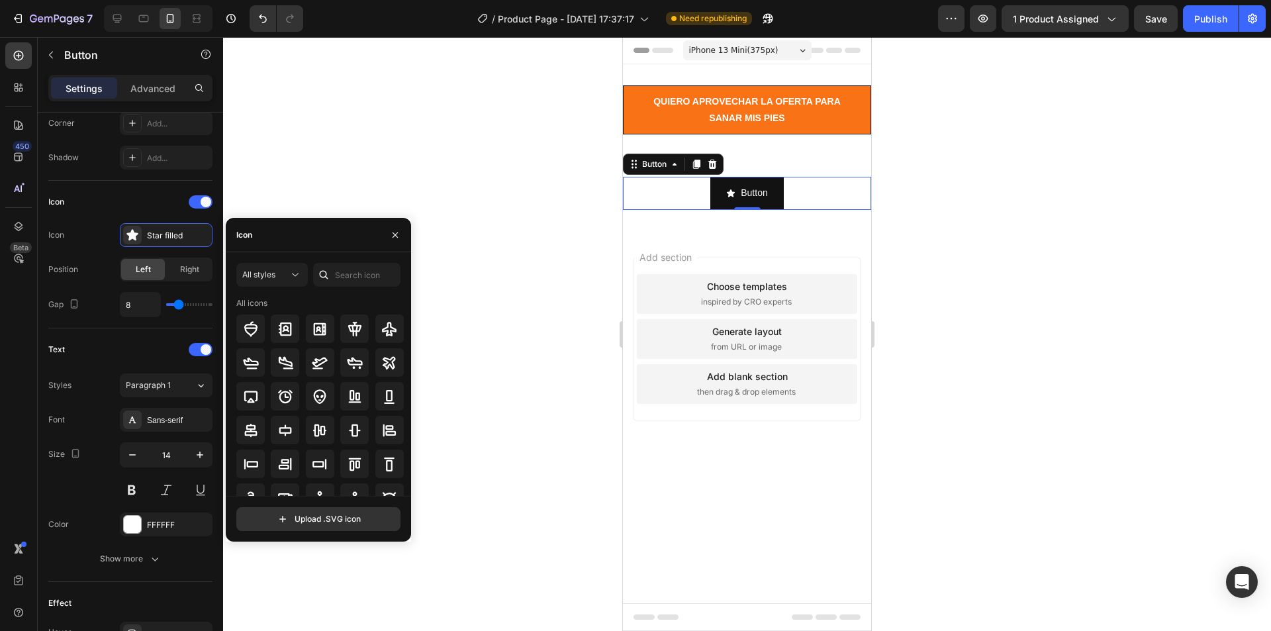
click at [326, 167] on div at bounding box center [747, 334] width 1048 height 594
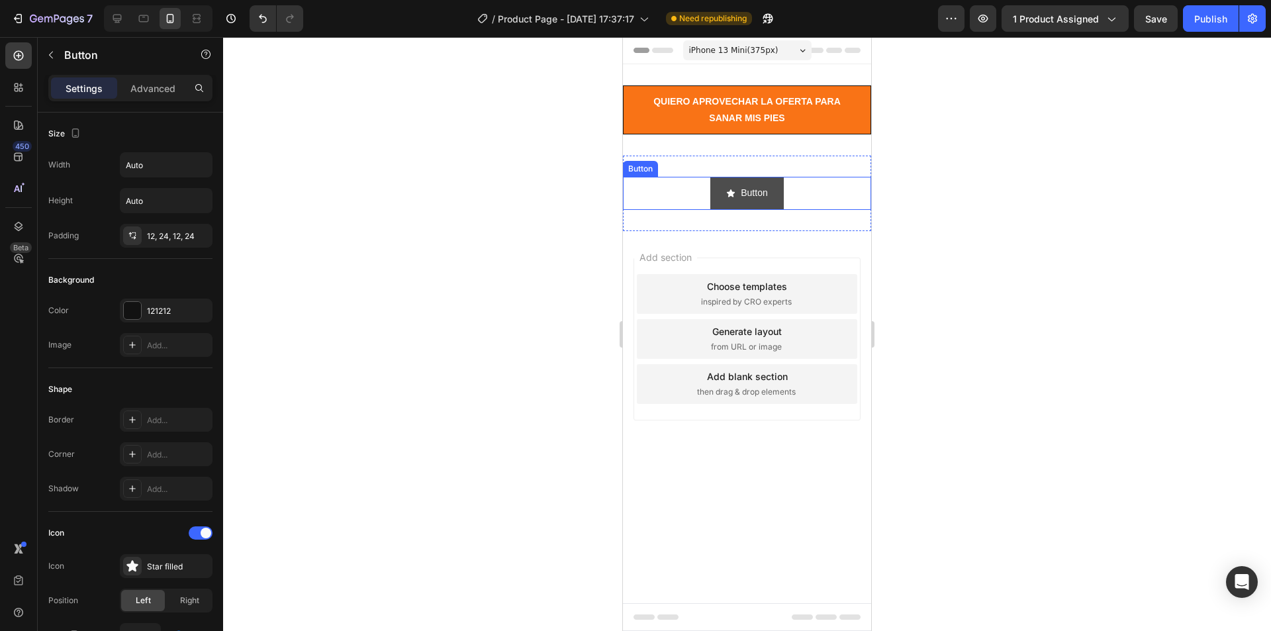
click at [731, 195] on icon "<p>Button</p>" at bounding box center [731, 193] width 8 height 8
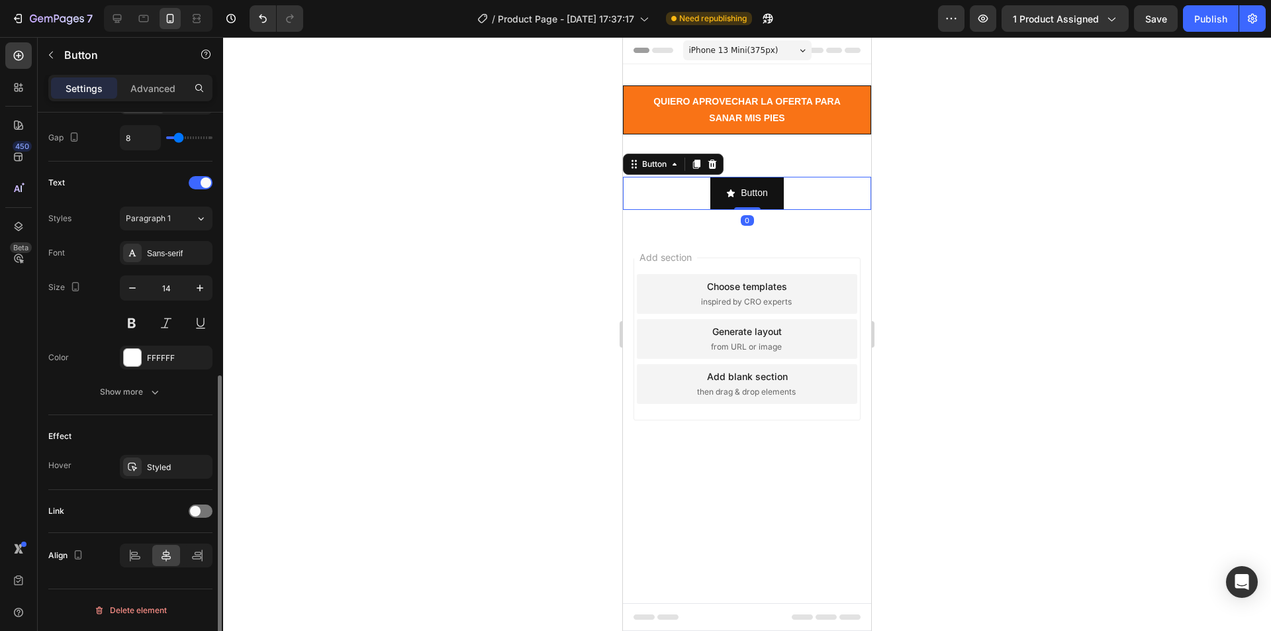
scroll to position [0, 0]
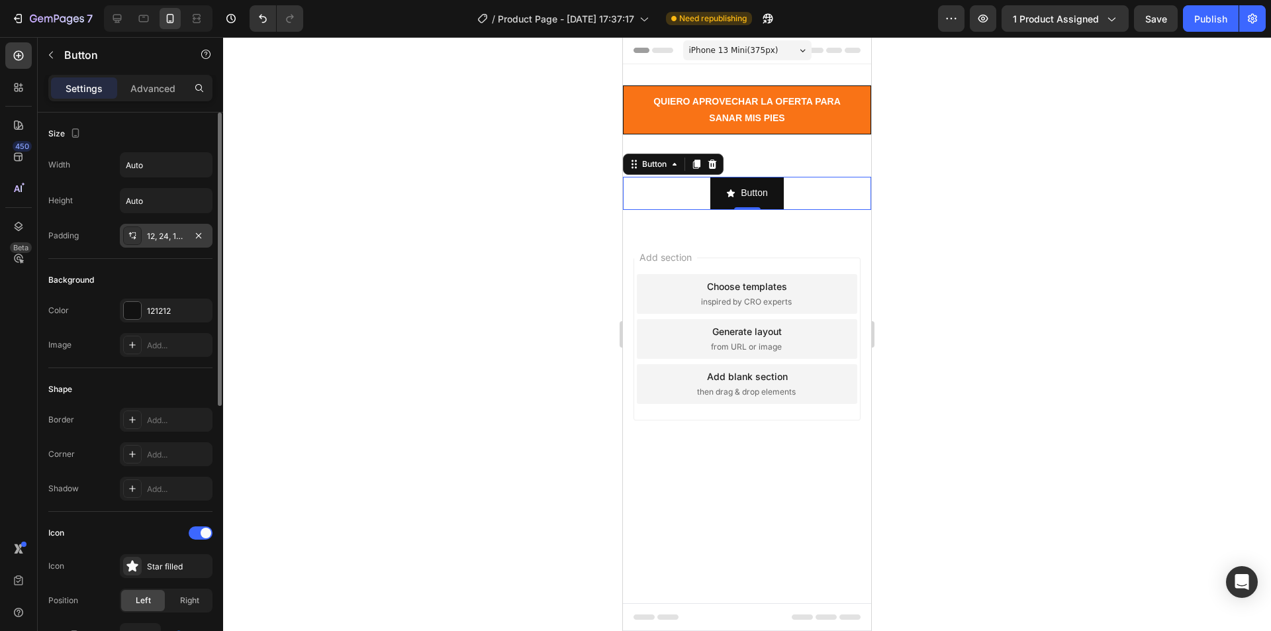
click at [129, 236] on icon at bounding box center [132, 235] width 11 height 11
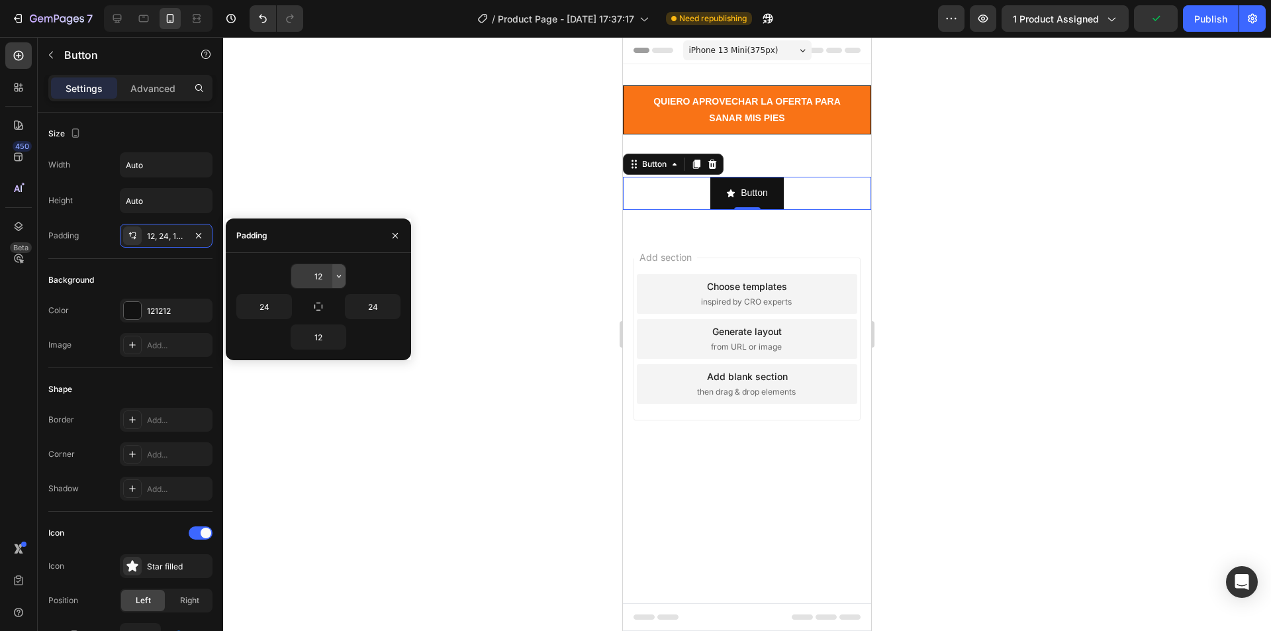
click at [338, 275] on icon "button" at bounding box center [339, 276] width 11 height 11
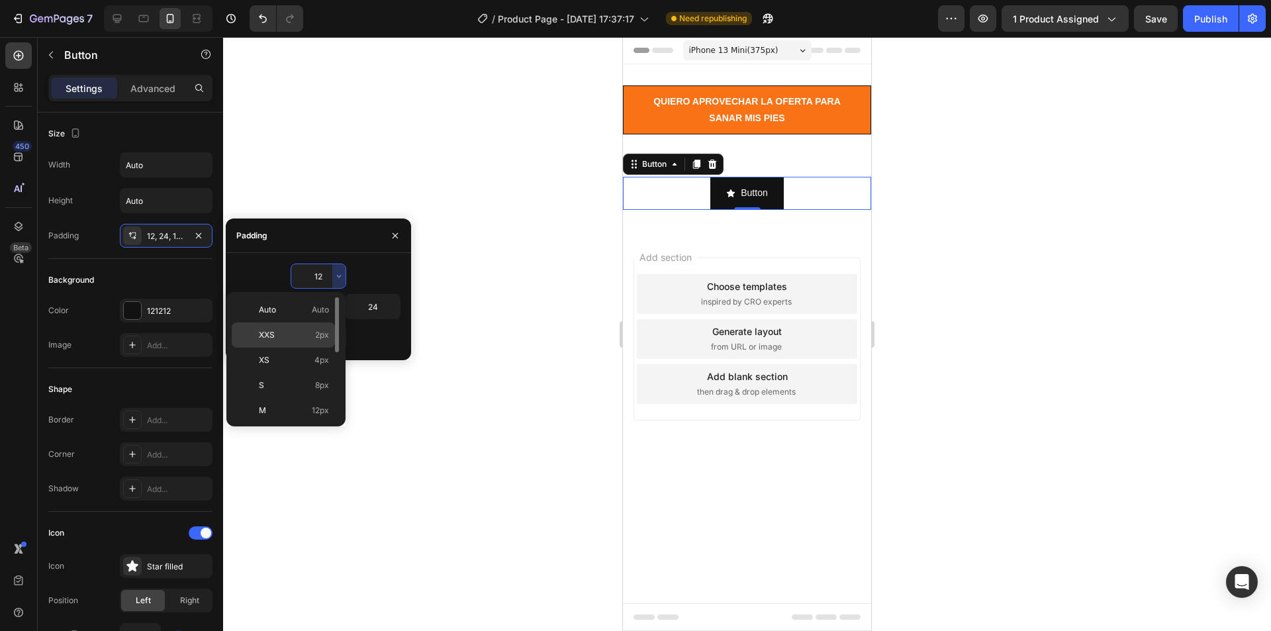
click at [272, 330] on span "XXS" at bounding box center [267, 335] width 16 height 12
type input "2"
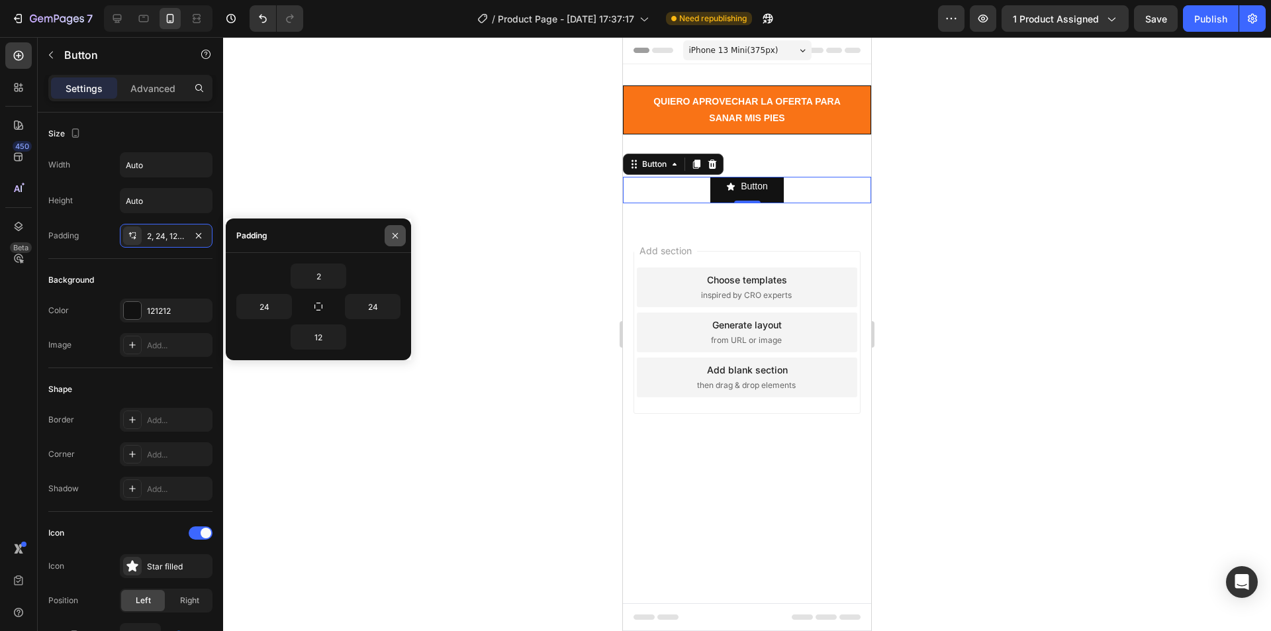
click at [393, 234] on icon "button" at bounding box center [395, 235] width 11 height 11
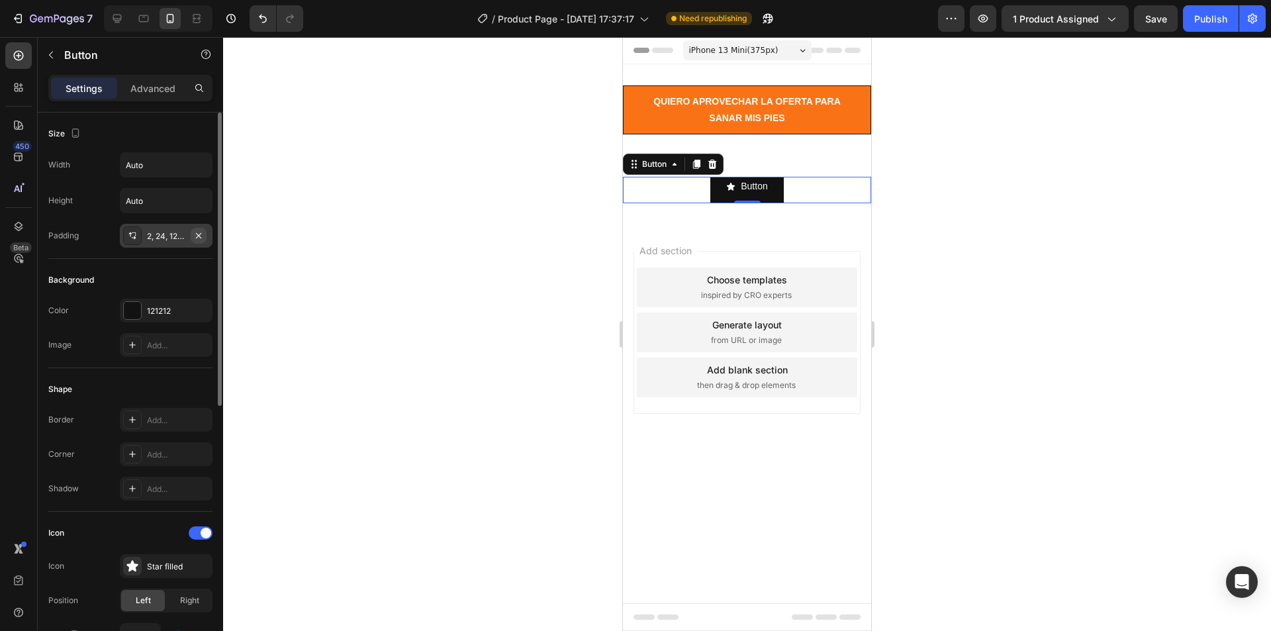
click at [199, 232] on icon "button" at bounding box center [198, 235] width 11 height 11
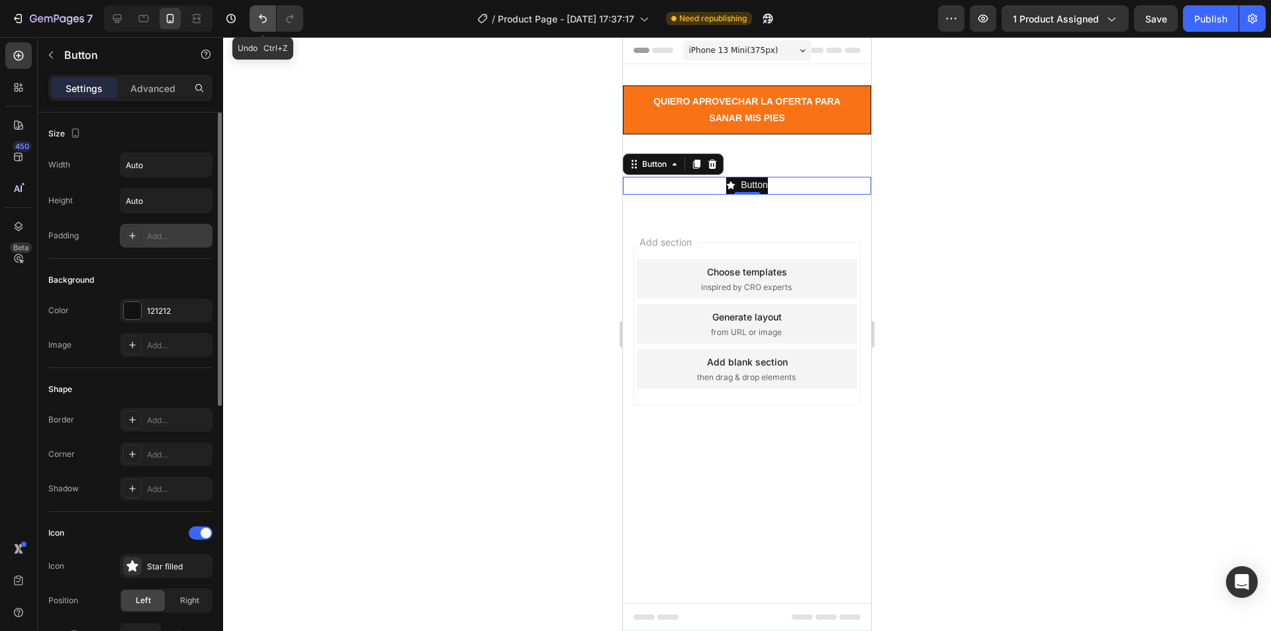
click at [261, 19] on icon "Undo/Redo" at bounding box center [262, 18] width 13 height 13
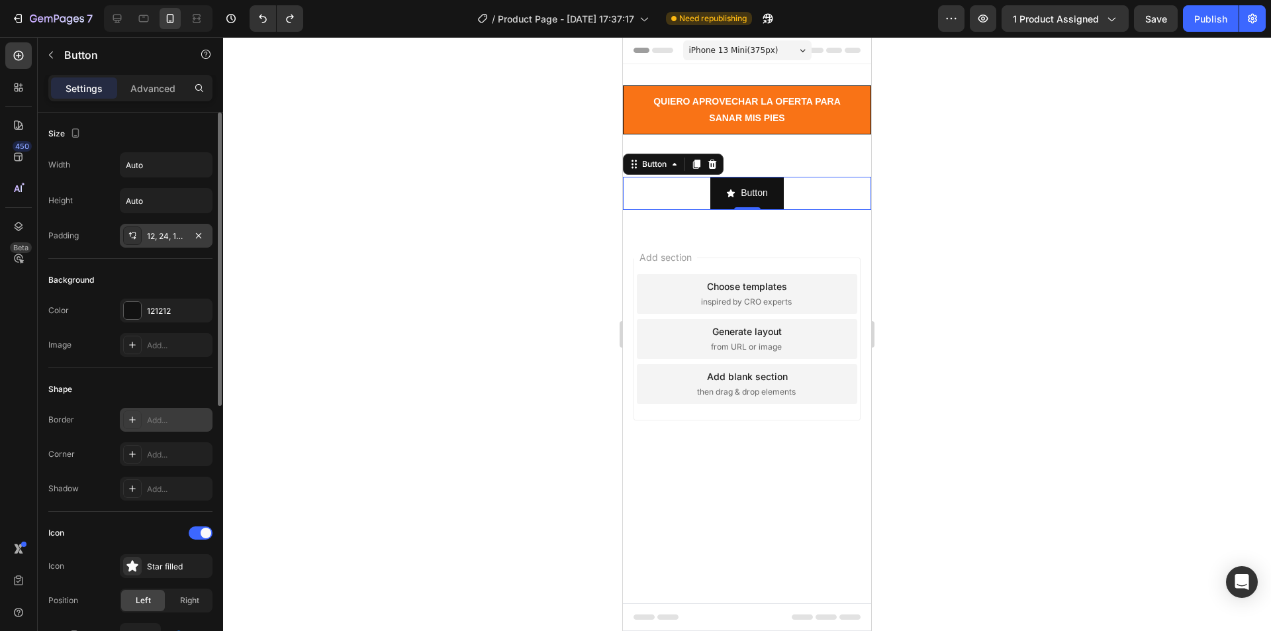
click at [142, 421] on div "Add..." at bounding box center [166, 420] width 93 height 24
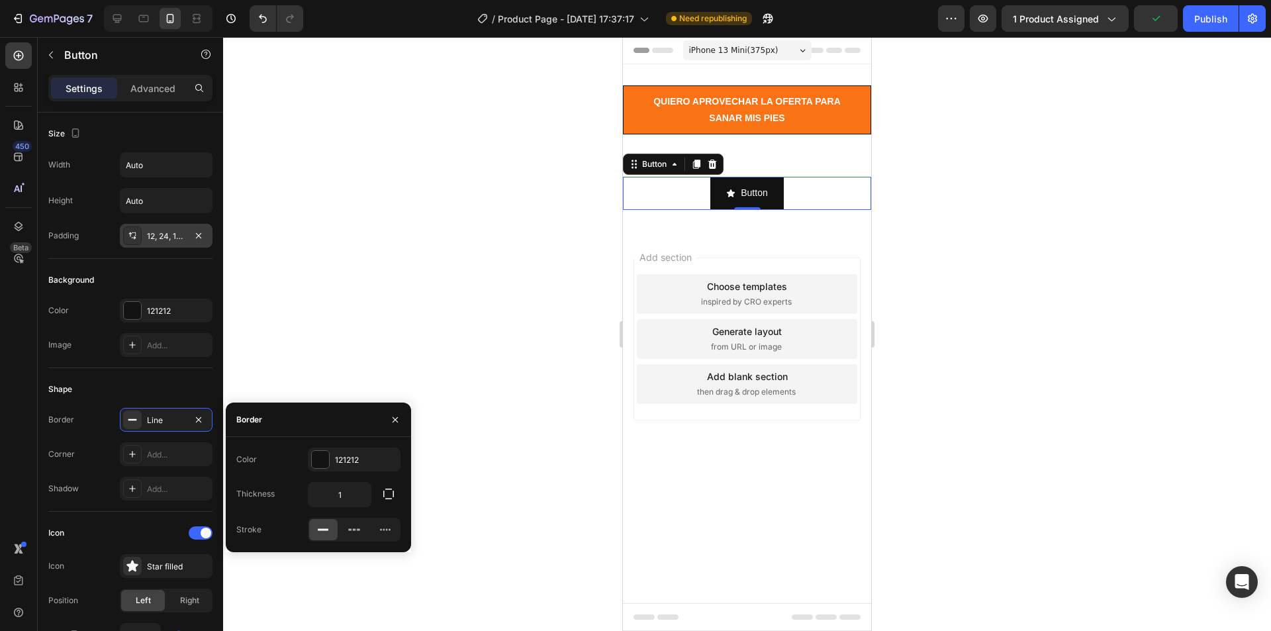
click at [269, 355] on div at bounding box center [747, 334] width 1048 height 594
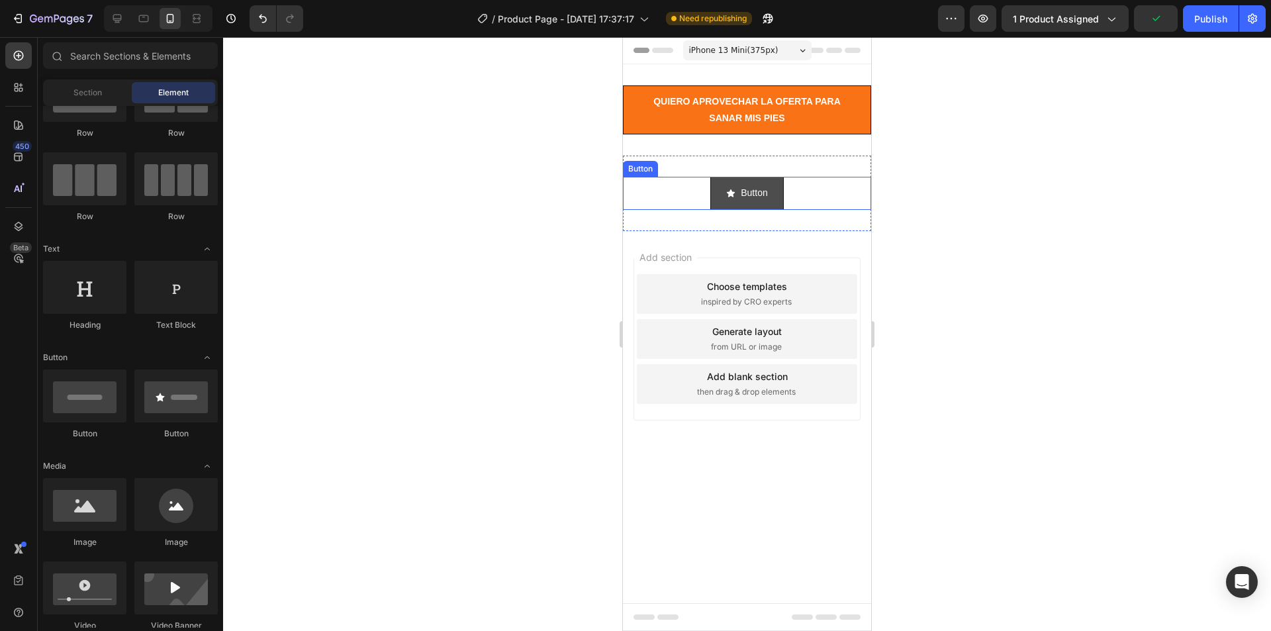
click at [731, 186] on span "<p>Button</p>" at bounding box center [730, 193] width 9 height 17
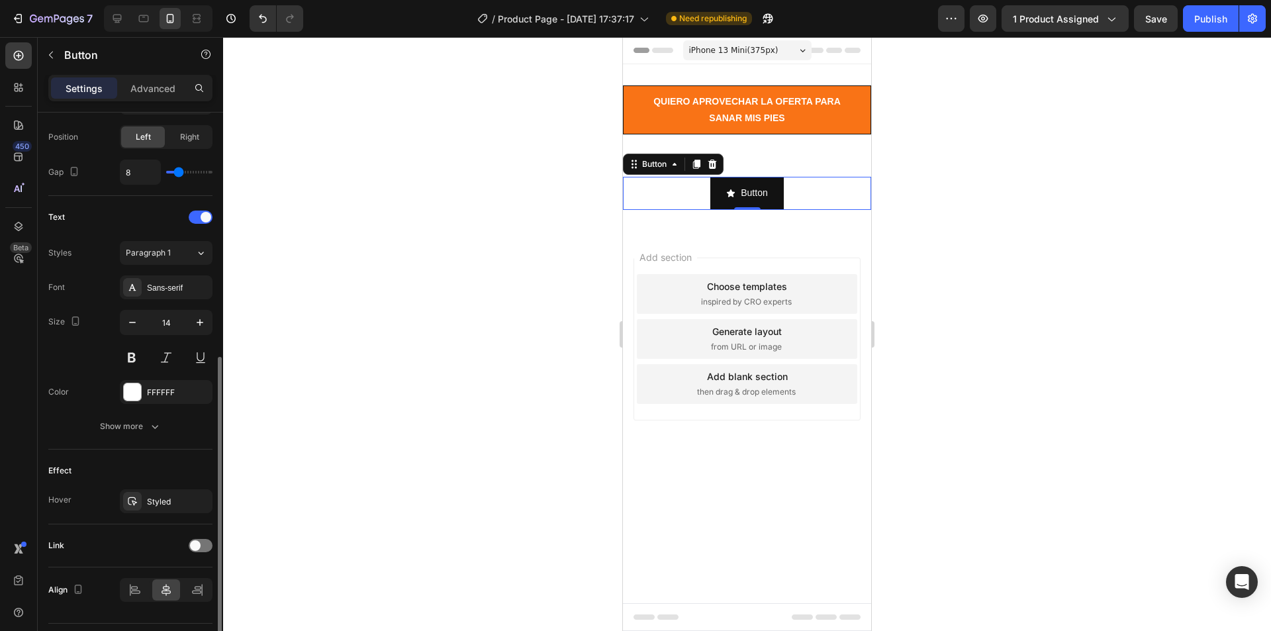
scroll to position [498, 0]
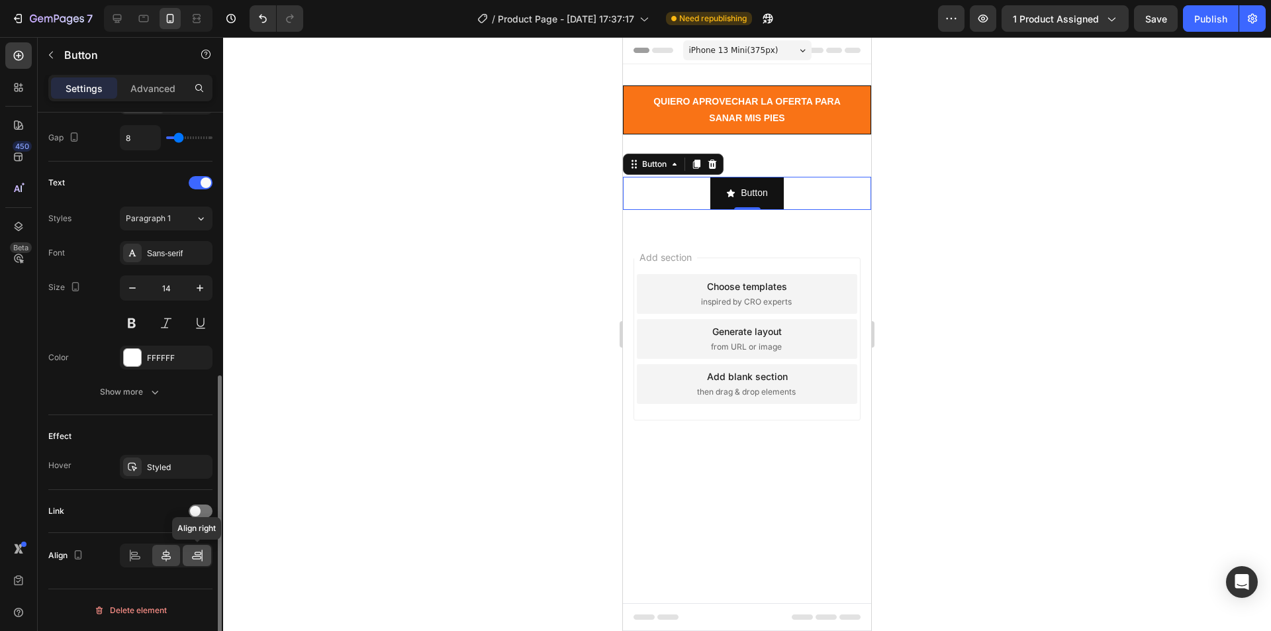
click at [195, 551] on icon at bounding box center [197, 555] width 13 height 13
click at [174, 559] on div at bounding box center [166, 555] width 28 height 21
click at [139, 557] on icon at bounding box center [134, 555] width 13 height 13
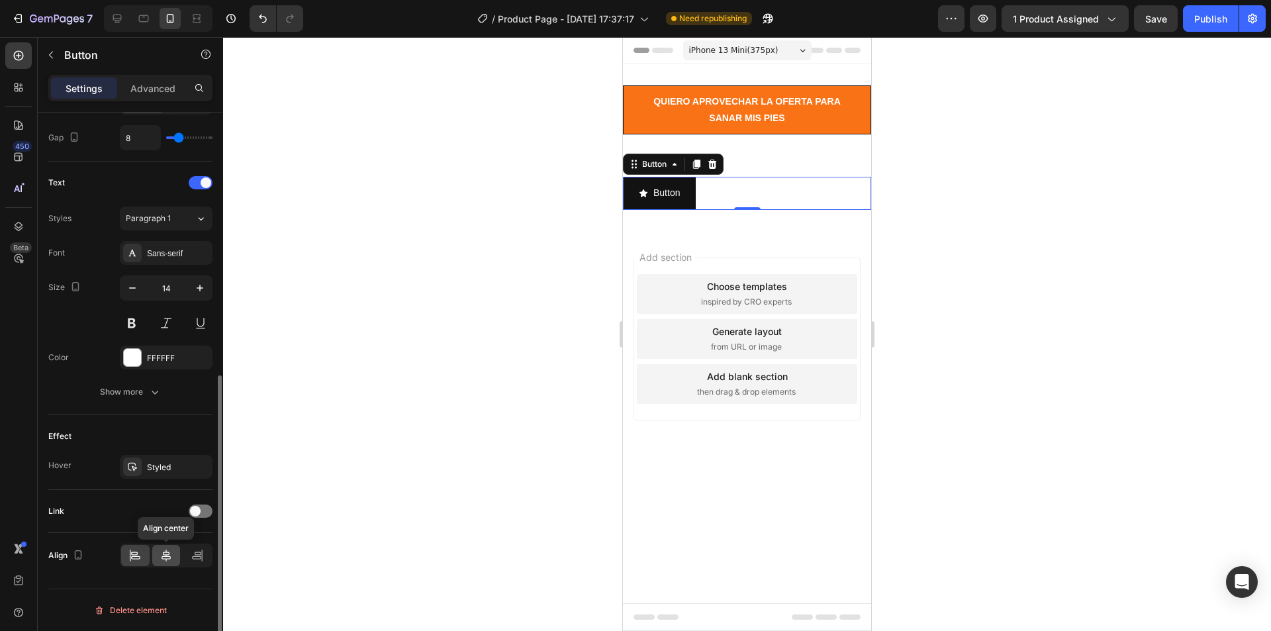
click at [169, 556] on icon at bounding box center [166, 556] width 9 height 12
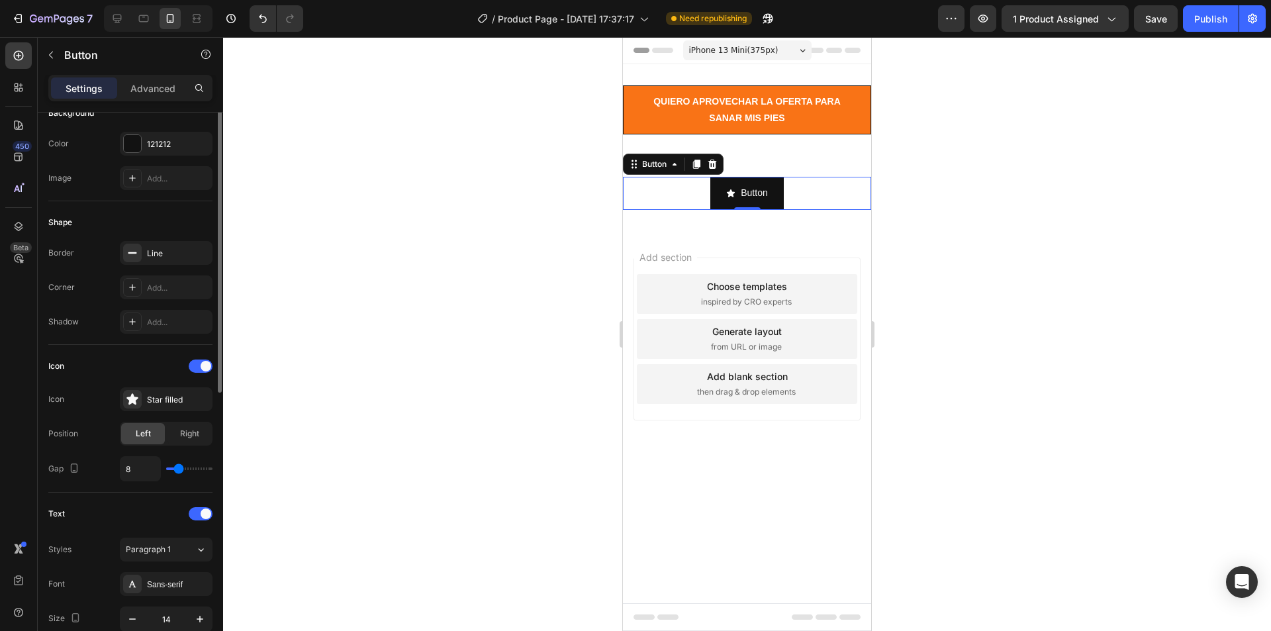
scroll to position [101, 0]
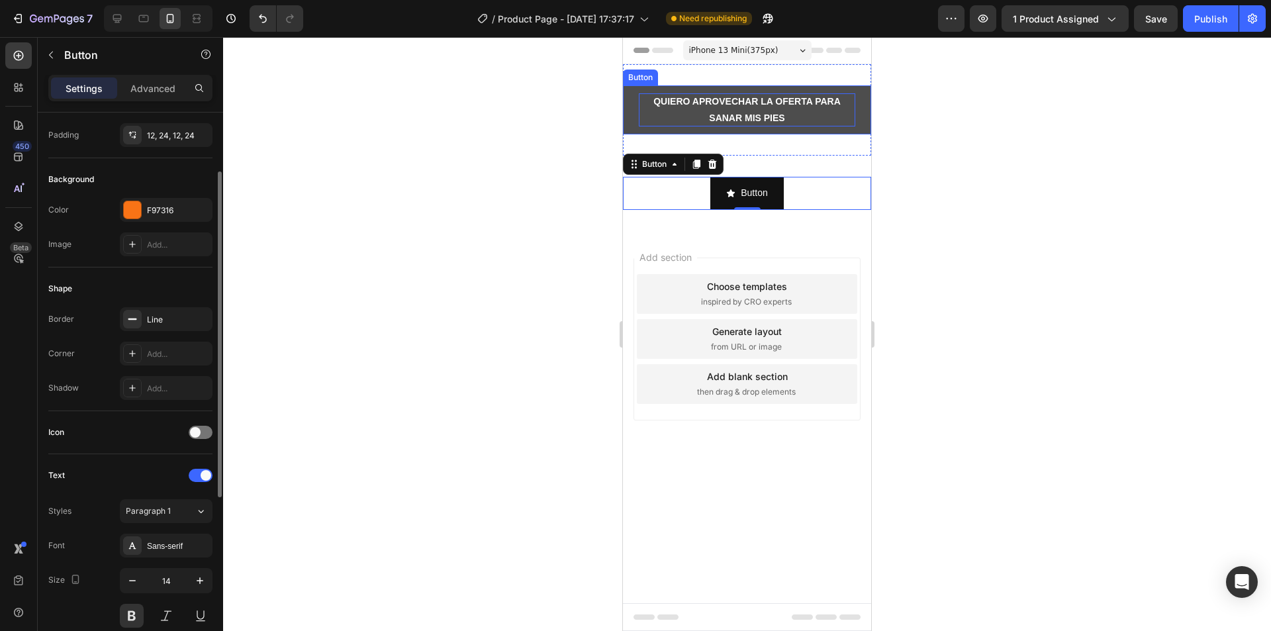
click at [684, 102] on p "QUIERO APROVECHAR LA OFERTA PARA SANAR MIS PIES" at bounding box center [747, 109] width 217 height 33
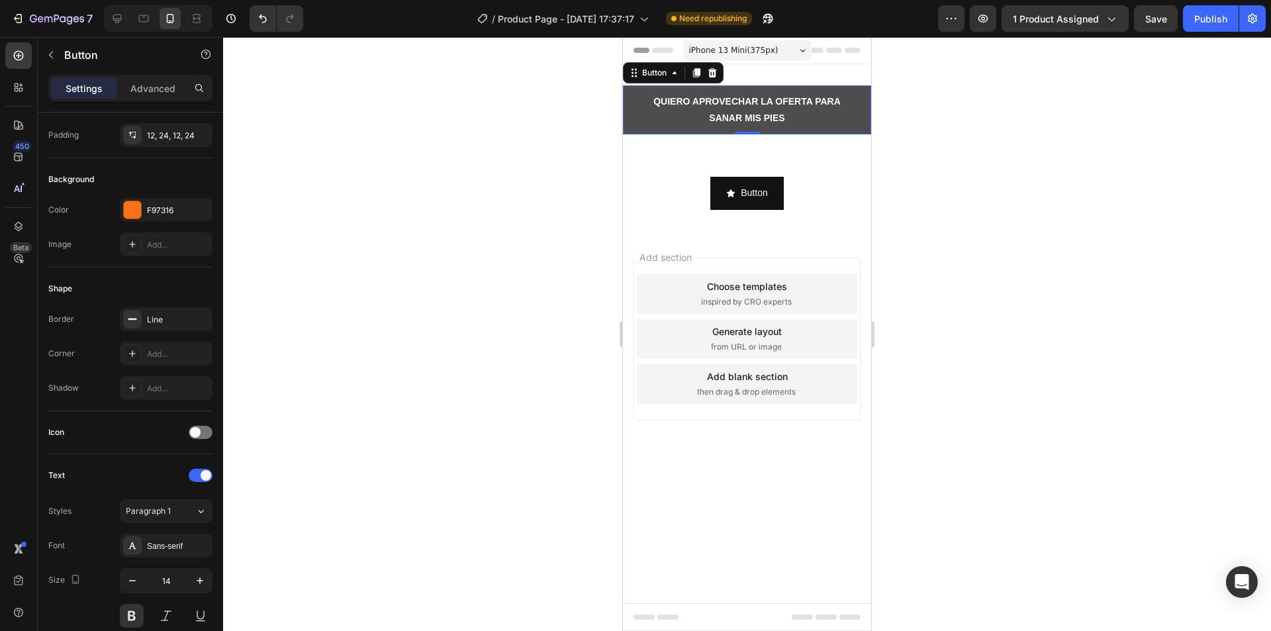
click at [632, 107] on button "QUIERO APROVECHAR LA OFERTA PARA SANAR MIS PIES" at bounding box center [747, 109] width 248 height 49
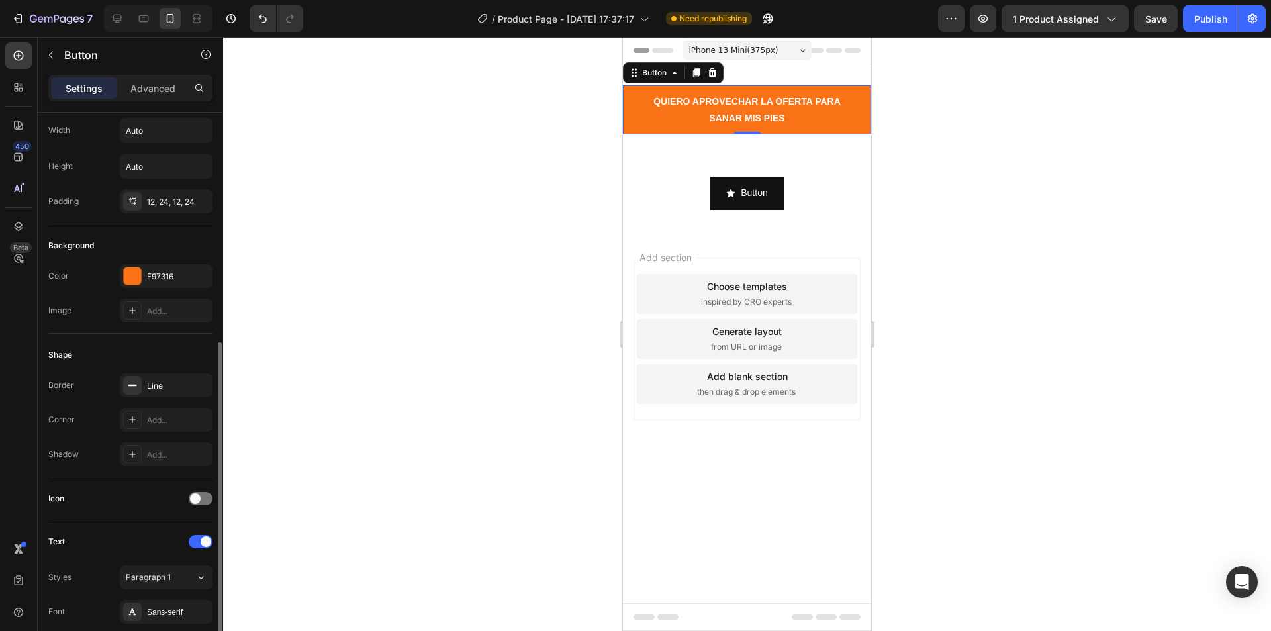
scroll to position [0, 0]
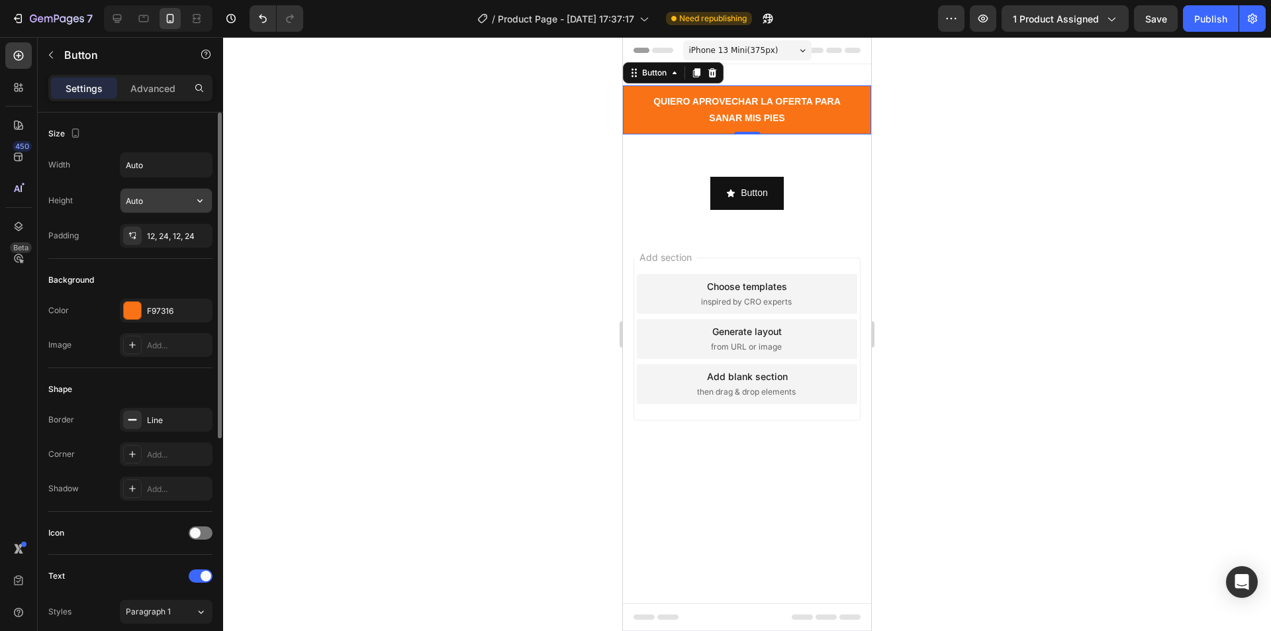
click at [164, 207] on input "Auto" at bounding box center [166, 201] width 91 height 24
click at [189, 199] on button "button" at bounding box center [200, 201] width 24 height 24
click at [160, 198] on input "Auto" at bounding box center [166, 201] width 91 height 24
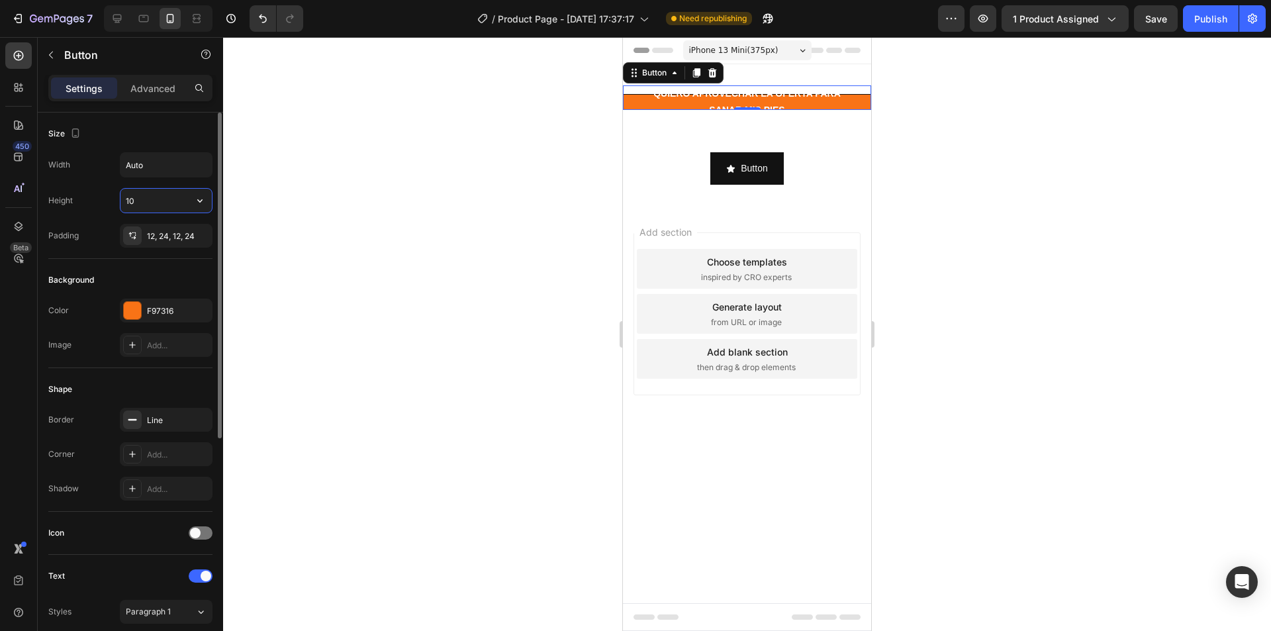
type input "1"
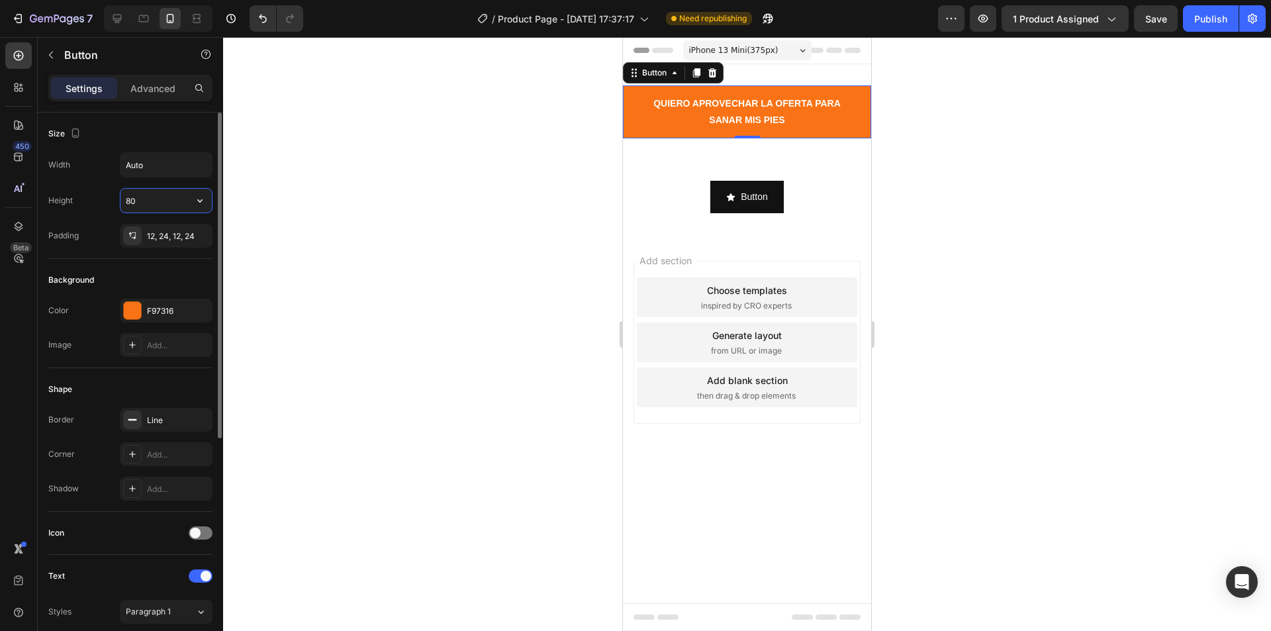
type input "8"
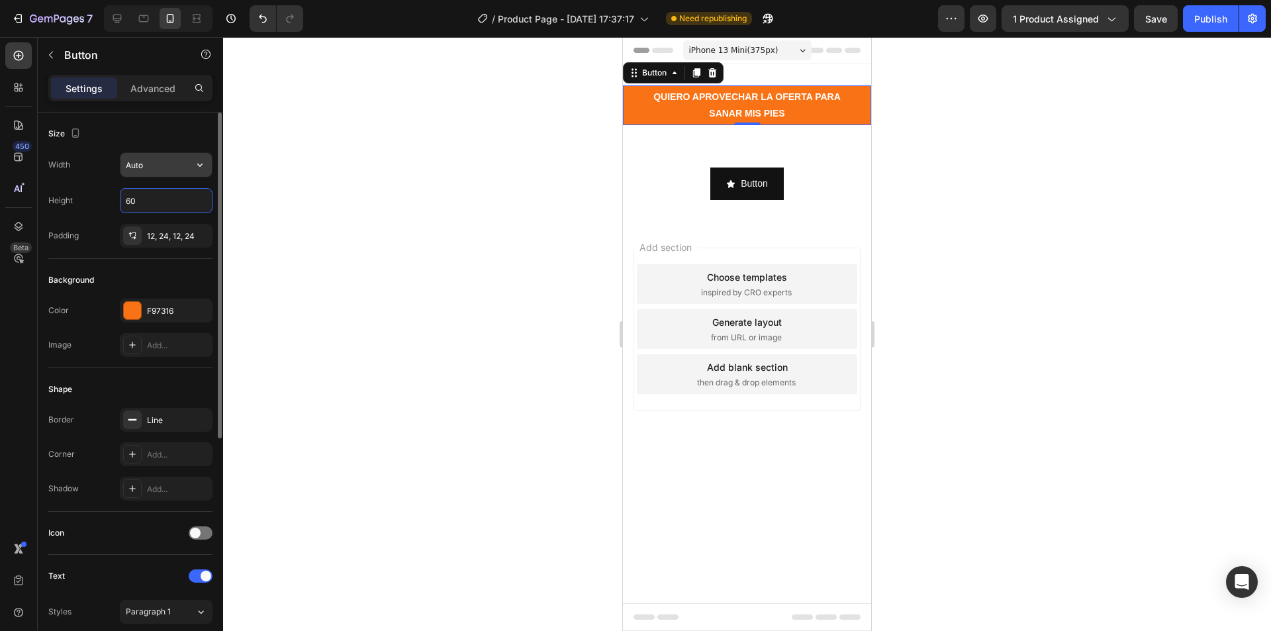
type input "60"
click at [149, 171] on input "Auto" at bounding box center [166, 165] width 91 height 24
click at [163, 168] on input "Auto" at bounding box center [166, 165] width 91 height 24
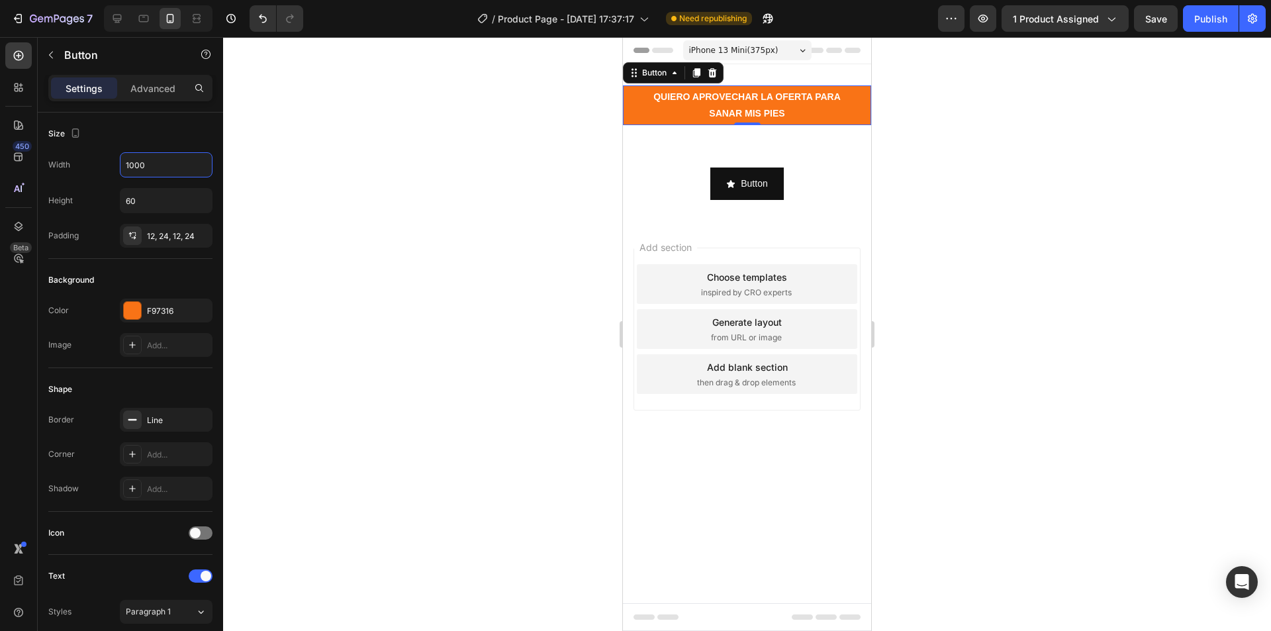
type input "1000"
click at [254, 197] on div at bounding box center [747, 334] width 1048 height 594
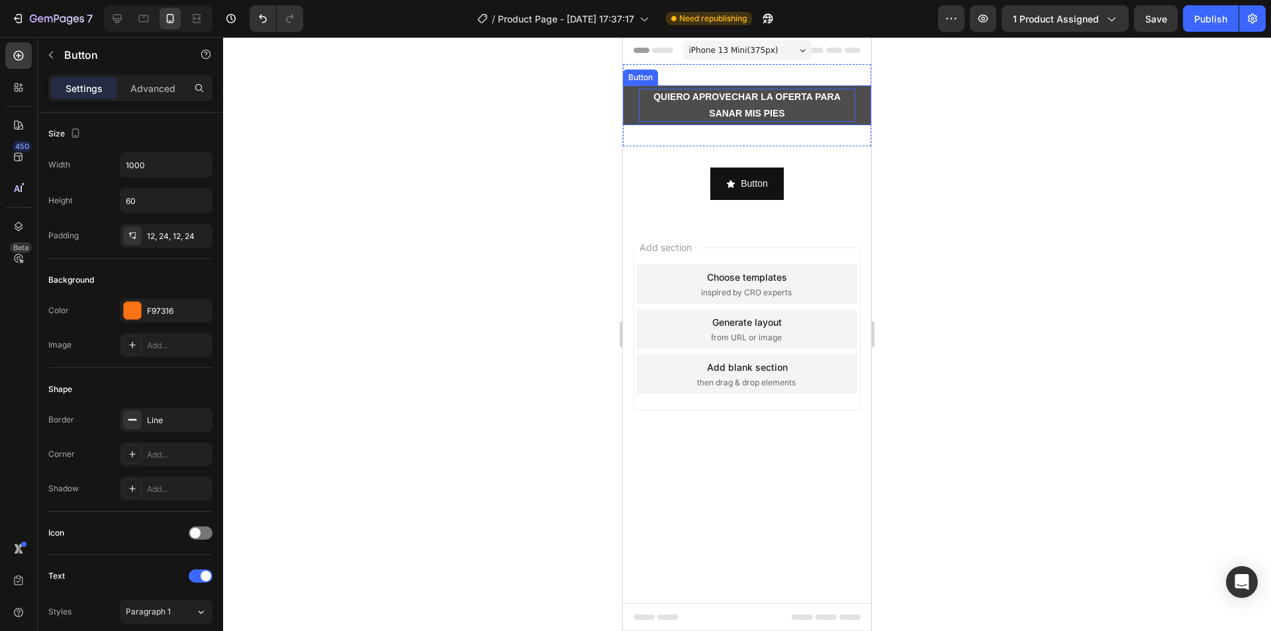
click at [641, 109] on p "QUIERO APROVECHAR LA OFERTA PARA SANAR MIS PIES" at bounding box center [747, 105] width 217 height 33
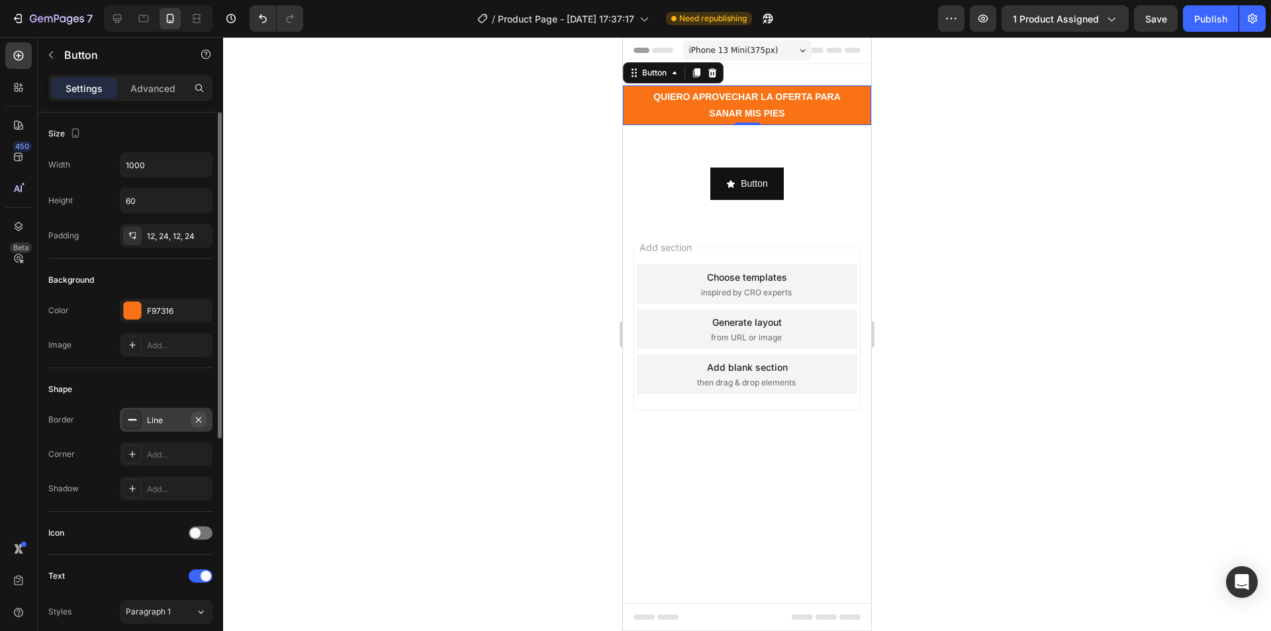
click at [199, 420] on icon "button" at bounding box center [198, 419] width 5 height 5
click at [166, 83] on p "Advanced" at bounding box center [152, 88] width 45 height 14
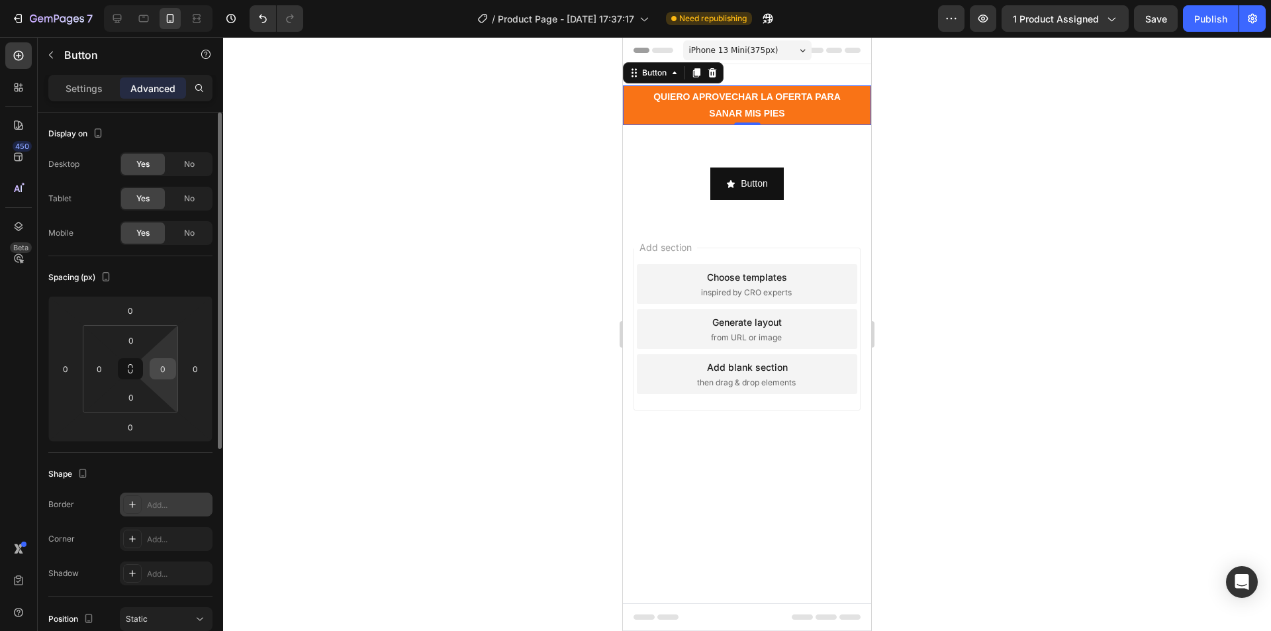
click at [166, 368] on input "0" at bounding box center [163, 369] width 20 height 20
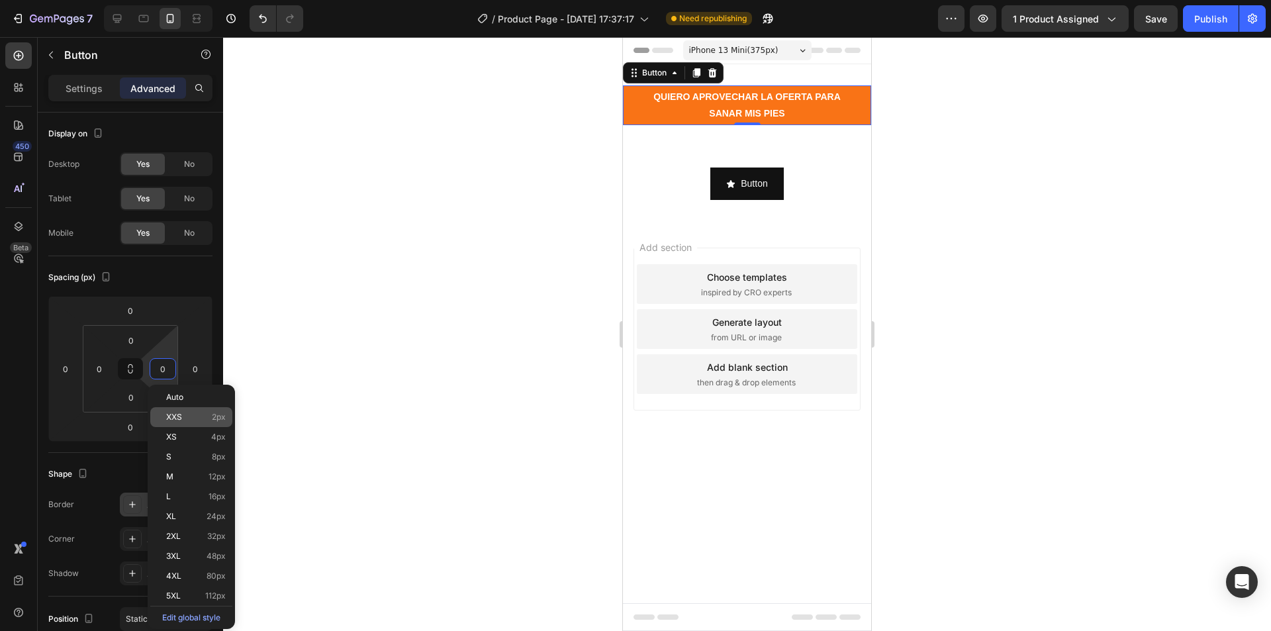
click at [182, 415] on p "XXS 2px" at bounding box center [196, 417] width 60 height 9
type input "2"
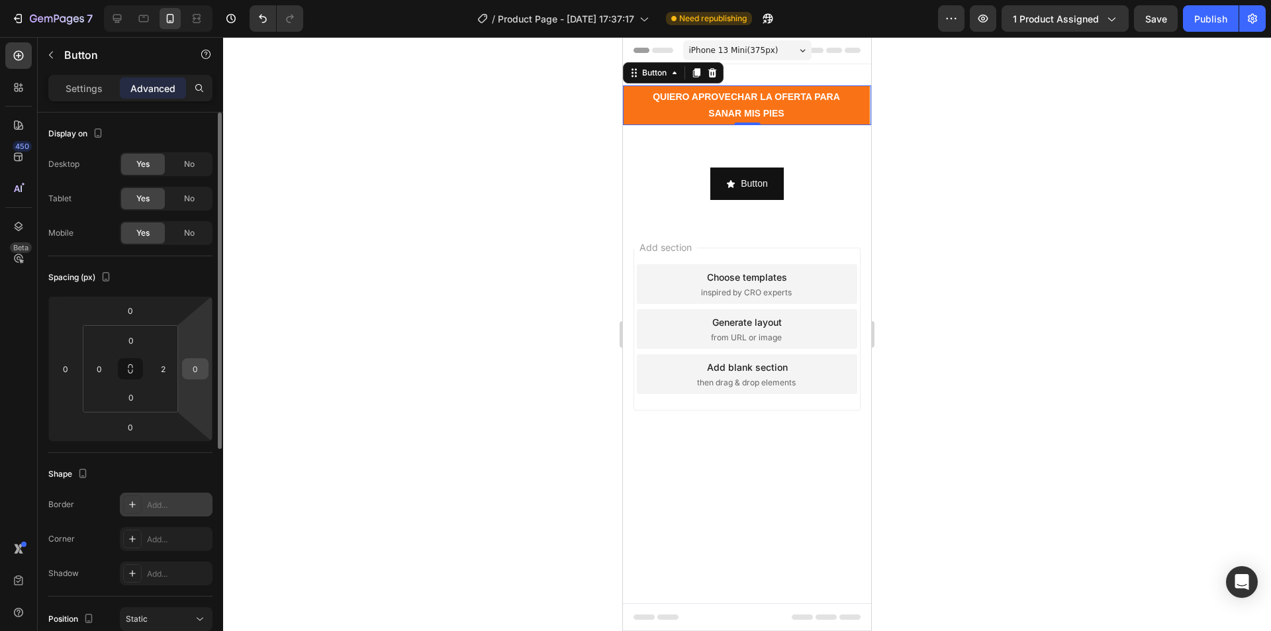
click at [189, 370] on input "0" at bounding box center [195, 369] width 20 height 20
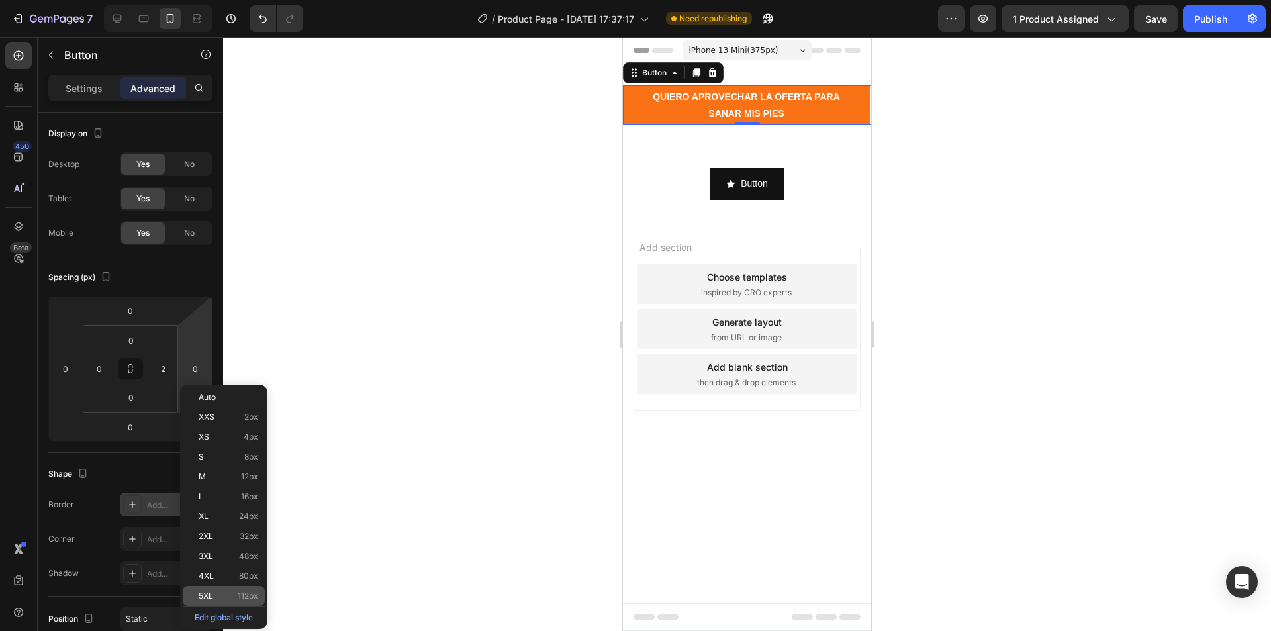
click at [211, 594] on span "5XL" at bounding box center [206, 595] width 15 height 9
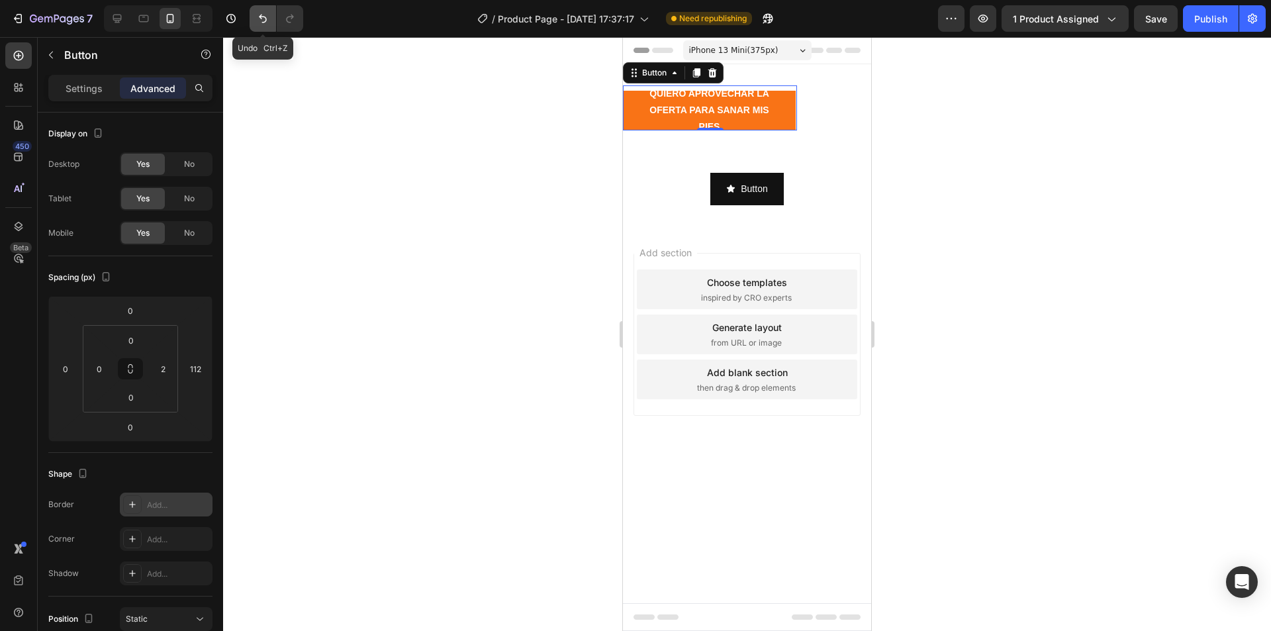
click at [265, 13] on icon "Undo/Redo" at bounding box center [262, 18] width 13 height 13
type input "0"
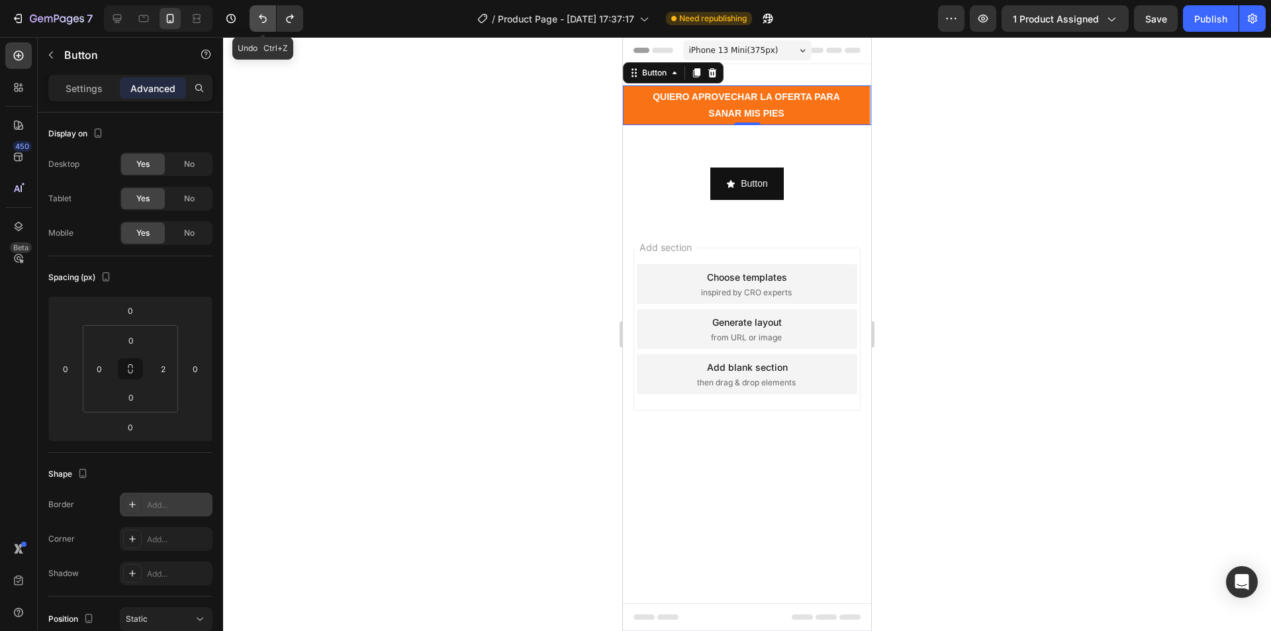
click at [265, 13] on icon "Undo/Redo" at bounding box center [262, 18] width 13 height 13
click at [264, 12] on icon "Undo/Redo" at bounding box center [262, 18] width 13 height 13
type input "0"
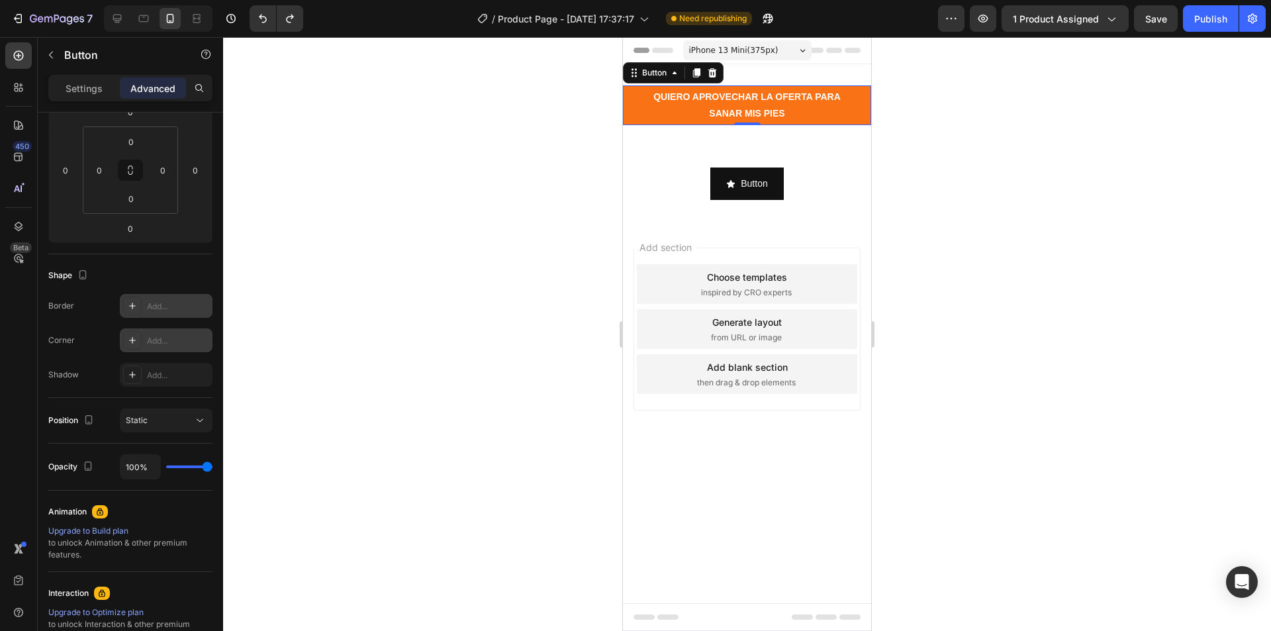
click at [148, 336] on div "Add..." at bounding box center [178, 341] width 62 height 12
click at [131, 337] on icon at bounding box center [132, 340] width 11 height 11
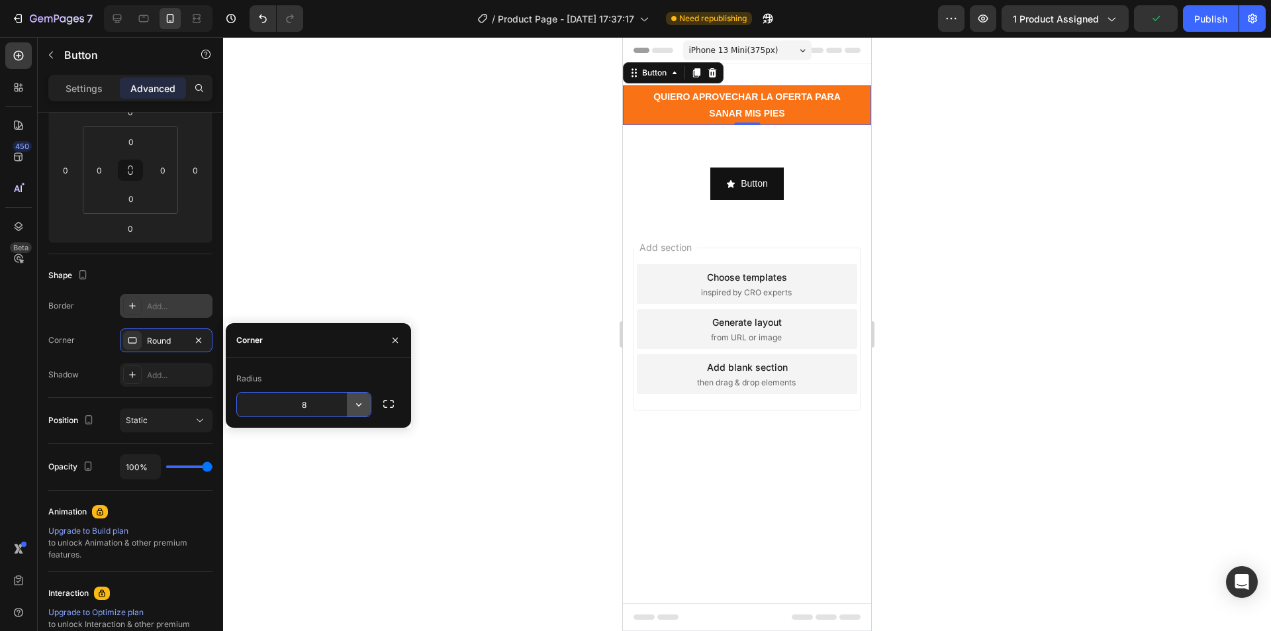
click at [362, 403] on icon "button" at bounding box center [358, 404] width 13 height 13
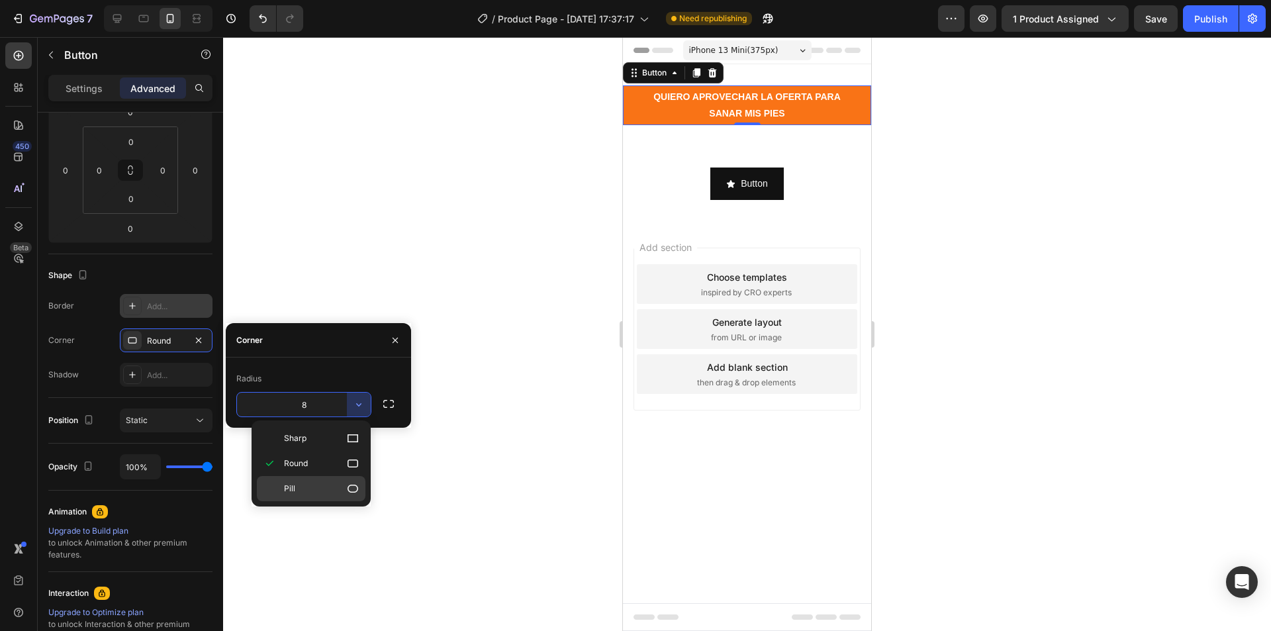
click at [309, 492] on p "Pill" at bounding box center [321, 488] width 75 height 13
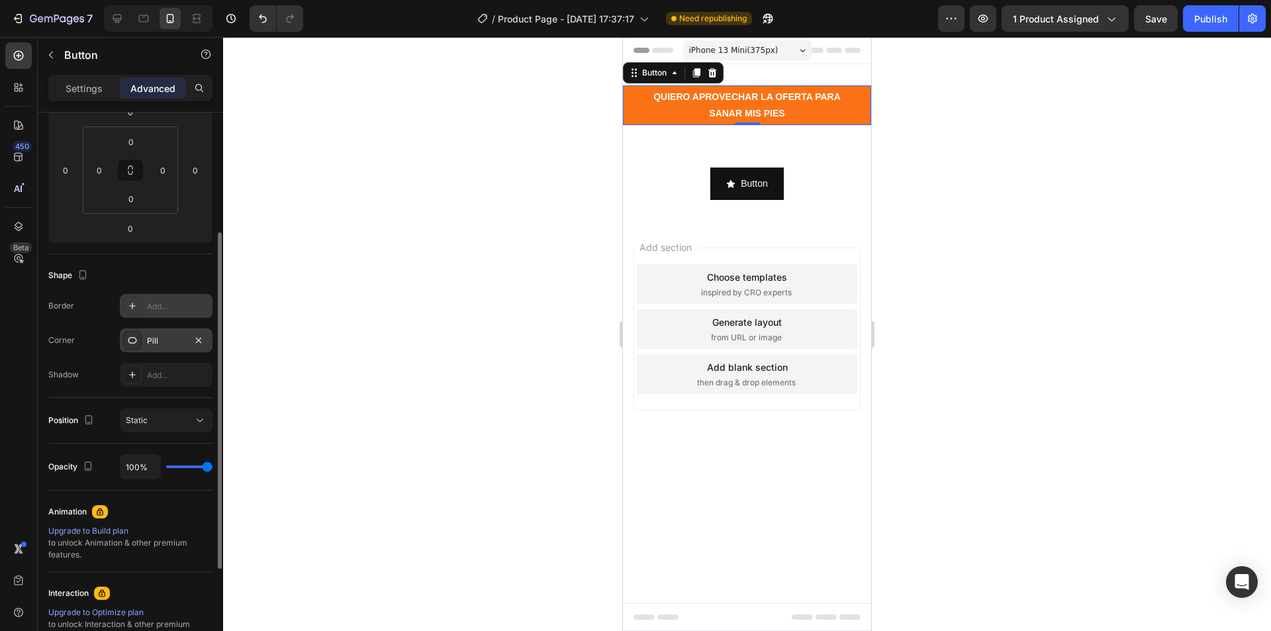
click at [170, 342] on div "Pill" at bounding box center [166, 341] width 38 height 12
click at [134, 338] on icon at bounding box center [132, 340] width 9 height 7
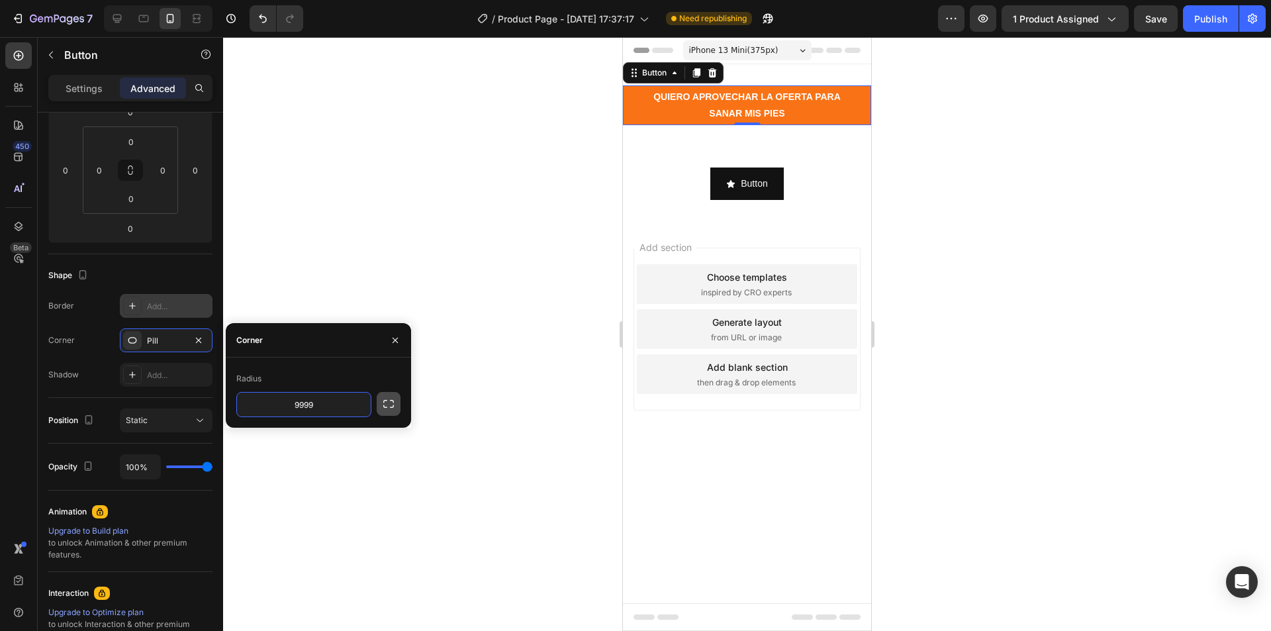
click at [386, 407] on icon "button" at bounding box center [388, 403] width 13 height 13
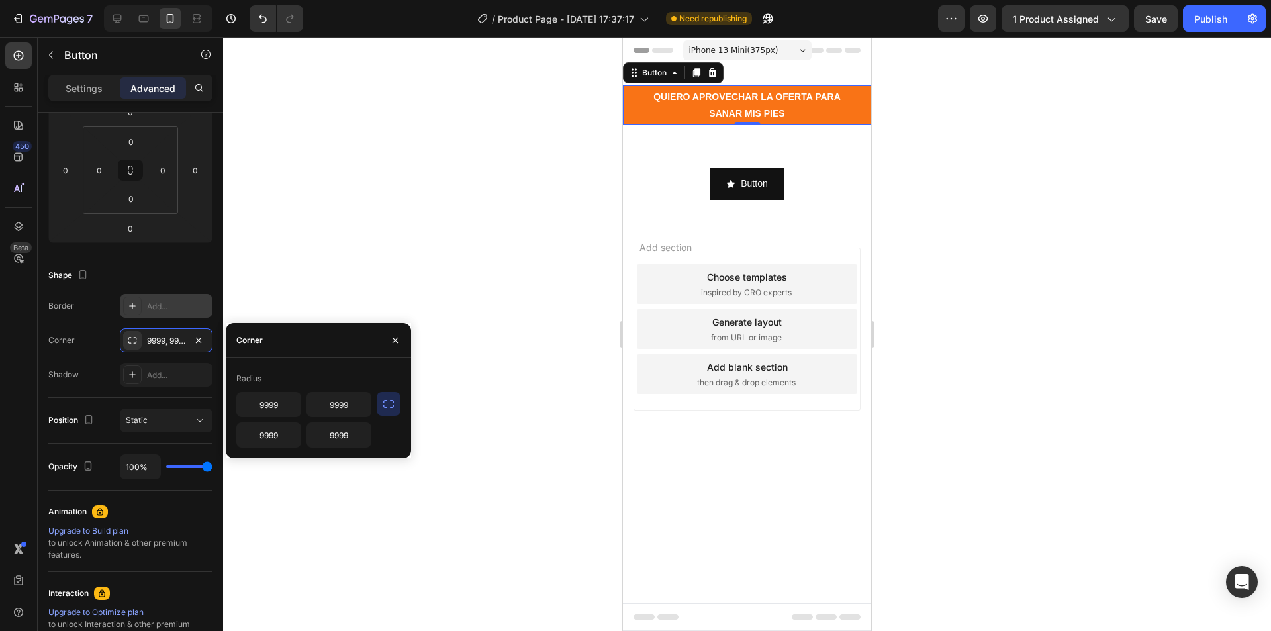
click at [386, 407] on icon "button" at bounding box center [388, 403] width 13 height 13
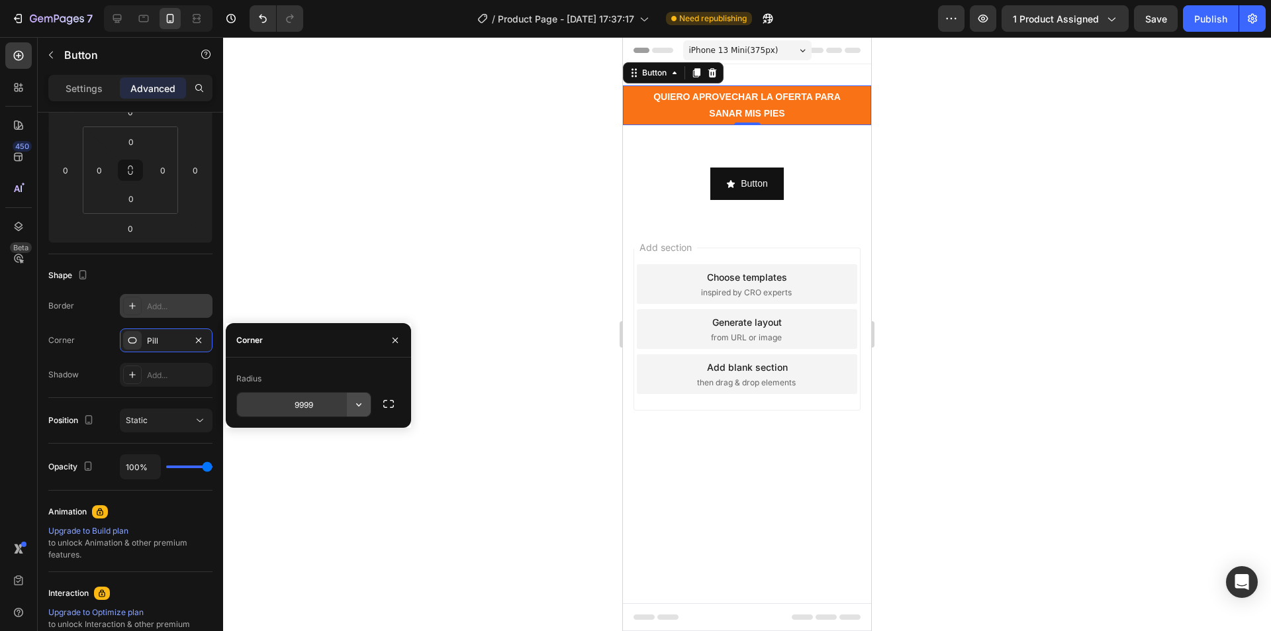
click at [357, 406] on icon "button" at bounding box center [358, 404] width 13 height 13
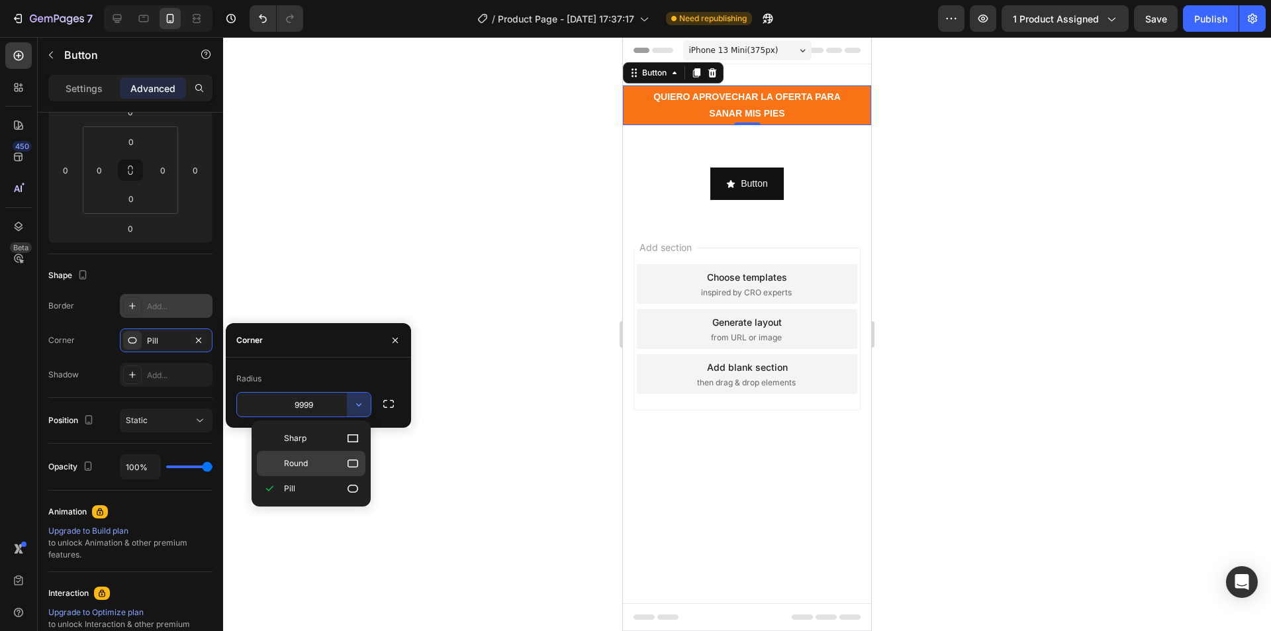
click at [326, 467] on p "Round" at bounding box center [321, 463] width 75 height 13
type input "8"
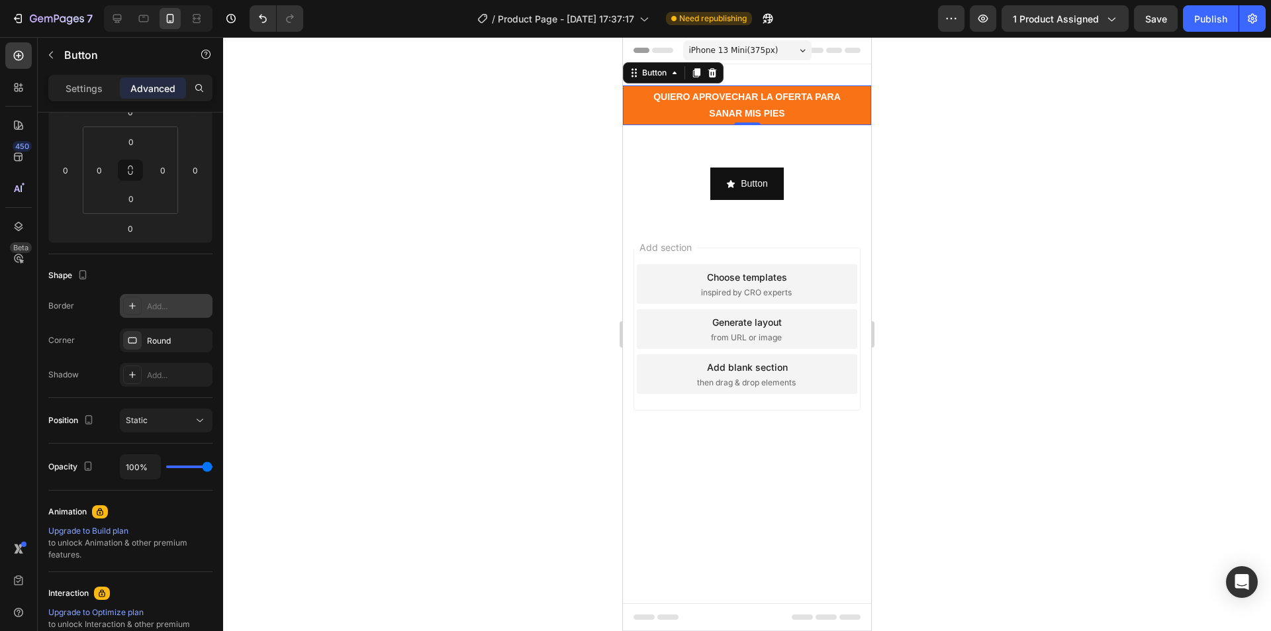
click at [473, 368] on div at bounding box center [747, 334] width 1048 height 594
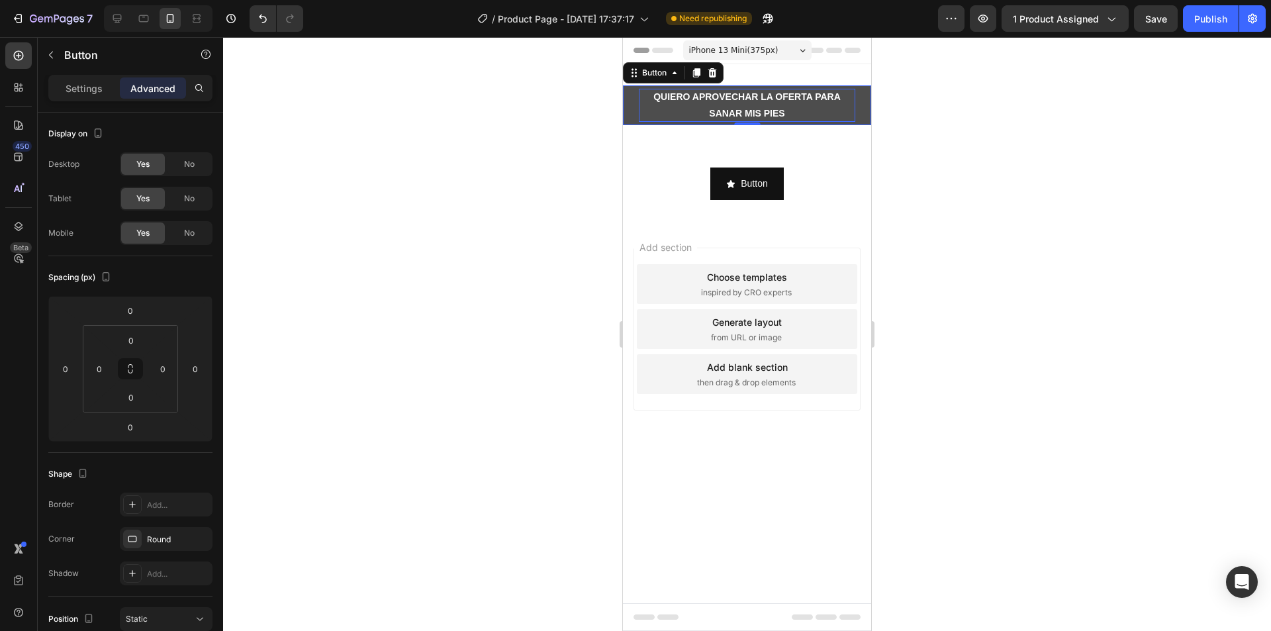
click at [653, 117] on p "QUIERO APROVECHAR LA OFERTA PARA SANAR MIS PIES" at bounding box center [747, 105] width 217 height 33
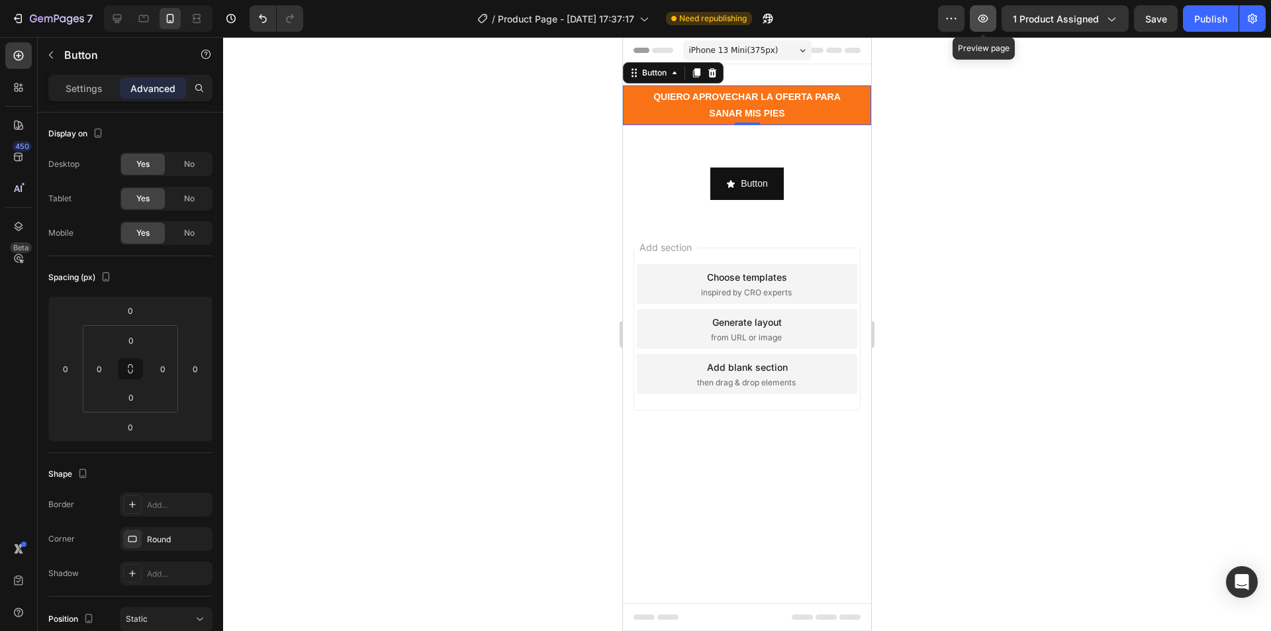
click at [987, 13] on icon "button" at bounding box center [983, 18] width 13 height 13
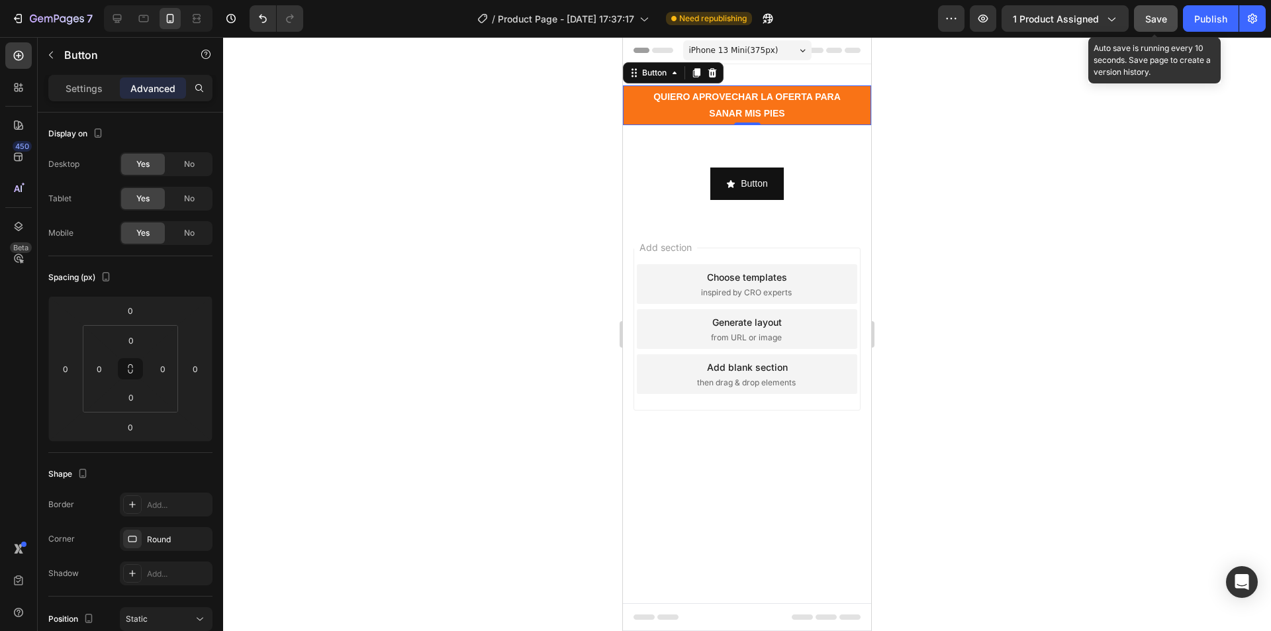
click at [1166, 18] on span "Save" at bounding box center [1157, 18] width 22 height 11
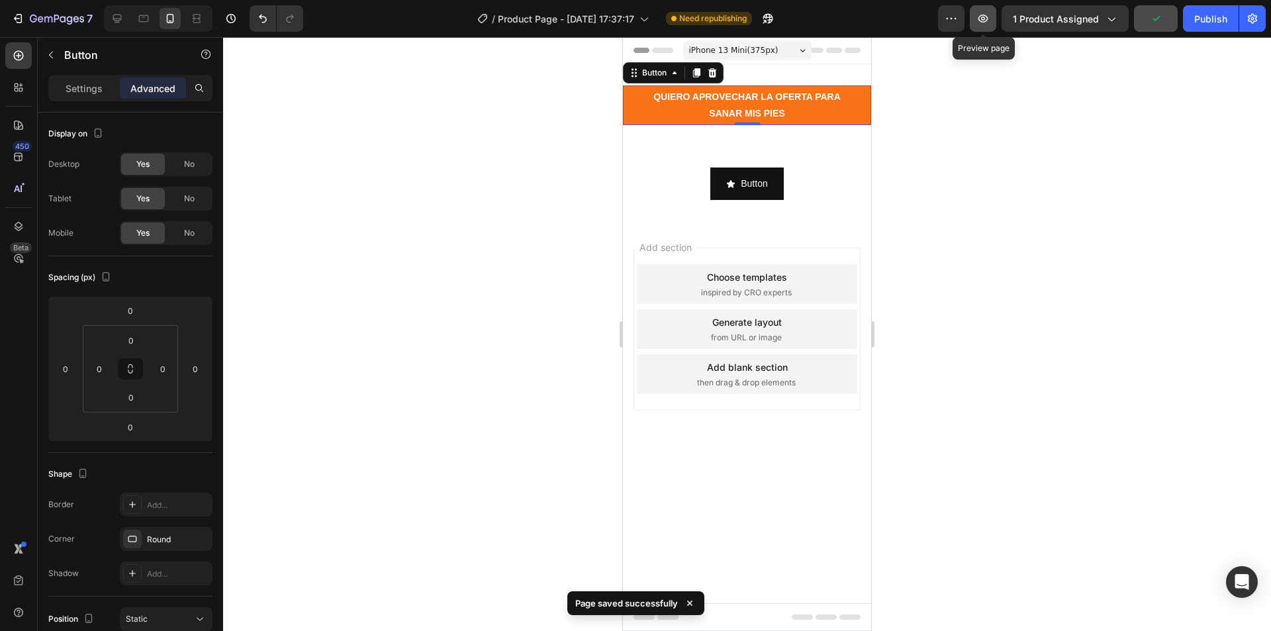
click at [984, 17] on icon "button" at bounding box center [984, 19] width 10 height 8
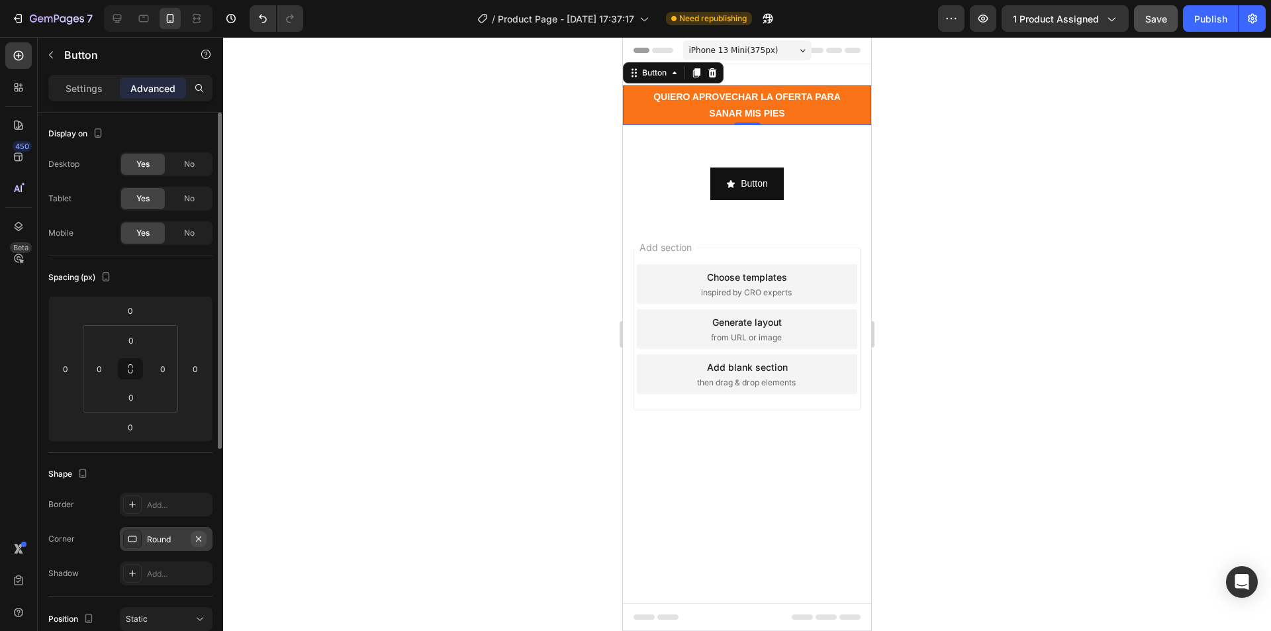
scroll to position [66, 0]
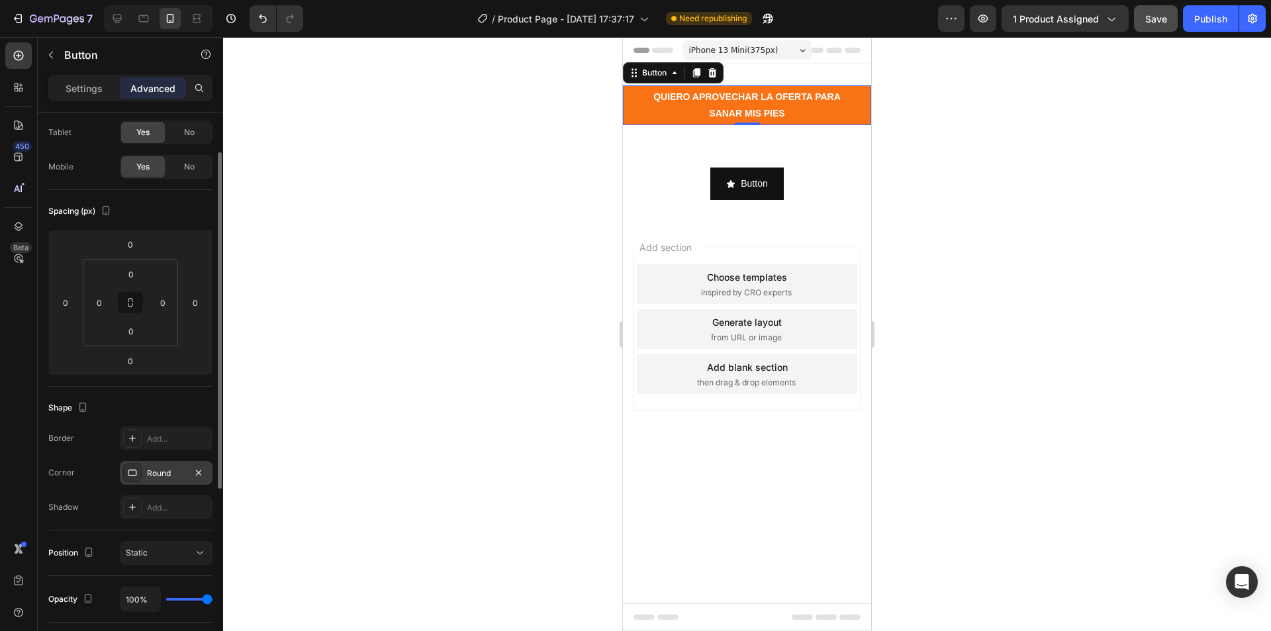
click at [169, 472] on div "Round" at bounding box center [166, 474] width 38 height 12
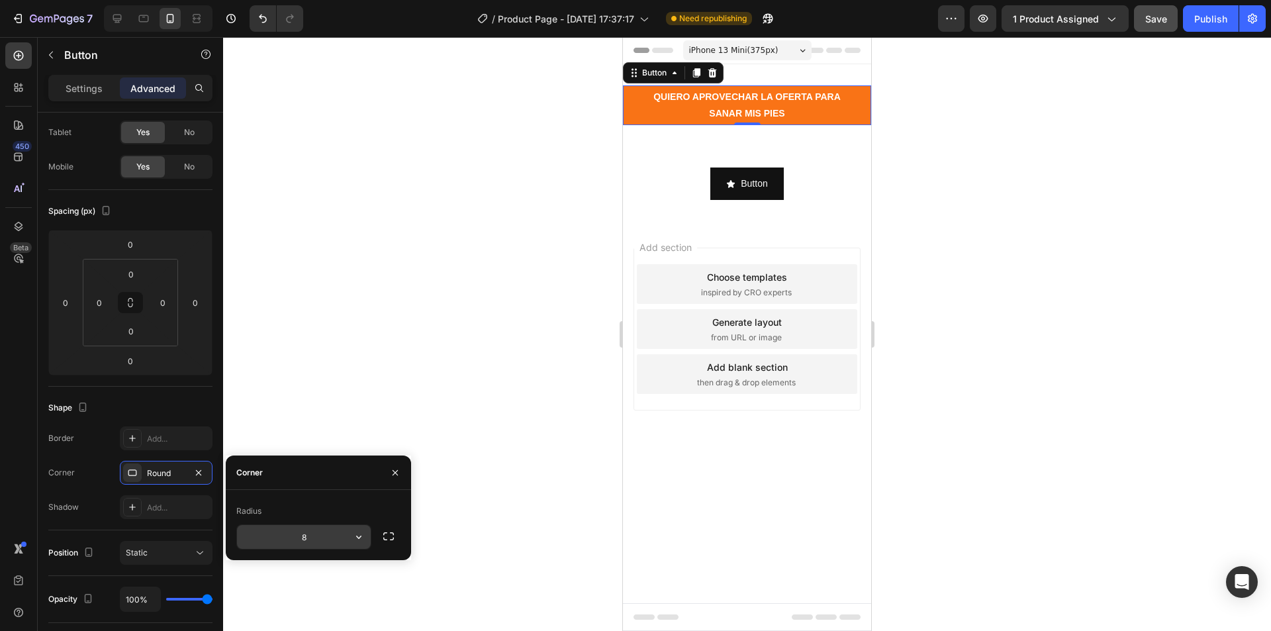
click at [359, 536] on icon "button" at bounding box center [358, 536] width 13 height 13
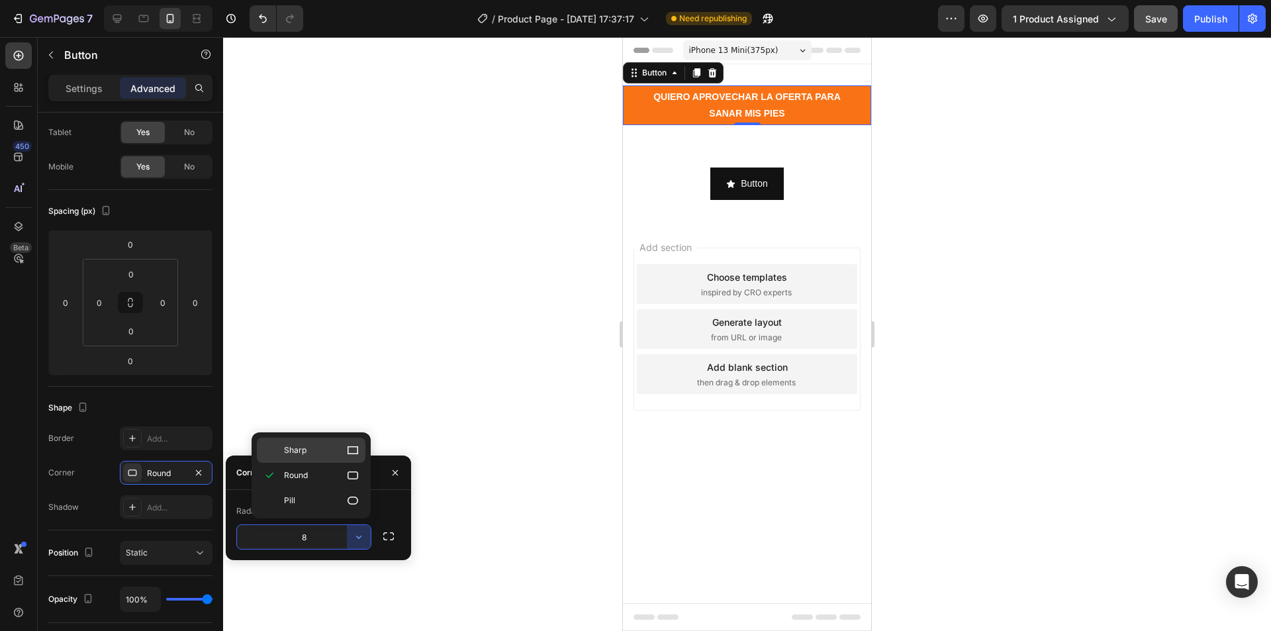
click at [317, 443] on div "Sharp" at bounding box center [311, 450] width 109 height 25
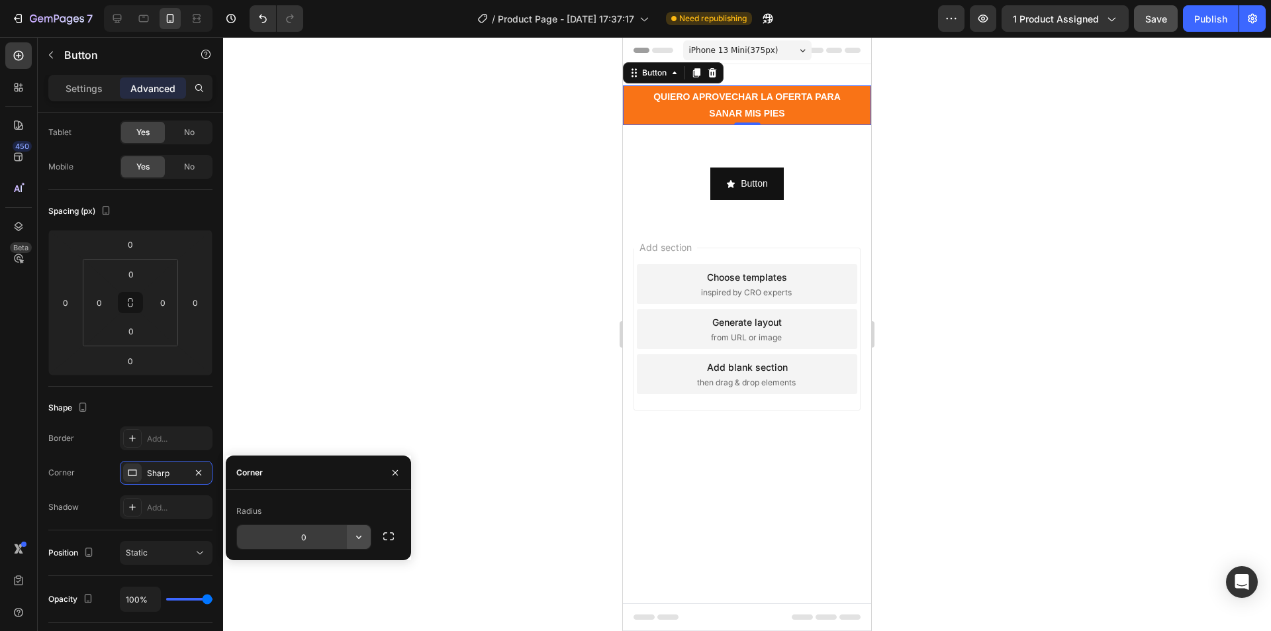
click at [348, 540] on button "button" at bounding box center [359, 537] width 24 height 24
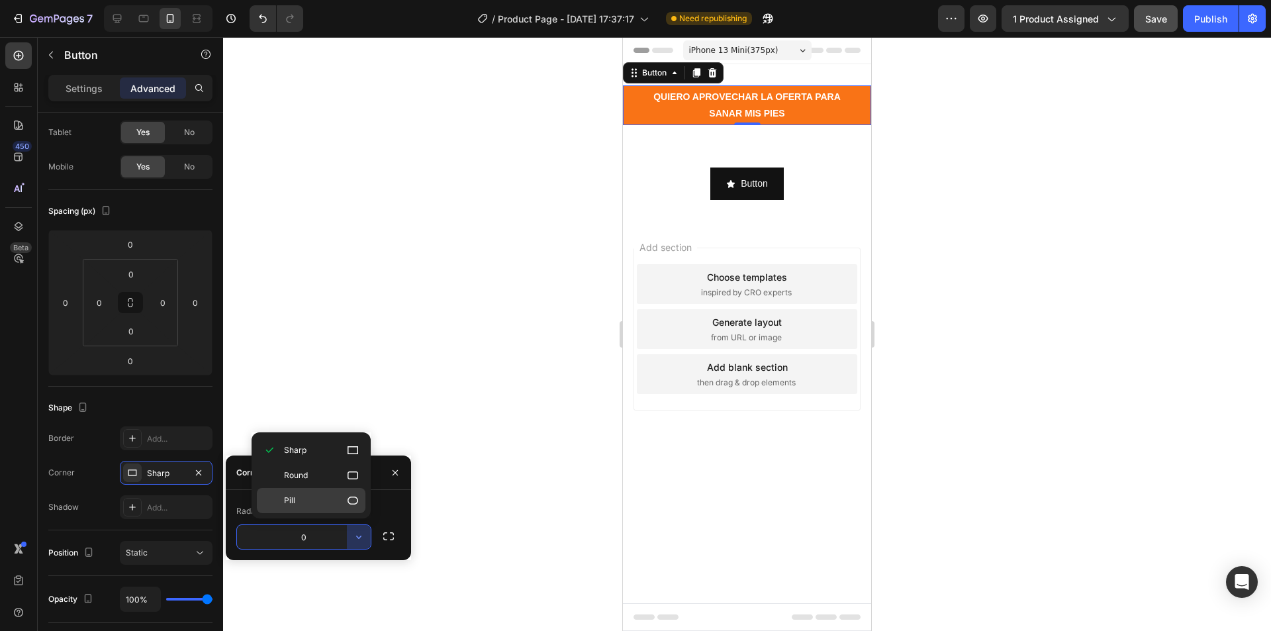
click at [309, 504] on p "Pill" at bounding box center [321, 500] width 75 height 13
type input "9999"
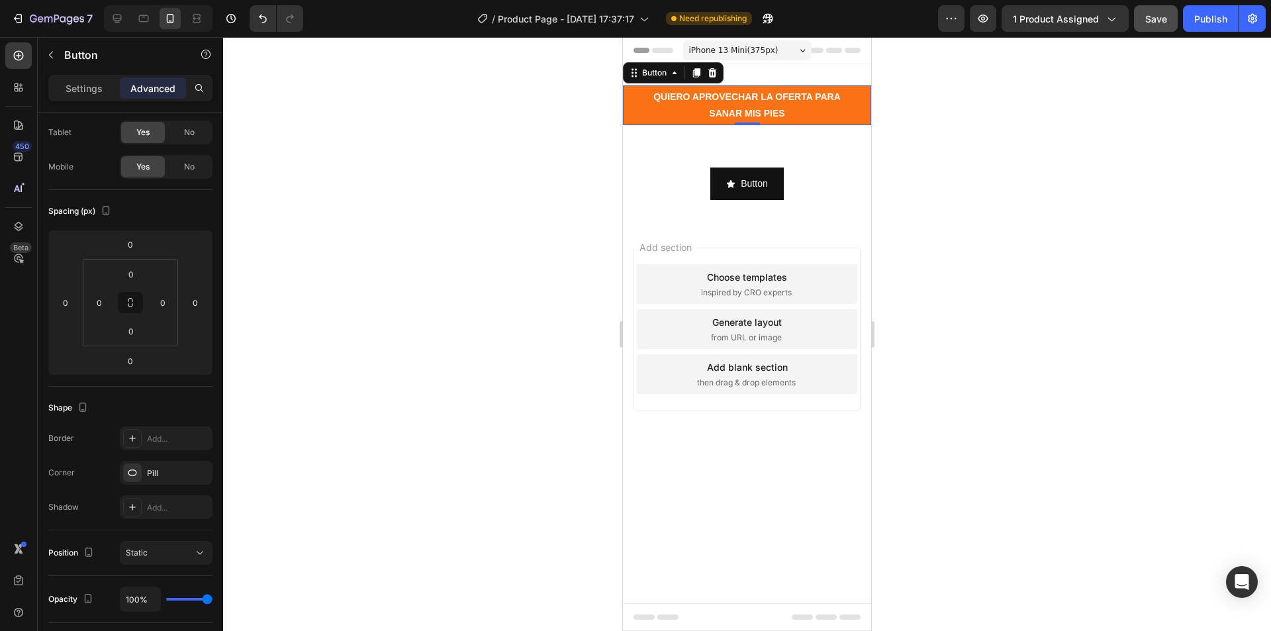
click at [366, 413] on div at bounding box center [747, 334] width 1048 height 594
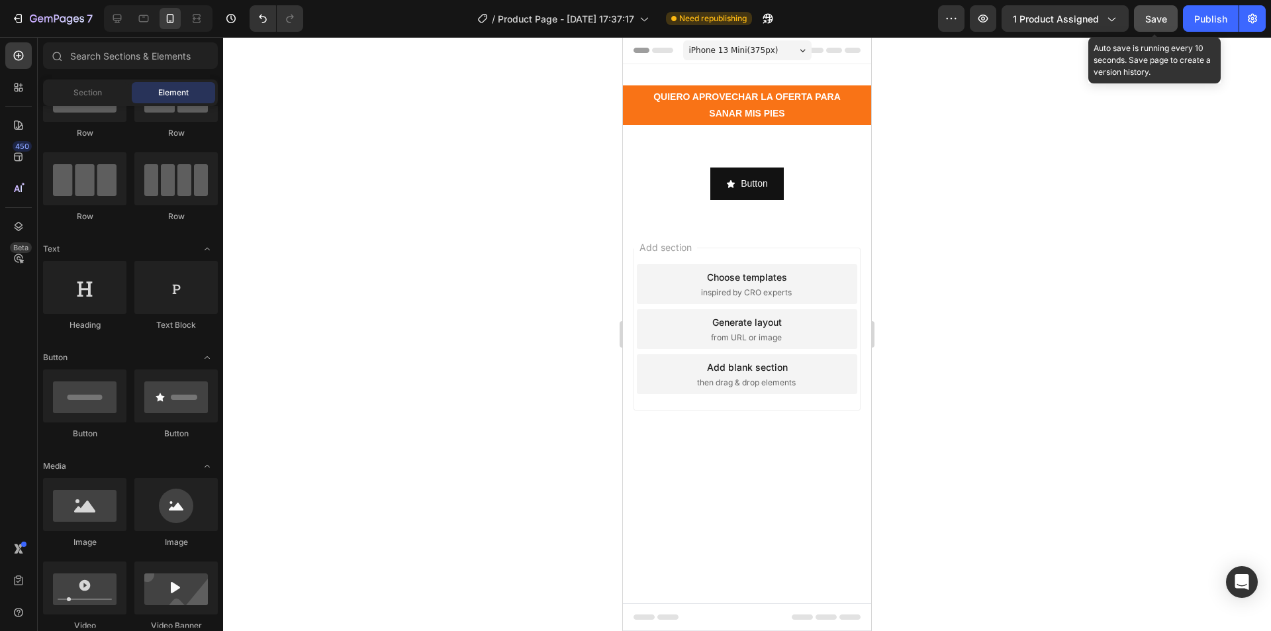
click at [1159, 24] on span "Save" at bounding box center [1157, 18] width 22 height 11
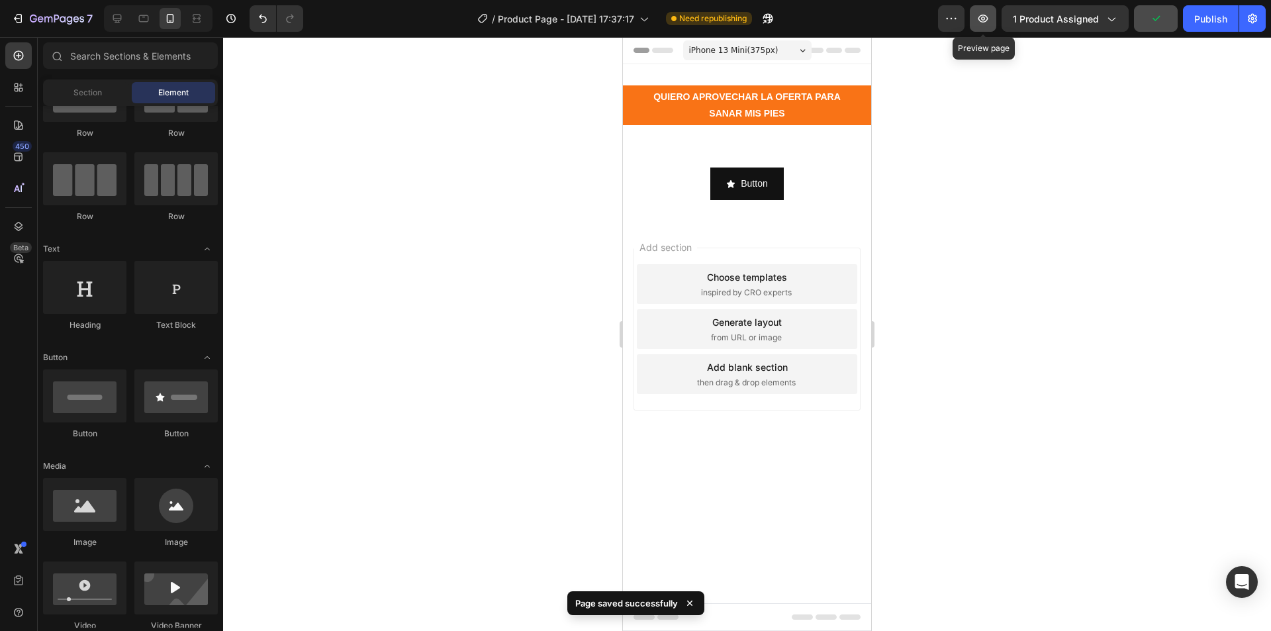
click at [987, 17] on icon "button" at bounding box center [983, 18] width 13 height 13
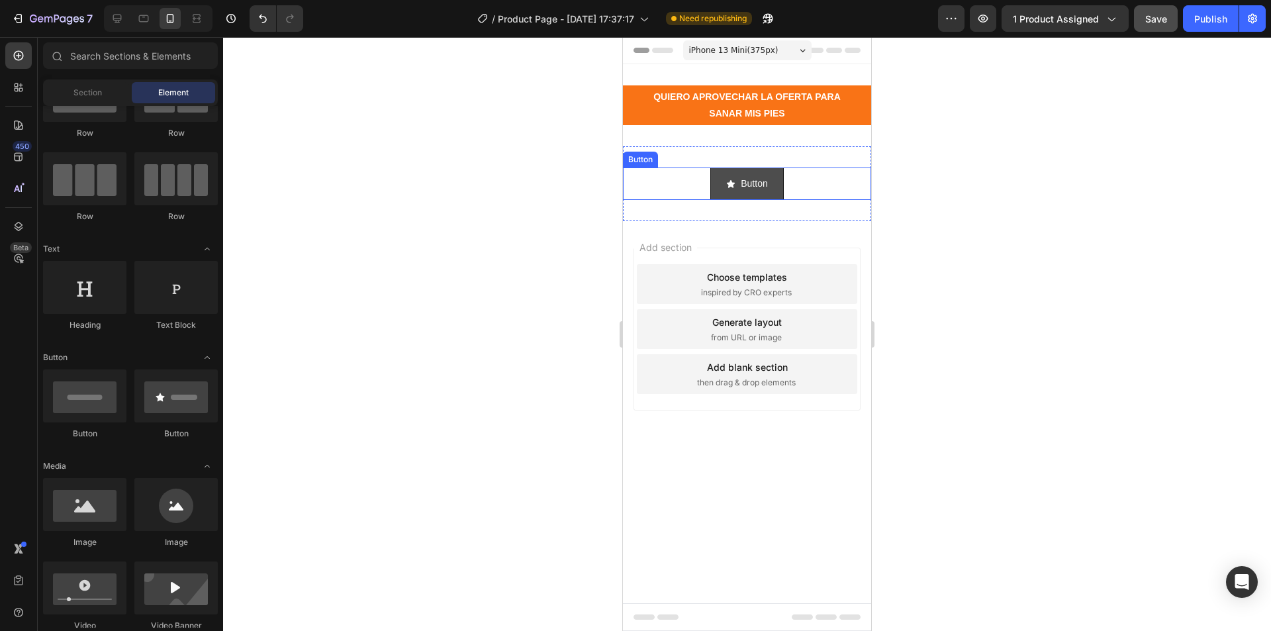
click at [776, 172] on button "Button" at bounding box center [747, 184] width 73 height 32
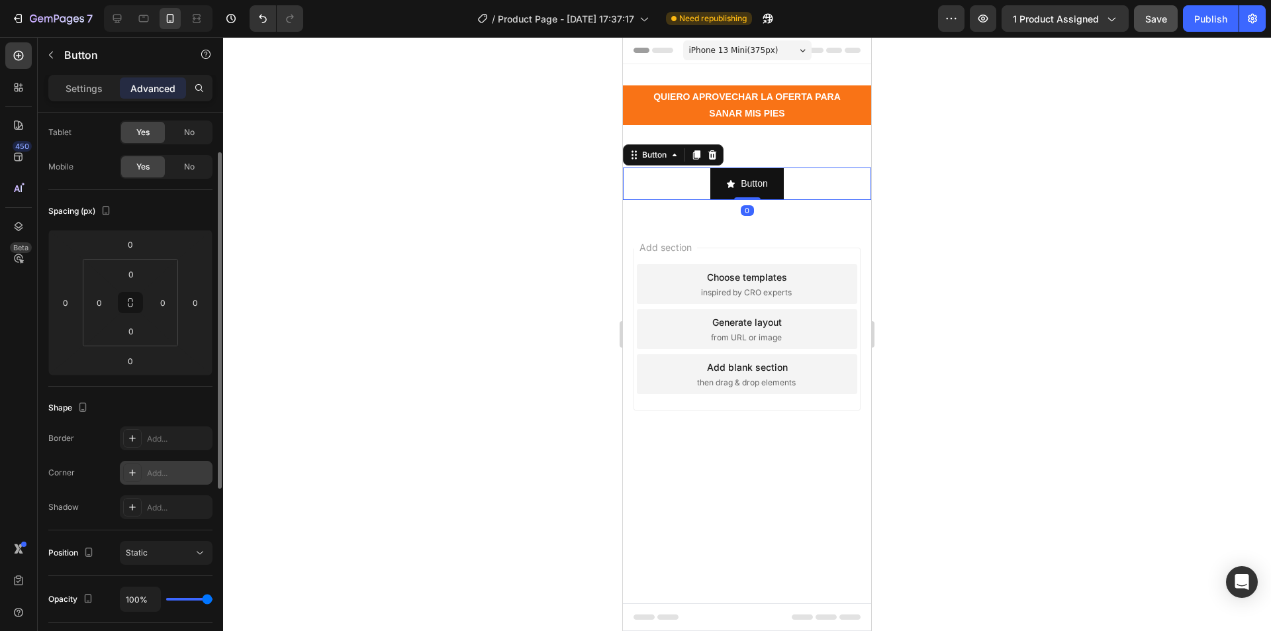
click at [149, 480] on div "Add..." at bounding box center [166, 473] width 93 height 24
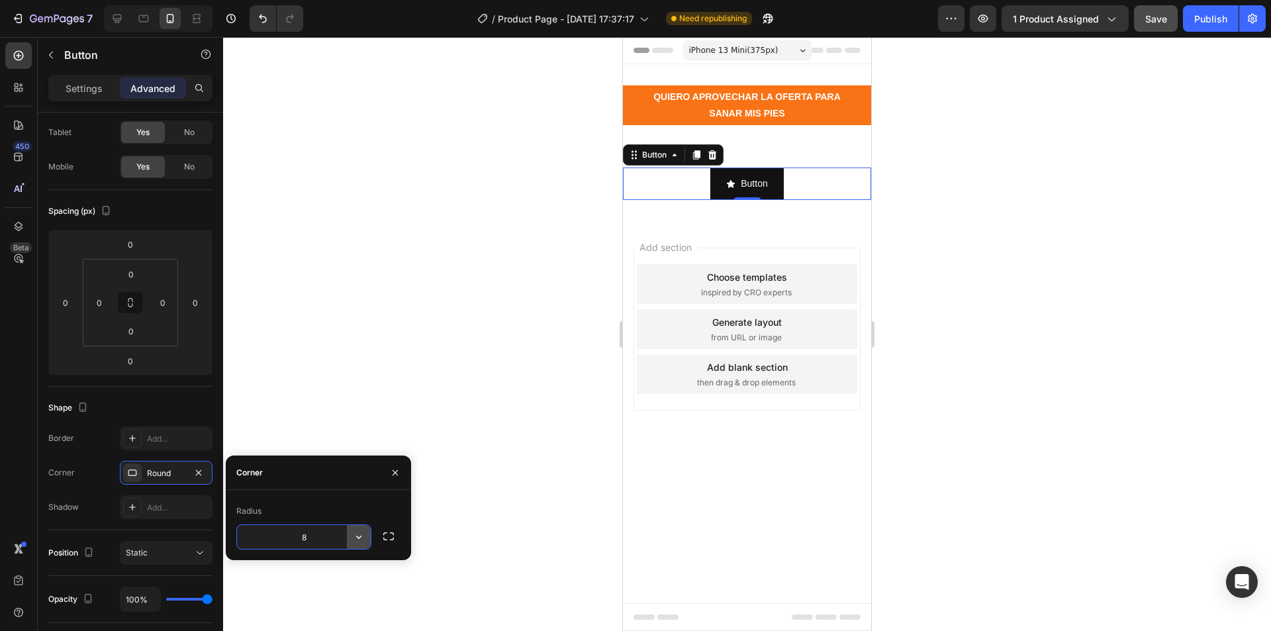
click at [352, 533] on icon "button" at bounding box center [358, 536] width 13 height 13
click at [330, 493] on div "Pill" at bounding box center [311, 500] width 109 height 25
type input "9999"
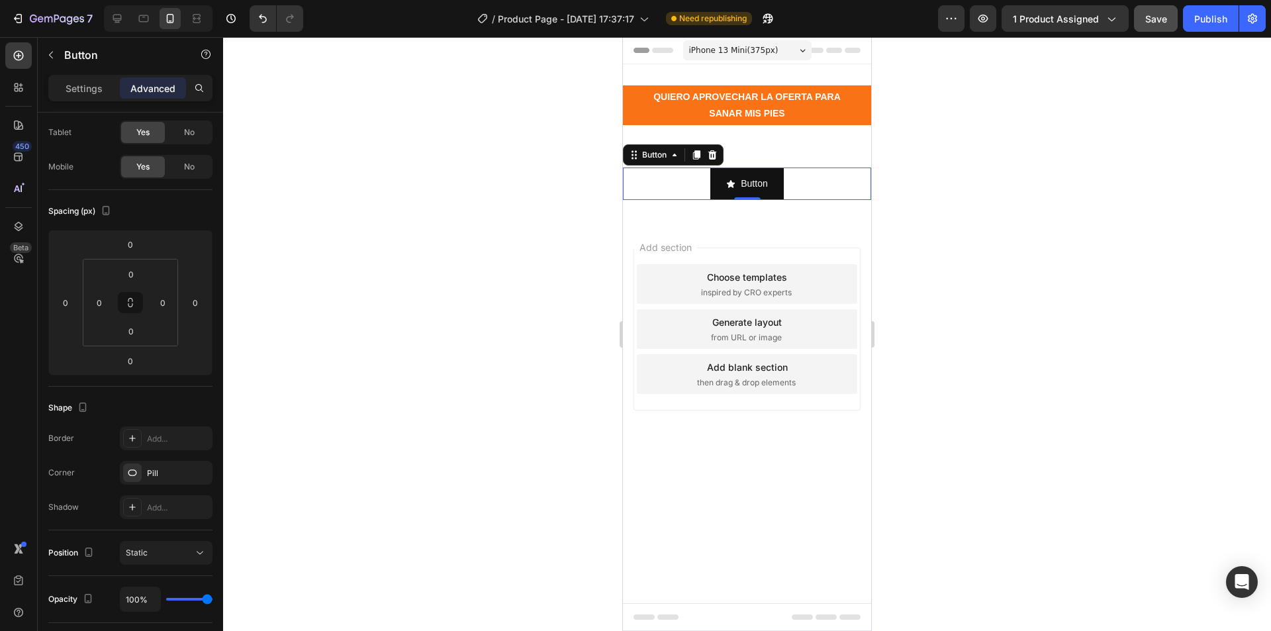
click at [451, 493] on div at bounding box center [747, 334] width 1048 height 594
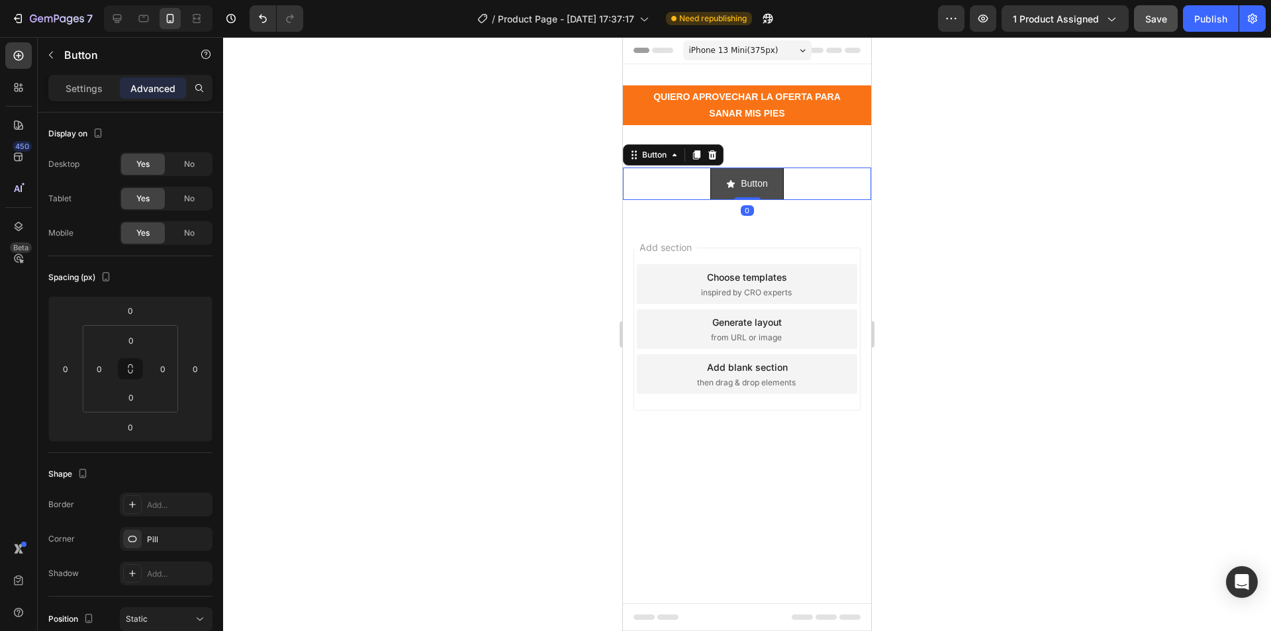
click at [719, 180] on button "Button" at bounding box center [747, 184] width 73 height 32
click at [146, 503] on div "Add..." at bounding box center [166, 505] width 93 height 24
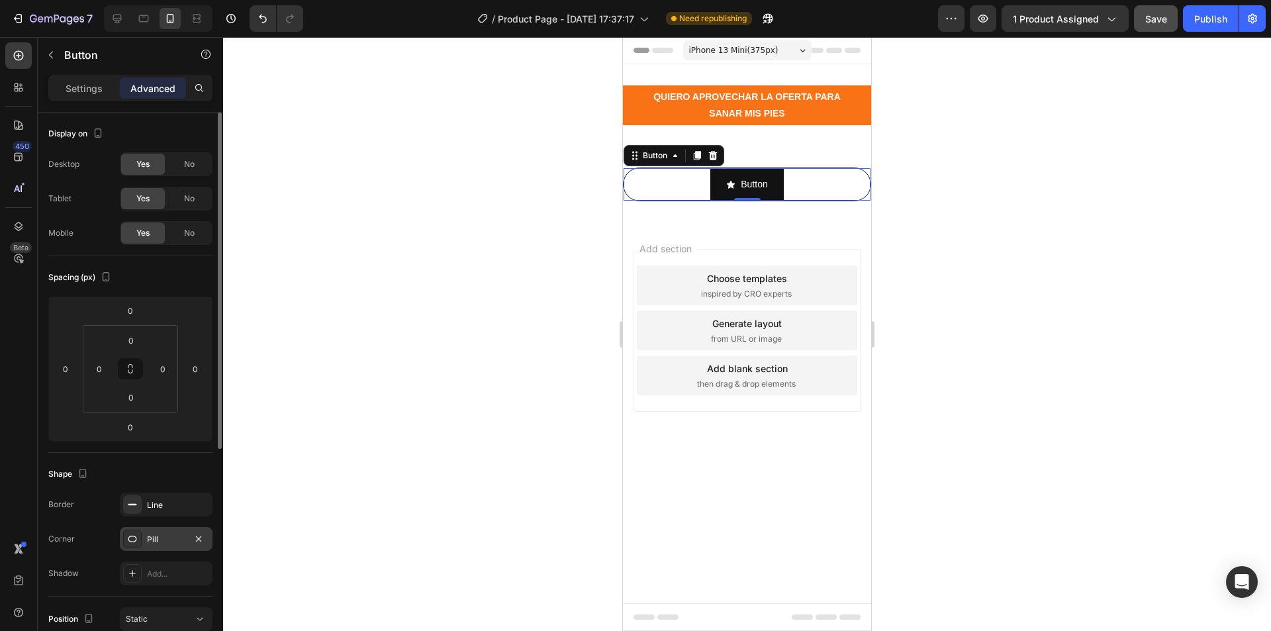
click at [161, 541] on div "Pill" at bounding box center [166, 540] width 38 height 12
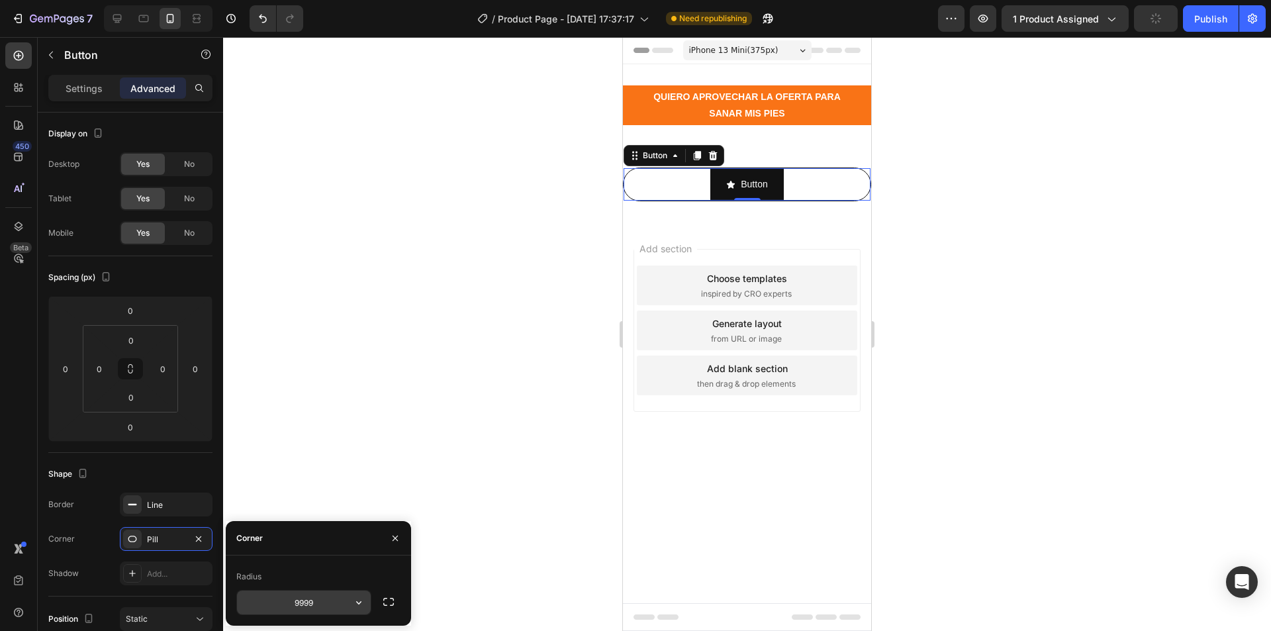
click at [346, 605] on input "9999" at bounding box center [304, 603] width 134 height 24
click at [360, 605] on icon "button" at bounding box center [358, 602] width 13 height 13
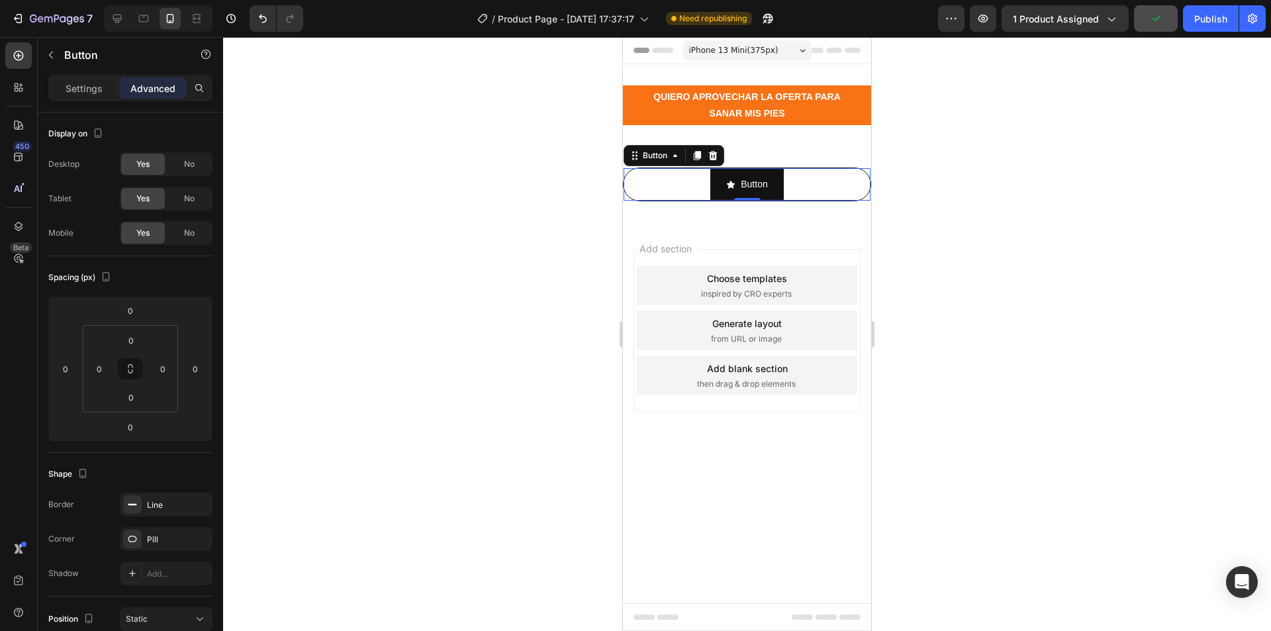
click at [429, 453] on div at bounding box center [747, 334] width 1048 height 594
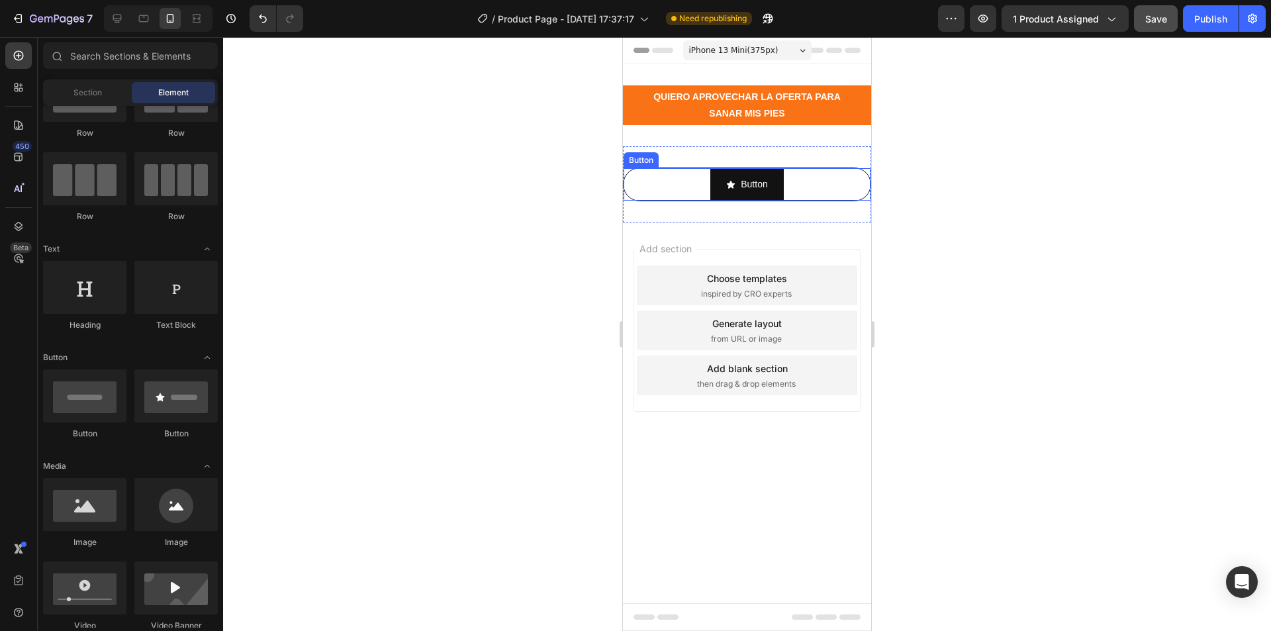
click at [675, 186] on div "Button Button" at bounding box center [747, 185] width 248 height 34
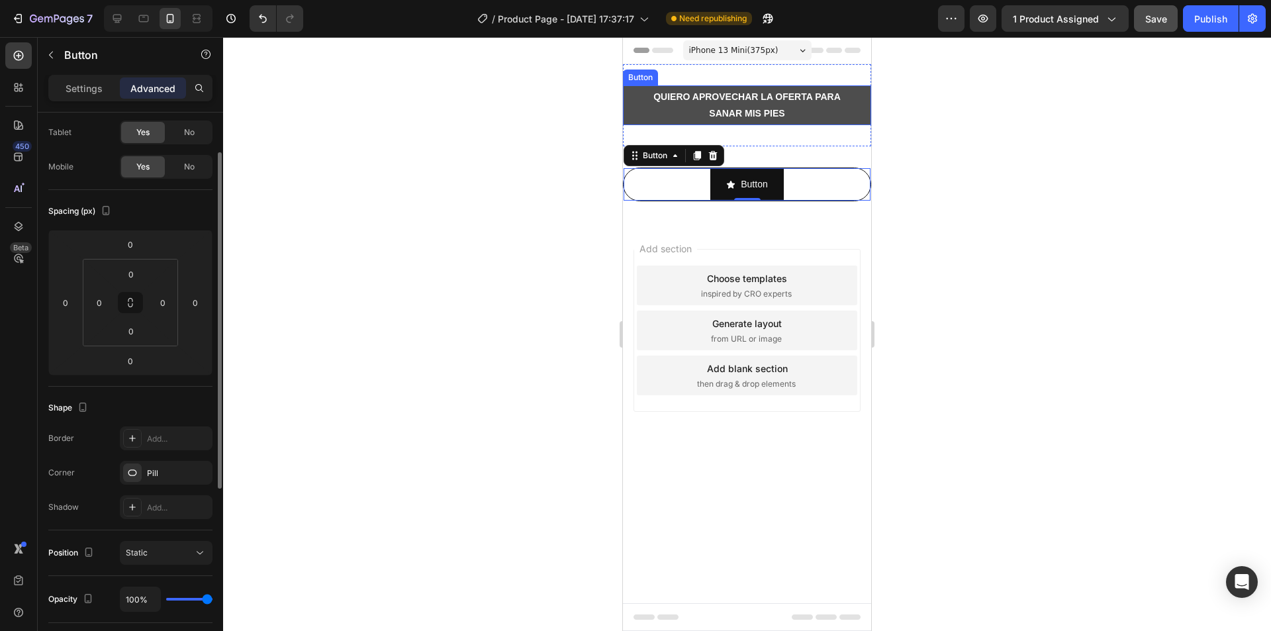
click at [633, 110] on button "QUIERO APROVECHAR LA OFERTA PARA SANAR MIS PIES" at bounding box center [747, 105] width 248 height 40
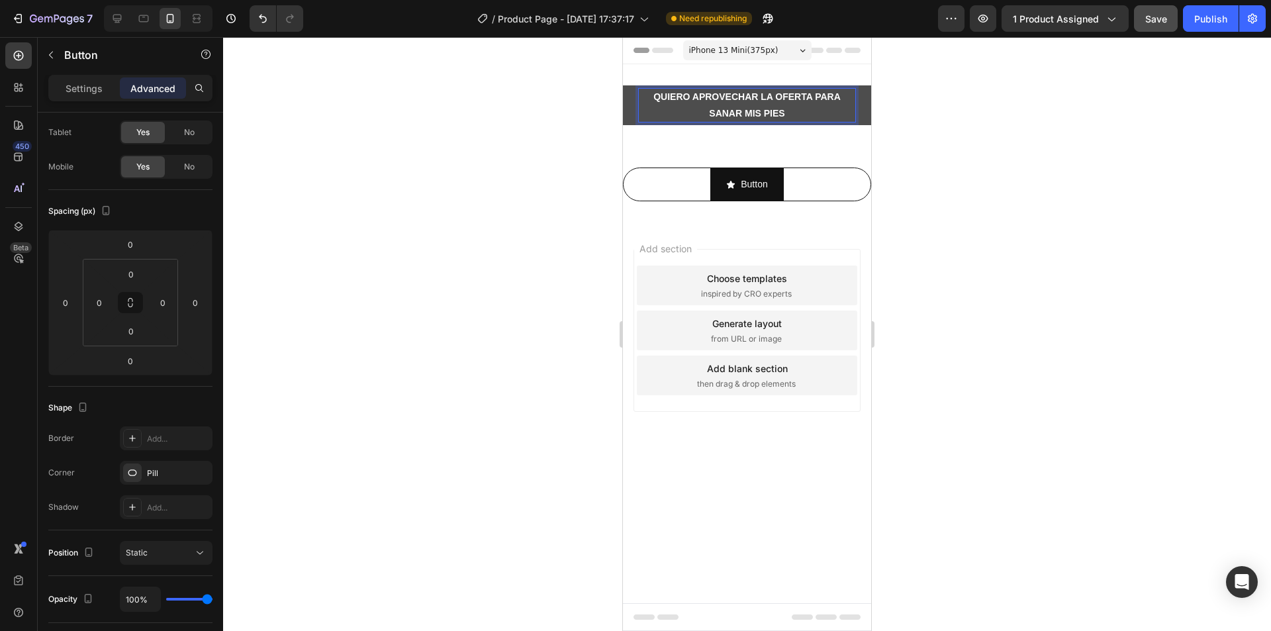
click at [628, 109] on button "QUIERO APROVECHAR LA OFERTA PARA SANAR MIS PIES" at bounding box center [747, 105] width 248 height 40
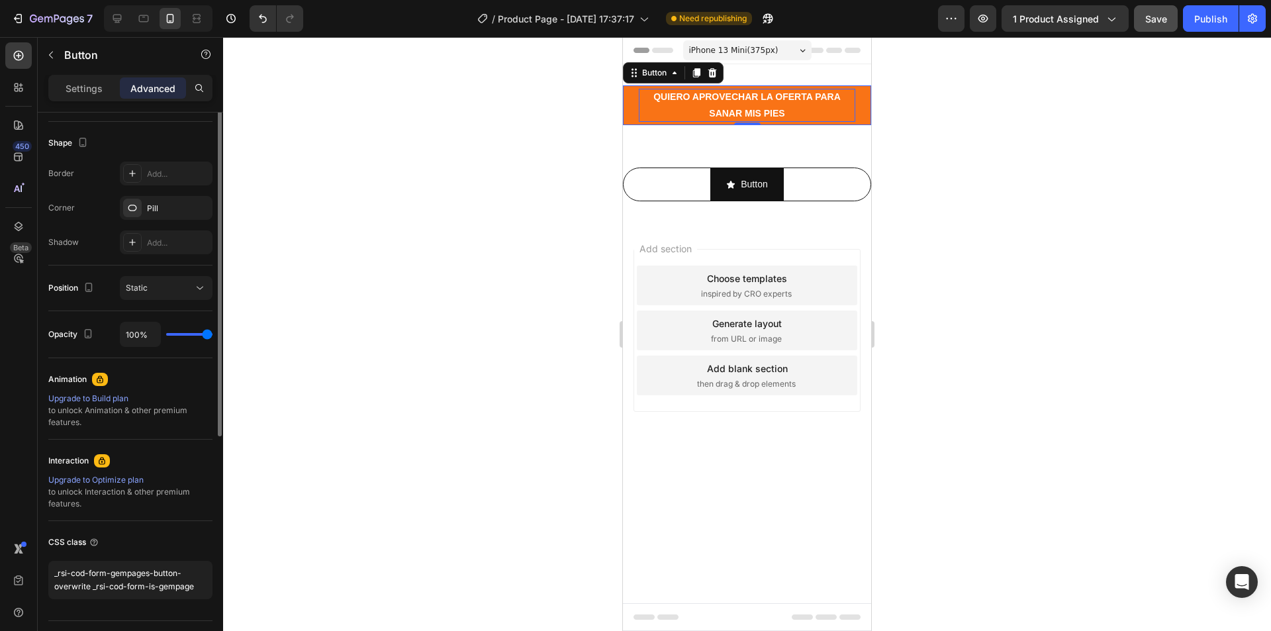
scroll to position [199, 0]
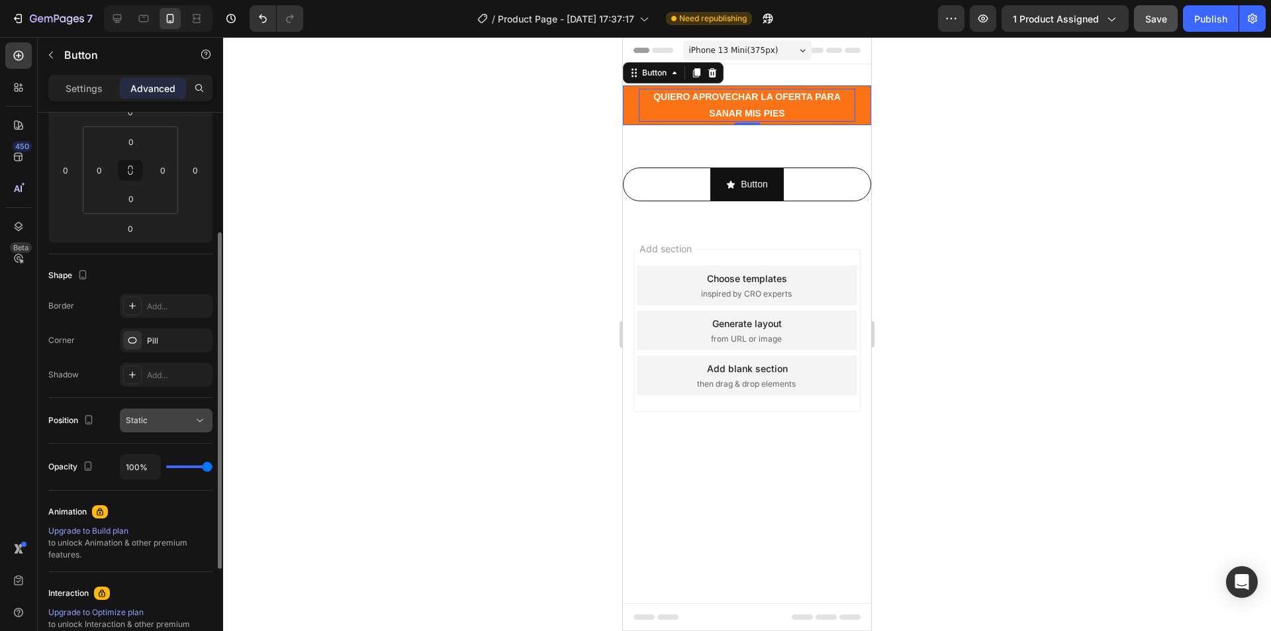
click at [160, 422] on div "Static" at bounding box center [160, 421] width 68 height 12
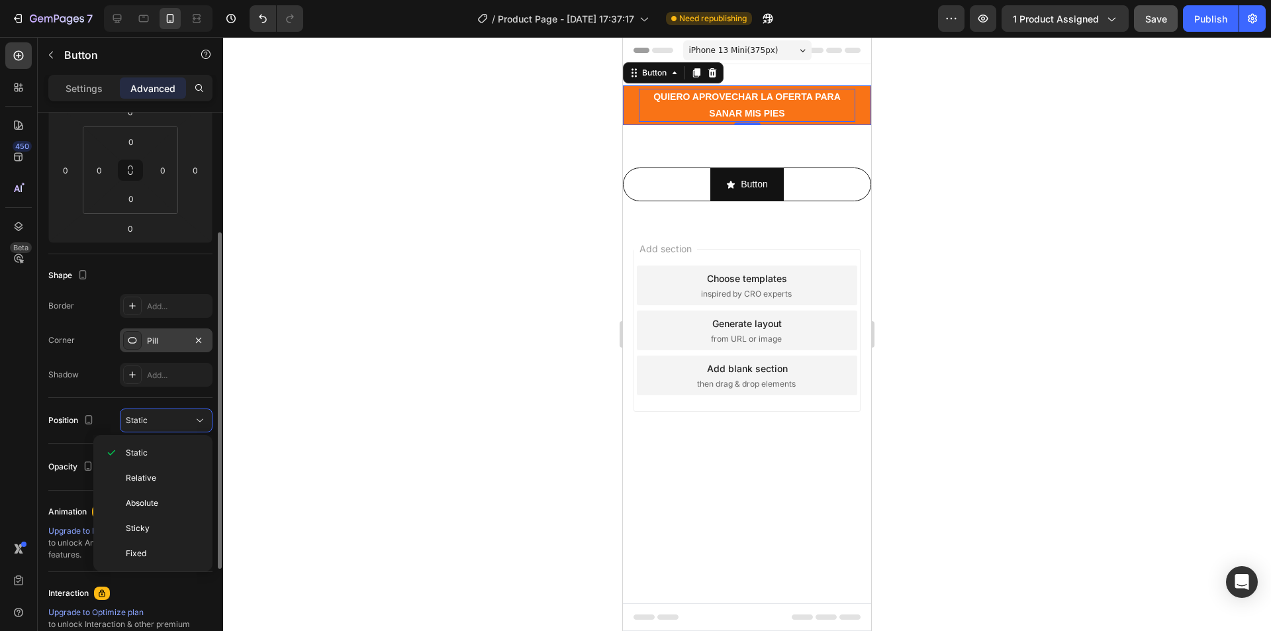
drag, startPoint x: 160, startPoint y: 422, endPoint x: 144, endPoint y: 336, distance: 87.5
click at [160, 421] on div "Static" at bounding box center [160, 421] width 68 height 12
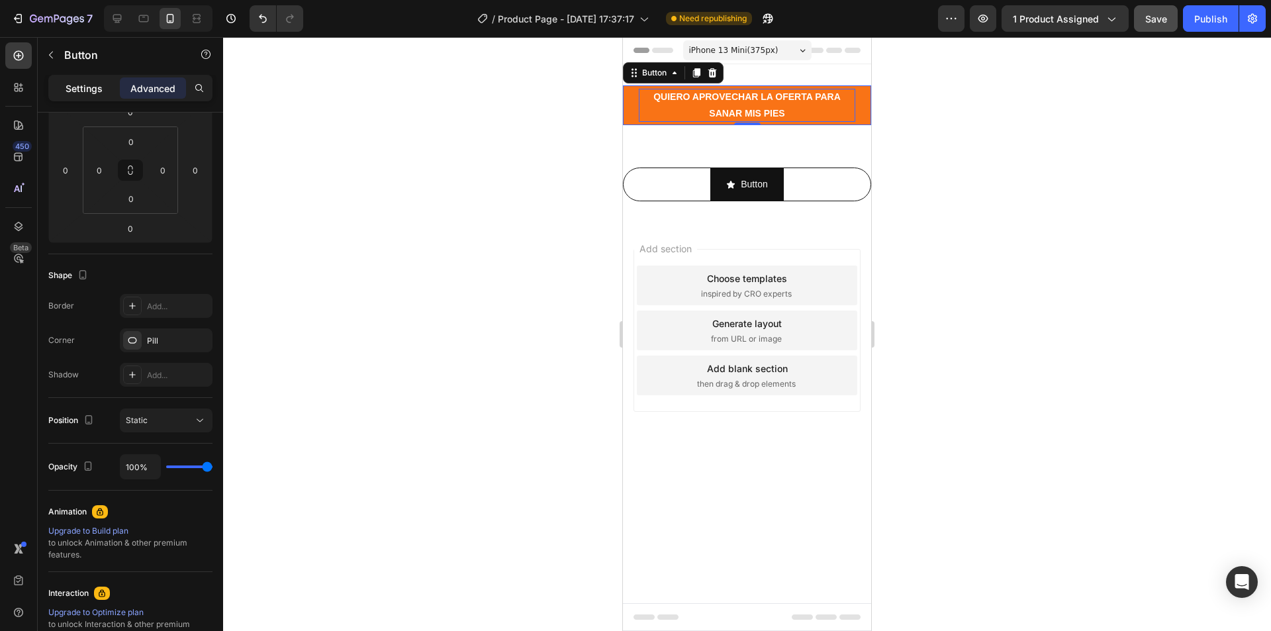
click at [84, 87] on p "Settings" at bounding box center [84, 88] width 37 height 14
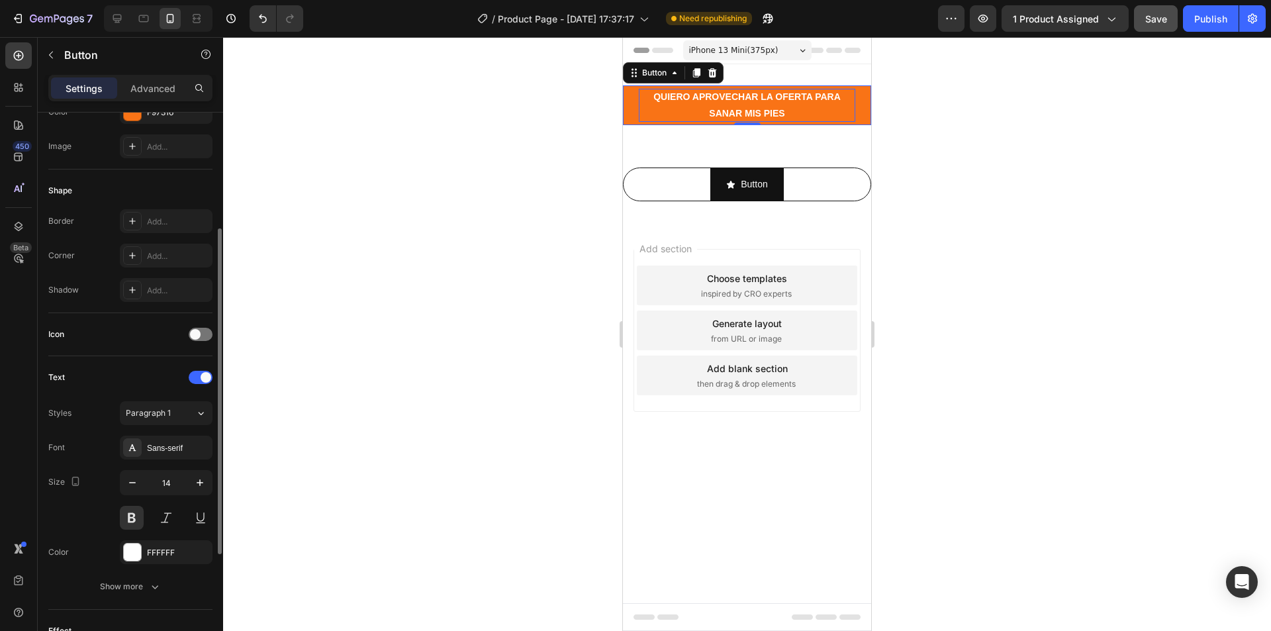
scroll to position [0, 0]
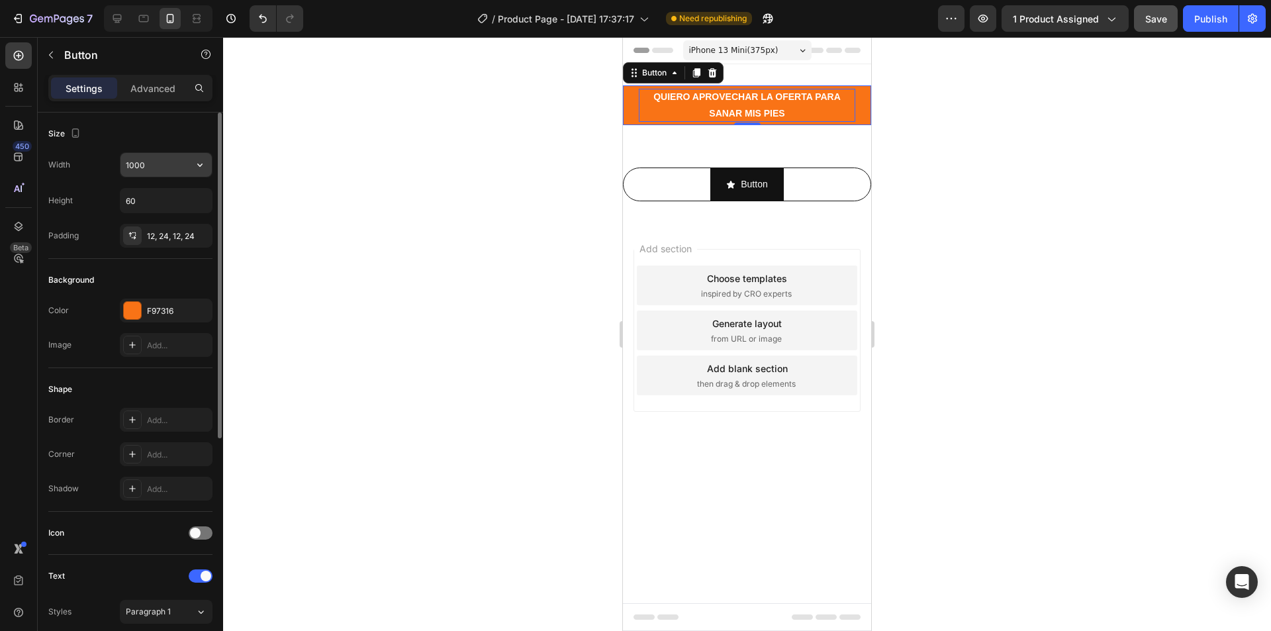
click at [147, 164] on input "1000" at bounding box center [166, 165] width 91 height 24
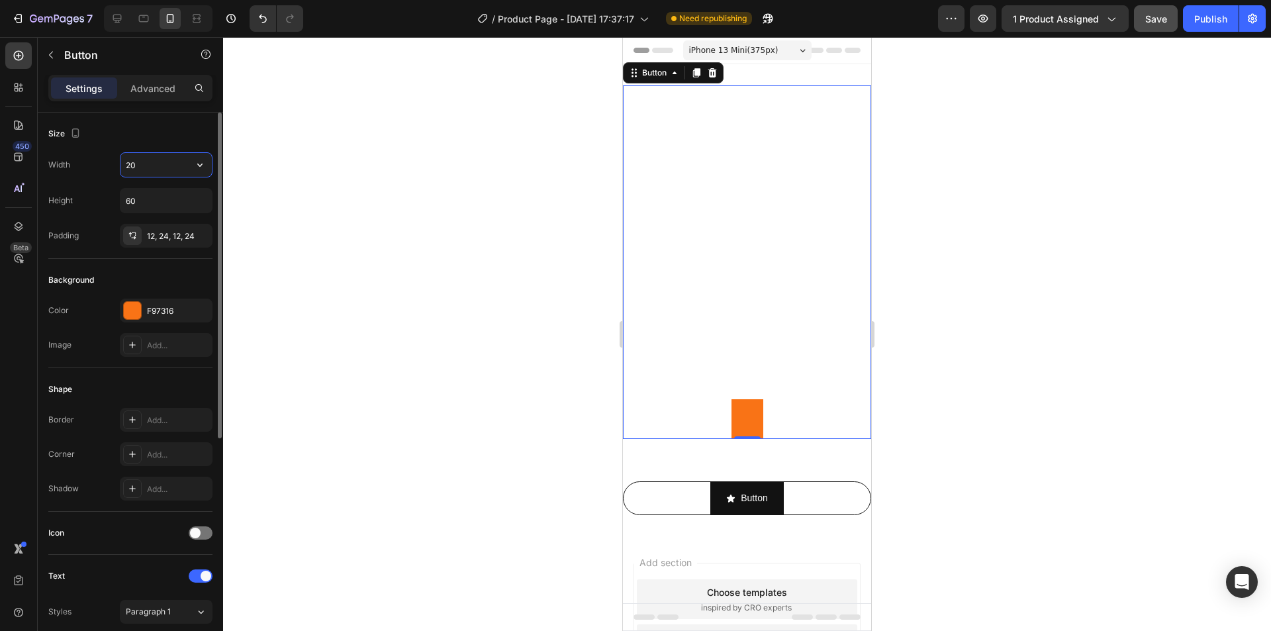
type input "2"
type input "100"
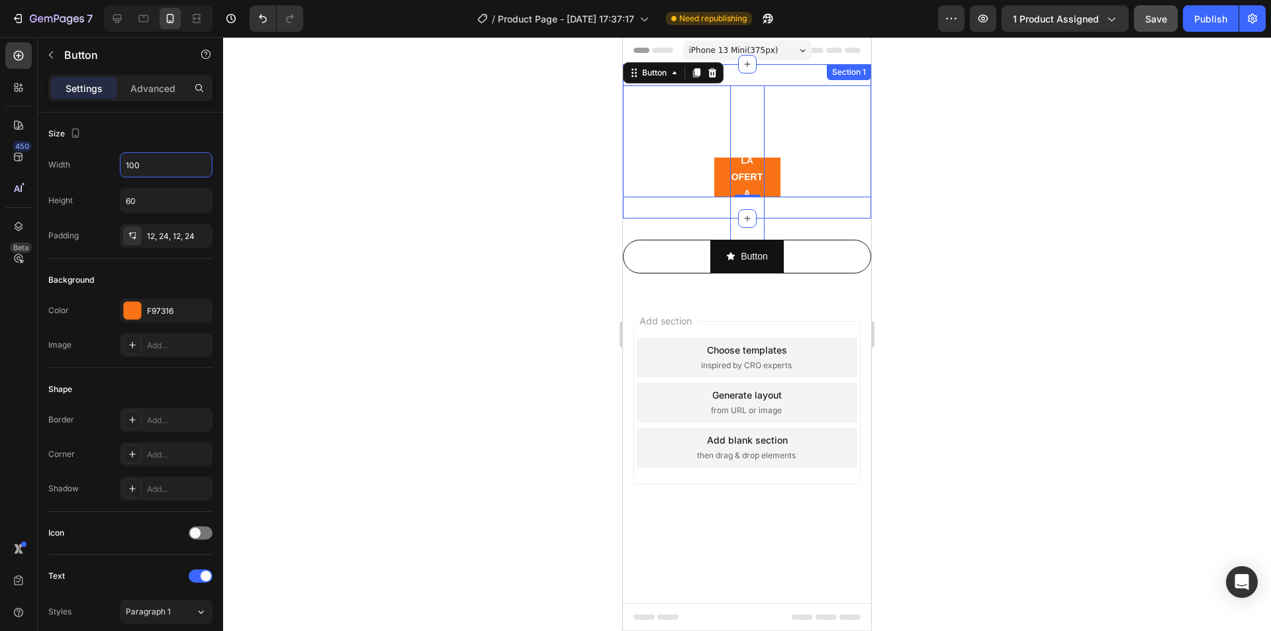
click at [685, 209] on div "QUIERO APROVECHAR LA OFERTA PARA SANAR MIS PIES Button 0 Section 1" at bounding box center [747, 141] width 248 height 154
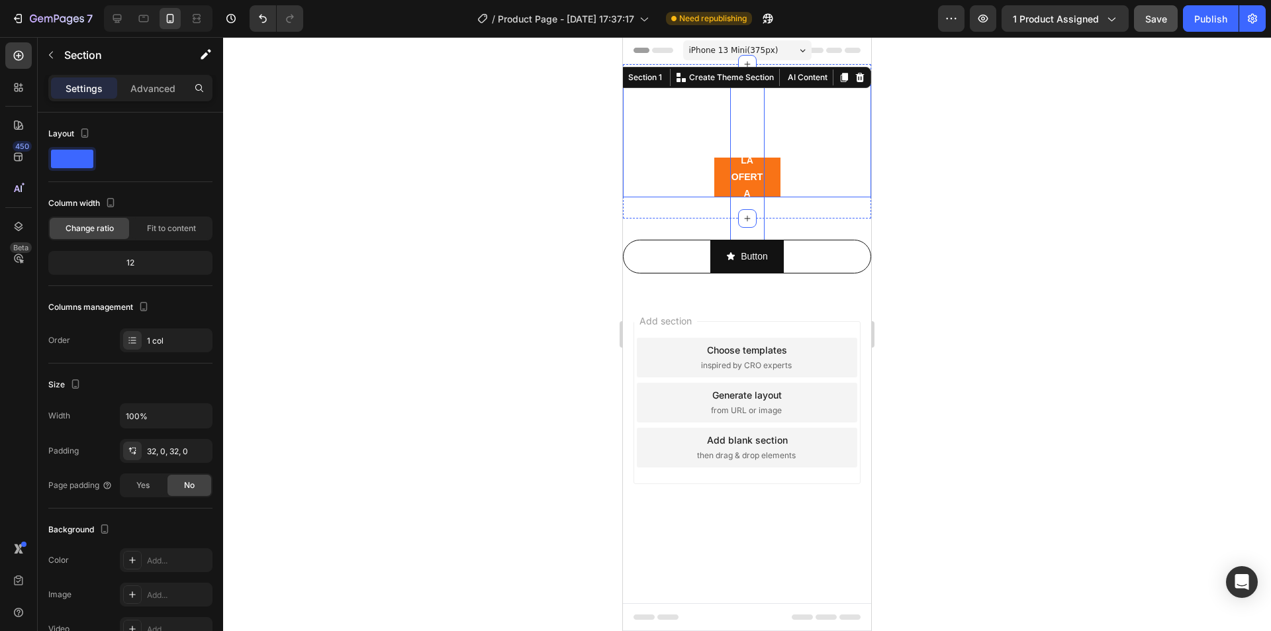
click at [686, 174] on div "QUIERO APROVECHAR LA OFERTA PARA SANAR MIS PIES Button" at bounding box center [747, 141] width 248 height 112
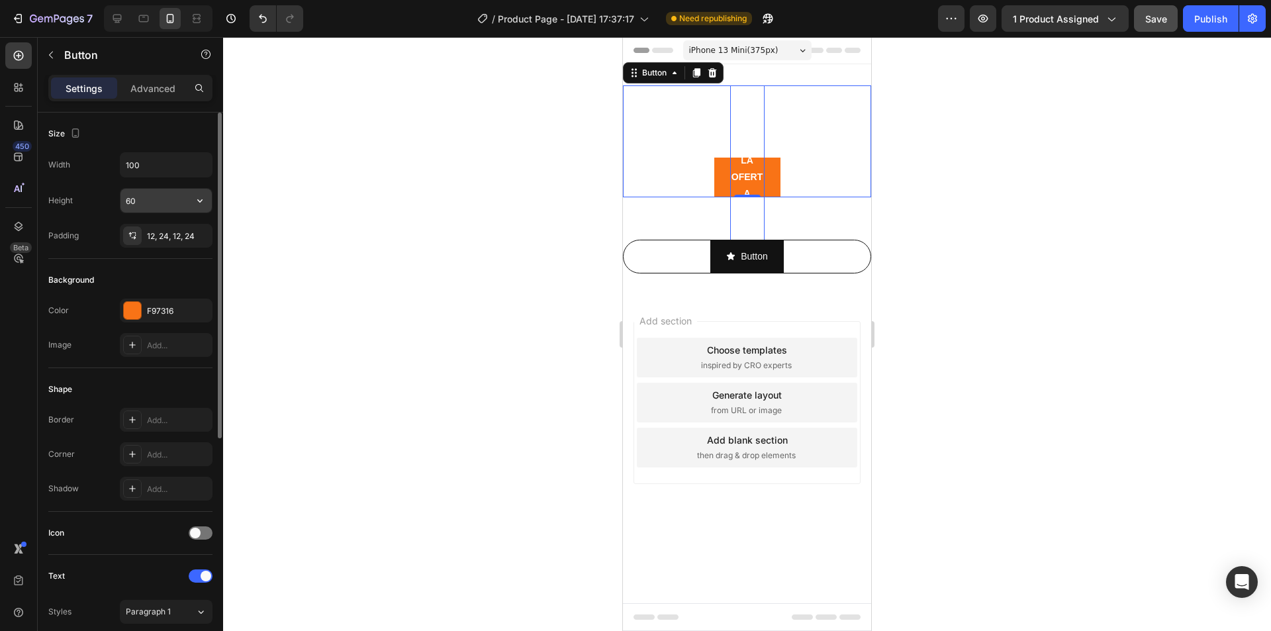
click at [146, 197] on input "60" at bounding box center [166, 201] width 91 height 24
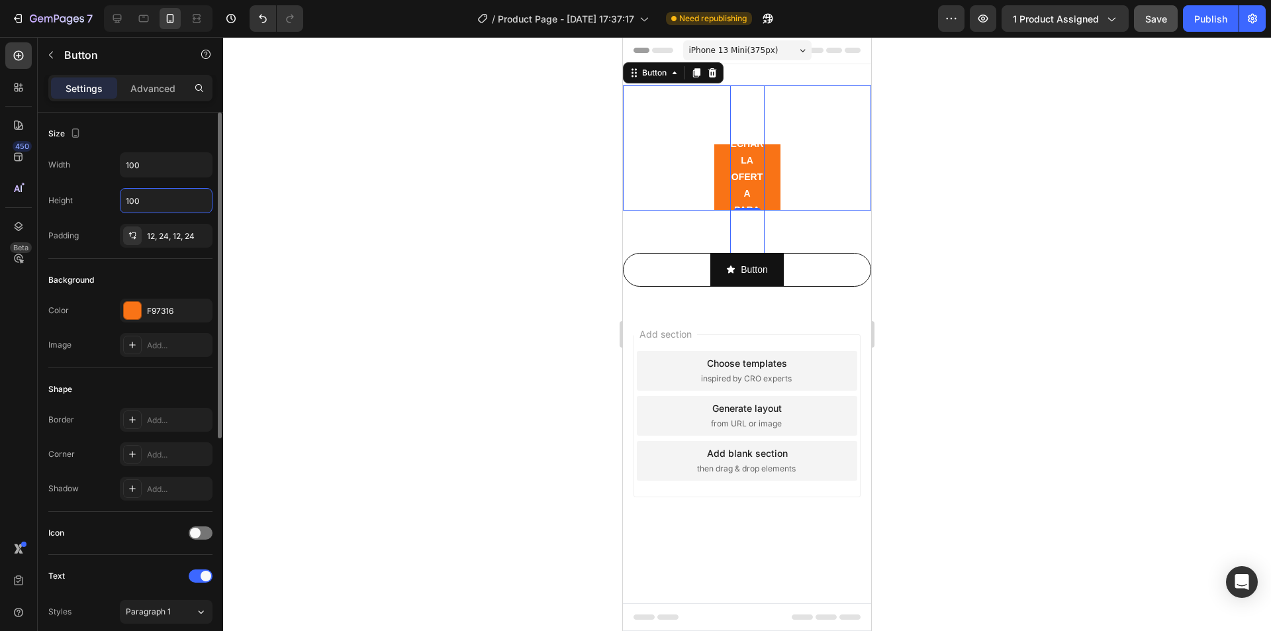
type input "100"
click at [156, 142] on div "Size" at bounding box center [130, 133] width 164 height 21
click at [149, 156] on input "100" at bounding box center [166, 165] width 91 height 24
click at [151, 159] on input "100" at bounding box center [166, 165] width 91 height 24
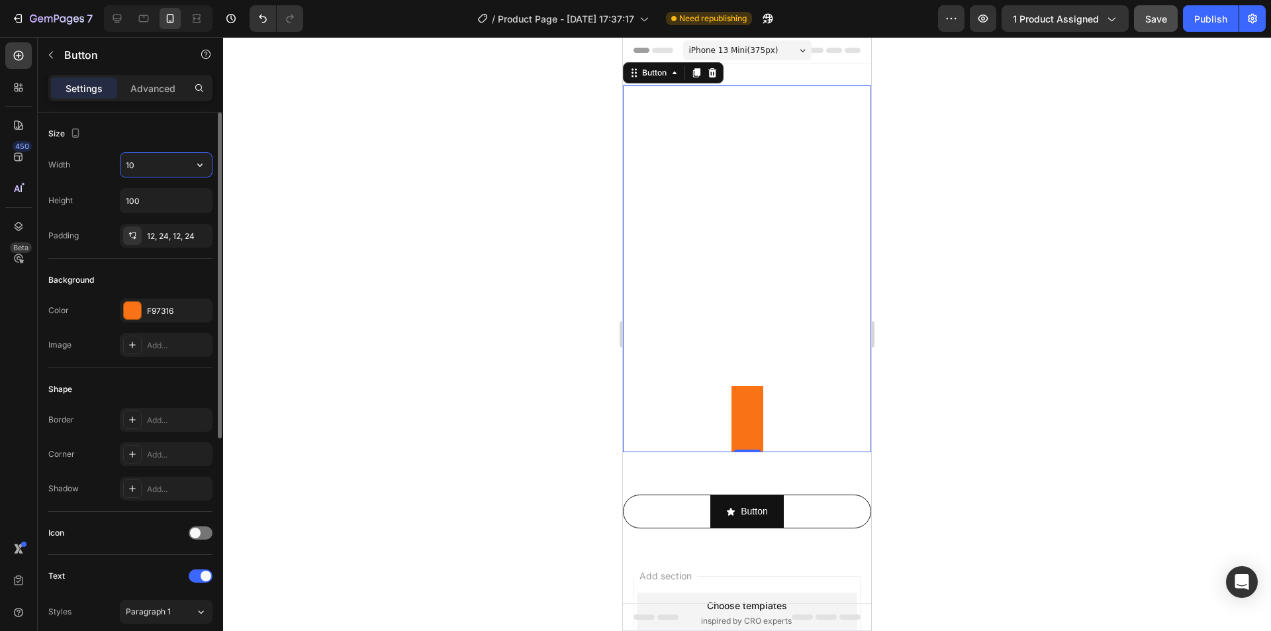
type input "1"
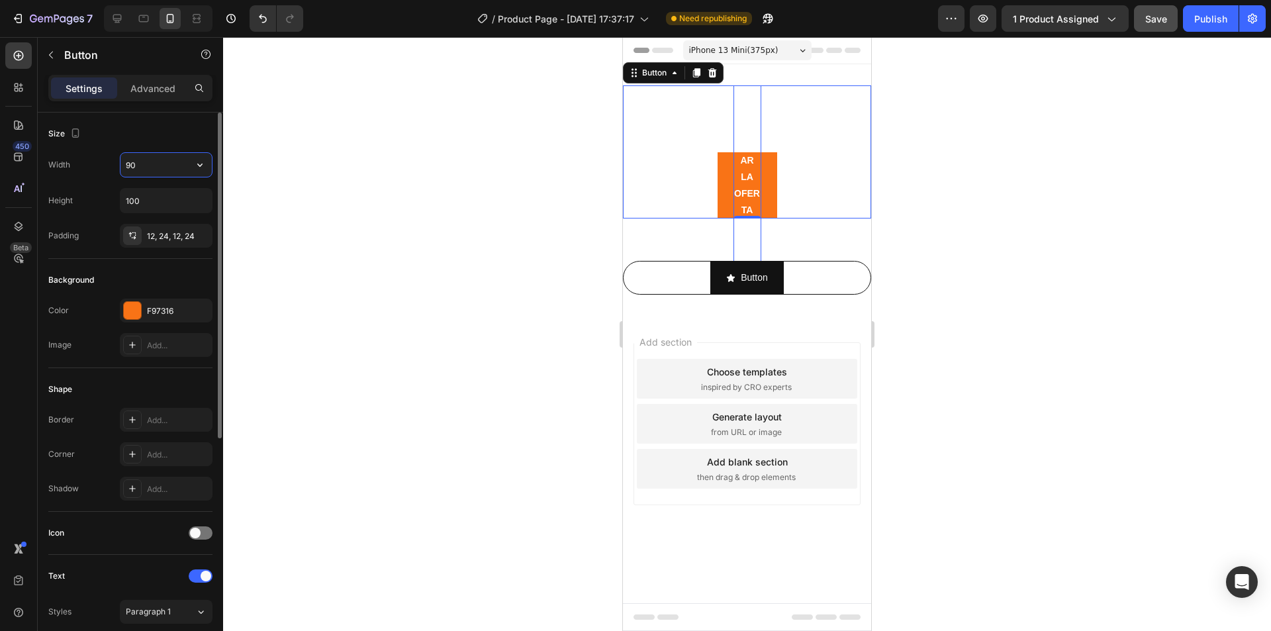
type input "9"
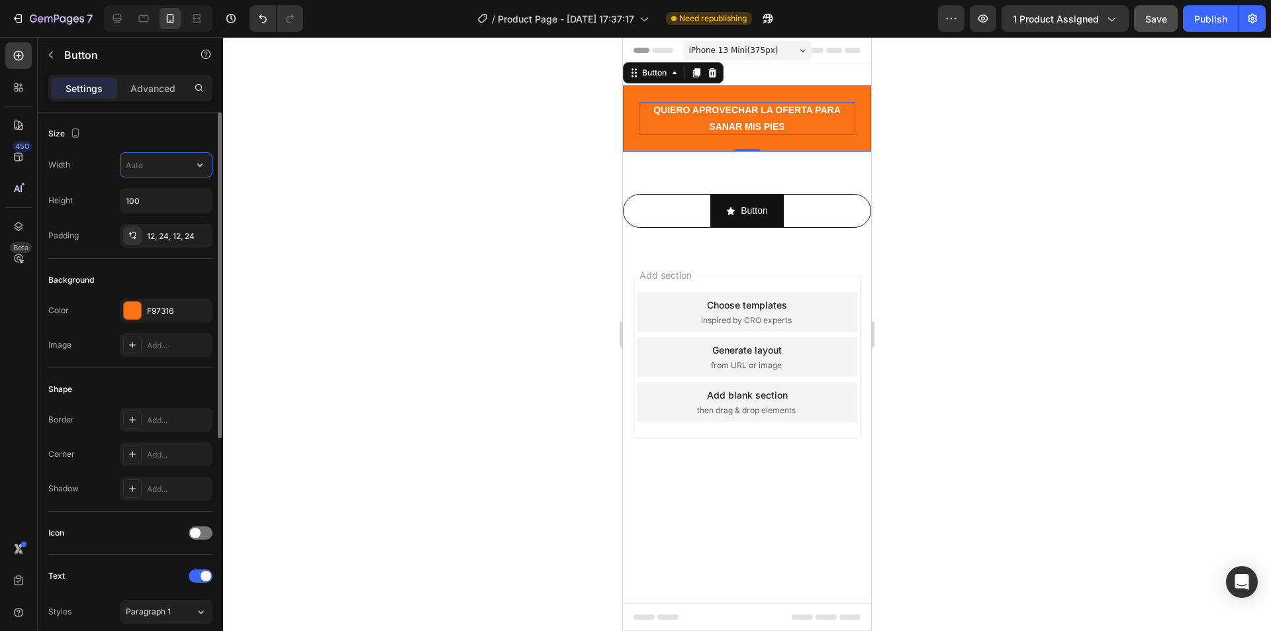
type input "8"
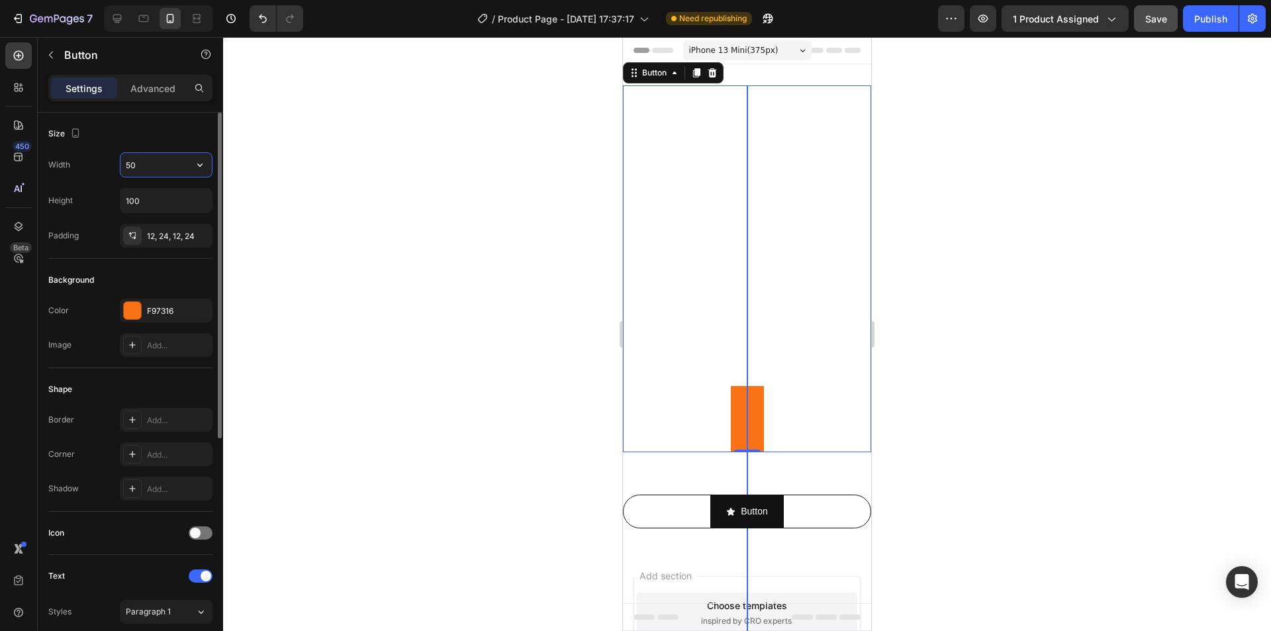
type input "5"
type input "1"
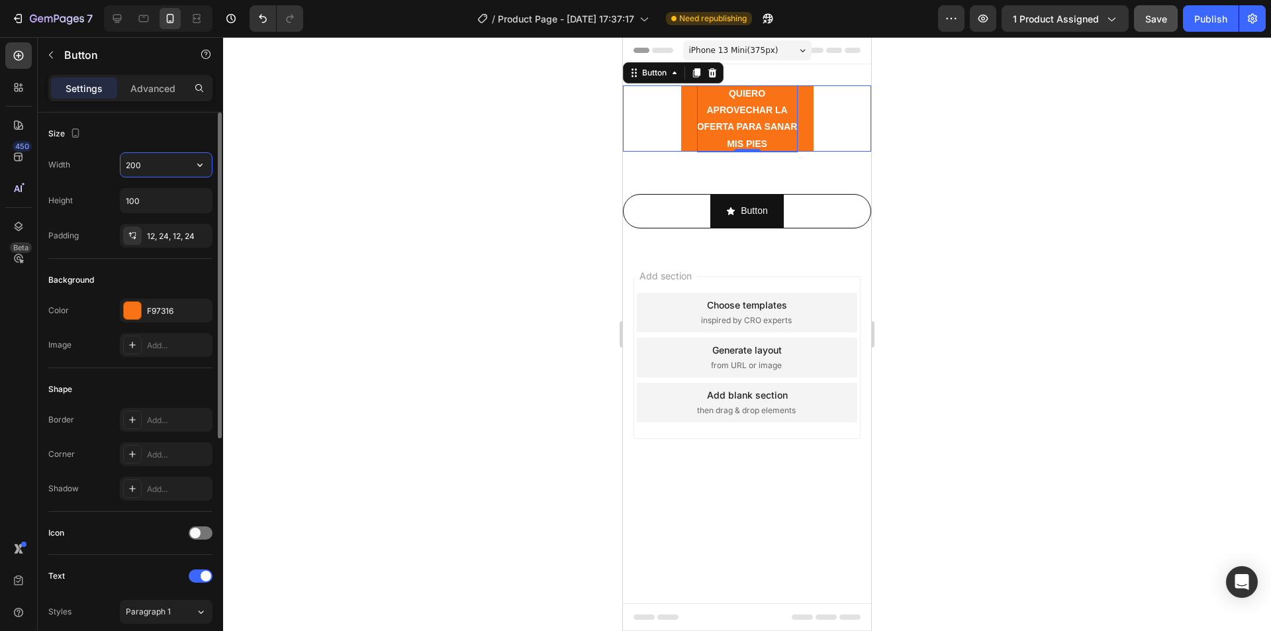
click at [135, 166] on input "200" at bounding box center [166, 165] width 91 height 24
click at [132, 168] on input "200" at bounding box center [166, 165] width 91 height 24
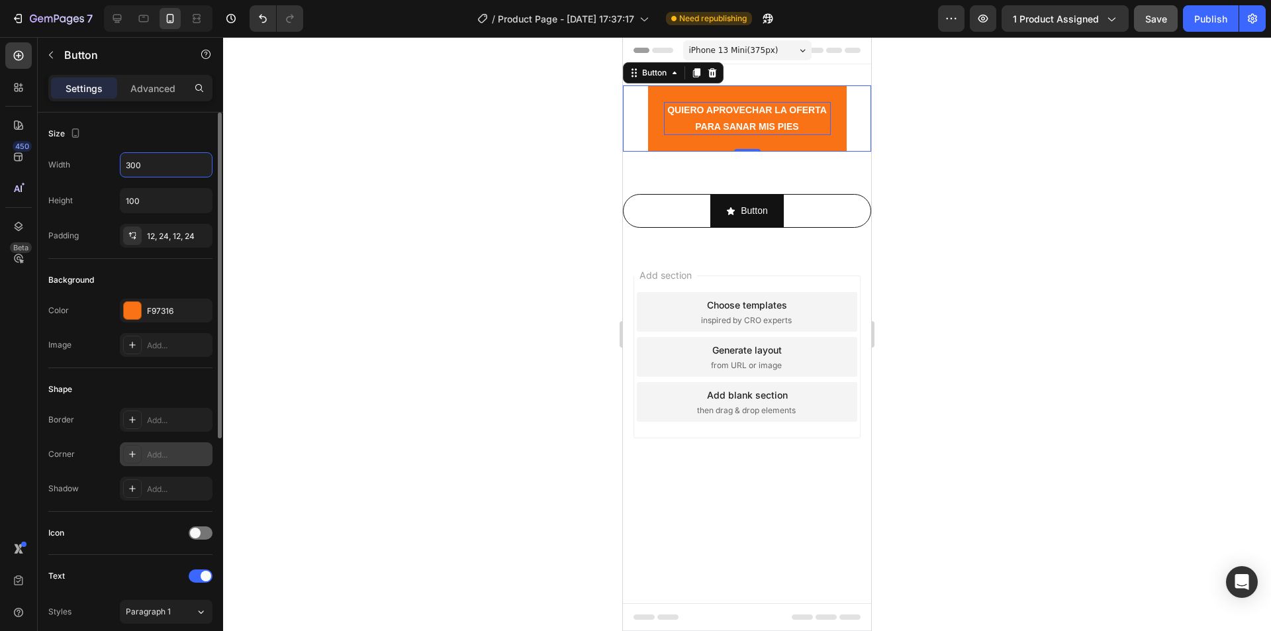
type input "300"
click at [158, 454] on div "Add..." at bounding box center [178, 455] width 62 height 12
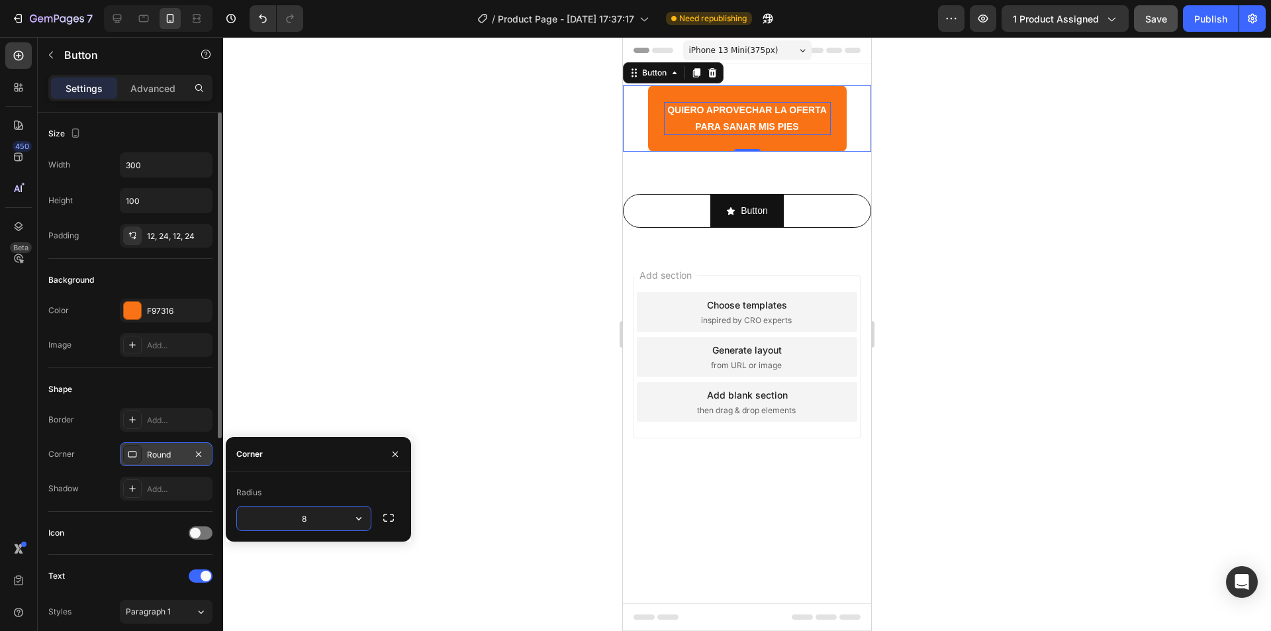
click at [366, 519] on button "button" at bounding box center [359, 519] width 24 height 24
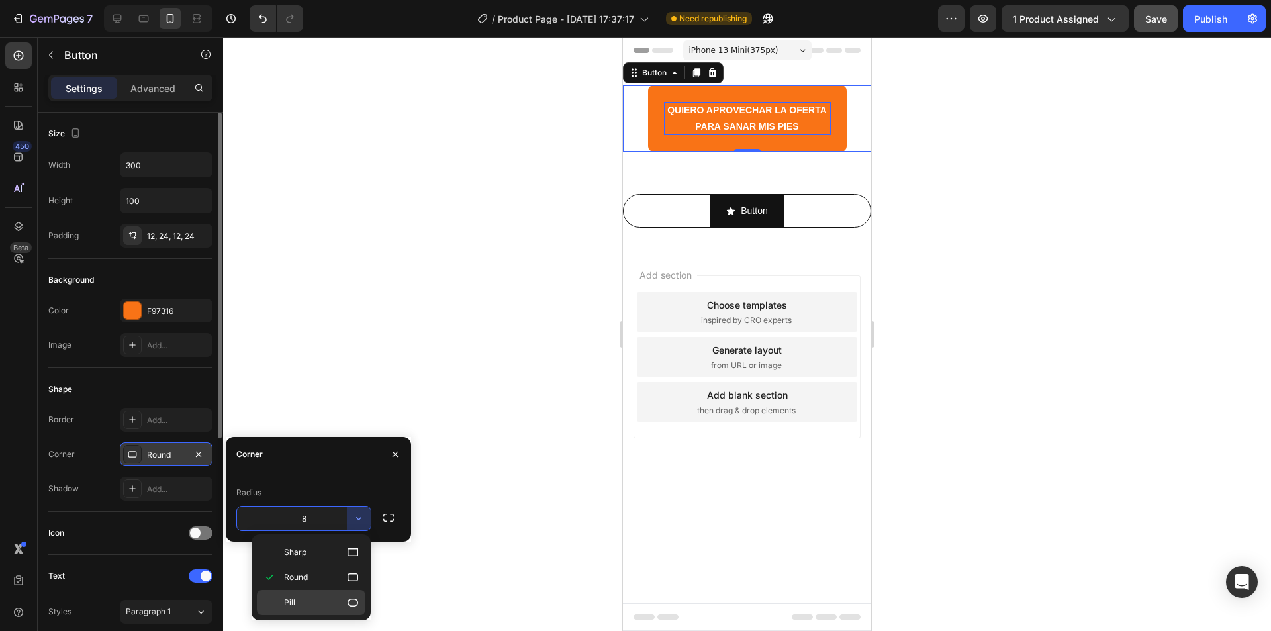
click at [301, 600] on p "Pill" at bounding box center [321, 602] width 75 height 13
type input "9999"
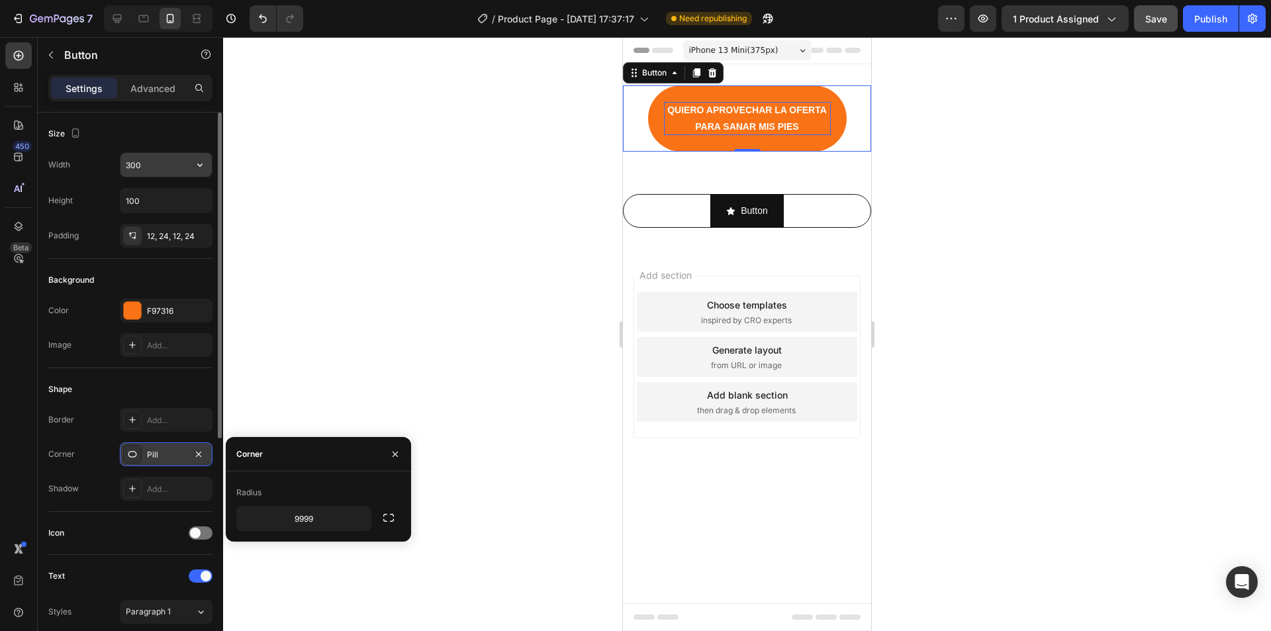
click at [133, 161] on input "300" at bounding box center [166, 165] width 91 height 24
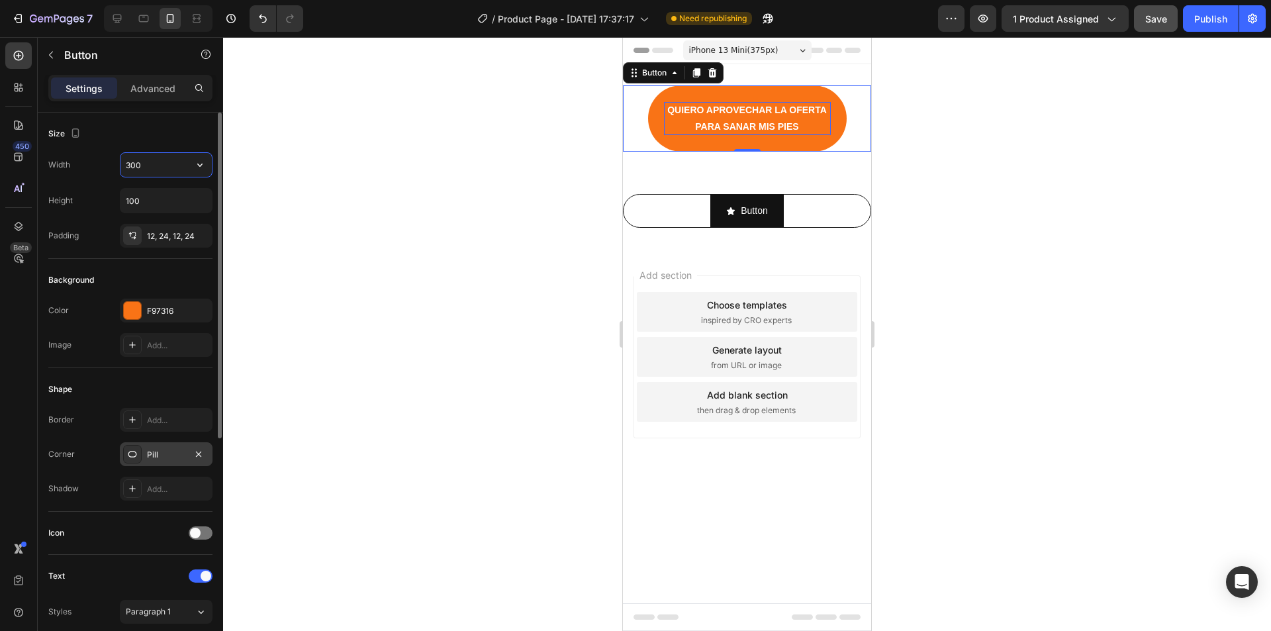
click at [136, 164] on input "300" at bounding box center [166, 165] width 91 height 24
type input "350"
click at [174, 203] on input "100" at bounding box center [166, 201] width 91 height 24
click at [191, 200] on button "button" at bounding box center [200, 201] width 24 height 24
click at [148, 199] on input "100" at bounding box center [166, 201] width 91 height 24
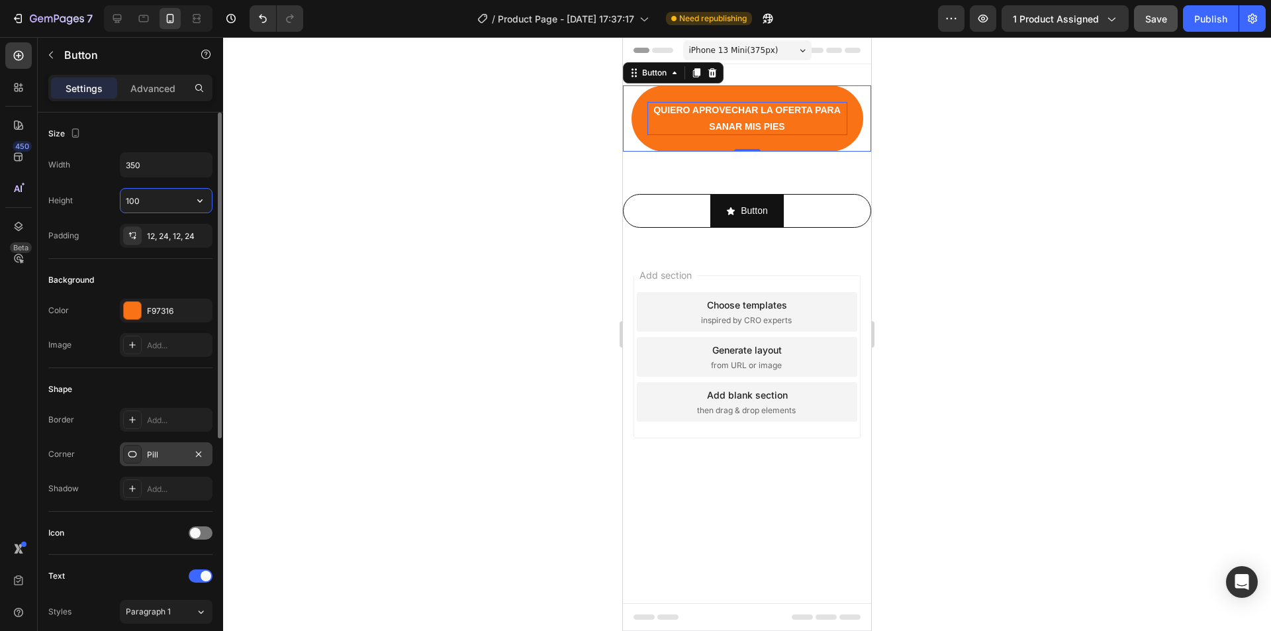
click at [148, 199] on input "100" at bounding box center [166, 201] width 91 height 24
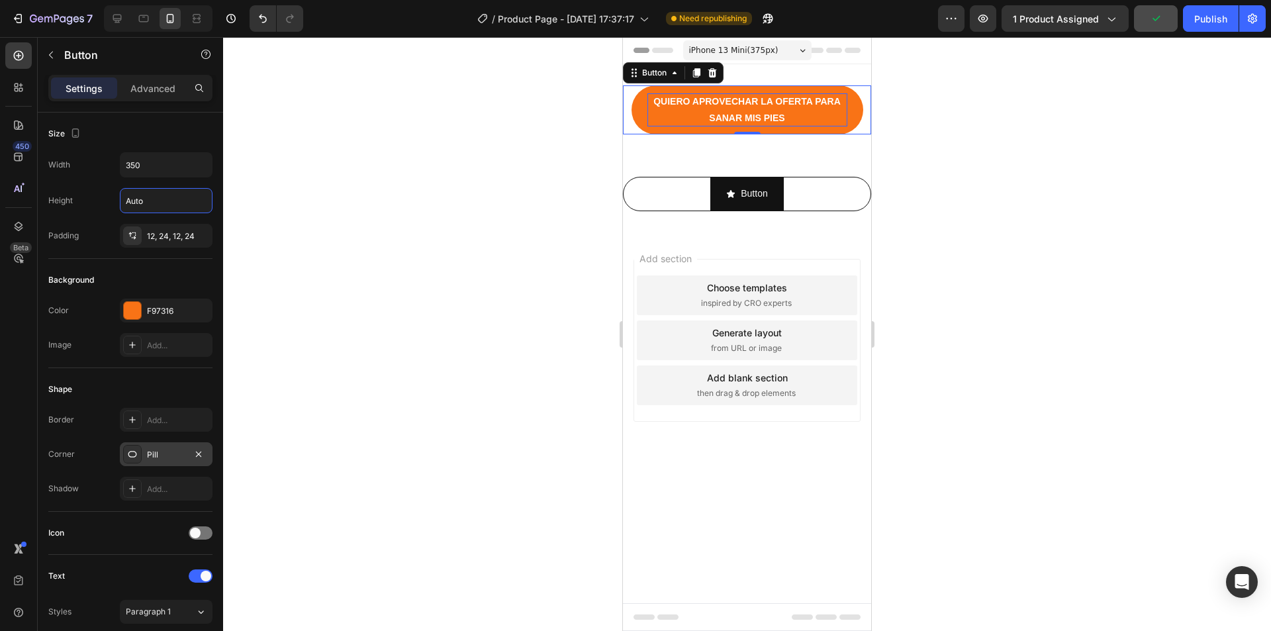
type input "Auto"
click at [423, 224] on div at bounding box center [747, 334] width 1048 height 594
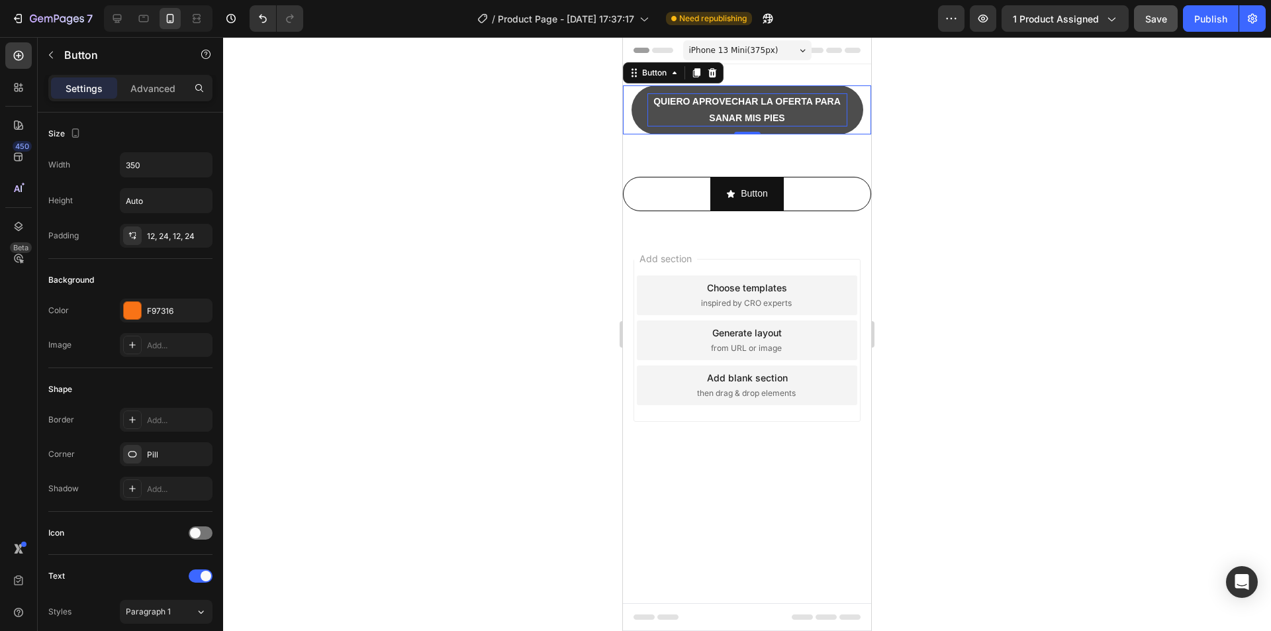
click at [637, 108] on button "QUIERO APROVECHAR LA OFERTA PARA SANAR MIS PIES" at bounding box center [748, 109] width 232 height 49
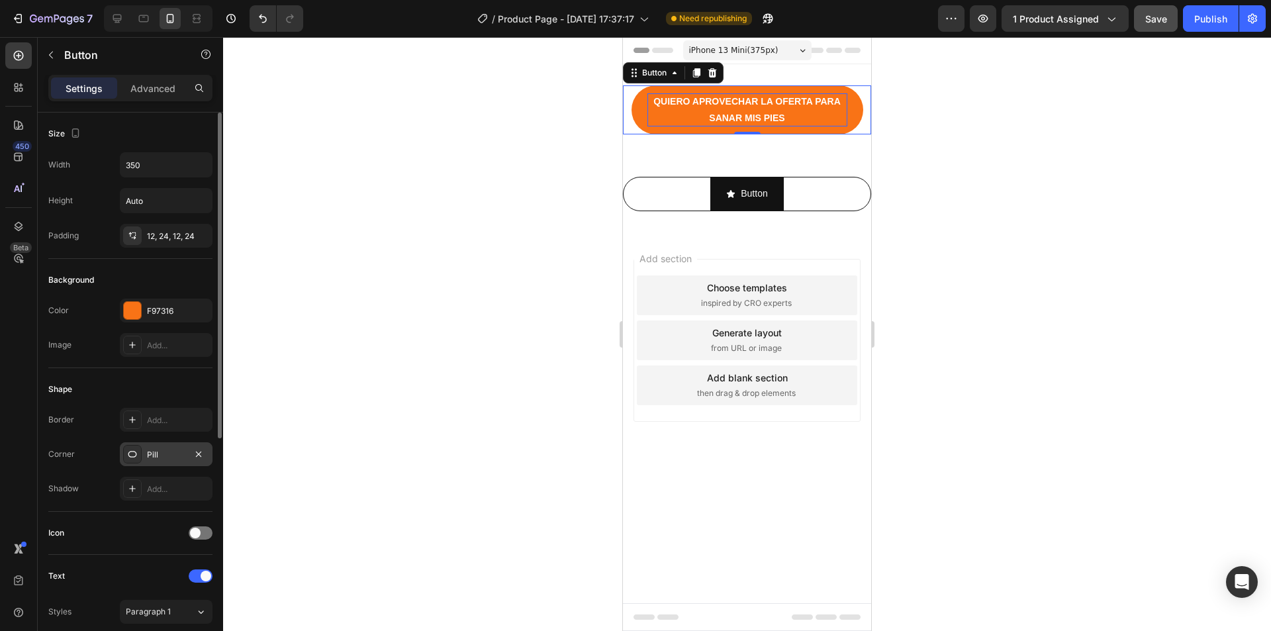
click at [148, 463] on div "Pill" at bounding box center [166, 454] width 93 height 24
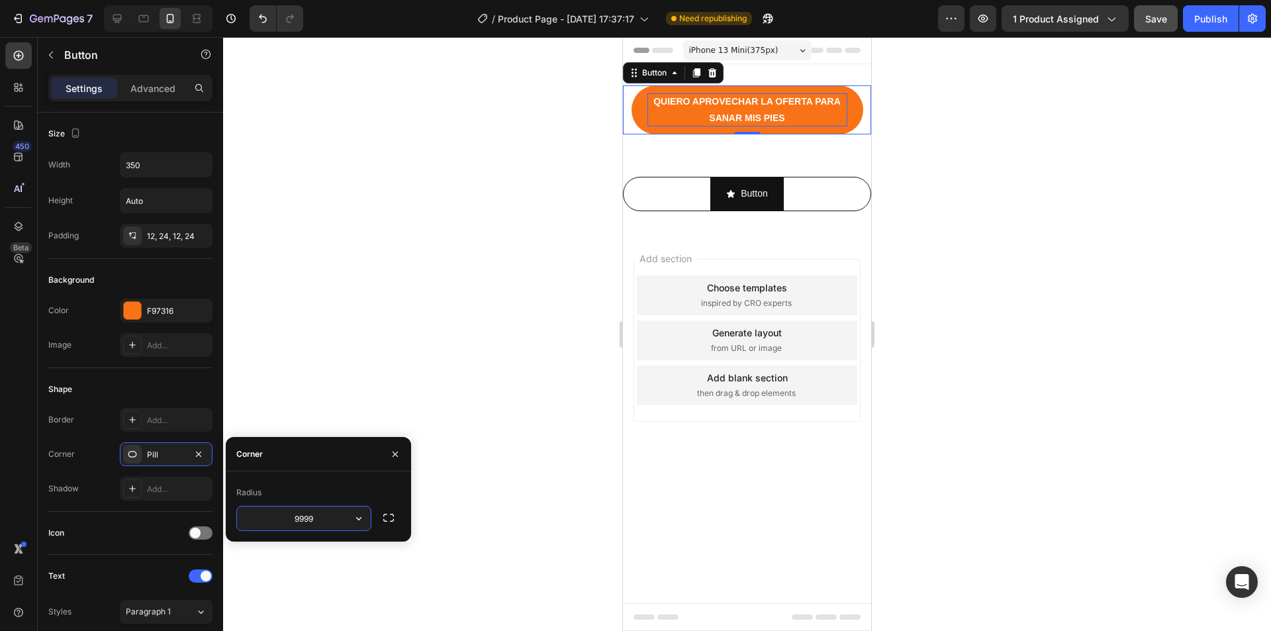
click at [300, 517] on input "9999" at bounding box center [304, 519] width 134 height 24
click at [313, 519] on input "9999" at bounding box center [304, 519] width 134 height 24
click at [305, 519] on input "9999" at bounding box center [304, 519] width 134 height 24
click at [316, 518] on input "9999" at bounding box center [304, 519] width 134 height 24
type input "9"
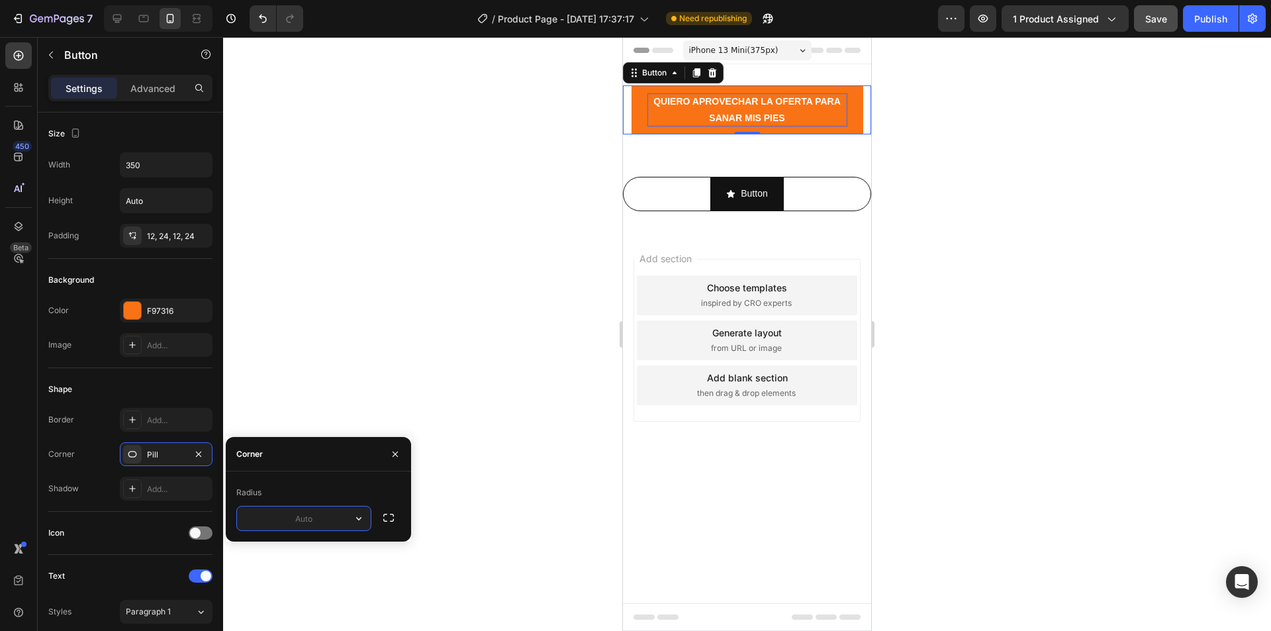
type input "1"
type input "20"
click at [475, 470] on div at bounding box center [747, 334] width 1048 height 594
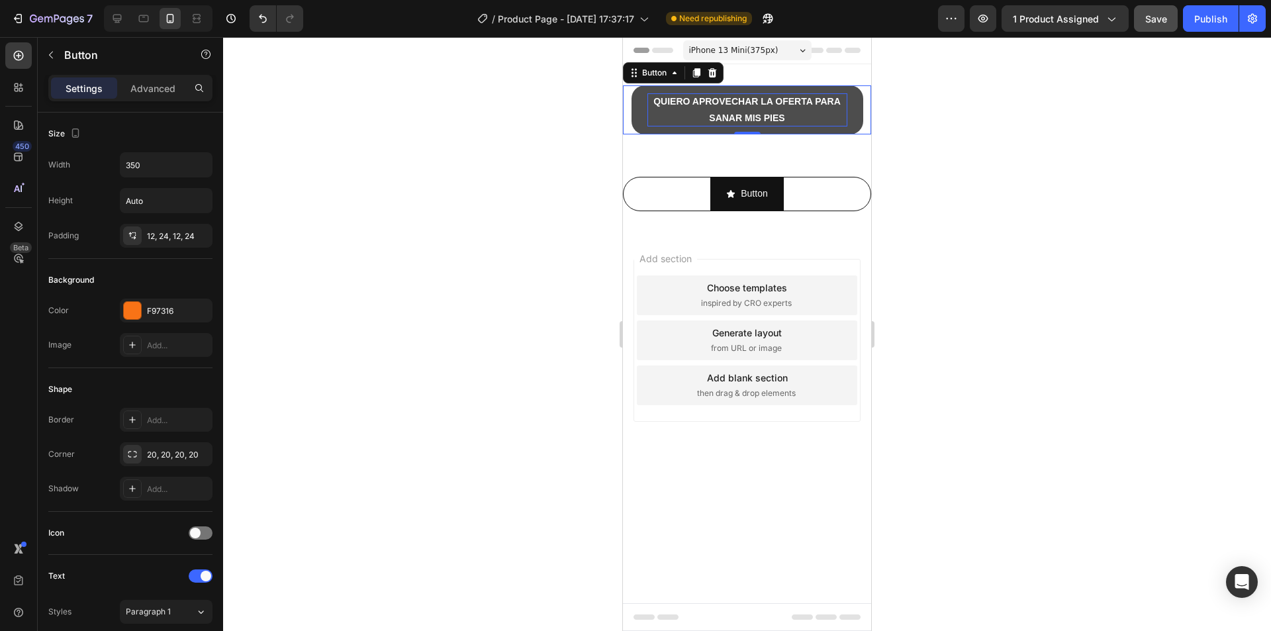
click at [641, 121] on button "QUIERO APROVECHAR LA OFERTA PARA SANAR MIS PIES" at bounding box center [748, 109] width 232 height 49
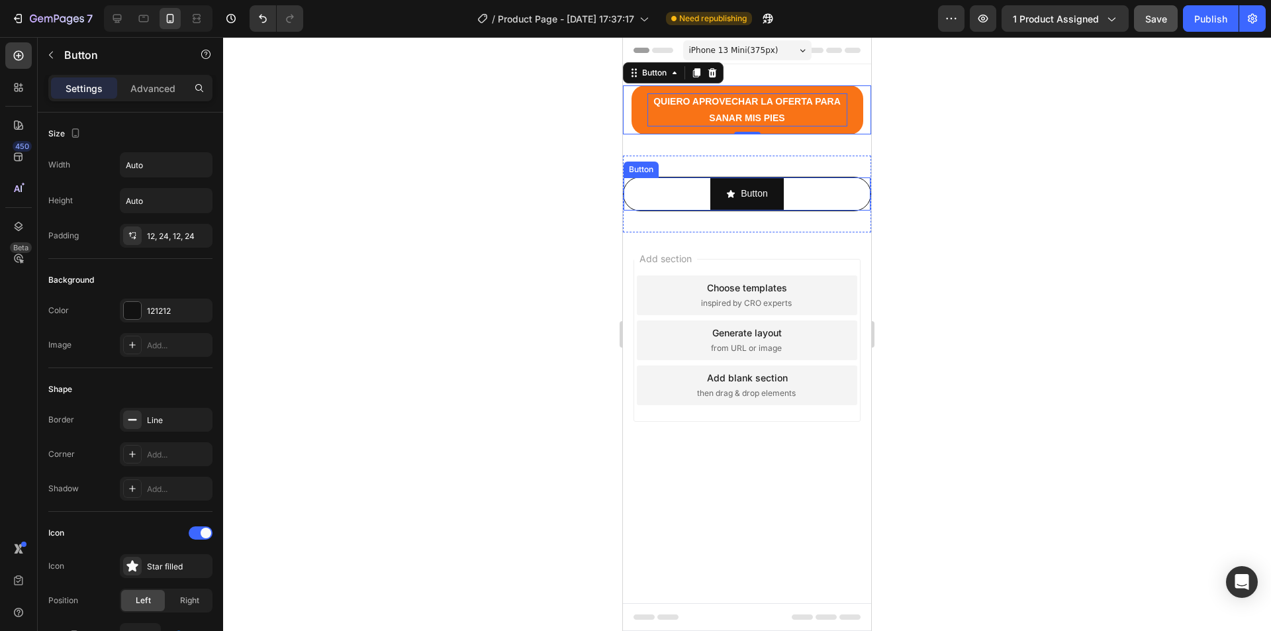
click at [673, 195] on div "Button Button" at bounding box center [747, 194] width 248 height 34
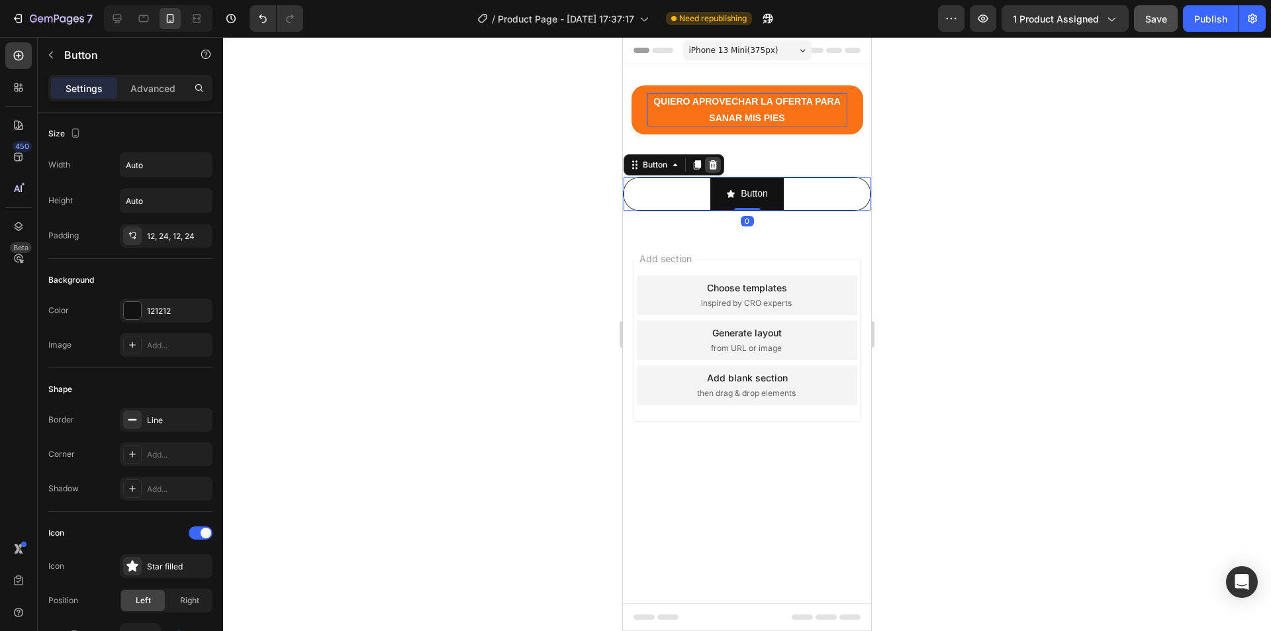
click at [718, 168] on icon at bounding box center [713, 165] width 11 height 11
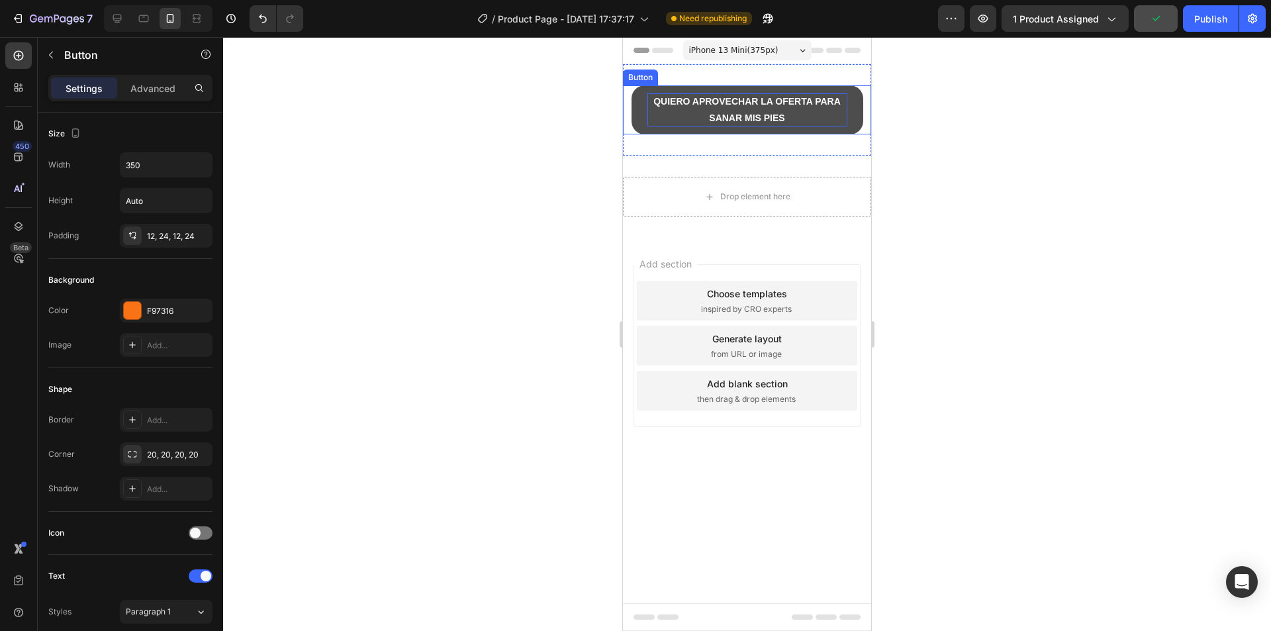
click at [638, 115] on button "QUIERO APROVECHAR LA OFERTA PARA SANAR MIS PIES" at bounding box center [748, 109] width 232 height 49
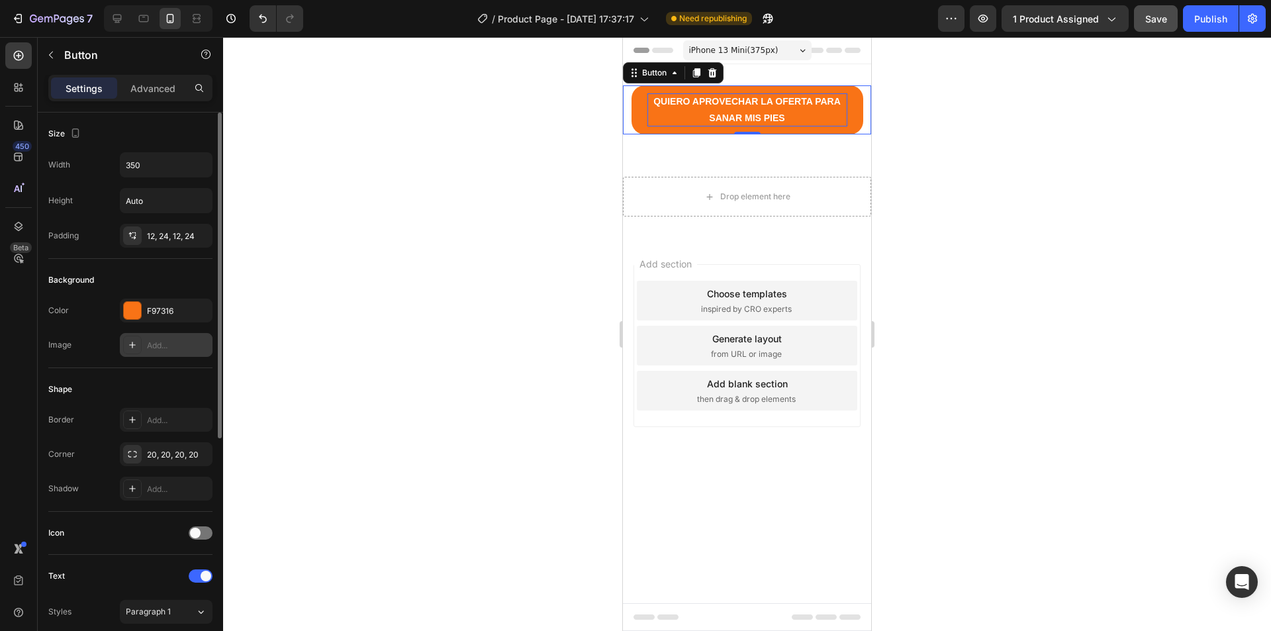
click at [129, 346] on icon at bounding box center [132, 345] width 11 height 11
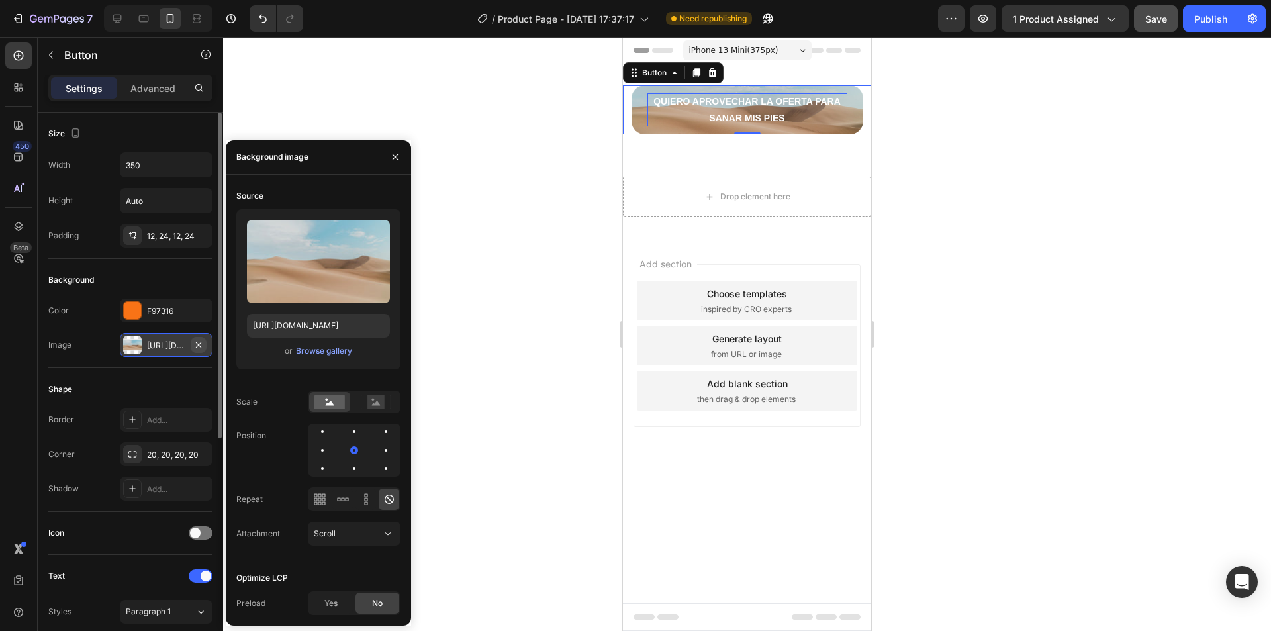
click at [199, 350] on icon "button" at bounding box center [198, 345] width 11 height 11
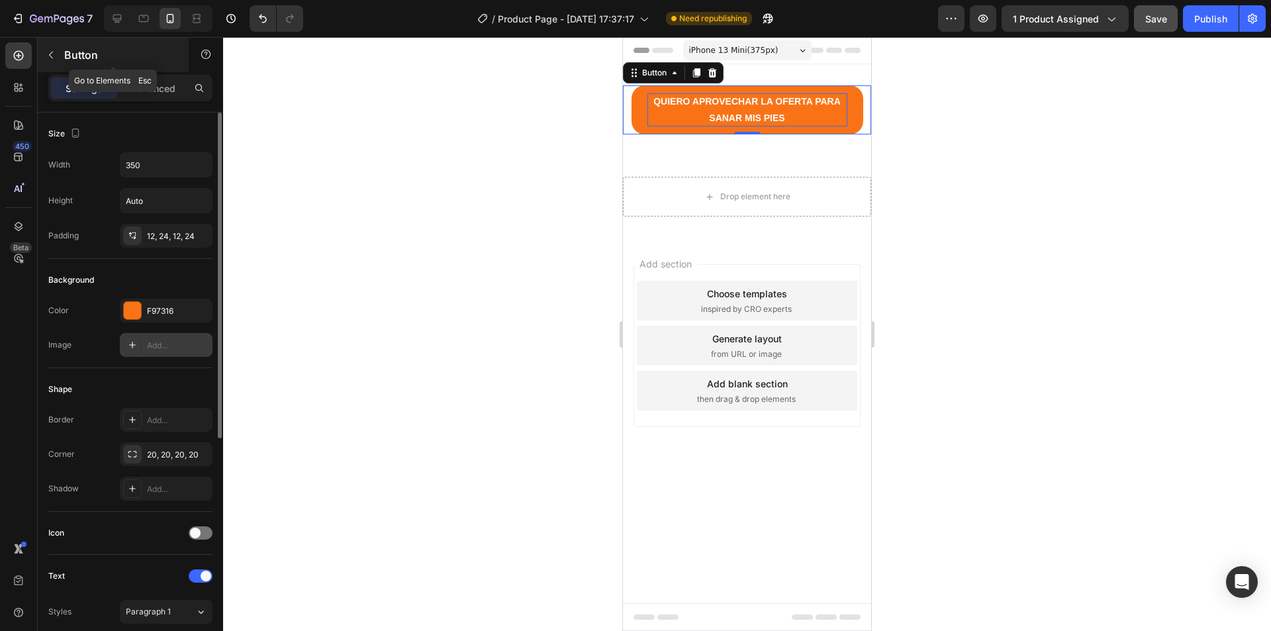
click at [55, 53] on icon "button" at bounding box center [51, 55] width 11 height 11
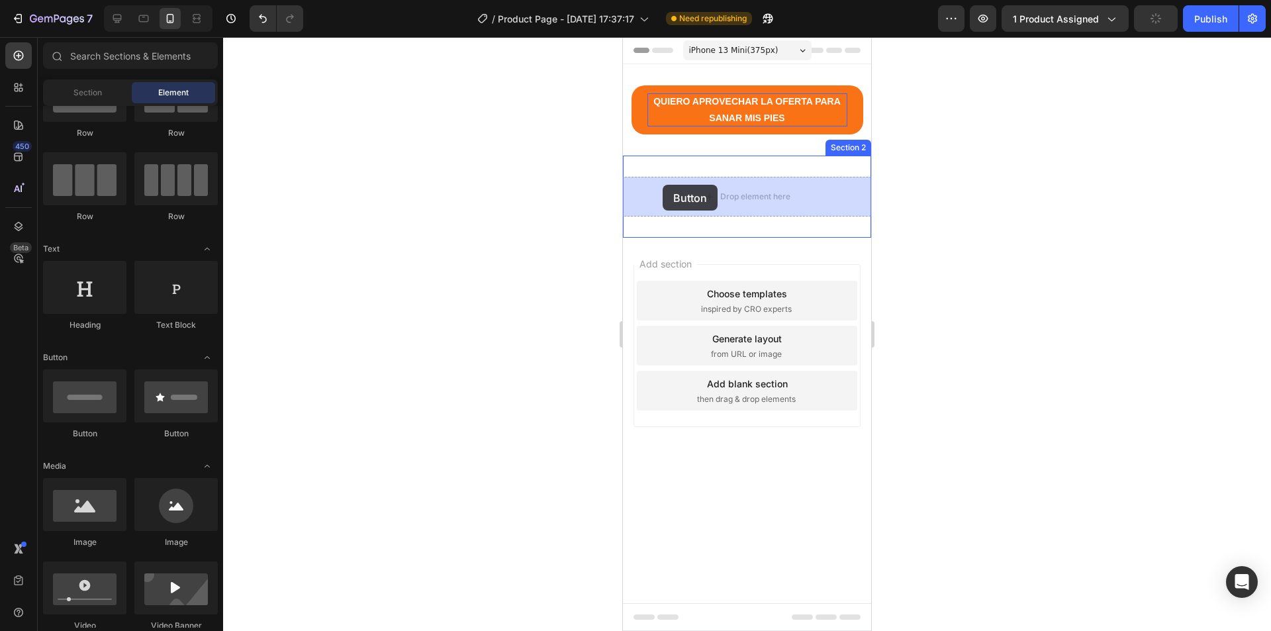
drag, startPoint x: 773, startPoint y: 436, endPoint x: 668, endPoint y: 179, distance: 277.4
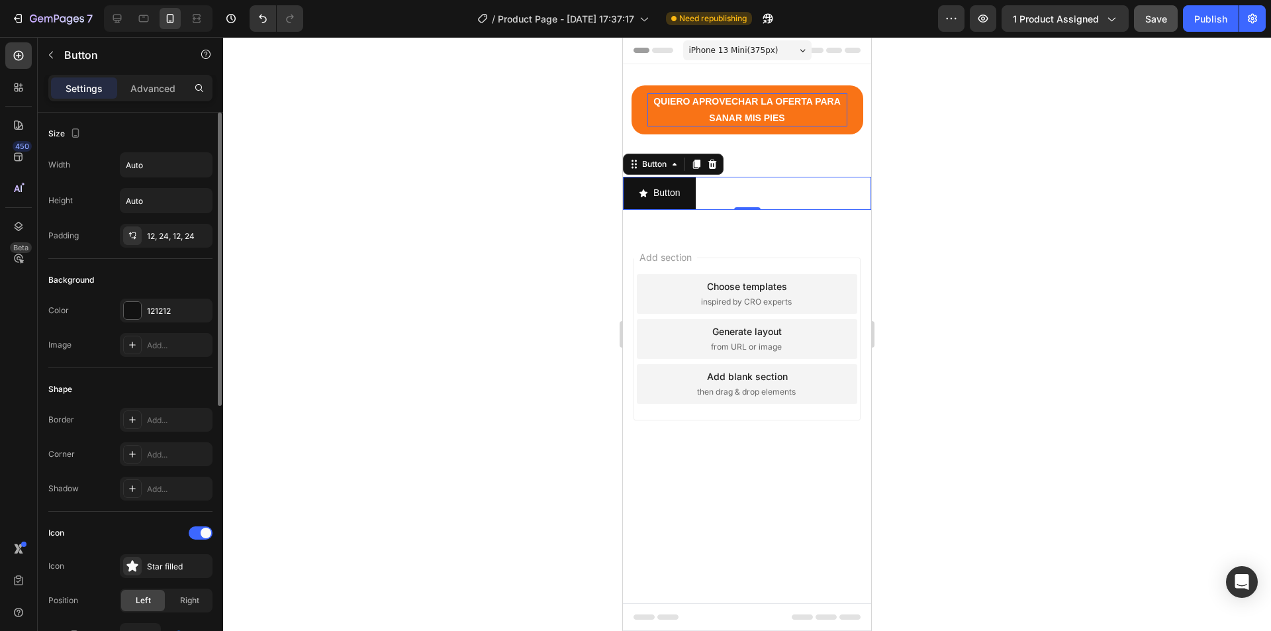
scroll to position [132, 0]
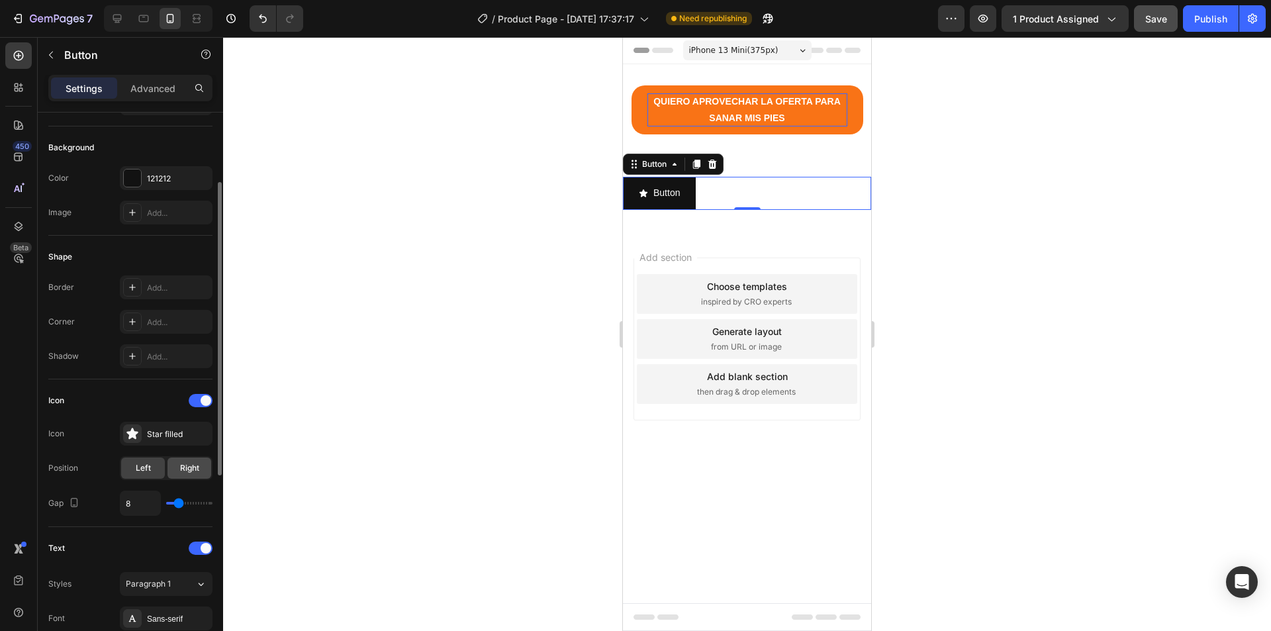
click at [195, 468] on span "Right" at bounding box center [189, 468] width 19 height 12
click at [147, 430] on div "Star filled" at bounding box center [178, 434] width 62 height 12
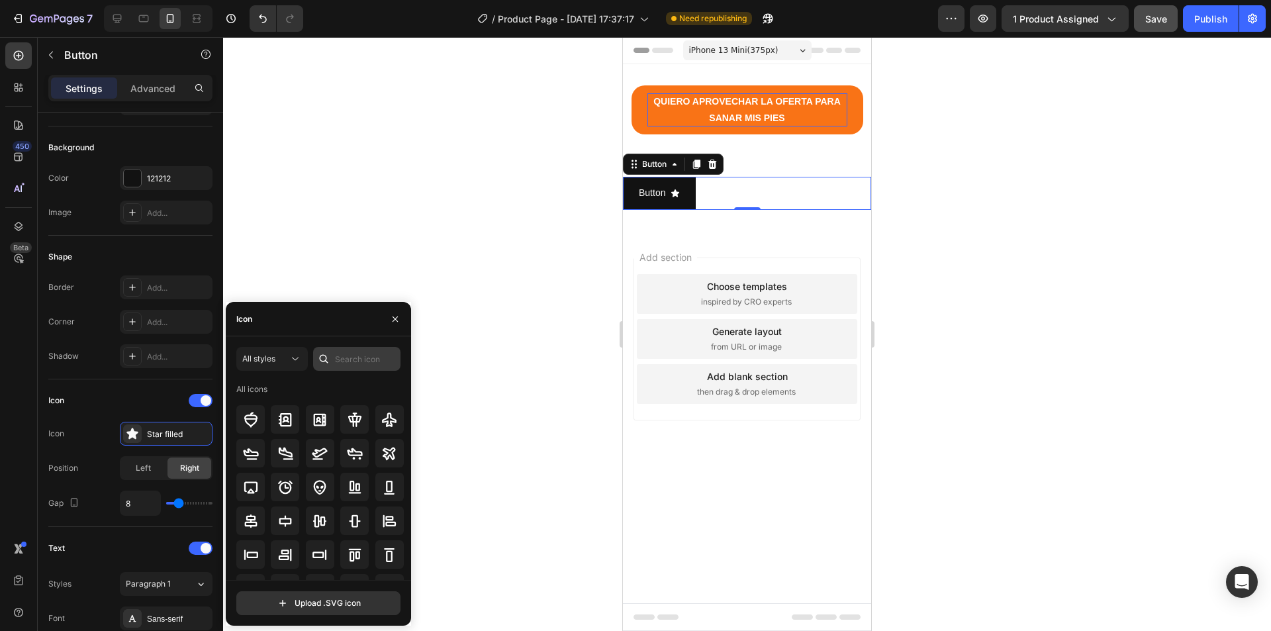
scroll to position [0, 0]
click at [354, 366] on input "text" at bounding box center [356, 359] width 87 height 24
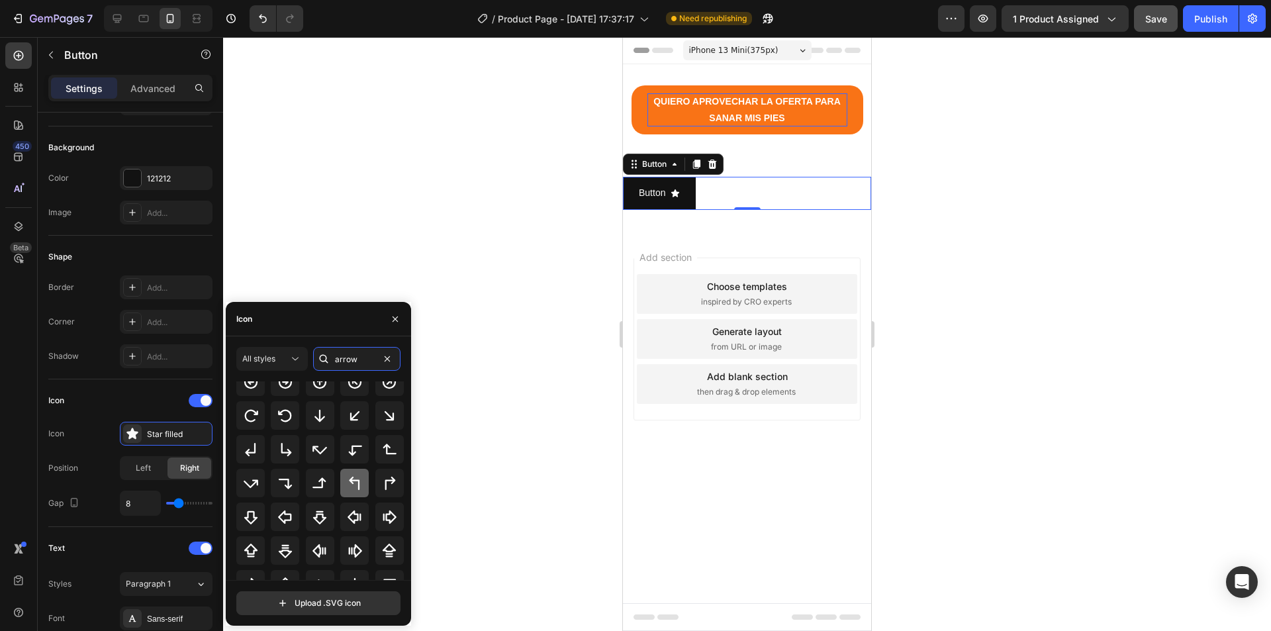
scroll to position [146, 0]
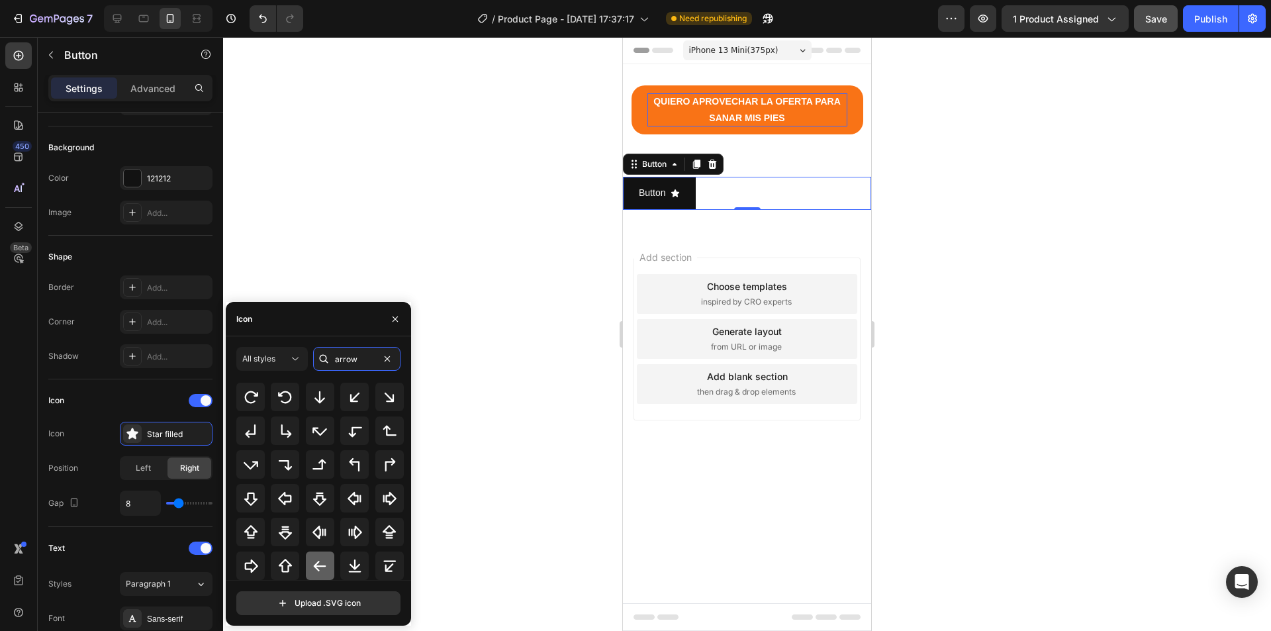
type input "arrow"
click at [321, 565] on icon at bounding box center [320, 566] width 16 height 16
click at [256, 558] on icon at bounding box center [251, 566] width 16 height 16
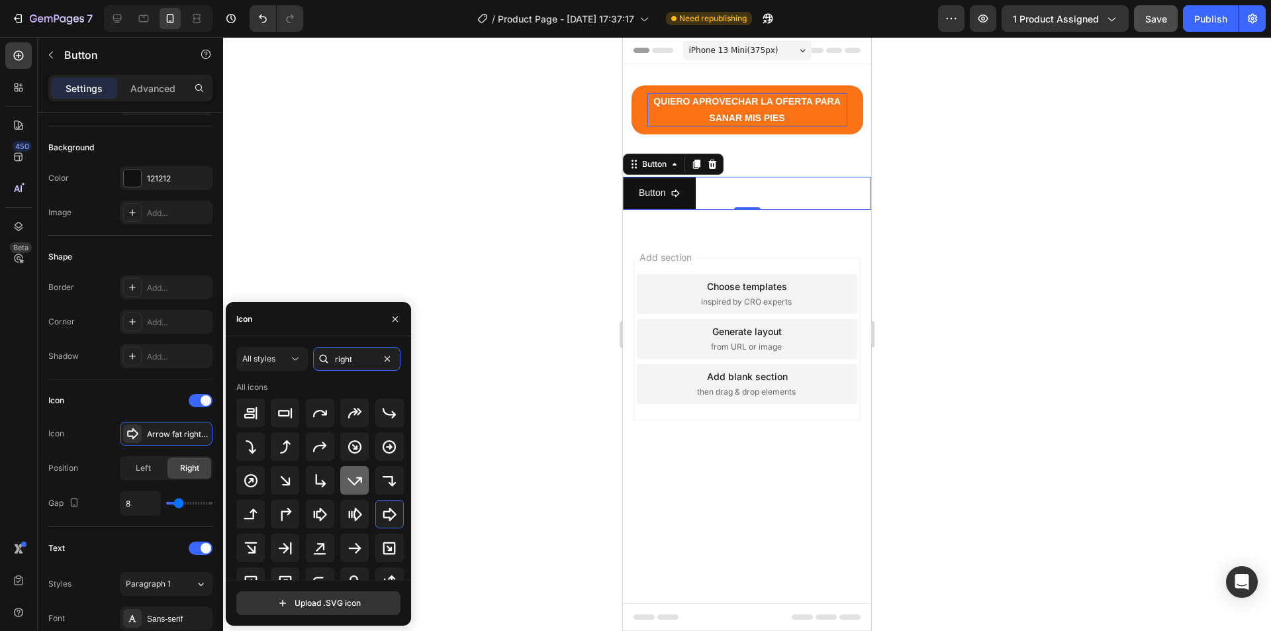
scroll to position [66, 0]
type input "right"
click at [356, 479] on icon at bounding box center [354, 482] width 13 height 11
click at [401, 315] on button "button" at bounding box center [395, 319] width 21 height 21
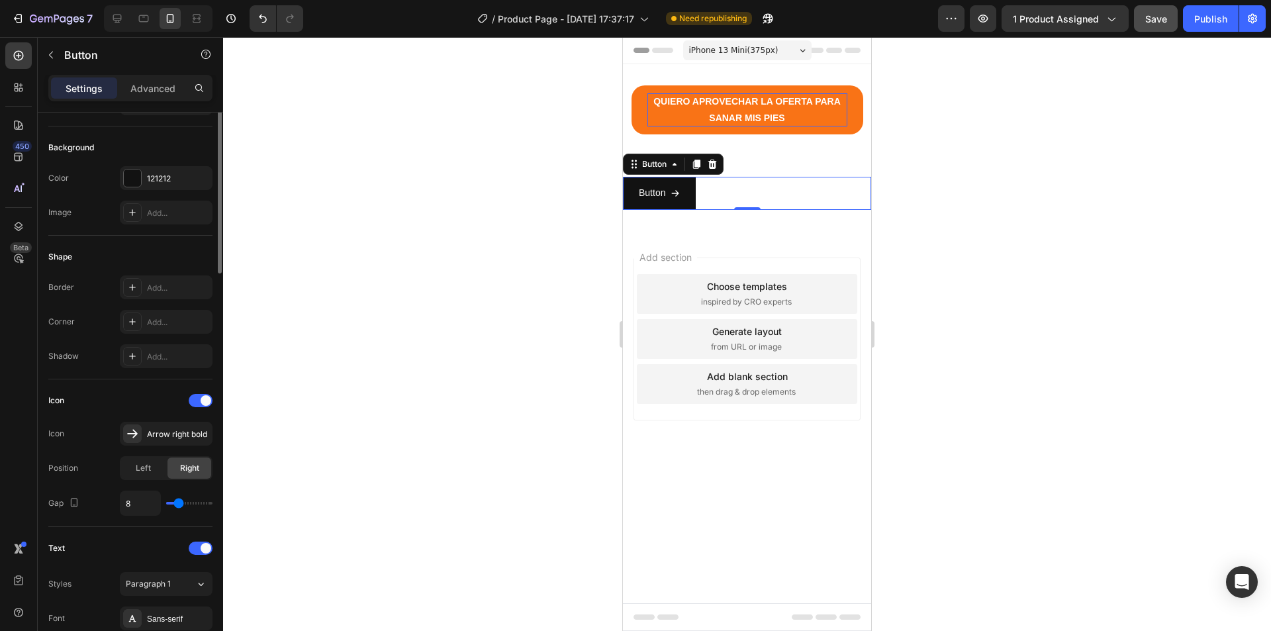
scroll to position [0, 0]
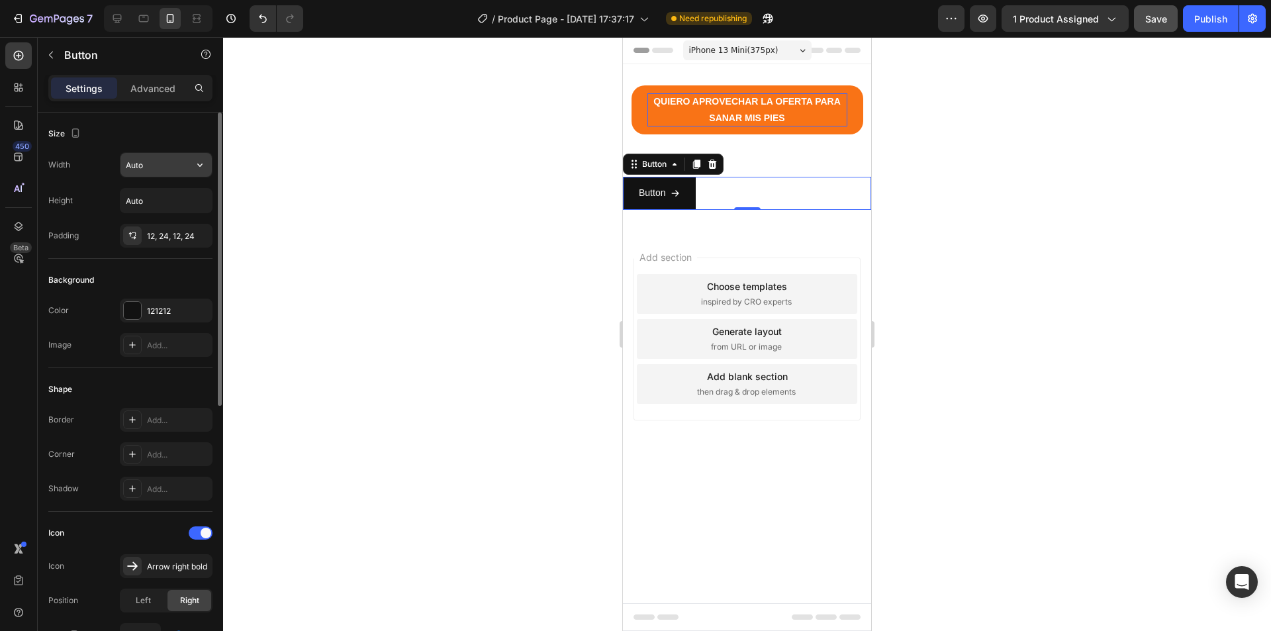
click at [163, 160] on input "Auto" at bounding box center [166, 165] width 91 height 24
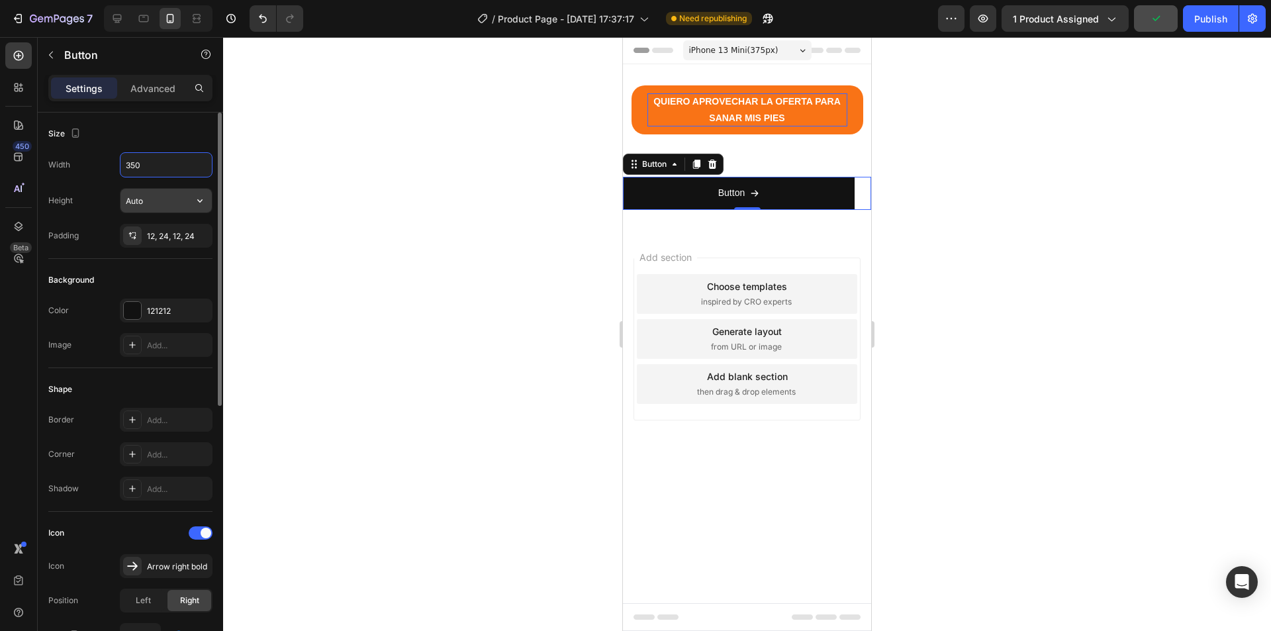
type input "350"
click at [154, 200] on input "Auto" at bounding box center [166, 201] width 91 height 24
click at [94, 242] on div "Padding 12, 24, 12, 24" at bounding box center [130, 236] width 164 height 24
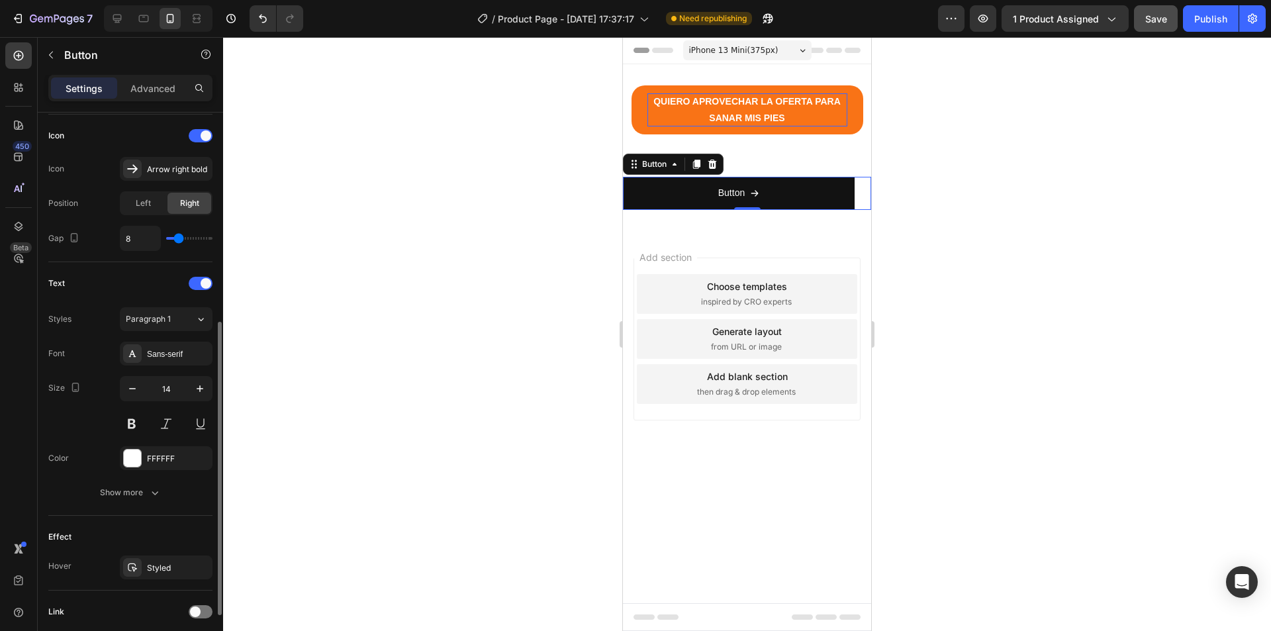
scroll to position [498, 0]
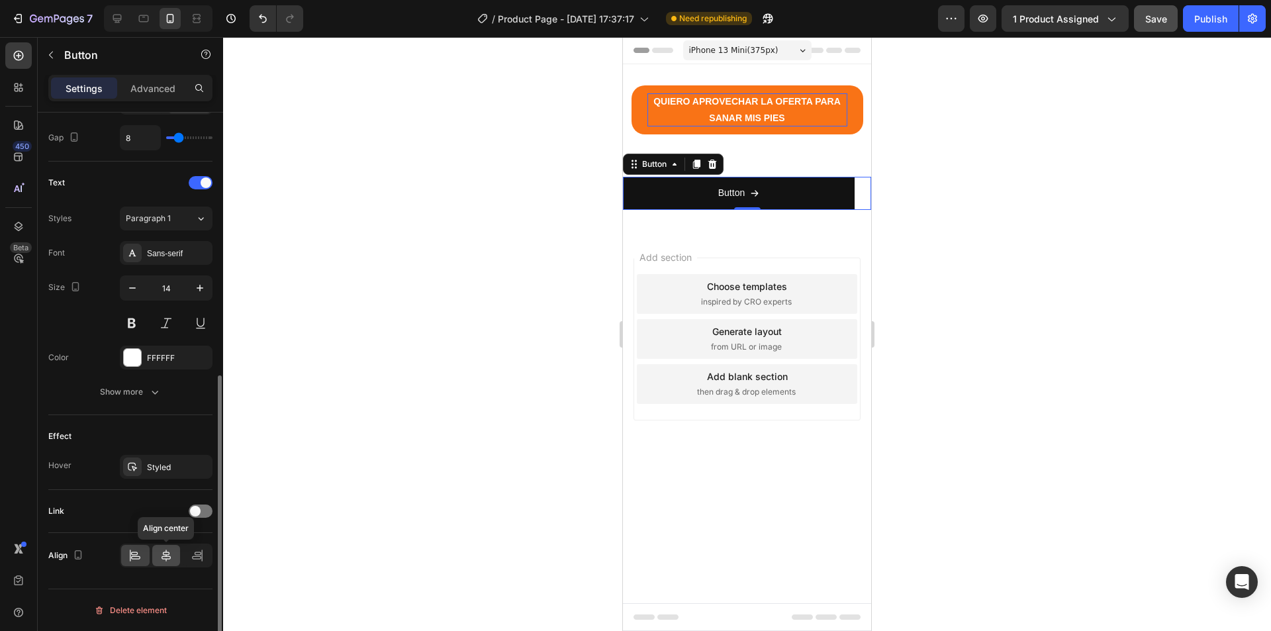
click at [163, 556] on icon at bounding box center [166, 556] width 9 height 12
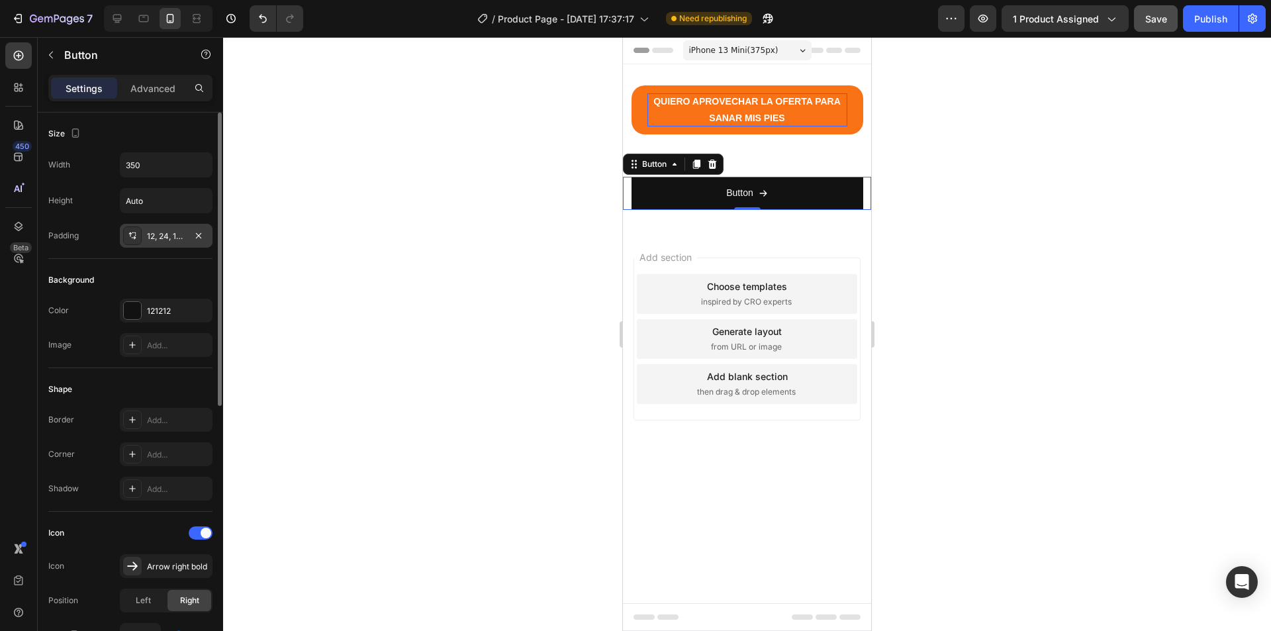
click at [155, 231] on div "12, 24, 12, 24" at bounding box center [166, 236] width 38 height 12
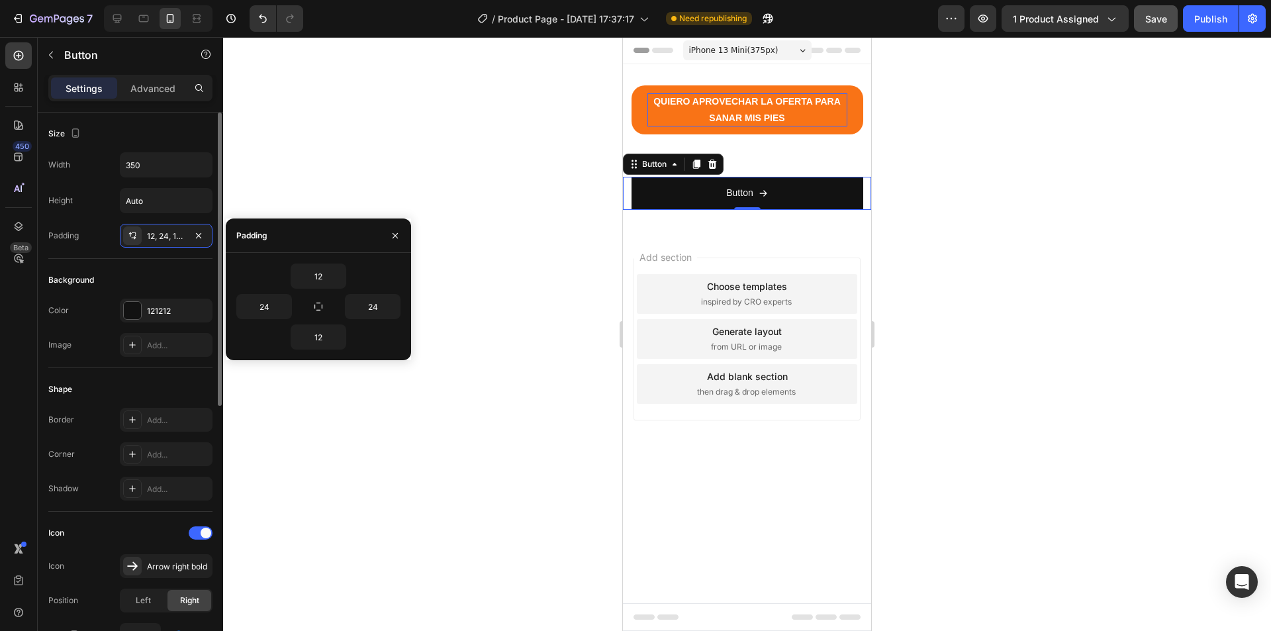
click at [132, 270] on div "Background" at bounding box center [130, 280] width 164 height 21
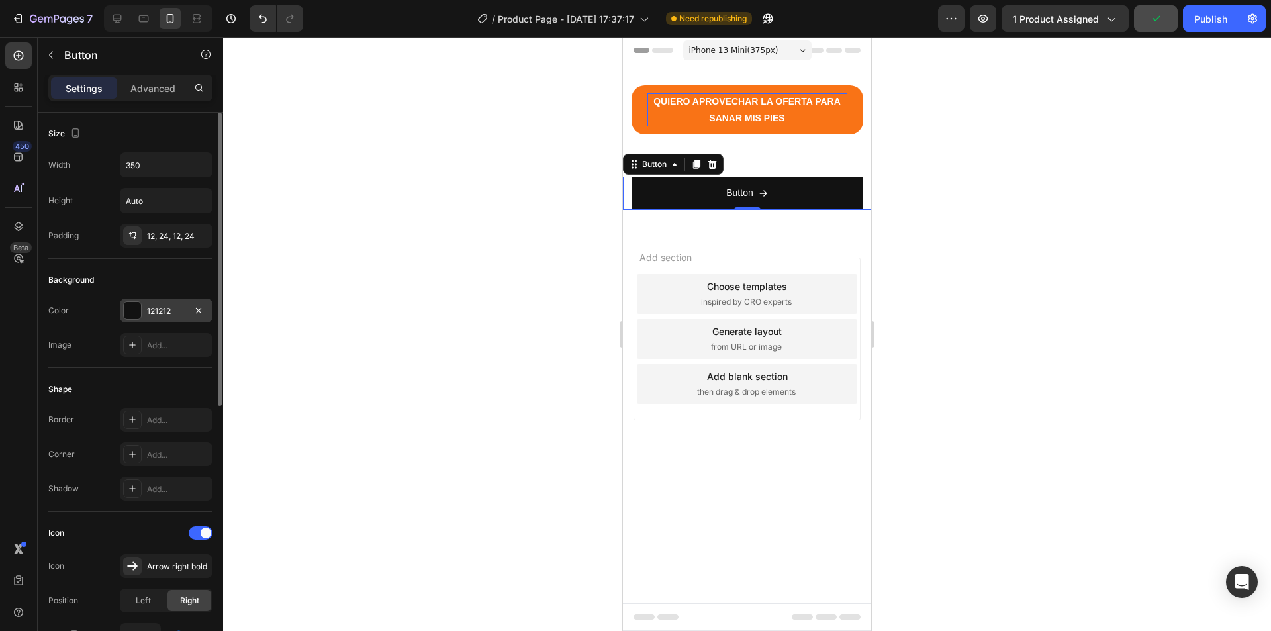
click at [158, 309] on div "121212" at bounding box center [166, 311] width 38 height 12
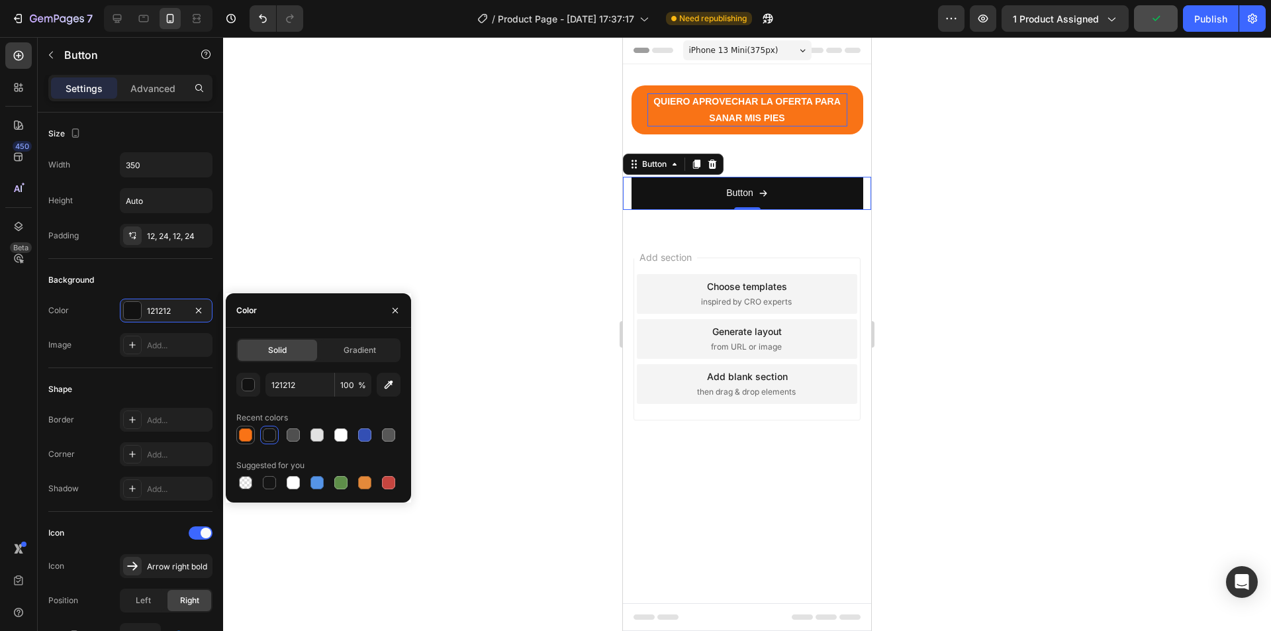
click at [246, 440] on div at bounding box center [245, 434] width 13 height 13
type input "F97316"
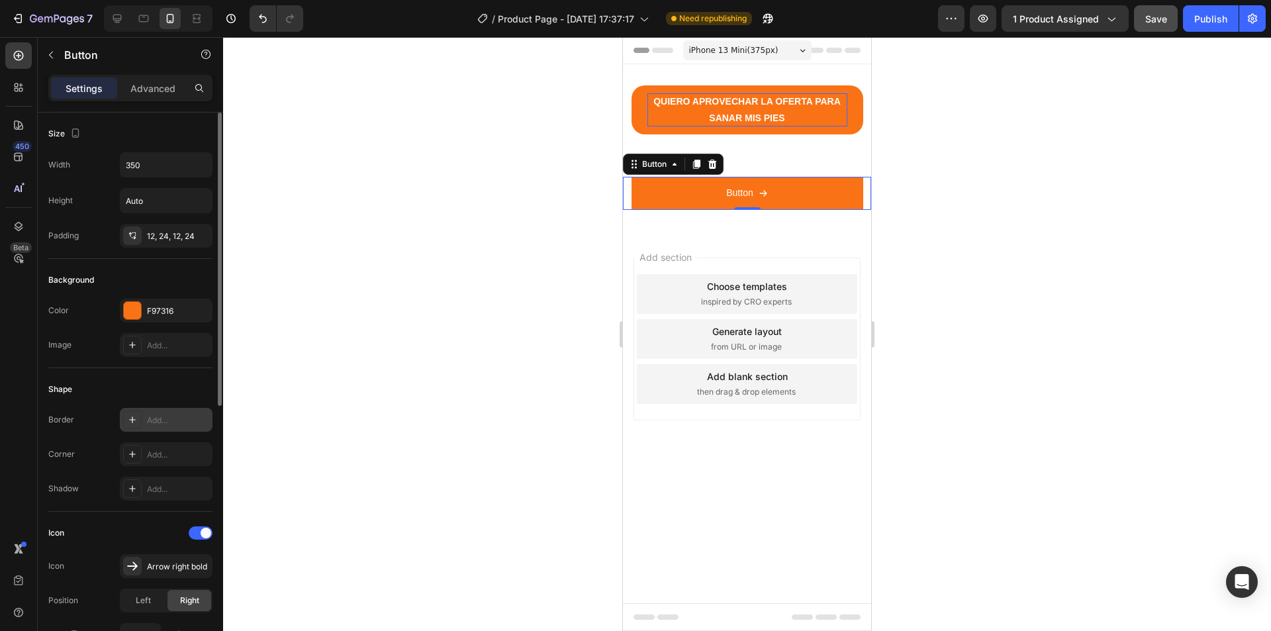
click at [151, 421] on div "Add..." at bounding box center [178, 421] width 62 height 12
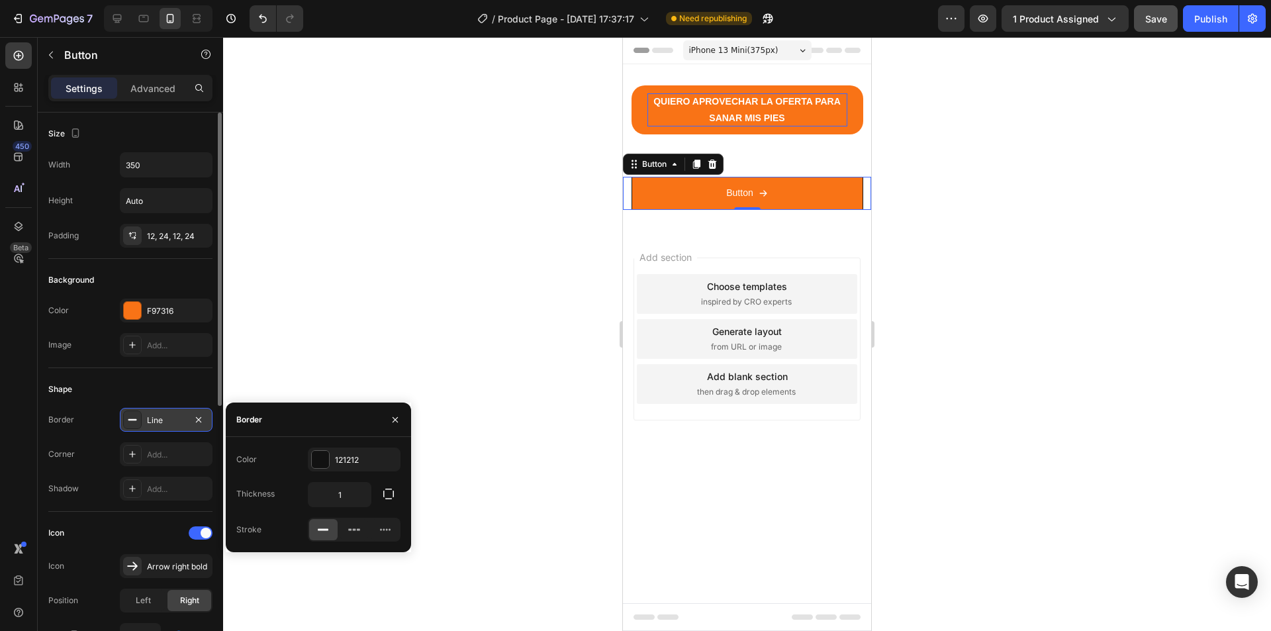
click at [99, 383] on div "Shape" at bounding box center [130, 389] width 164 height 21
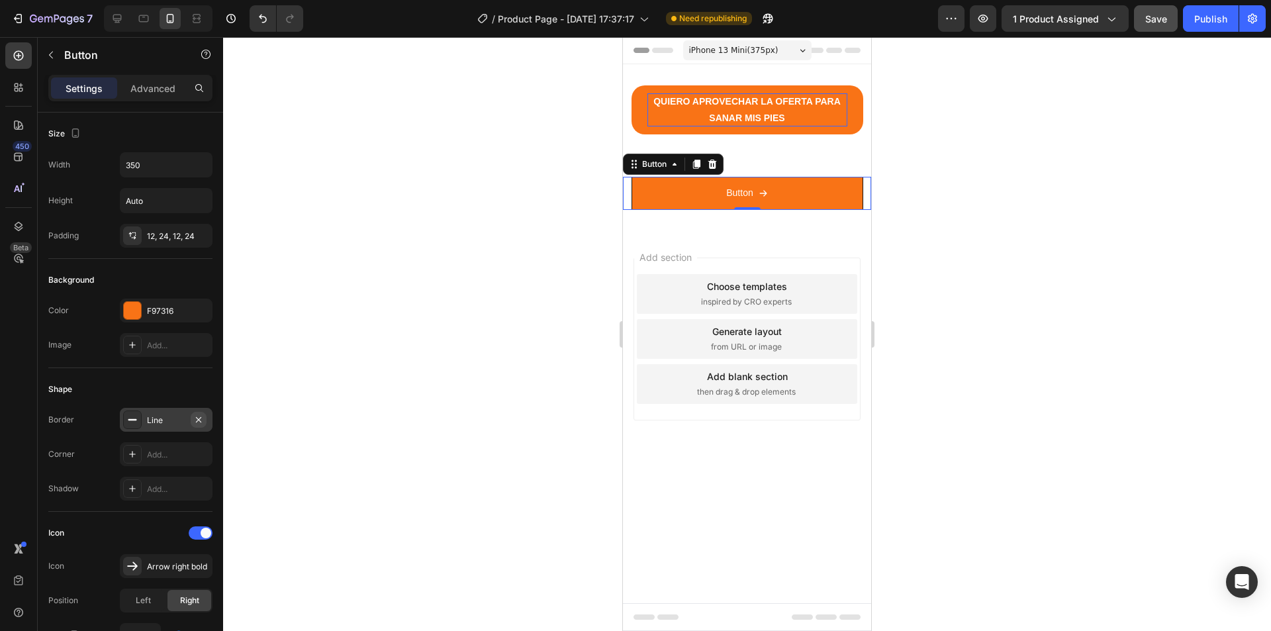
click at [202, 422] on icon "button" at bounding box center [198, 420] width 11 height 11
click at [137, 454] on icon at bounding box center [132, 454] width 11 height 11
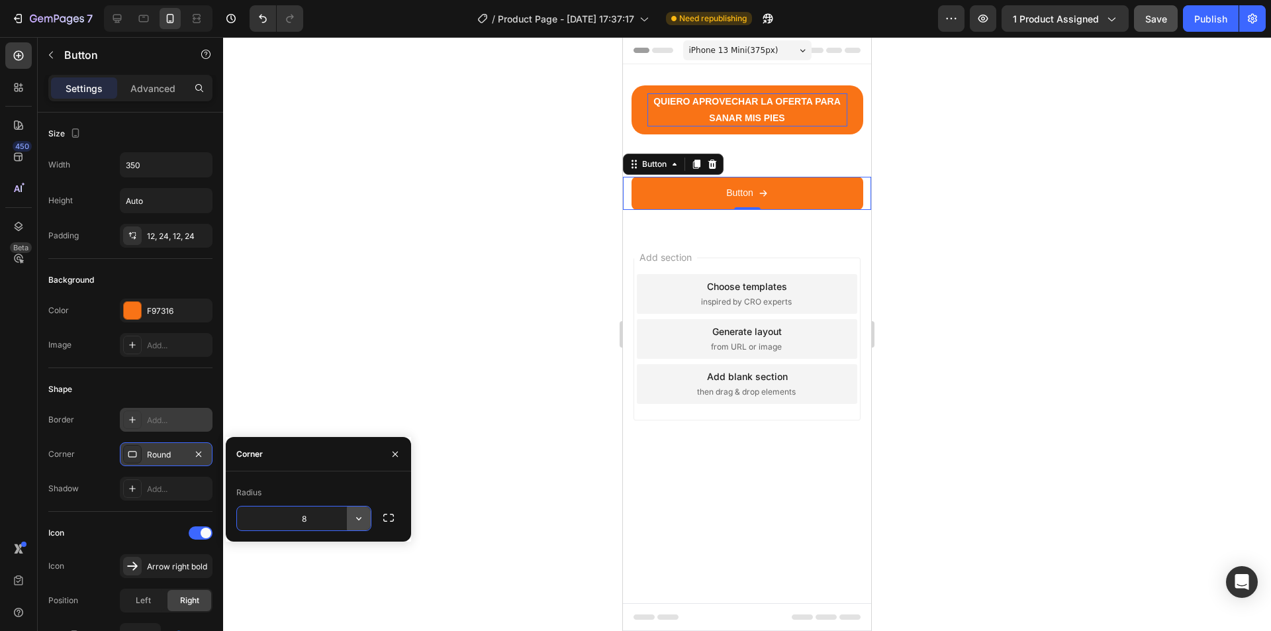
click at [352, 519] on icon "button" at bounding box center [358, 518] width 13 height 13
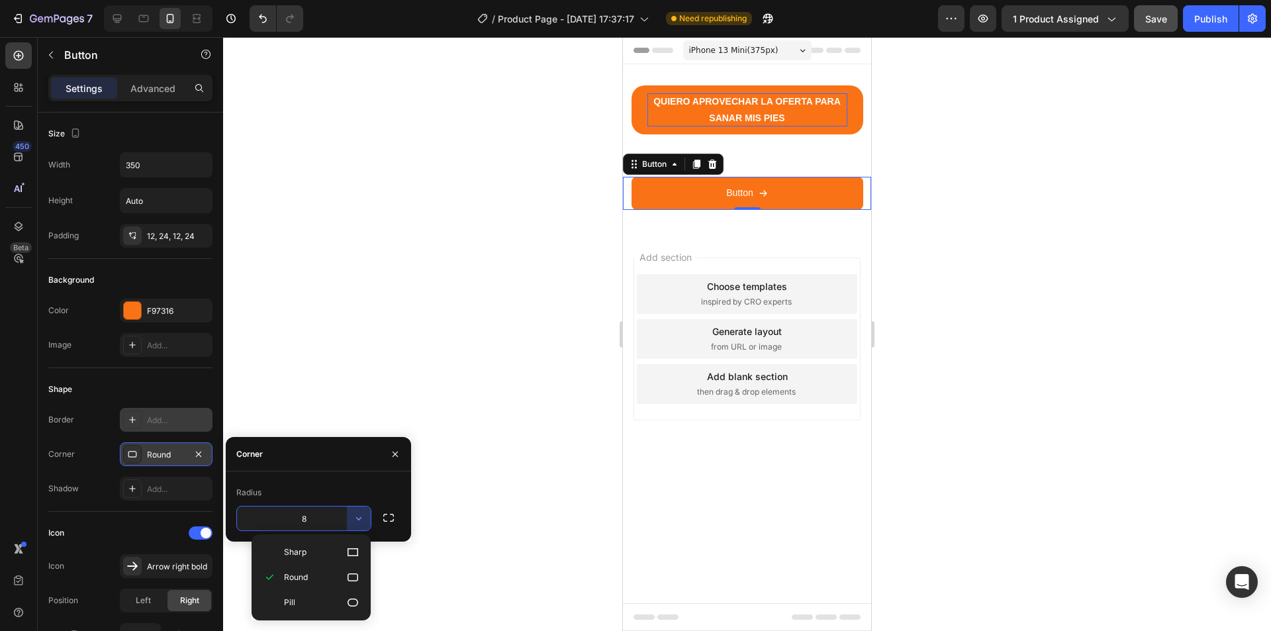
click at [317, 520] on input "8" at bounding box center [304, 519] width 134 height 24
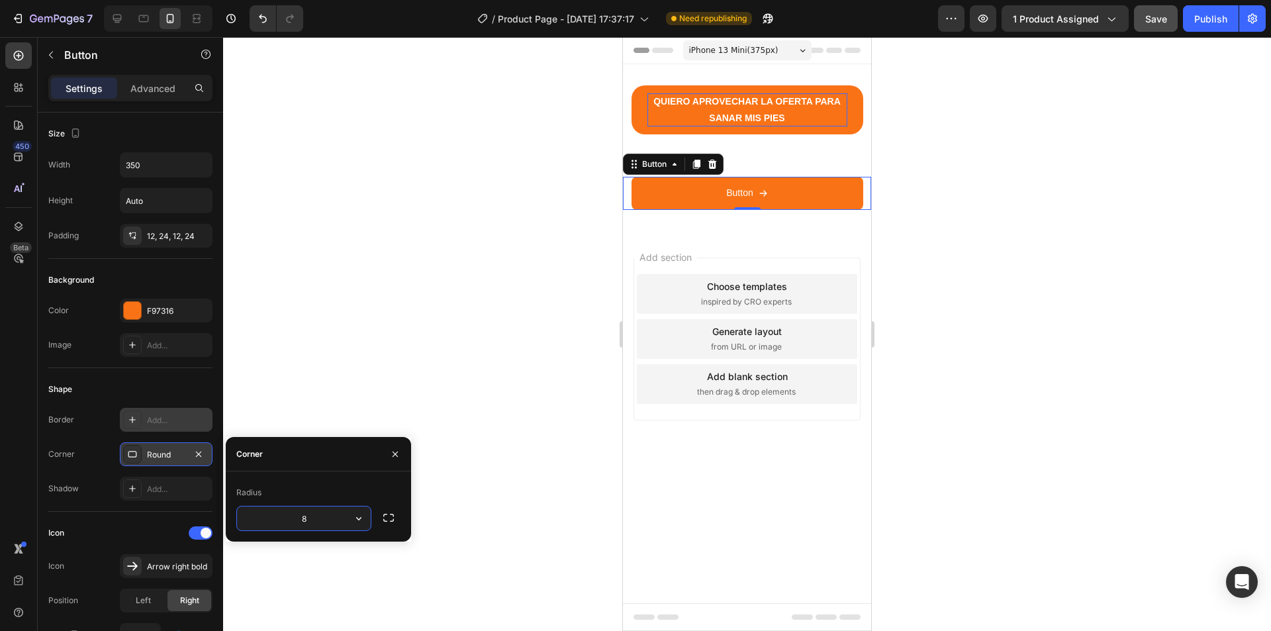
click at [295, 524] on input "8" at bounding box center [304, 519] width 134 height 24
type input "20"
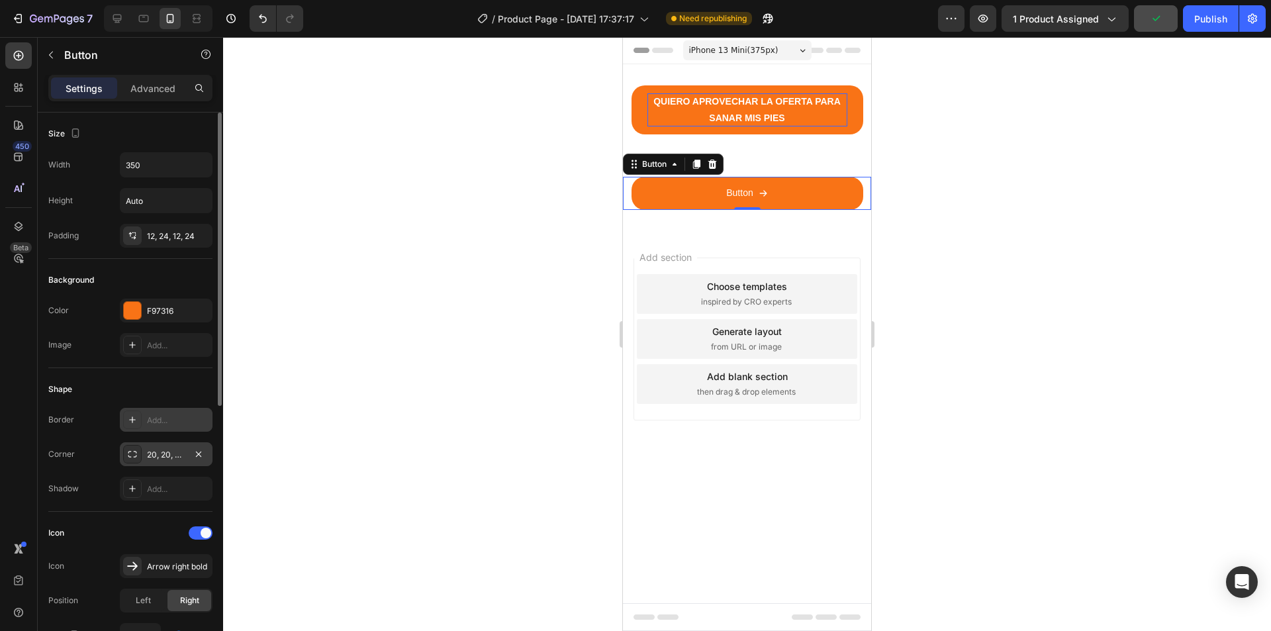
click at [70, 505] on div "Shape Border Add... Corner 20, 20, 20, 20 Shadow Add..." at bounding box center [130, 440] width 164 height 144
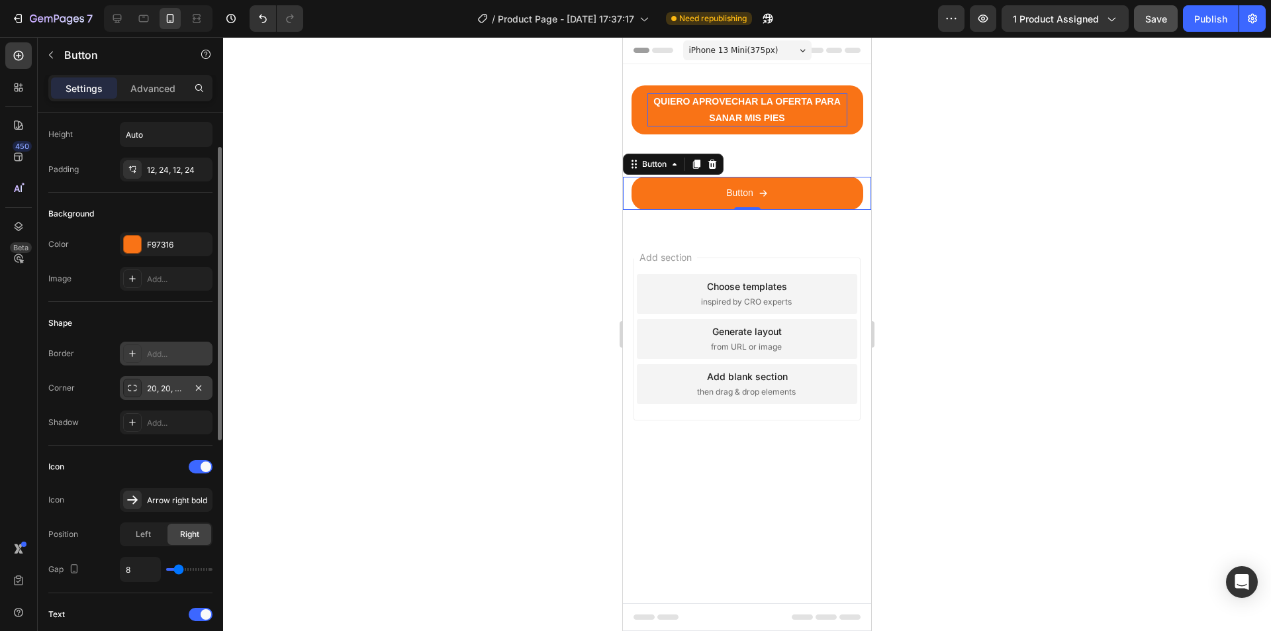
scroll to position [199, 0]
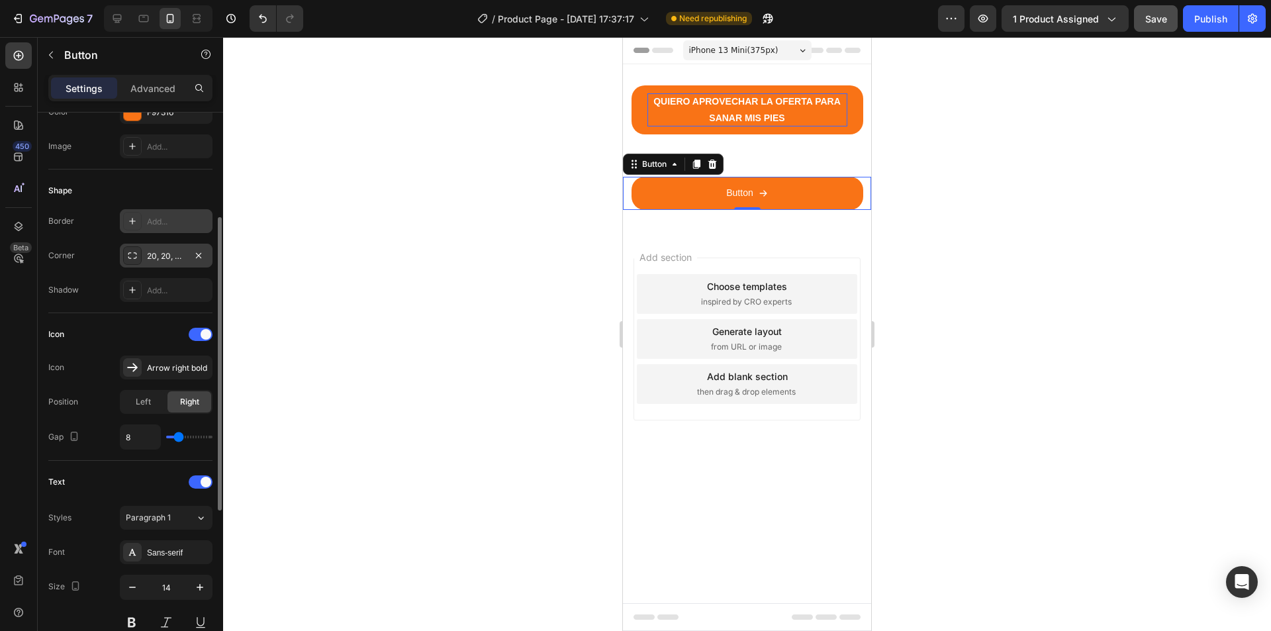
type input "7"
type input "8"
type input "10"
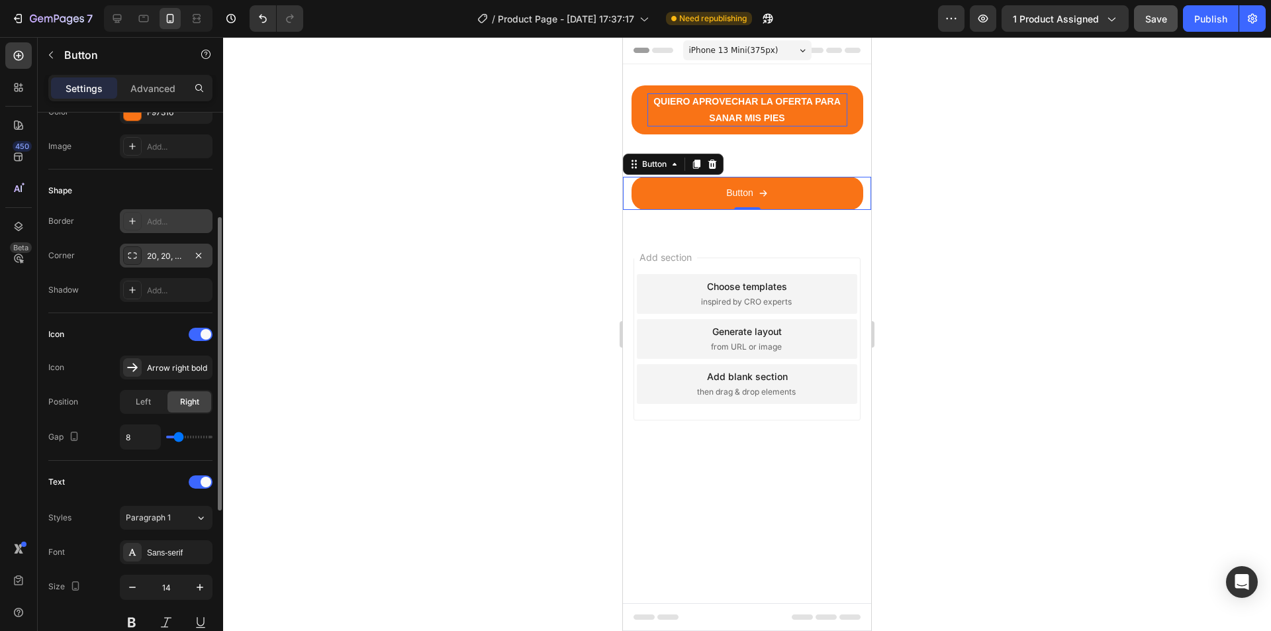
type input "10"
type input "11"
type input "13"
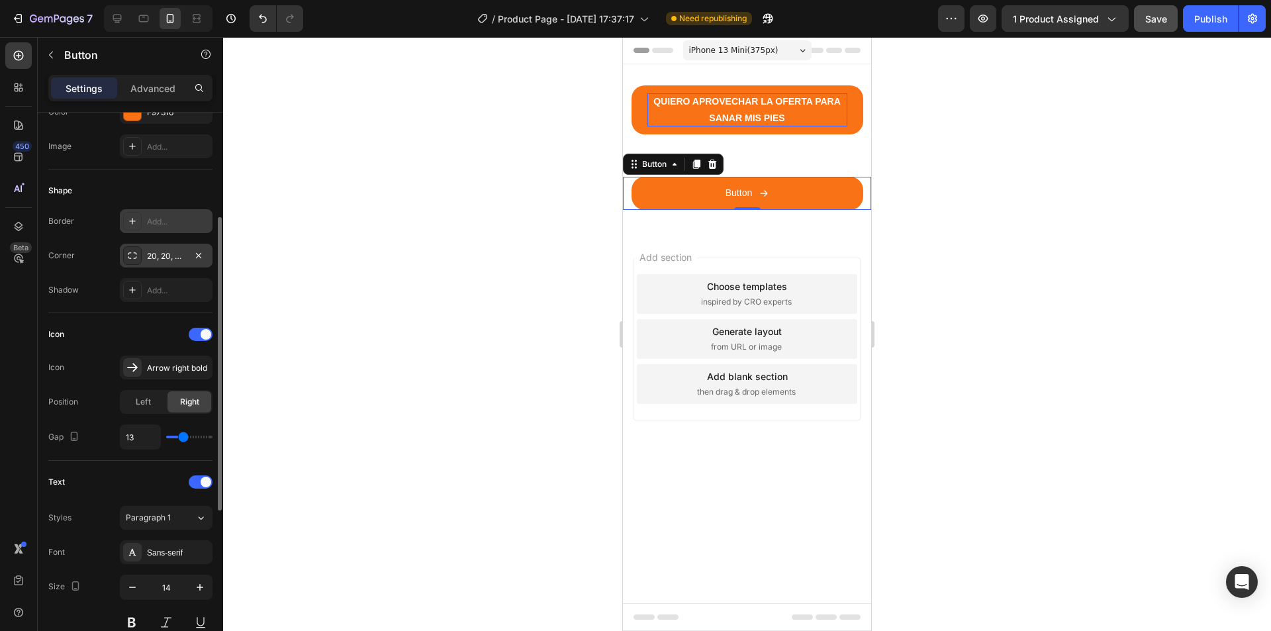
type input "14"
type input "16"
type input "17"
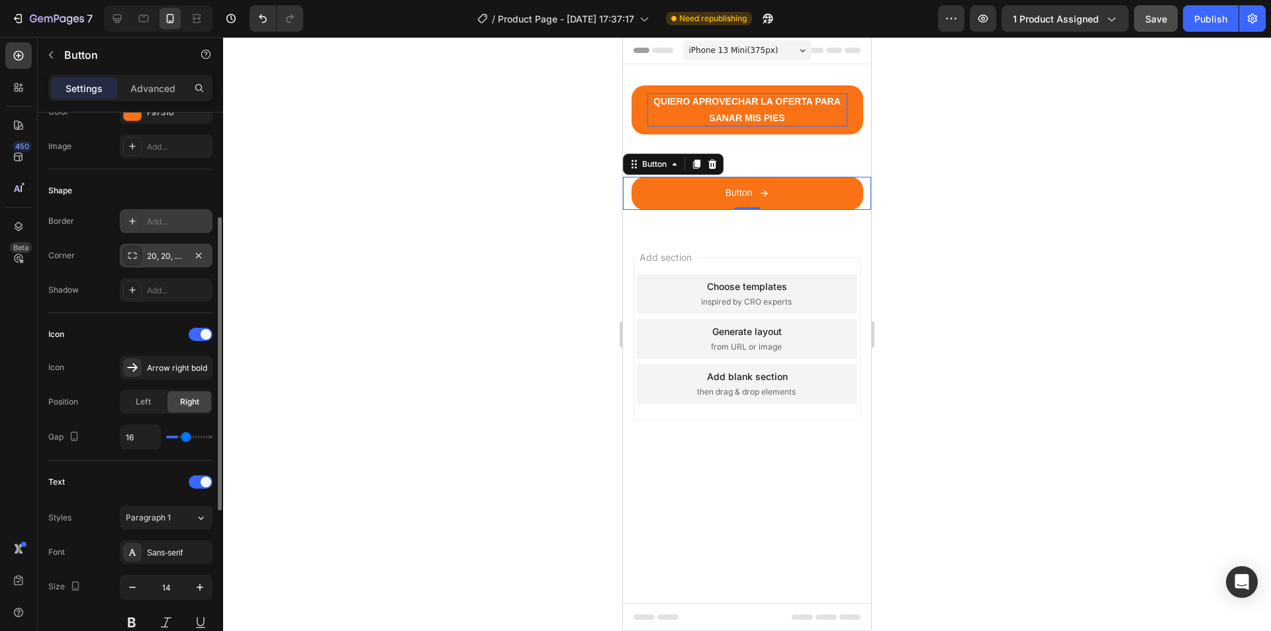
type input "17"
type input "18"
type input "19"
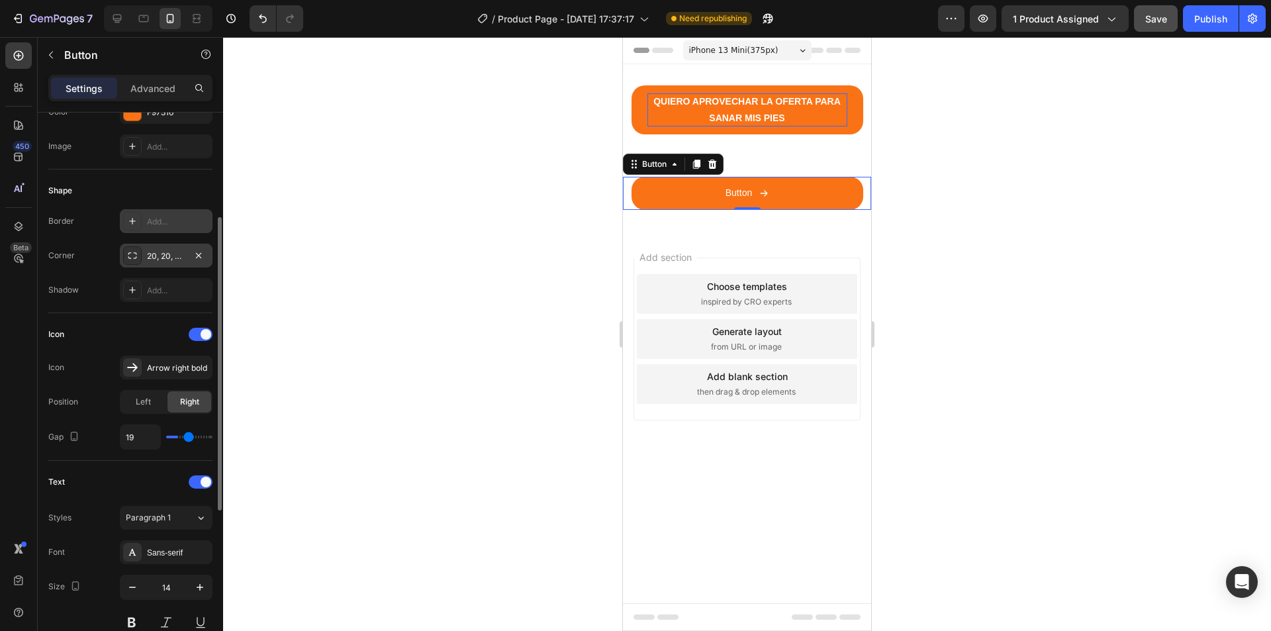
type input "20"
type input "21"
type input "22"
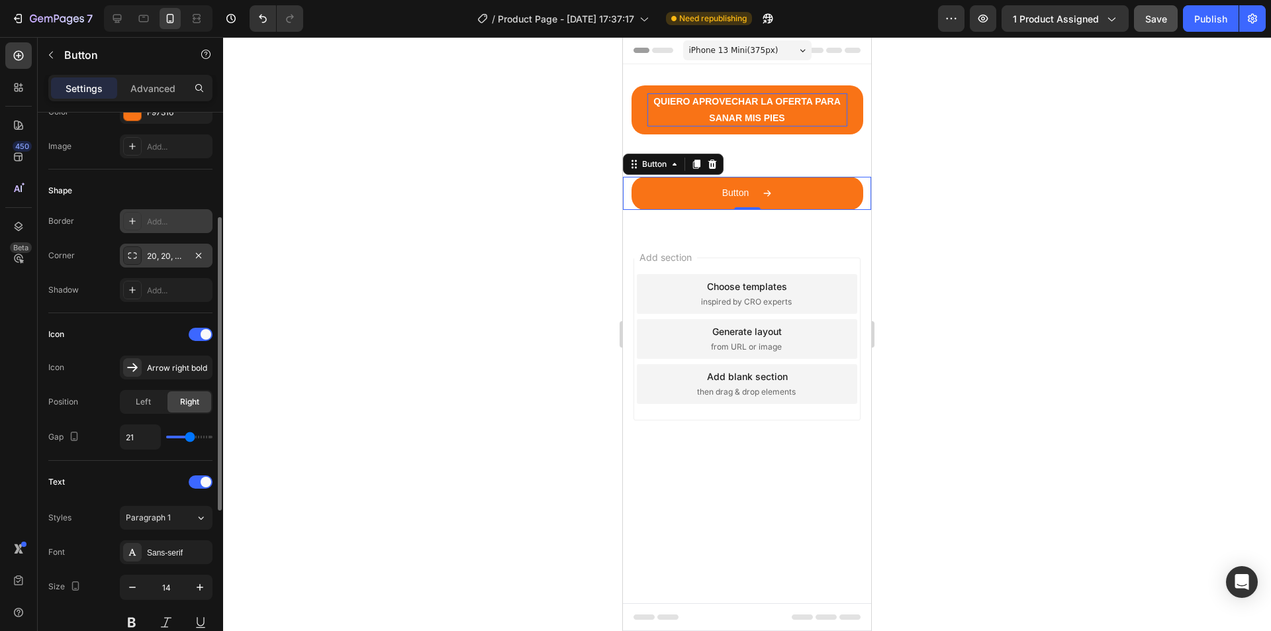
type input "22"
type input "23"
type input "24"
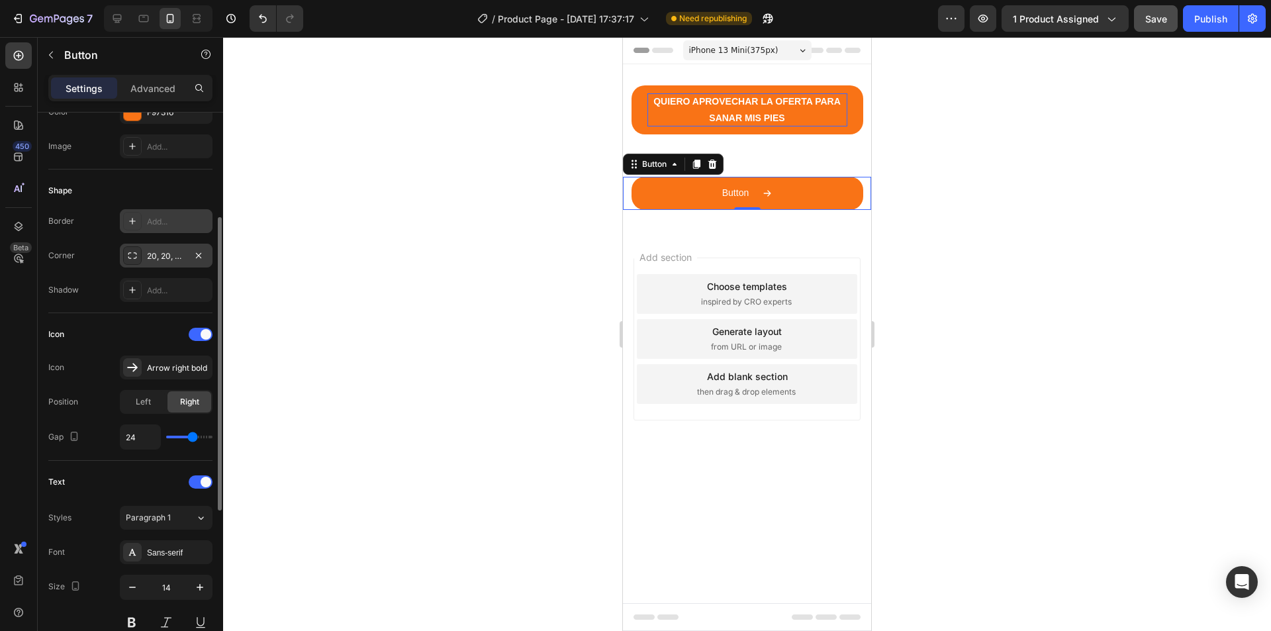
type input "26"
type input "27"
type input "28"
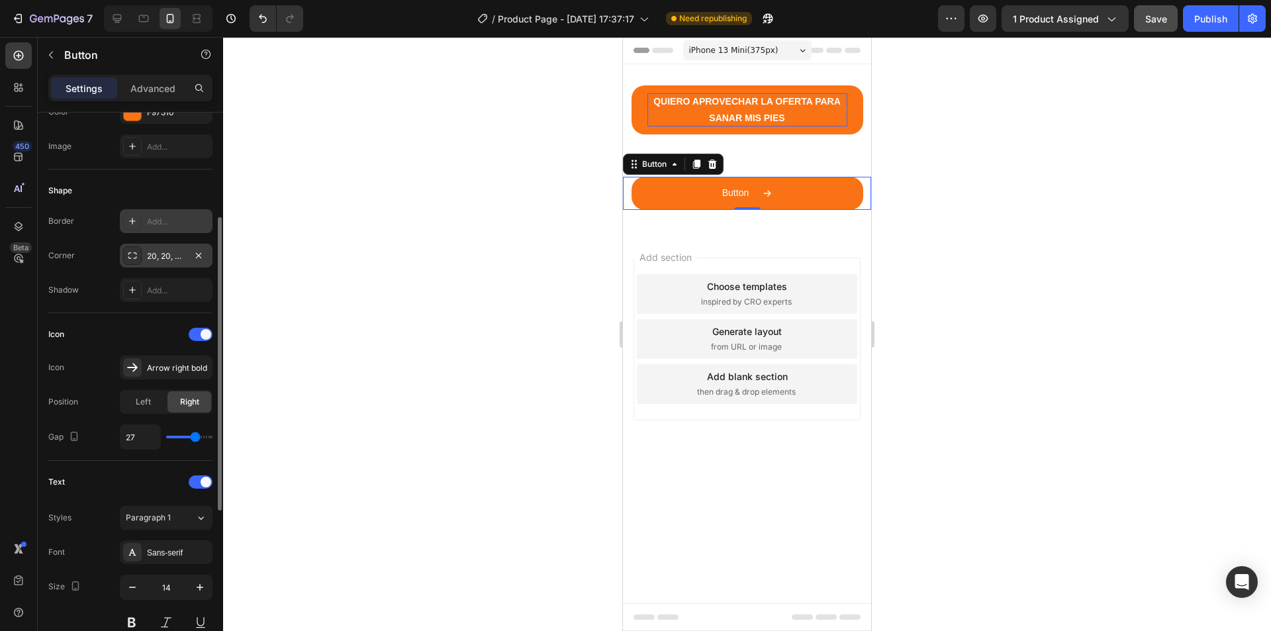
type input "28"
type input "29"
drag, startPoint x: 177, startPoint y: 436, endPoint x: 197, endPoint y: 434, distance: 20.7
type input "29"
click at [197, 436] on input "range" at bounding box center [189, 437] width 46 height 3
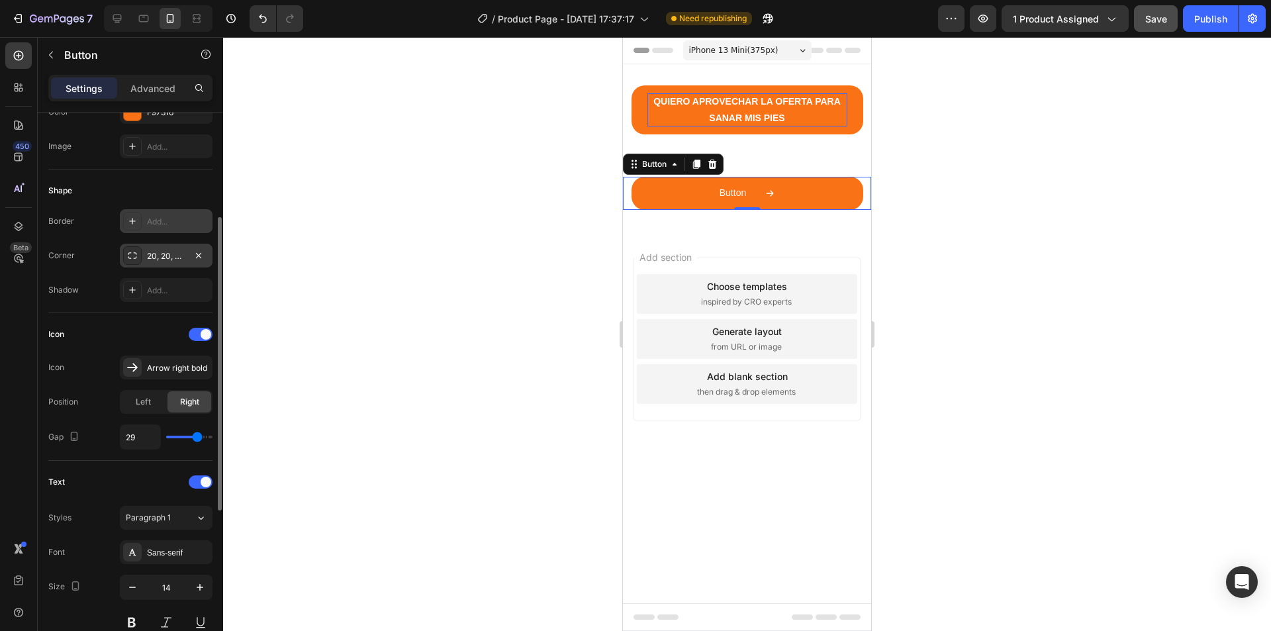
type input "8"
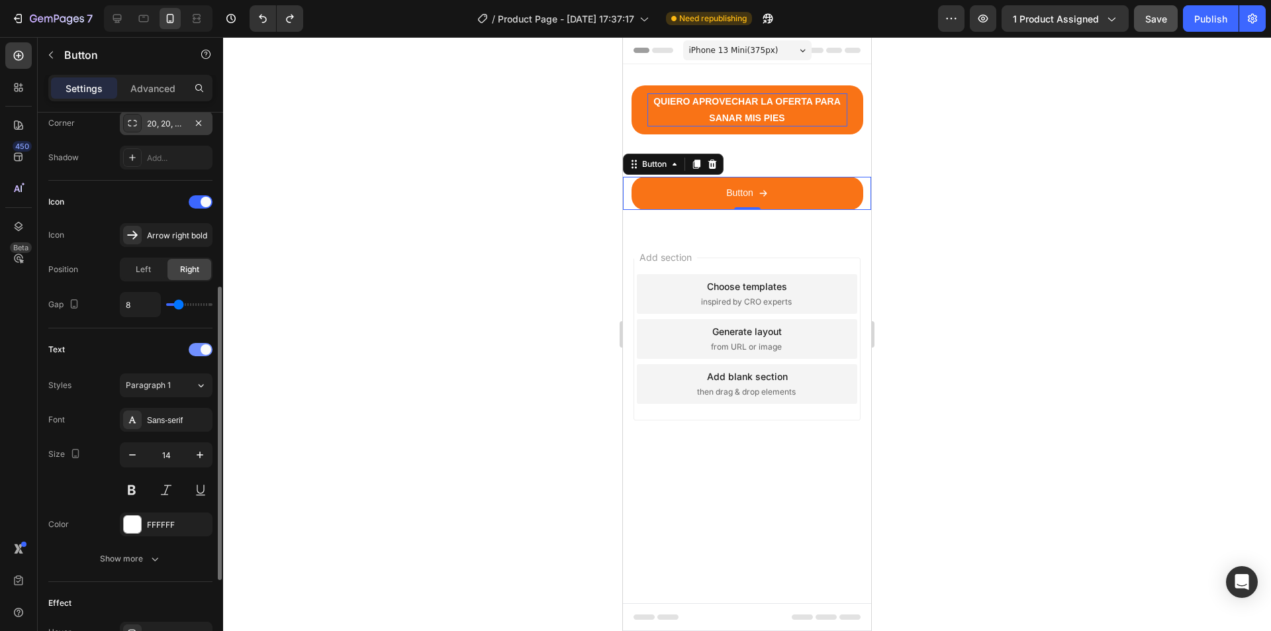
click at [197, 352] on div at bounding box center [201, 349] width 24 height 13
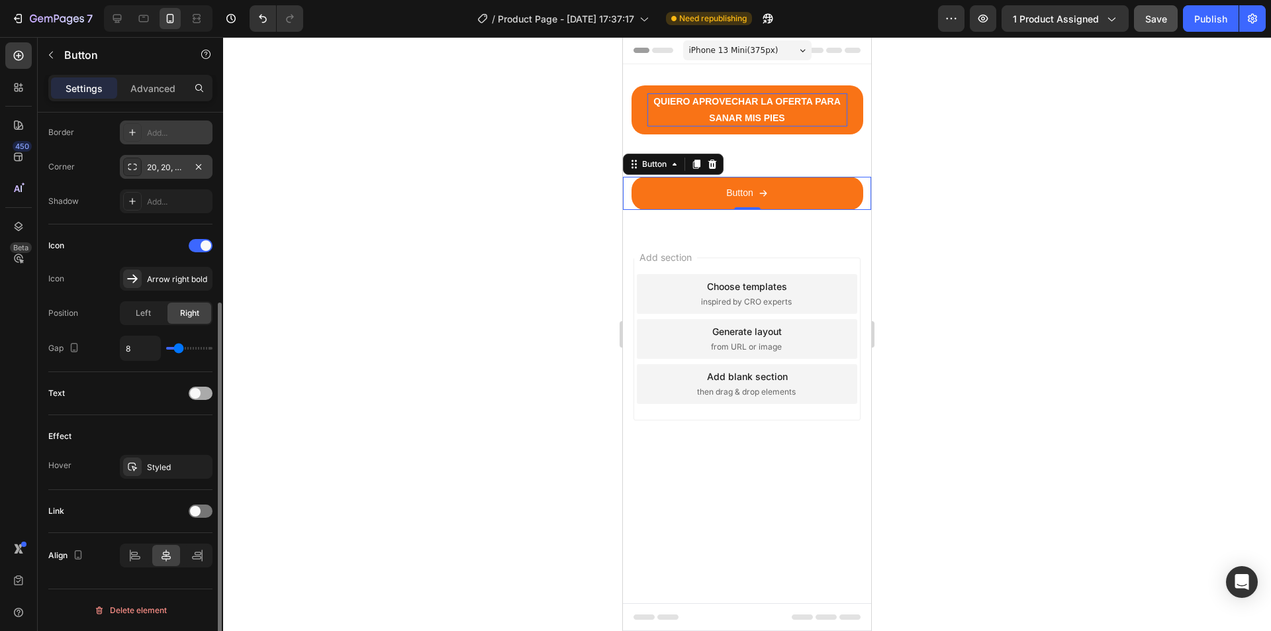
scroll to position [287, 0]
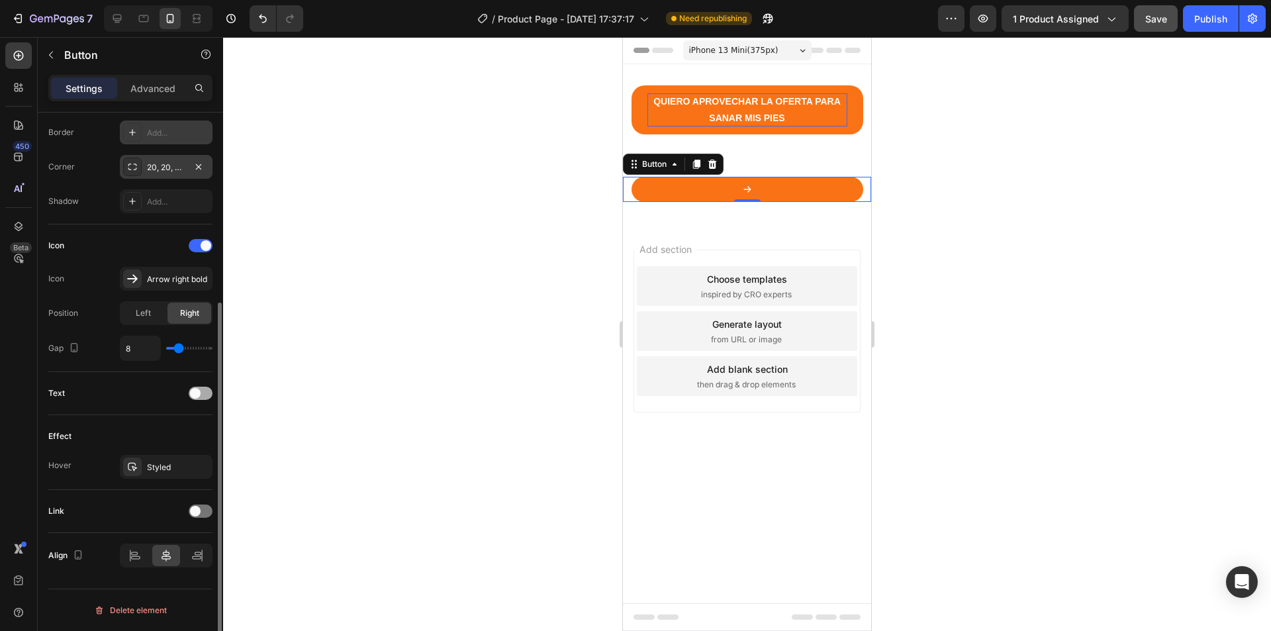
click at [193, 390] on span at bounding box center [195, 393] width 11 height 11
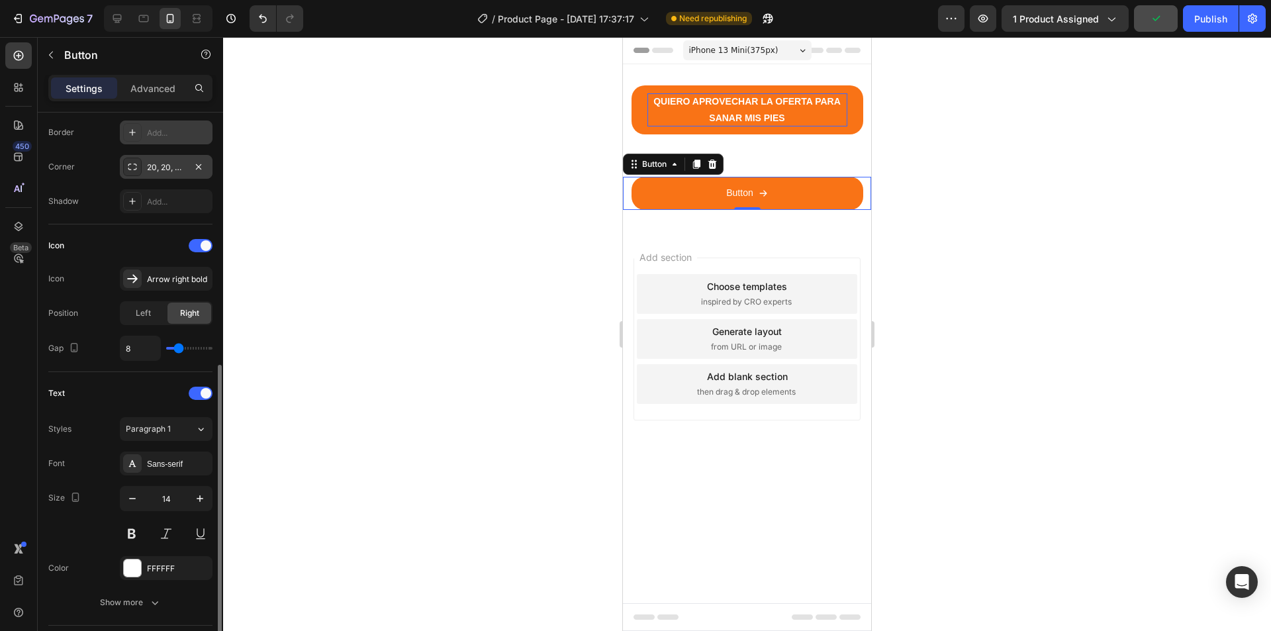
scroll to position [420, 0]
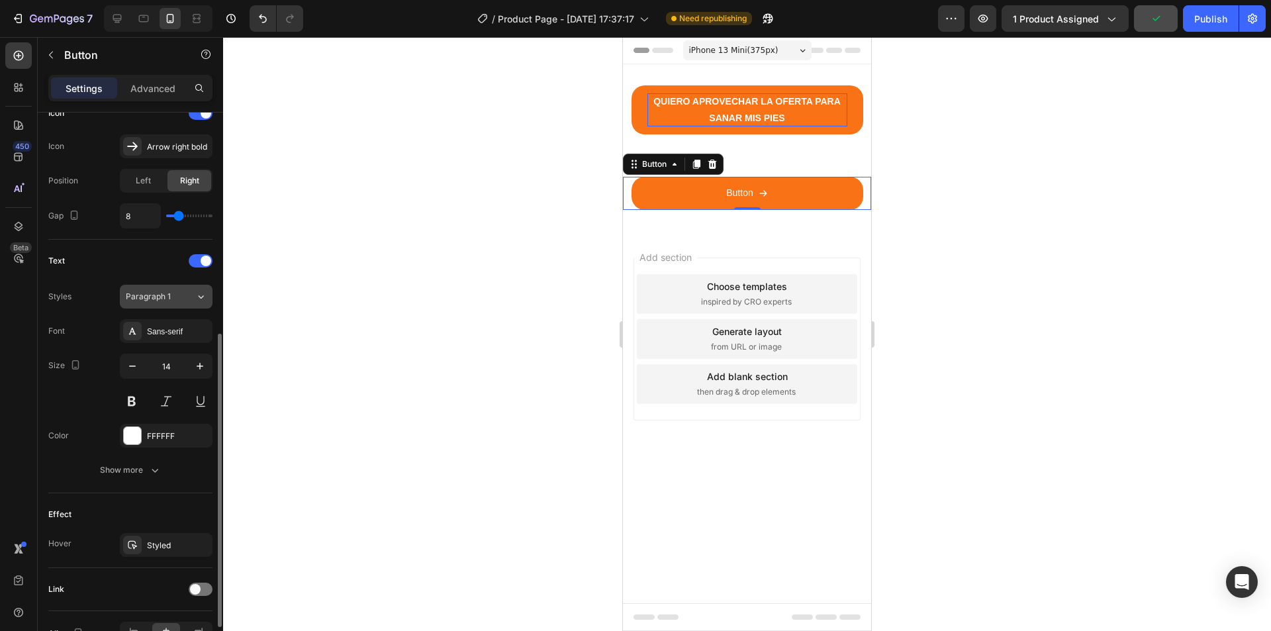
click at [162, 301] on span "Paragraph 1" at bounding box center [148, 297] width 45 height 12
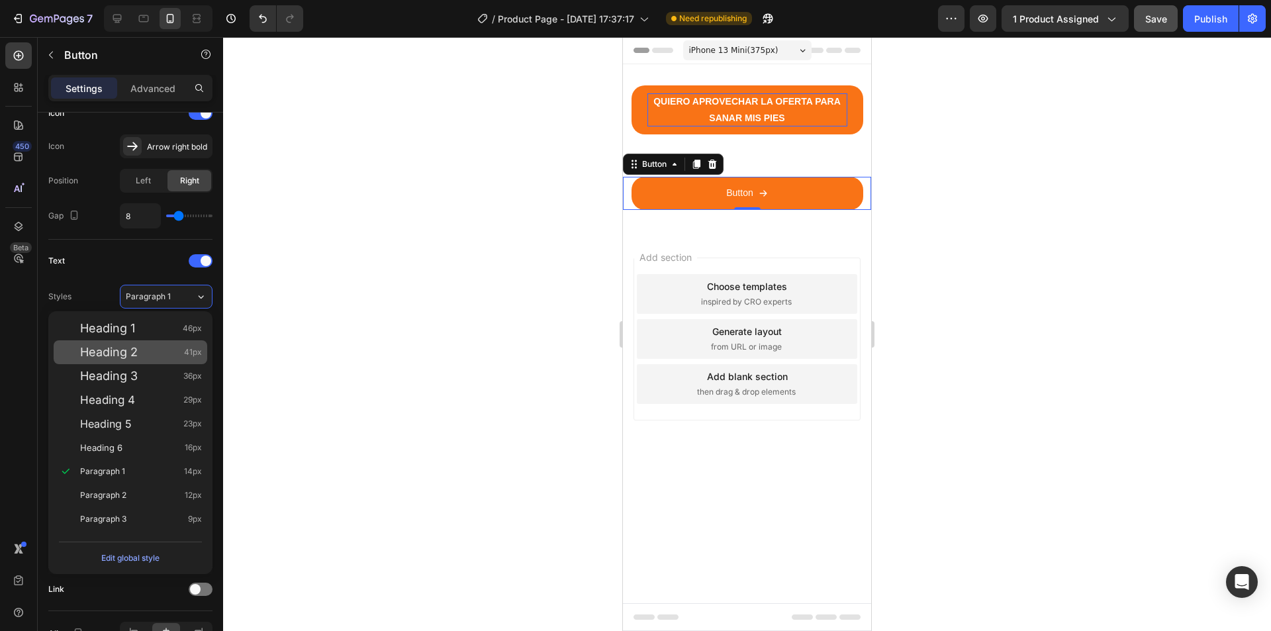
click at [136, 351] on span "Heading 2" at bounding box center [109, 352] width 58 height 13
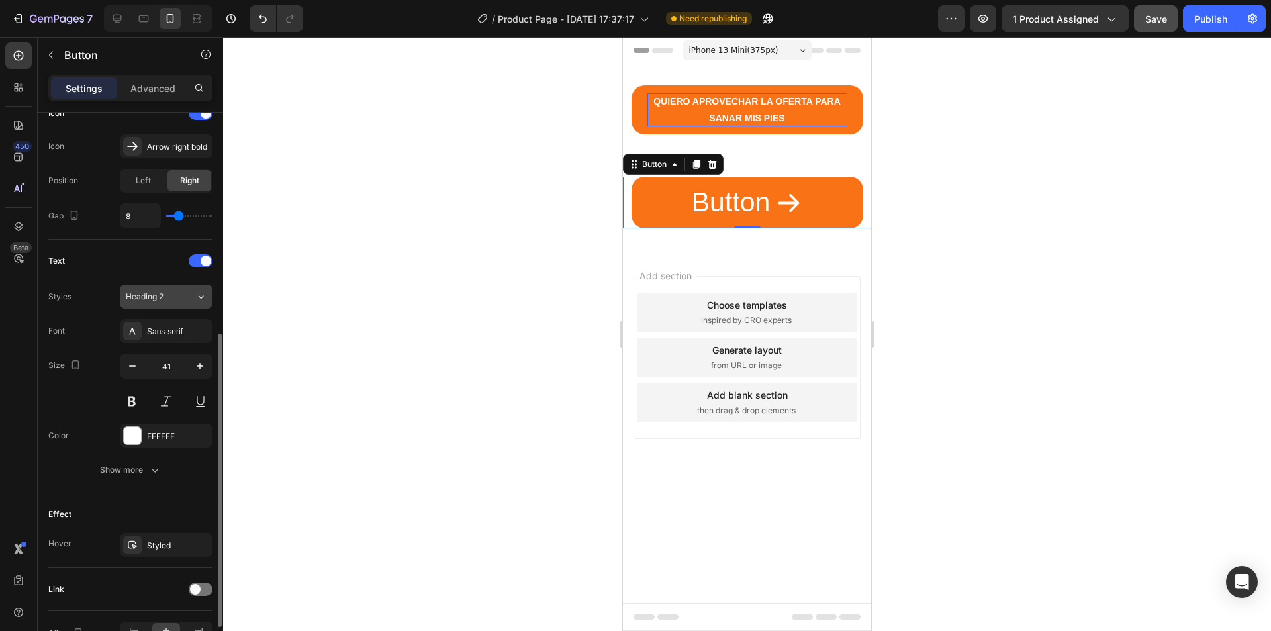
click at [162, 295] on span "Heading 2" at bounding box center [145, 297] width 38 height 12
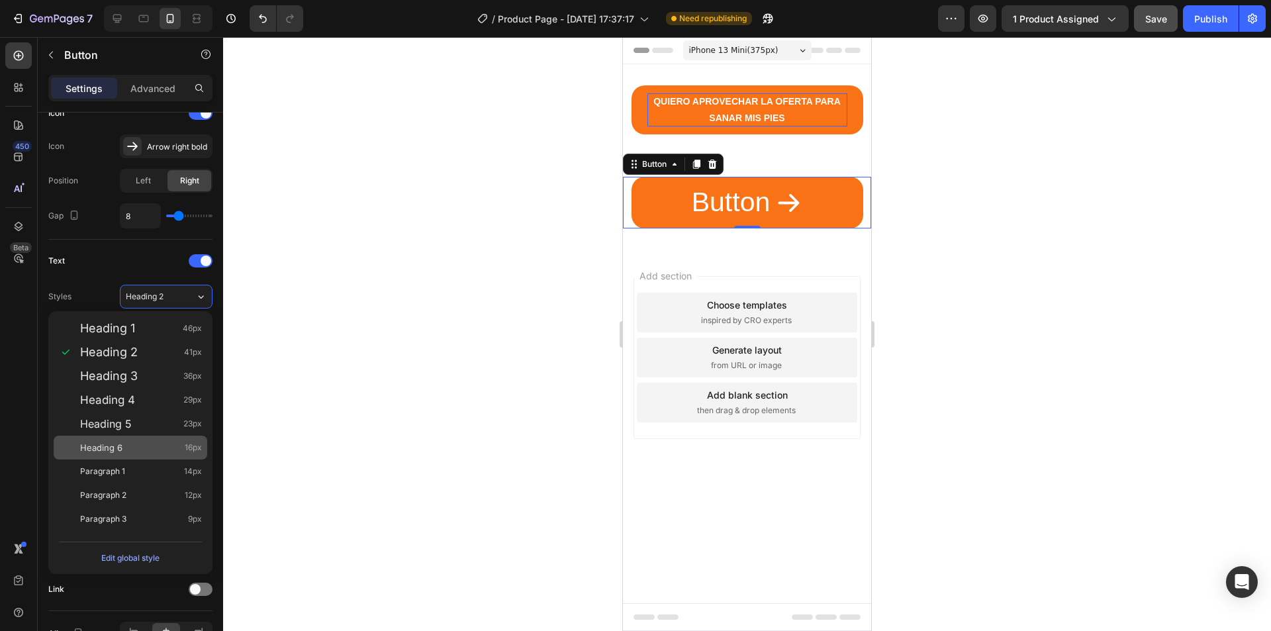
click at [109, 447] on span "Heading 6" at bounding box center [101, 447] width 42 height 13
type input "16"
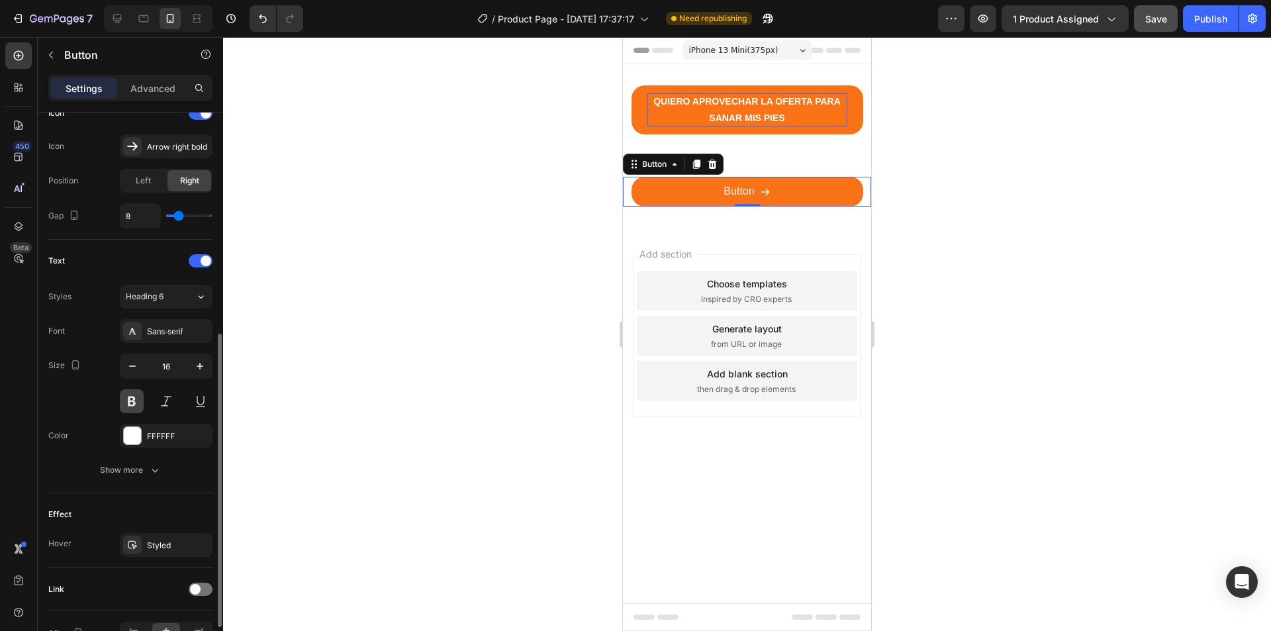
click at [135, 400] on button at bounding box center [132, 401] width 24 height 24
click at [128, 473] on div "Show more" at bounding box center [131, 470] width 62 height 13
click at [150, 573] on span "AA" at bounding box center [155, 576] width 12 height 12
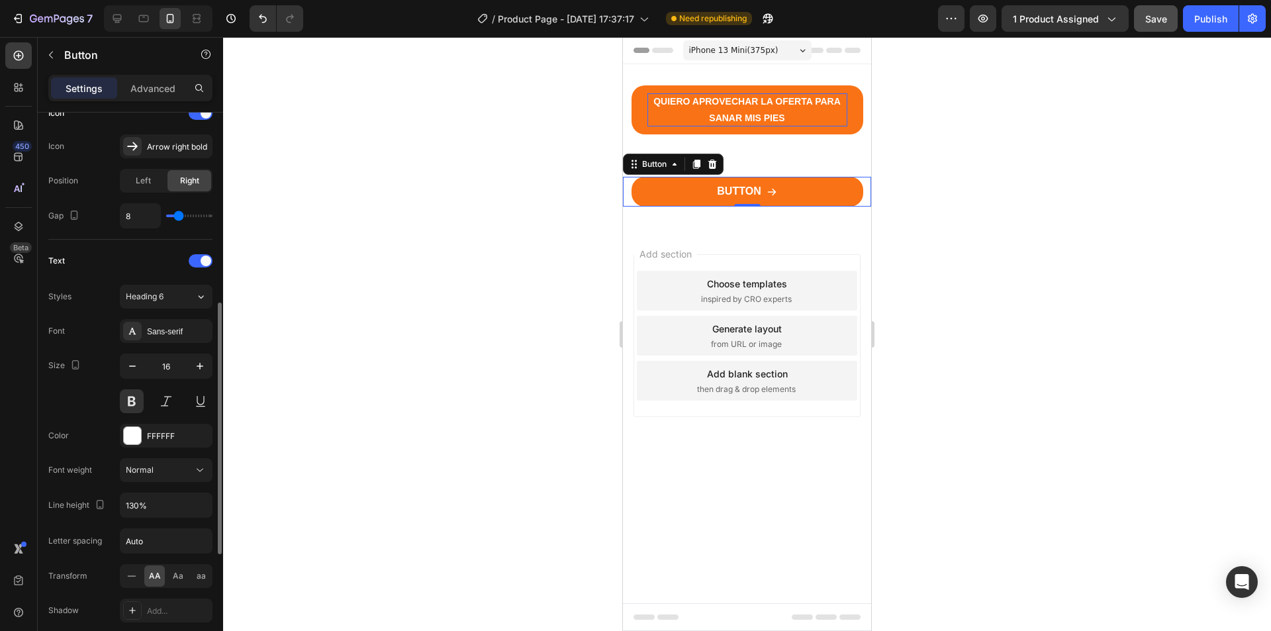
scroll to position [486, 0]
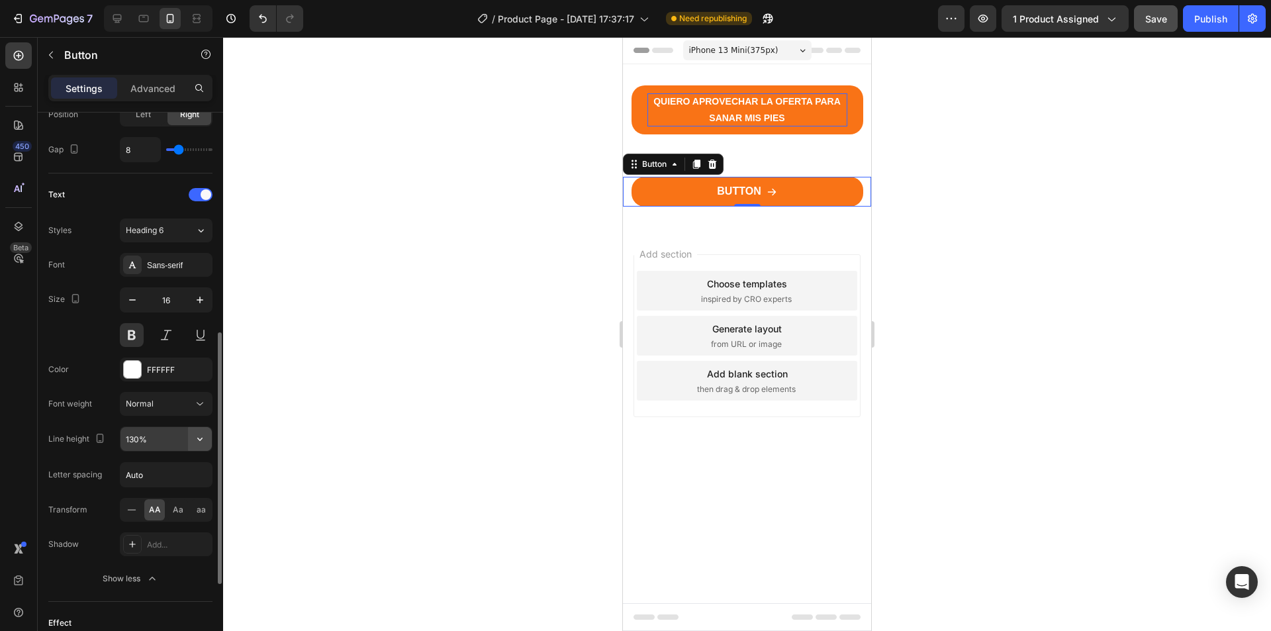
click at [201, 438] on icon "button" at bounding box center [199, 439] width 5 height 3
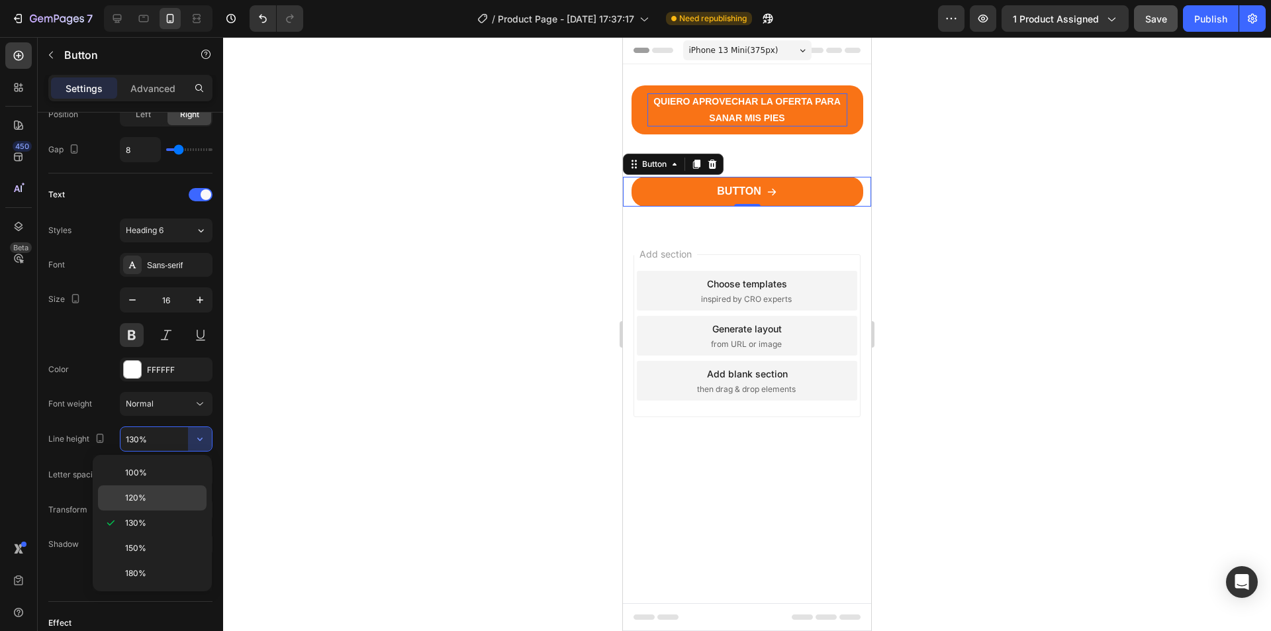
click at [138, 495] on span "120%" at bounding box center [135, 498] width 21 height 12
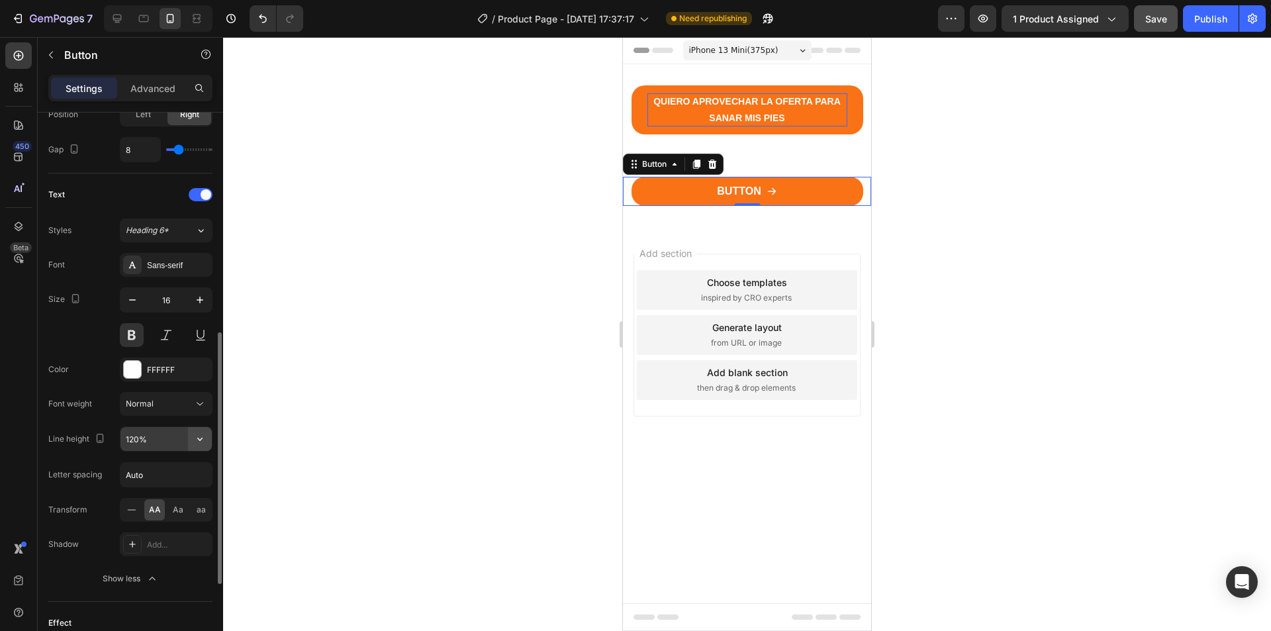
click at [189, 440] on button "button" at bounding box center [200, 439] width 24 height 24
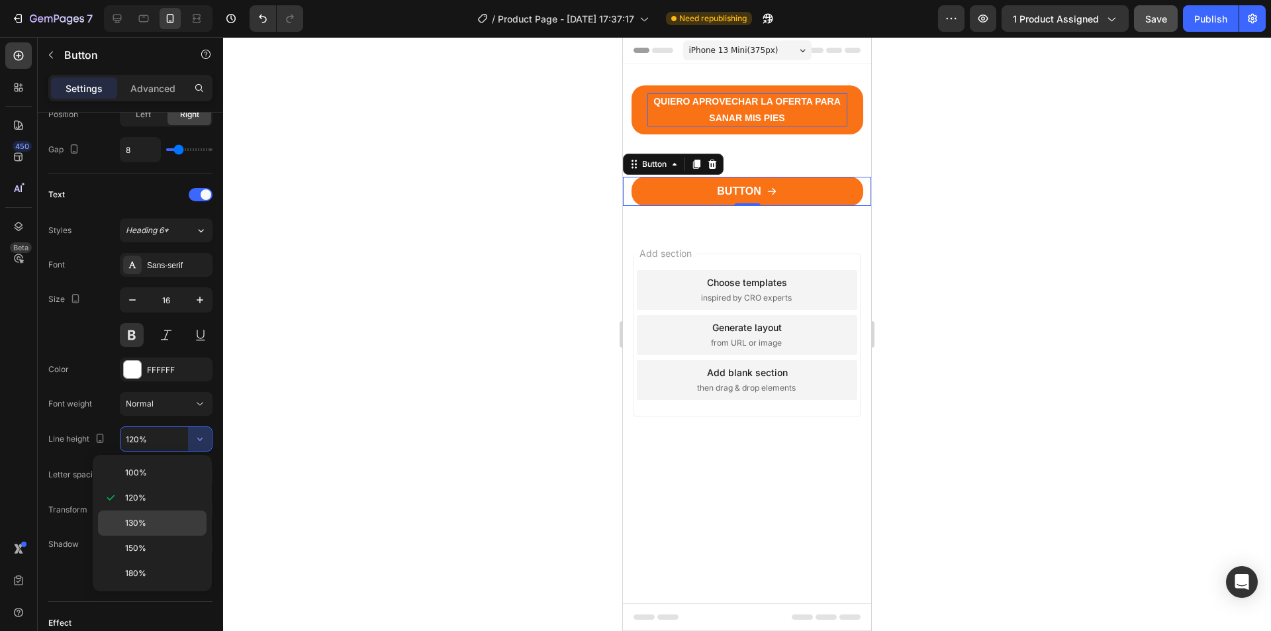
click at [132, 517] on span "130%" at bounding box center [135, 523] width 21 height 12
type input "130%"
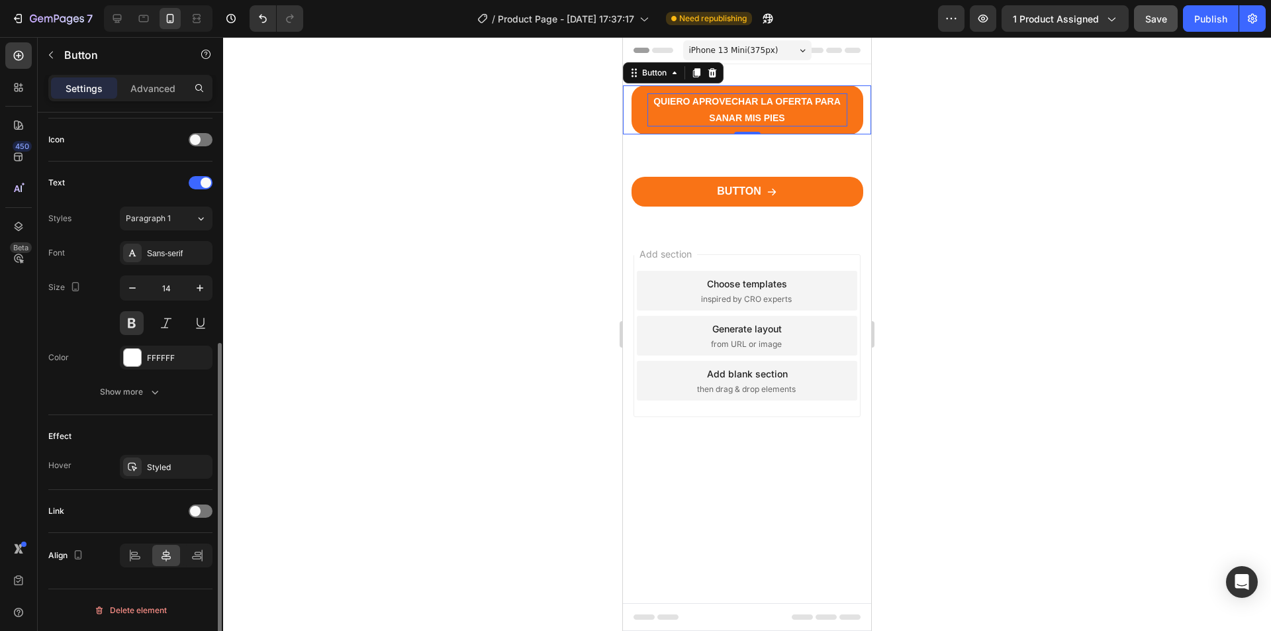
click at [706, 107] on p "QUIERO APROVECHAR LA OFERTA PARA SANAR MIS PIES" at bounding box center [748, 109] width 200 height 33
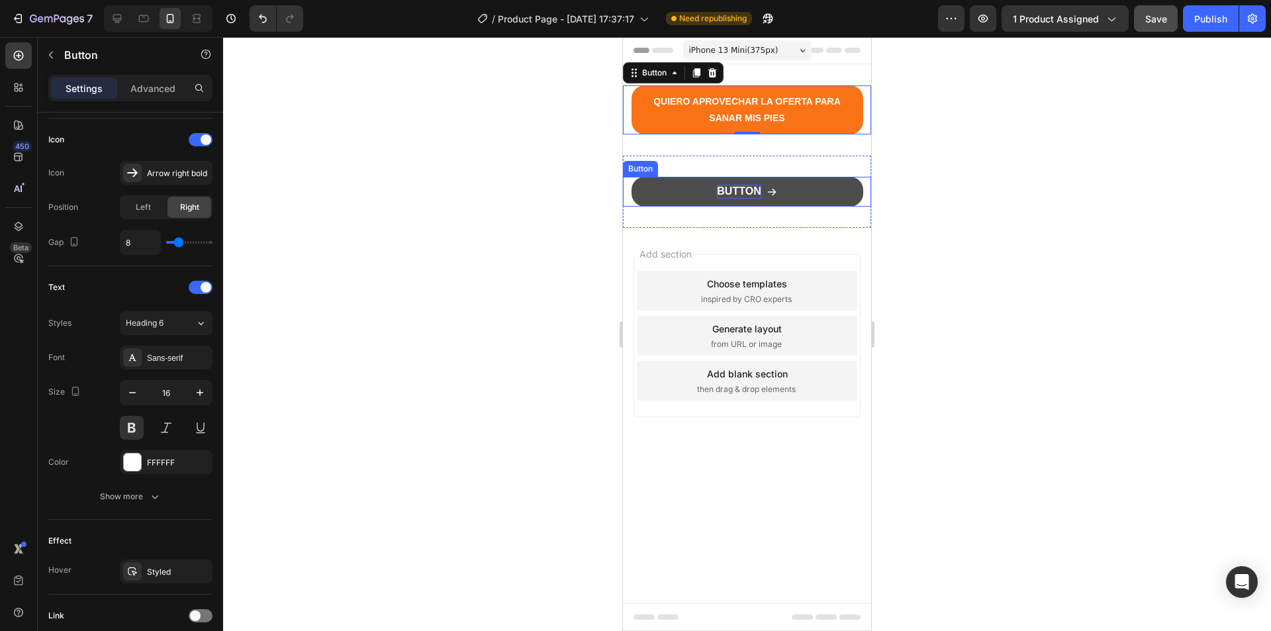
click at [730, 189] on p "Button" at bounding box center [739, 192] width 44 height 14
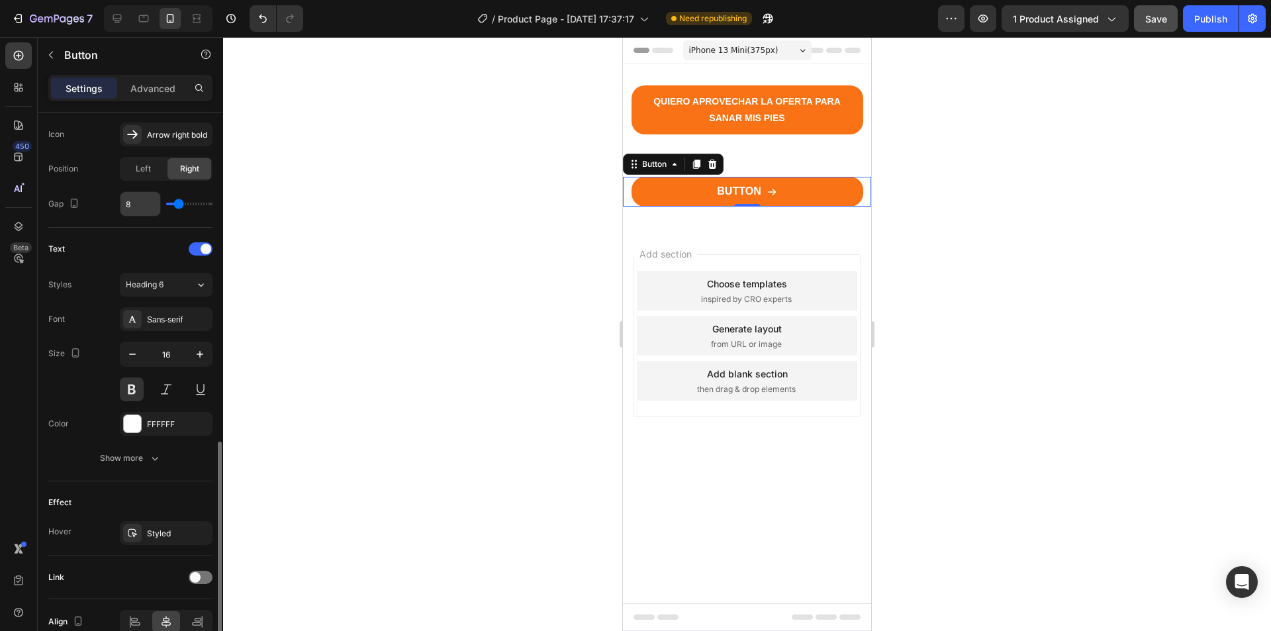
scroll to position [498, 0]
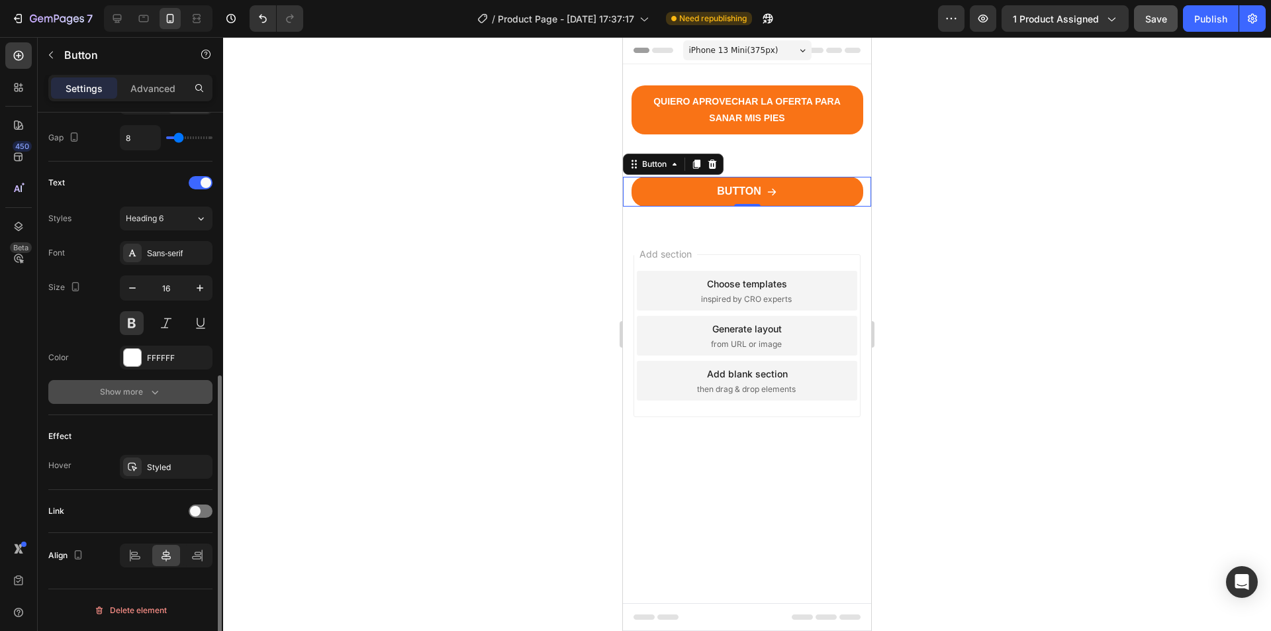
click at [148, 393] on icon "button" at bounding box center [154, 391] width 13 height 13
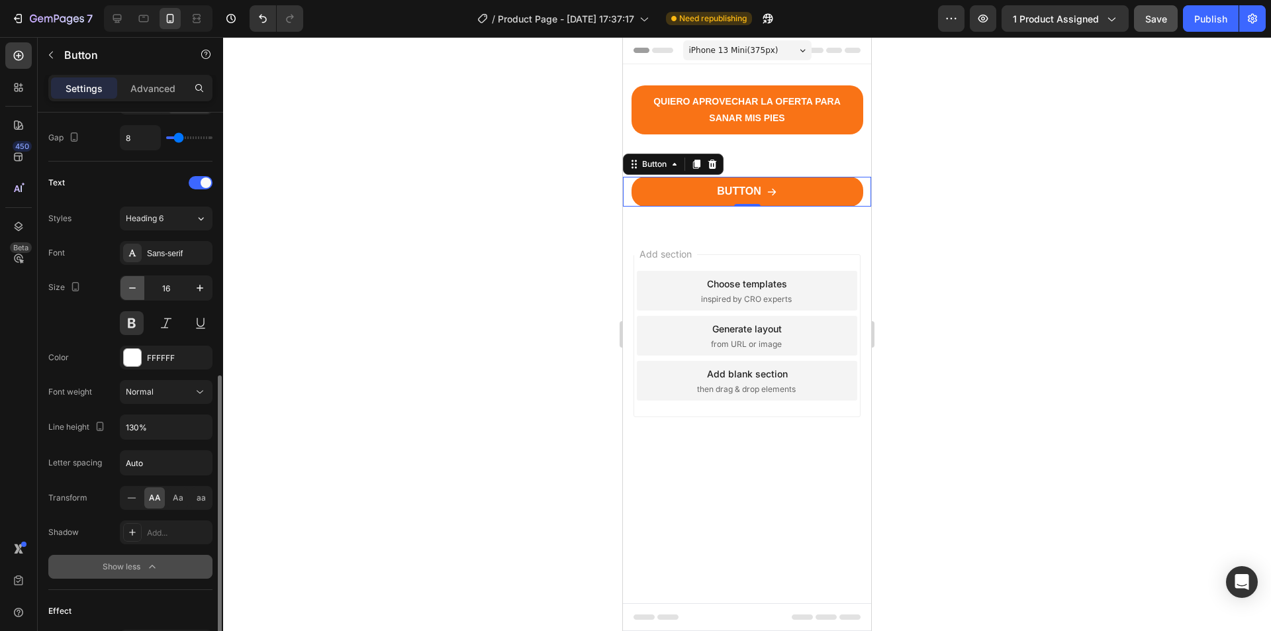
click at [137, 289] on icon "button" at bounding box center [132, 287] width 13 height 13
type input "14"
click at [164, 324] on button at bounding box center [166, 323] width 24 height 24
click at [135, 326] on button at bounding box center [132, 323] width 24 height 24
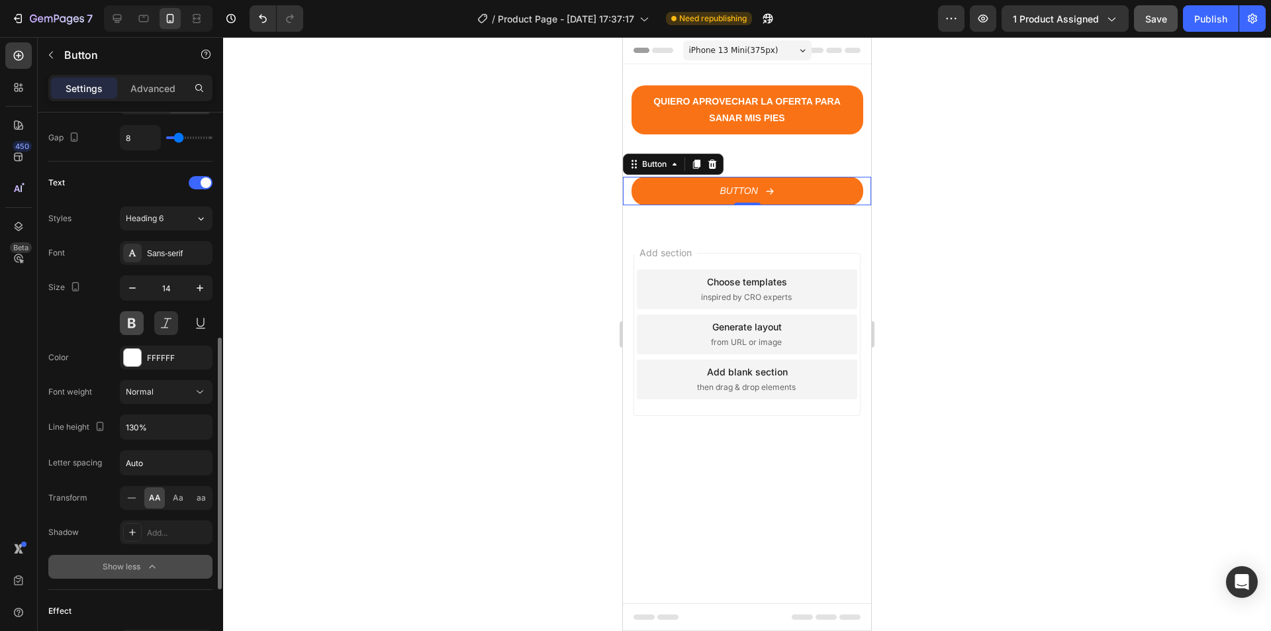
click at [132, 323] on button at bounding box center [132, 323] width 24 height 24
click at [170, 328] on button at bounding box center [166, 323] width 24 height 24
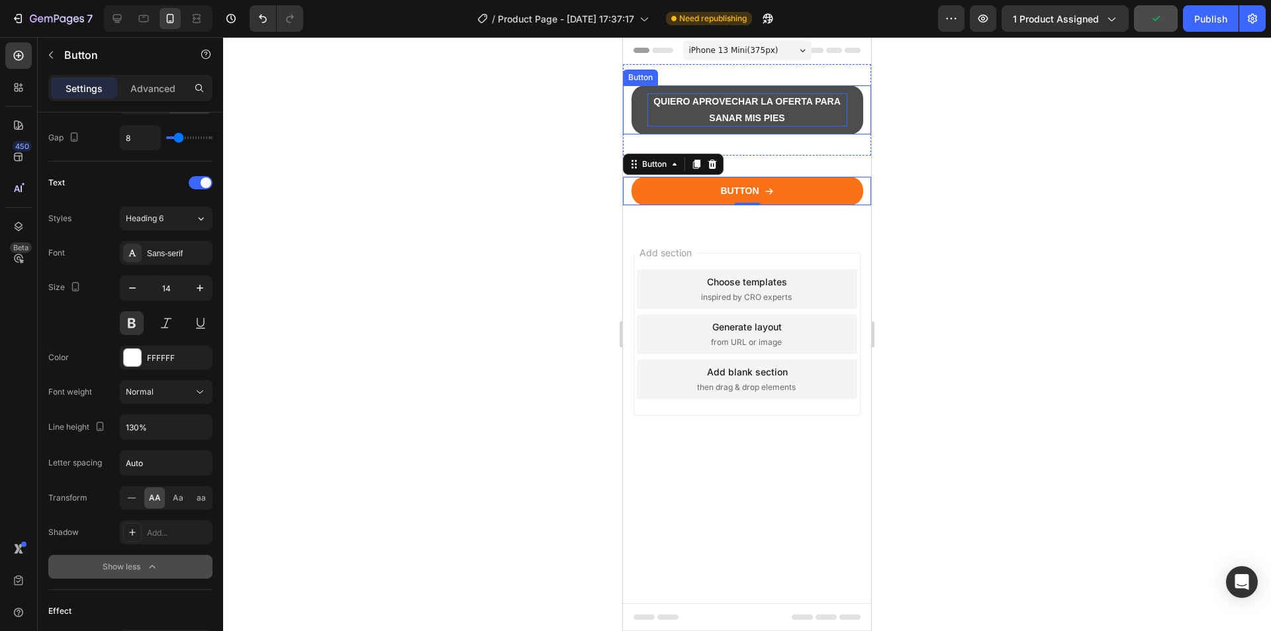
click at [707, 110] on p "QUIERO APROVECHAR LA OFERTA PARA SANAR MIS PIES" at bounding box center [748, 109] width 200 height 33
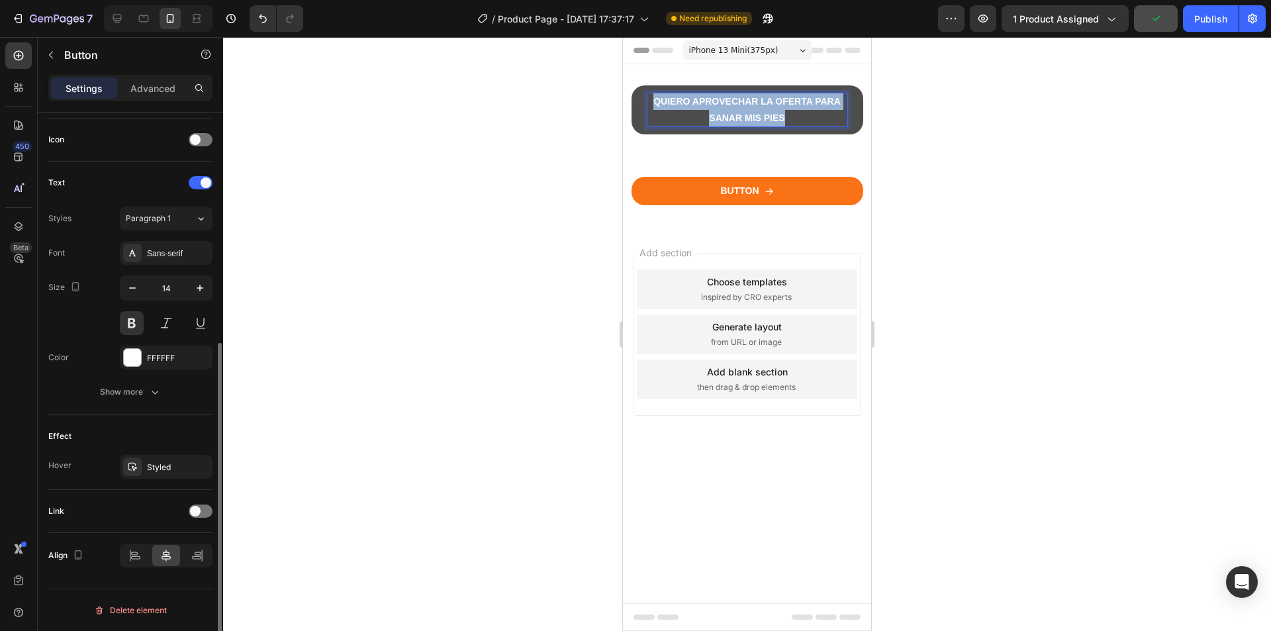
click at [707, 110] on p "QUIERO APROVECHAR LA OFERTA PARA SANAR MIS PIES" at bounding box center [748, 109] width 200 height 33
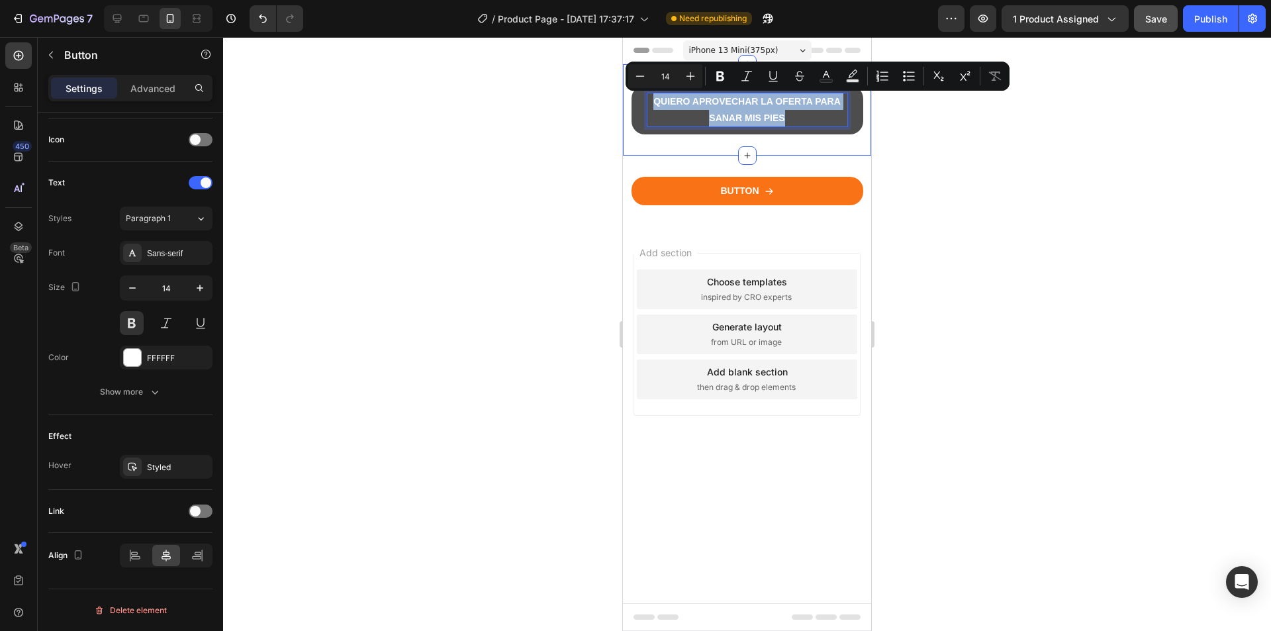
copy p "QUIERO APROVECHAR LA OFERTA PARA SANAR MIS PIES"
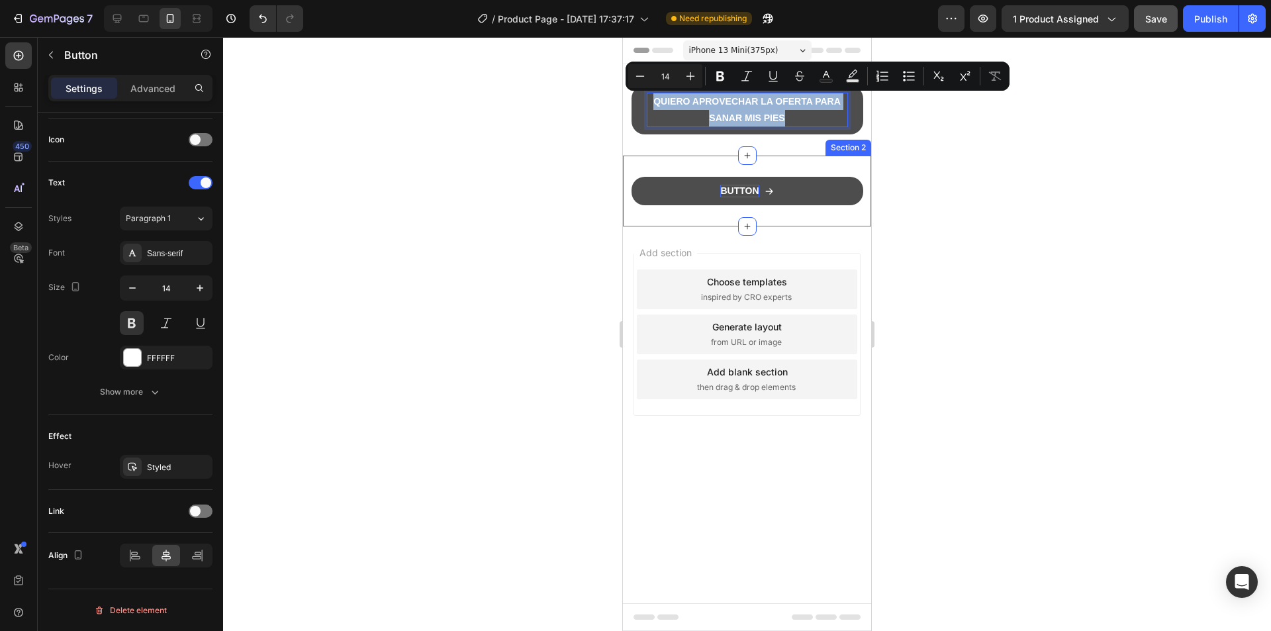
click at [748, 191] on p "Button" at bounding box center [739, 191] width 38 height 12
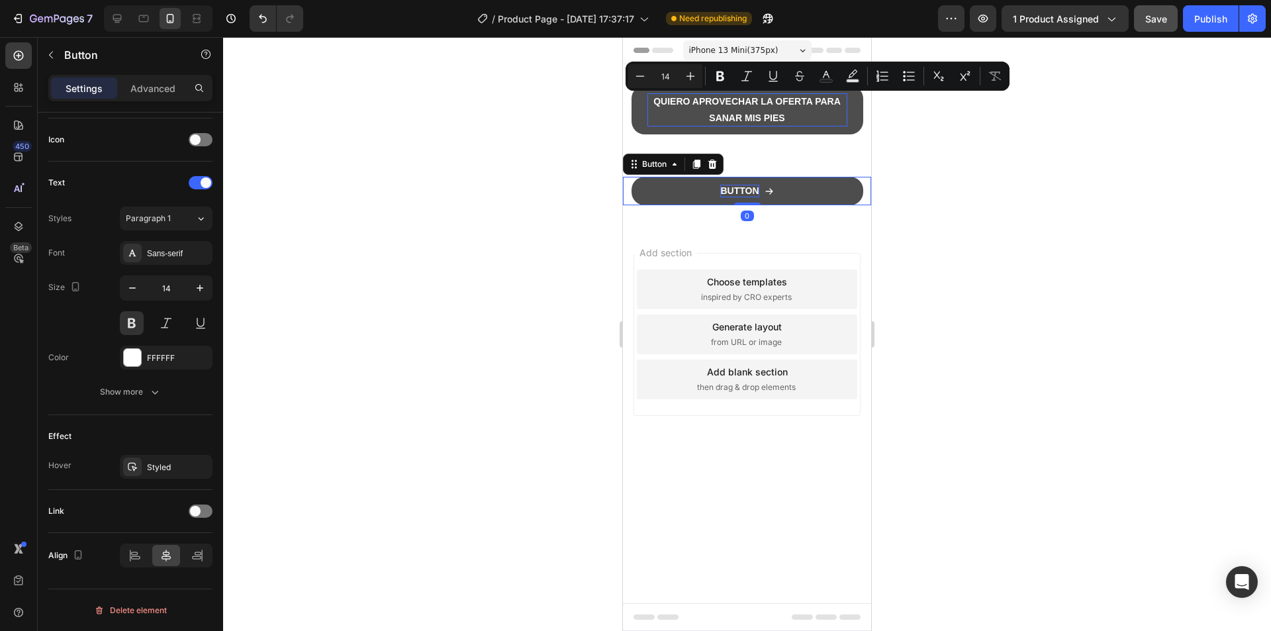
click at [748, 191] on p "Button" at bounding box center [739, 191] width 38 height 12
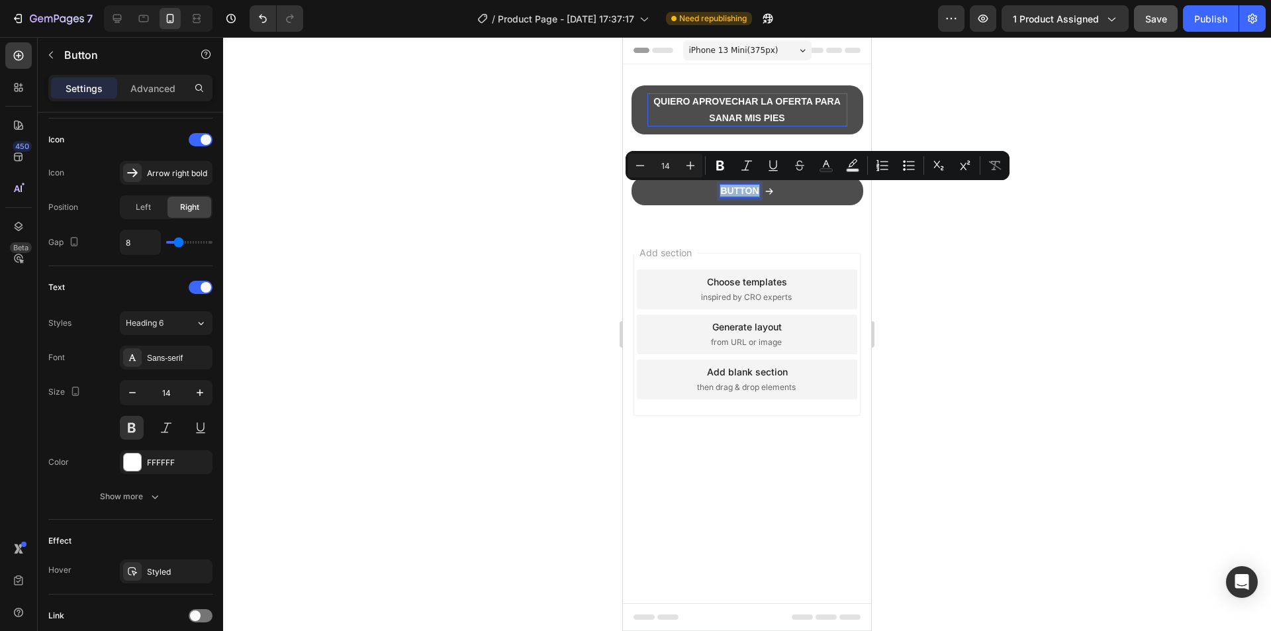
copy p "Button"
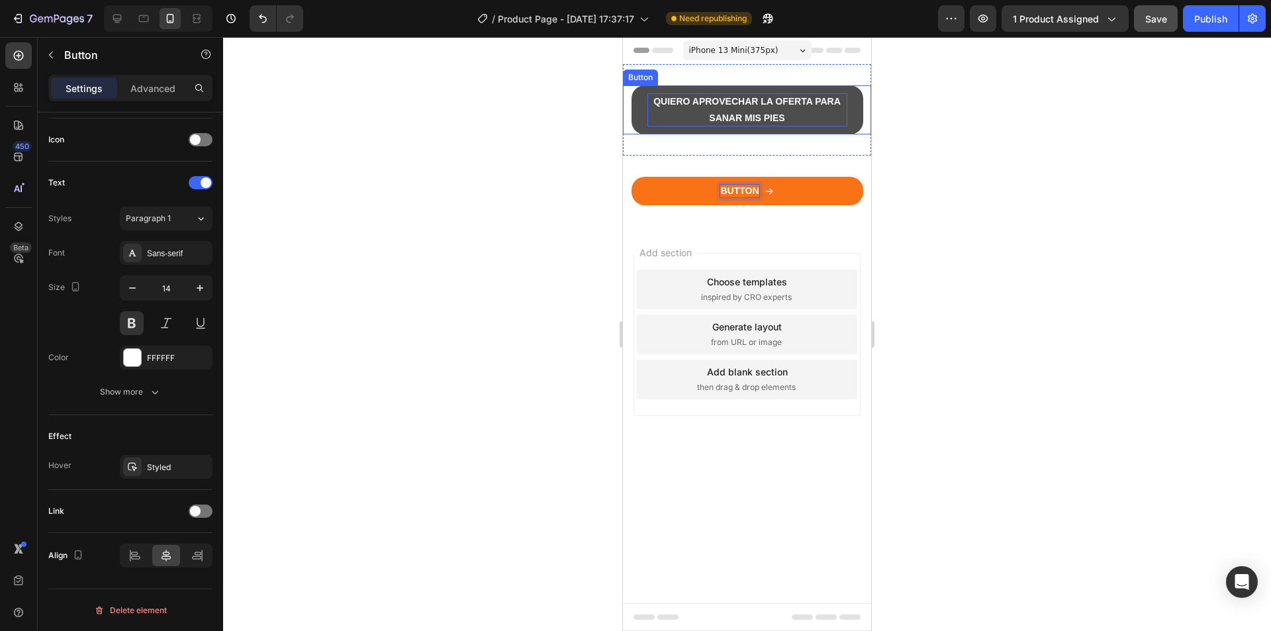
click at [738, 109] on p "QUIERO APROVECHAR LA OFERTA PARA SANAR MIS PIES" at bounding box center [748, 109] width 200 height 33
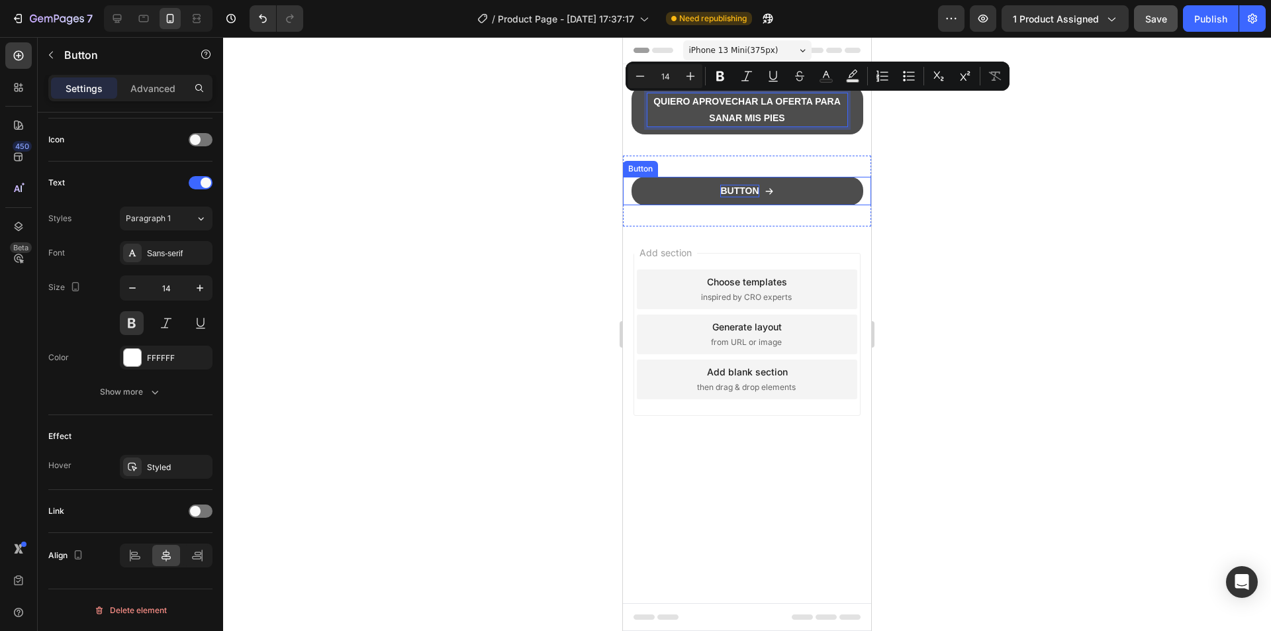
click at [749, 192] on p "Button" at bounding box center [739, 191] width 38 height 12
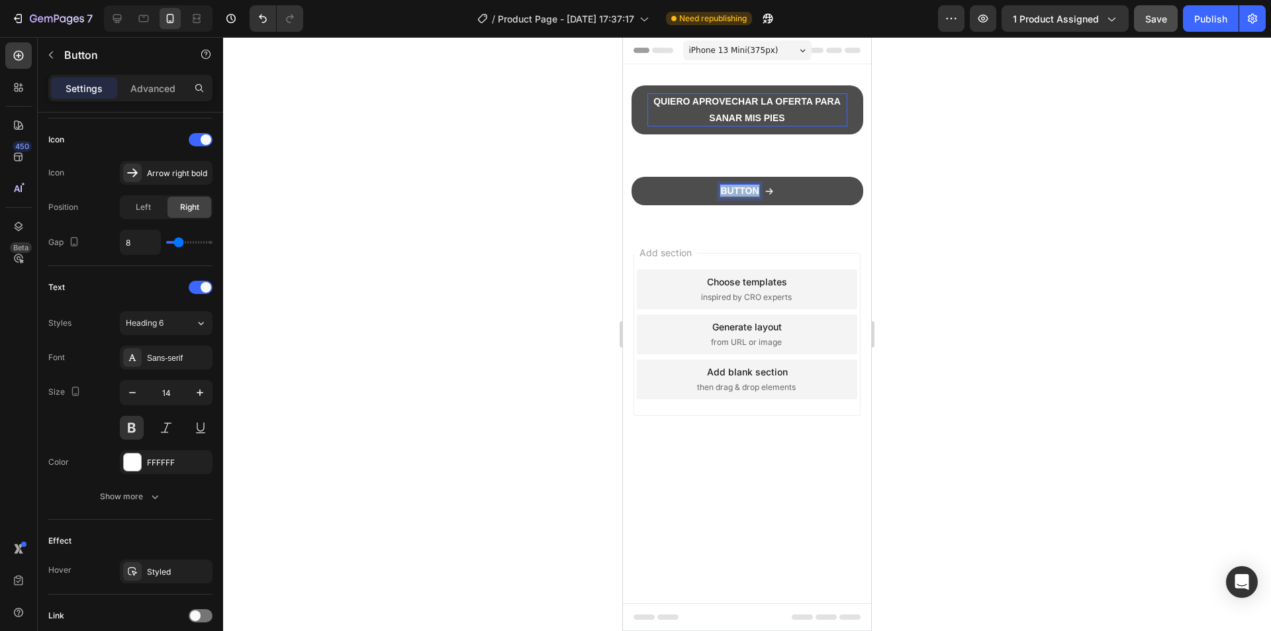
click at [749, 192] on p "Button" at bounding box center [739, 191] width 38 height 12
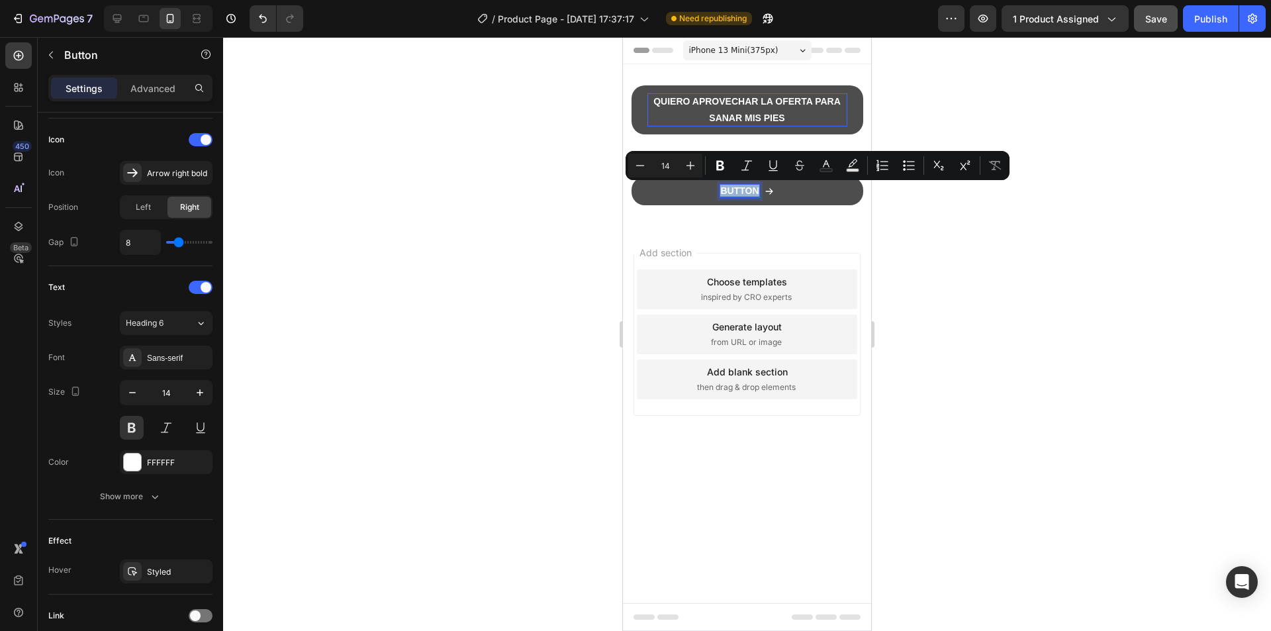
click at [749, 192] on p "Button" at bounding box center [739, 191] width 38 height 12
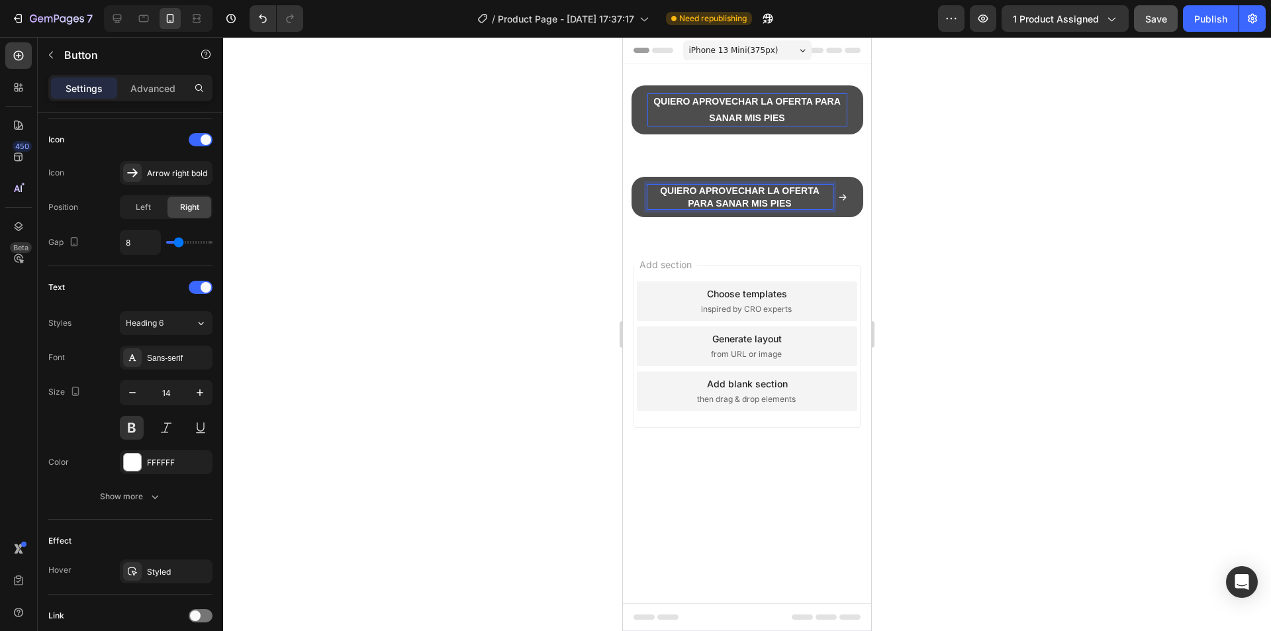
click at [935, 199] on div at bounding box center [747, 334] width 1048 height 594
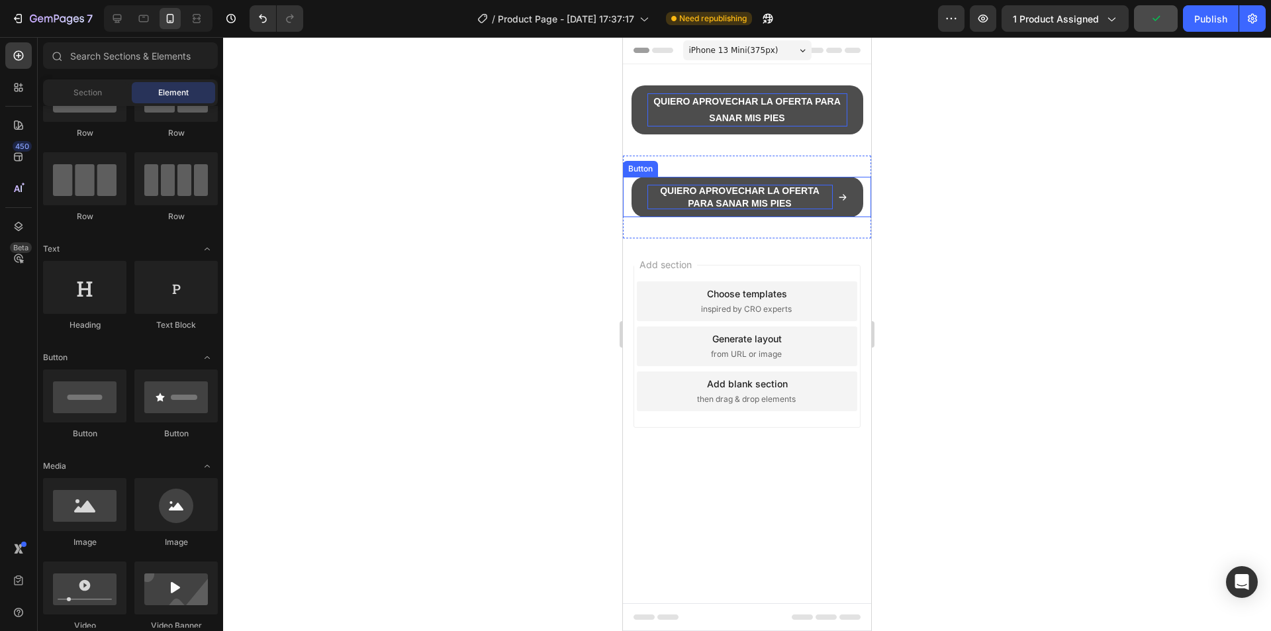
click at [836, 201] on div "QUIERO APROVECHAR LA OFERTA PARA SANAR MIS PIES" at bounding box center [748, 197] width 200 height 24
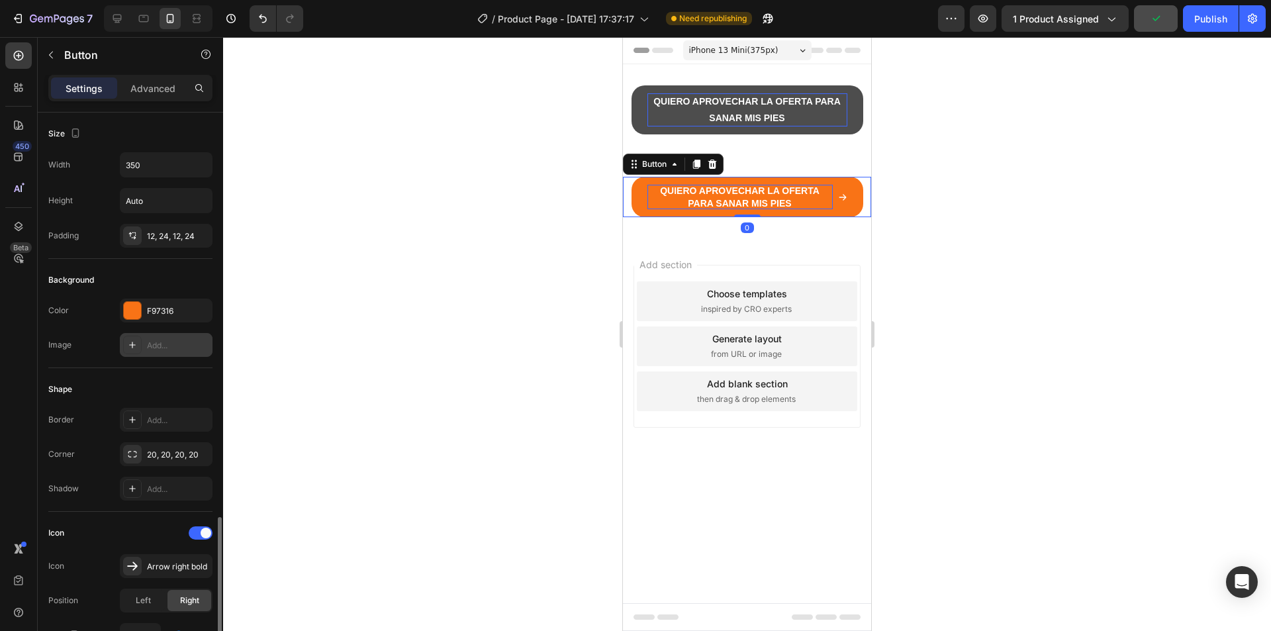
scroll to position [265, 0]
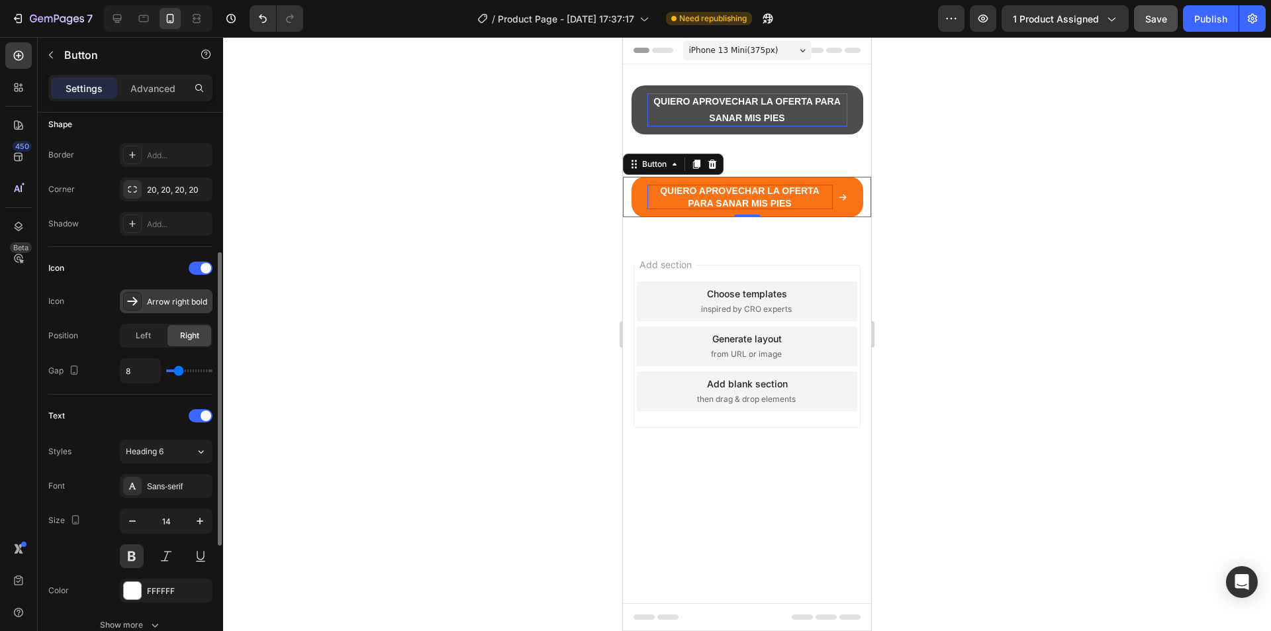
click at [156, 303] on div "Arrow right bold" at bounding box center [178, 302] width 62 height 12
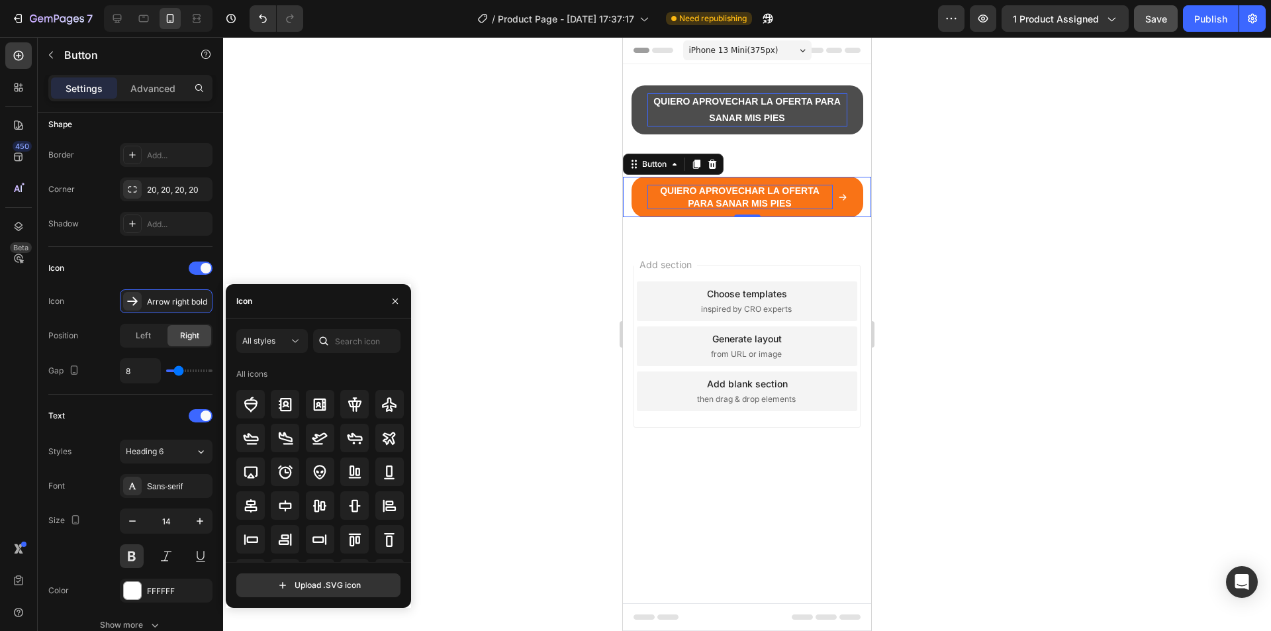
click at [325, 255] on div at bounding box center [747, 334] width 1048 height 594
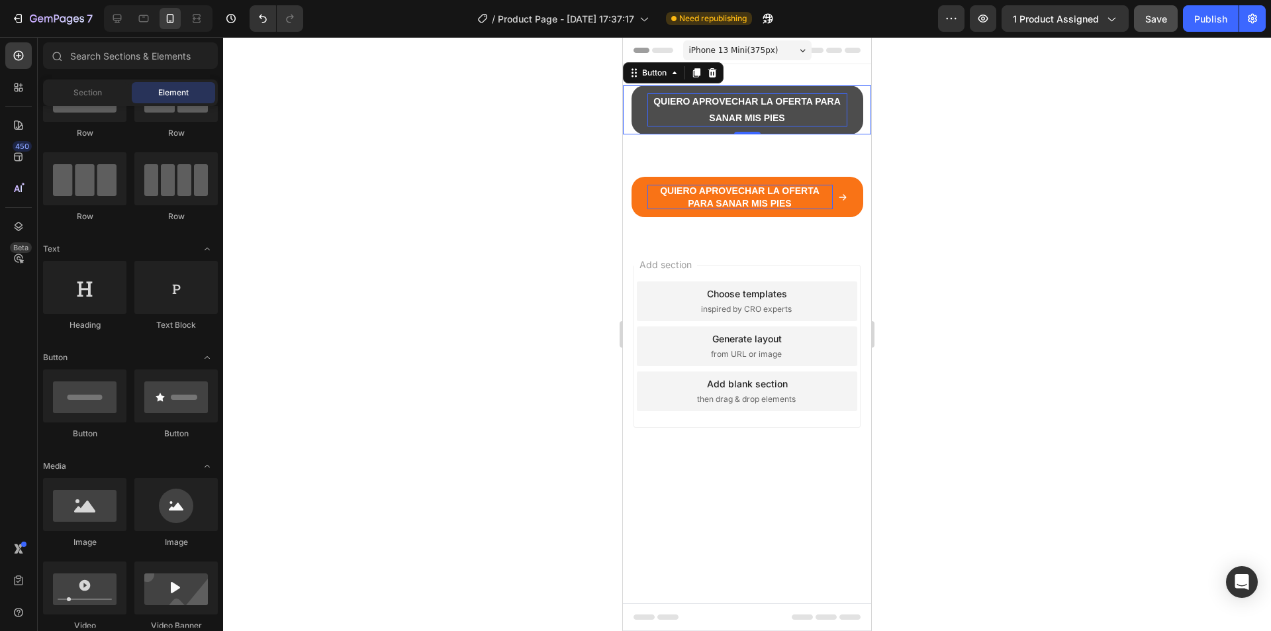
click at [639, 105] on button "QUIERO APROVECHAR LA OFERTA PARA SANAR MIS PIES" at bounding box center [748, 109] width 232 height 49
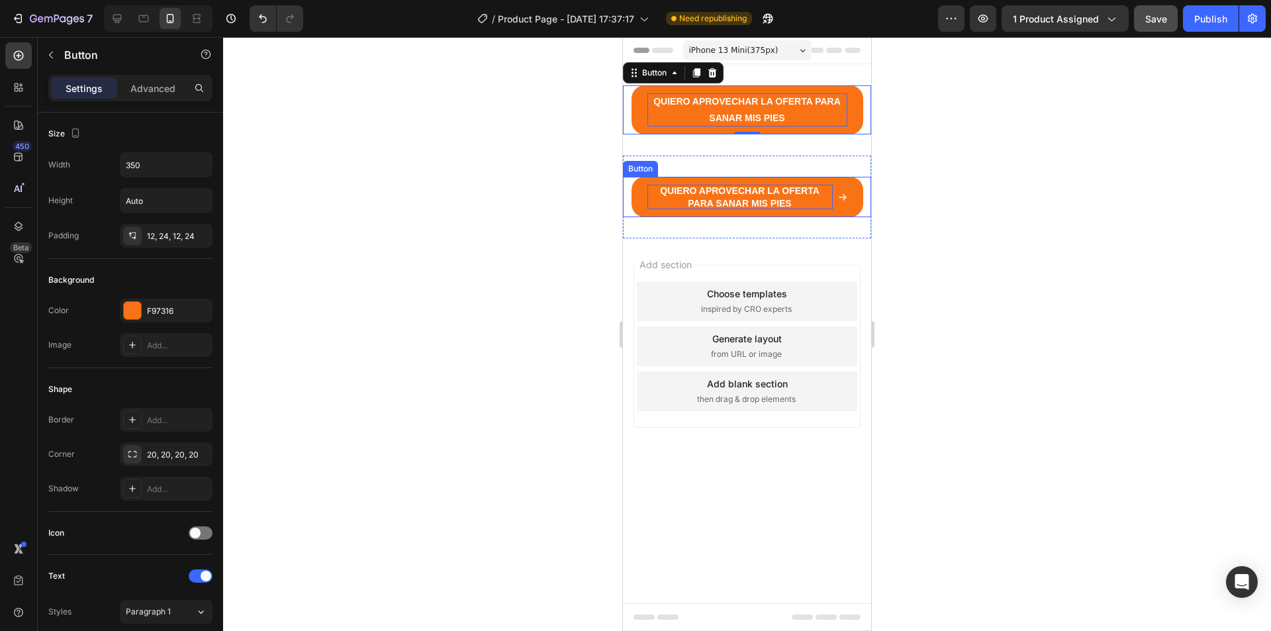
click at [650, 193] on p "QUIERO APROVECHAR LA OFERTA PARA SANAR MIS PIES" at bounding box center [740, 197] width 185 height 24
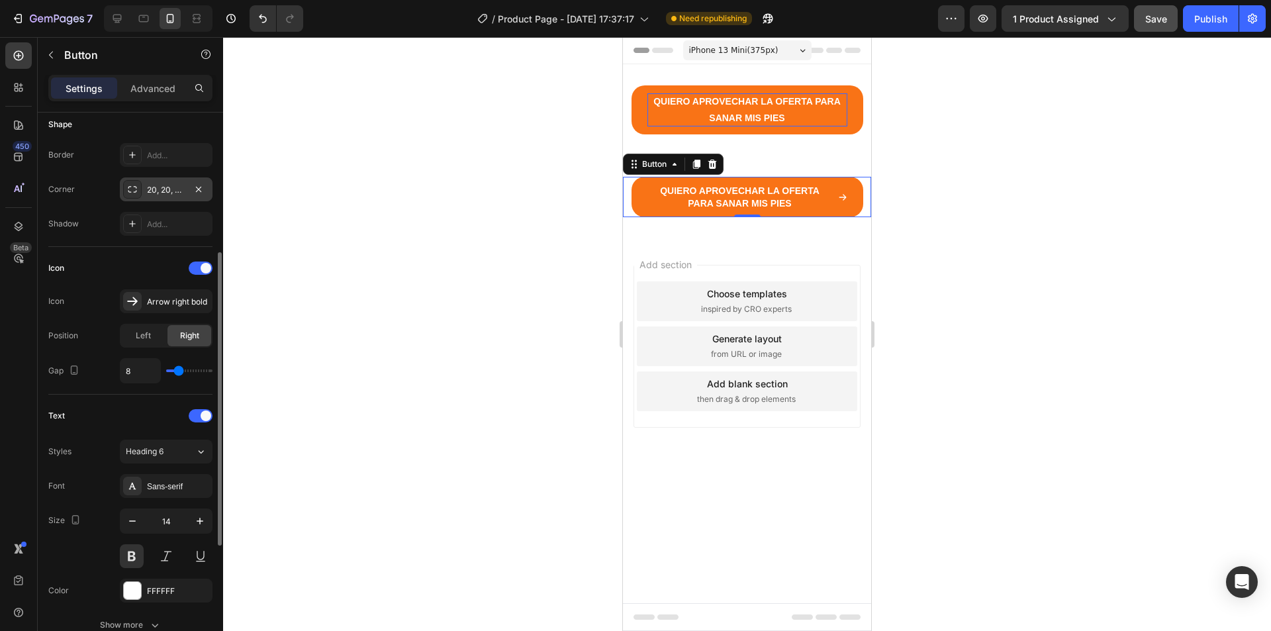
click at [168, 187] on div "20, 20, 20, 20" at bounding box center [166, 190] width 38 height 12
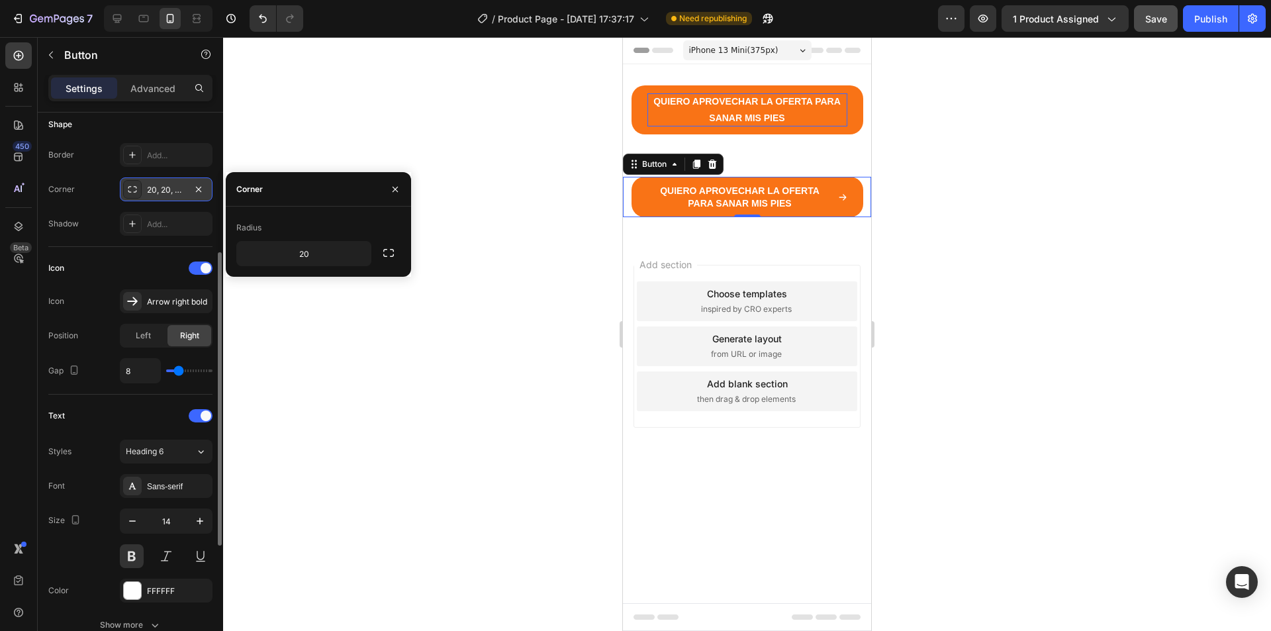
click at [177, 191] on div "20, 20, 20, 20" at bounding box center [166, 190] width 38 height 12
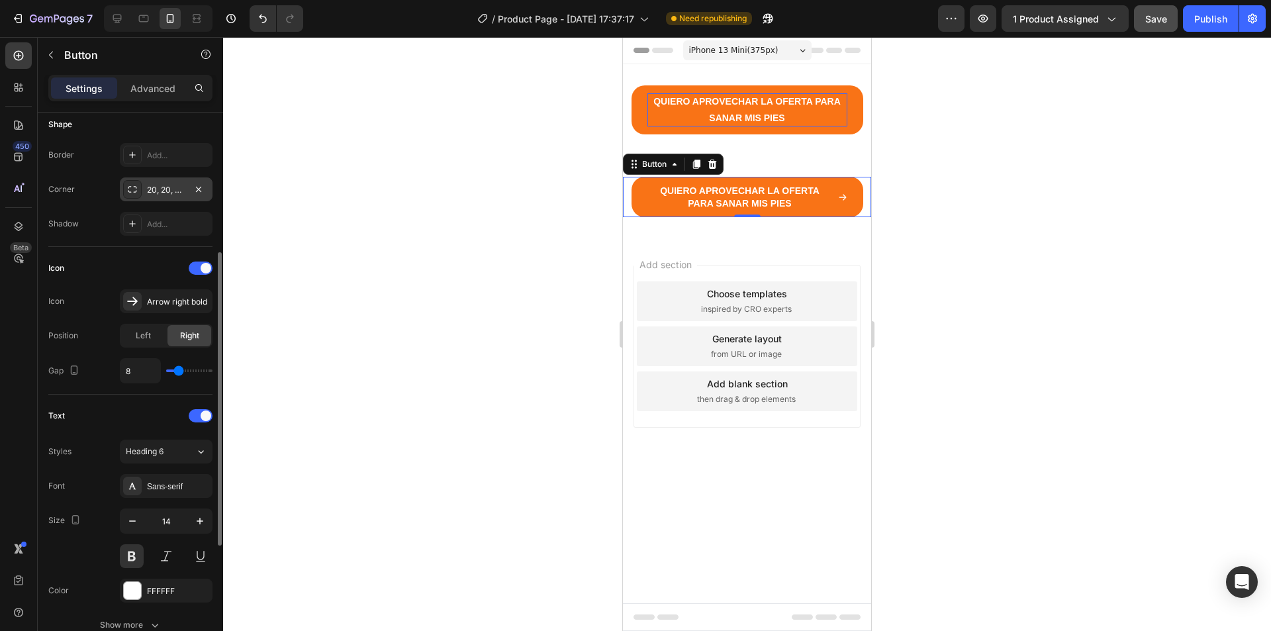
click at [187, 189] on div "20, 20, 20, 20" at bounding box center [166, 189] width 93 height 24
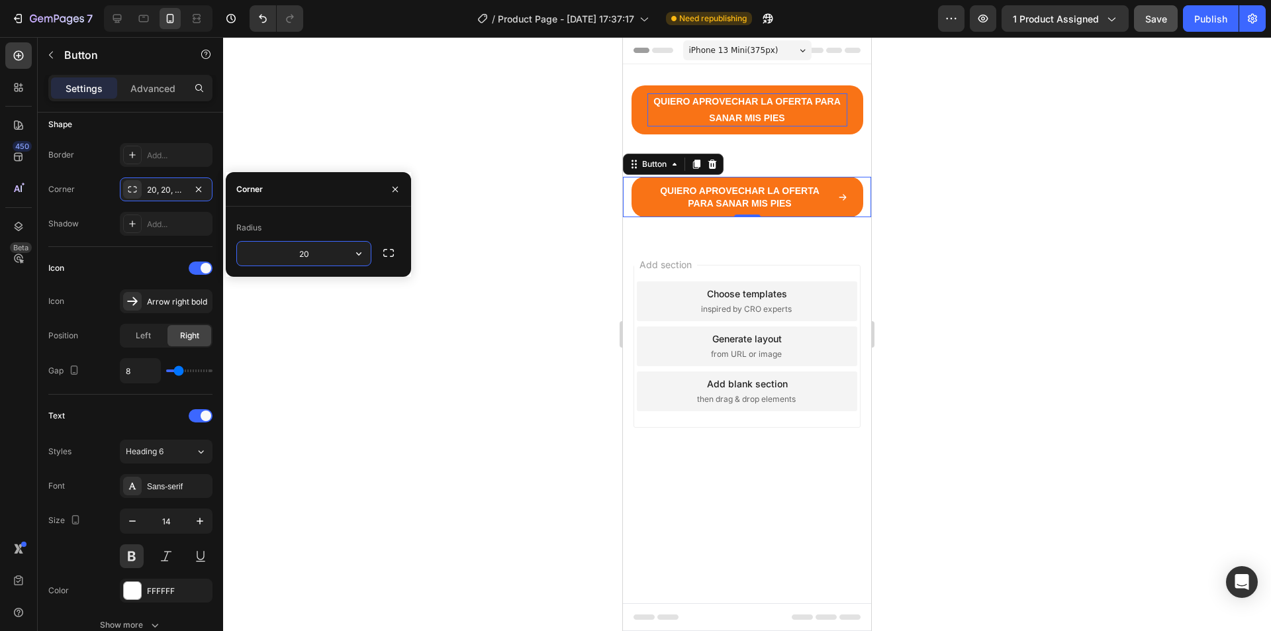
click at [354, 251] on icon "button" at bounding box center [358, 253] width 13 height 13
click at [390, 254] on icon "button" at bounding box center [388, 252] width 13 height 13
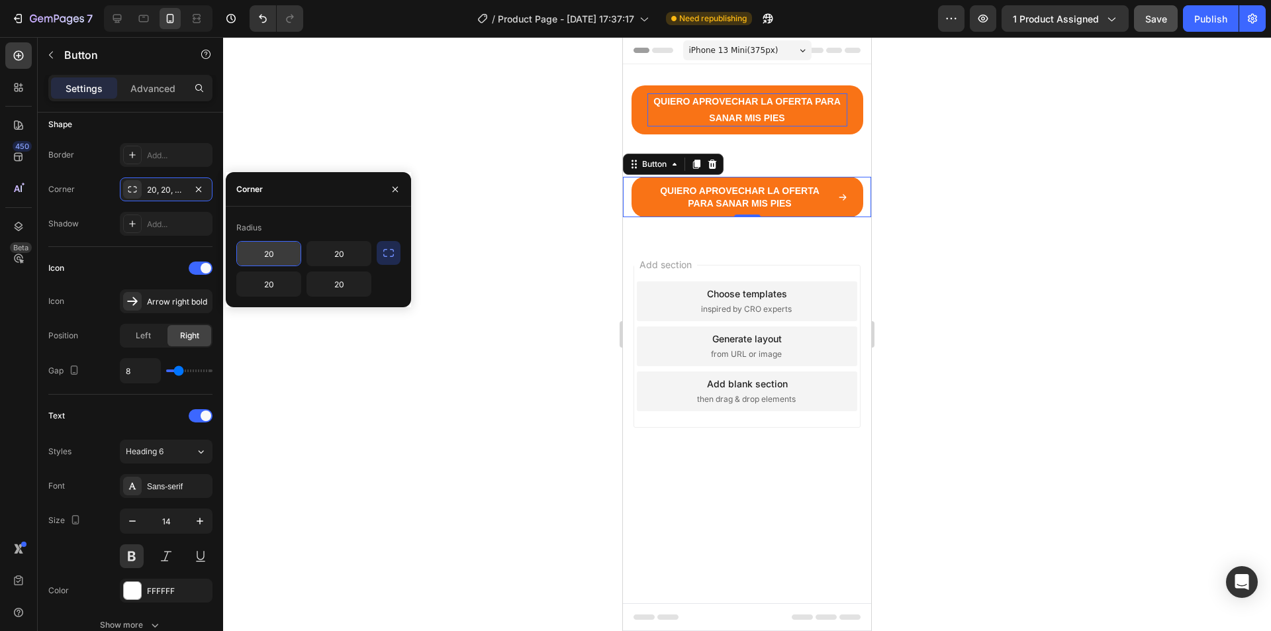
click at [272, 254] on input "20" at bounding box center [269, 254] width 64 height 24
type input "12"
click at [351, 258] on input "20" at bounding box center [339, 254] width 64 height 24
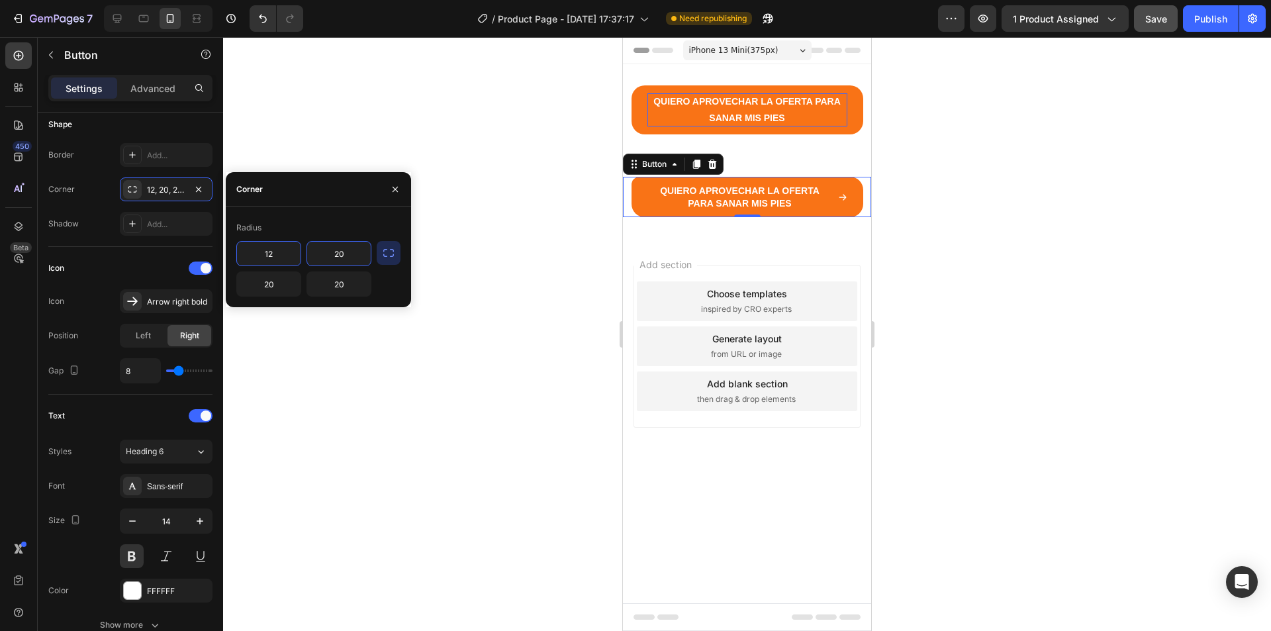
click at [348, 258] on input "20" at bounding box center [339, 254] width 64 height 24
type input "24"
click at [284, 291] on input "20" at bounding box center [269, 284] width 64 height 24
type input "12"
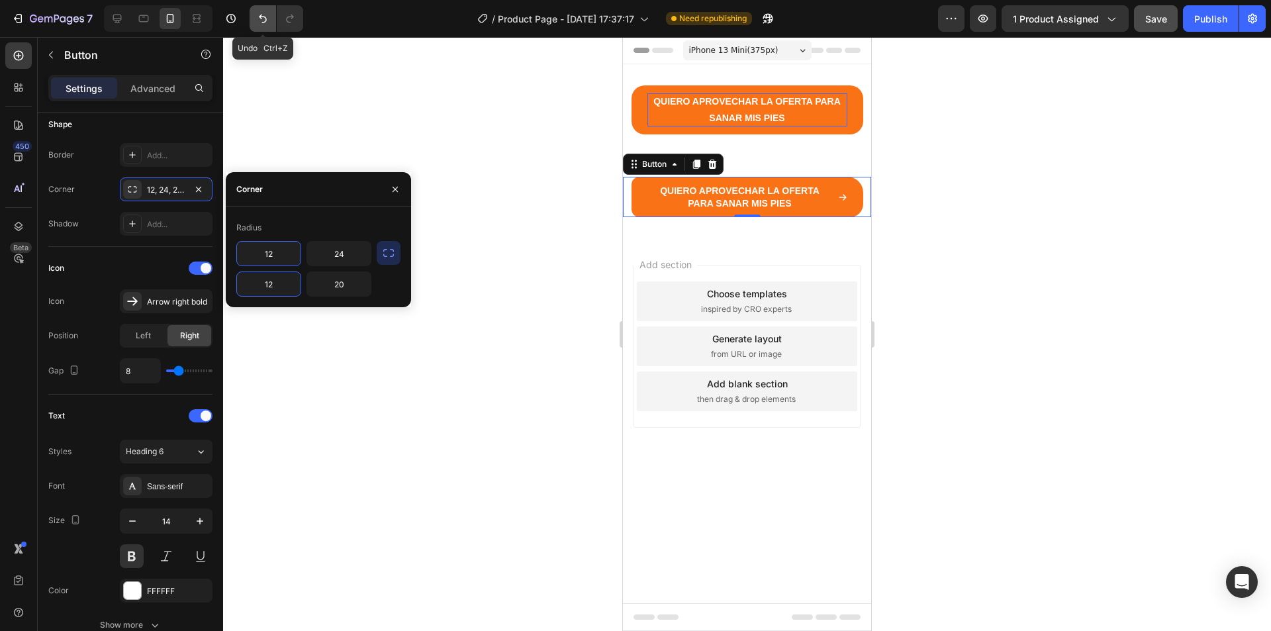
click at [262, 15] on icon "Undo/Redo" at bounding box center [263, 19] width 8 height 9
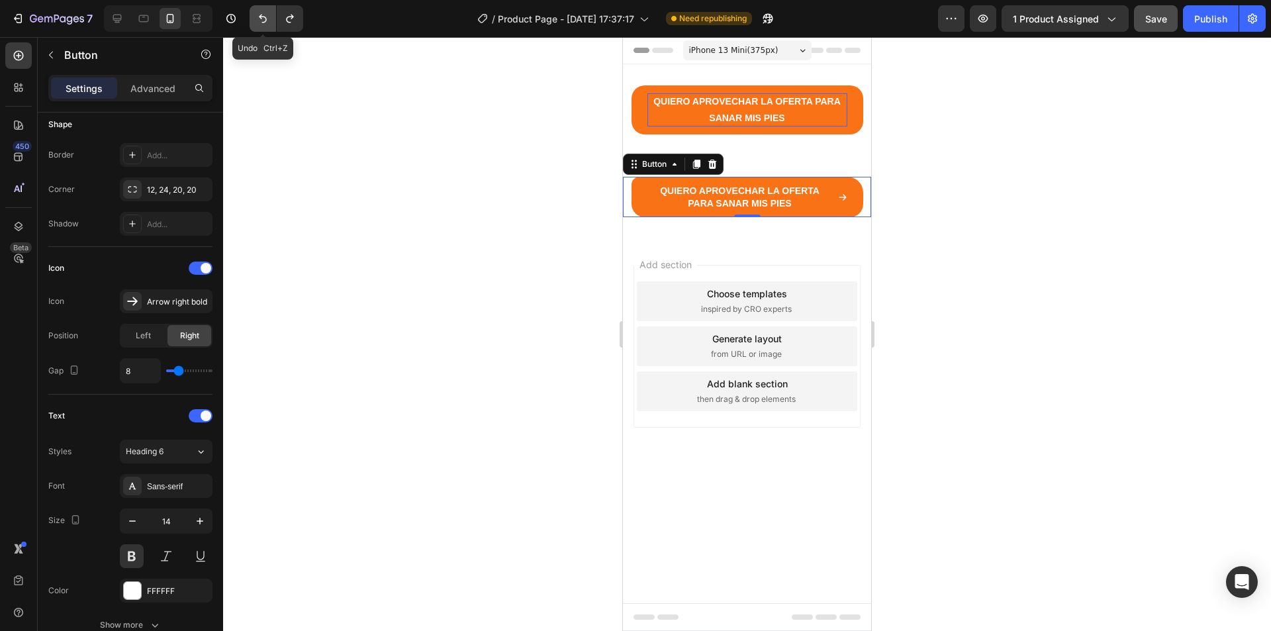
click at [262, 15] on icon "Undo/Redo" at bounding box center [263, 19] width 8 height 9
click at [288, 14] on icon "Undo/Redo" at bounding box center [289, 18] width 13 height 13
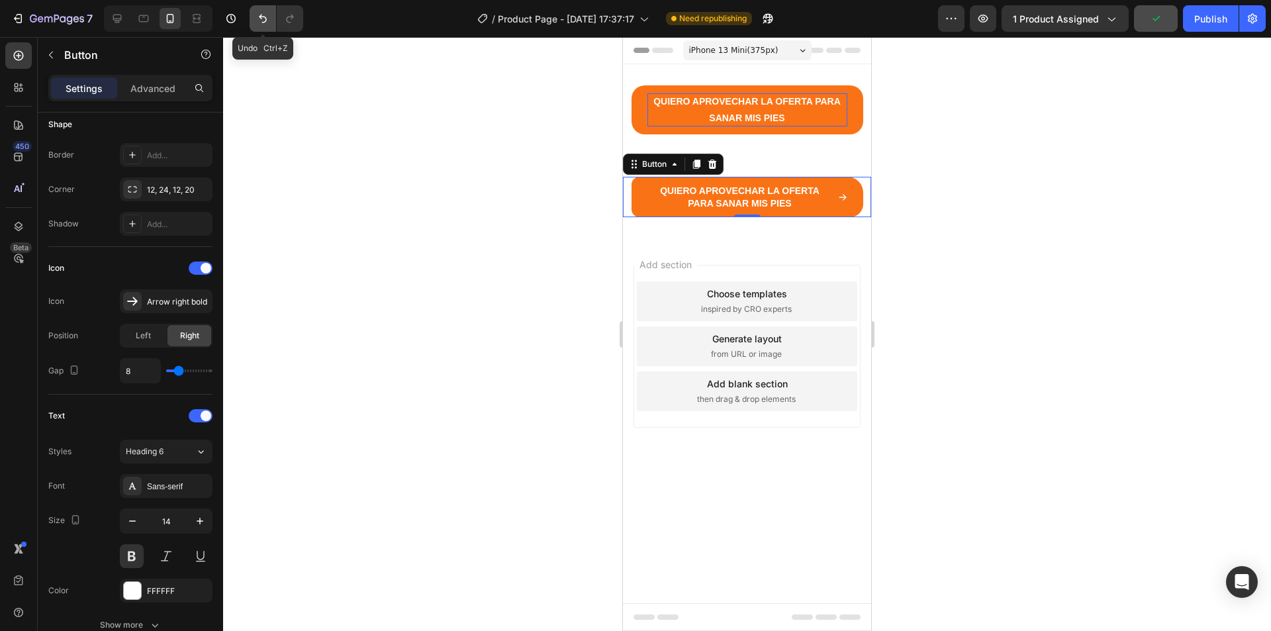
click at [260, 21] on icon "Undo/Redo" at bounding box center [262, 18] width 13 height 13
click at [291, 18] on icon "Undo/Redo" at bounding box center [289, 18] width 13 height 13
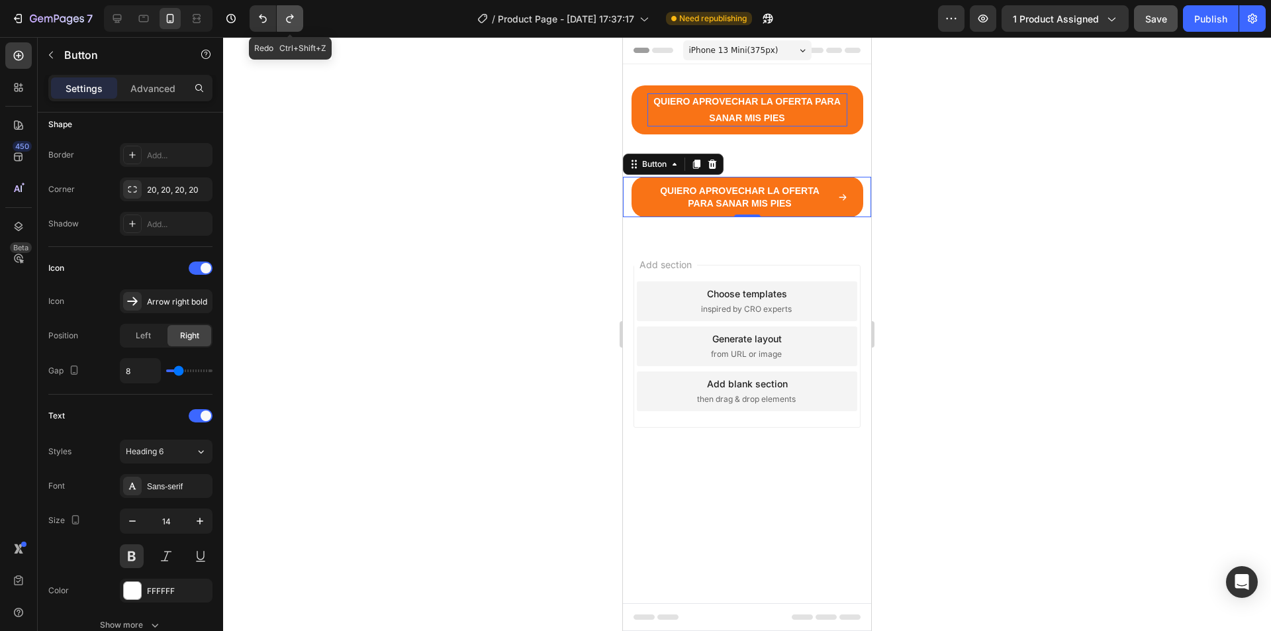
click at [291, 18] on icon "Undo/Redo" at bounding box center [289, 18] width 13 height 13
type input "12"
click at [291, 18] on icon "Undo/Redo" at bounding box center [289, 18] width 13 height 13
type input "24"
click at [168, 187] on div "12, 24, 20, 20" at bounding box center [166, 190] width 38 height 12
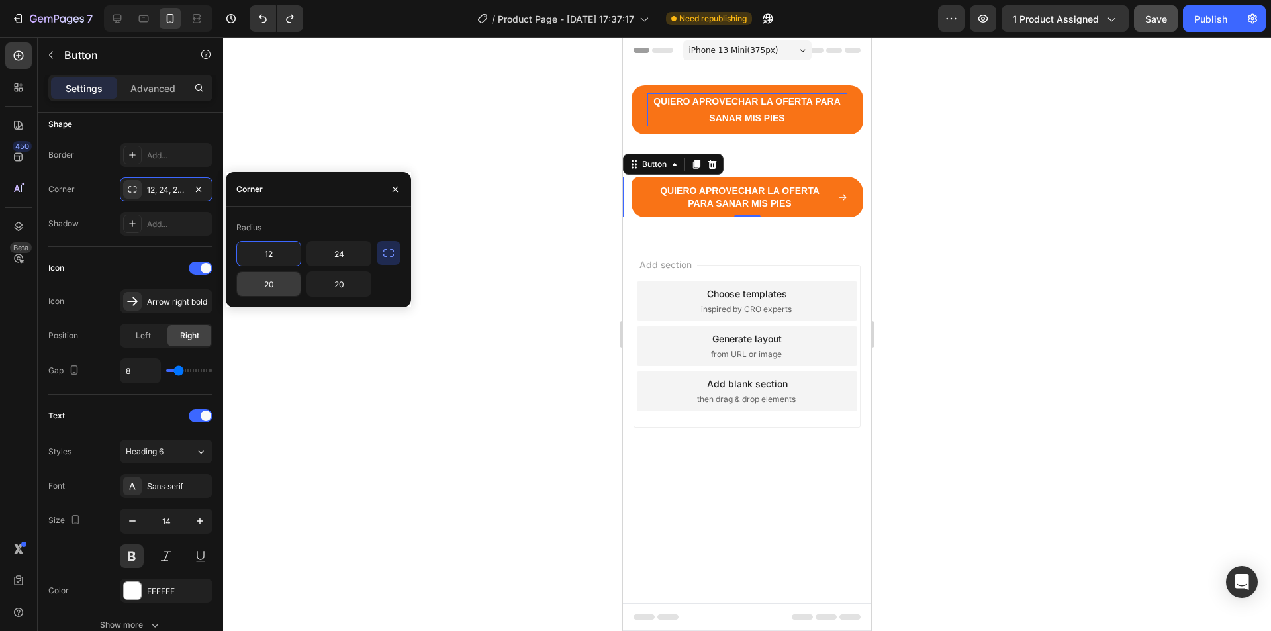
click at [270, 281] on input "20" at bounding box center [269, 284] width 64 height 24
type input "12"
click at [336, 280] on input "20" at bounding box center [339, 284] width 64 height 24
click at [358, 283] on input "20" at bounding box center [339, 284] width 64 height 24
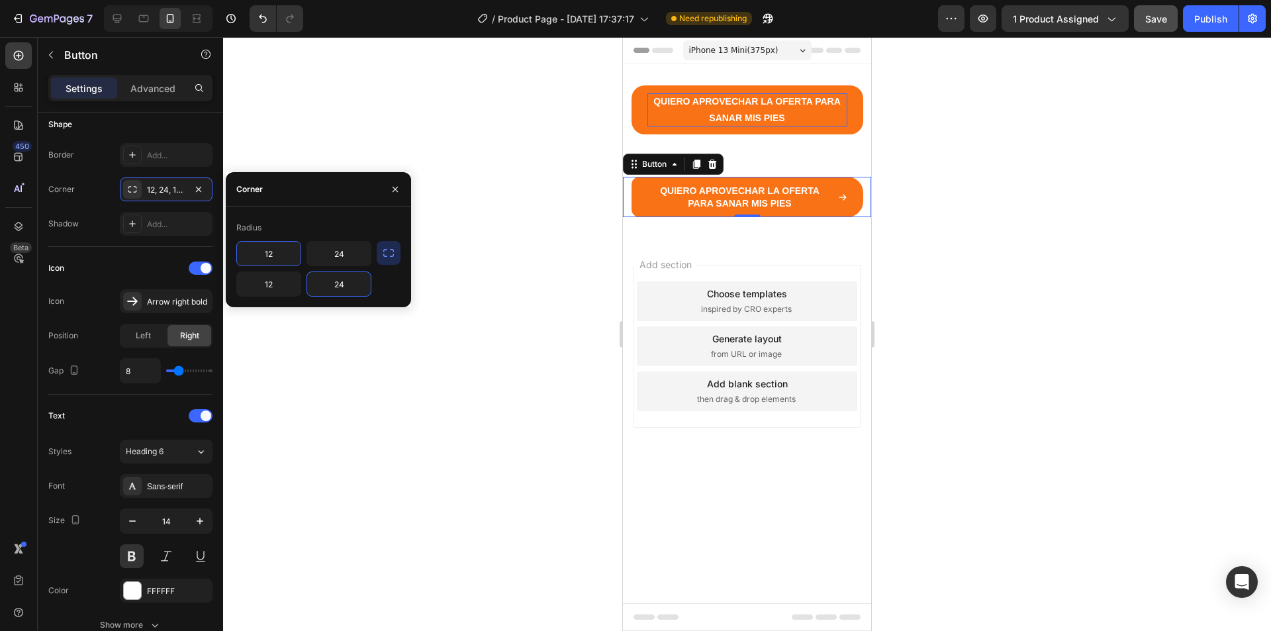
type input "24"
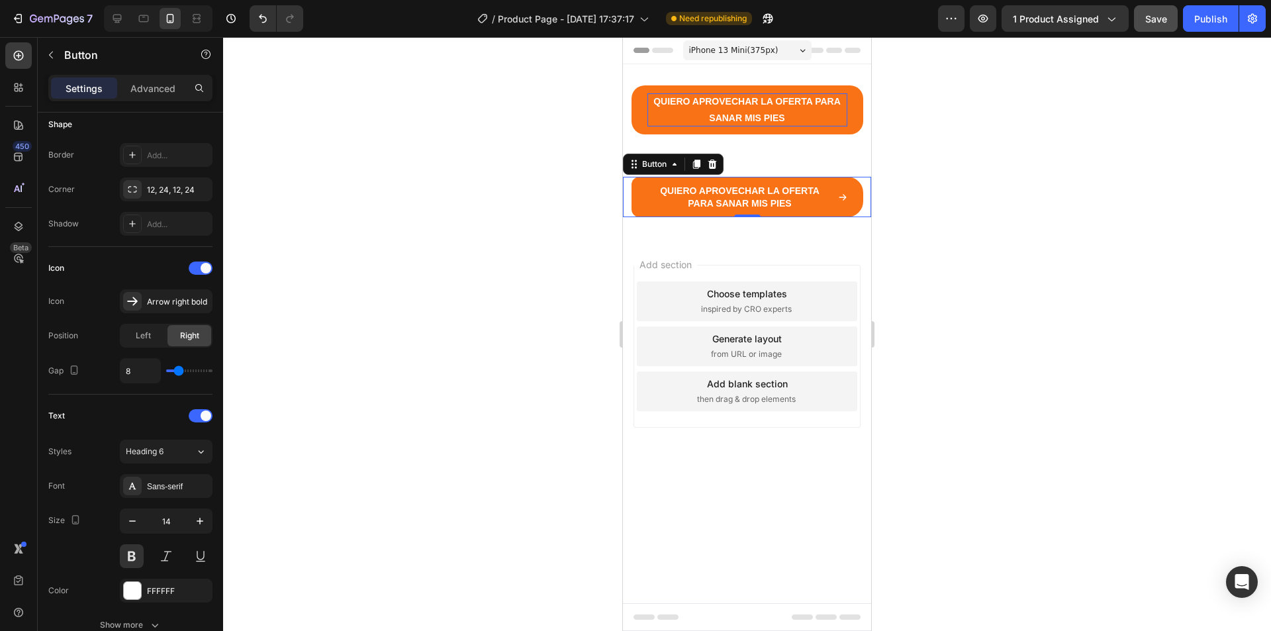
click at [494, 291] on div at bounding box center [747, 334] width 1048 height 594
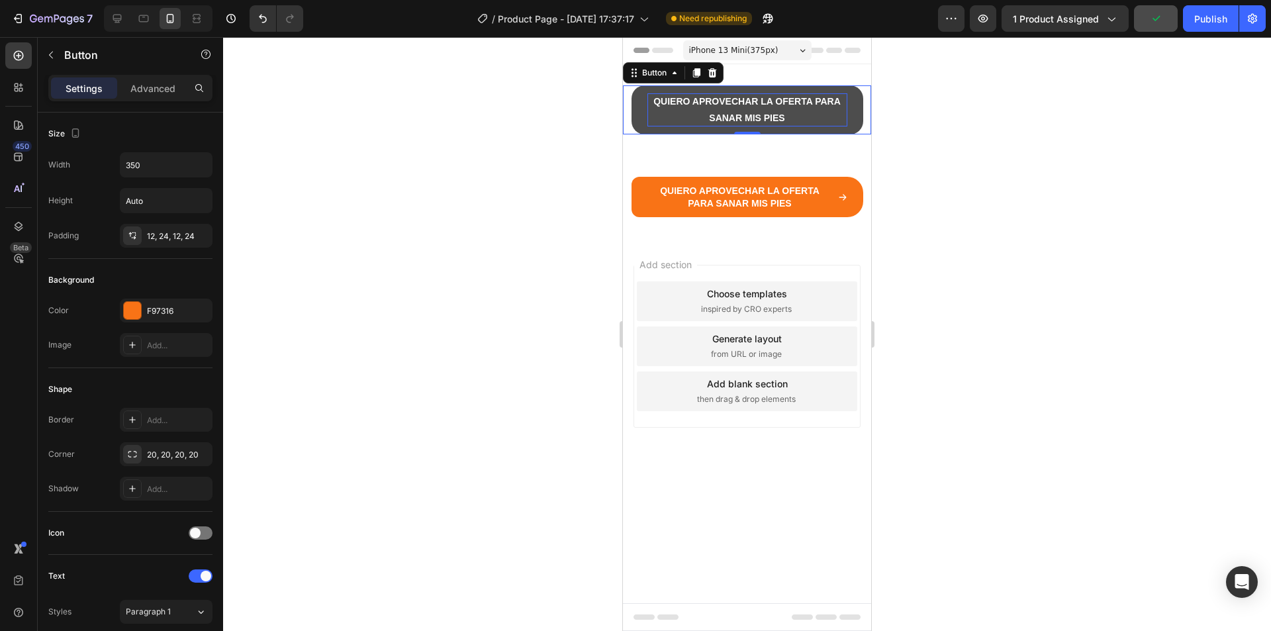
click at [861, 106] on button "QUIERO APROVECHAR LA OFERTA PARA SANAR MIS PIES" at bounding box center [748, 109] width 232 height 49
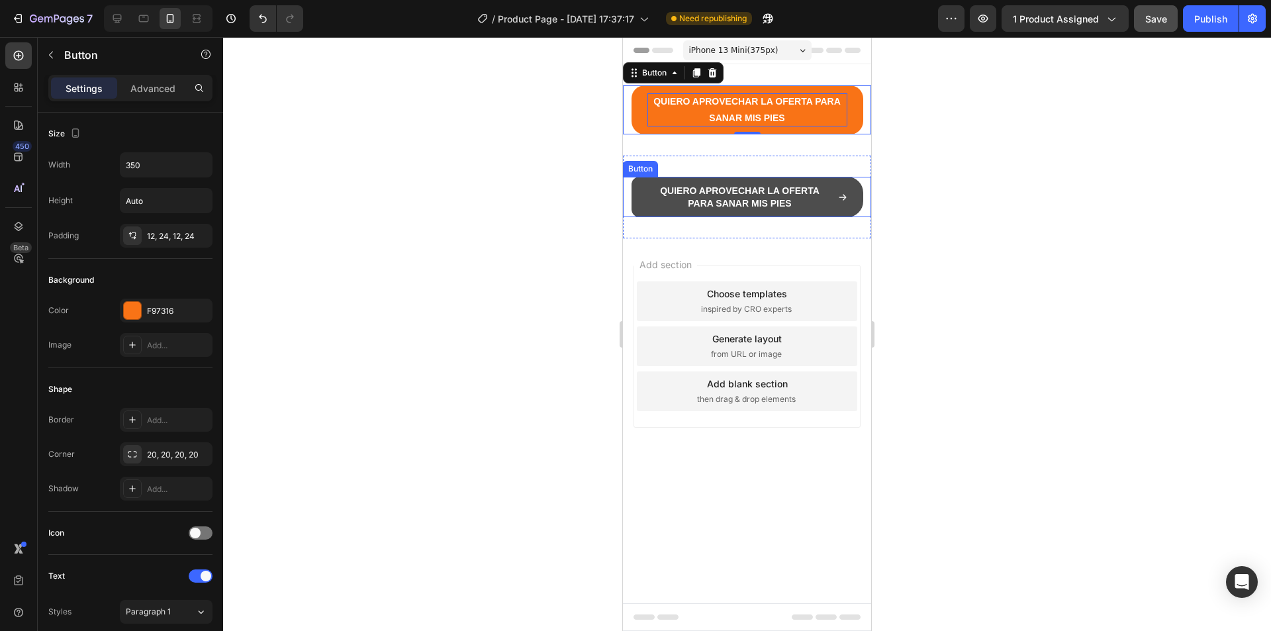
click at [855, 208] on button "QUIERO APROVECHAR LA OFERTA PARA SANAR MIS PIES" at bounding box center [748, 197] width 232 height 40
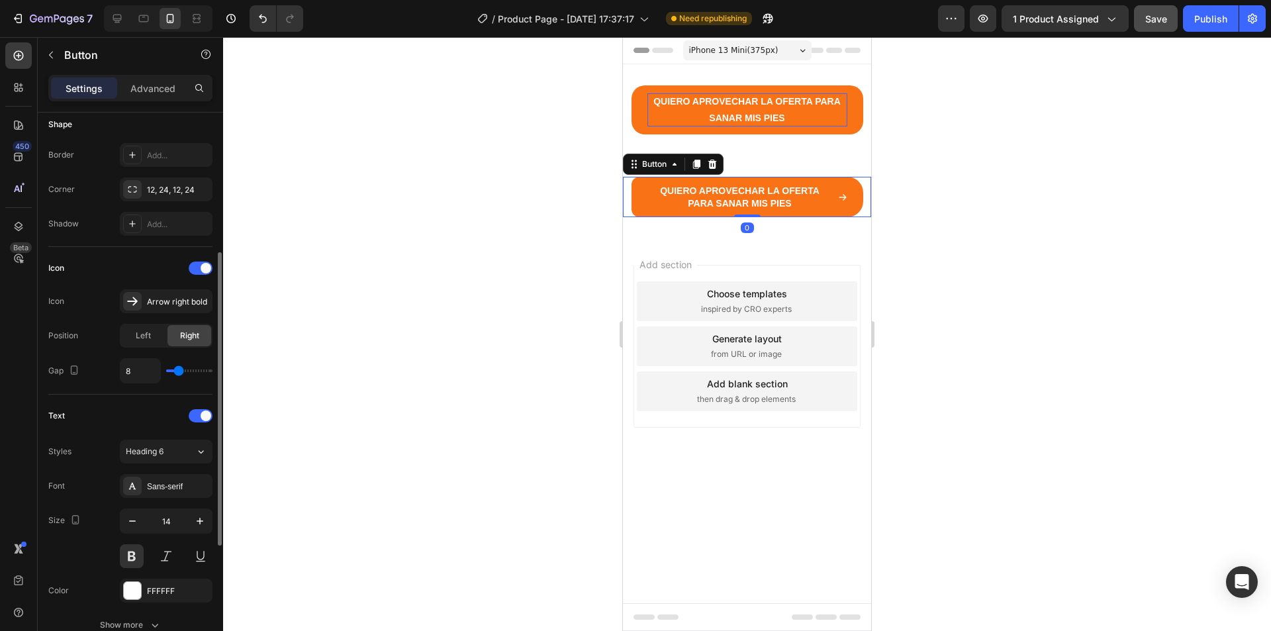
click at [962, 199] on div at bounding box center [747, 334] width 1048 height 594
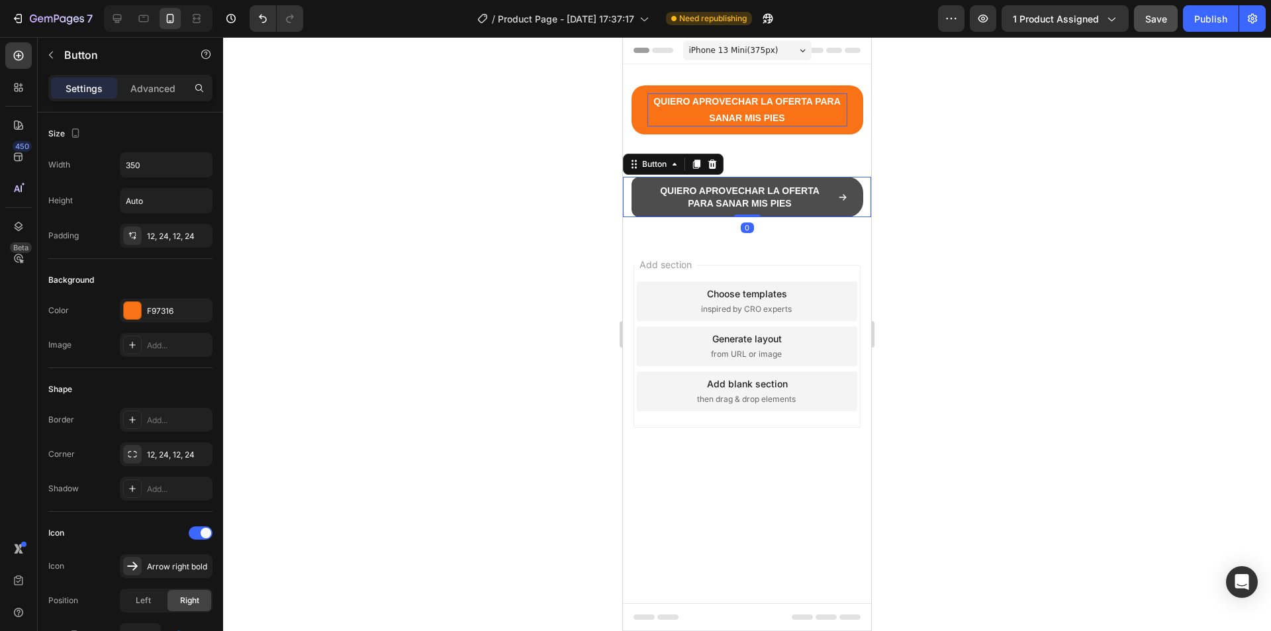
click at [641, 202] on button "QUIERO APROVECHAR LA OFERTA PARA SANAR MIS PIES" at bounding box center [748, 197] width 232 height 40
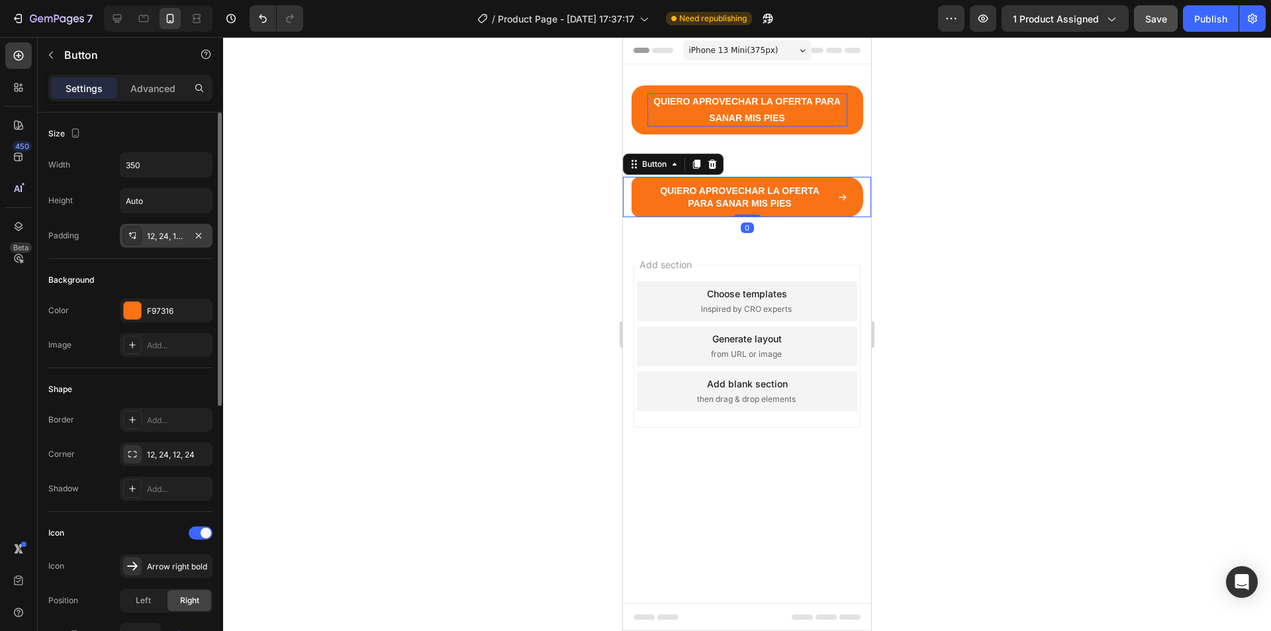
click at [179, 236] on div "12, 24, 12, 24" at bounding box center [166, 236] width 38 height 12
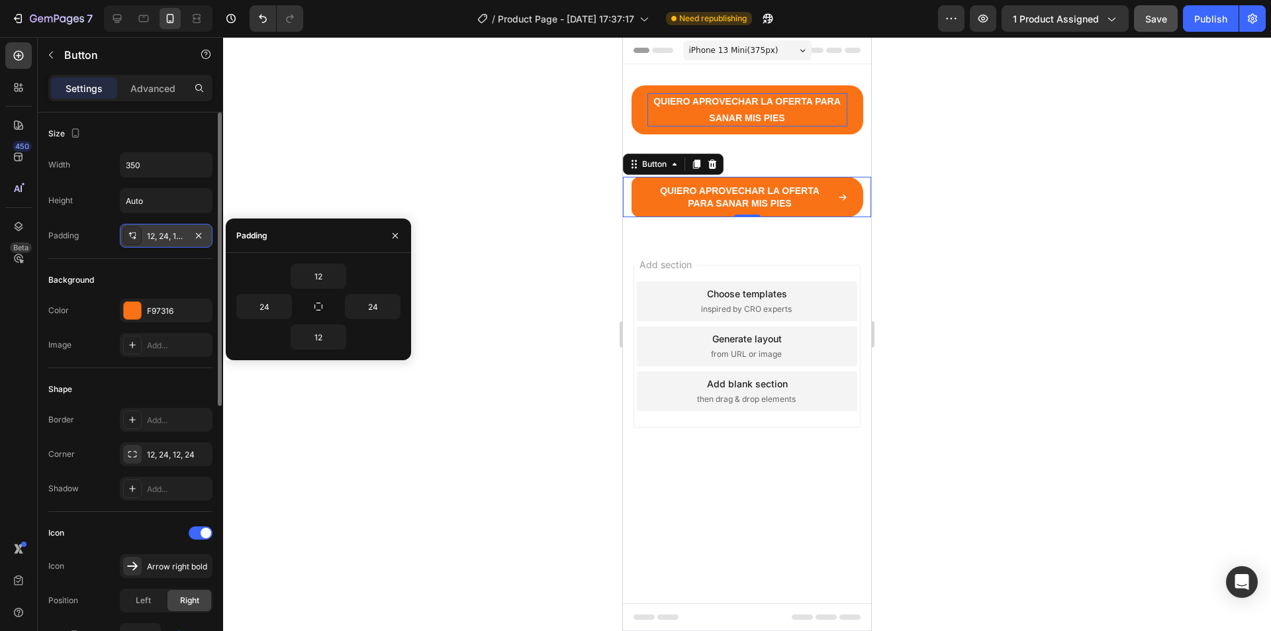
click at [168, 240] on div "12, 24, 12, 24" at bounding box center [166, 236] width 38 height 12
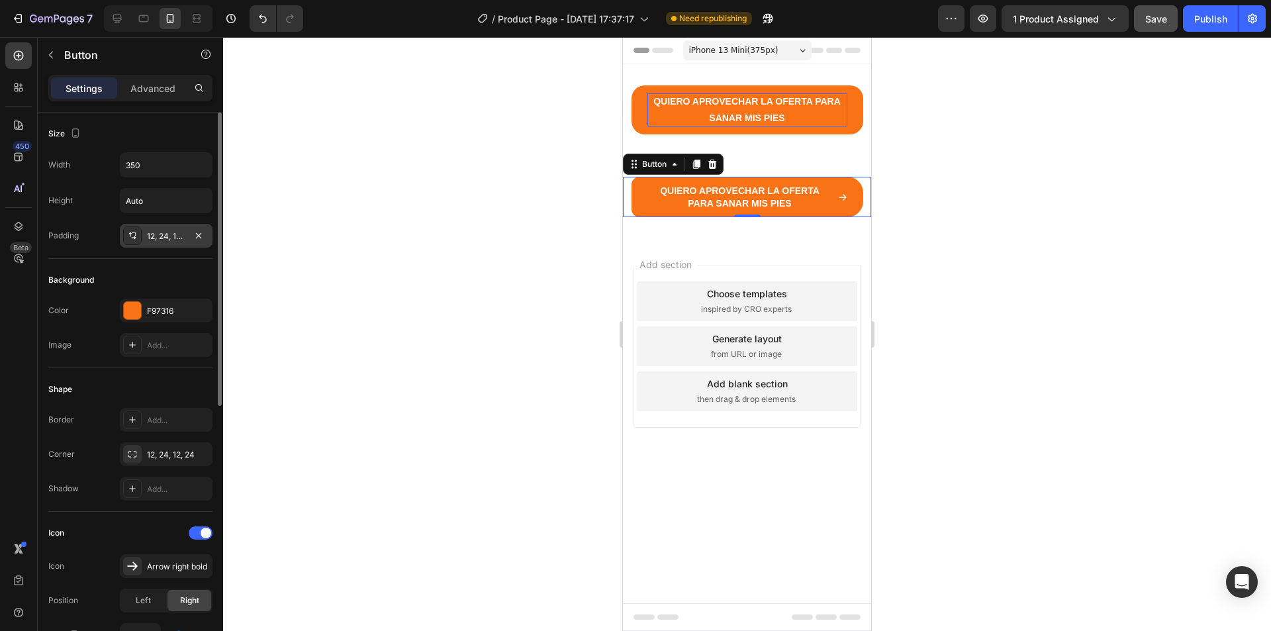
click at [160, 240] on div "12, 24, 12, 24" at bounding box center [166, 236] width 38 height 12
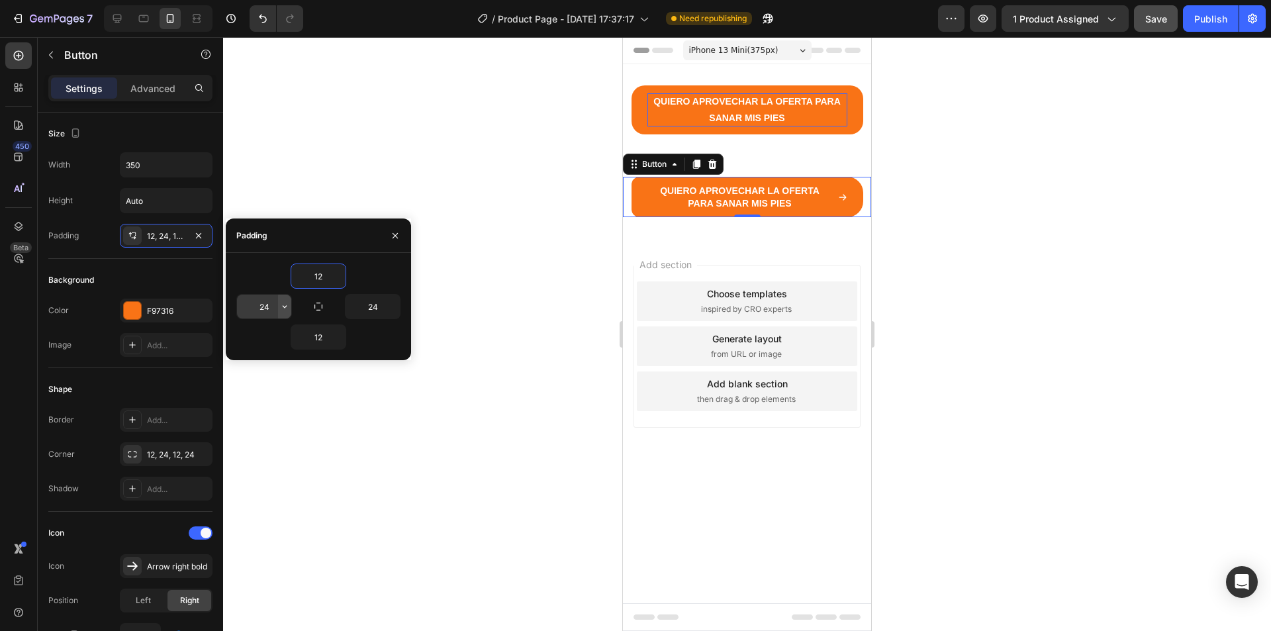
click at [288, 308] on icon "button" at bounding box center [284, 306] width 11 height 11
click at [286, 303] on icon "button" at bounding box center [284, 306] width 11 height 11
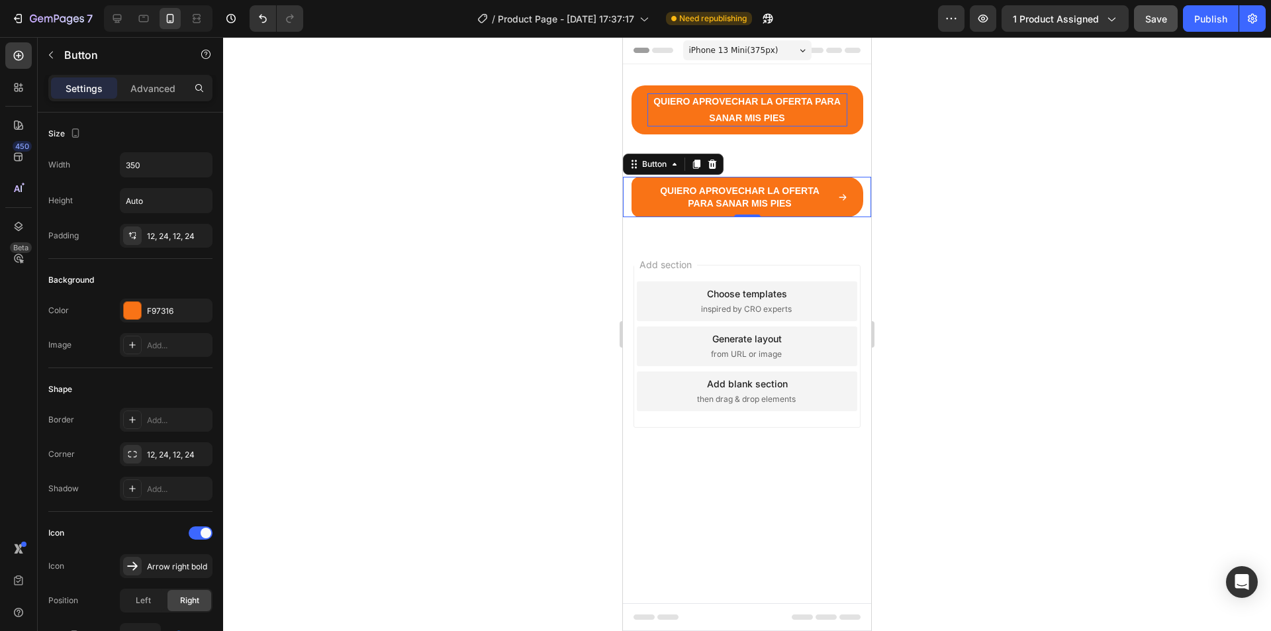
click at [291, 421] on div at bounding box center [747, 334] width 1048 height 594
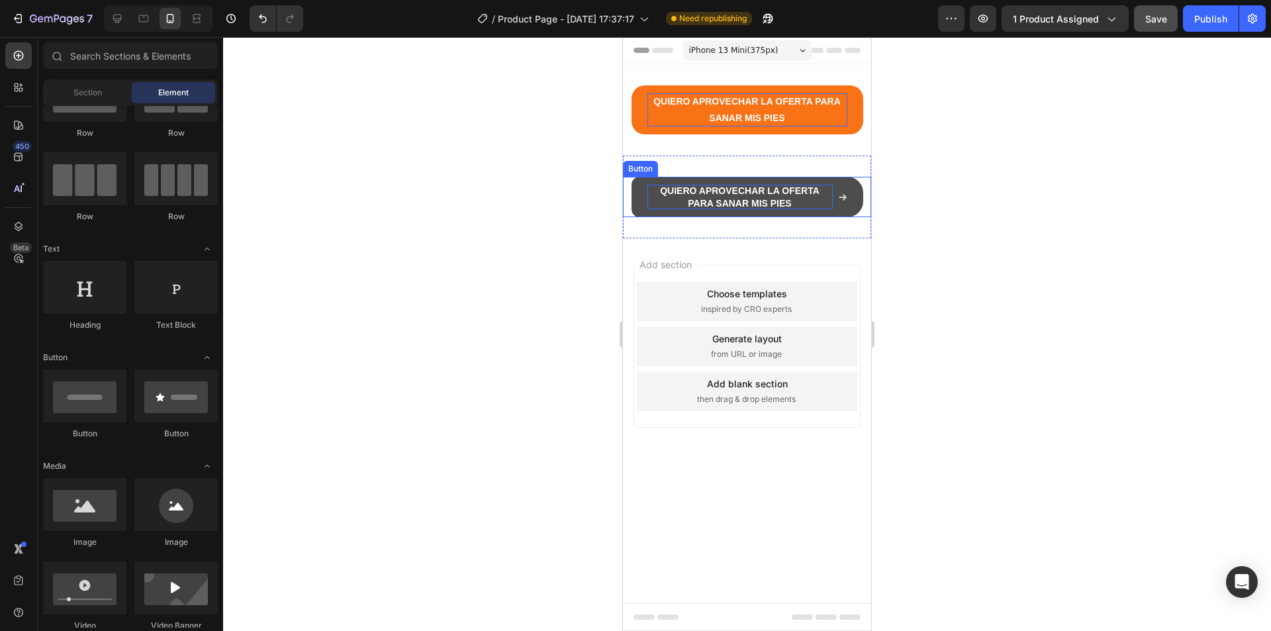
click at [728, 195] on p "QUIERO APROVECHAR LA OFERTA PARA SANAR MIS PIES" at bounding box center [740, 197] width 185 height 24
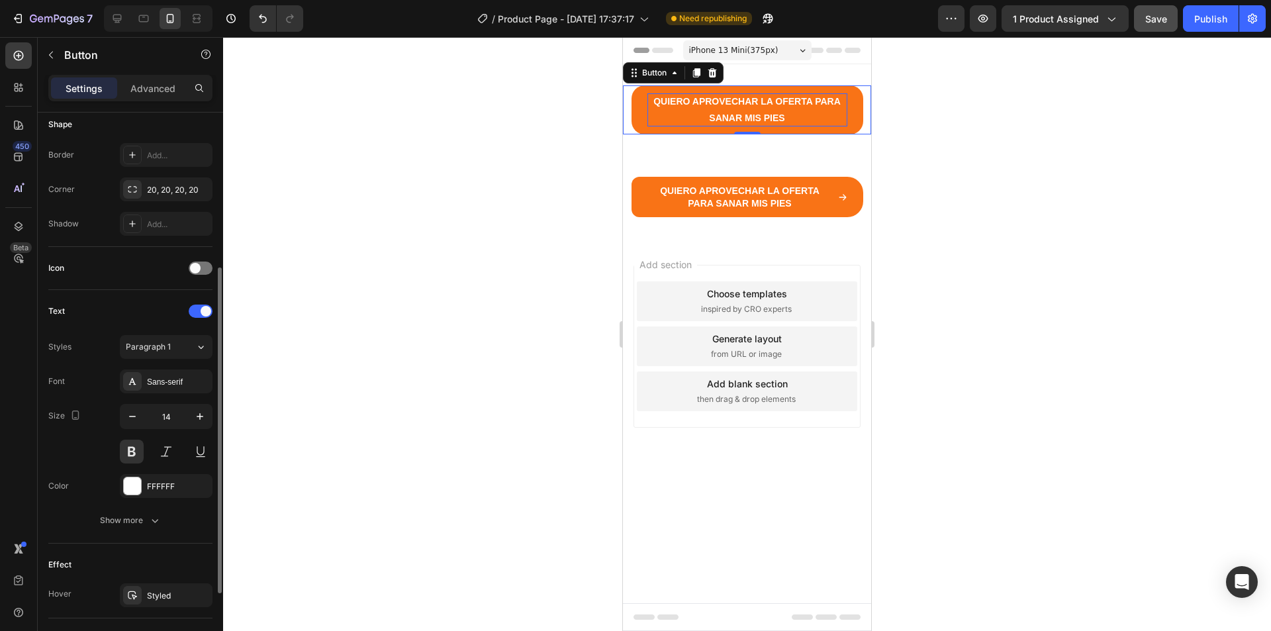
click at [744, 119] on p "QUIERO APROVECHAR LA OFERTA PARA SANAR MIS PIES" at bounding box center [748, 109] width 200 height 33
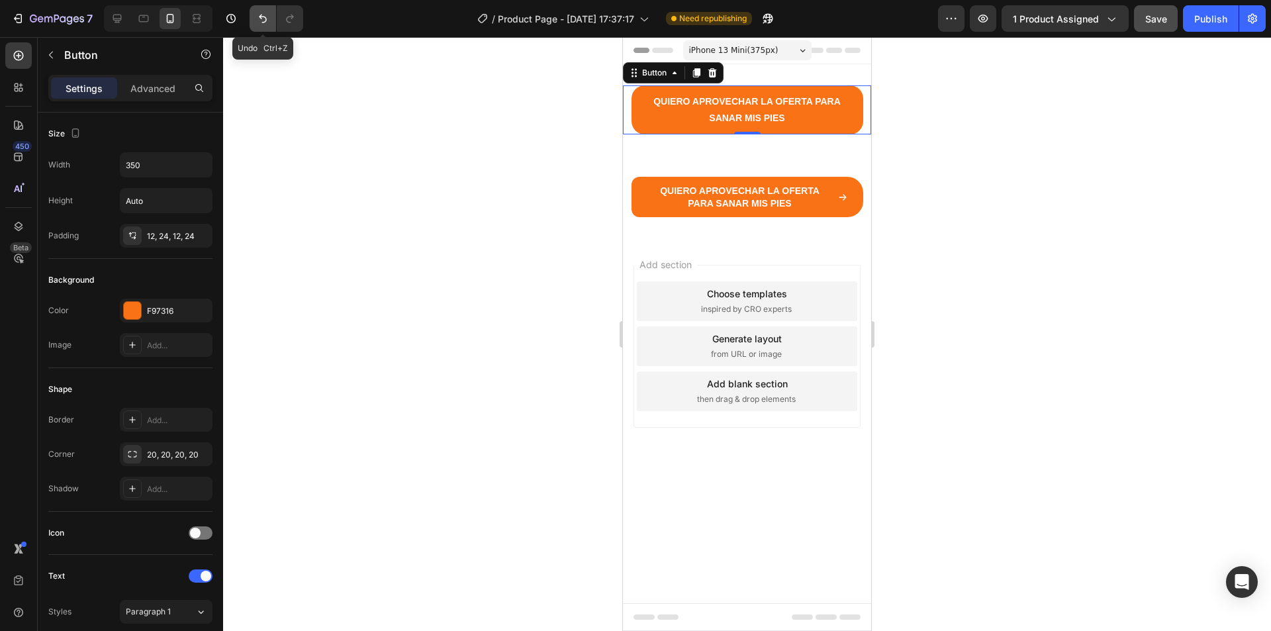
click at [260, 21] on icon "Undo/Redo" at bounding box center [262, 18] width 13 height 13
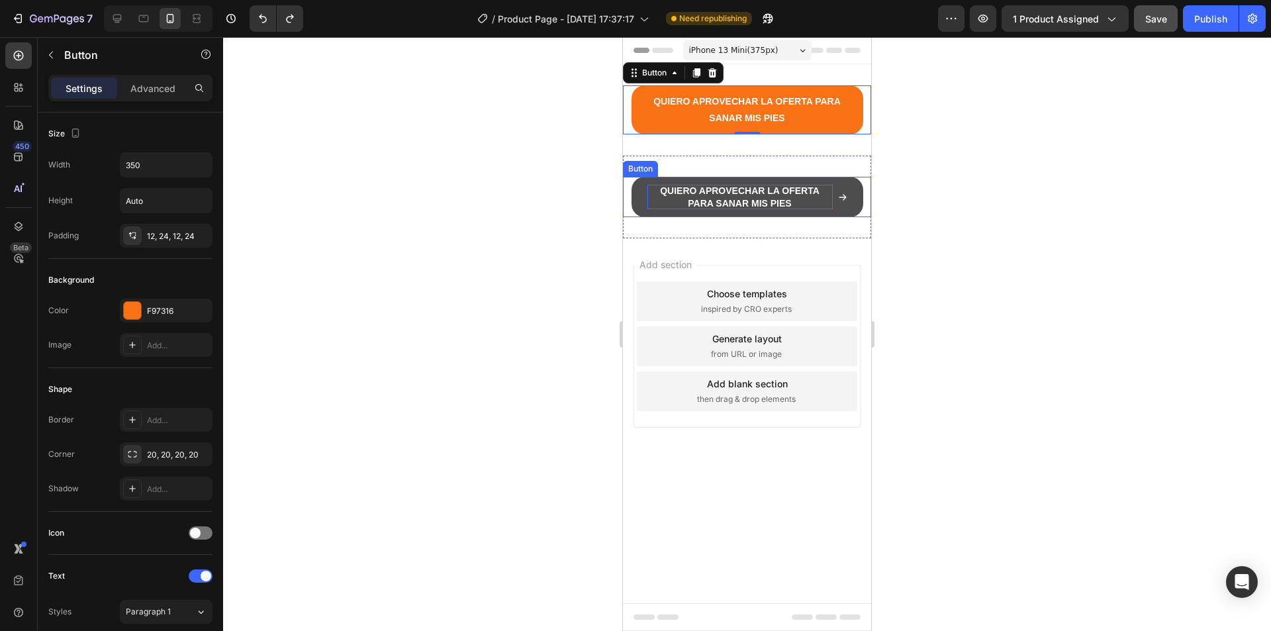
click at [752, 200] on p "QUIERO APROVECHAR LA OFERTA PARA SANAR MIS PIES" at bounding box center [740, 197] width 185 height 24
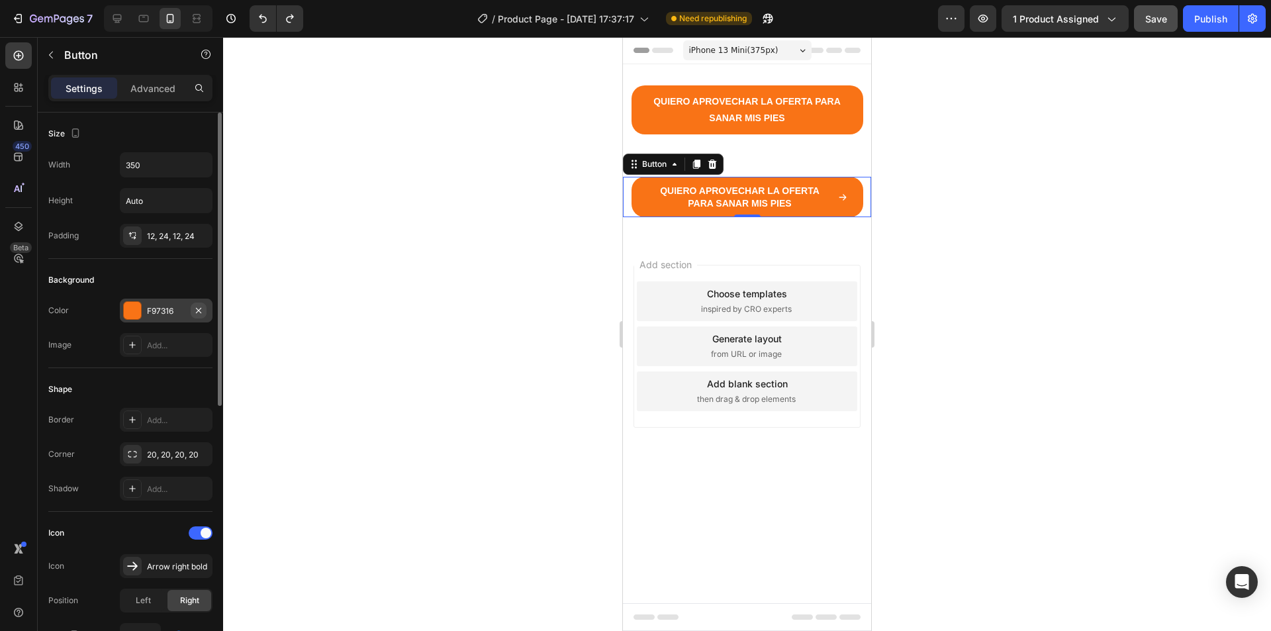
scroll to position [199, 0]
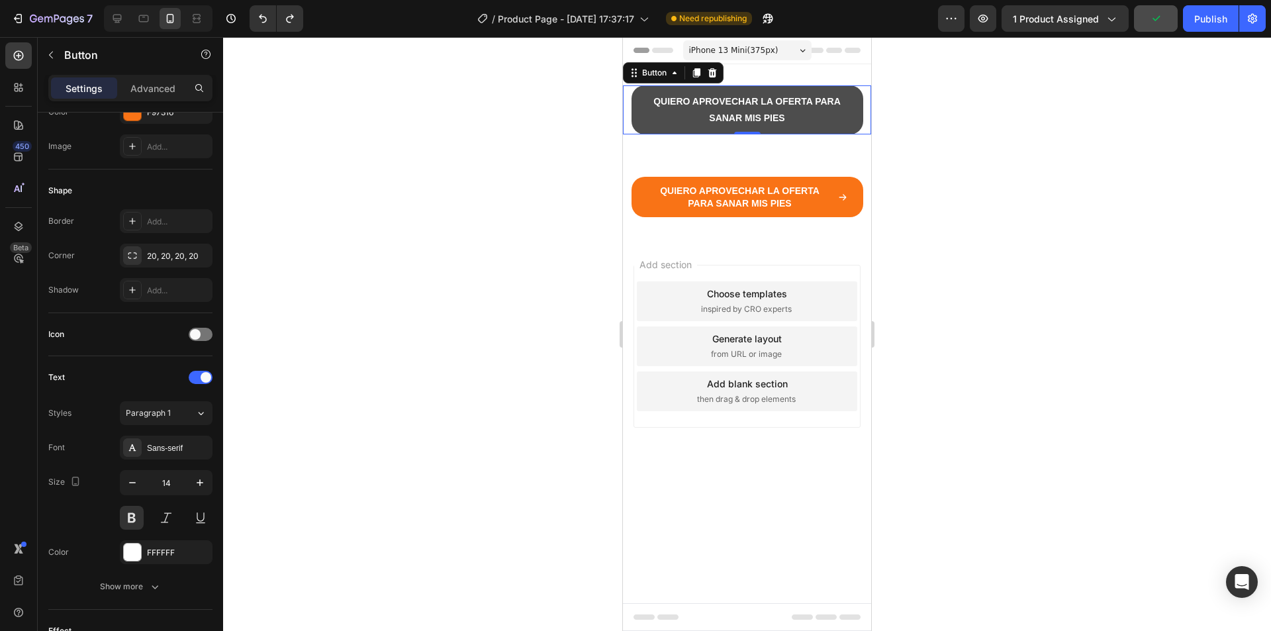
click at [859, 111] on button "QUIERO APROVECHAR LA OFERTA PARA SANAR MIS PIES" at bounding box center [748, 109] width 232 height 49
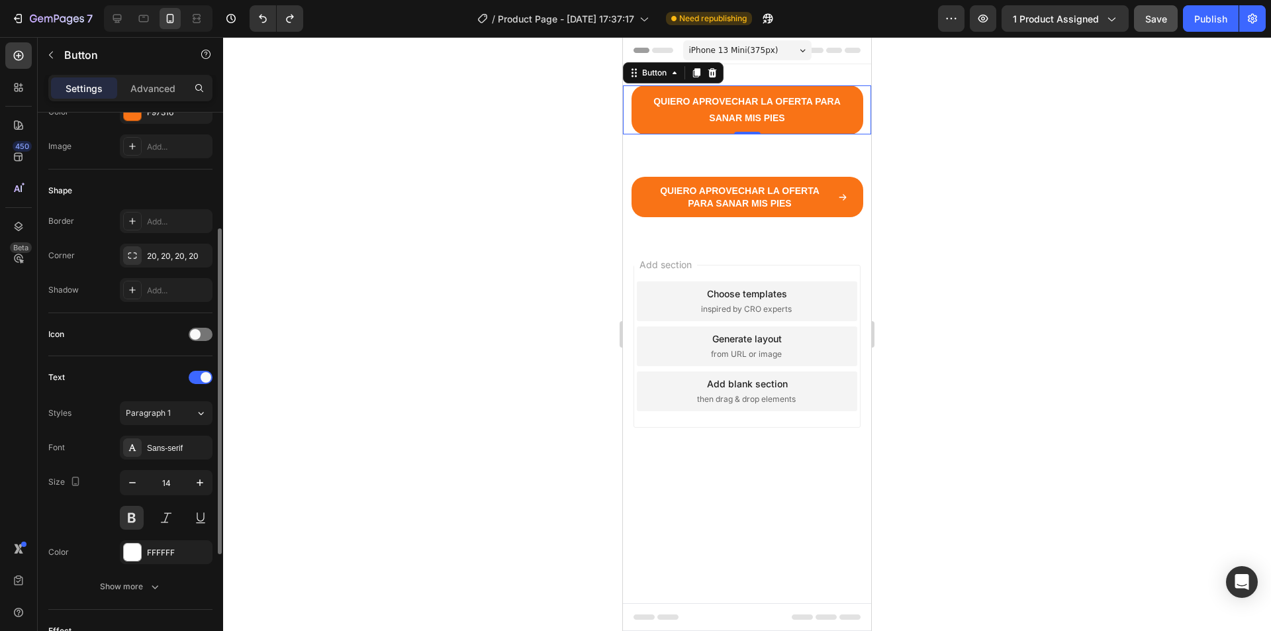
scroll to position [0, 0]
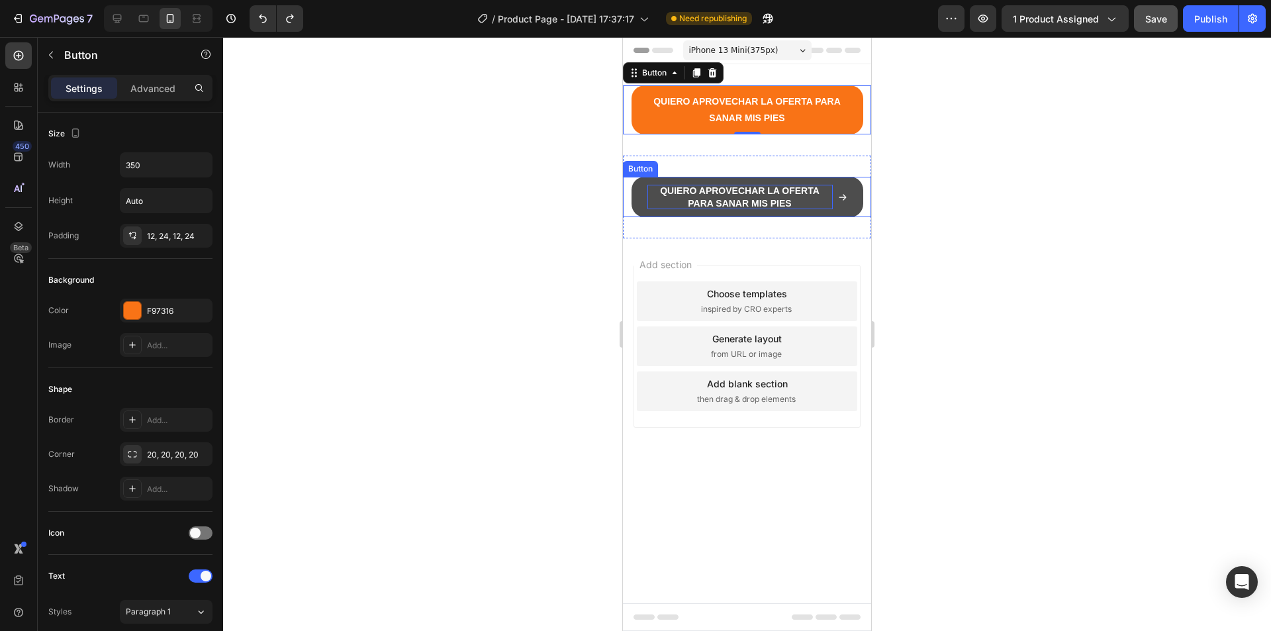
click at [719, 205] on p "QUIERO APROVECHAR LA OFERTA PARA SANAR MIS PIES" at bounding box center [740, 197] width 185 height 24
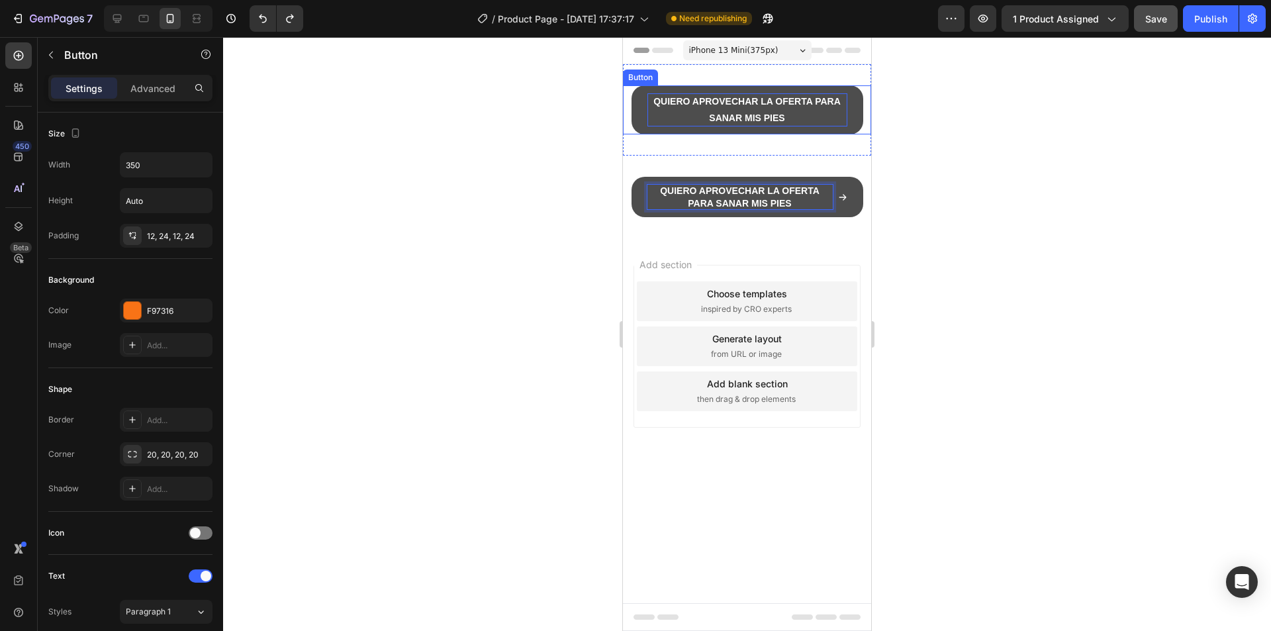
click at [779, 101] on p "QUIERO APROVECHAR LA OFERTA PARA SANAR MIS PIES" at bounding box center [748, 109] width 200 height 33
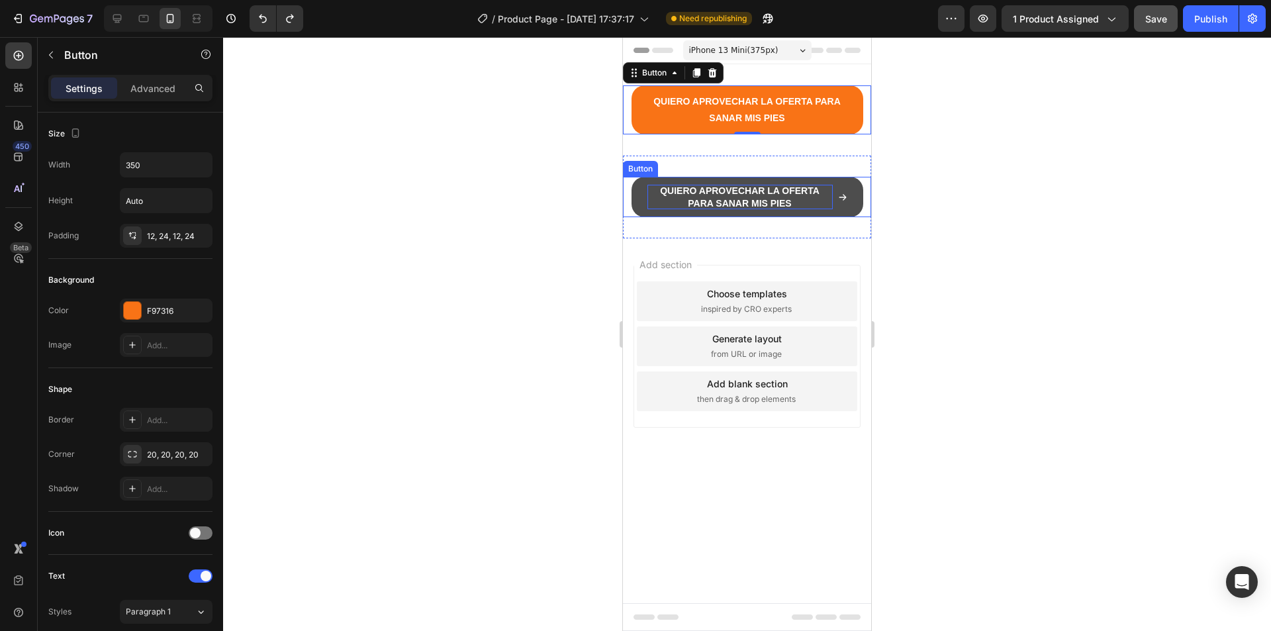
click at [764, 203] on p "QUIERO APROVECHAR LA OFERTA PARA SANAR MIS PIES" at bounding box center [740, 197] width 185 height 24
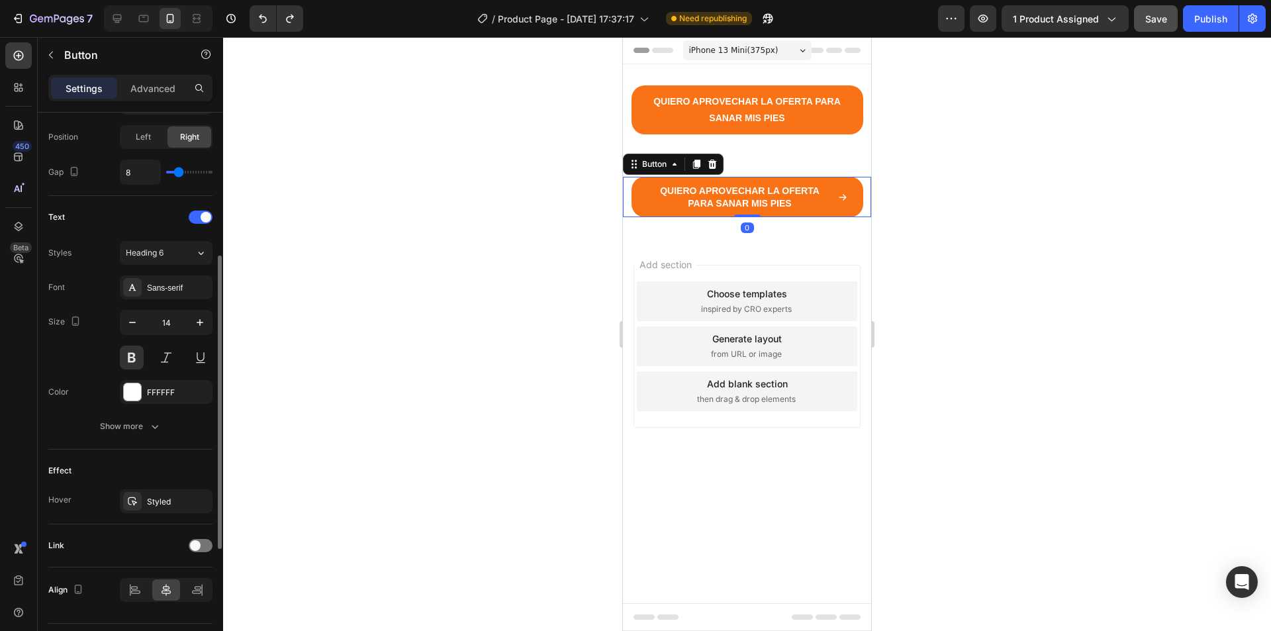
scroll to position [498, 0]
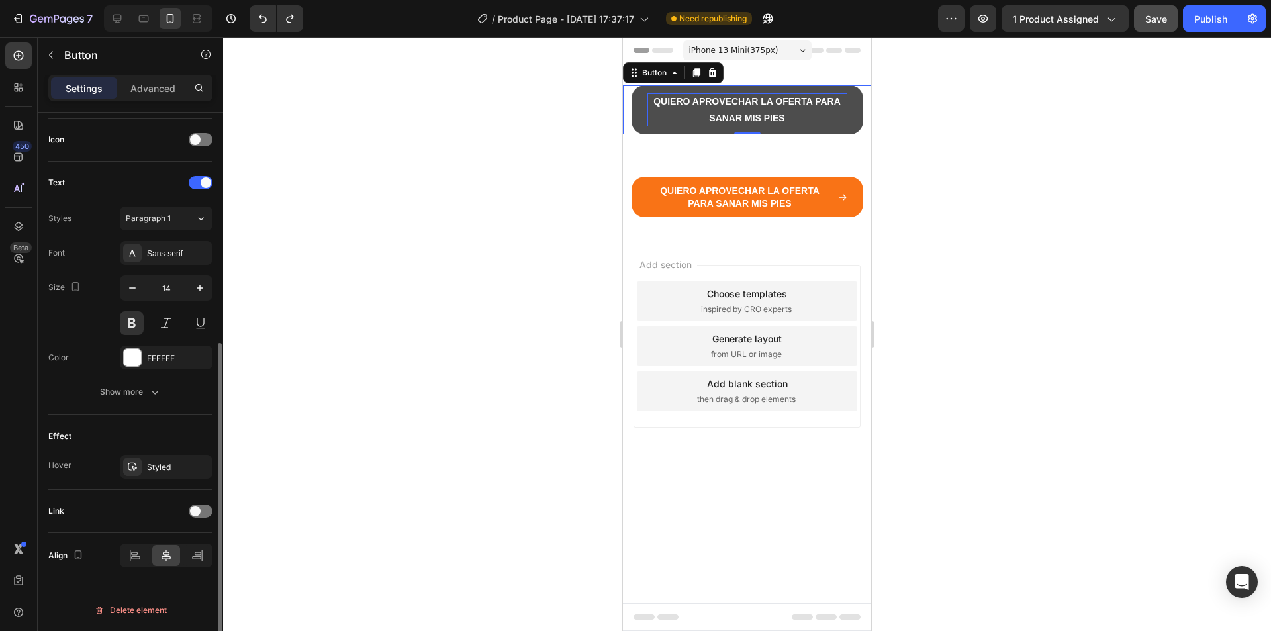
drag, startPoint x: 756, startPoint y: 107, endPoint x: 624, endPoint y: 149, distance: 139.1
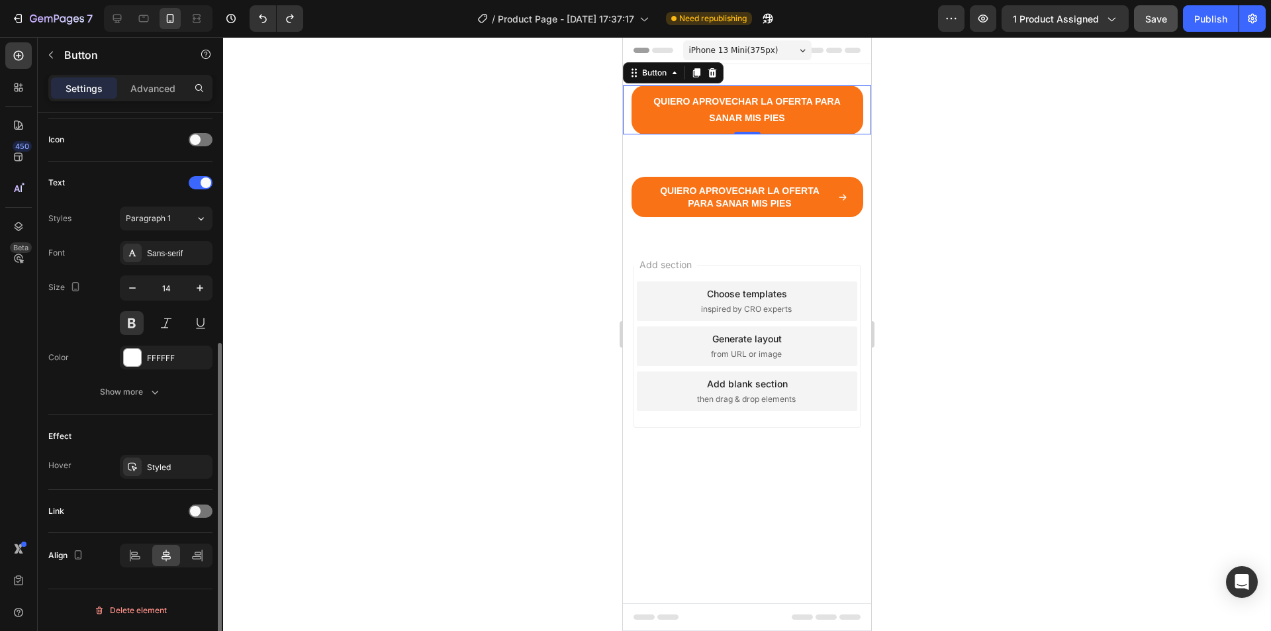
click at [756, 107] on p "QUIERO APROVECHAR LA OFERTA PARA SANAR MIS PIES" at bounding box center [748, 109] width 200 height 33
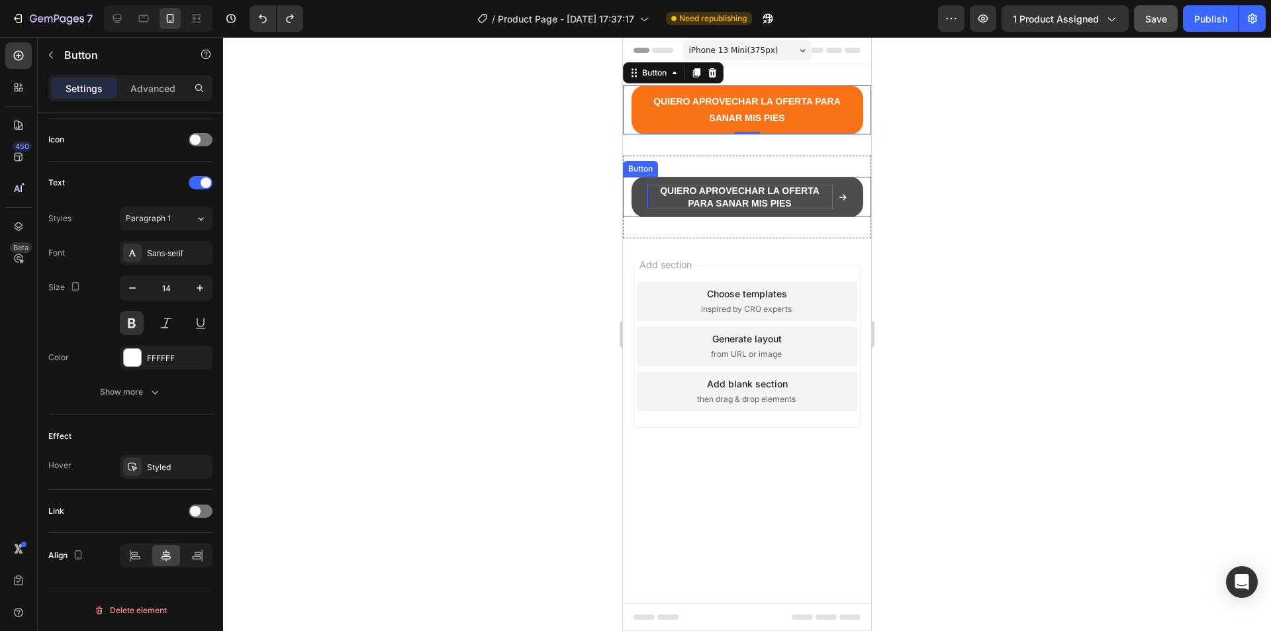
click at [755, 193] on p "QUIERO APROVECHAR LA OFERTA PARA SANAR MIS PIES" at bounding box center [740, 197] width 185 height 24
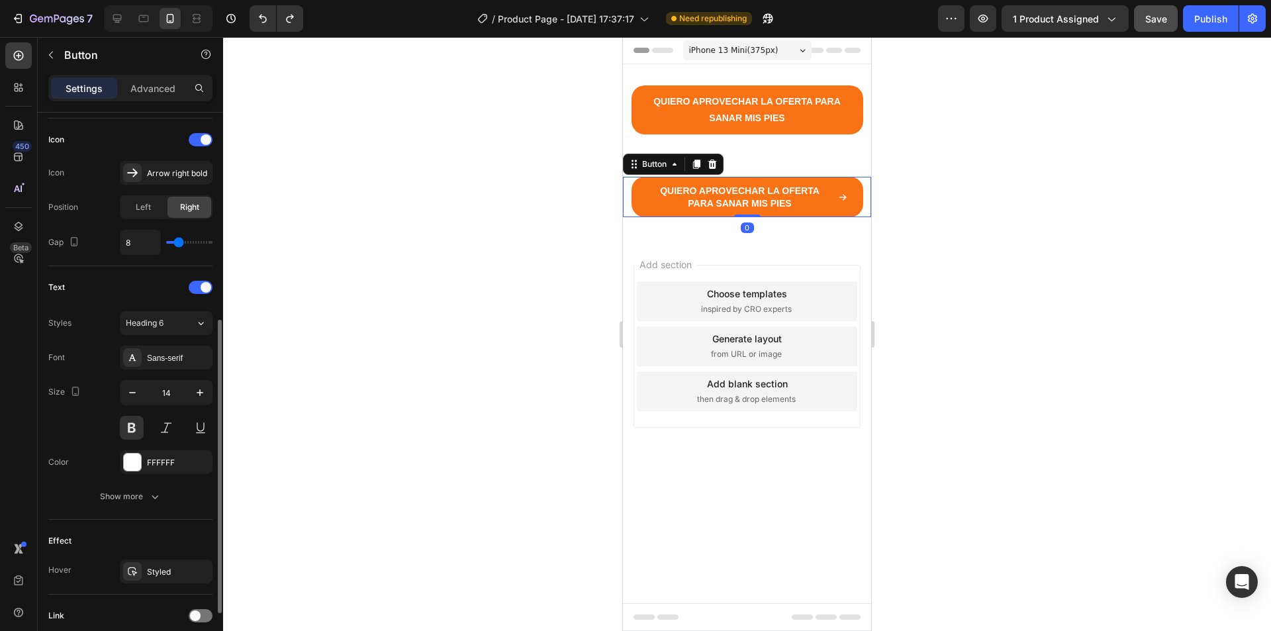
scroll to position [498, 0]
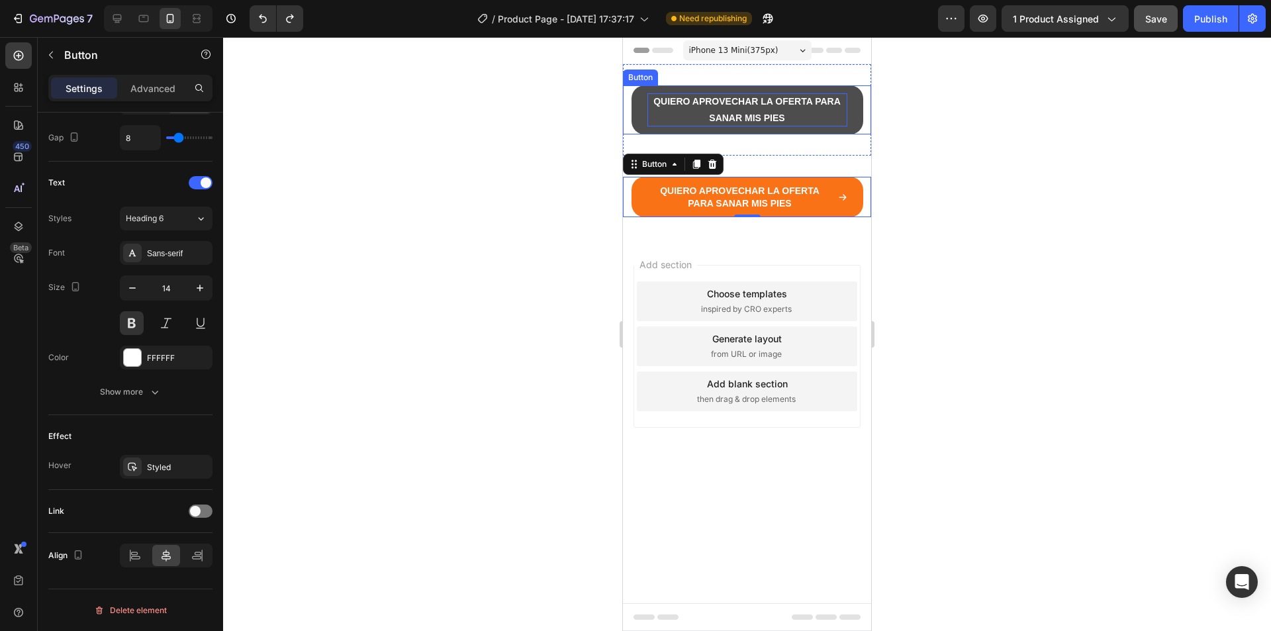
click at [783, 112] on p "QUIERO APROVECHAR LA OFERTA PARA SANAR MIS PIES" at bounding box center [748, 109] width 200 height 33
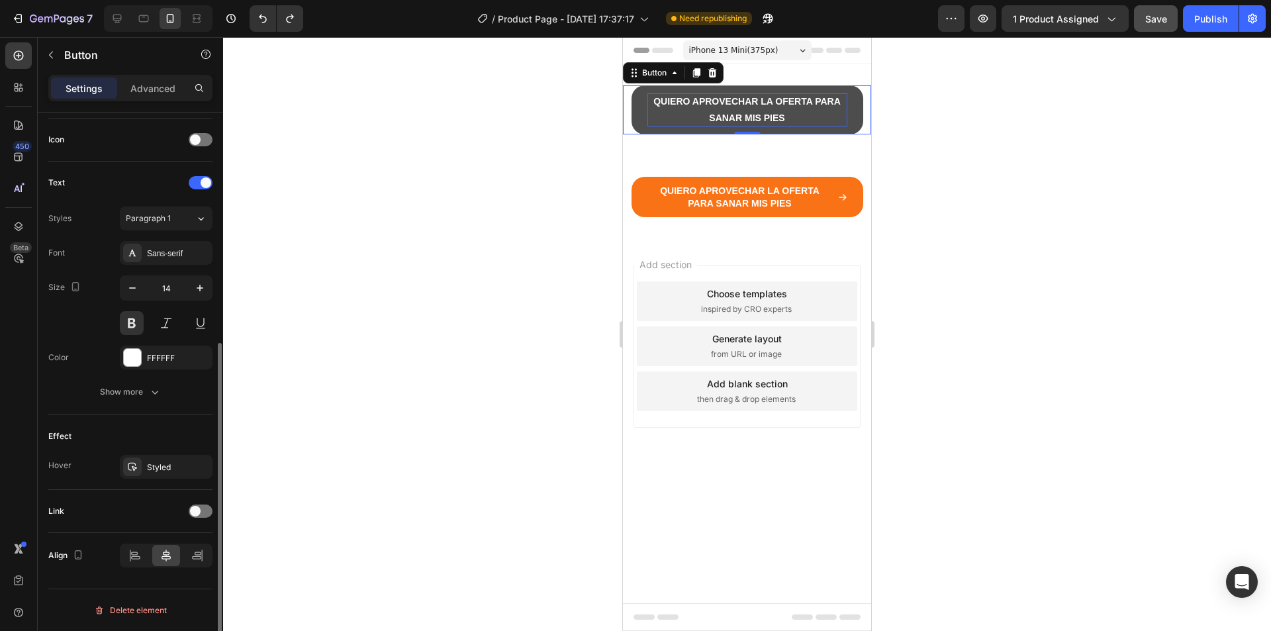
scroll to position [393, 0]
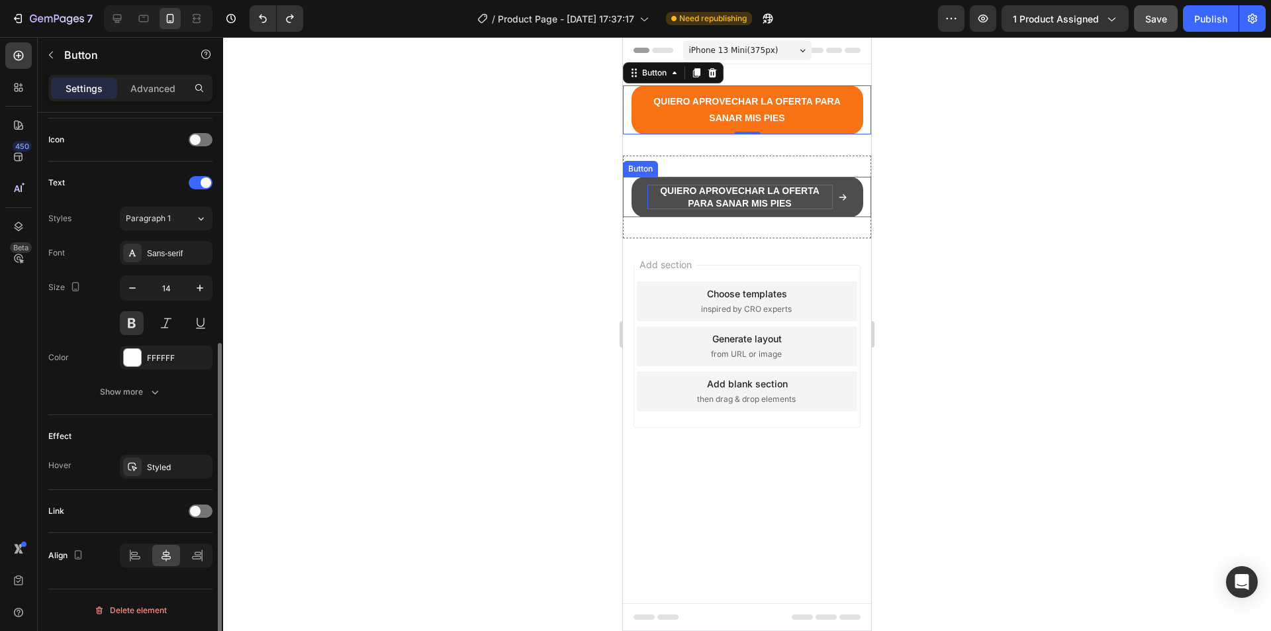
click at [769, 199] on p "QUIERO APROVECHAR LA OFERTA PARA SANAR MIS PIES" at bounding box center [740, 197] width 185 height 24
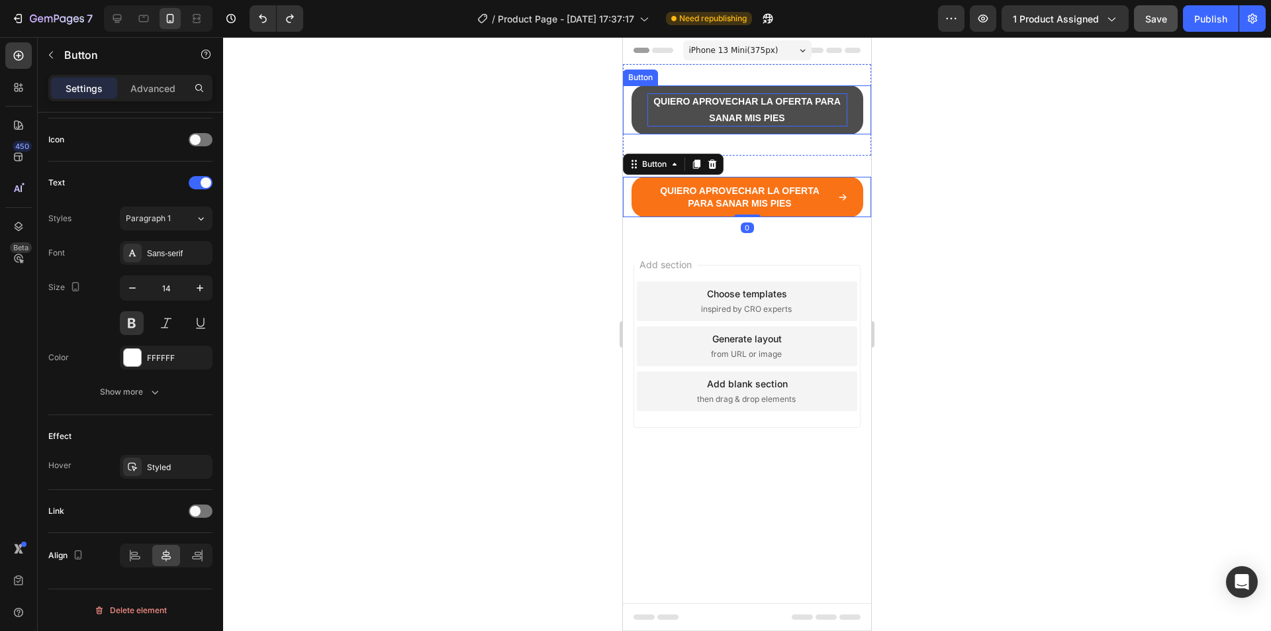
click at [726, 102] on p "QUIERO APROVECHAR LA OFERTA PARA SANAR MIS PIES" at bounding box center [748, 109] width 200 height 33
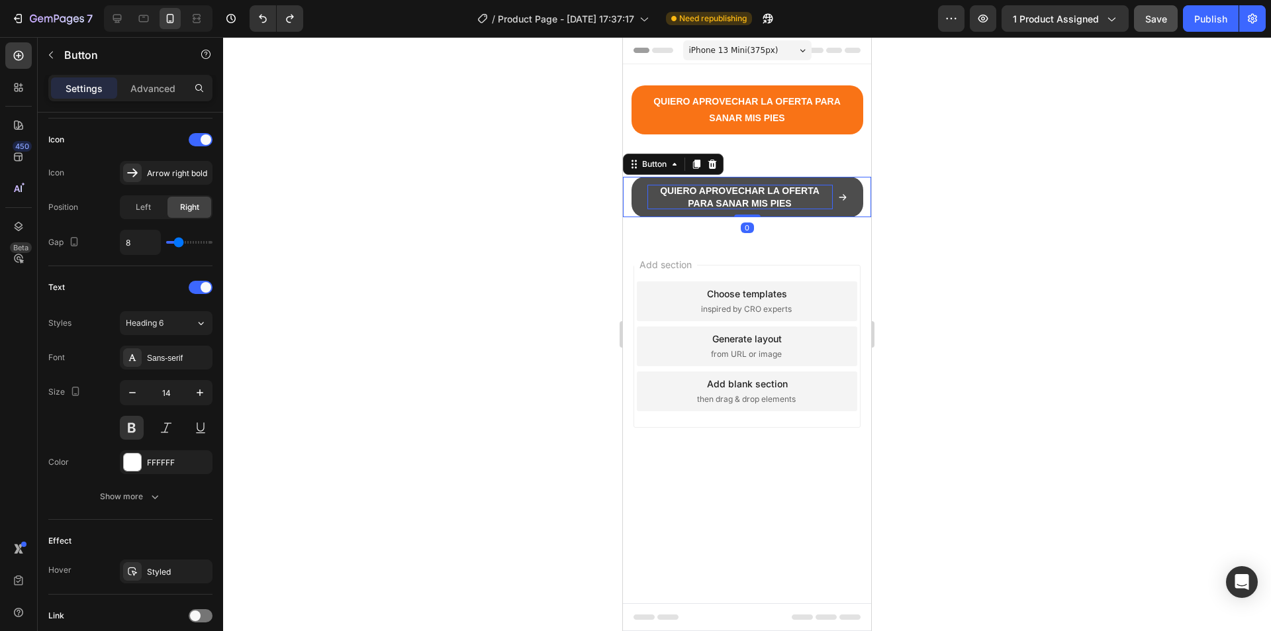
click at [730, 199] on p "QUIERO APROVECHAR LA OFERTA PARA SANAR MIS PIES" at bounding box center [740, 197] width 185 height 24
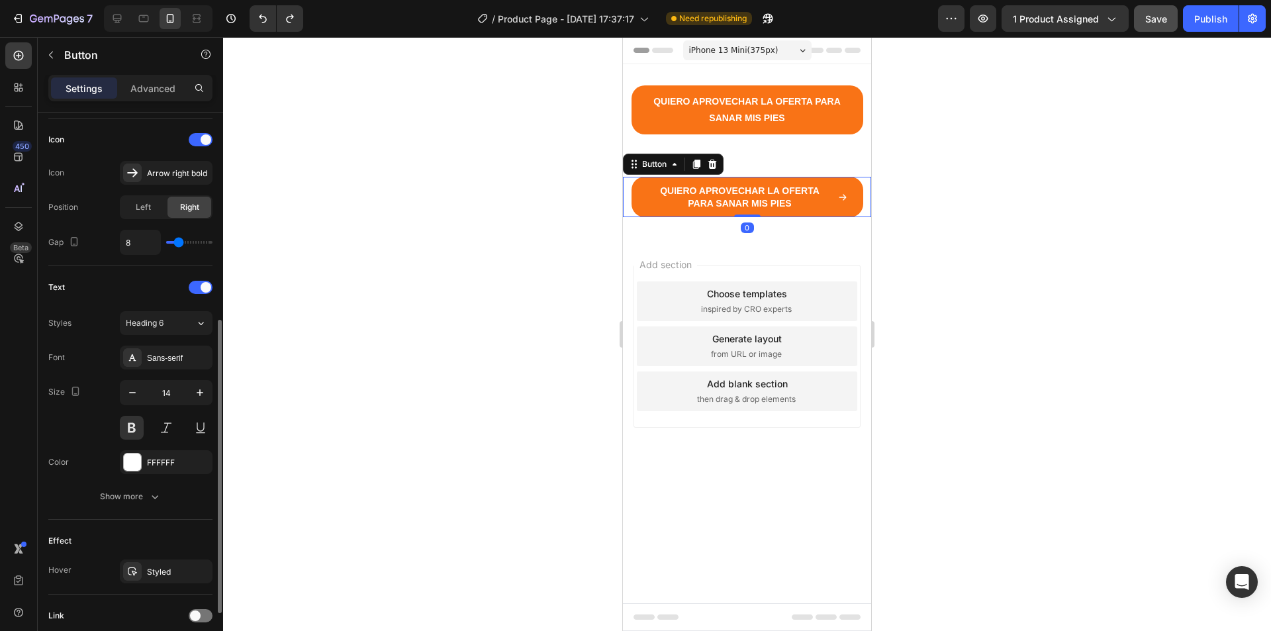
scroll to position [498, 0]
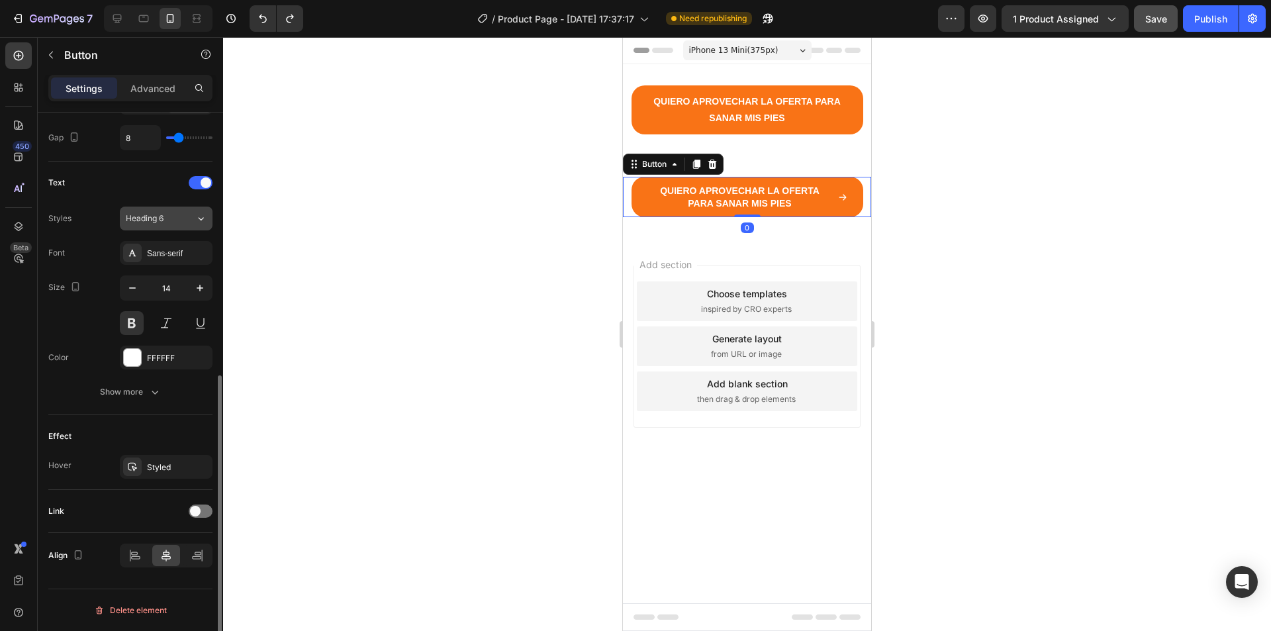
click at [187, 208] on button "Heading 6" at bounding box center [166, 219] width 93 height 24
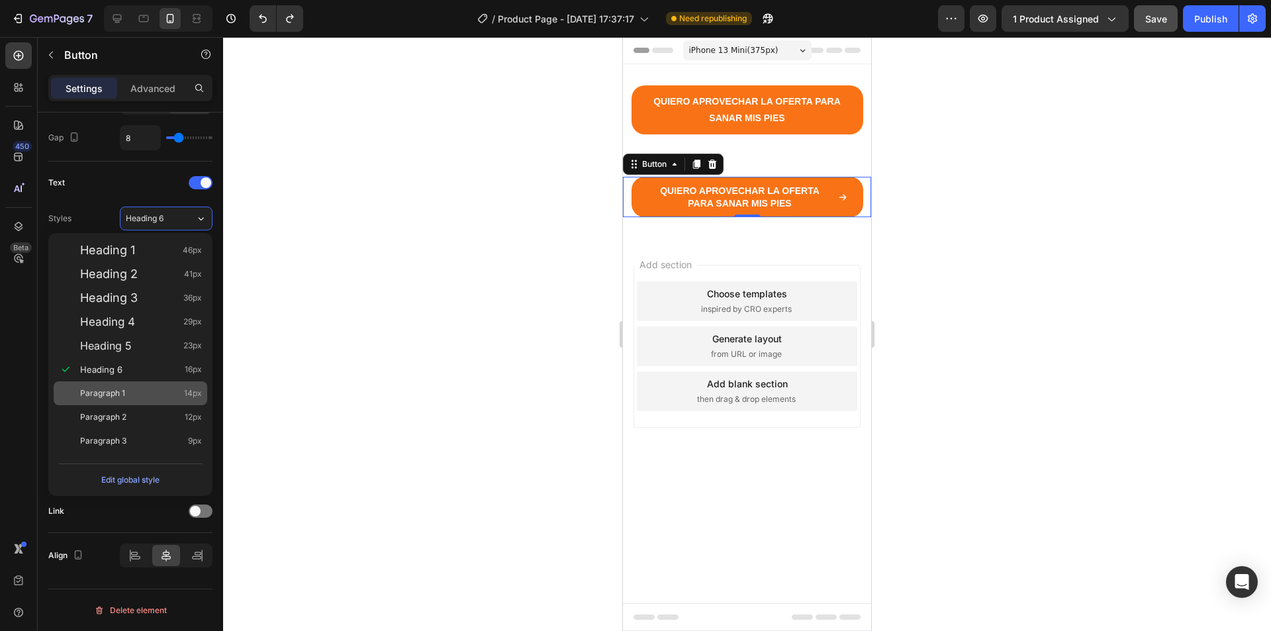
click at [130, 395] on div "Paragraph 1 14px" at bounding box center [141, 393] width 122 height 13
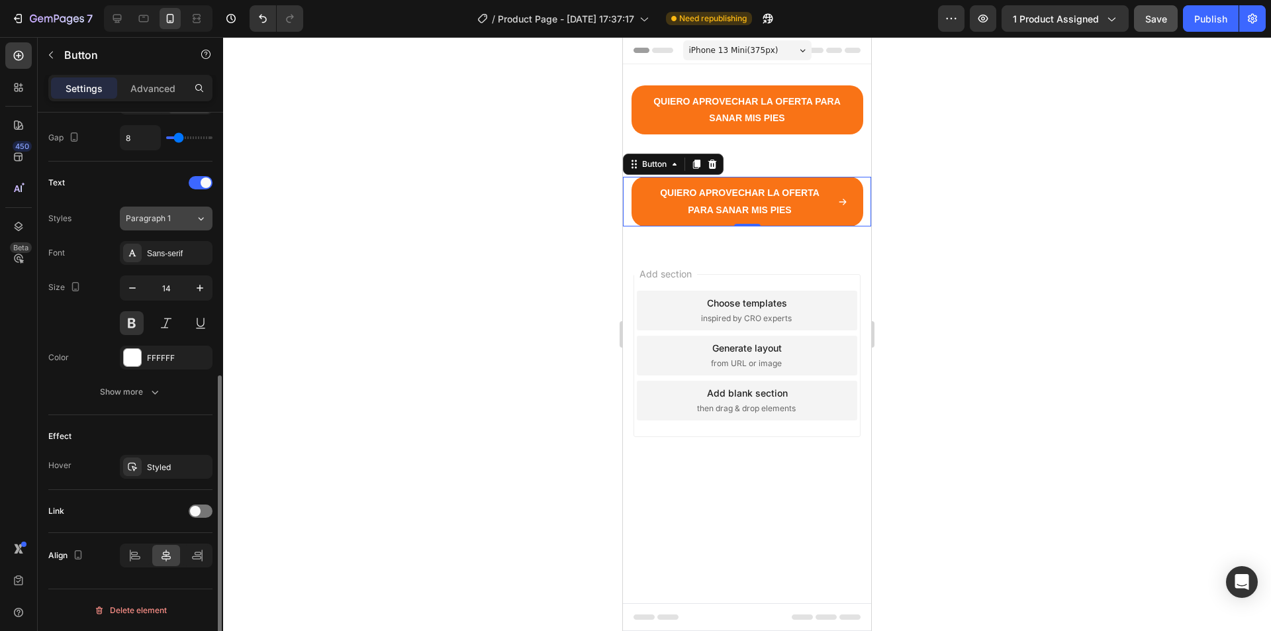
click at [175, 224] on div "Paragraph 1" at bounding box center [153, 219] width 54 height 12
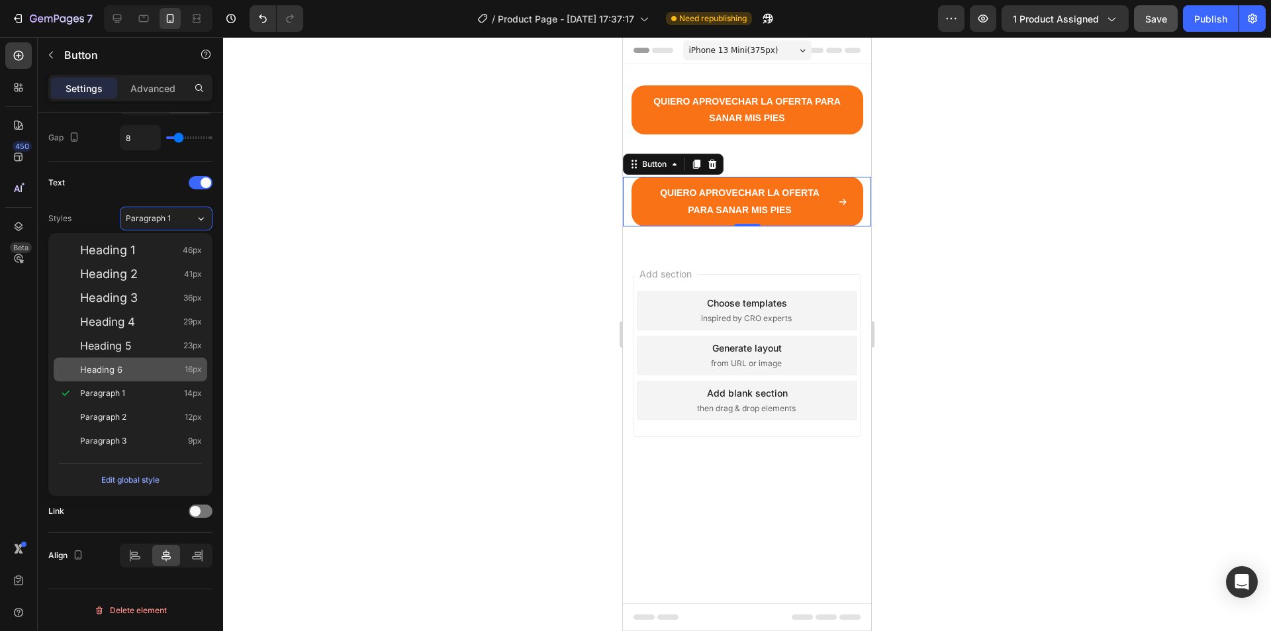
click at [122, 370] on span "Heading 6" at bounding box center [101, 369] width 42 height 13
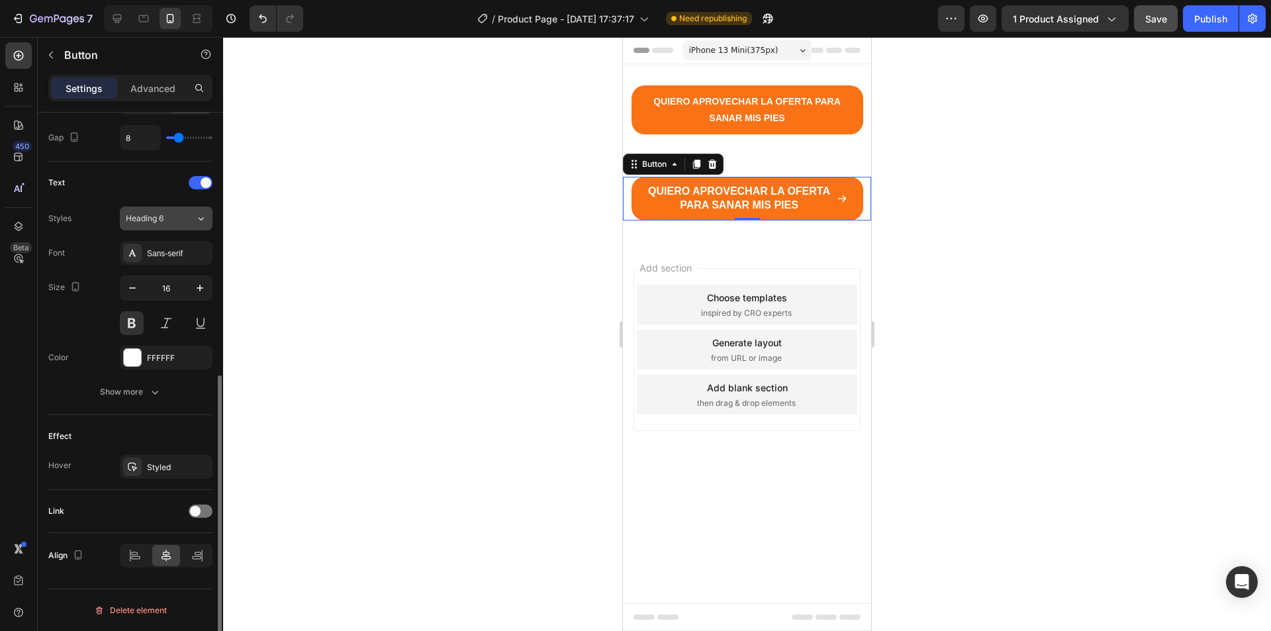
click at [181, 219] on div "Heading 6" at bounding box center [161, 219] width 70 height 12
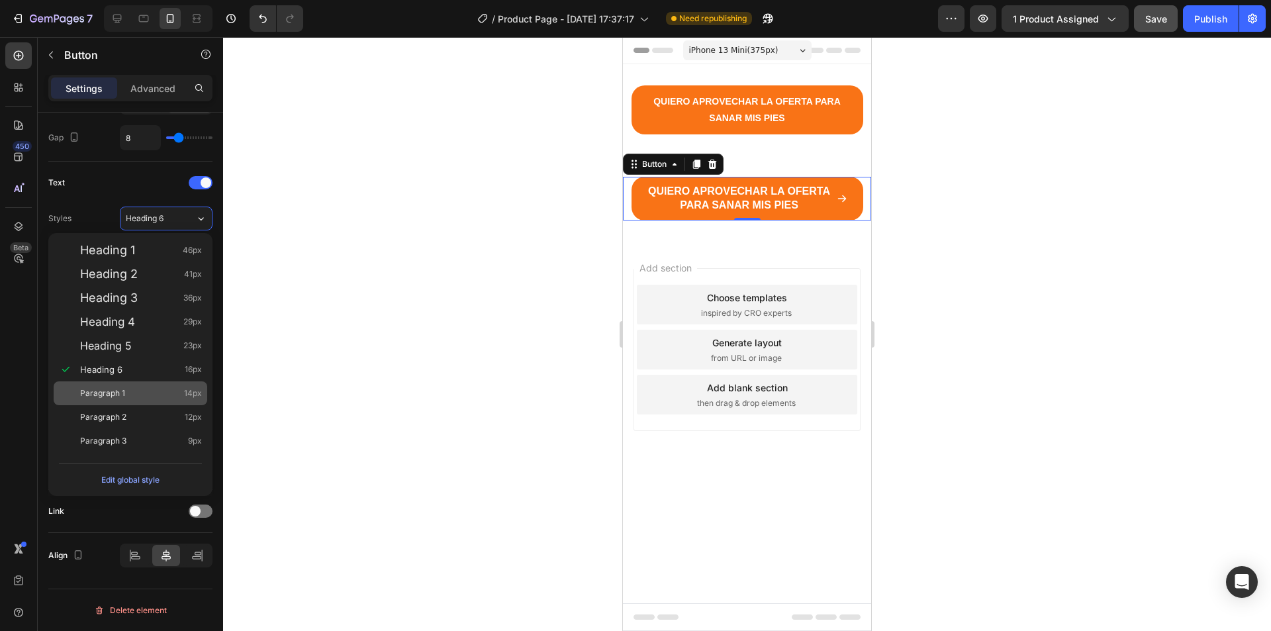
click at [120, 395] on span "Paragraph 1" at bounding box center [102, 393] width 45 height 13
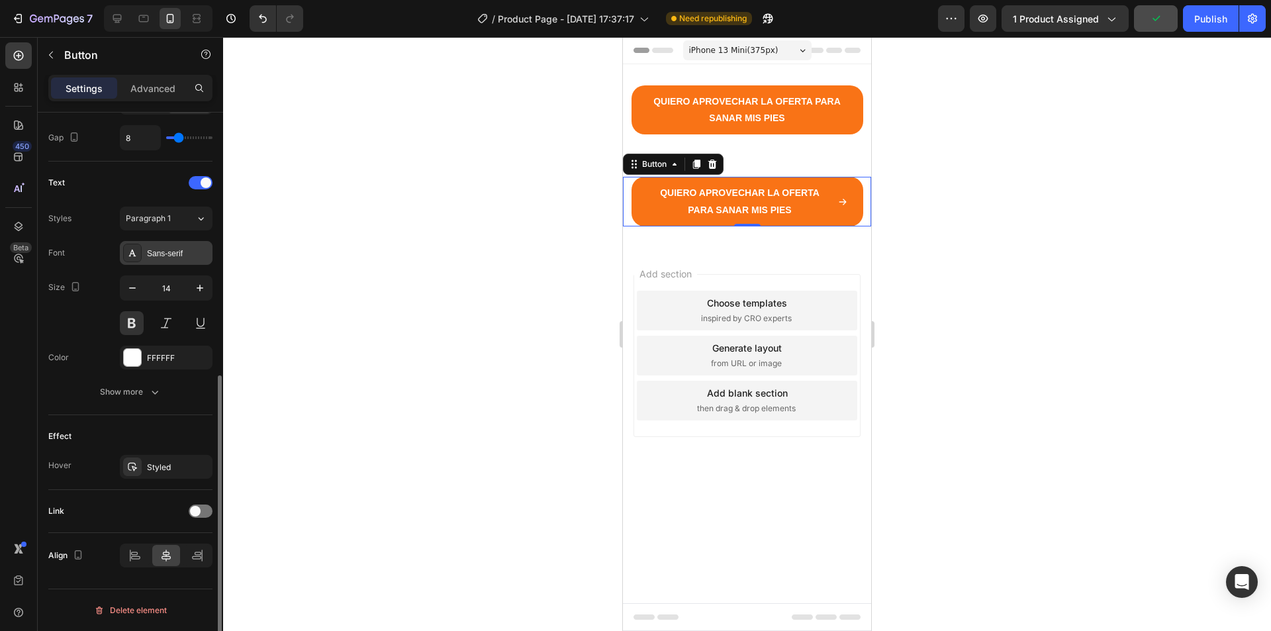
click at [169, 251] on div "Sans-serif" at bounding box center [178, 254] width 62 height 12
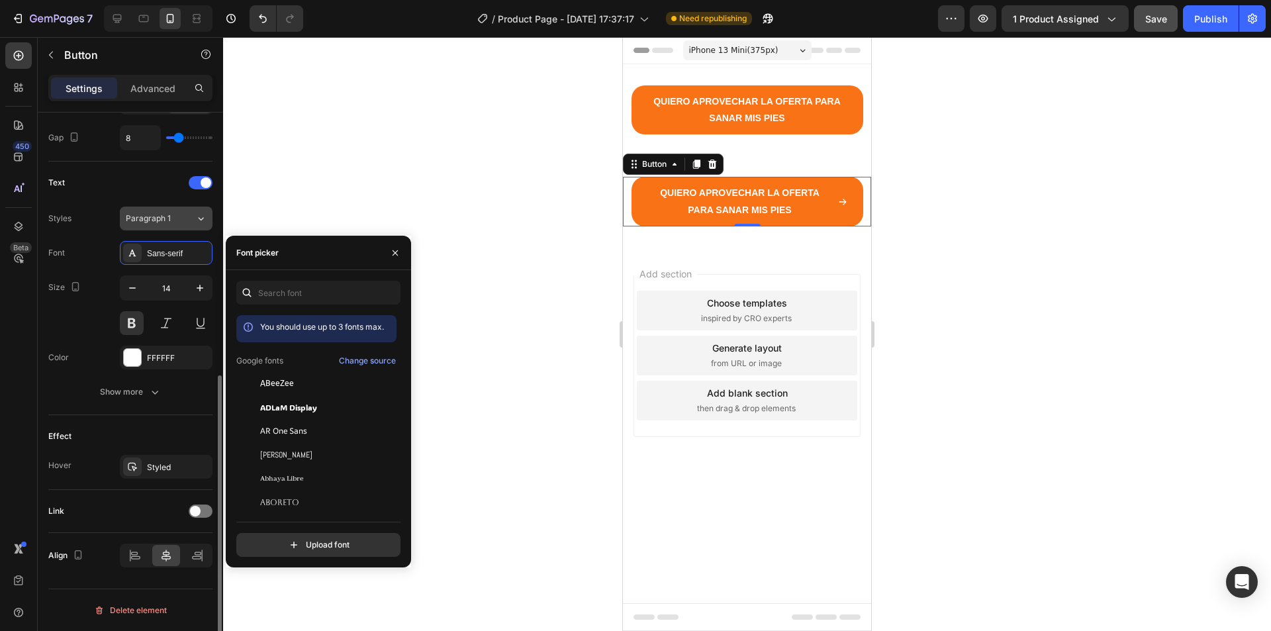
click at [187, 220] on div "Paragraph 1" at bounding box center [161, 219] width 70 height 12
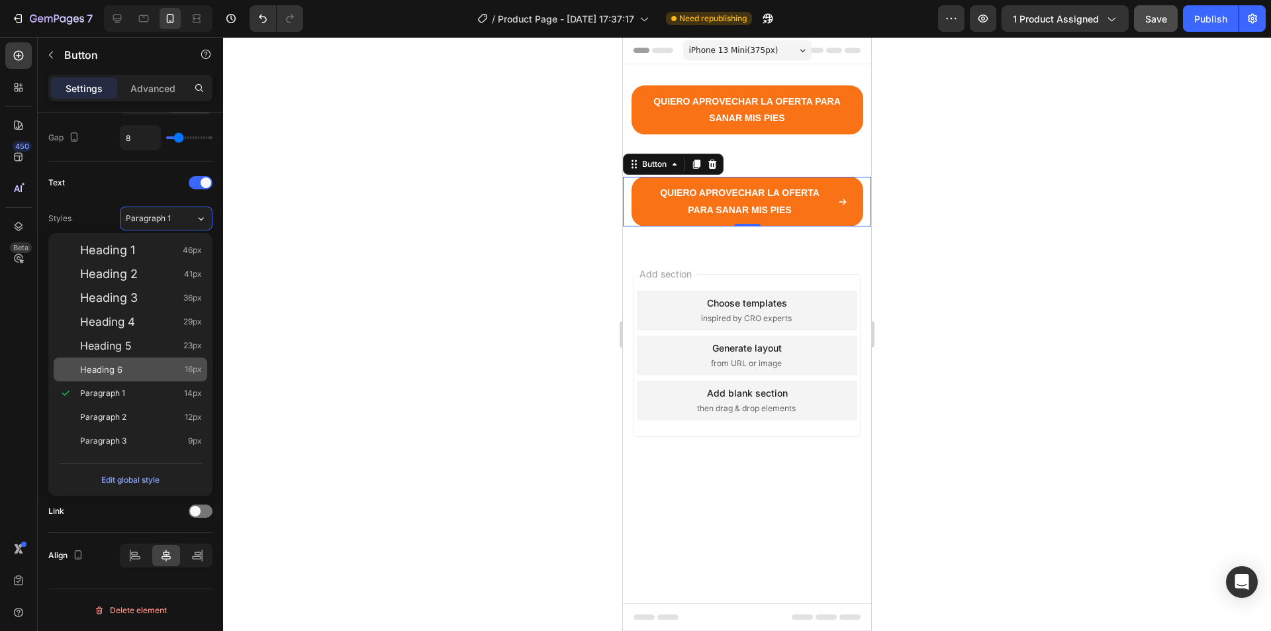
click at [130, 370] on div "Heading 6 16px" at bounding box center [141, 369] width 122 height 13
type input "16"
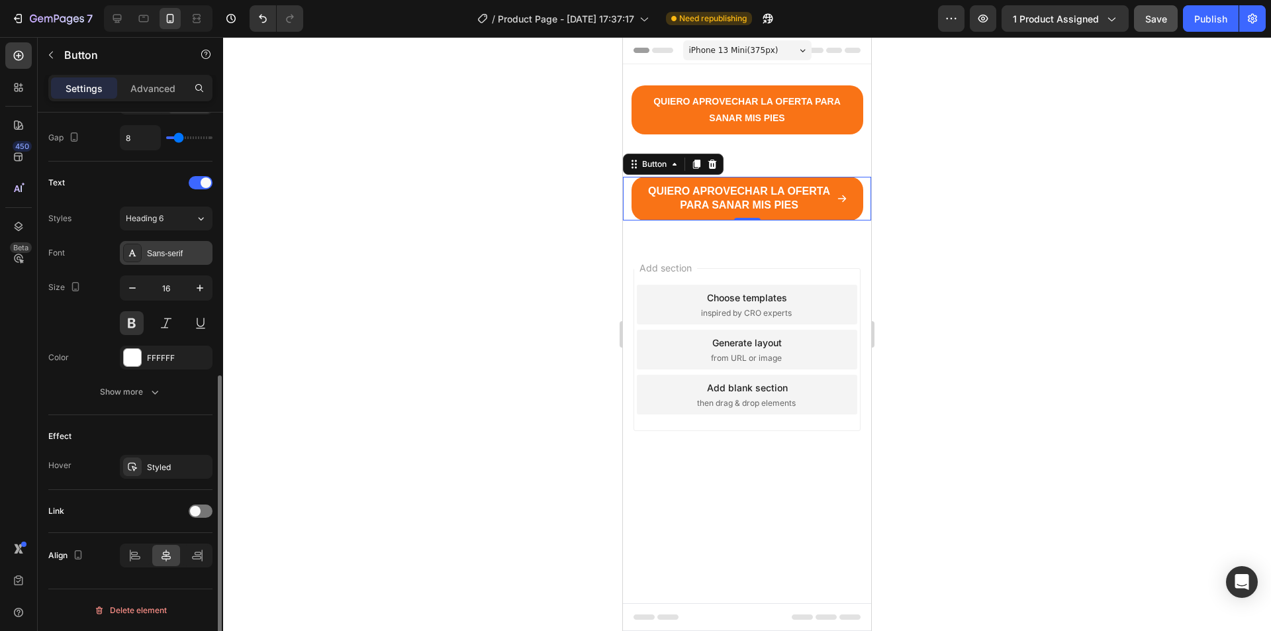
click at [193, 256] on div "Sans-serif" at bounding box center [178, 254] width 62 height 12
click at [349, 174] on div at bounding box center [747, 334] width 1048 height 594
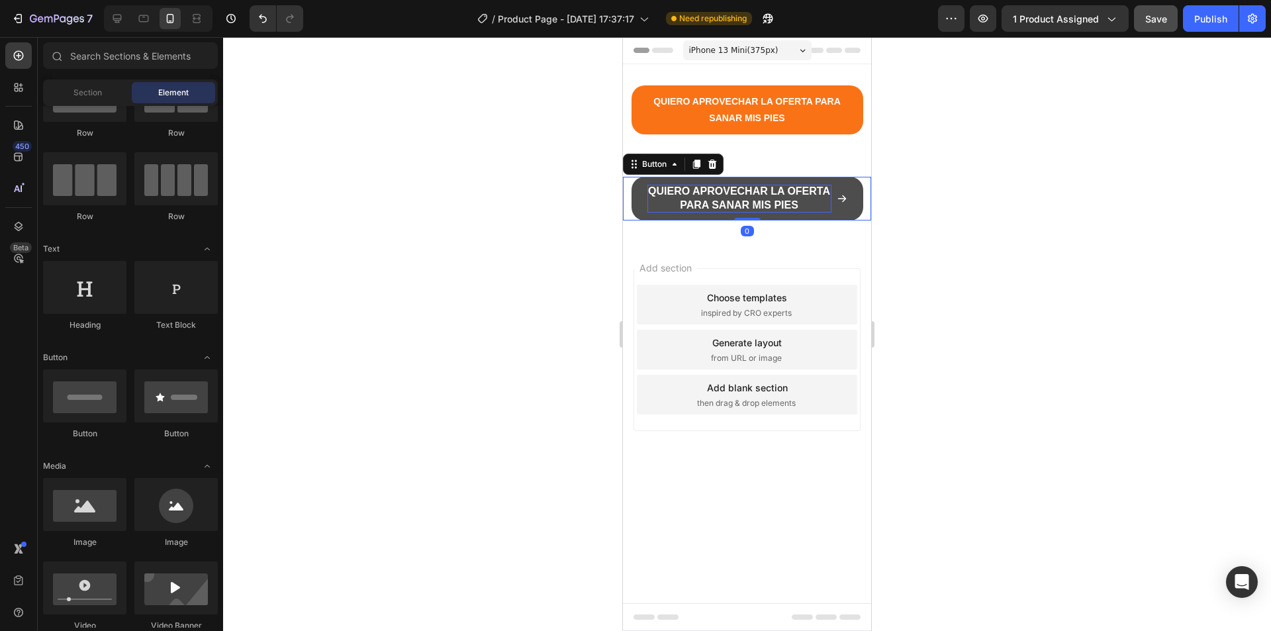
click at [803, 188] on p "QUIERO APROVECHAR LA OFERTA PARA SANAR MIS PIES" at bounding box center [740, 199] width 184 height 28
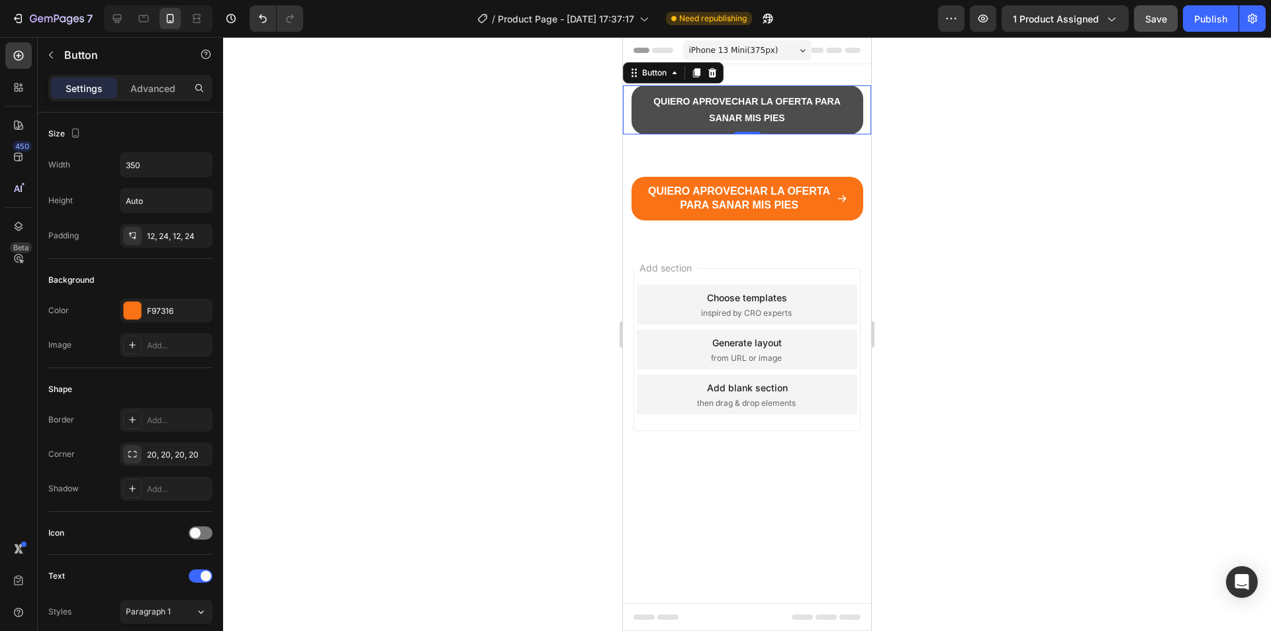
click at [858, 99] on button "QUIERO APROVECHAR LA OFERTA PARA SANAR MIS PIES" at bounding box center [748, 109] width 232 height 49
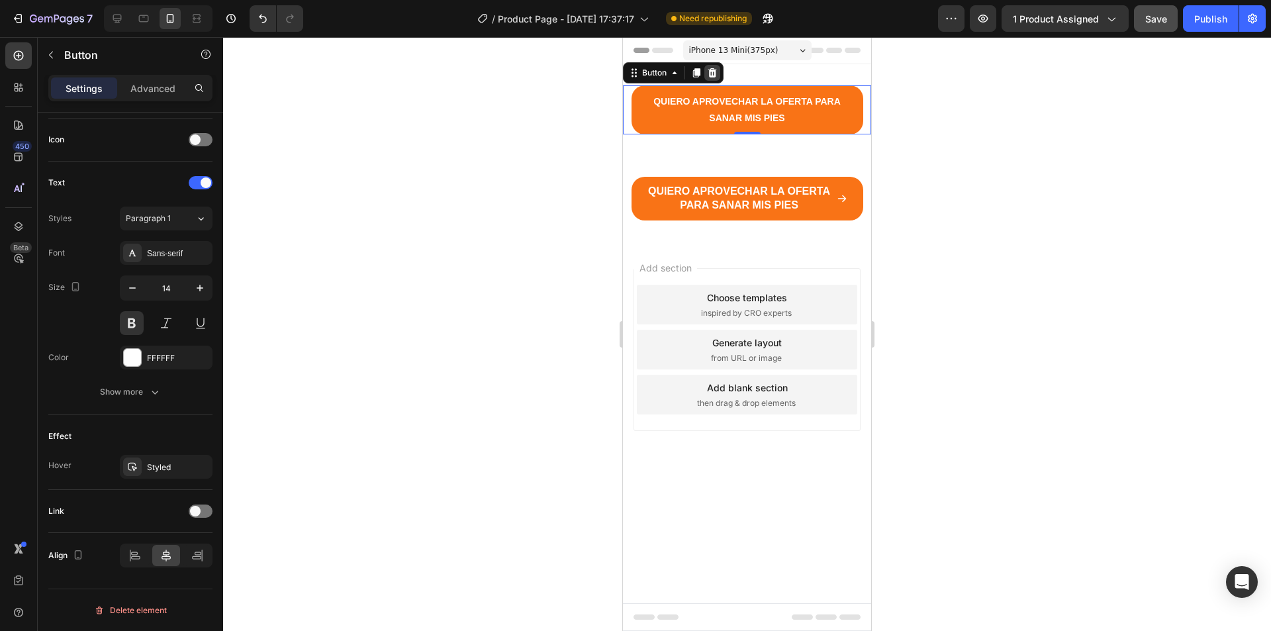
click at [717, 70] on icon at bounding box center [713, 72] width 9 height 9
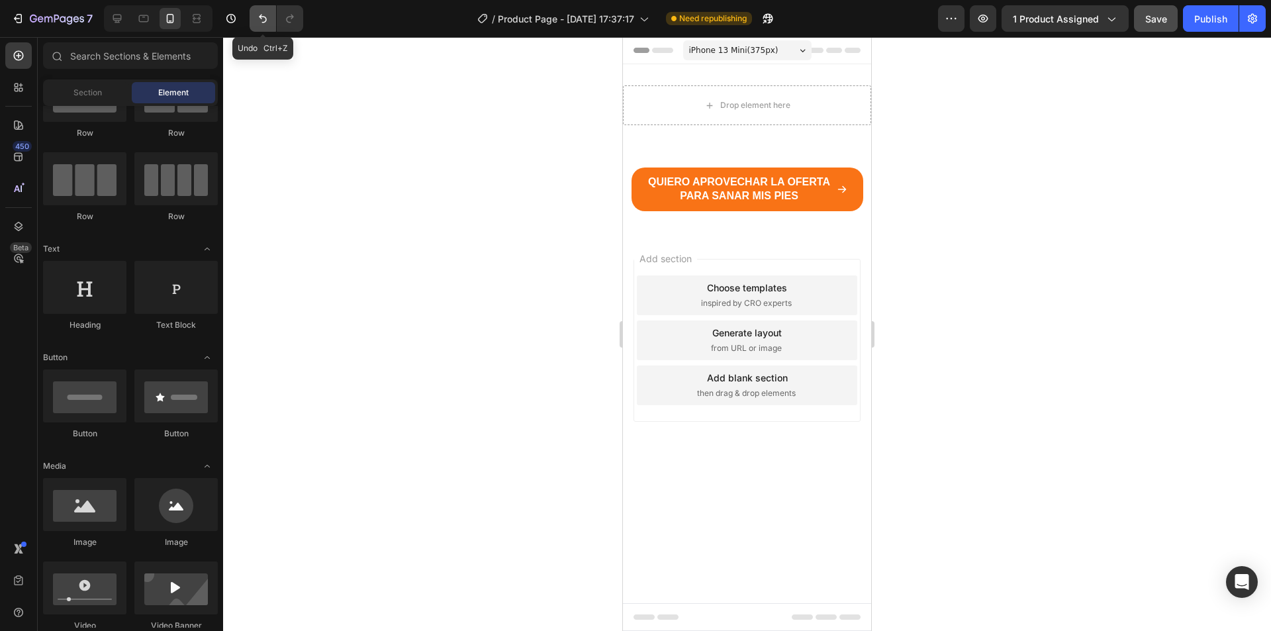
click at [262, 16] on icon "Undo/Redo" at bounding box center [262, 18] width 13 height 13
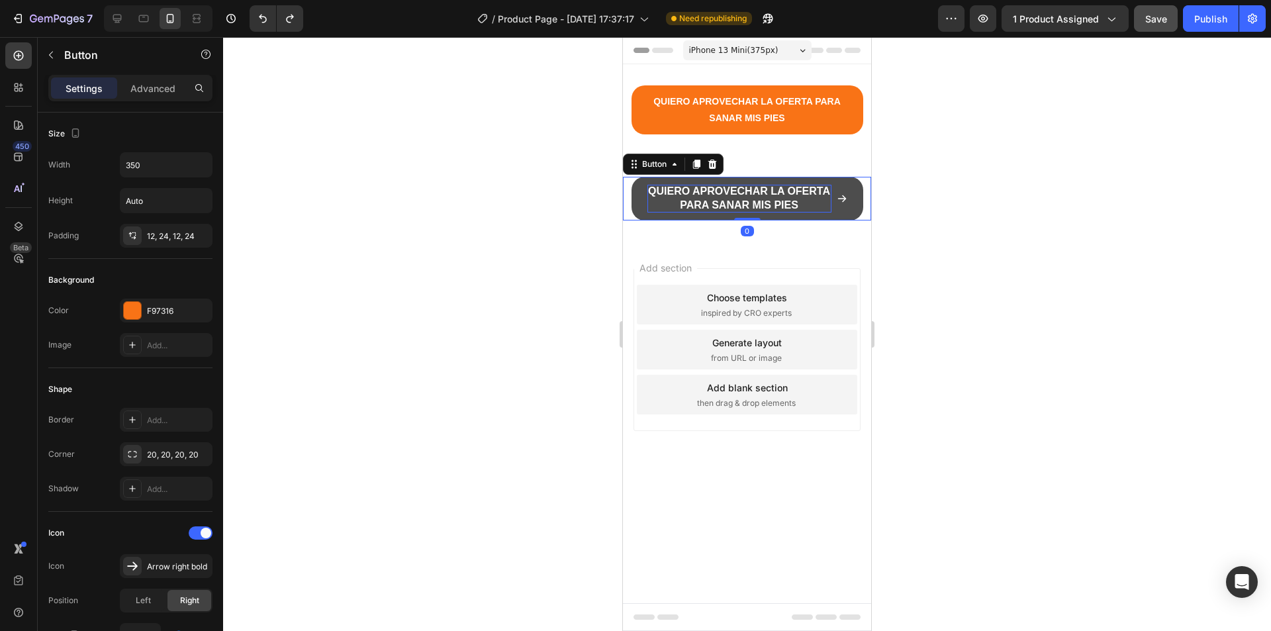
click at [752, 198] on p "QUIERO APROVECHAR LA OFERTA PARA SANAR MIS PIES" at bounding box center [740, 199] width 184 height 28
